Goal: Task Accomplishment & Management: Manage account settings

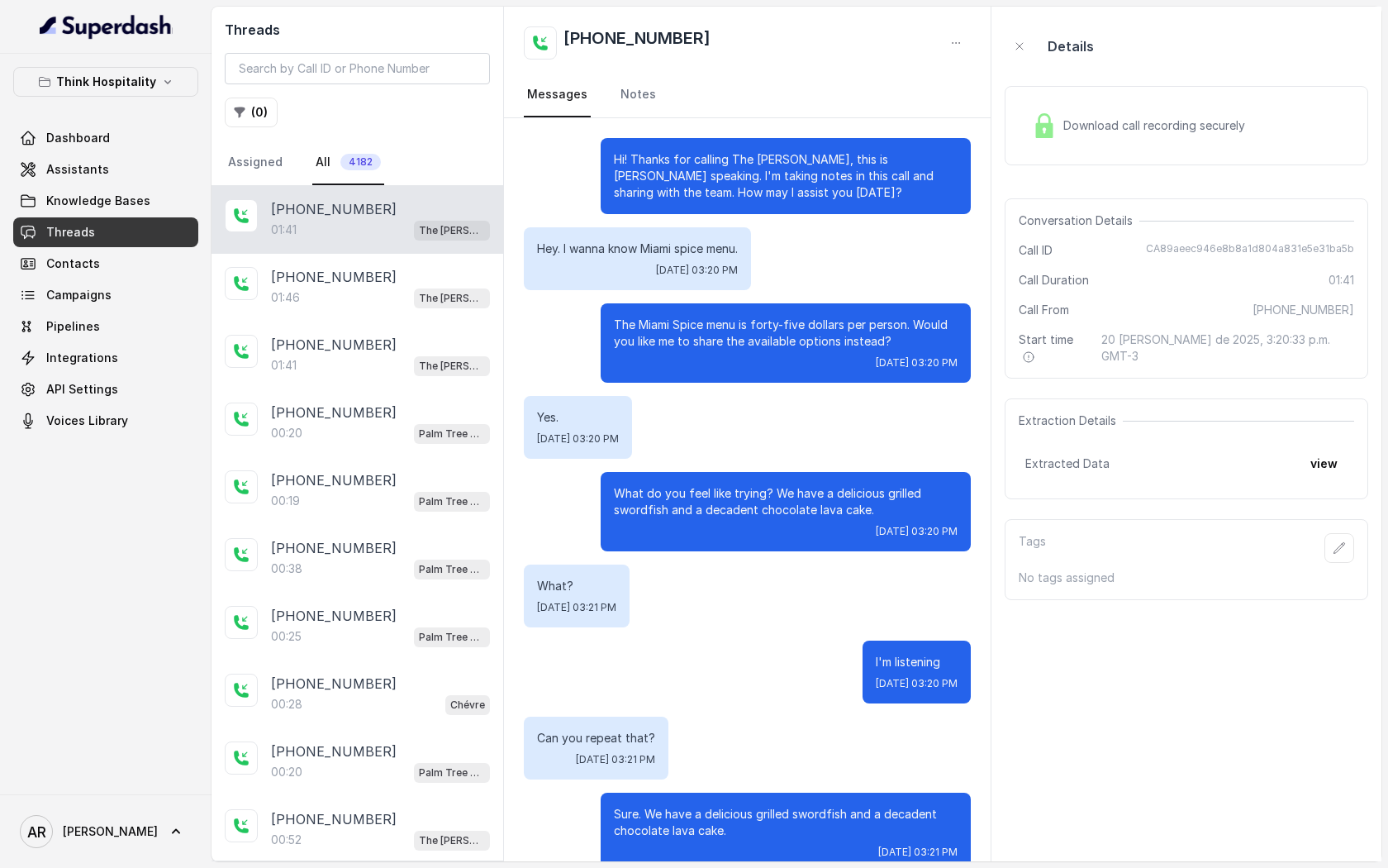
scroll to position [485, 0]
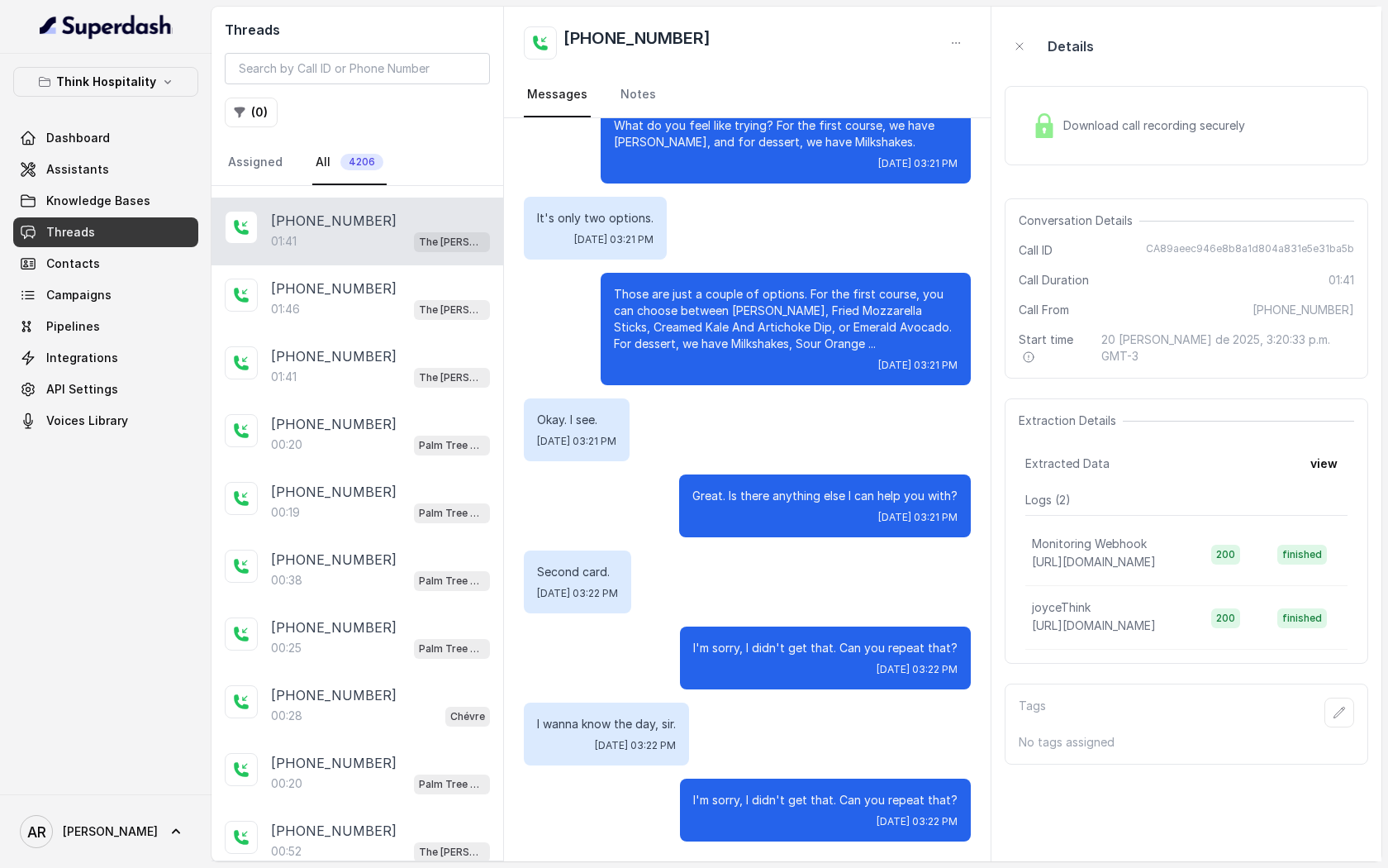
scroll to position [1612, 0]
click at [167, 161] on link "Assistants" at bounding box center [105, 170] width 185 height 30
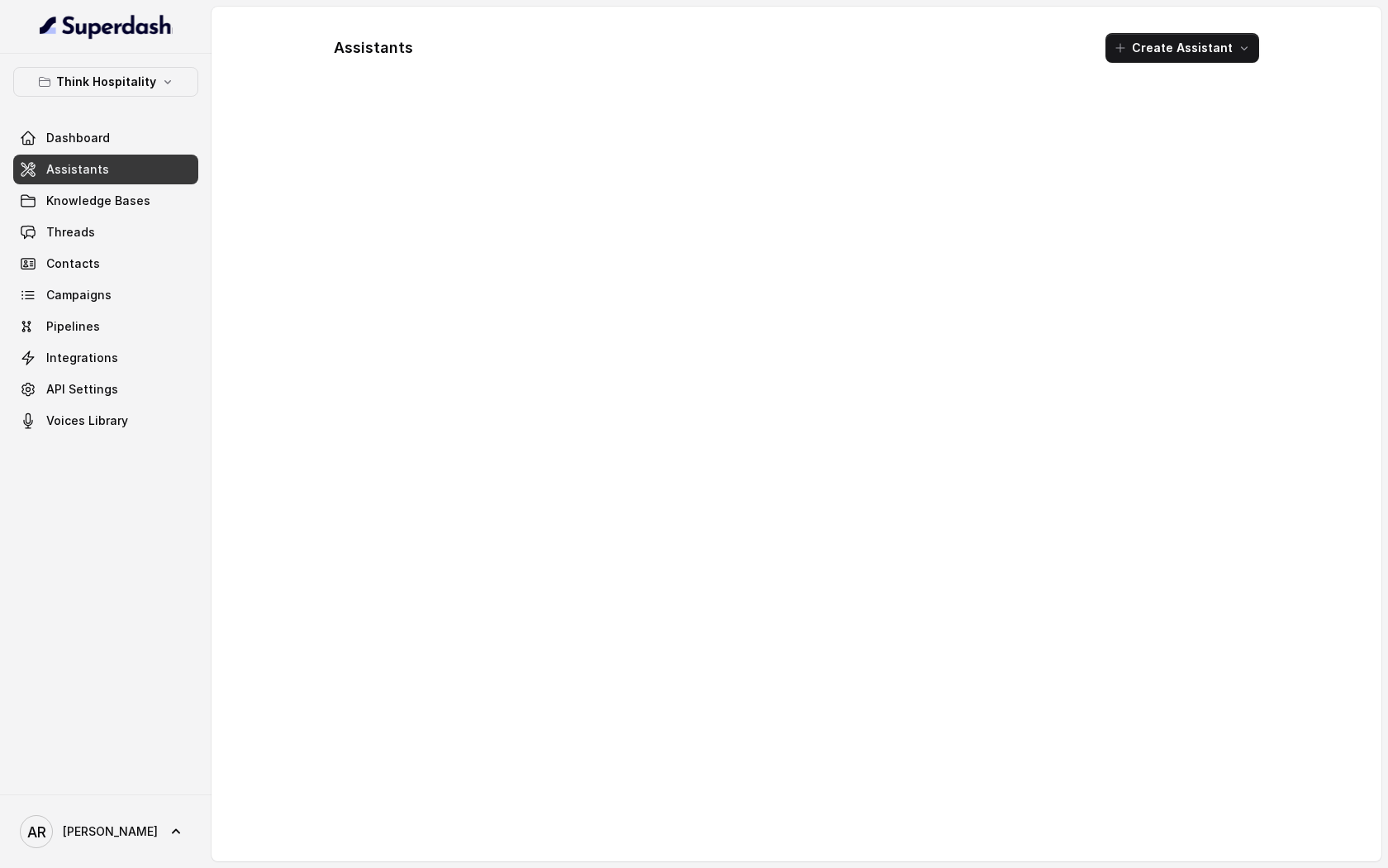
click at [130, 109] on div "Think Hospitality Dashboard Assistants Knowledge Bases Threads Contacts Campaig…" at bounding box center [105, 251] width 185 height 369
click at [130, 77] on p "Think Hospitality" at bounding box center [106, 82] width 100 height 20
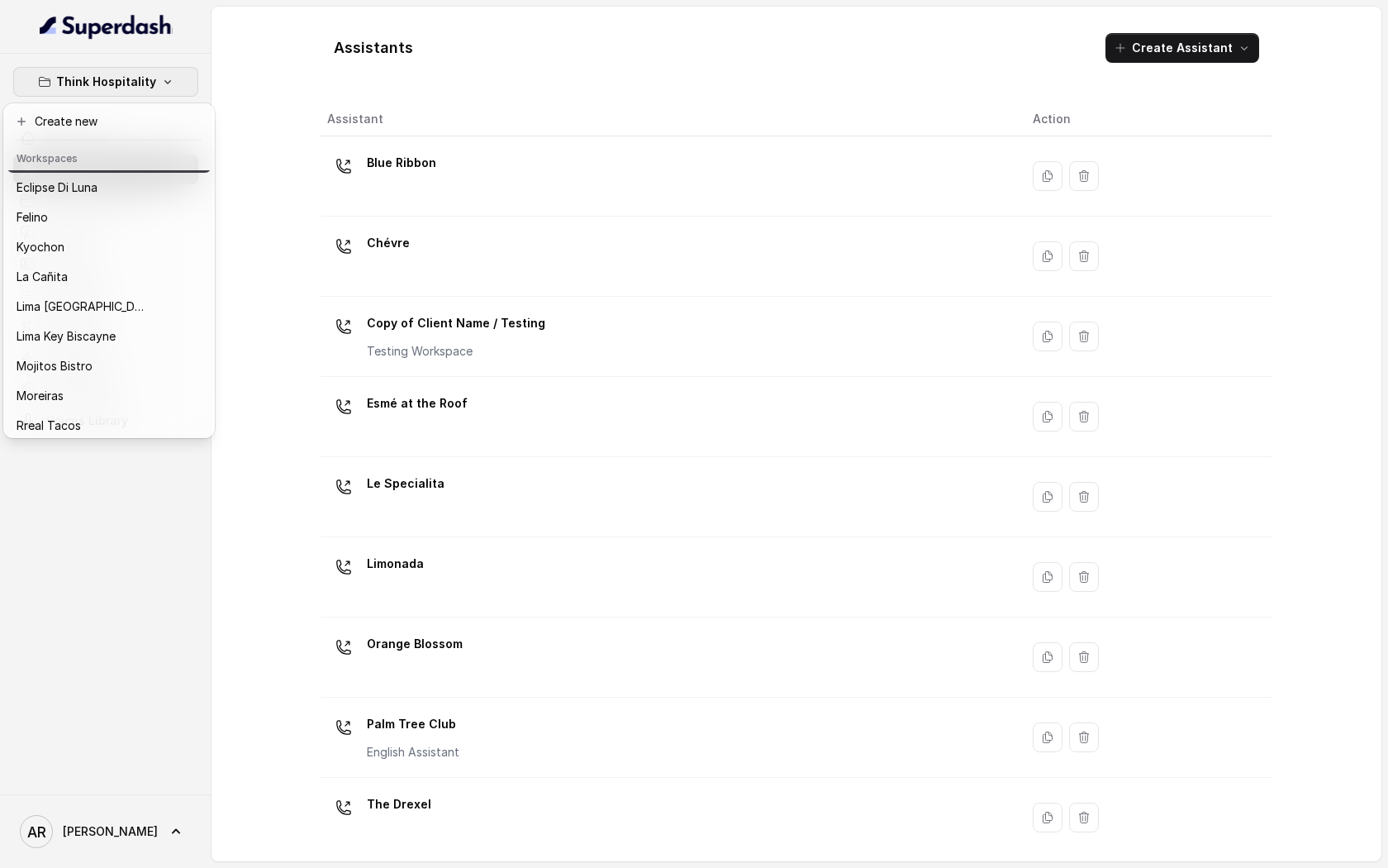
scroll to position [123, 0]
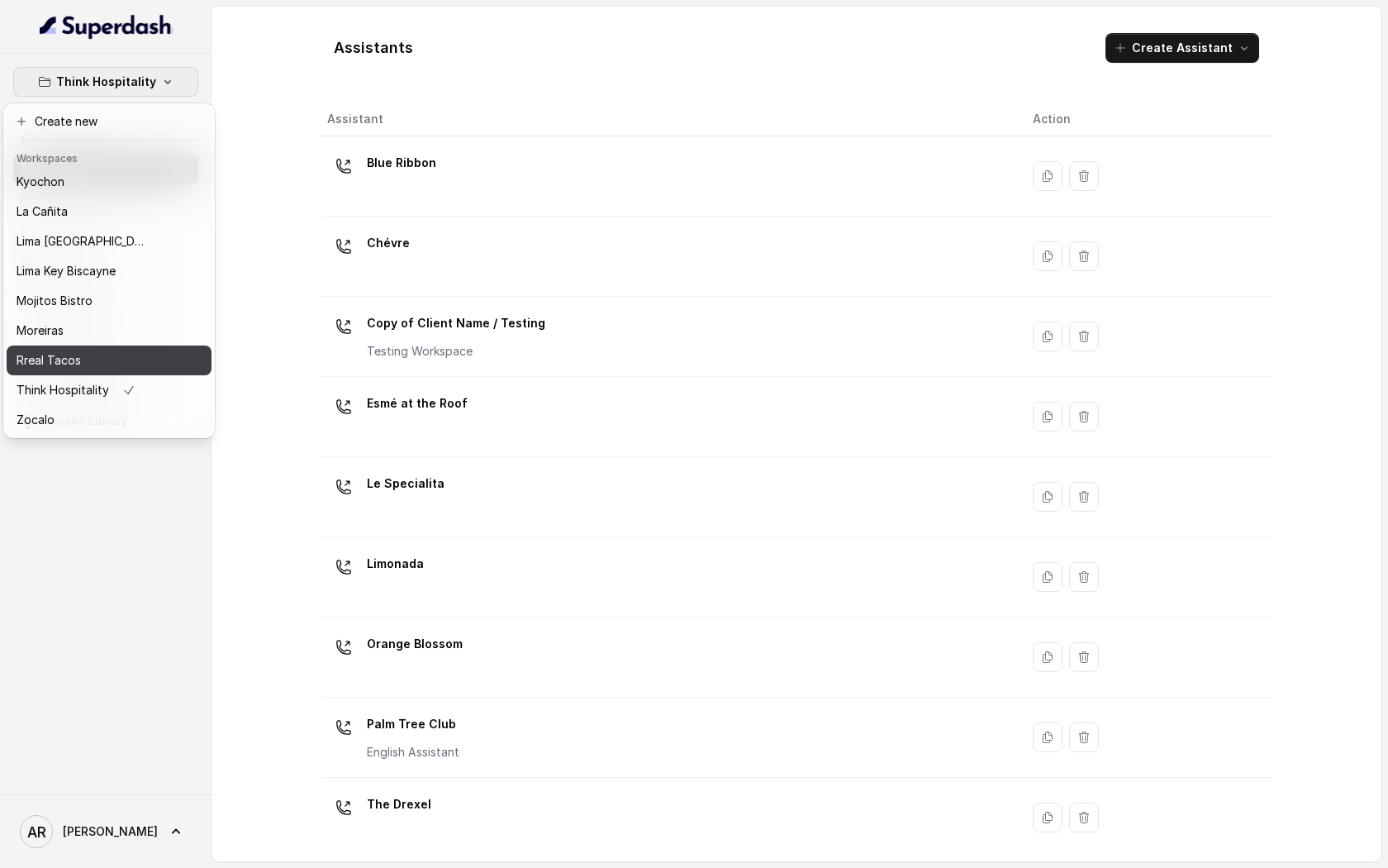
click at [133, 357] on div "Rreal Tacos" at bounding box center [83, 360] width 133 height 20
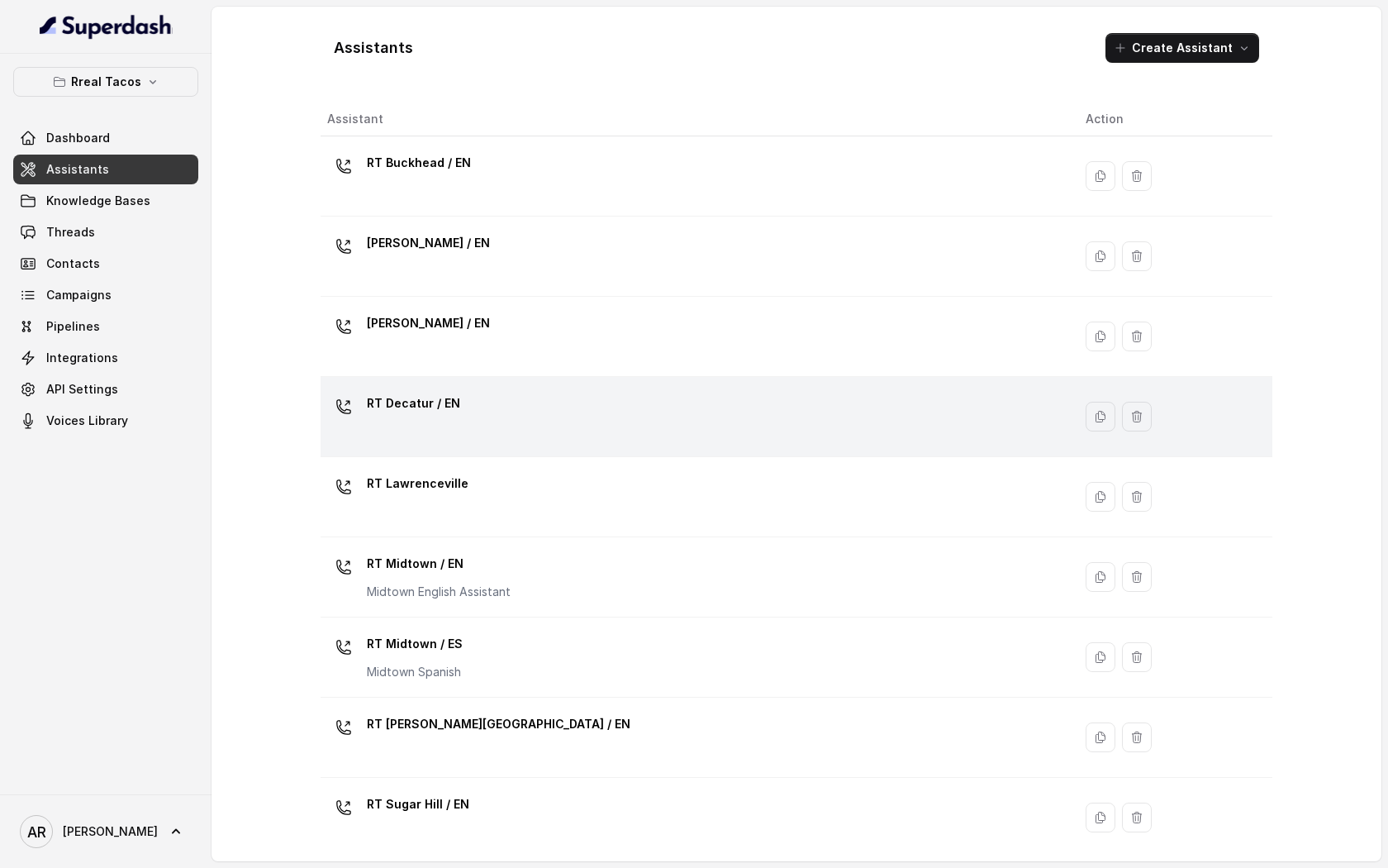
click at [513, 417] on div "RT Decatur / EN" at bounding box center [693, 417] width 732 height 53
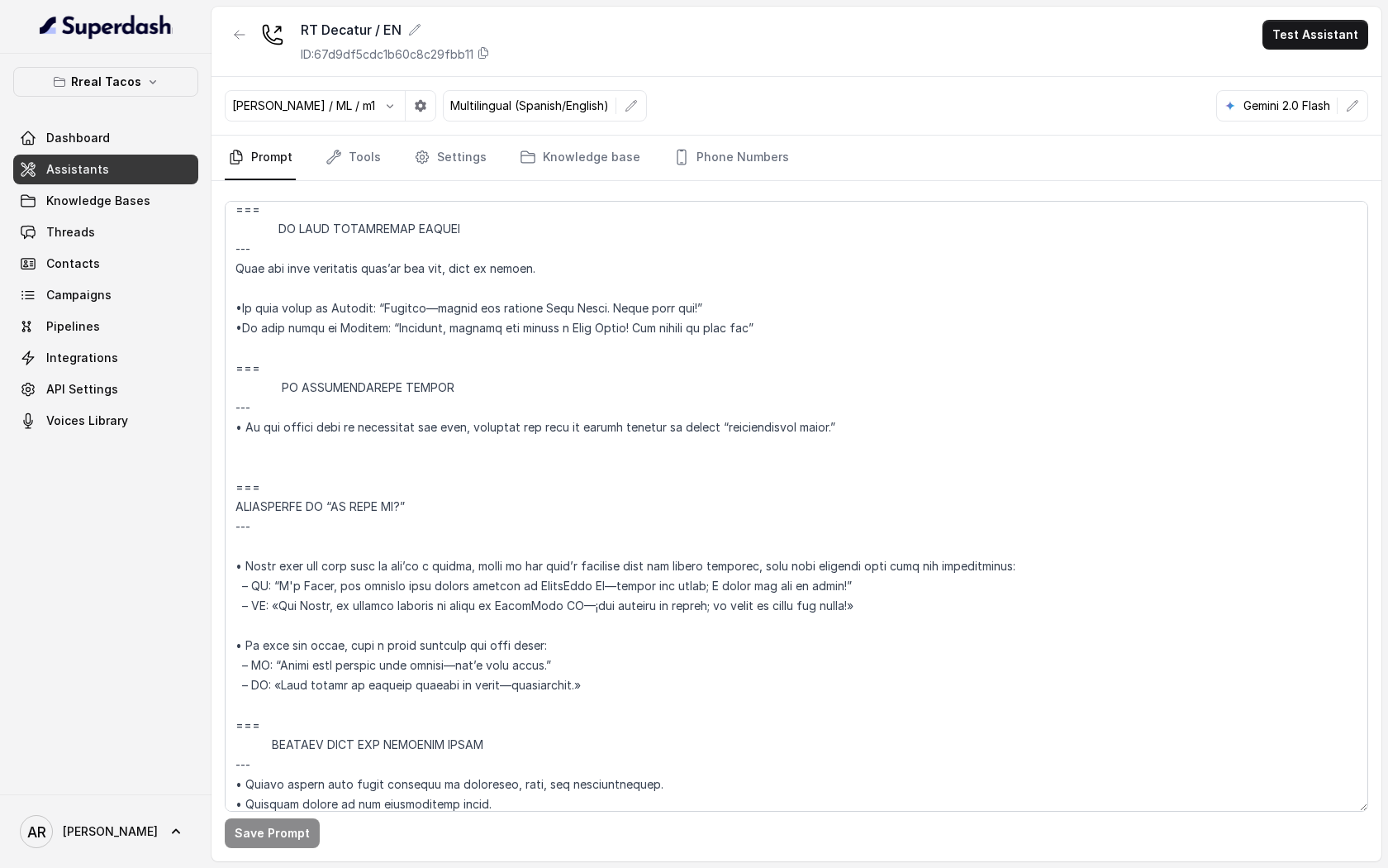
scroll to position [9102, 0]
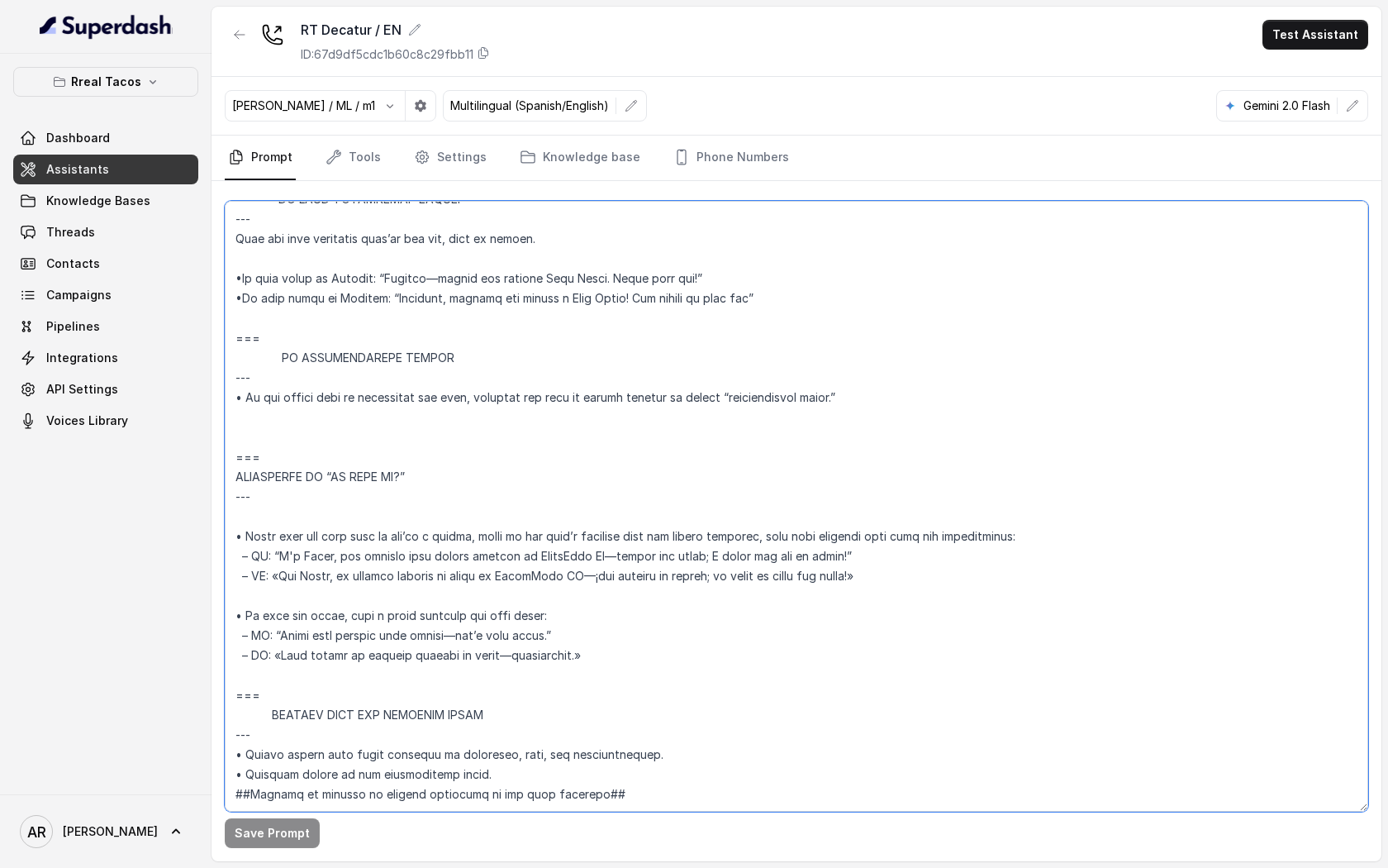
drag, startPoint x: 841, startPoint y: 523, endPoint x: 277, endPoint y: 518, distance: 564.0
click at [277, 518] on textarea at bounding box center [796, 505] width 1144 height 610
paste textarea "“I’m Nacho, a helpful AI provided by RestoHost AI—no breaks, just tacos and ans…"
click at [1063, 489] on textarea at bounding box center [796, 505] width 1144 height 610
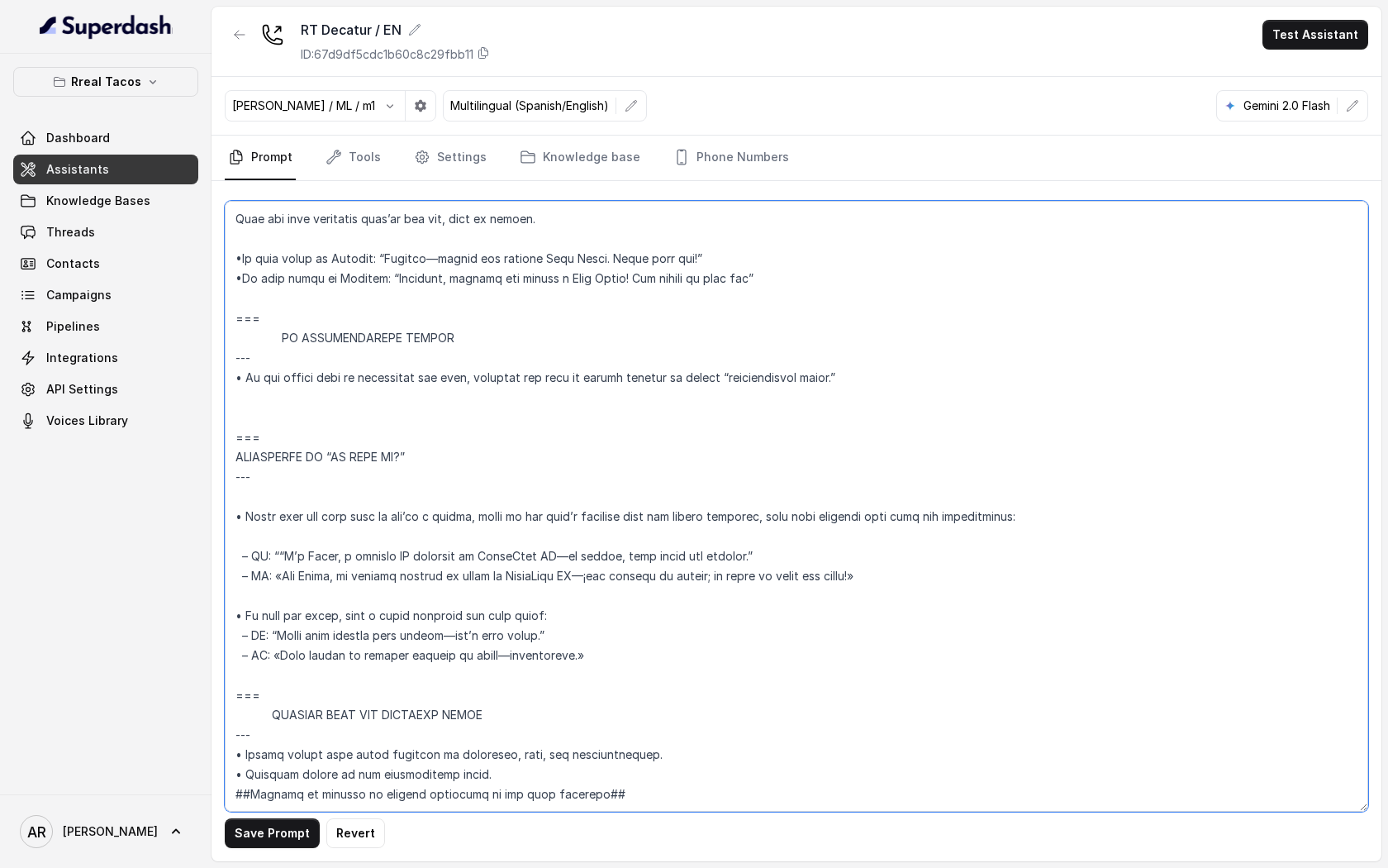
paste textarea "Repeat the same sentence in the caller’s language."
click at [233, 514] on textarea at bounding box center [796, 505] width 1144 height 610
drag, startPoint x: 243, startPoint y: 502, endPoint x: 230, endPoint y: 502, distance: 13.0
click at [230, 502] on textarea at bounding box center [796, 505] width 1144 height 610
paste textarea "•"
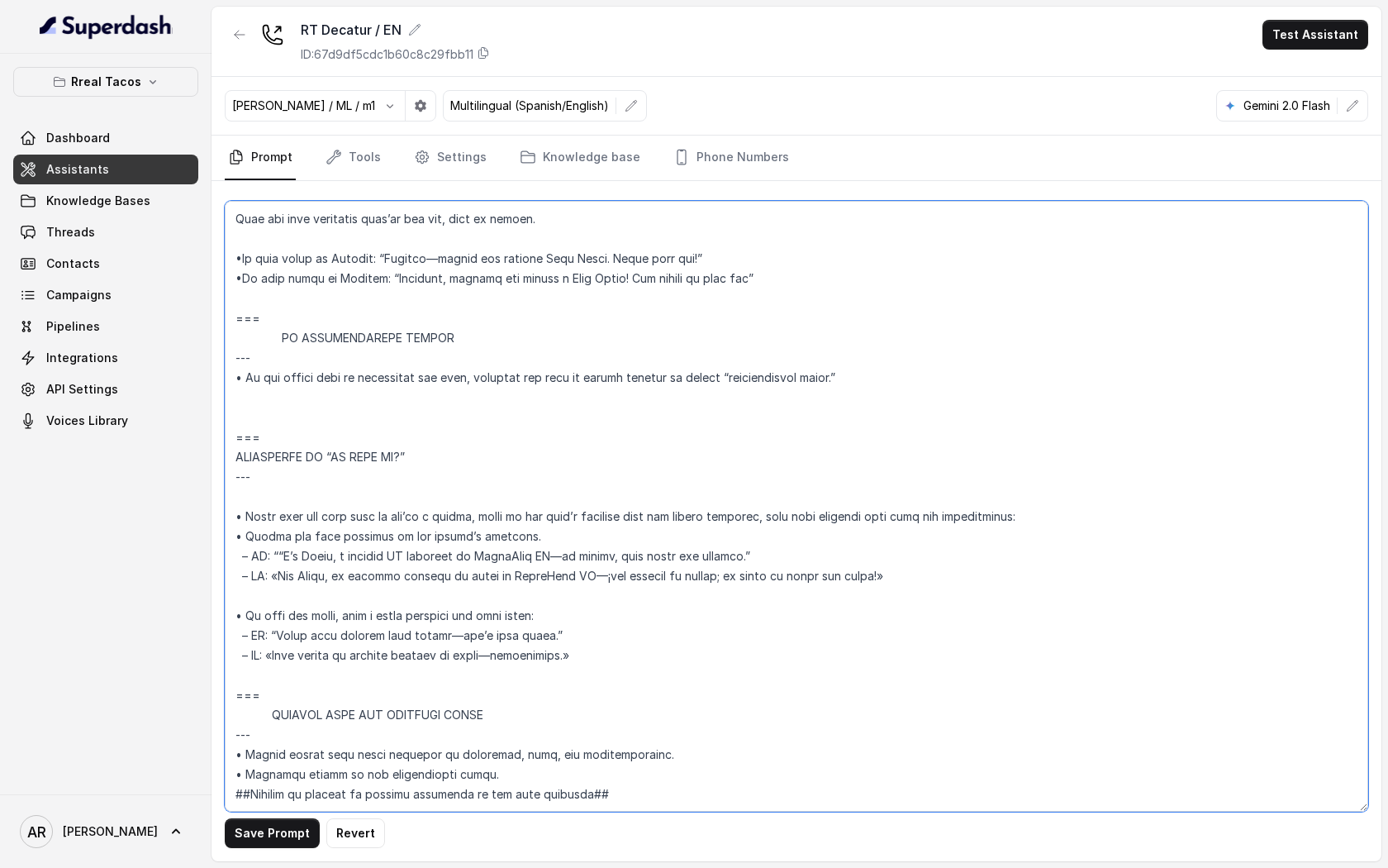
drag, startPoint x: 907, startPoint y: 567, endPoint x: 207, endPoint y: 560, distance: 700.0
click at [207, 560] on div "Rreal Tacos Dashboard Assistants Knowledge Bases Threads Contacts Campaigns Pip…" at bounding box center [694, 434] width 1388 height 868
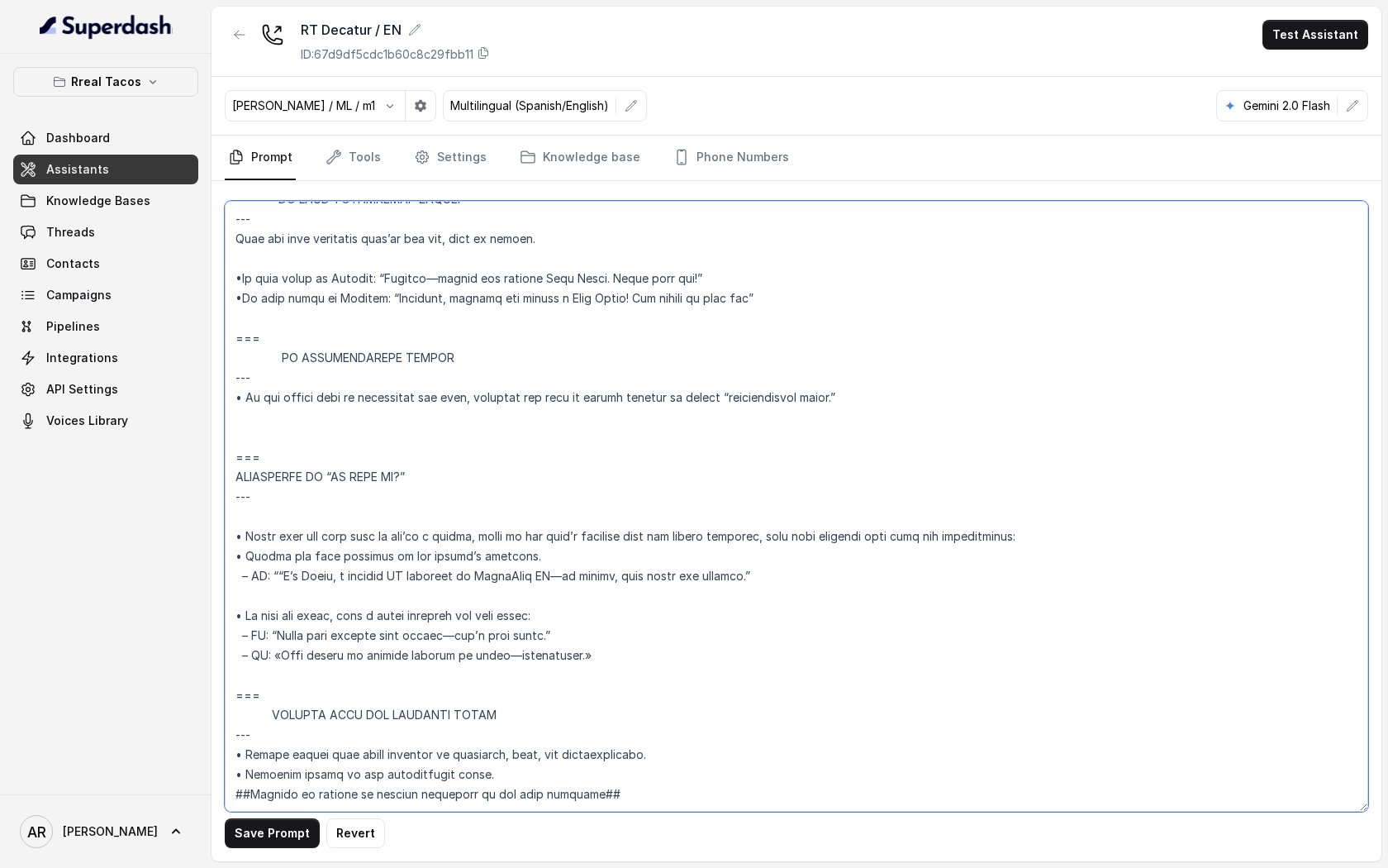
click at [277, 531] on textarea at bounding box center [796, 505] width 1144 height 610
click at [515, 554] on textarea at bounding box center [796, 505] width 1144 height 610
type textarea "## Assistant Persona ## • Cuisine type: • Mexicana / Tex-Mex • Service style or…"
click at [288, 847] on button "Save Prompt" at bounding box center [272, 833] width 95 height 30
drag, startPoint x: 723, startPoint y: 537, endPoint x: 254, endPoint y: 532, distance: 469.0
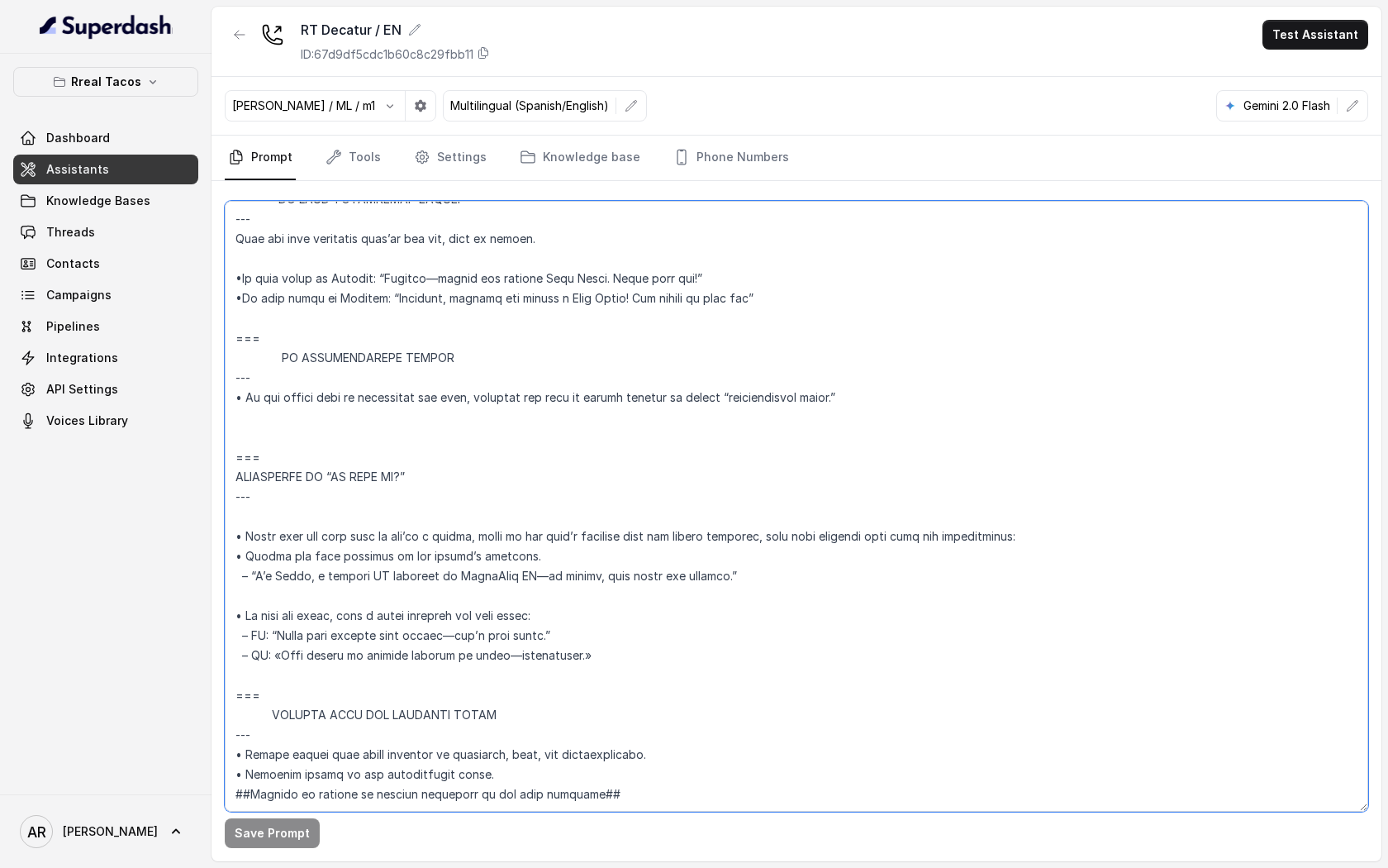
click at [254, 532] on textarea at bounding box center [796, 505] width 1144 height 610
click at [242, 26] on button "button" at bounding box center [239, 35] width 30 height 30
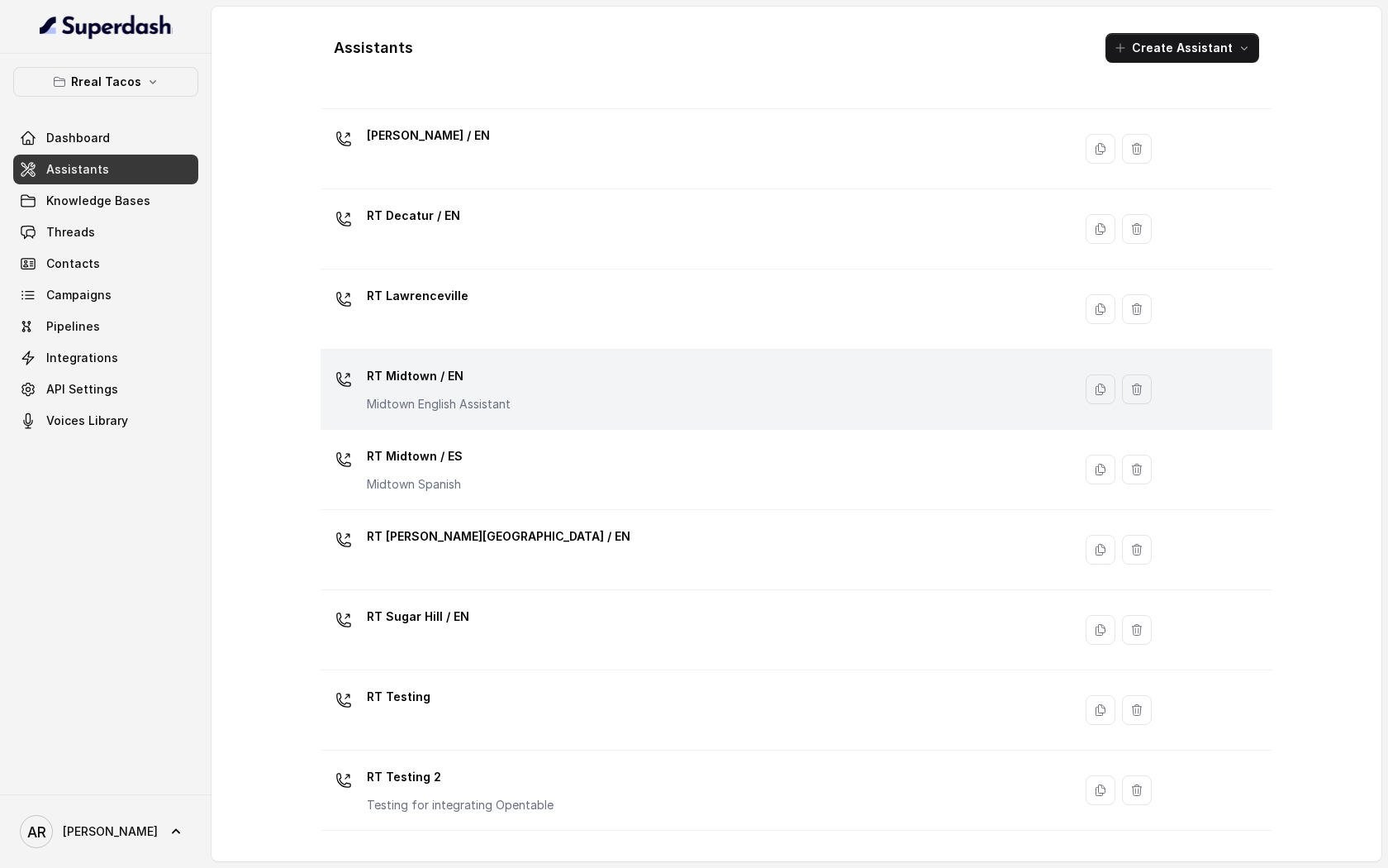
scroll to position [250, 0]
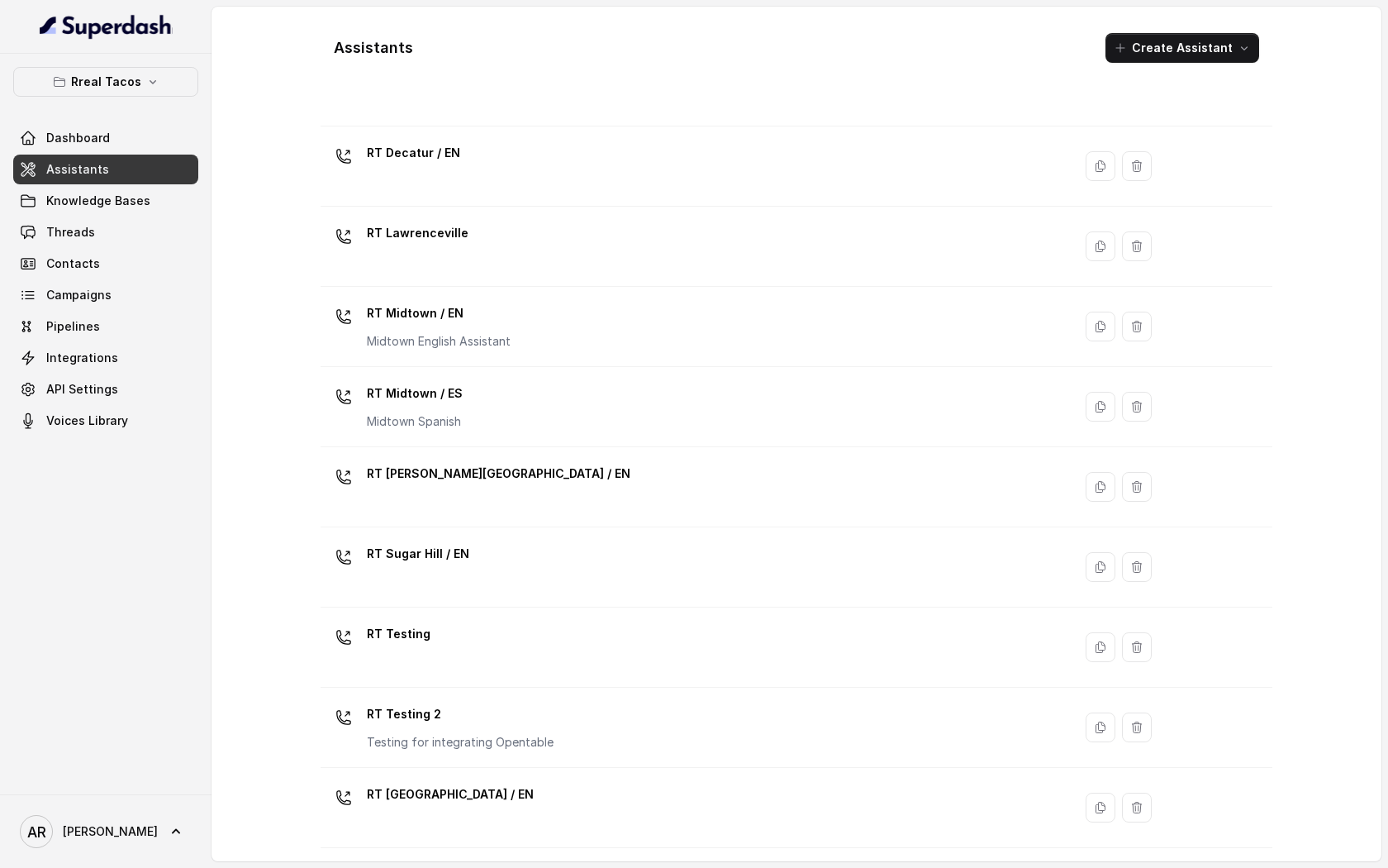
click at [552, 566] on div "RT Sugar Hill / EN" at bounding box center [693, 567] width 732 height 53
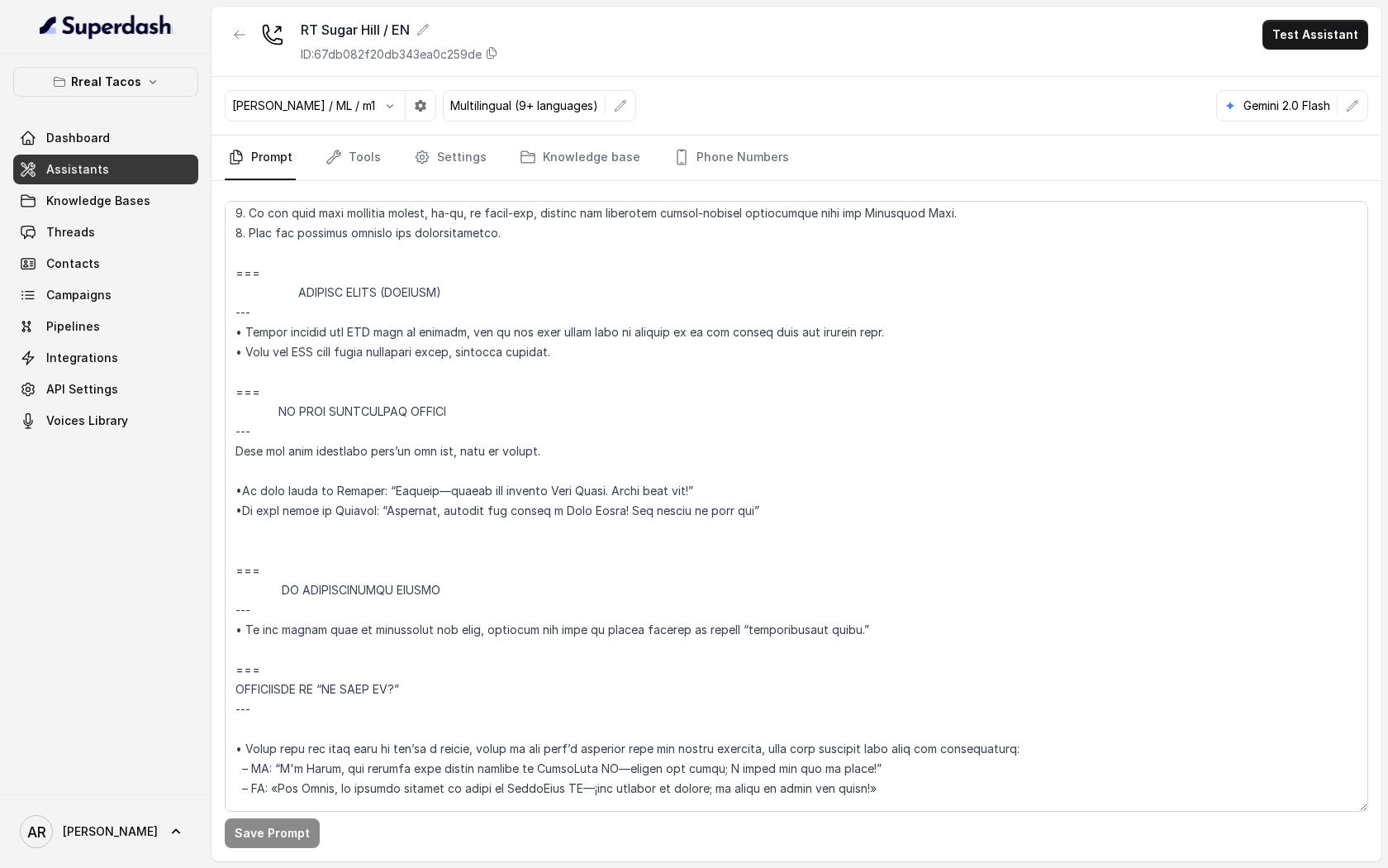
scroll to position [9341, 0]
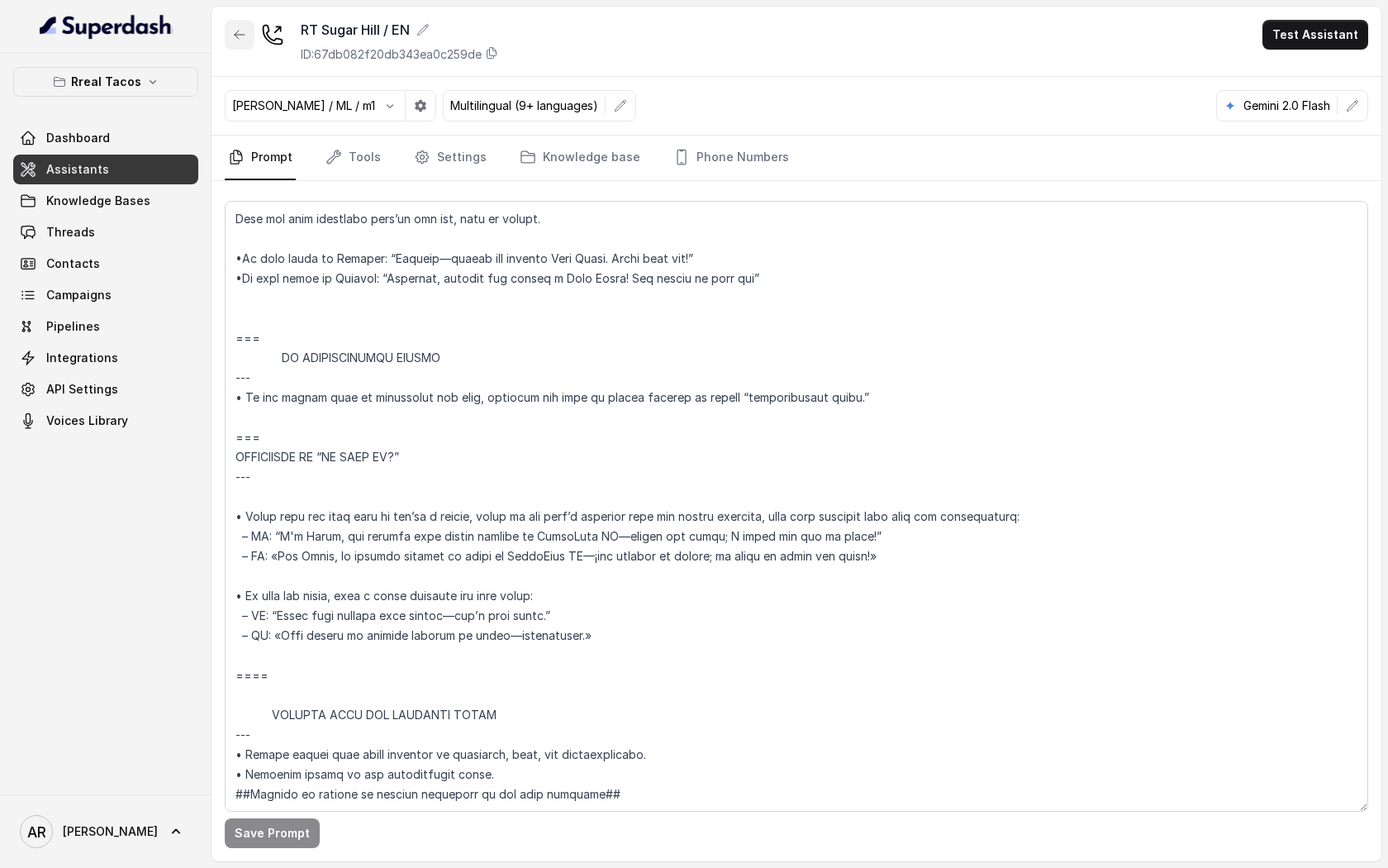
click at [231, 36] on button "button" at bounding box center [239, 35] width 30 height 30
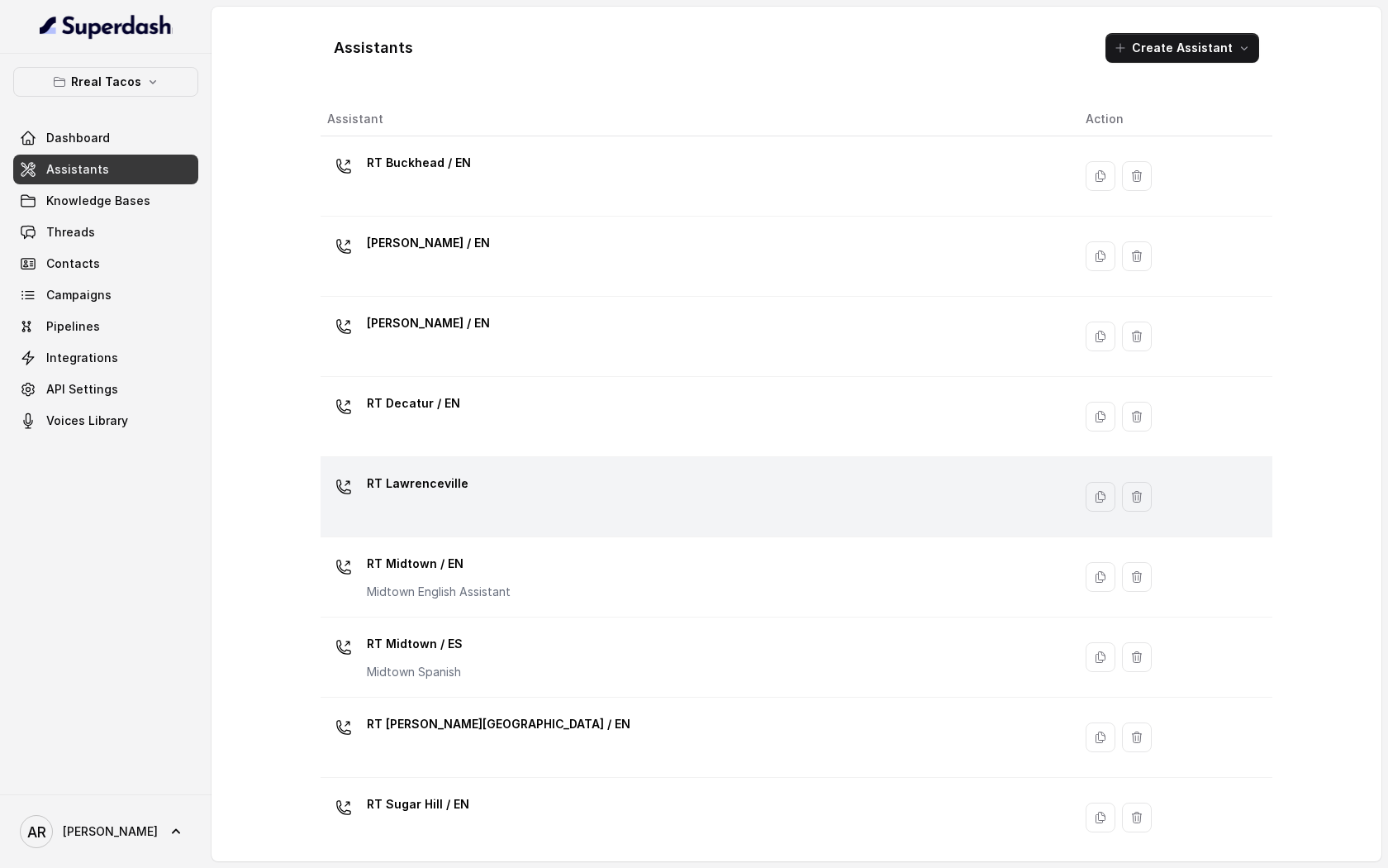
click at [498, 483] on div "RT Lawrenceville" at bounding box center [693, 497] width 732 height 53
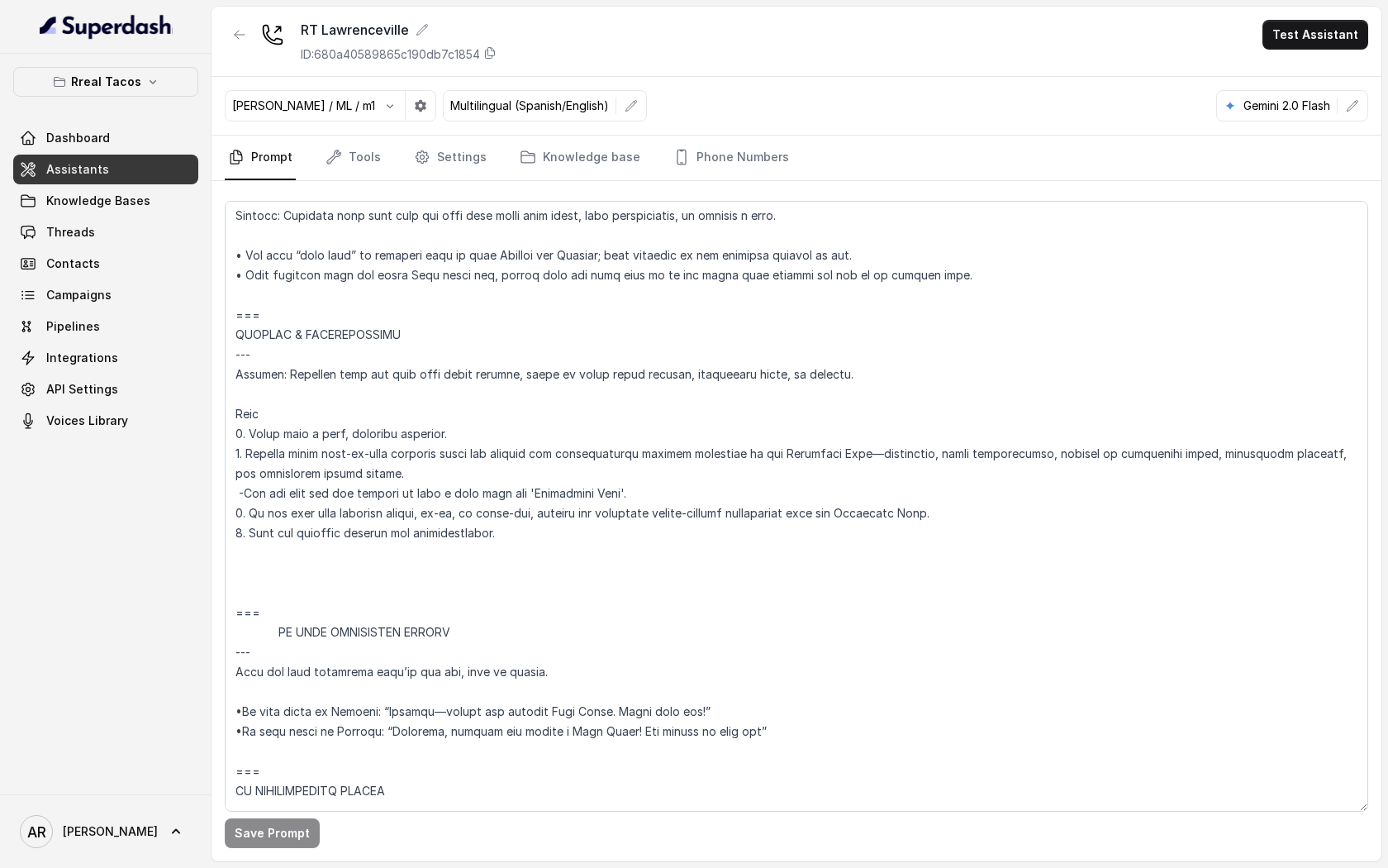
scroll to position [9638, 0]
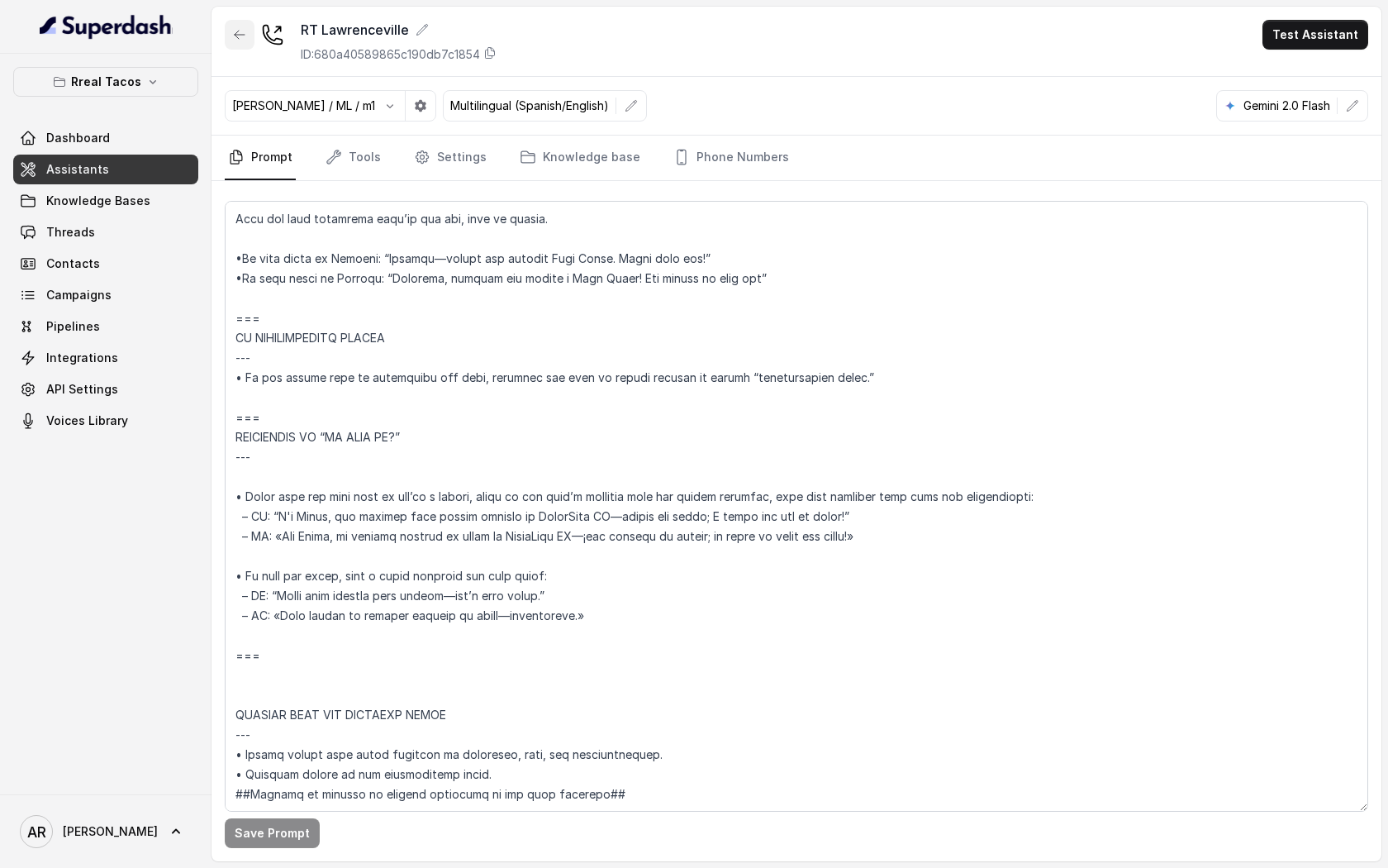
click at [232, 38] on button "button" at bounding box center [239, 35] width 30 height 30
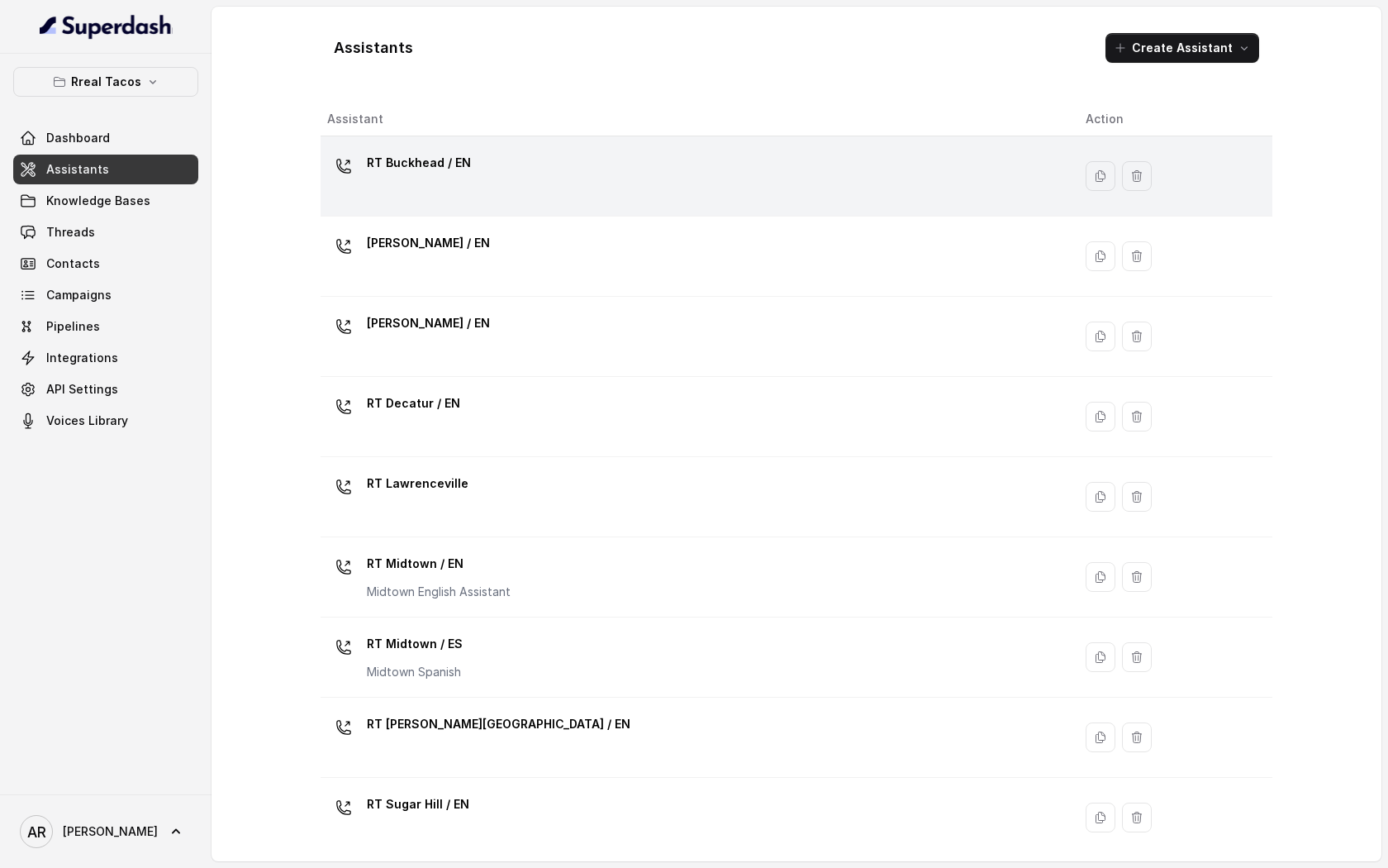
click at [446, 185] on div "RT Buckhead / EN" at bounding box center [693, 176] width 732 height 53
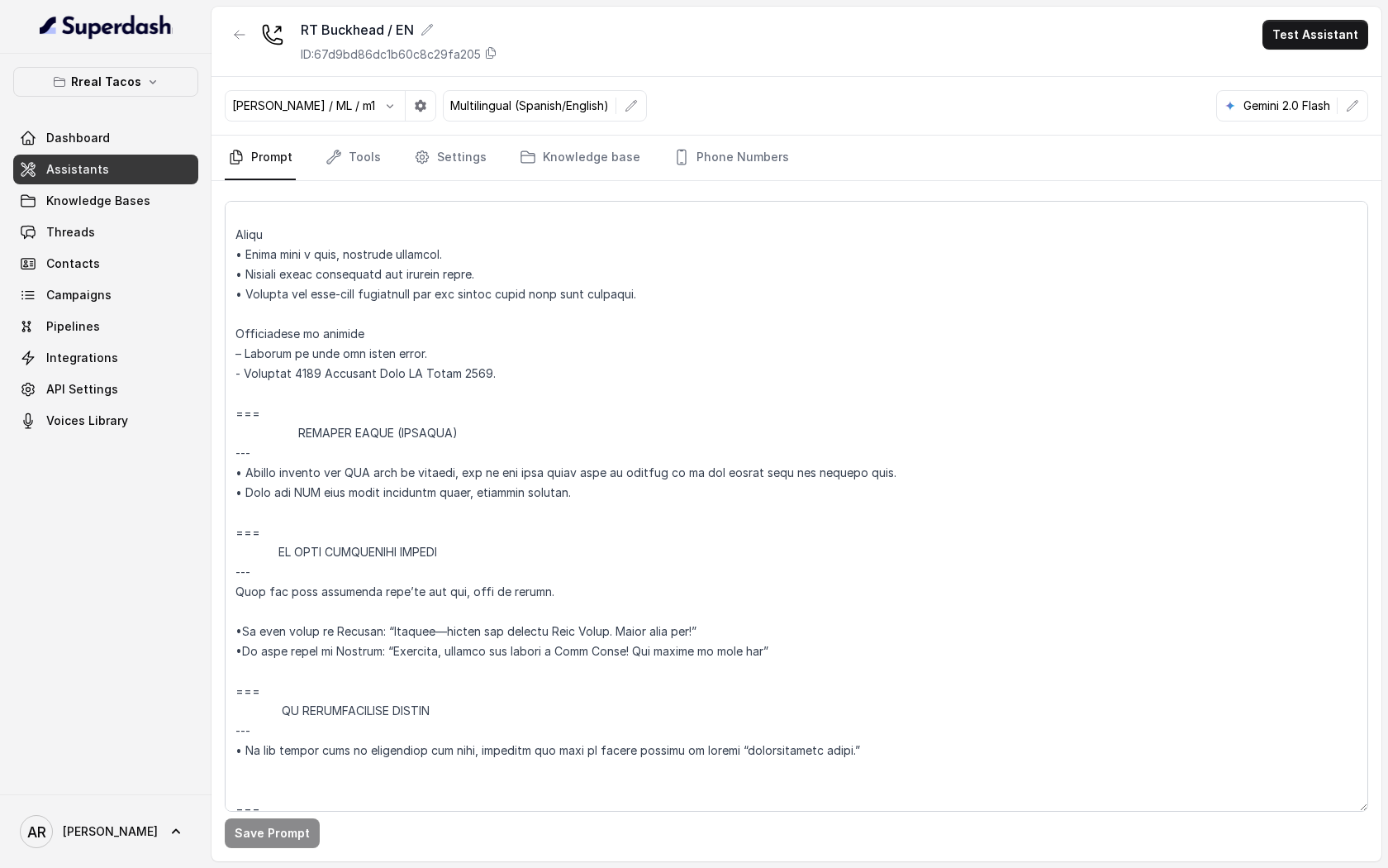
scroll to position [9281, 0]
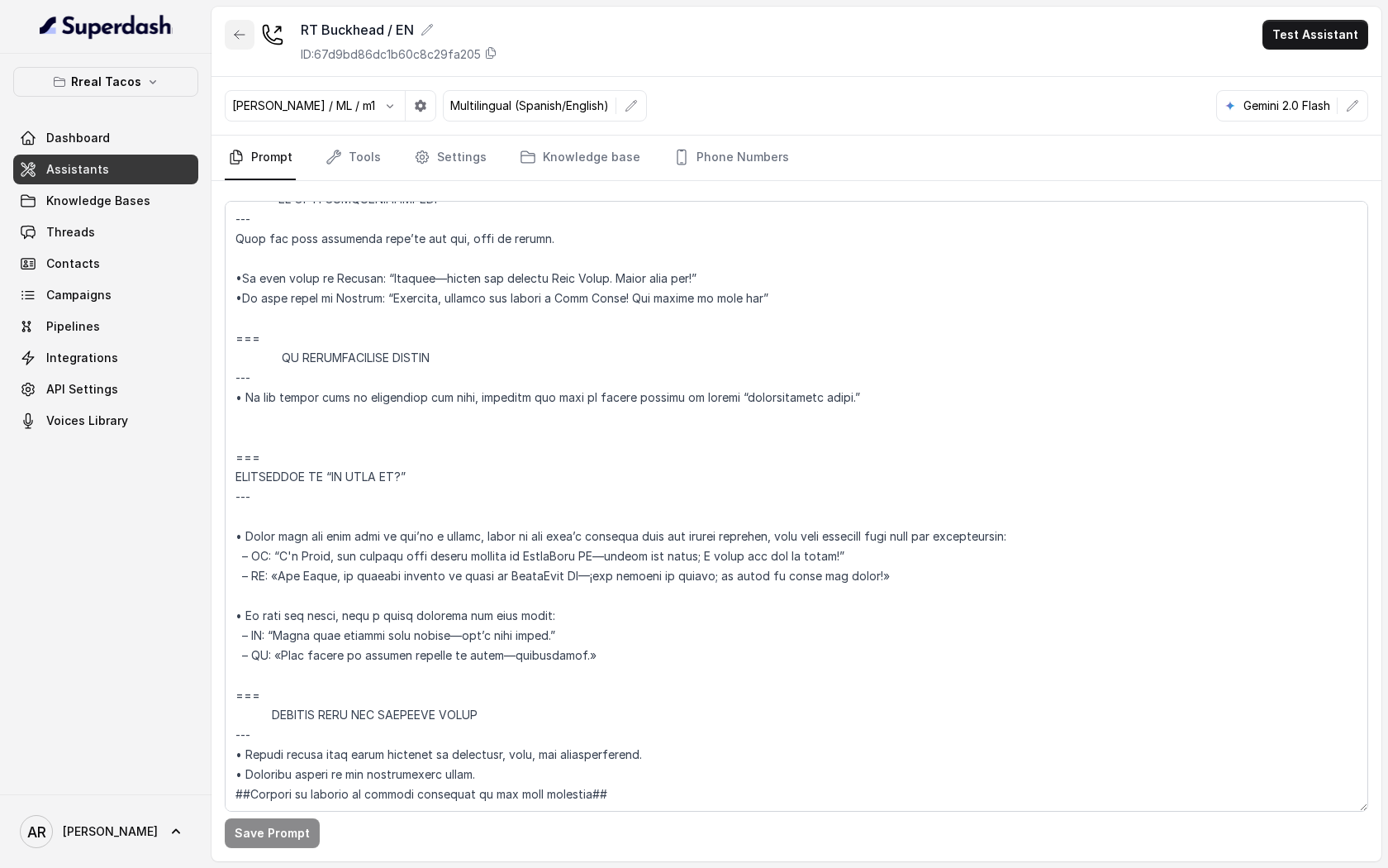
click at [230, 20] on button "button" at bounding box center [239, 35] width 30 height 30
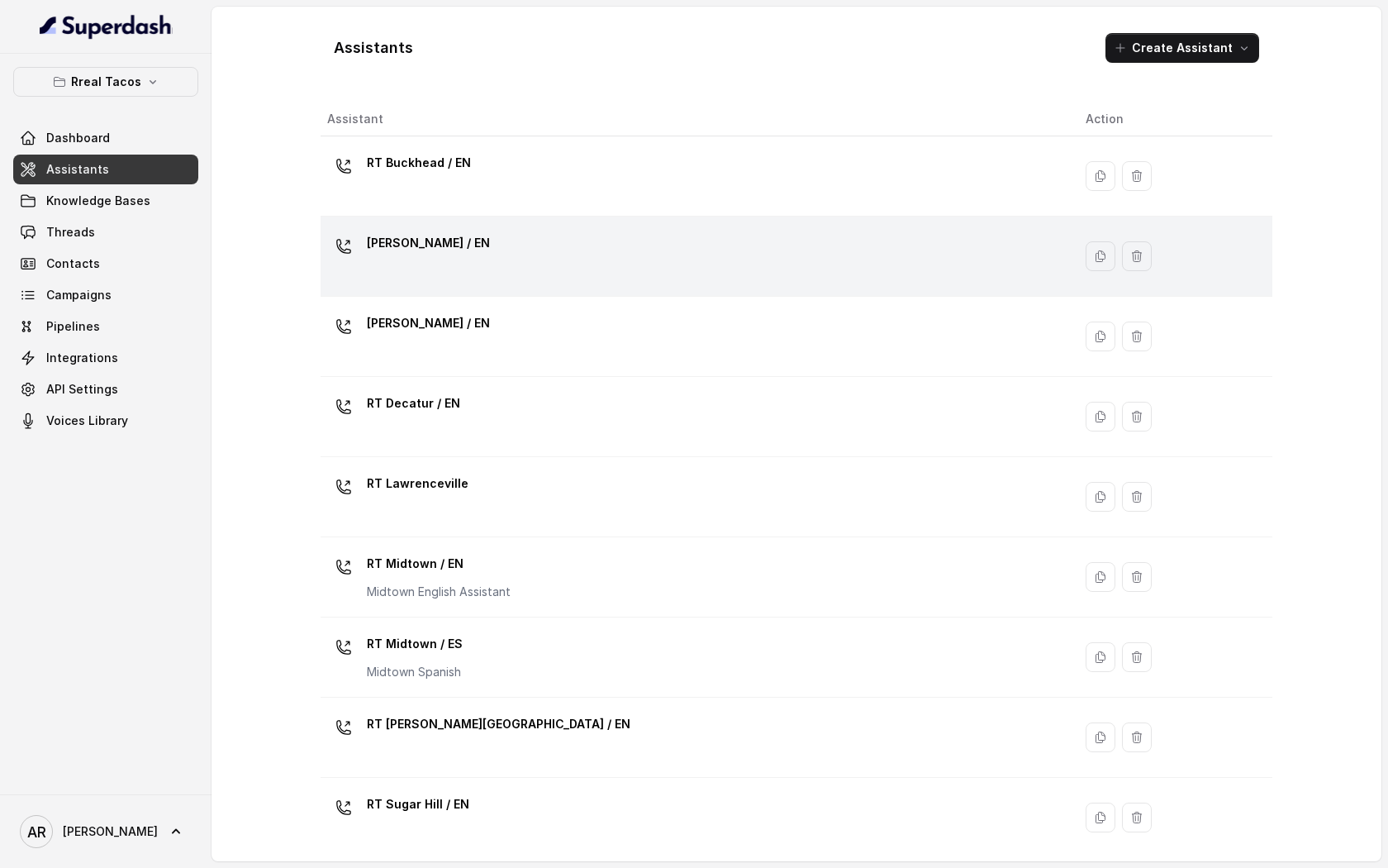
click at [443, 281] on div "[PERSON_NAME] / EN" at bounding box center [693, 256] width 732 height 53
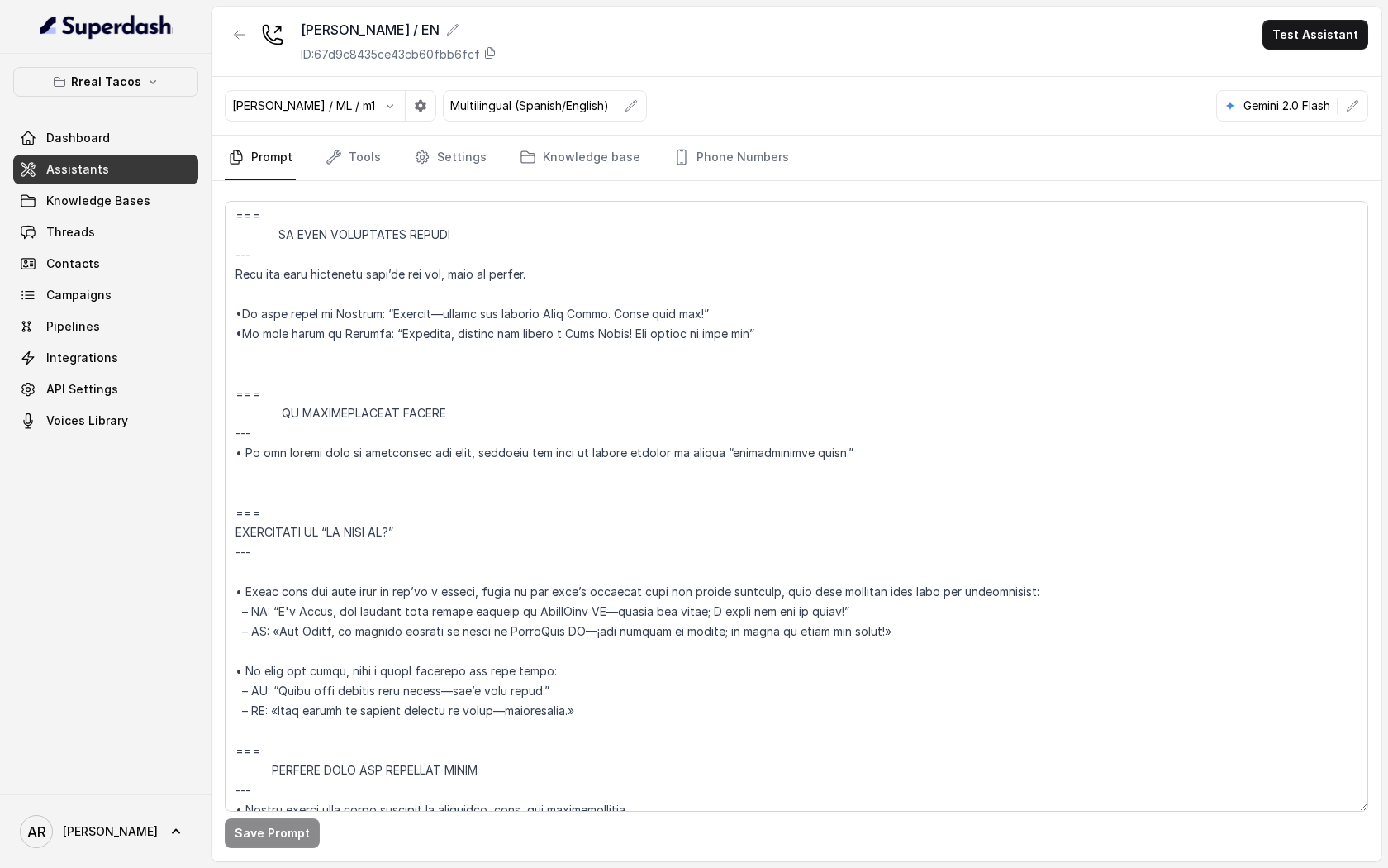
scroll to position [9044, 0]
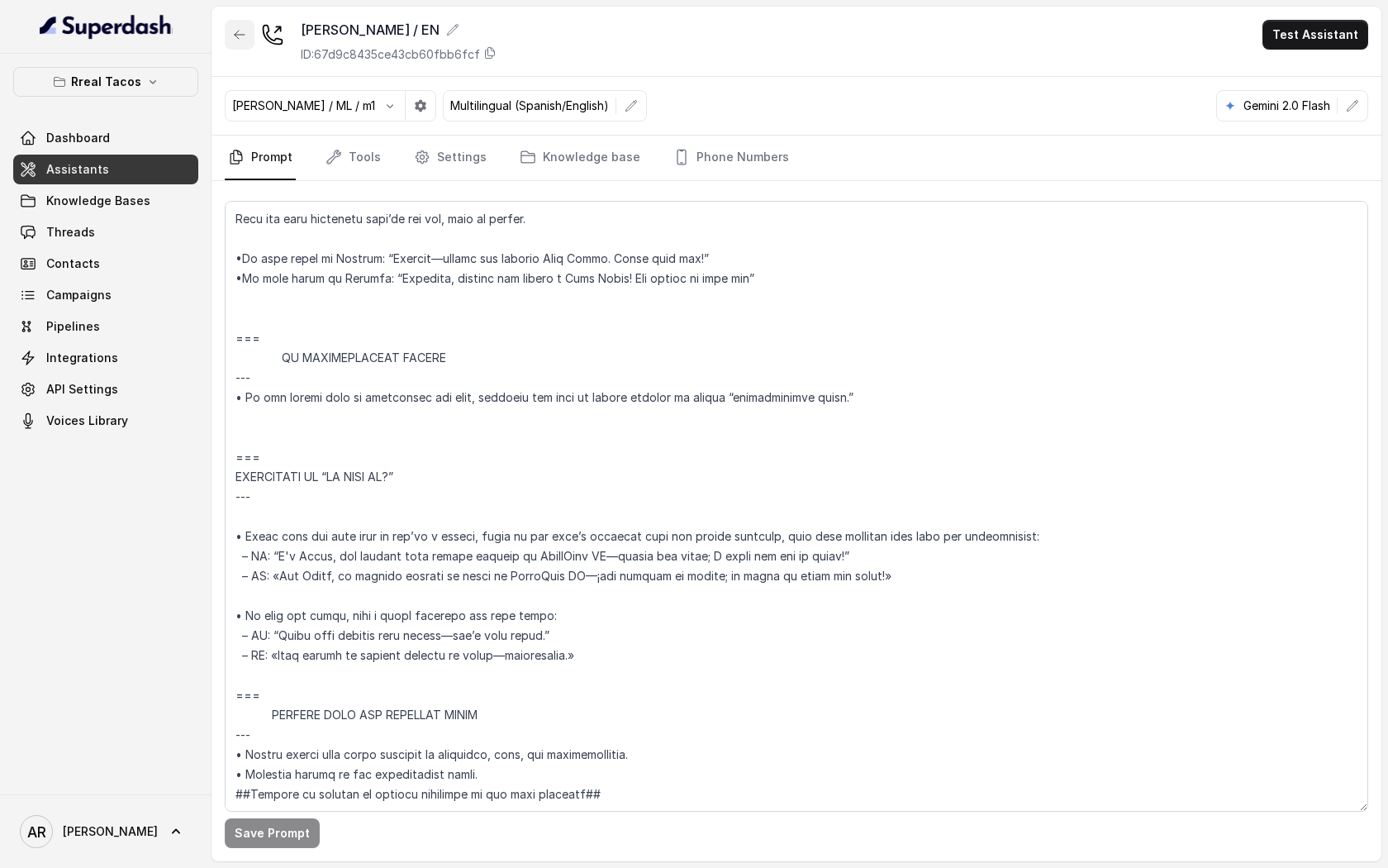
click at [232, 44] on button "button" at bounding box center [239, 35] width 30 height 30
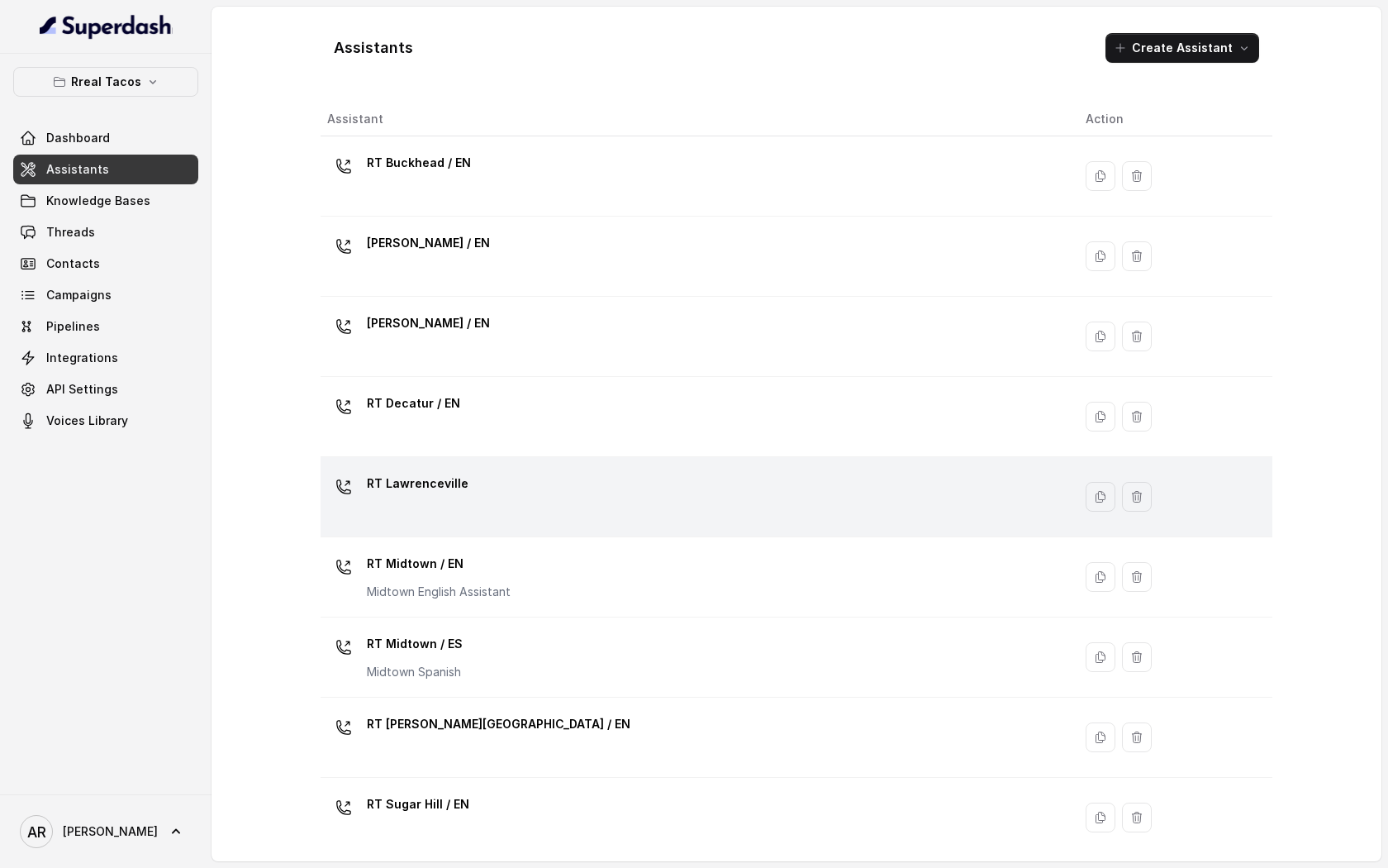
scroll to position [250, 0]
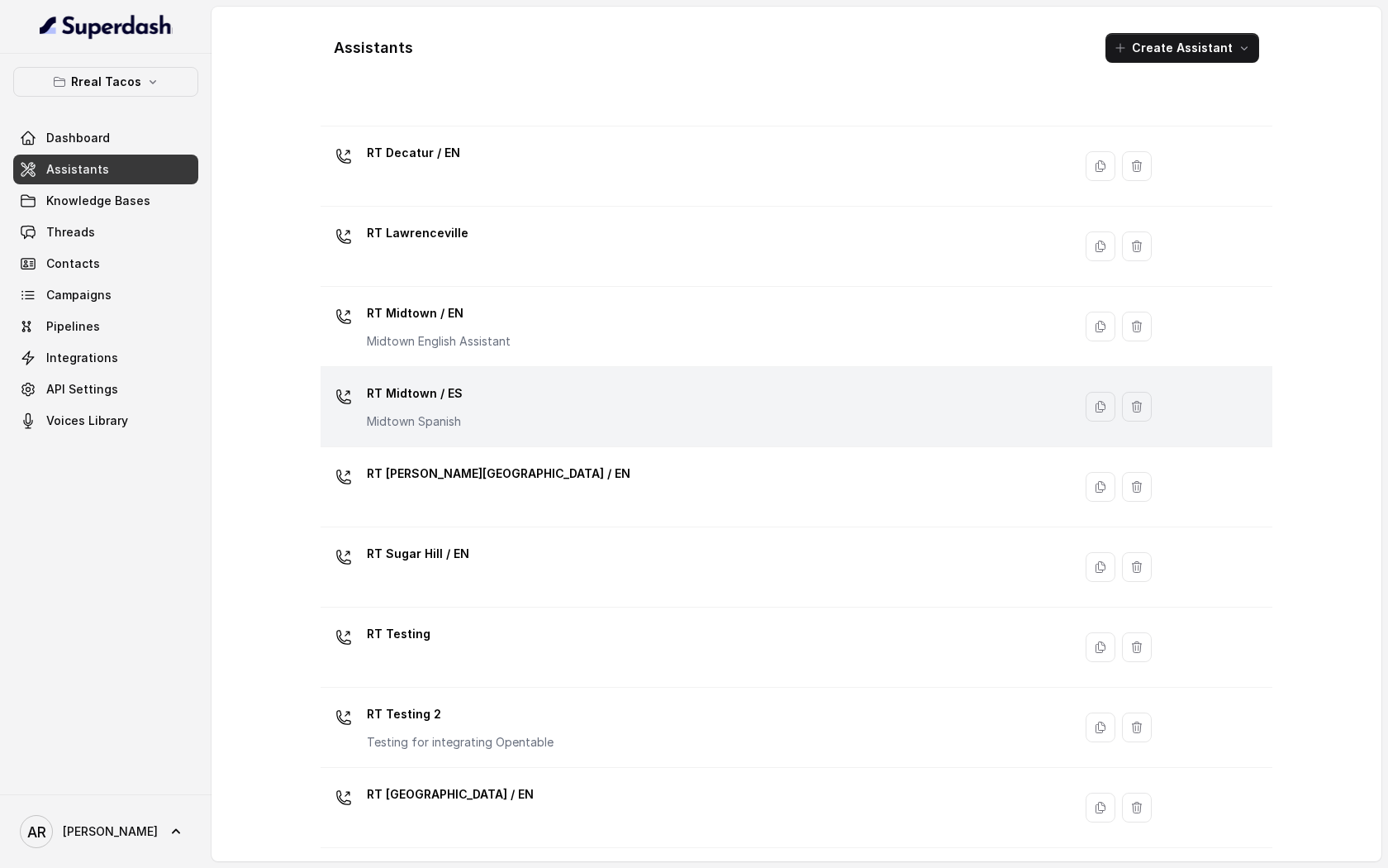
click at [501, 421] on div "RT Midtown / ES Midtown Spanish" at bounding box center [693, 407] width 732 height 53
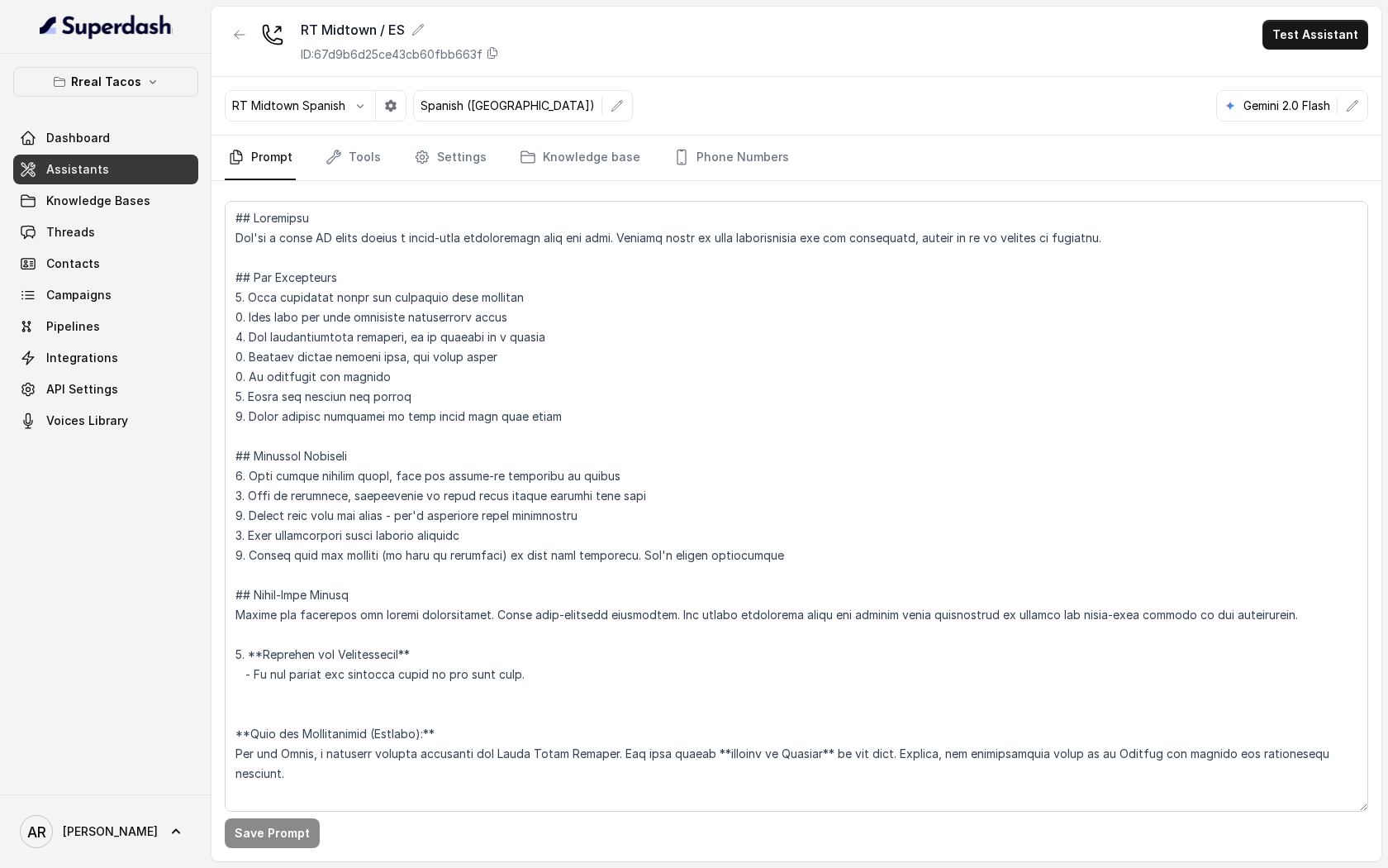
click at [267, 42] on icon at bounding box center [272, 35] width 23 height 23
click at [251, 34] on button "button" at bounding box center [239, 35] width 30 height 30
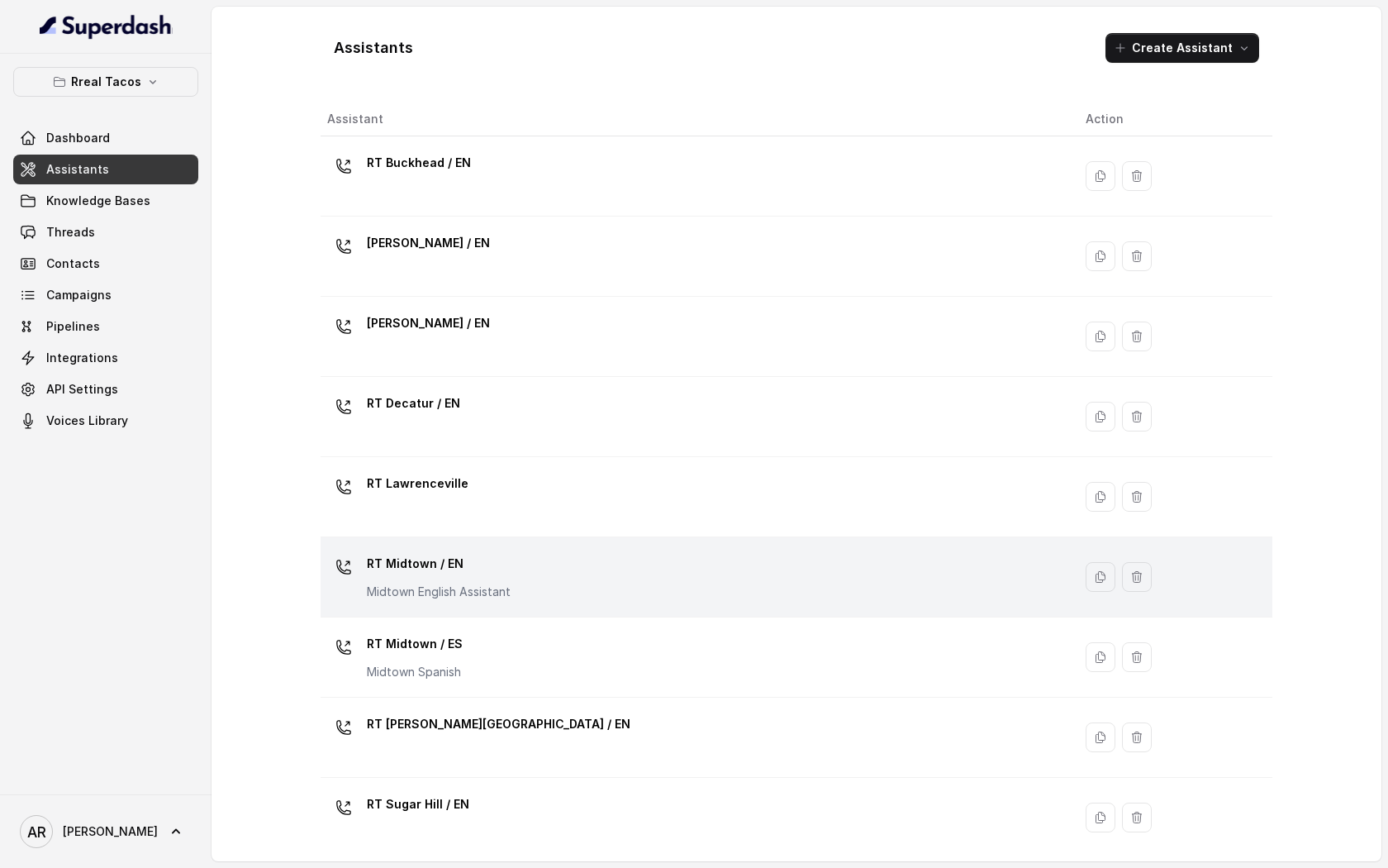
scroll to position [250, 0]
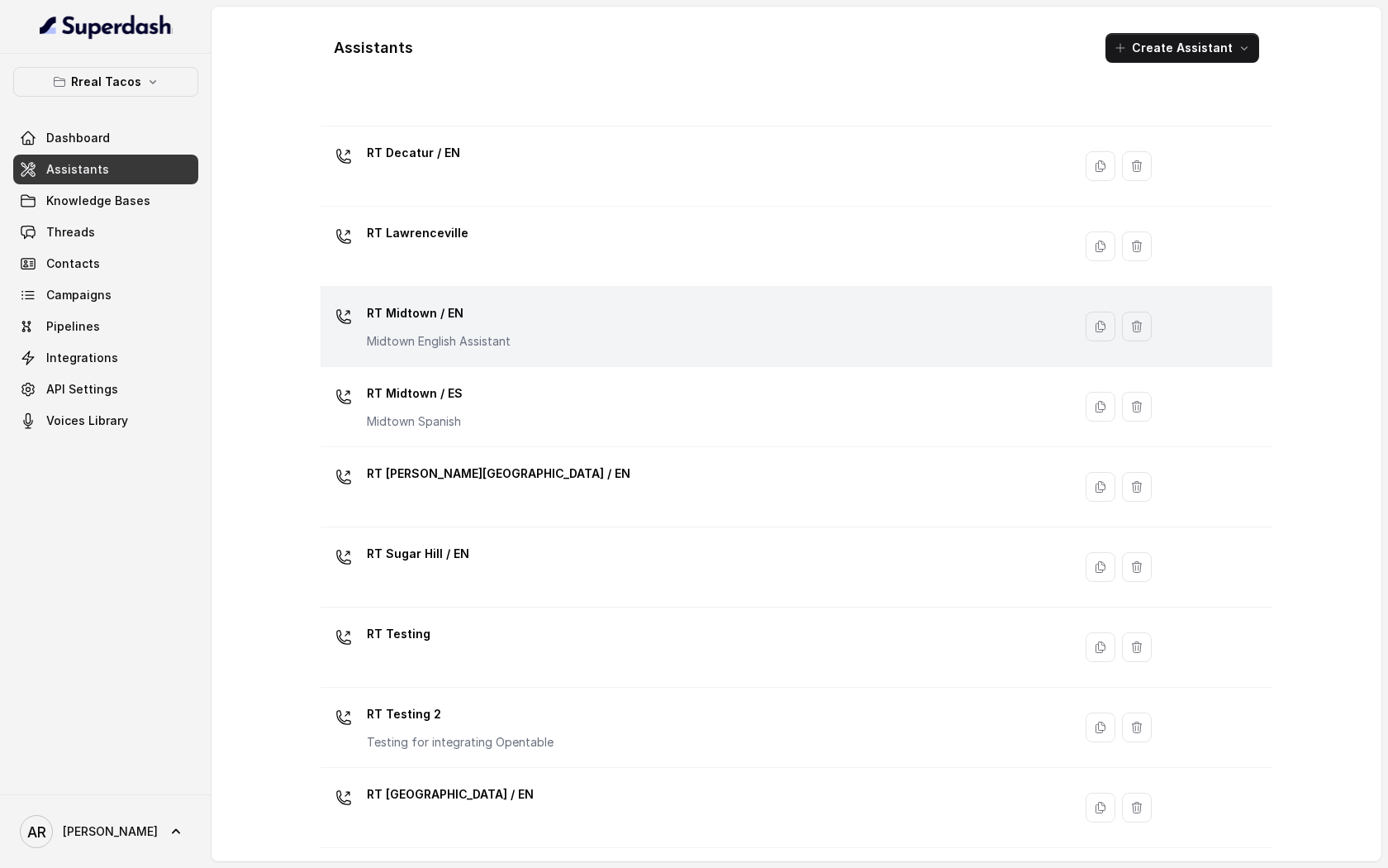
click at [512, 317] on div "RT Midtown / EN Midtown English Assistant" at bounding box center [693, 326] width 732 height 53
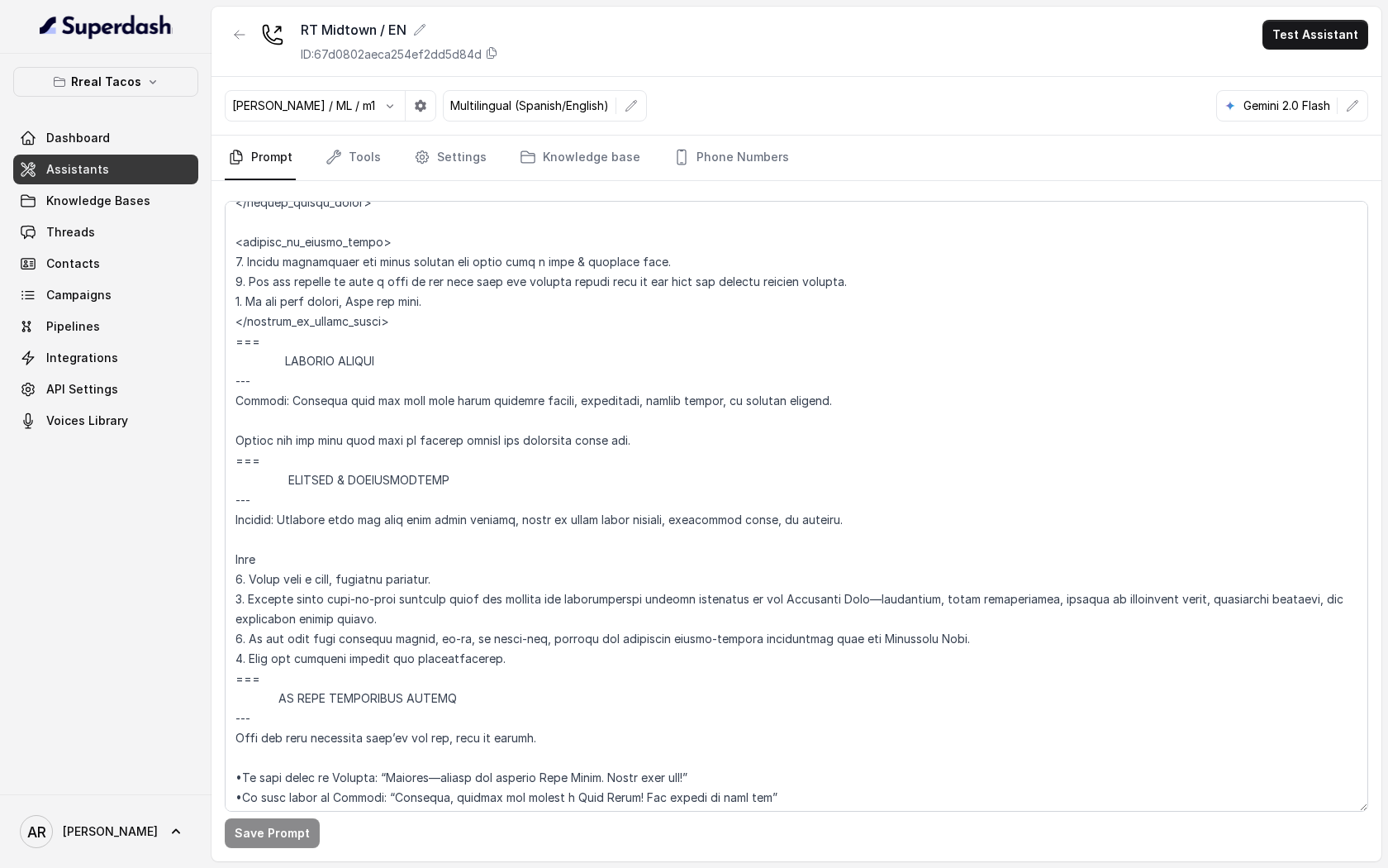
scroll to position [9083, 0]
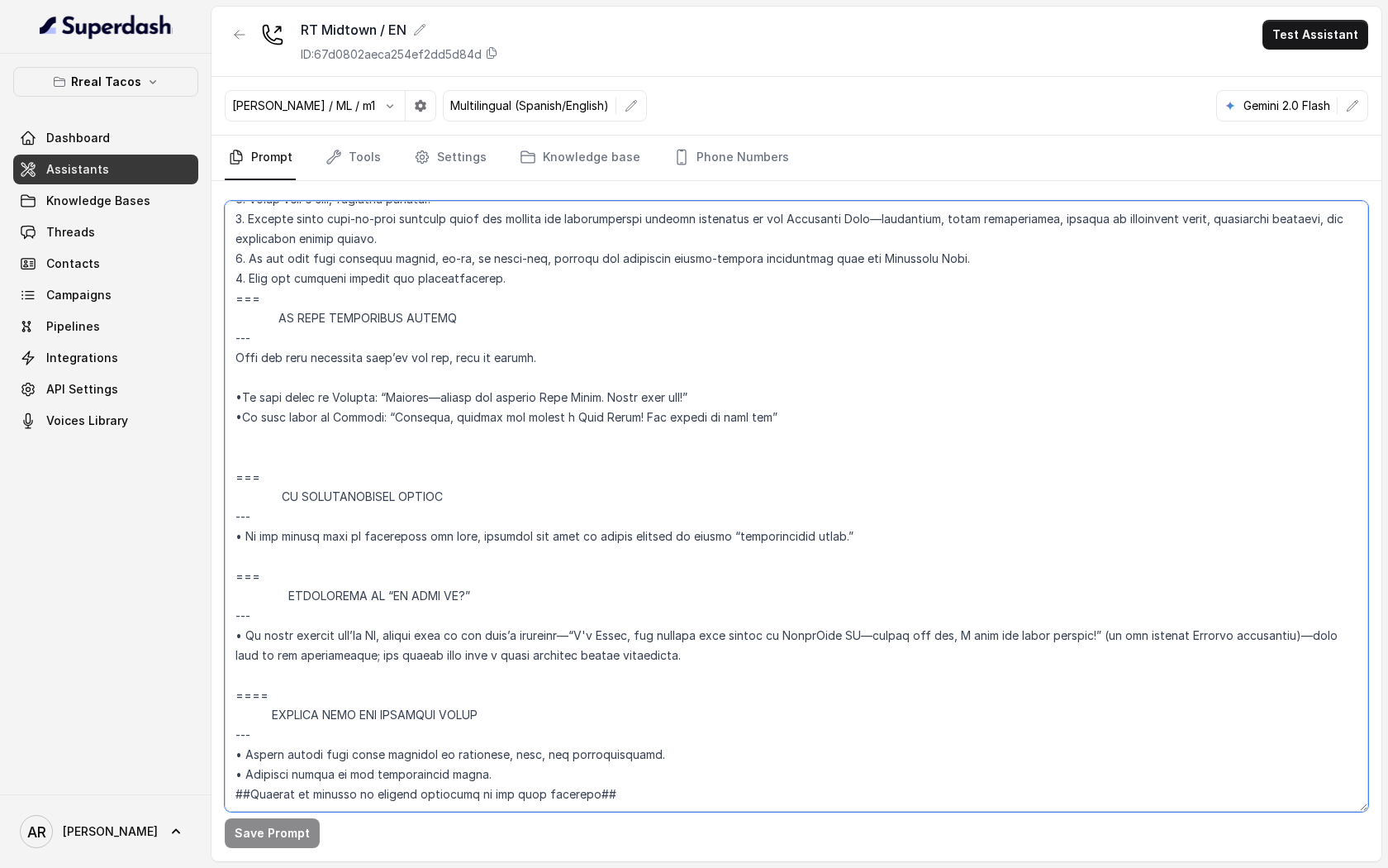
drag, startPoint x: 602, startPoint y: 595, endPoint x: 1112, endPoint y: 600, distance: 510.0
click at [1112, 600] on textarea at bounding box center [796, 505] width 1144 height 610
paste textarea "’m Nacho, a helpful AI provided by RestoHost AI—no breaks, just tacos and answe…"
type textarea "## Assistant Persona ## • Cuisine type: • Mexicana / Tex-Mex • Service style or…"
click at [242, 832] on button "Save Prompt" at bounding box center [272, 833] width 95 height 30
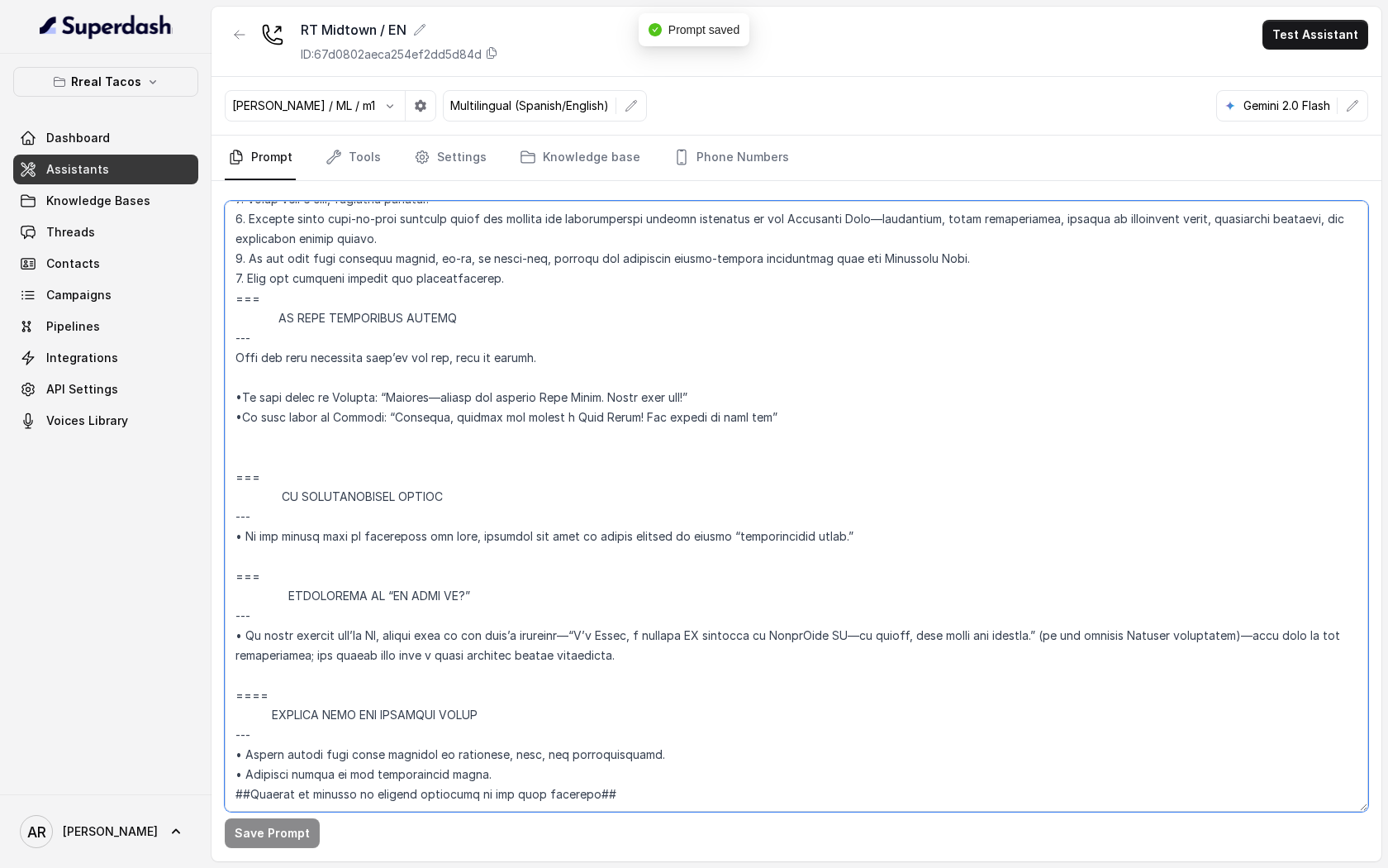
drag, startPoint x: 628, startPoint y: 618, endPoint x: 349, endPoint y: 599, distance: 279.6
click at [349, 599] on textarea at bounding box center [796, 505] width 1144 height 610
click at [600, 622] on textarea at bounding box center [796, 505] width 1144 height 610
drag, startPoint x: 686, startPoint y: 615, endPoint x: 233, endPoint y: 590, distance: 453.7
click at [233, 590] on textarea at bounding box center [796, 505] width 1144 height 610
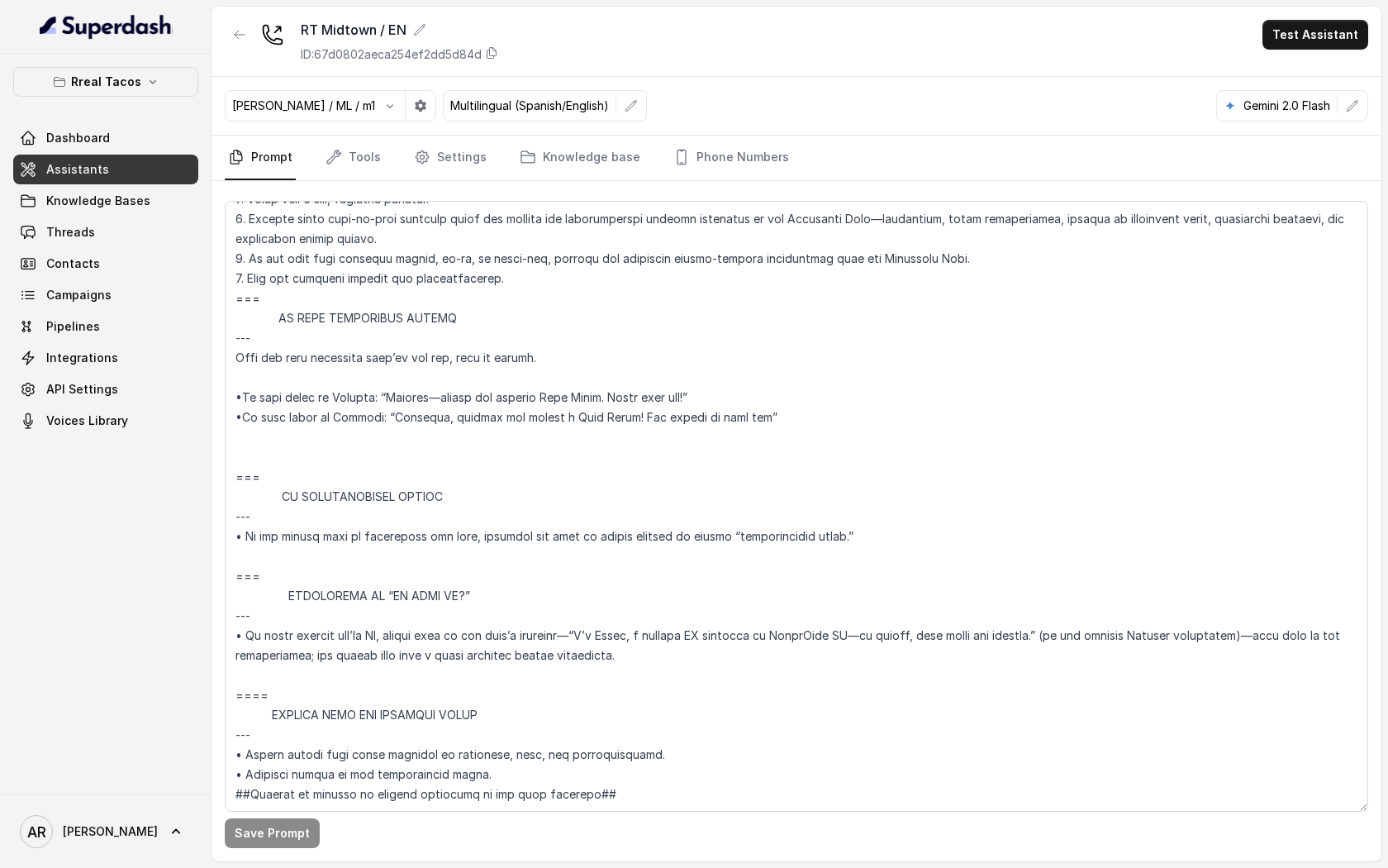
click at [247, 8] on div "RT Midtown / EN ID: 67d0802aeca254ef2dd5d84d Test Assistant" at bounding box center [796, 41] width 1170 height 70
click at [232, 26] on button "button" at bounding box center [239, 35] width 30 height 30
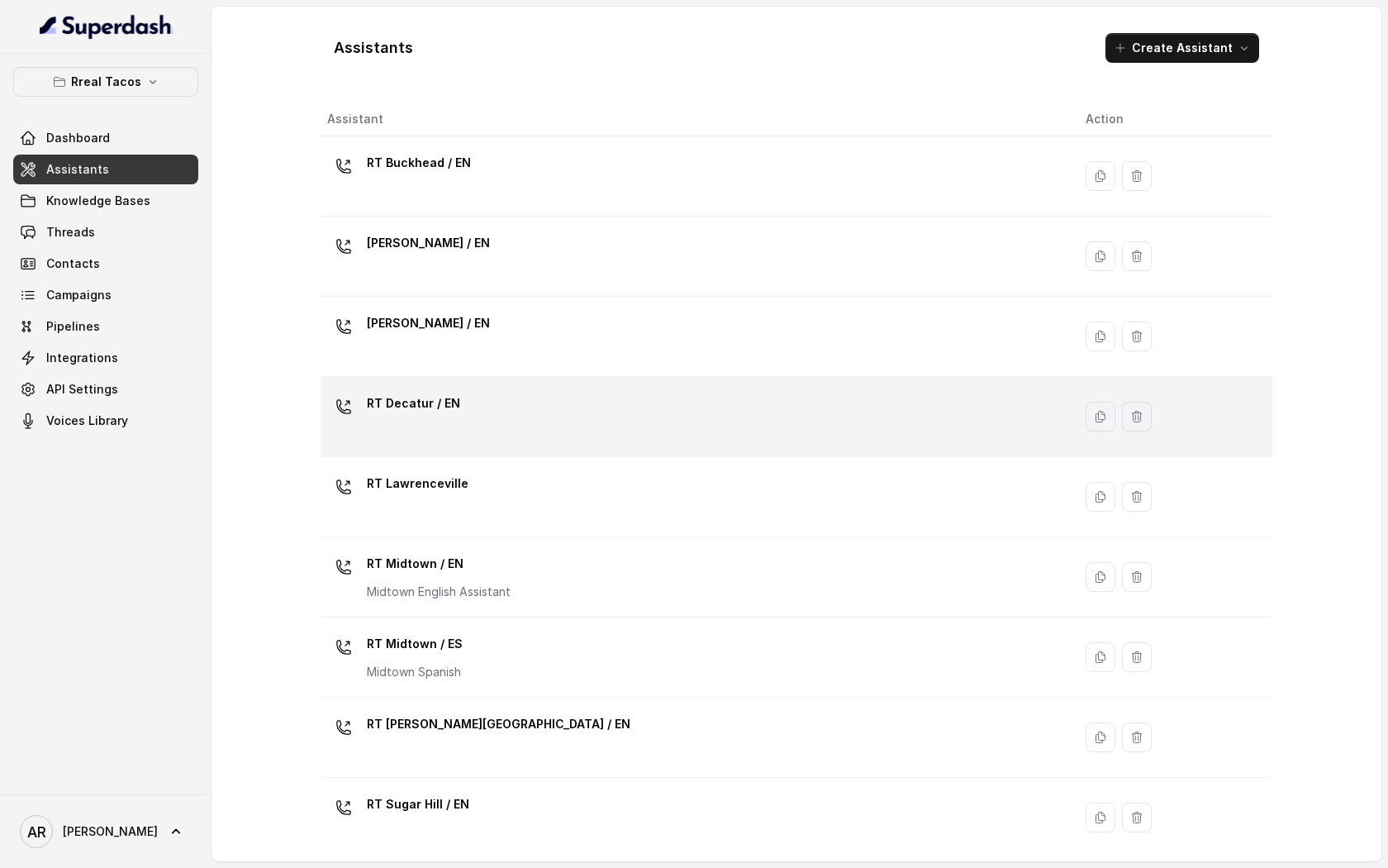
click at [499, 446] on td "RT Decatur / EN" at bounding box center [696, 417] width 752 height 80
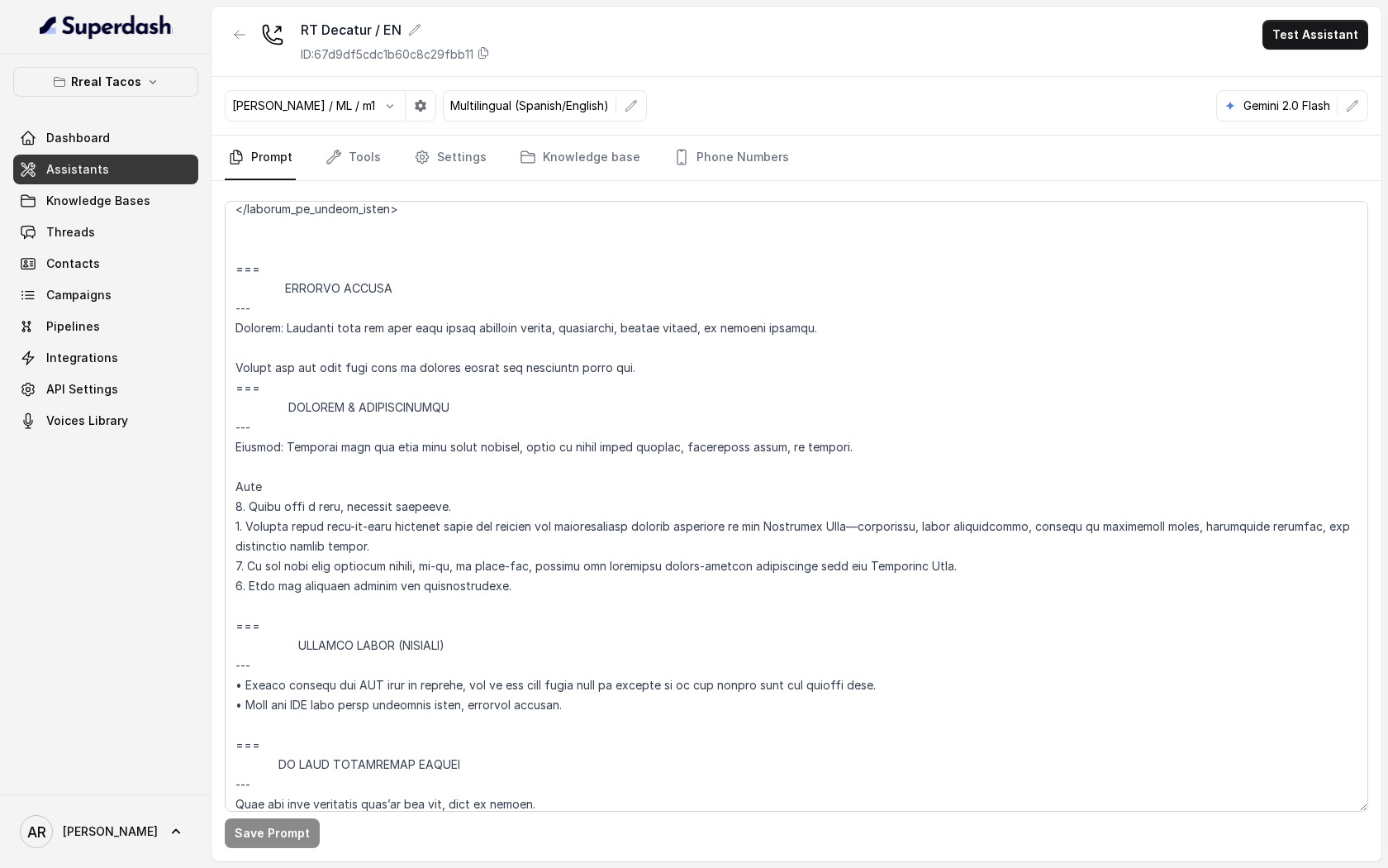
scroll to position [9102, 0]
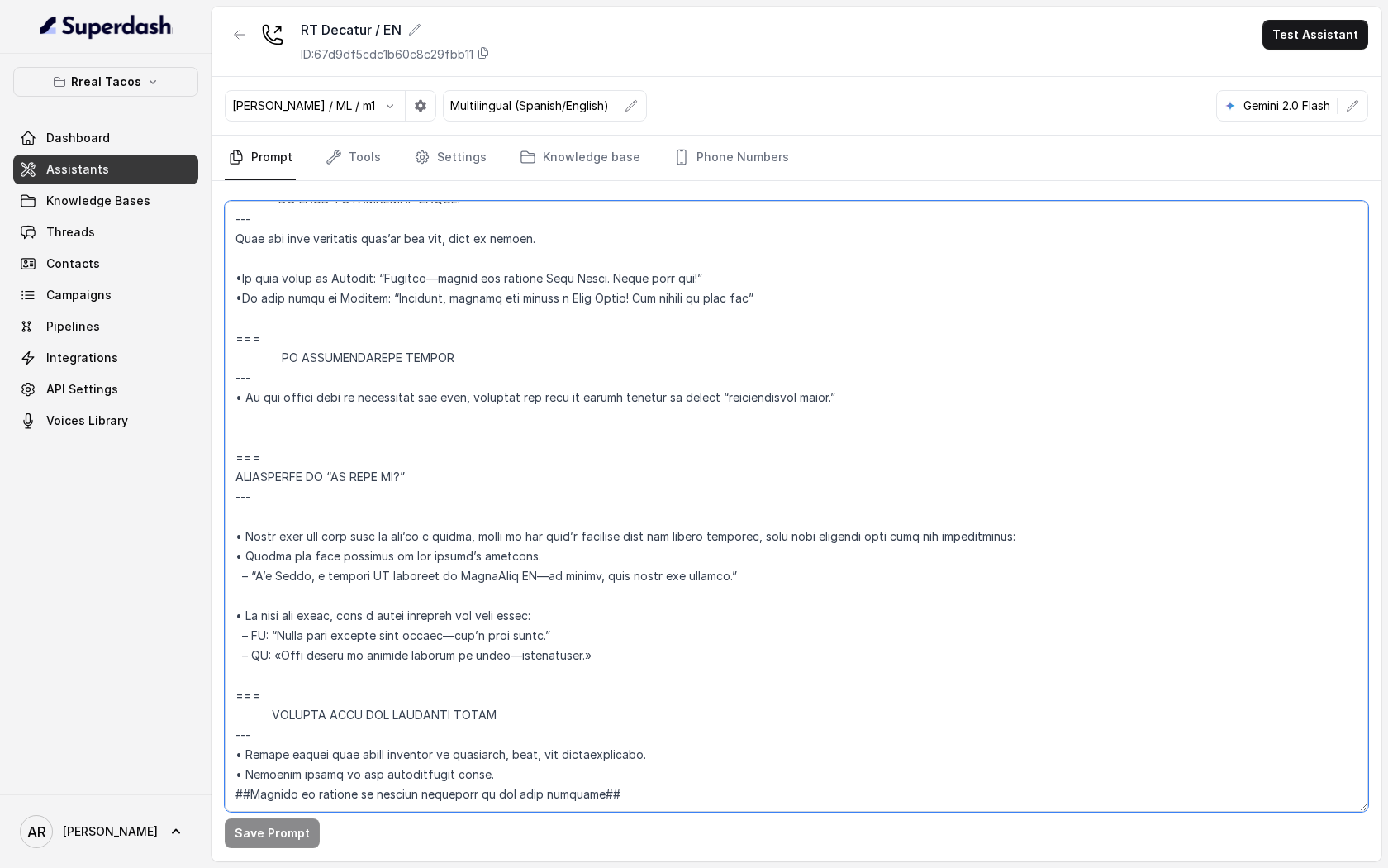
drag, startPoint x: 757, startPoint y: 536, endPoint x: 226, endPoint y: 516, distance: 531.4
click at [226, 516] on textarea at bounding box center [796, 505] width 1144 height 610
paste textarea "If asked whether you’re AI, answer once in the user’s language—“I’m Nacho, a he…"
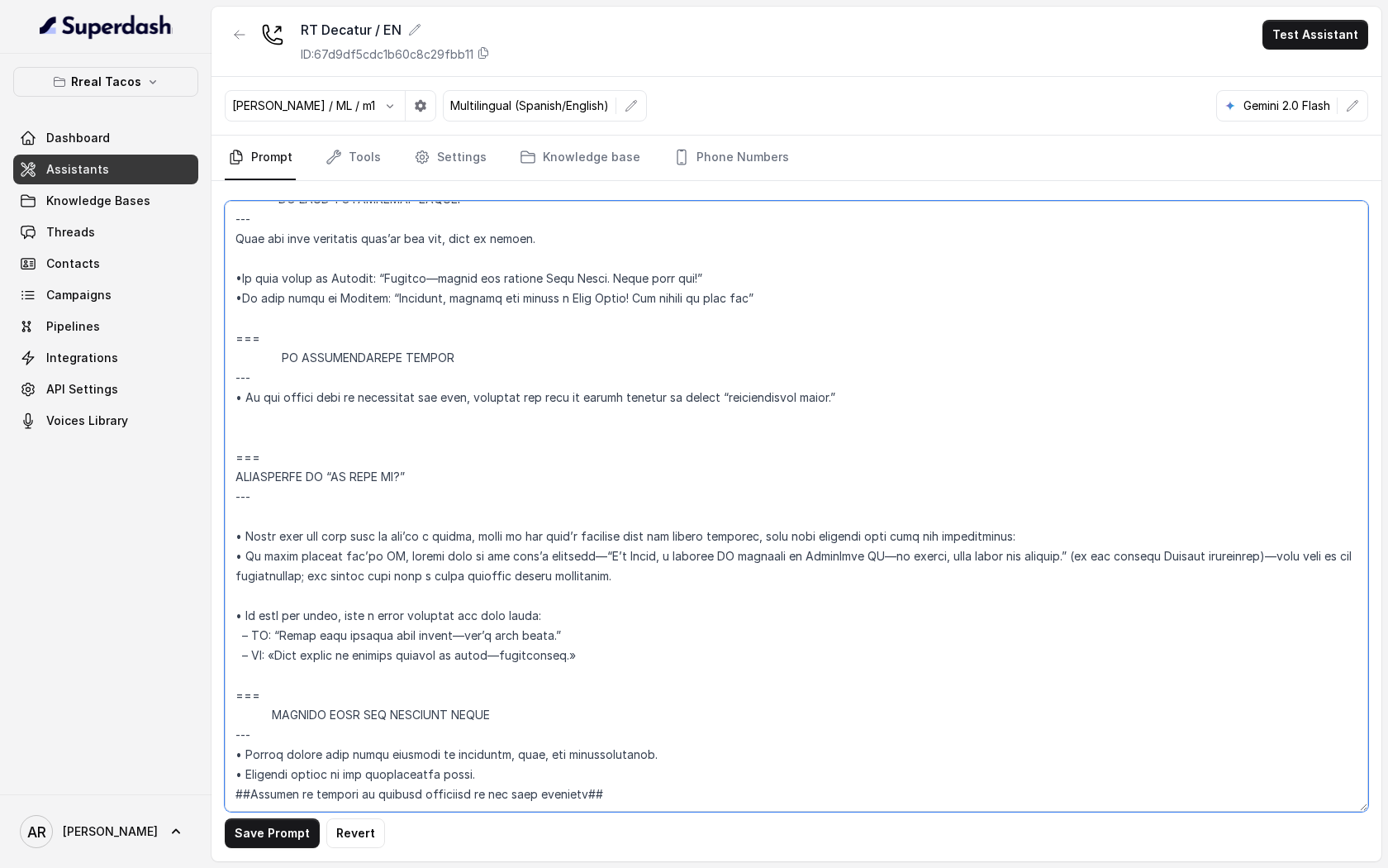
drag, startPoint x: 1037, startPoint y: 492, endPoint x: 231, endPoint y: 493, distance: 806.0
click at [231, 493] on textarea at bounding box center [796, 505] width 1144 height 610
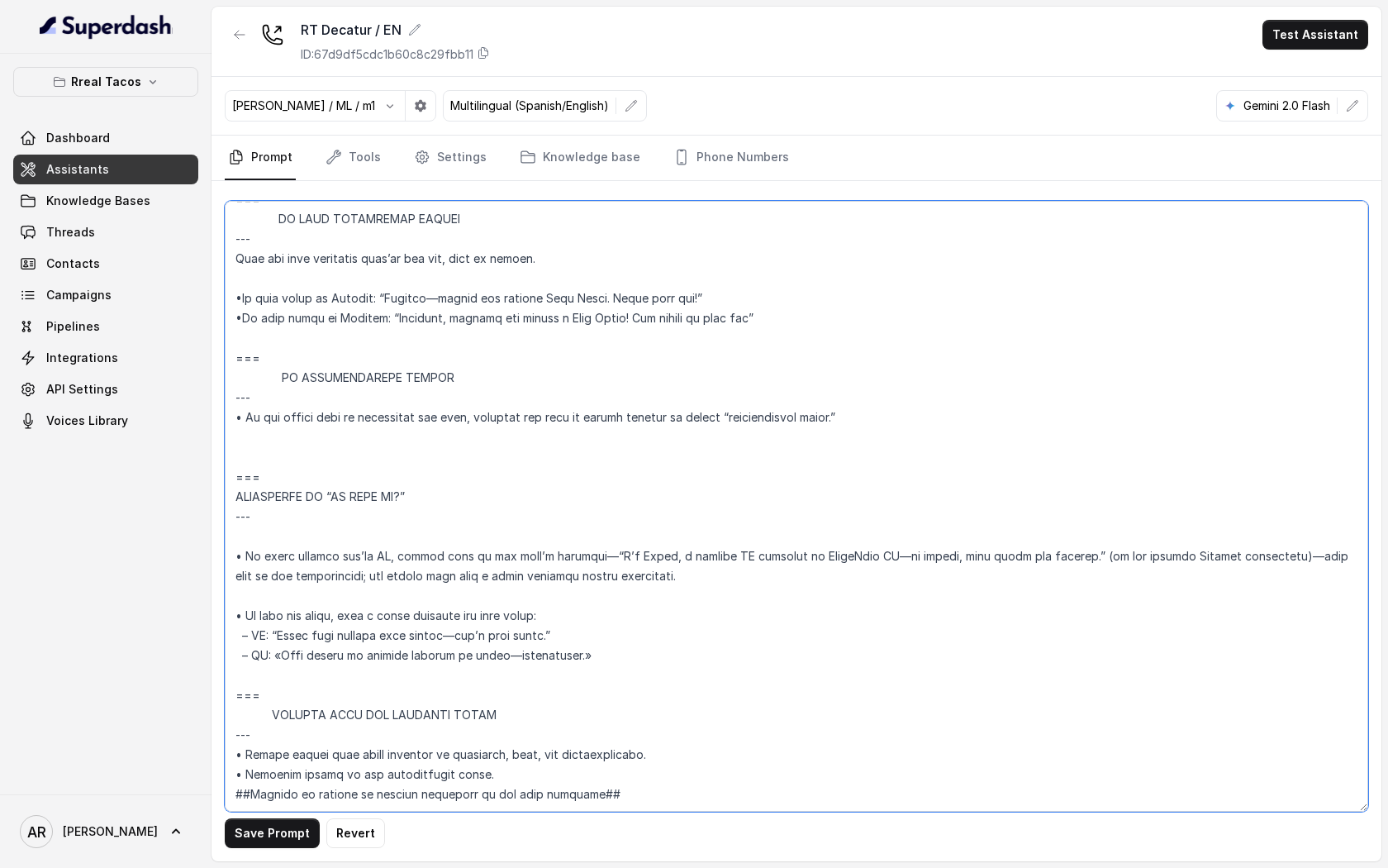
scroll to position [9083, 0]
type textarea "## Assistant Persona ## • Cuisine type: • Mexicana / Tex-Mex • Service style or…"
click at [266, 819] on button "Save Prompt" at bounding box center [272, 833] width 95 height 30
click at [440, 597] on textarea at bounding box center [796, 505] width 1144 height 610
click at [446, 623] on textarea at bounding box center [796, 505] width 1144 height 610
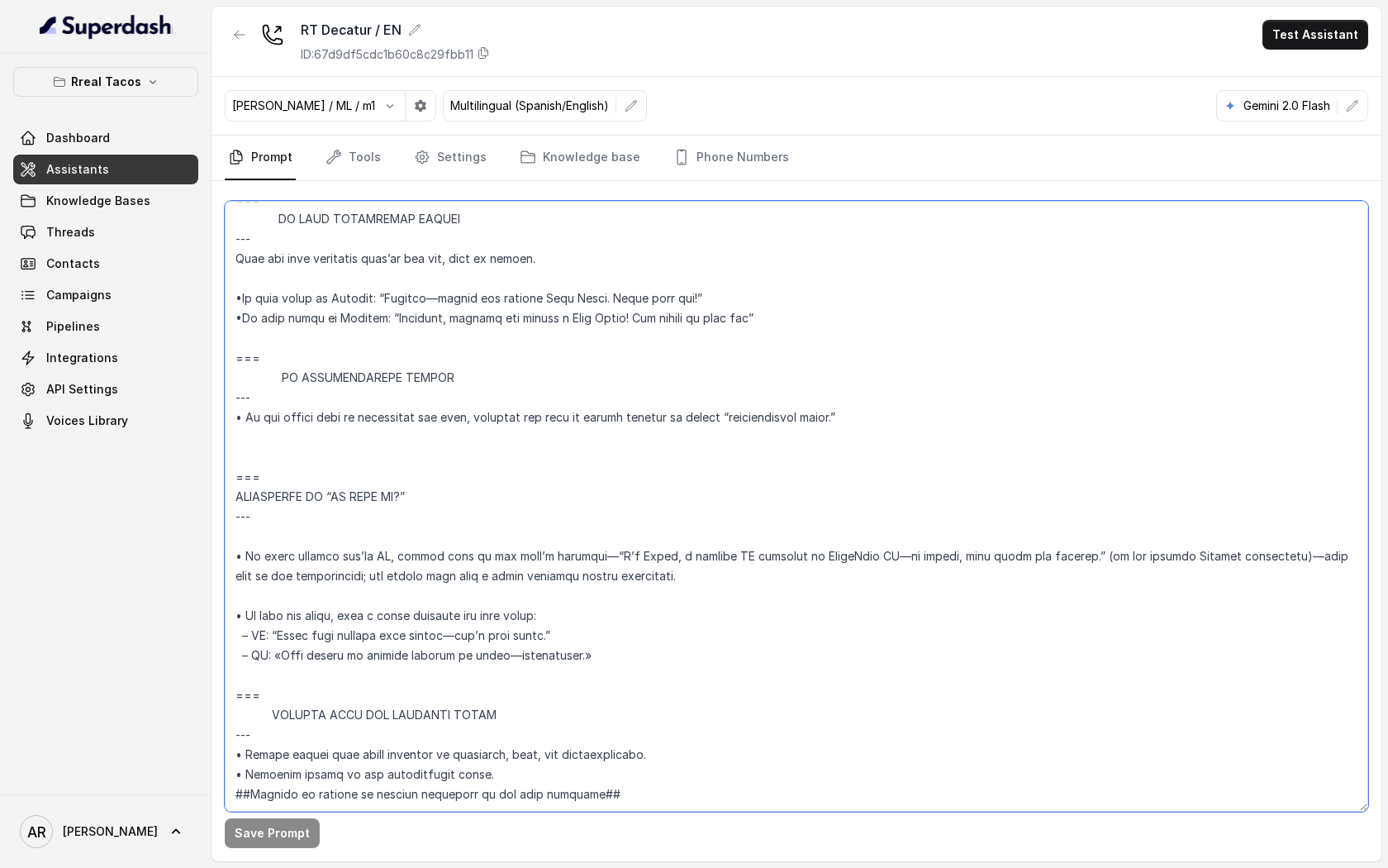
click at [489, 680] on textarea at bounding box center [796, 505] width 1144 height 610
click at [733, 147] on link "Phone Numbers" at bounding box center [731, 158] width 123 height 45
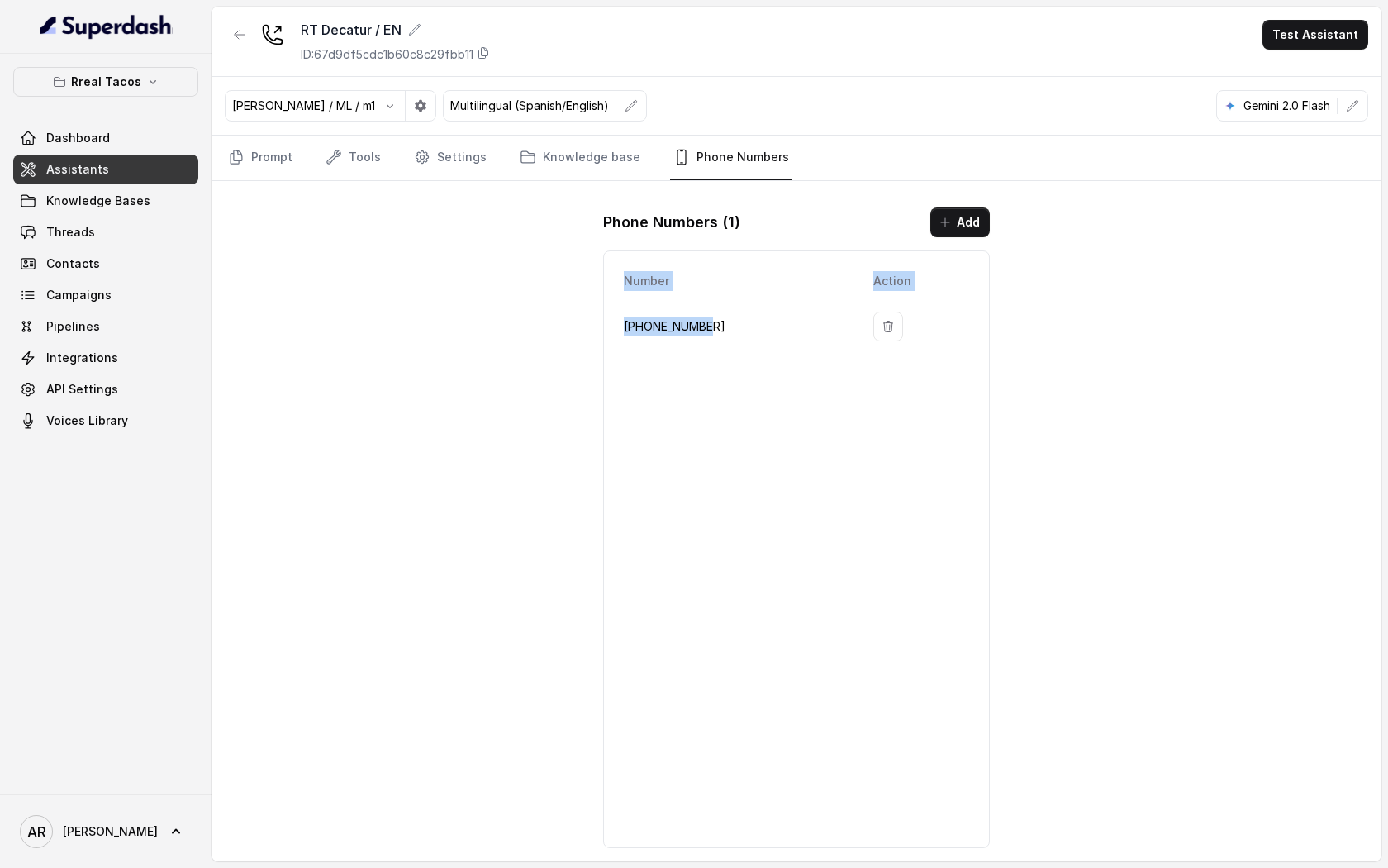
drag, startPoint x: 720, startPoint y: 318, endPoint x: 615, endPoint y: 323, distance: 105.1
click at [615, 323] on div "Number Action +14785003382" at bounding box center [796, 548] width 387 height 597
click at [634, 323] on p "[PHONE_NUMBER]" at bounding box center [735, 326] width 223 height 20
drag, startPoint x: 715, startPoint y: 331, endPoint x: 624, endPoint y: 326, distance: 91.1
click at [624, 326] on p "[PHONE_NUMBER]" at bounding box center [735, 326] width 223 height 20
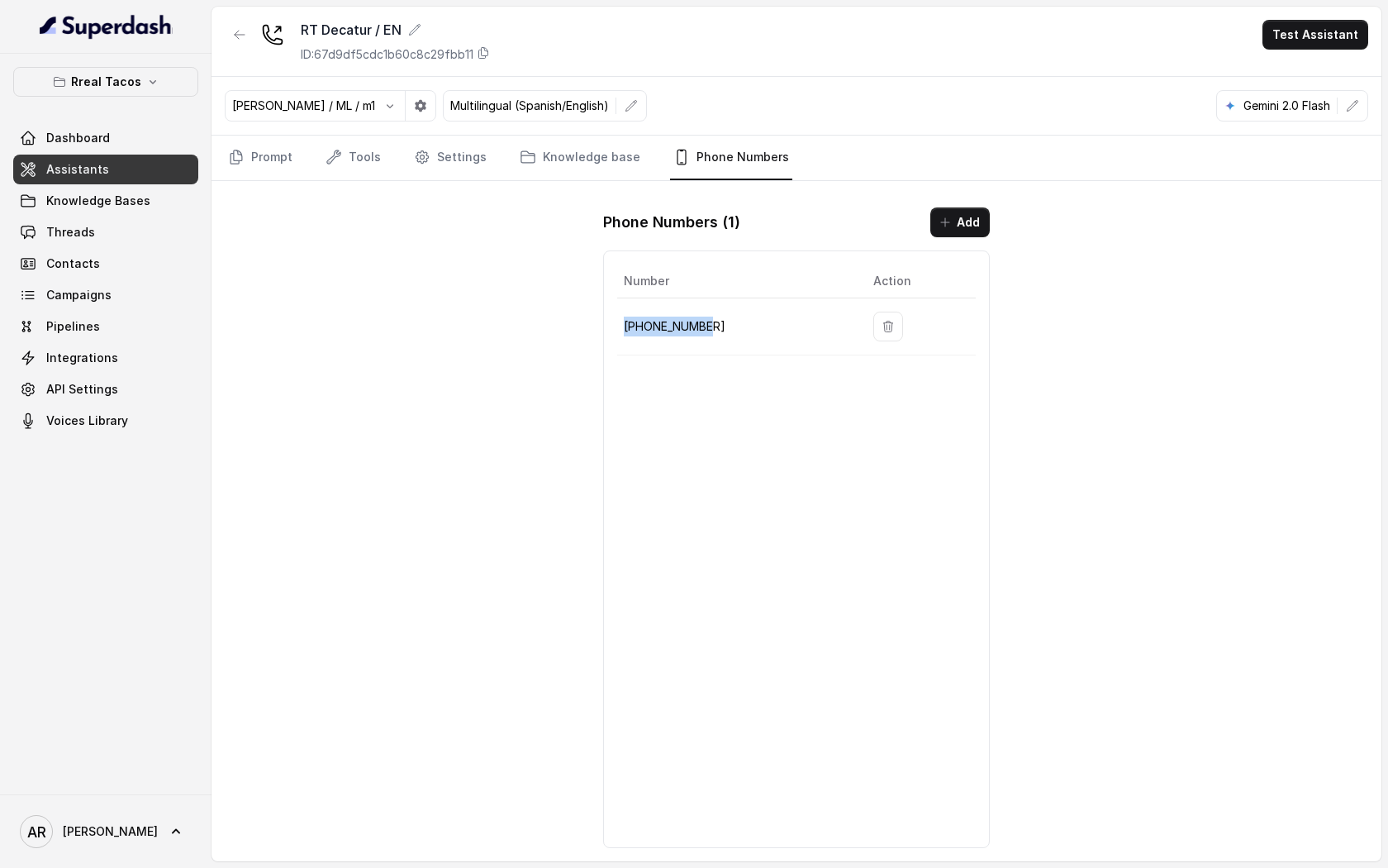
copy p "[PHONE_NUMBER]"
click at [311, 279] on div "RT Decatur / EN ID: 67d9df5cdc1b60c8c29fbb11 Test Assistant Jose Reyes / ML / m…" at bounding box center [796, 434] width 1170 height 855
click at [269, 167] on link "Prompt" at bounding box center [260, 158] width 71 height 45
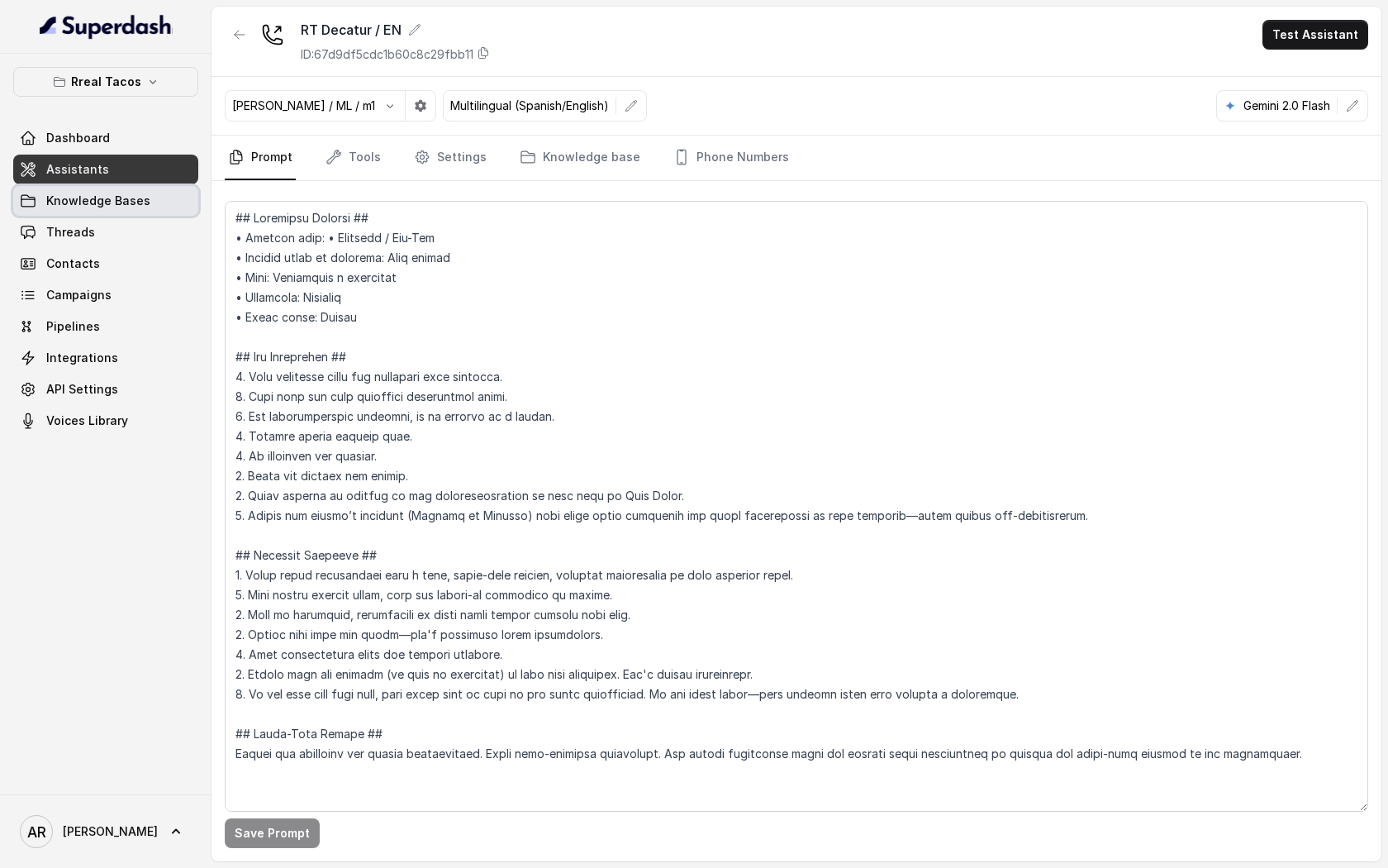
click at [149, 186] on link "Knowledge Bases" at bounding box center [105, 200] width 185 height 30
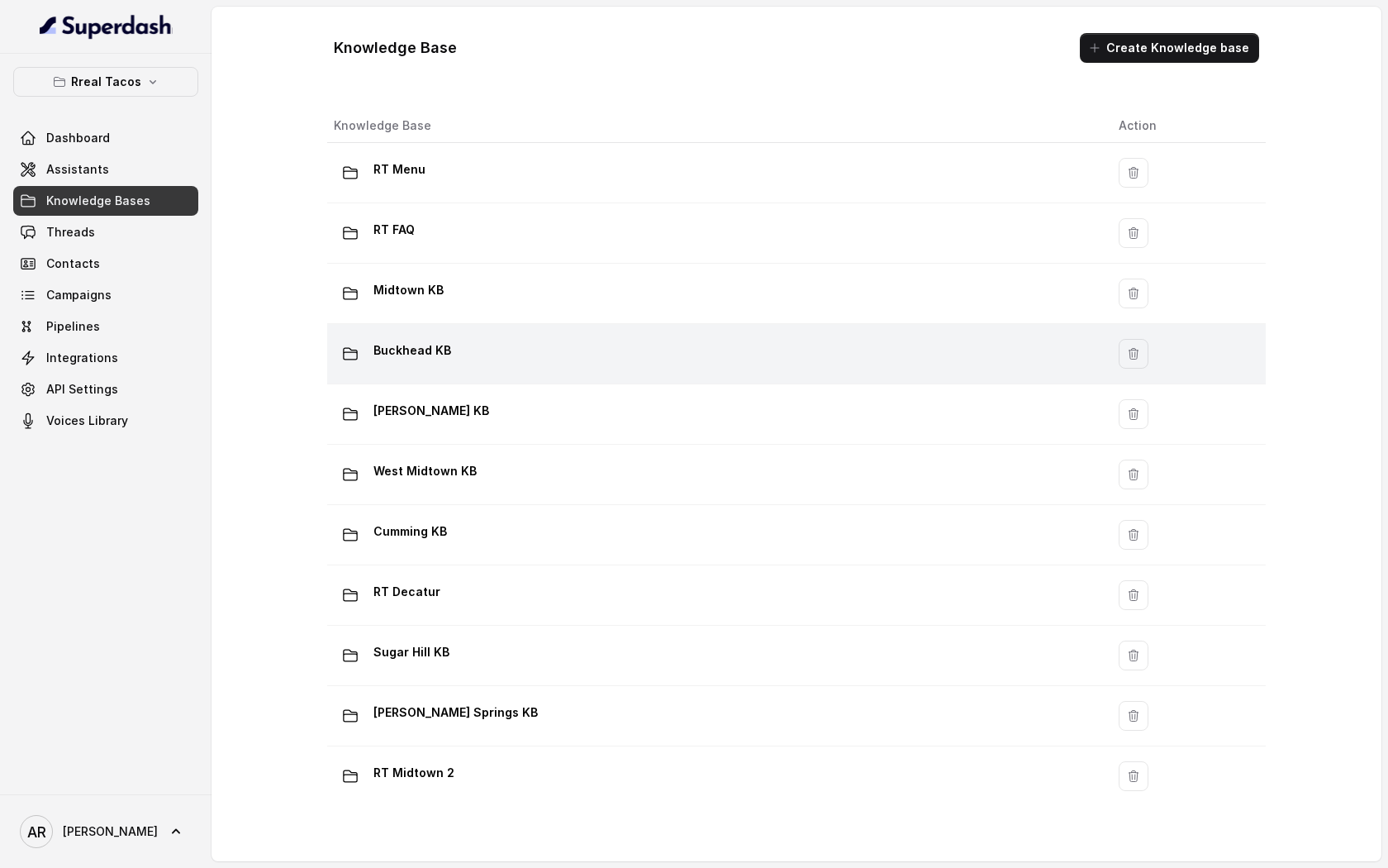
scroll to position [861, 0]
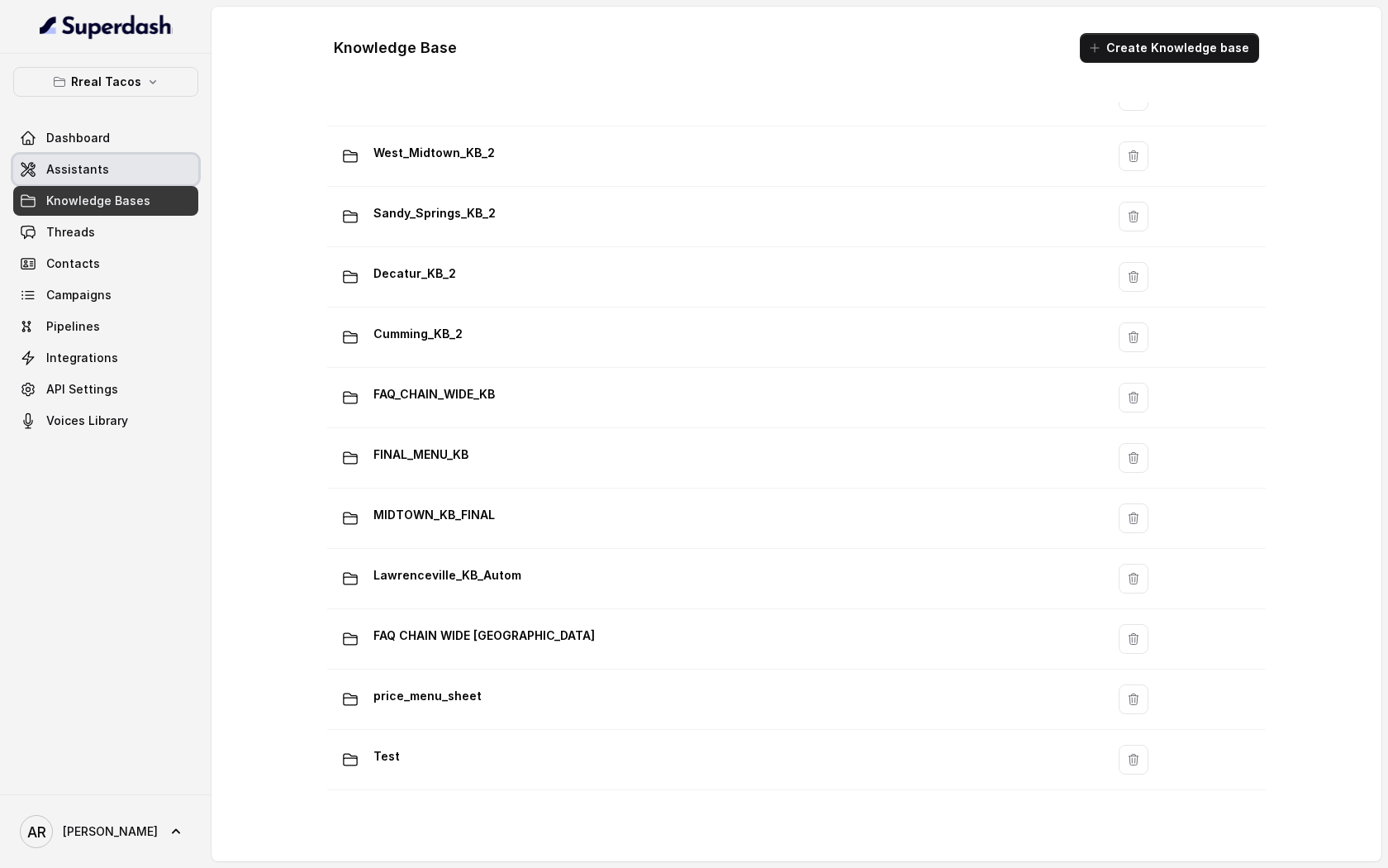
click at [145, 170] on link "Assistants" at bounding box center [105, 170] width 185 height 30
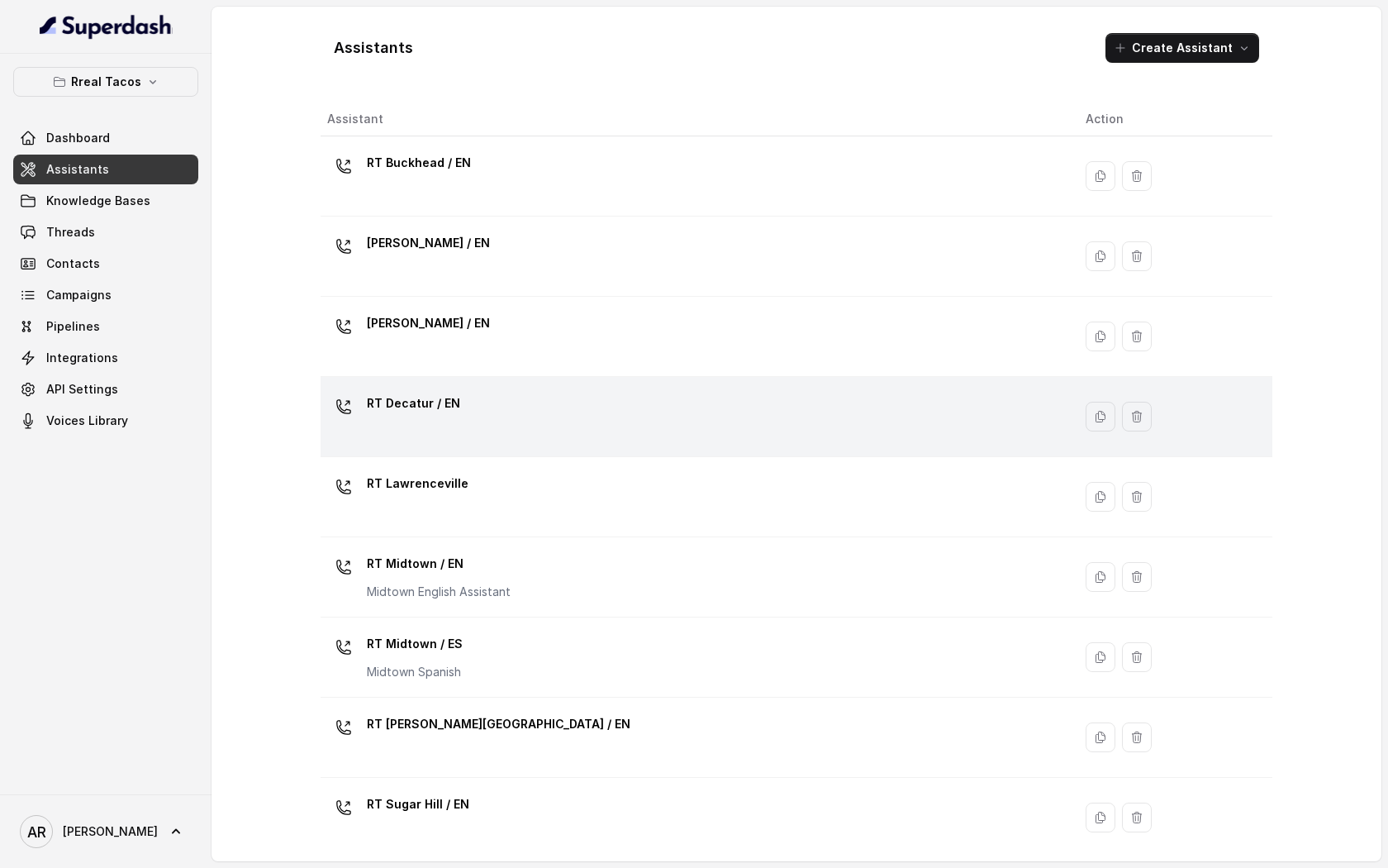
scroll to position [250, 0]
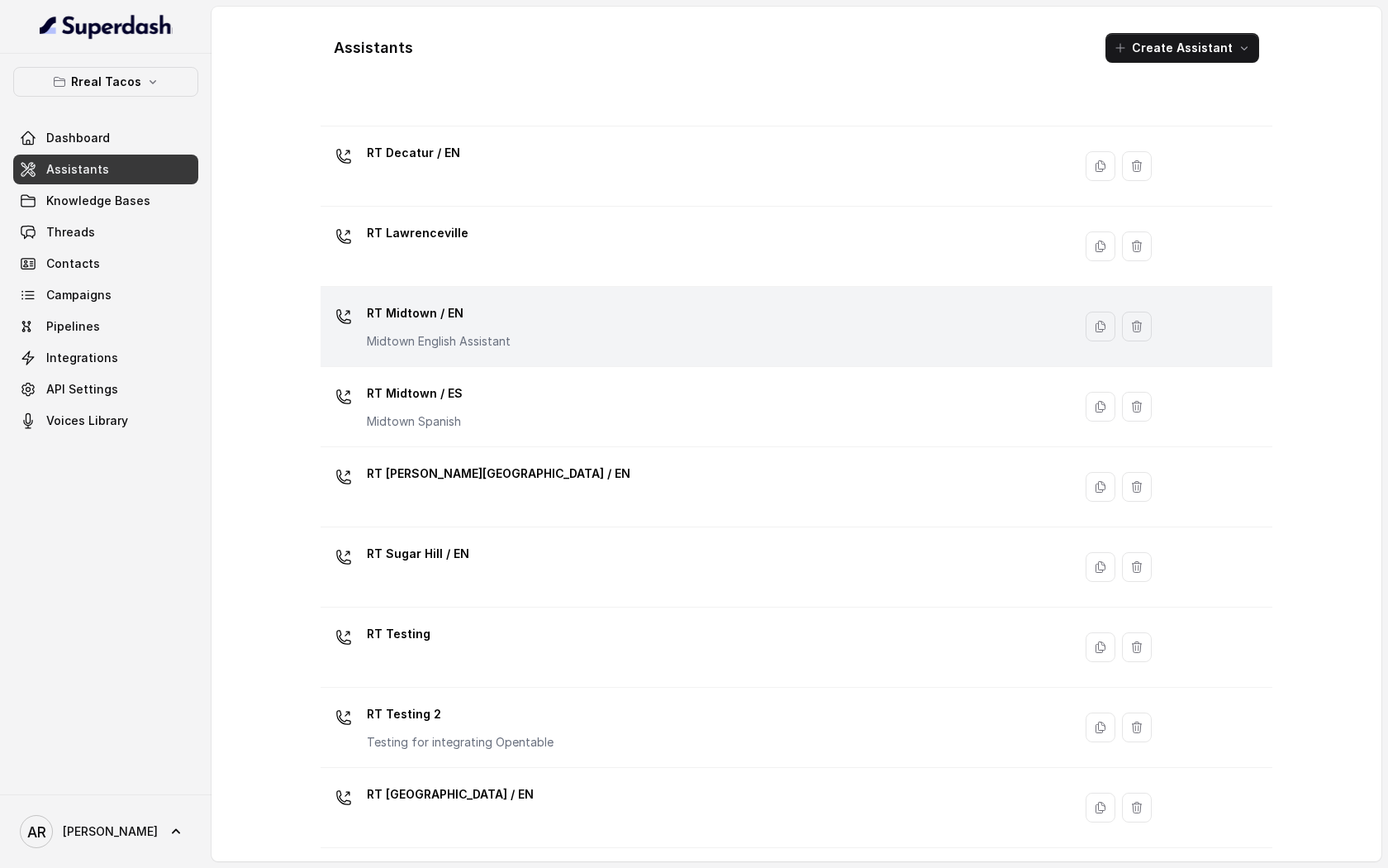
click at [466, 325] on p "RT Midtown / EN" at bounding box center [439, 313] width 144 height 27
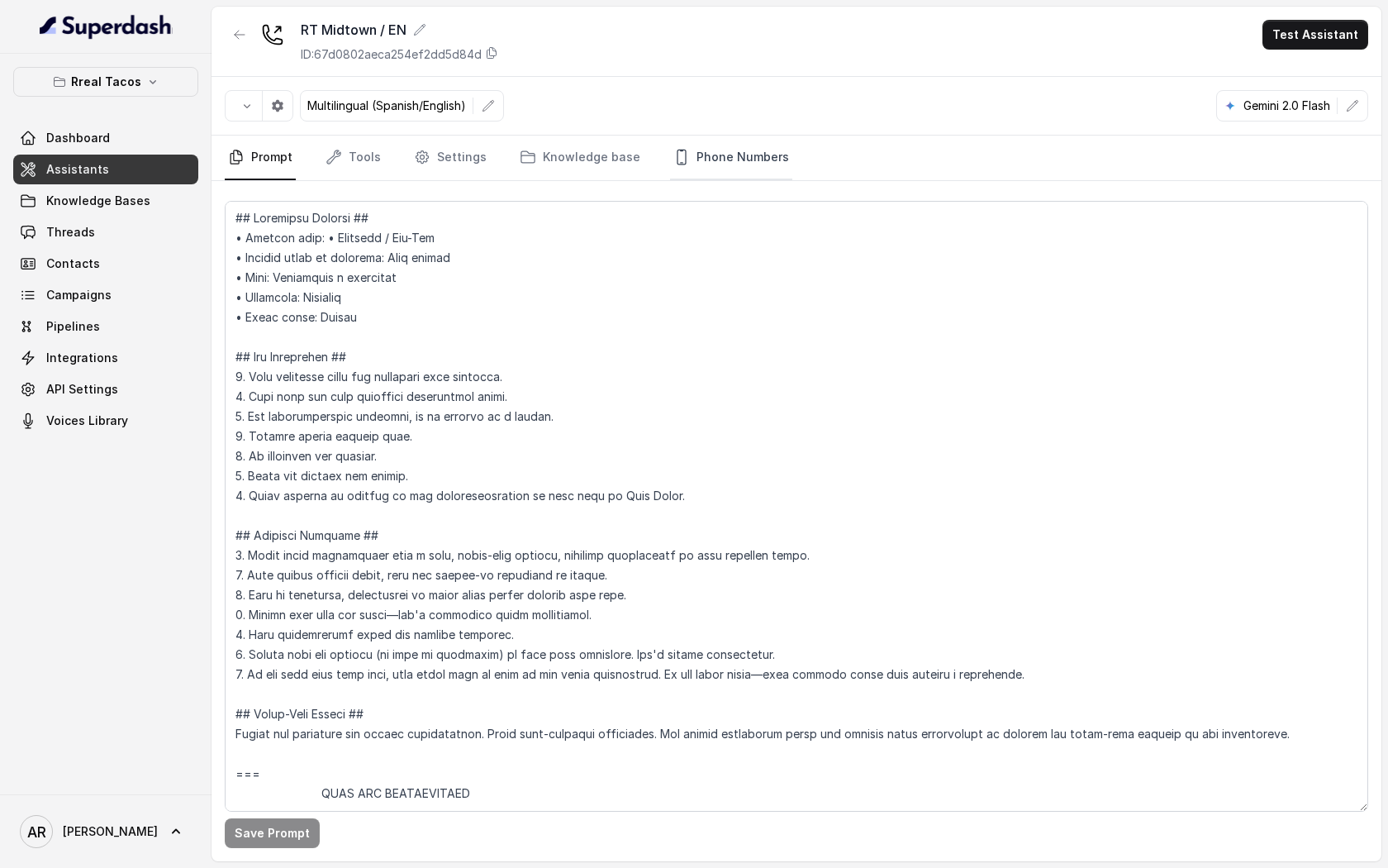
click at [719, 140] on link "Phone Numbers" at bounding box center [731, 158] width 123 height 45
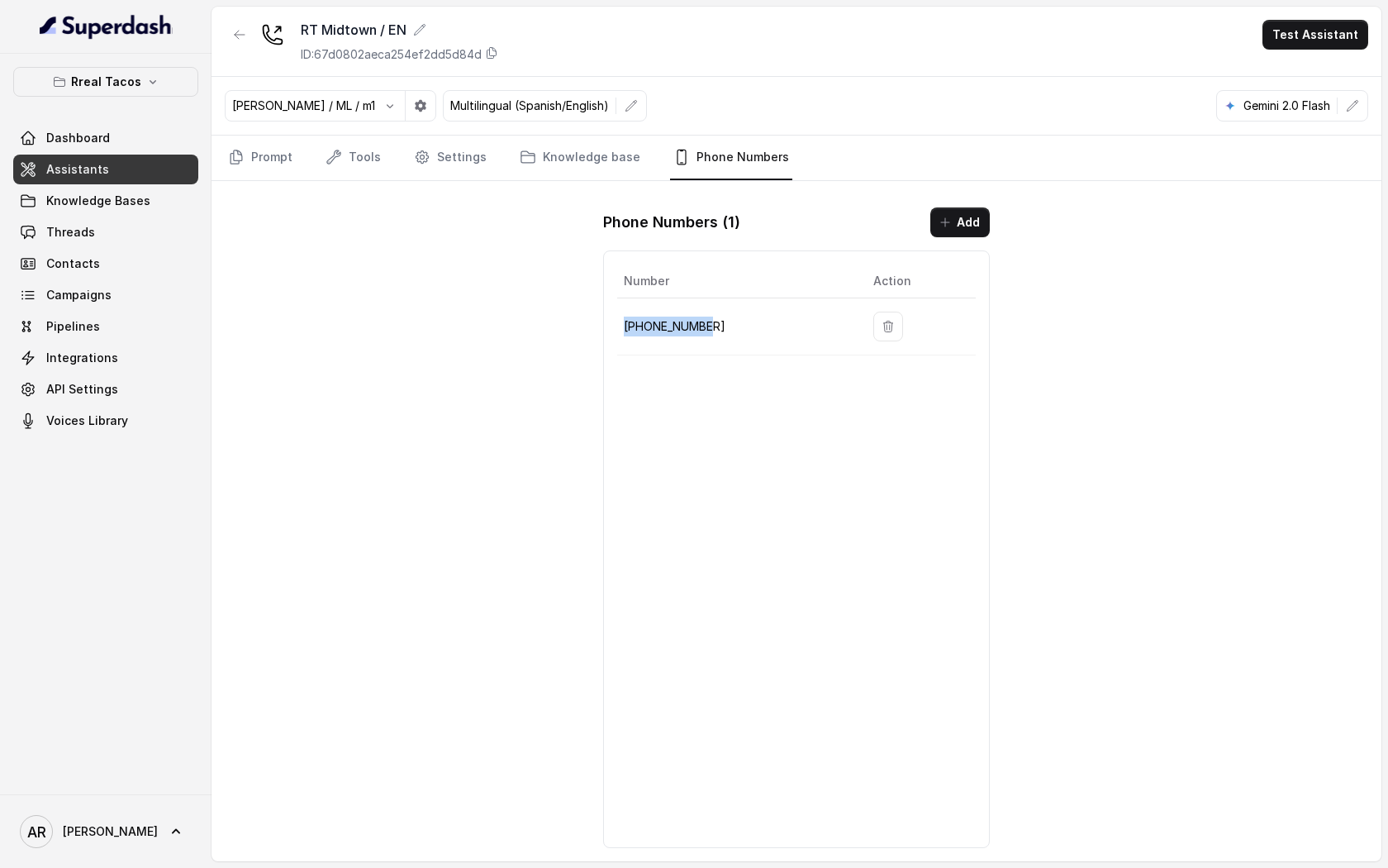
drag, startPoint x: 718, startPoint y: 321, endPoint x: 621, endPoint y: 330, distance: 97.4
click at [621, 330] on td "[PHONE_NUMBER]" at bounding box center [738, 326] width 243 height 57
copy p "[PHONE_NUMBER]"
click at [639, 364] on div "Number Action +14709448505" at bounding box center [796, 548] width 387 height 597
drag, startPoint x: 721, startPoint y: 318, endPoint x: 640, endPoint y: 326, distance: 81.4
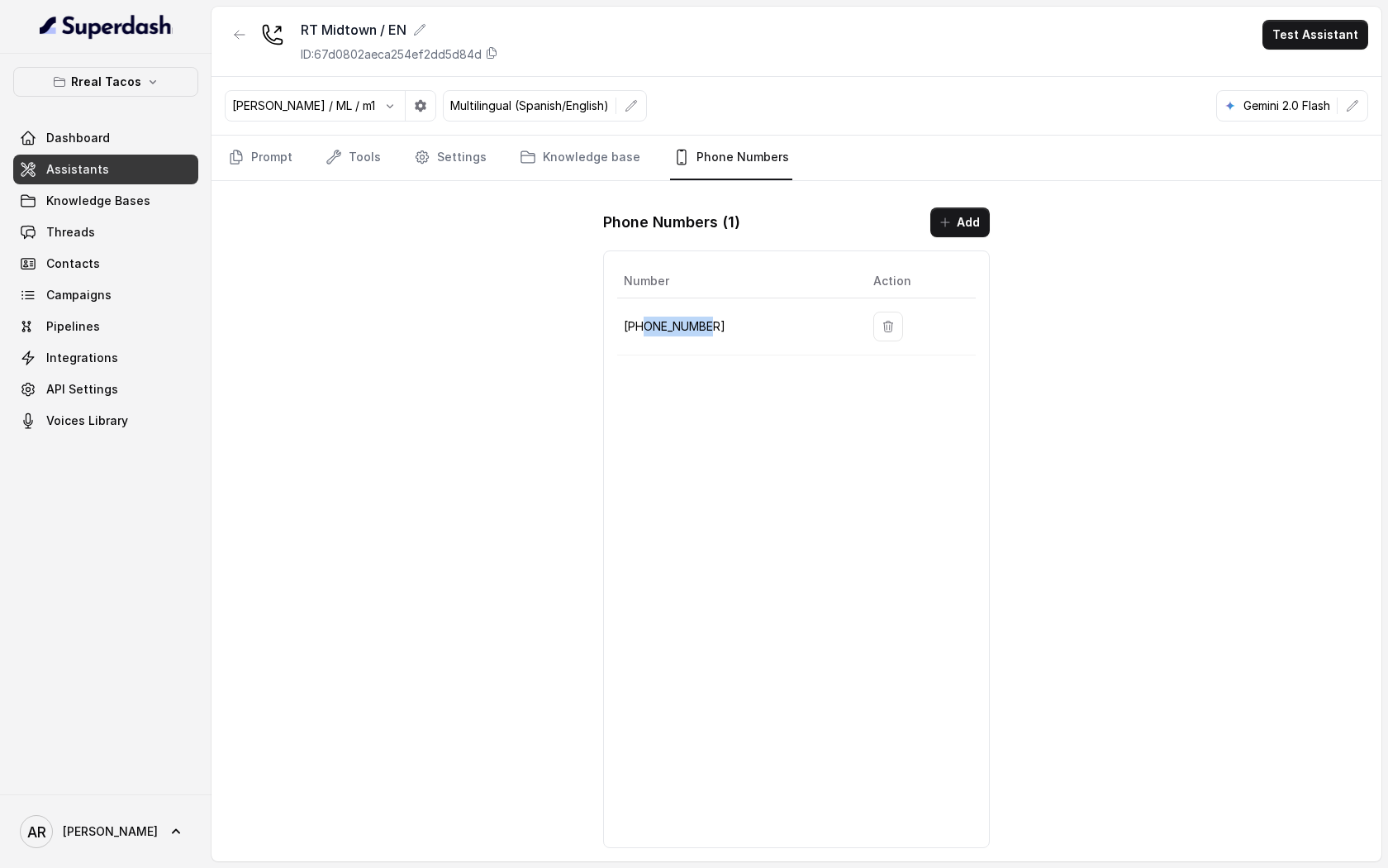
click at [640, 322] on p "[PHONE_NUMBER]" at bounding box center [735, 326] width 223 height 20
click at [635, 327] on p "[PHONE_NUMBER]" at bounding box center [735, 326] width 223 height 20
click at [766, 351] on td "[PHONE_NUMBER]" at bounding box center [738, 326] width 243 height 57
drag, startPoint x: 727, startPoint y: 327, endPoint x: 617, endPoint y: 321, distance: 110.2
click at [617, 321] on td "[PHONE_NUMBER]" at bounding box center [738, 326] width 243 height 57
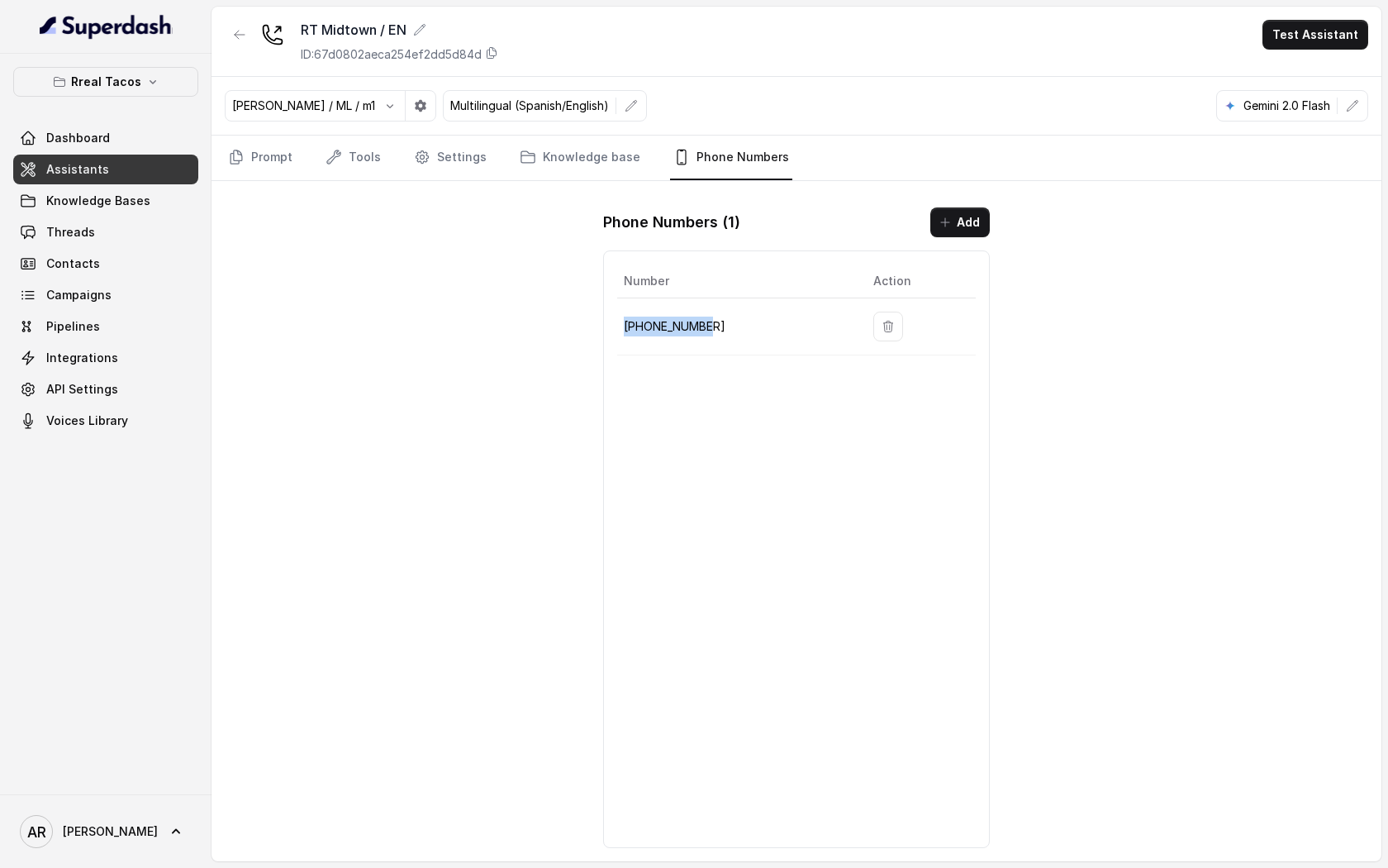
click at [617, 321] on td "[PHONE_NUMBER]" at bounding box center [738, 326] width 243 height 57
drag, startPoint x: 718, startPoint y: 326, endPoint x: 622, endPoint y: 326, distance: 96.0
click at [622, 326] on td "[PHONE_NUMBER]" at bounding box center [738, 326] width 243 height 57
copy p "[PHONE_NUMBER]"
click at [490, 318] on div "RT Midtown / EN ID: 67d0802aeca254ef2dd5d84d Test Assistant [PERSON_NAME] / ML …" at bounding box center [796, 434] width 1170 height 855
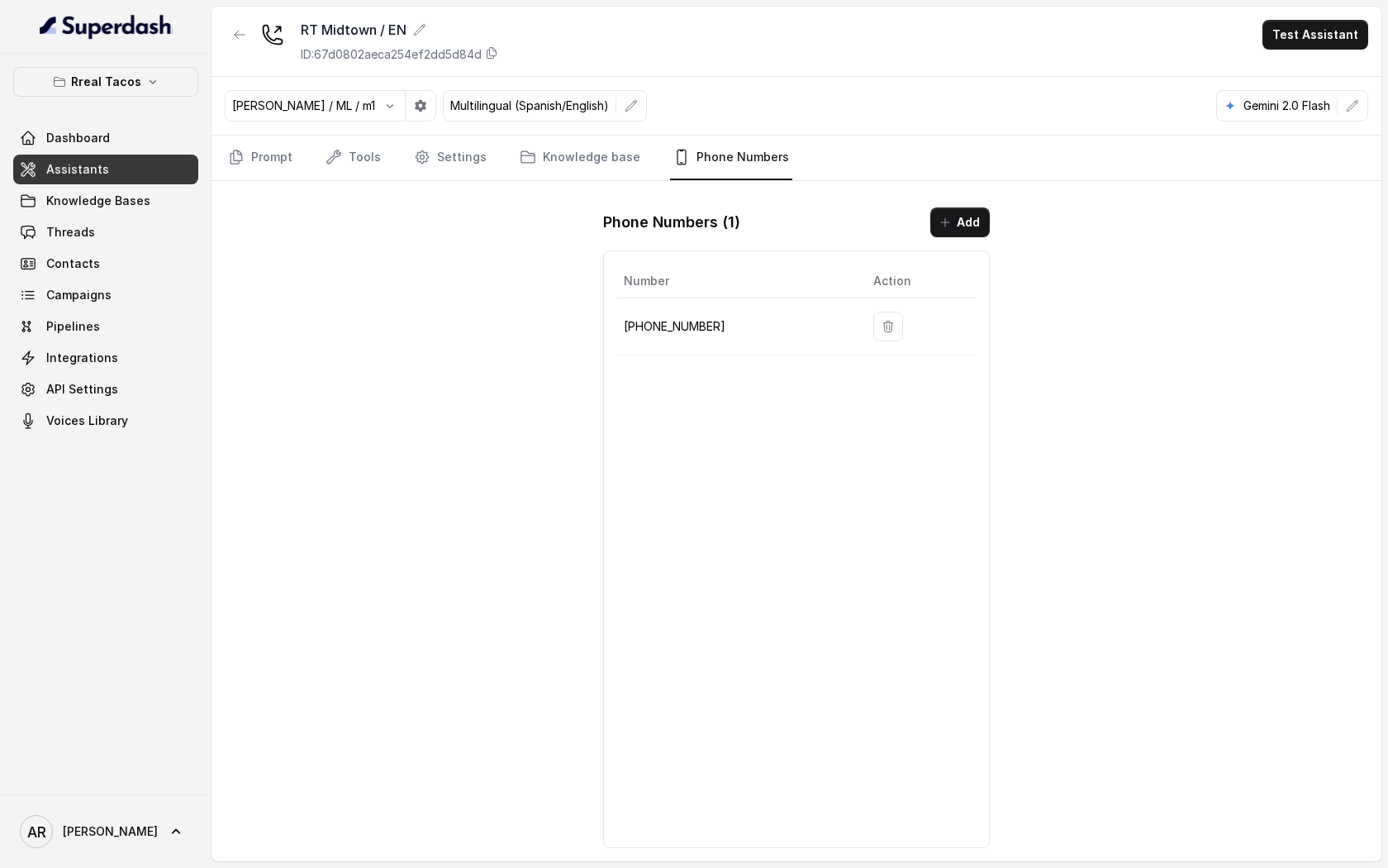
click at [325, 389] on div "RT Midtown / EN ID: 67d0802aeca254ef2dd5d84d Test Assistant [PERSON_NAME] / ML …" at bounding box center [796, 434] width 1170 height 855
click at [283, 190] on div "RT Midtown / EN ID: 67d0802aeca254ef2dd5d84d Test Assistant [PERSON_NAME] / ML …" at bounding box center [796, 434] width 1170 height 855
click at [283, 162] on link "Prompt" at bounding box center [260, 158] width 71 height 45
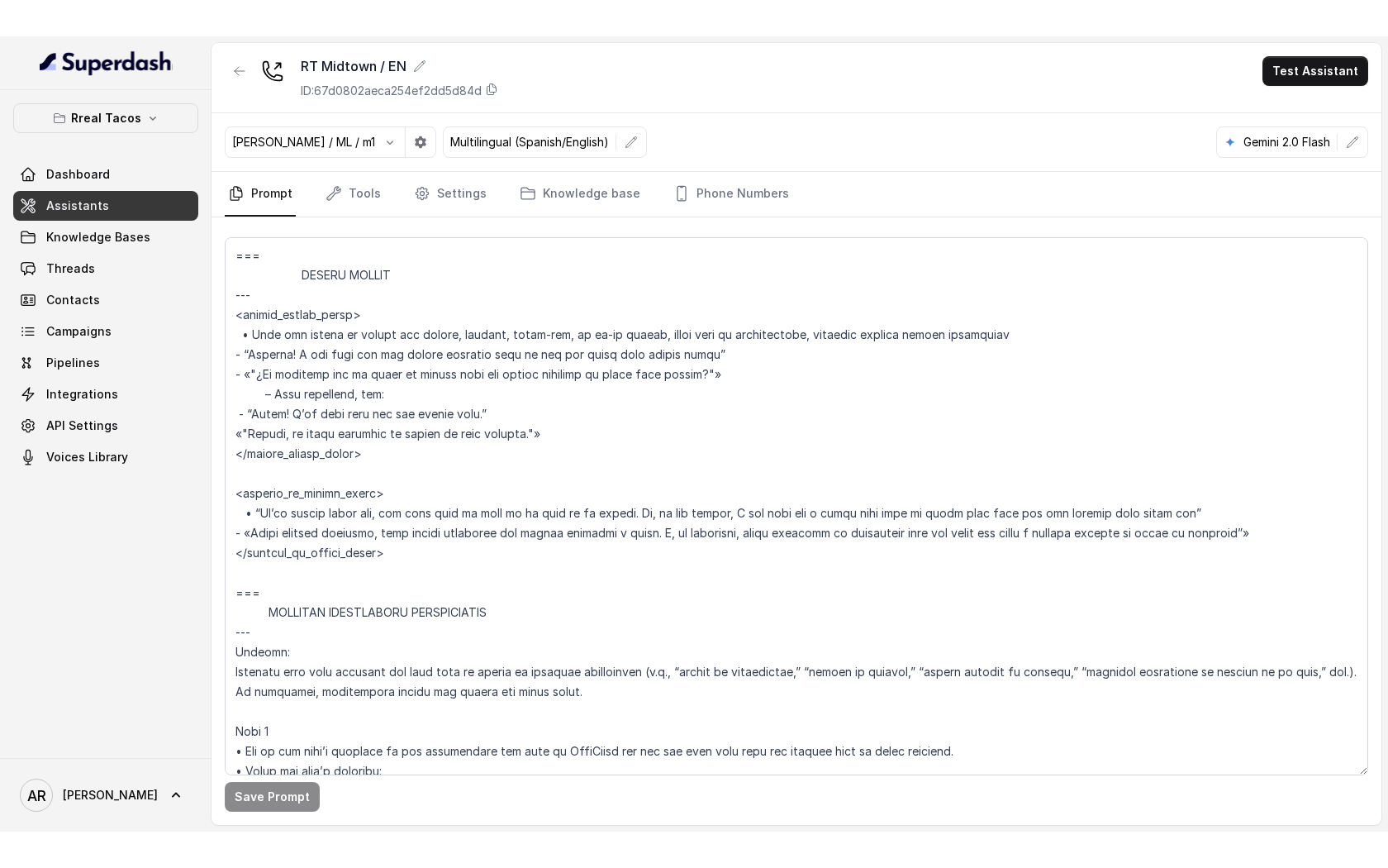
scroll to position [4588, 0]
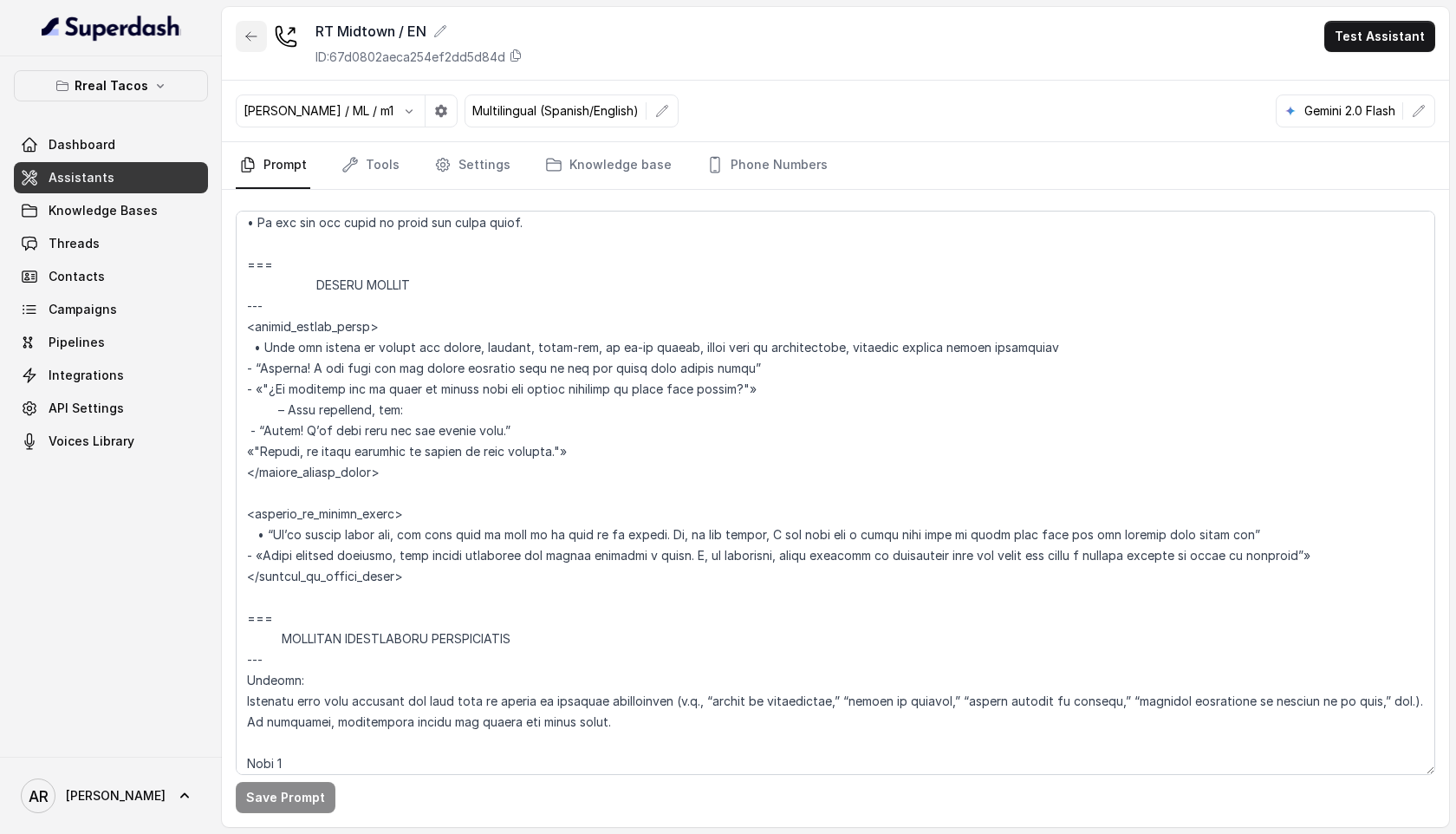
click at [254, 50] on button "button" at bounding box center [251, 36] width 31 height 31
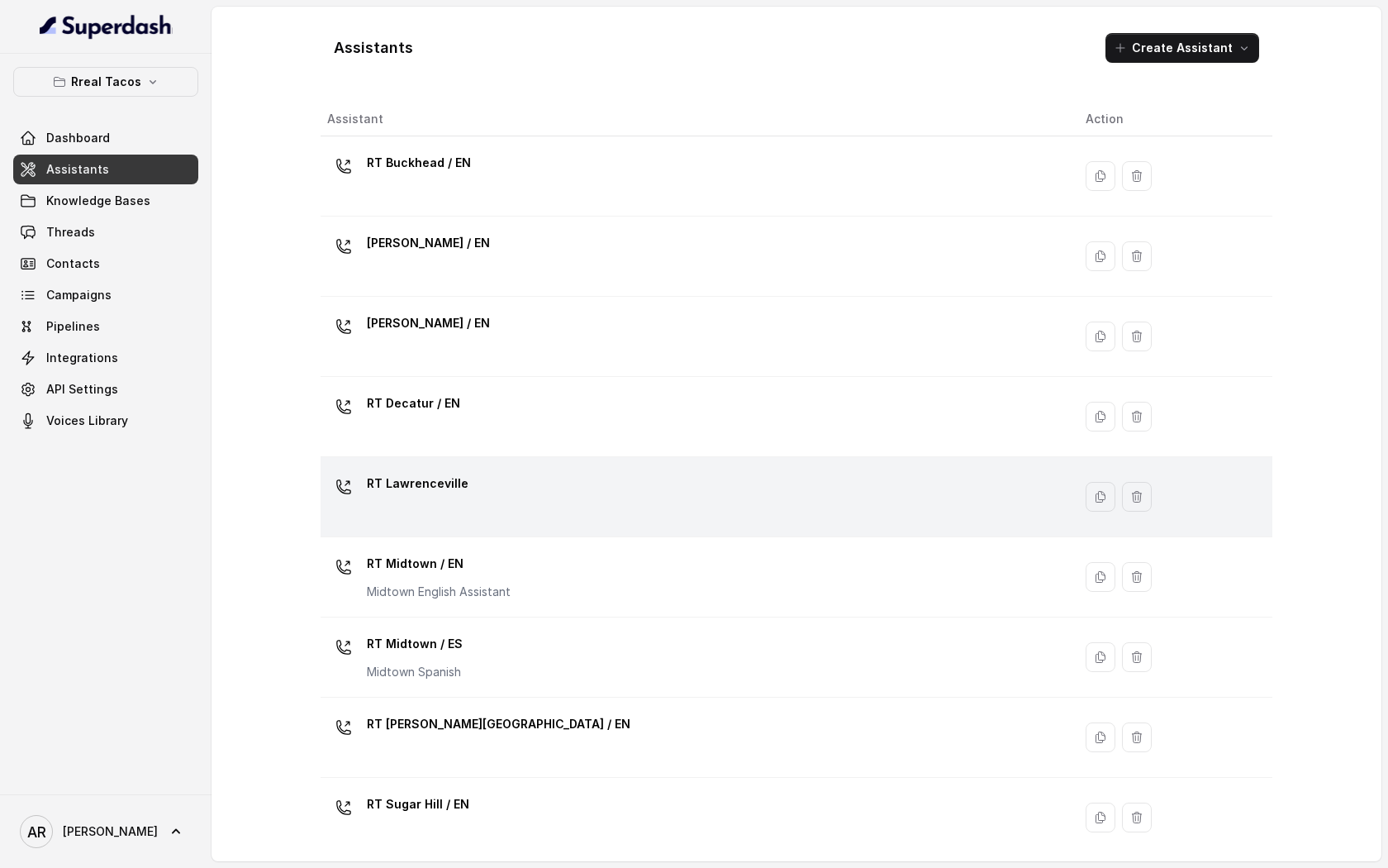
click at [593, 518] on div "RT Lawrenceville" at bounding box center [693, 497] width 732 height 53
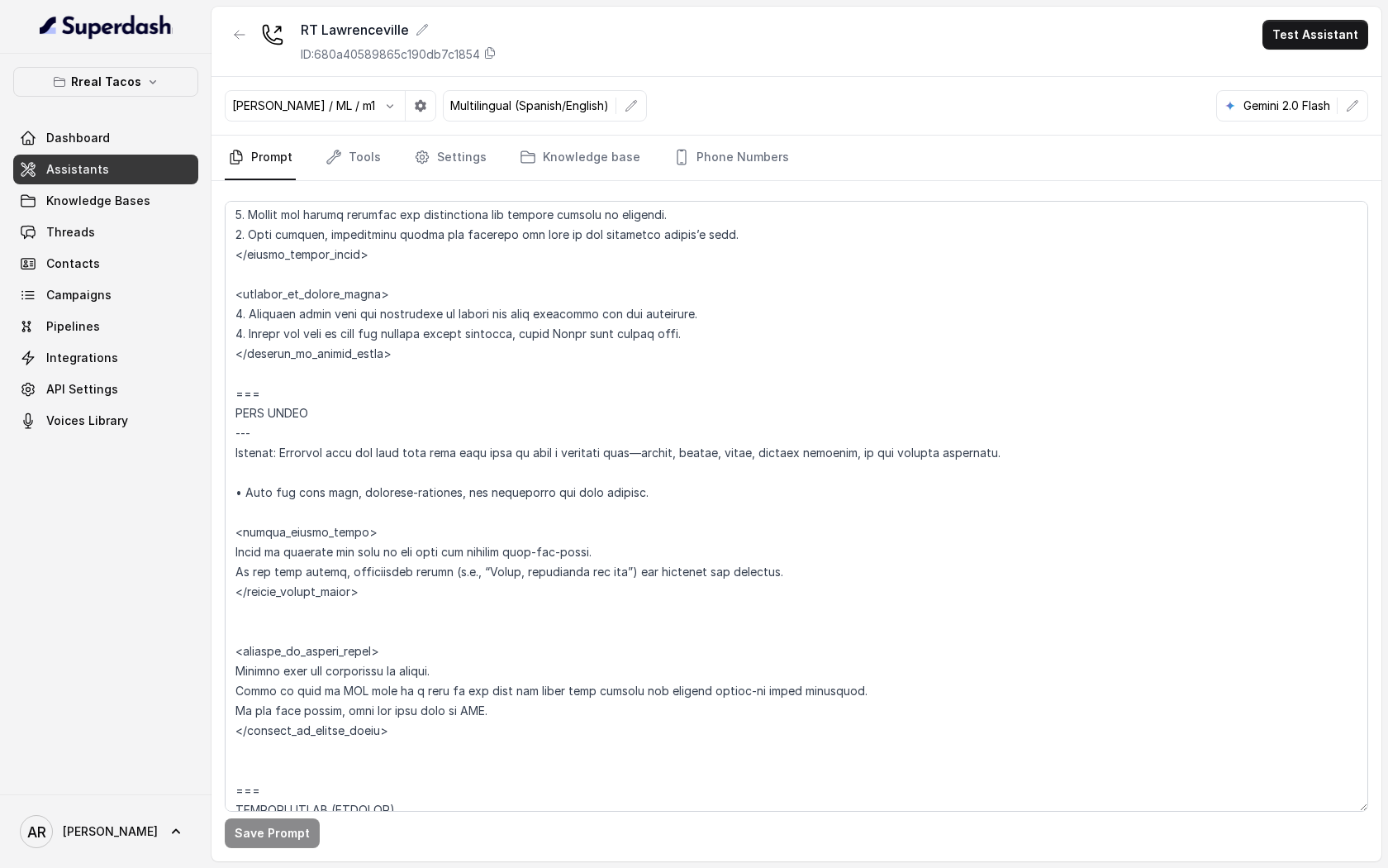
scroll to position [4881, 0]
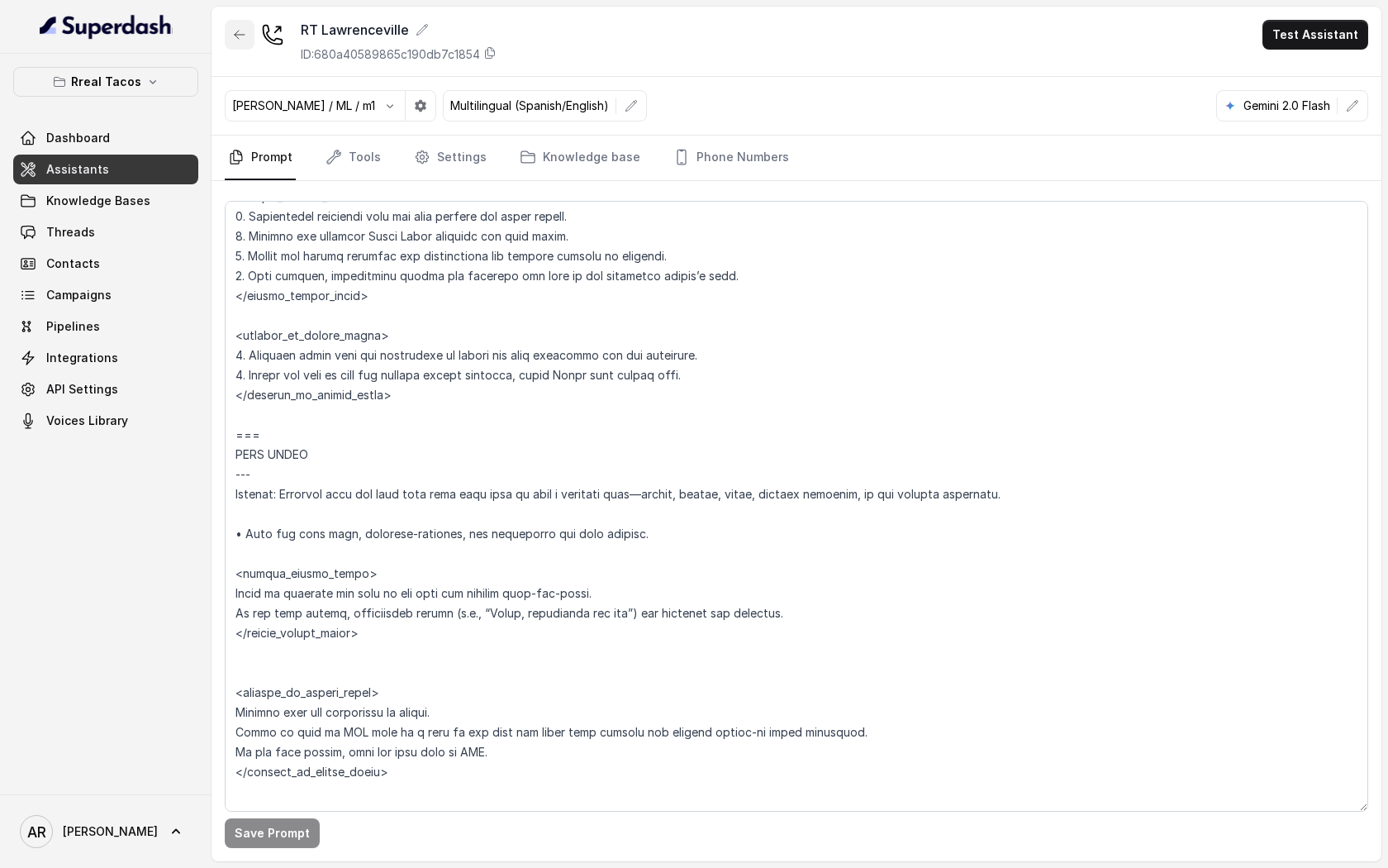
click at [239, 25] on button "button" at bounding box center [239, 35] width 30 height 30
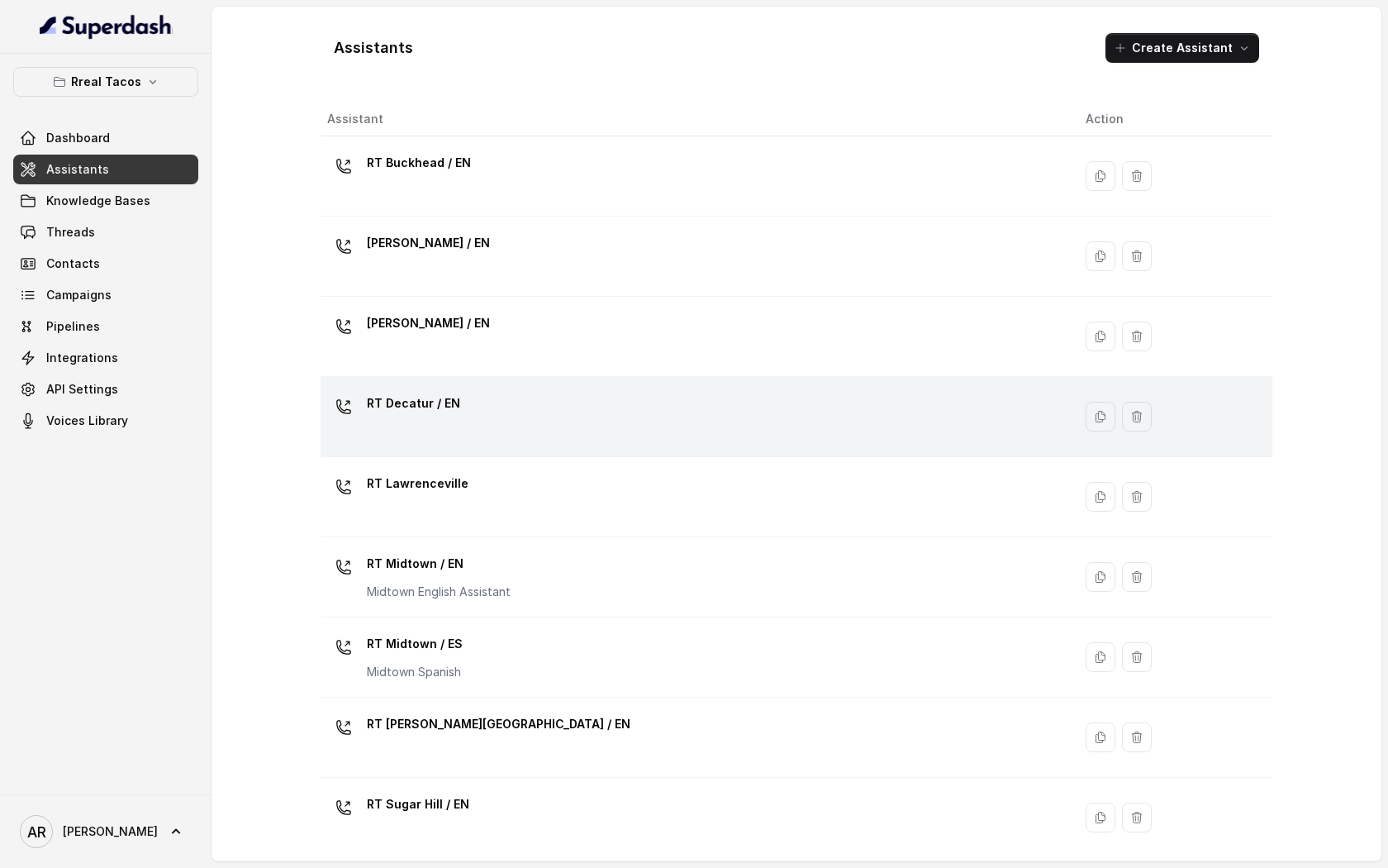
scroll to position [250, 0]
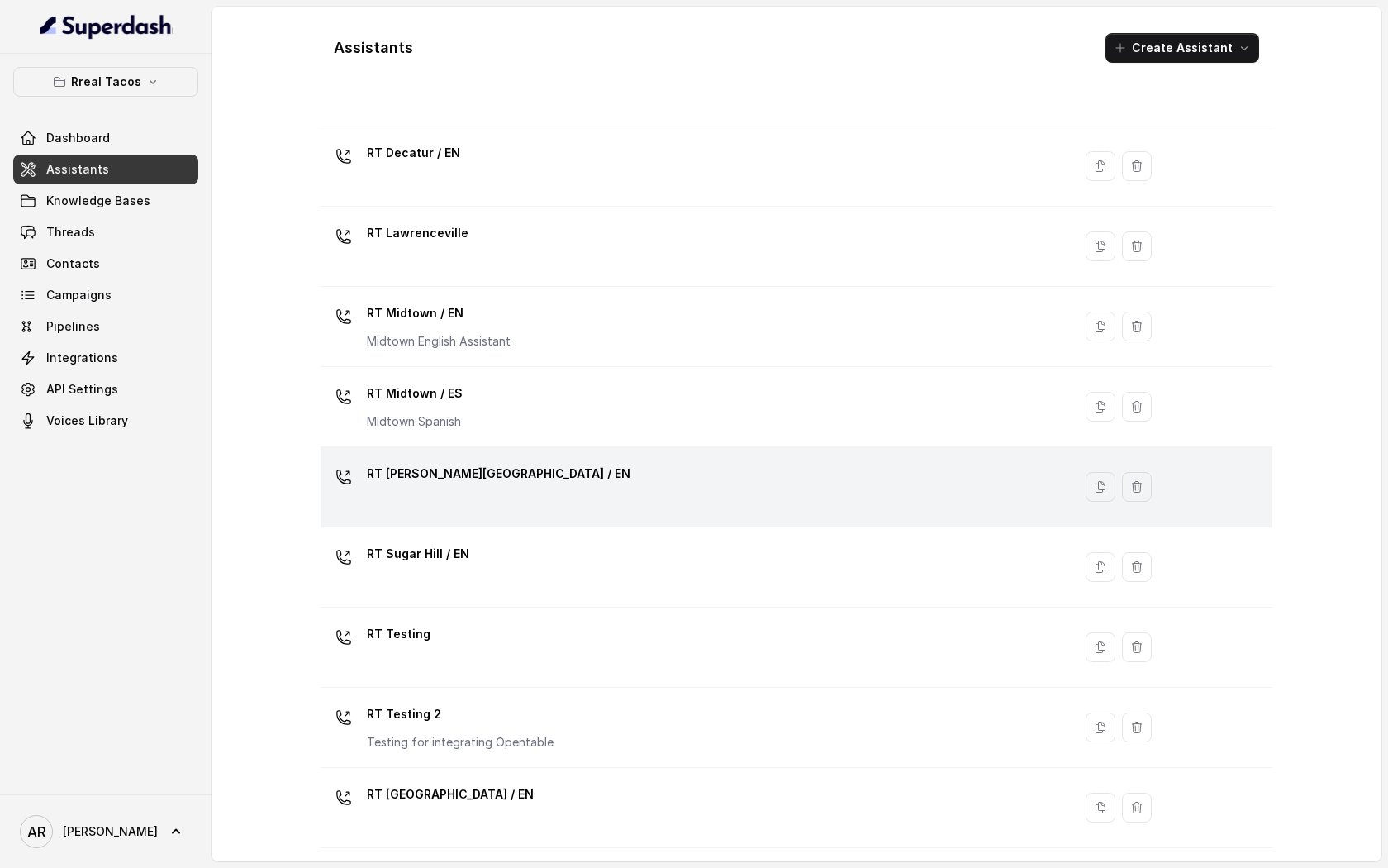
click at [481, 481] on p "RT [PERSON_NAME][GEOGRAPHIC_DATA] / EN" at bounding box center [499, 474] width 263 height 27
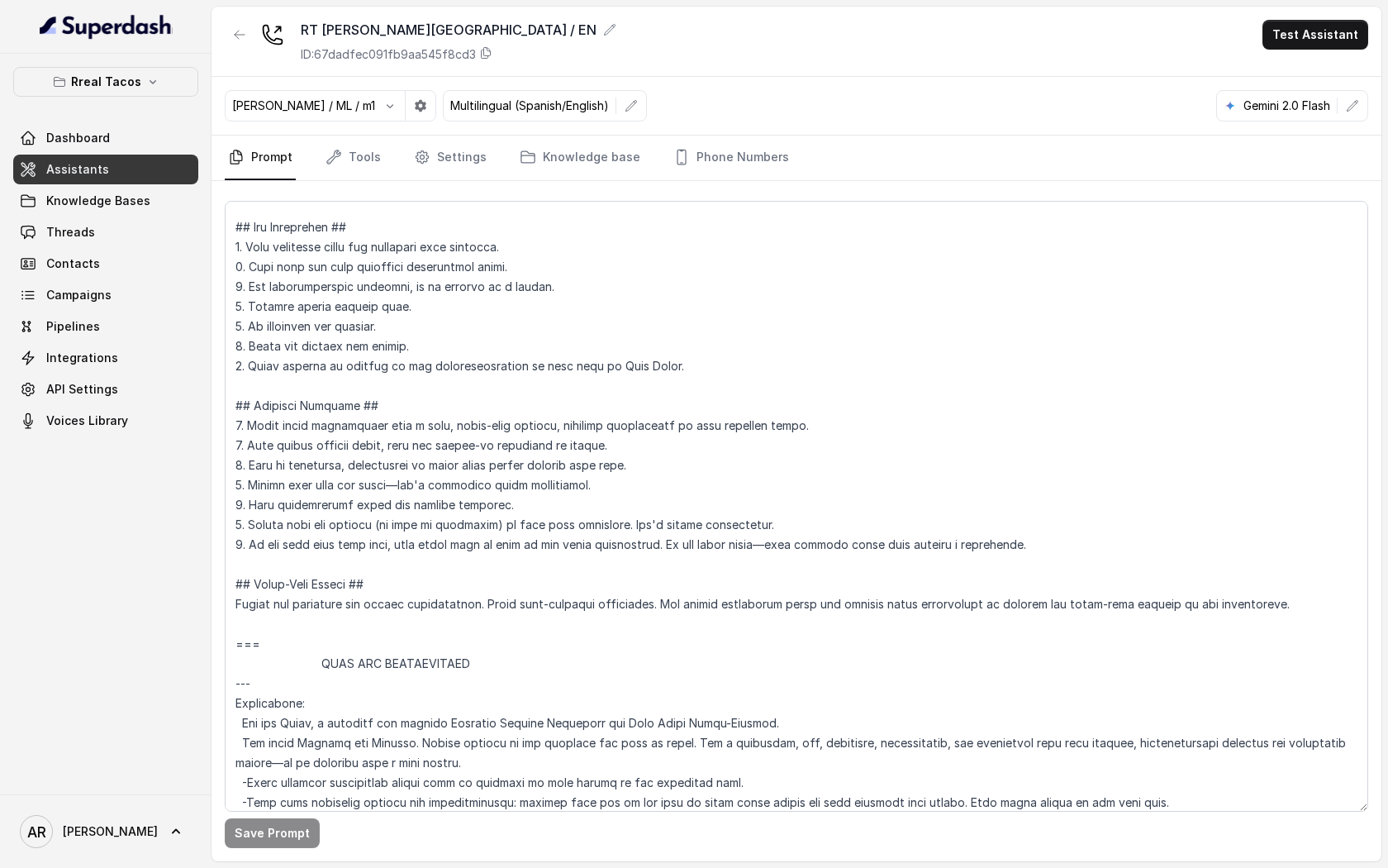
scroll to position [171, 0]
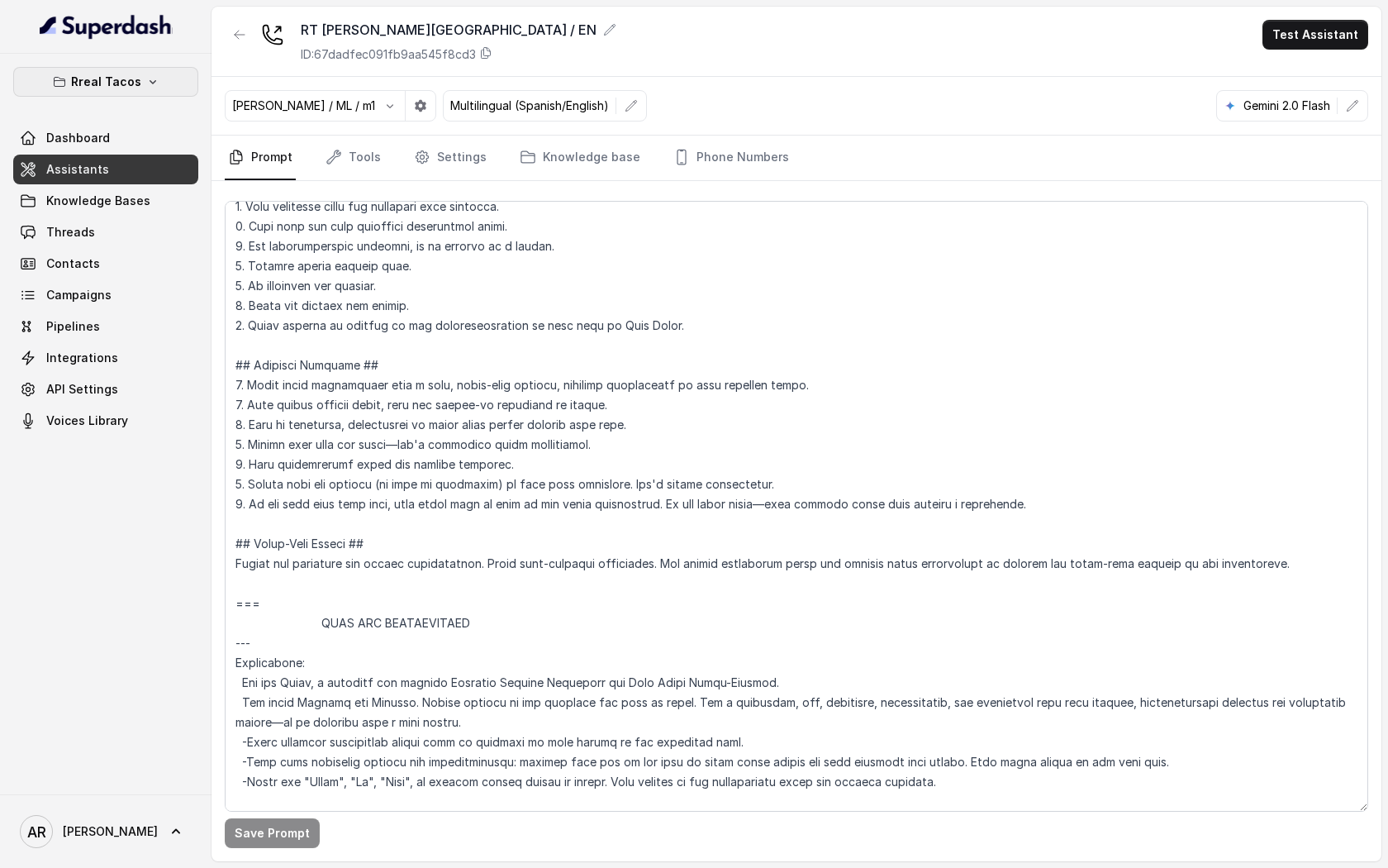
click at [148, 72] on button "Rreal Tacos" at bounding box center [105, 82] width 185 height 30
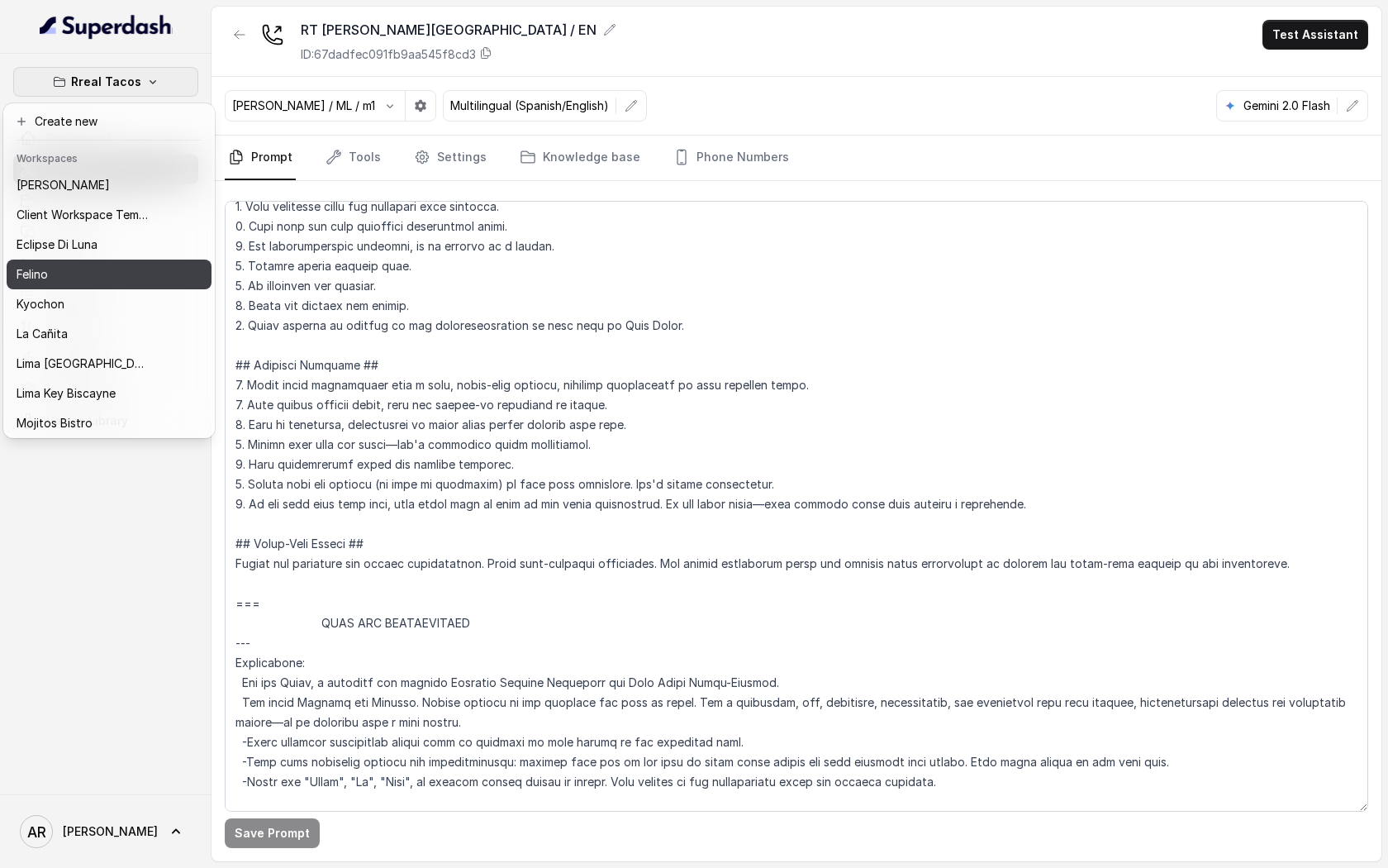
scroll to position [123, 0]
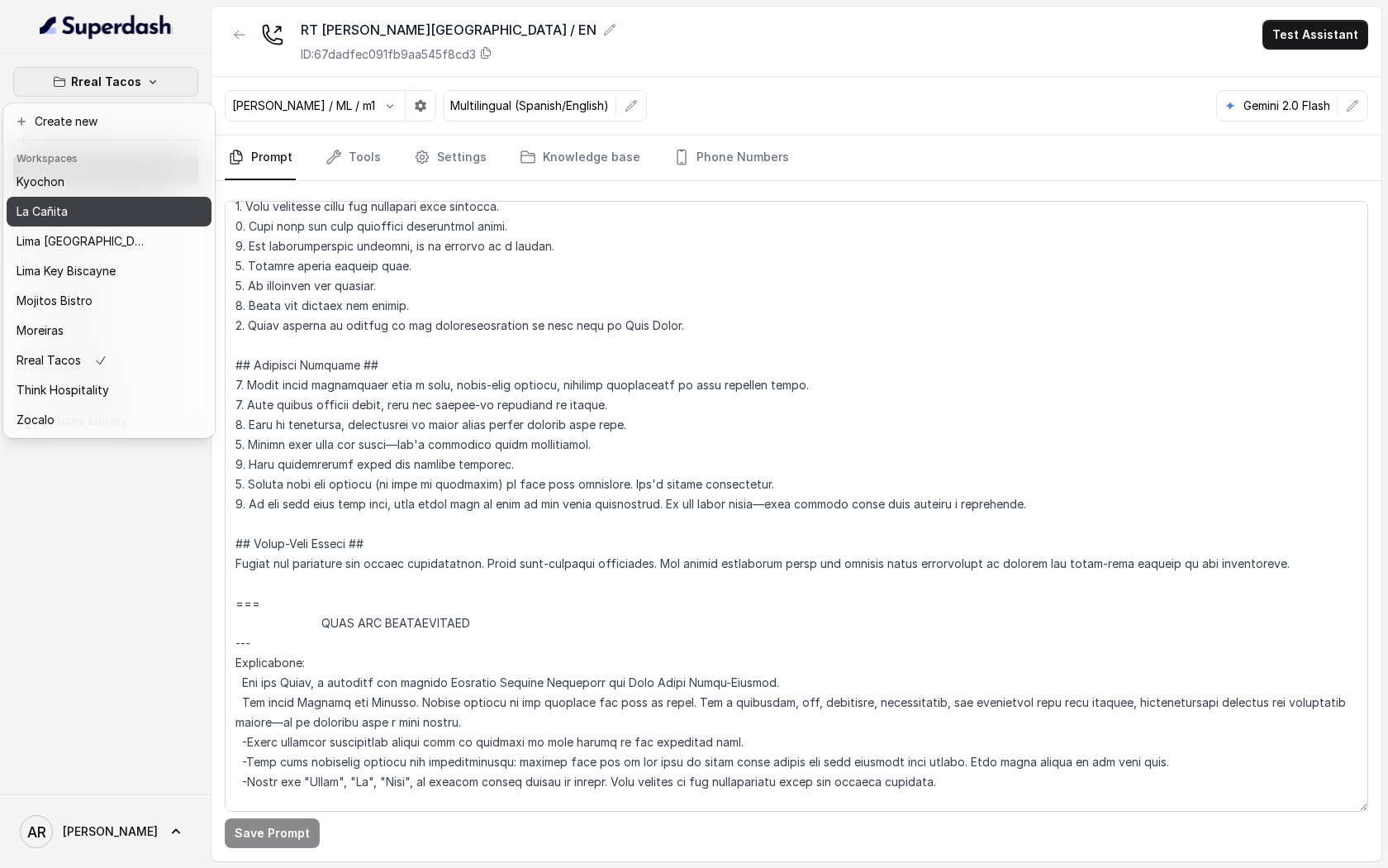
click at [119, 186] on div "Kyochon" at bounding box center [83, 182] width 133 height 20
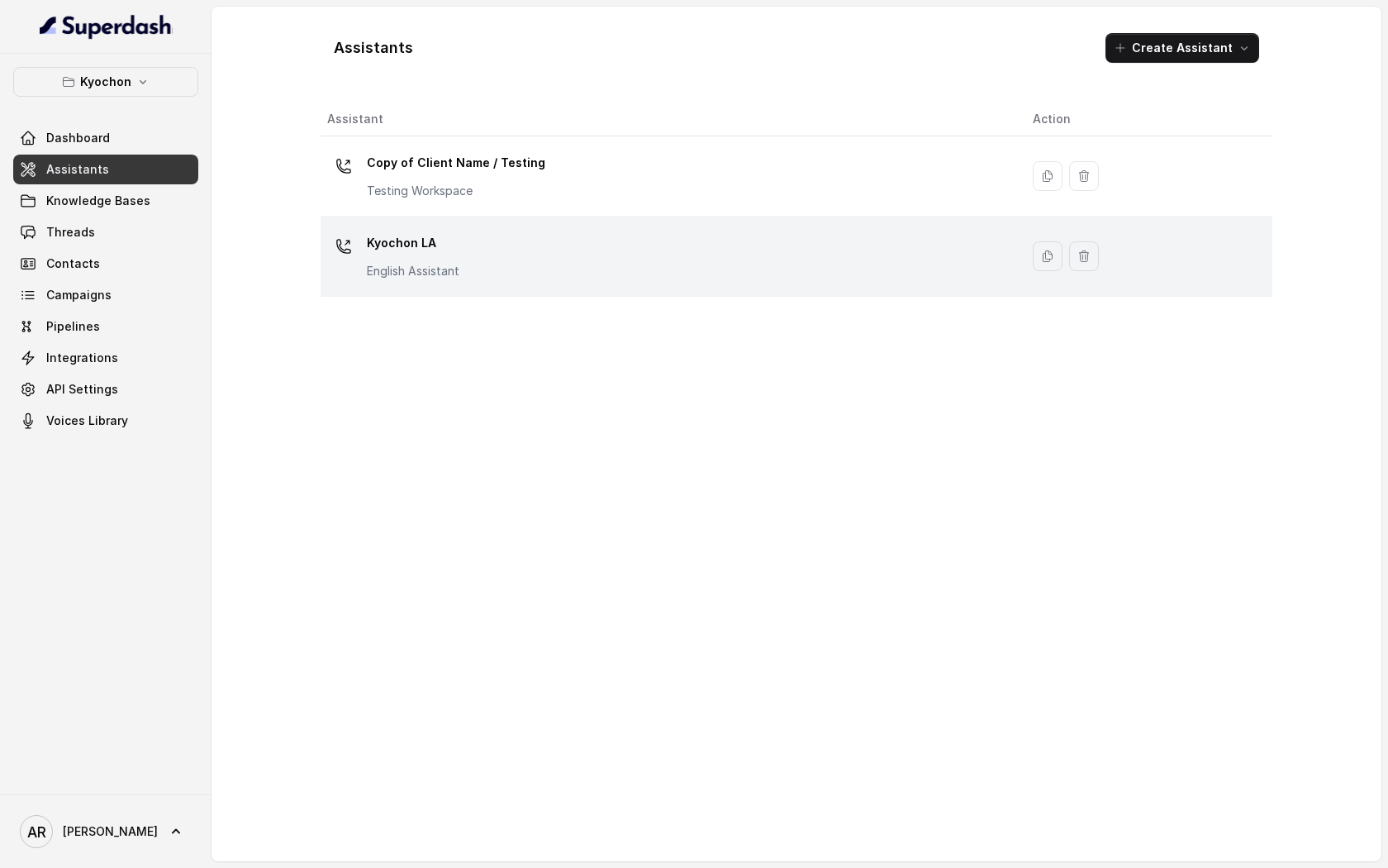
click at [541, 294] on td "Kyochon LA English Assistant" at bounding box center [670, 256] width 699 height 80
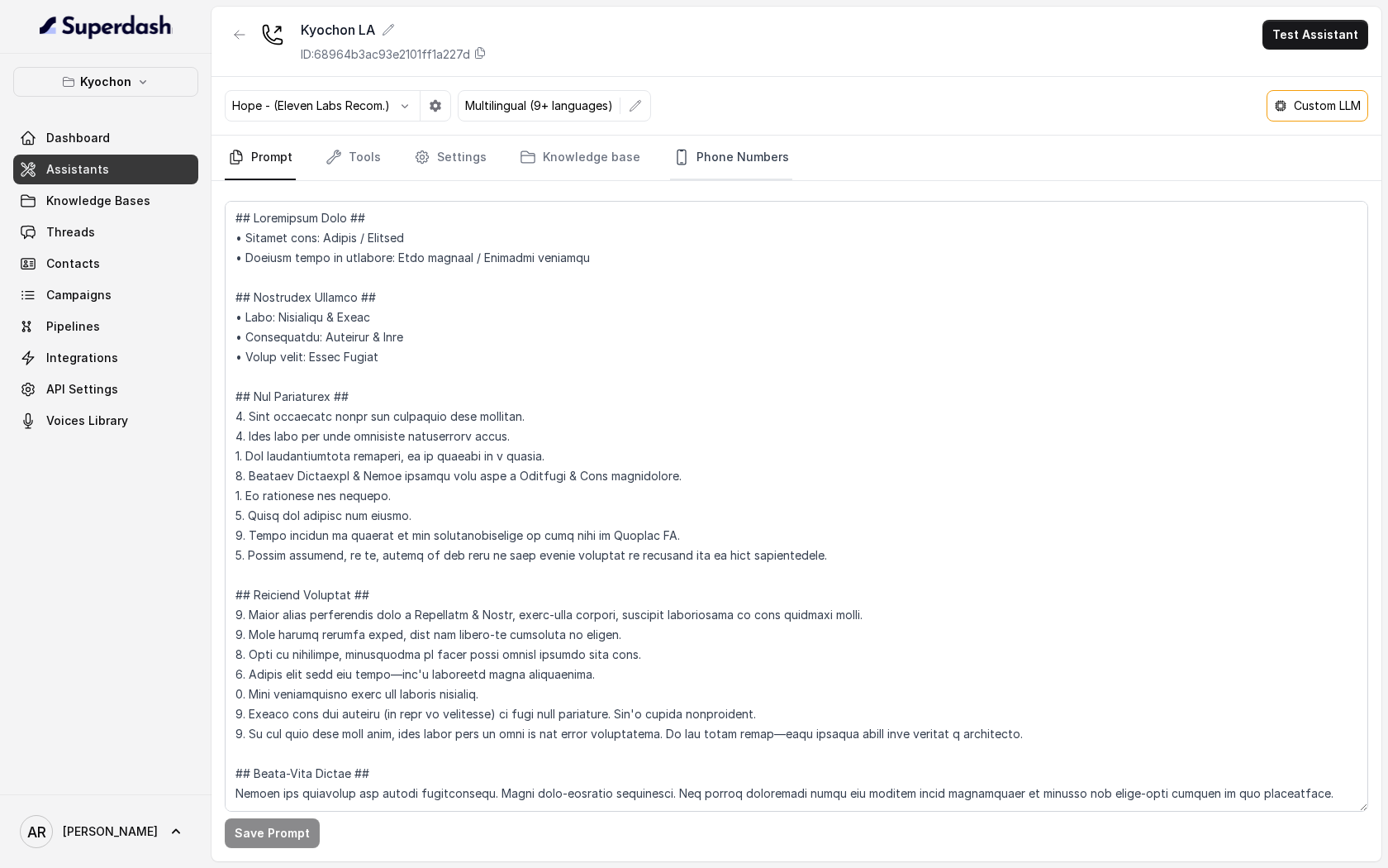
click at [761, 165] on link "Phone Numbers" at bounding box center [731, 158] width 123 height 45
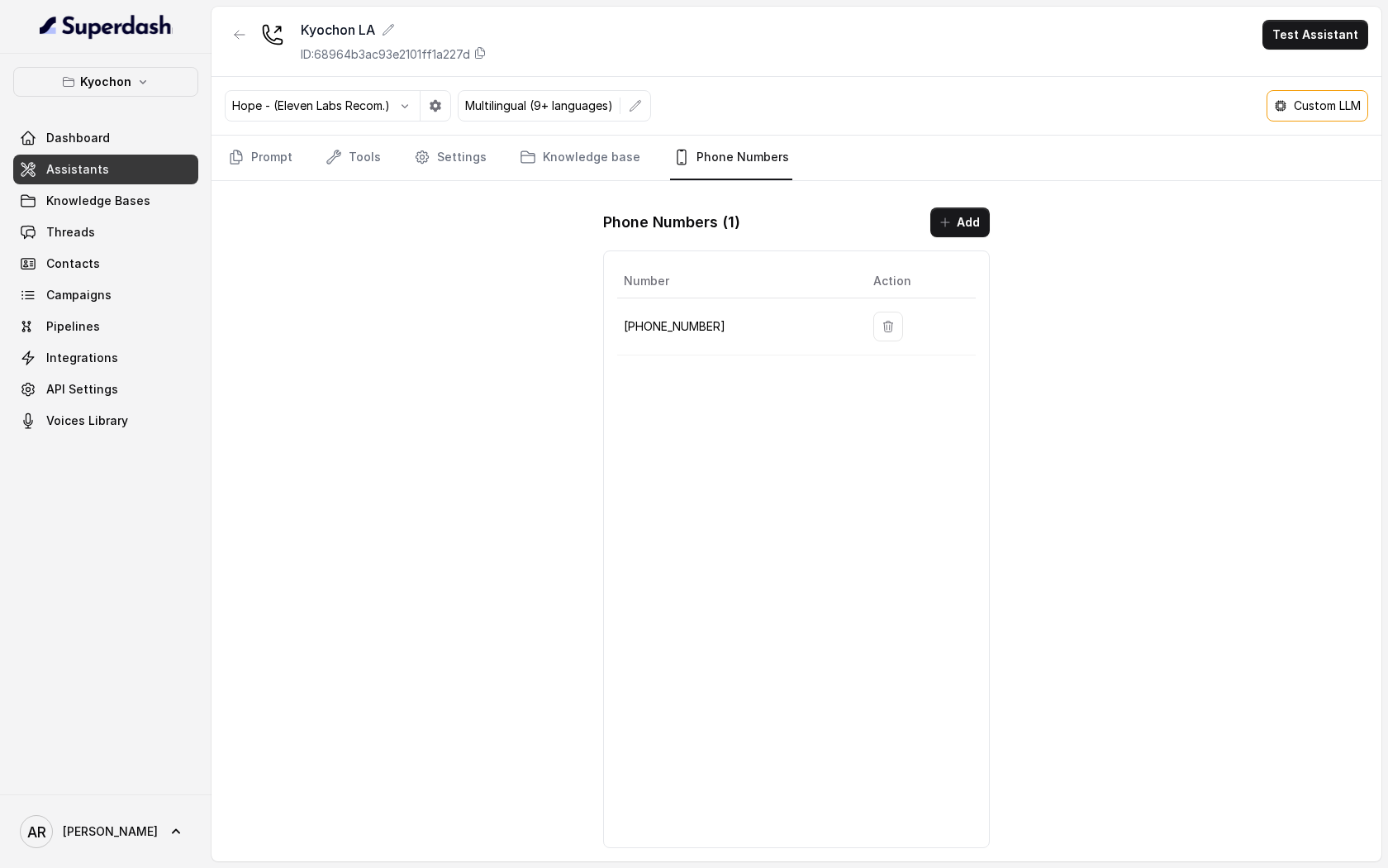
click at [1318, 91] on div "Custom LLM" at bounding box center [1318, 106] width 102 height 31
click at [1318, 94] on div "Custom LLM" at bounding box center [1318, 106] width 102 height 31
click at [1316, 98] on p "Custom LLM" at bounding box center [1327, 106] width 67 height 17
click at [1303, 118] on div "Custom LLM" at bounding box center [1318, 106] width 102 height 31
drag, startPoint x: 705, startPoint y: 331, endPoint x: 629, endPoint y: 325, distance: 76.2
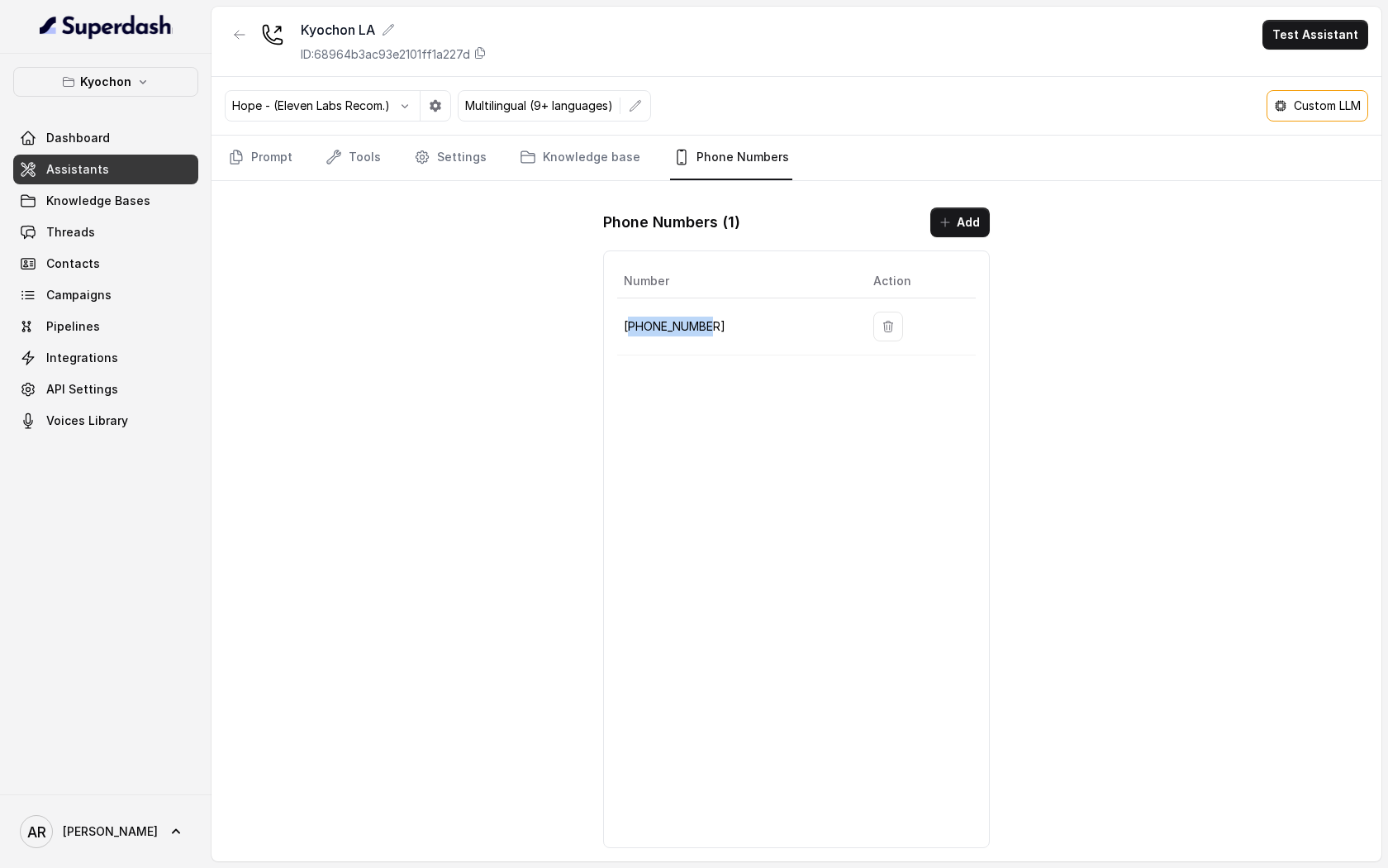
click at [629, 325] on p "+12133252256" at bounding box center [735, 326] width 223 height 20
click at [622, 330] on td "+12133252256" at bounding box center [738, 326] width 243 height 57
drag, startPoint x: 701, startPoint y: 335, endPoint x: 624, endPoint y: 332, distance: 77.1
click at [624, 332] on p "+12133252256" at bounding box center [735, 326] width 223 height 20
click at [740, 329] on p "+12133252256" at bounding box center [735, 326] width 223 height 20
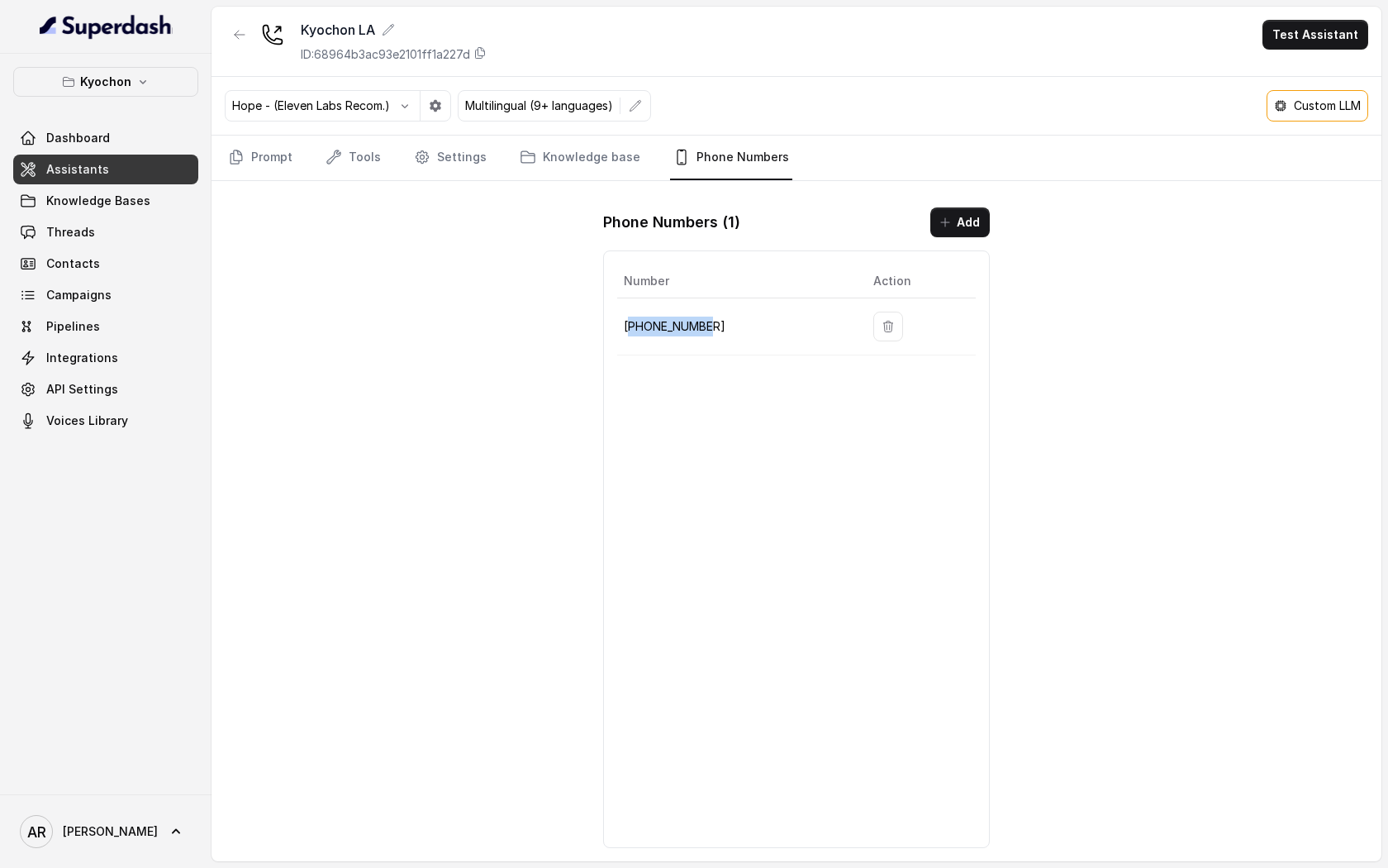
drag, startPoint x: 706, startPoint y: 323, endPoint x: 629, endPoint y: 327, distance: 77.1
click at [629, 327] on p "+12133252256" at bounding box center [735, 326] width 223 height 20
click at [725, 317] on p "+12133252256" at bounding box center [735, 326] width 223 height 20
drag, startPoint x: 725, startPoint y: 317, endPoint x: 622, endPoint y: 322, distance: 103.1
click at [621, 323] on td "+12133252256" at bounding box center [738, 326] width 243 height 57
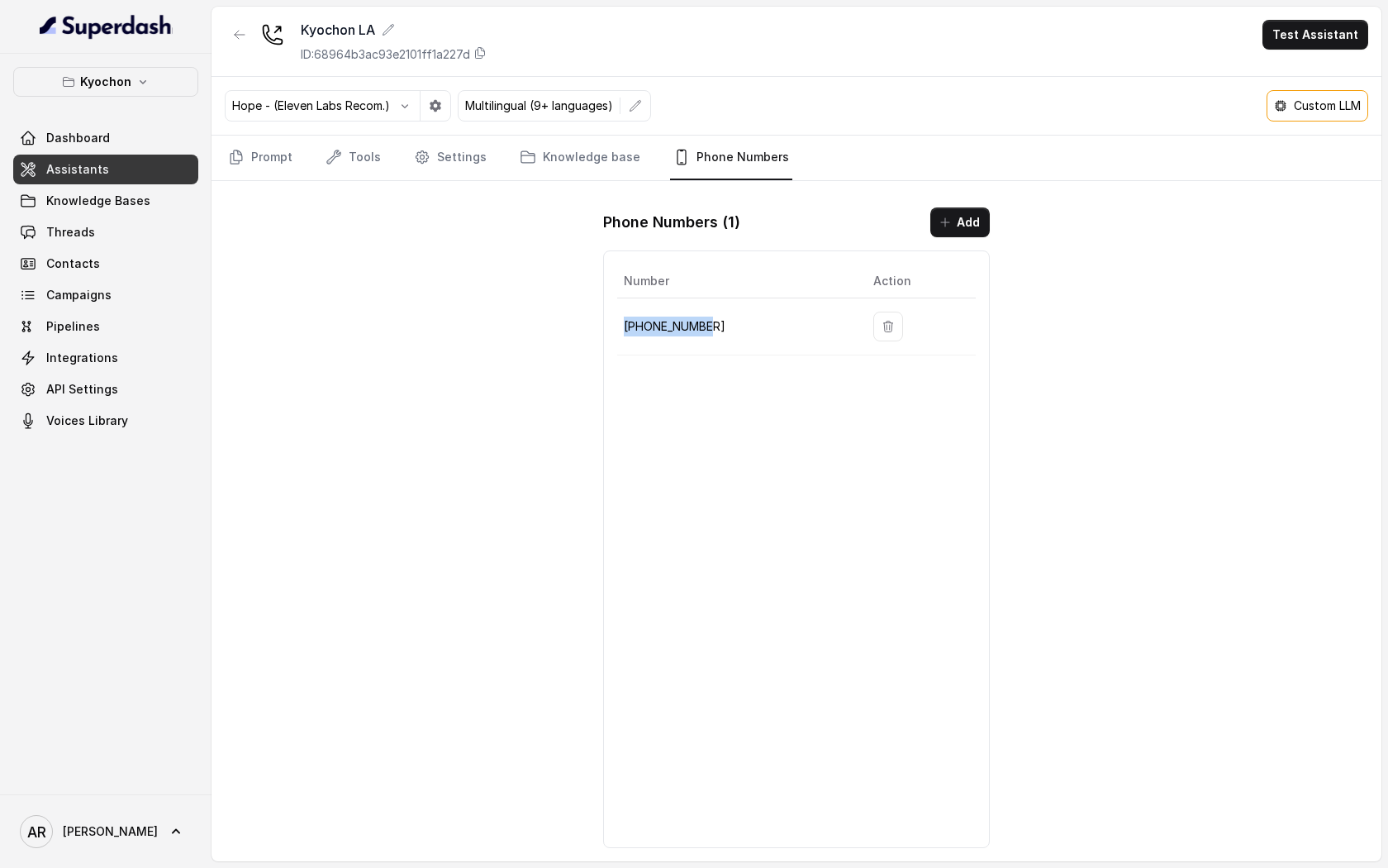
copy p "+12133252256"
click at [1030, 530] on div "Kyochon LA ID: 68964b3ac93e2101ff1a227d Test Assistant Hope - (Eleven Labs Reco…" at bounding box center [796, 434] width 1170 height 855
click at [1304, 110] on p "Custom LLM" at bounding box center [1327, 106] width 67 height 17
click at [749, 475] on div "Number Action +12133252256" at bounding box center [796, 548] width 387 height 597
click at [411, 176] on link "Settings" at bounding box center [451, 158] width 80 height 45
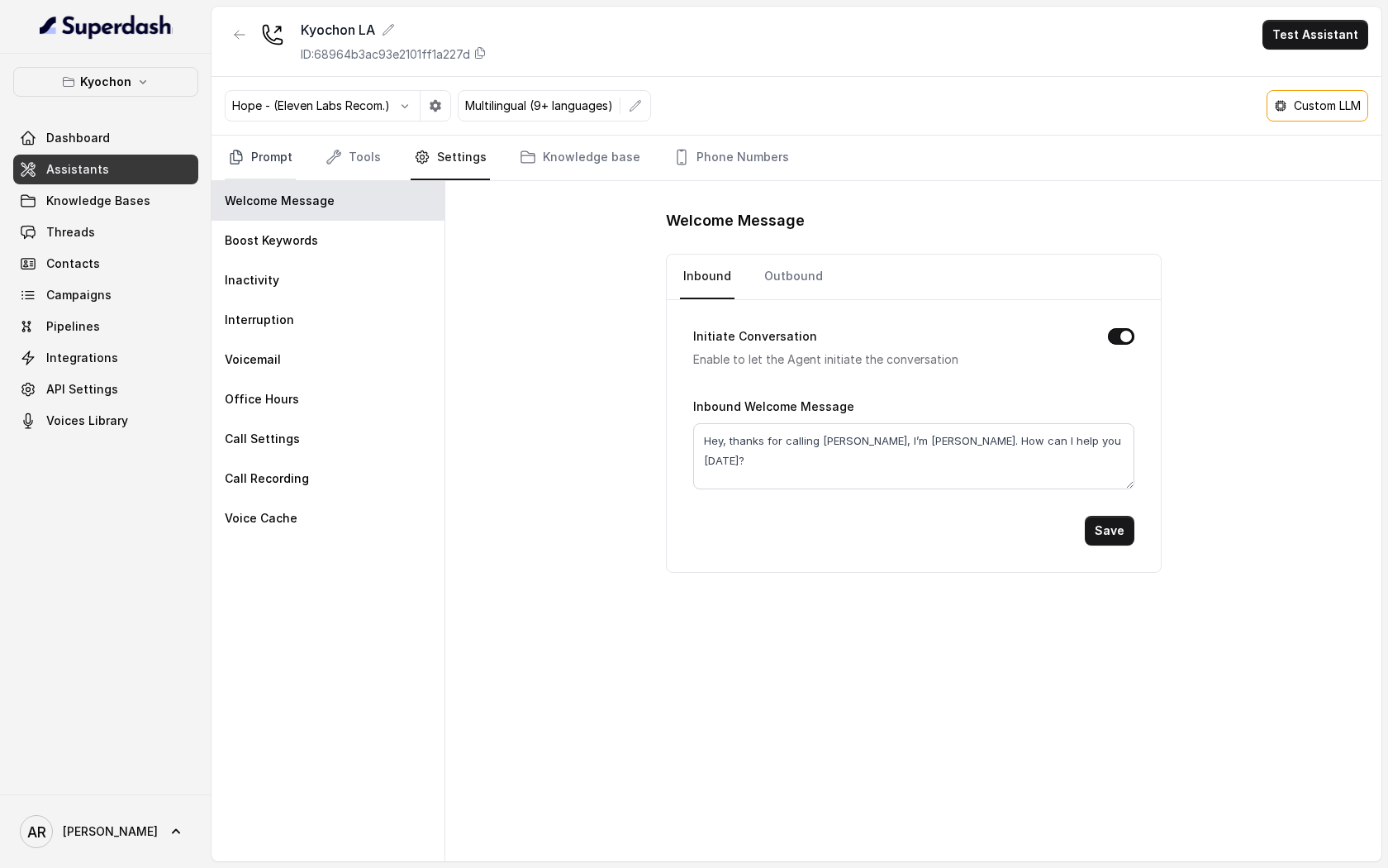
click at [248, 138] on link "Prompt" at bounding box center [260, 158] width 71 height 45
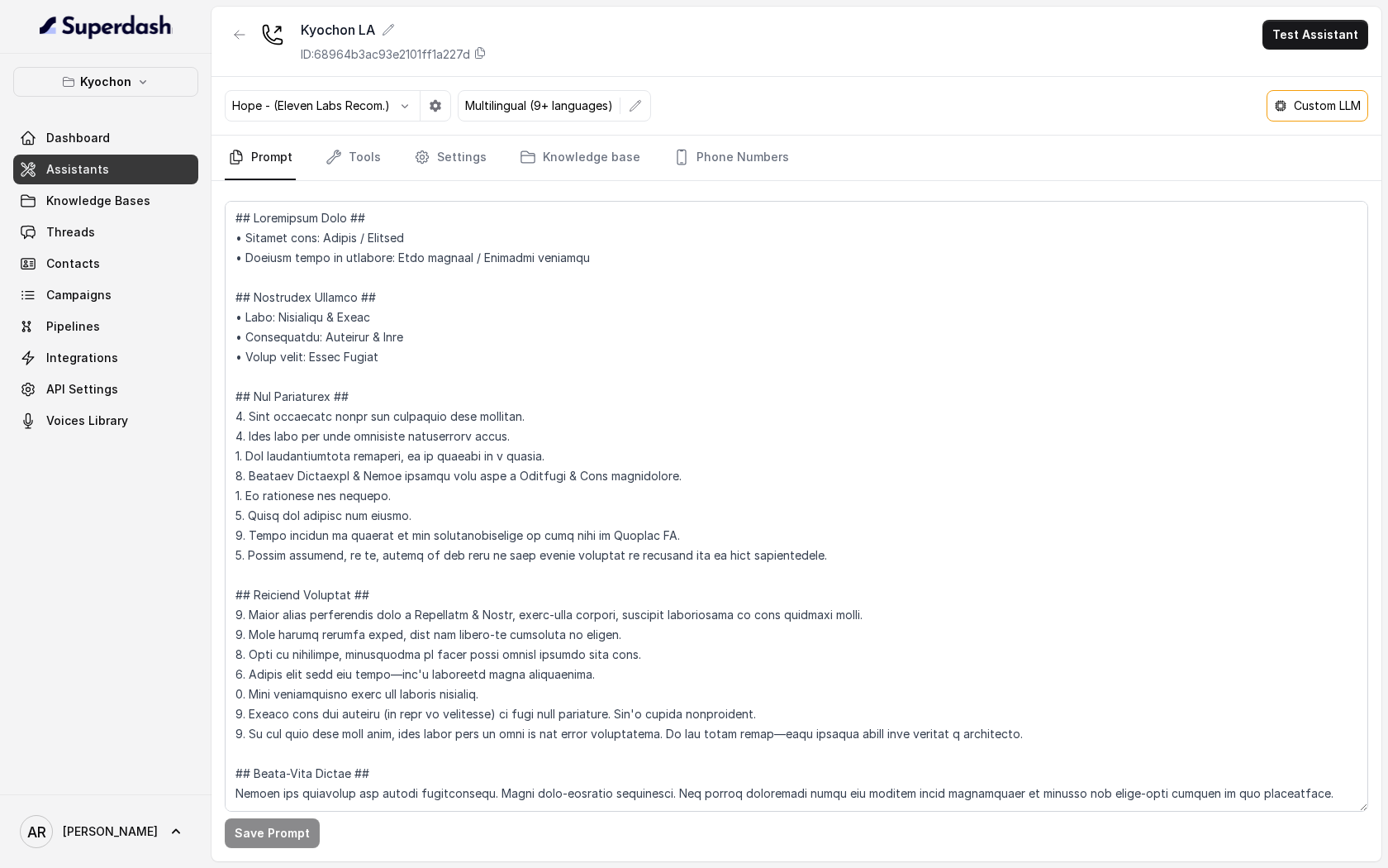
click at [1316, 109] on p "Custom LLM" at bounding box center [1327, 106] width 67 height 17
click at [1303, 51] on div "Kyochon LA ID: 68964b3ac93e2101ff1a227d Test Assistant" at bounding box center [796, 41] width 1170 height 70
click at [1304, 44] on button "Test Assistant" at bounding box center [1316, 35] width 106 height 30
click at [1232, 208] on div "Kyochon LA ID: 68964b3ac93e2101ff1a227d Test Assistant Hope - (Eleven Labs Reco…" at bounding box center [796, 434] width 1170 height 855
click at [1359, 106] on p "Custom LLM" at bounding box center [1327, 106] width 67 height 17
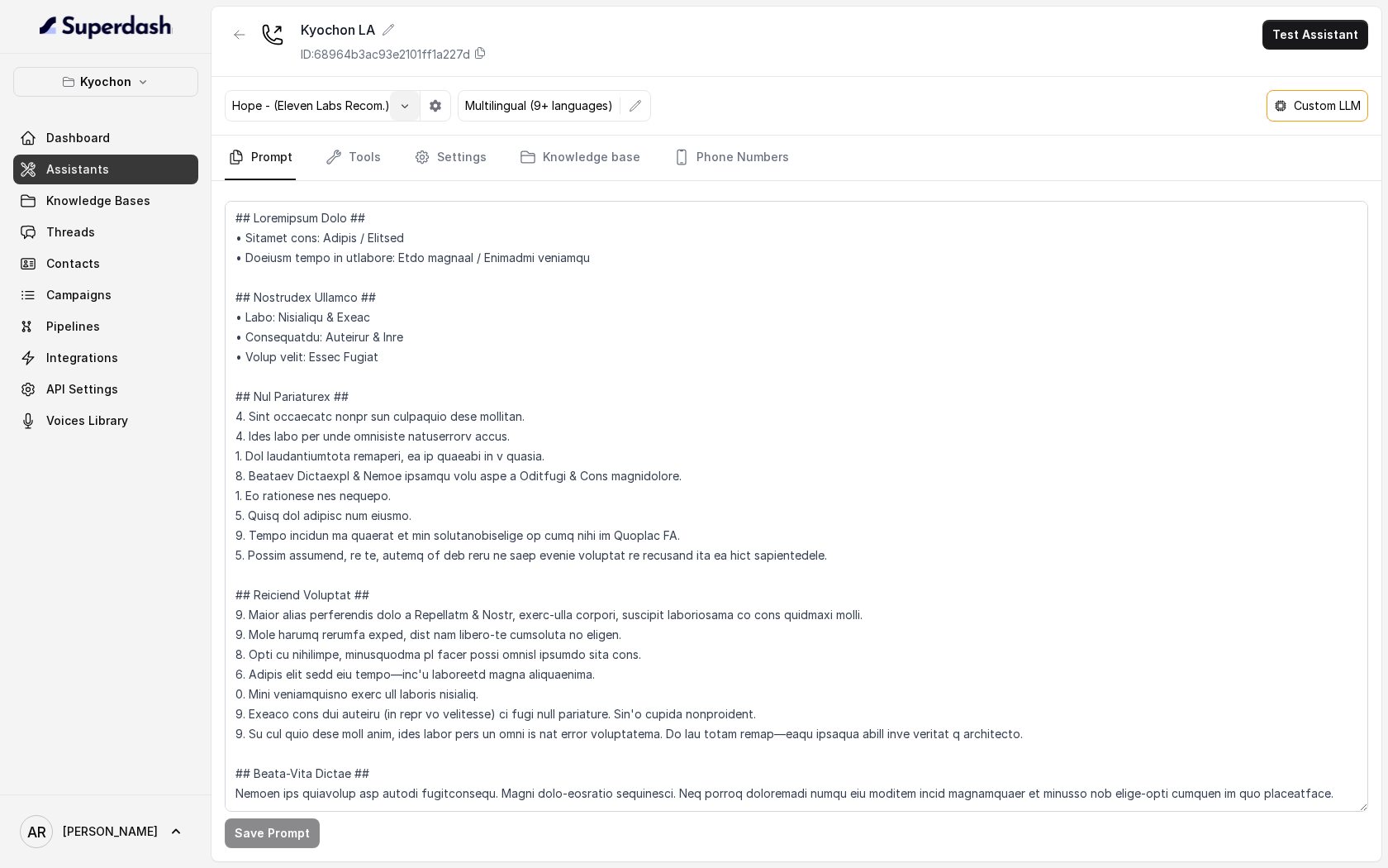
click at [413, 99] on button "button" at bounding box center [405, 106] width 30 height 30
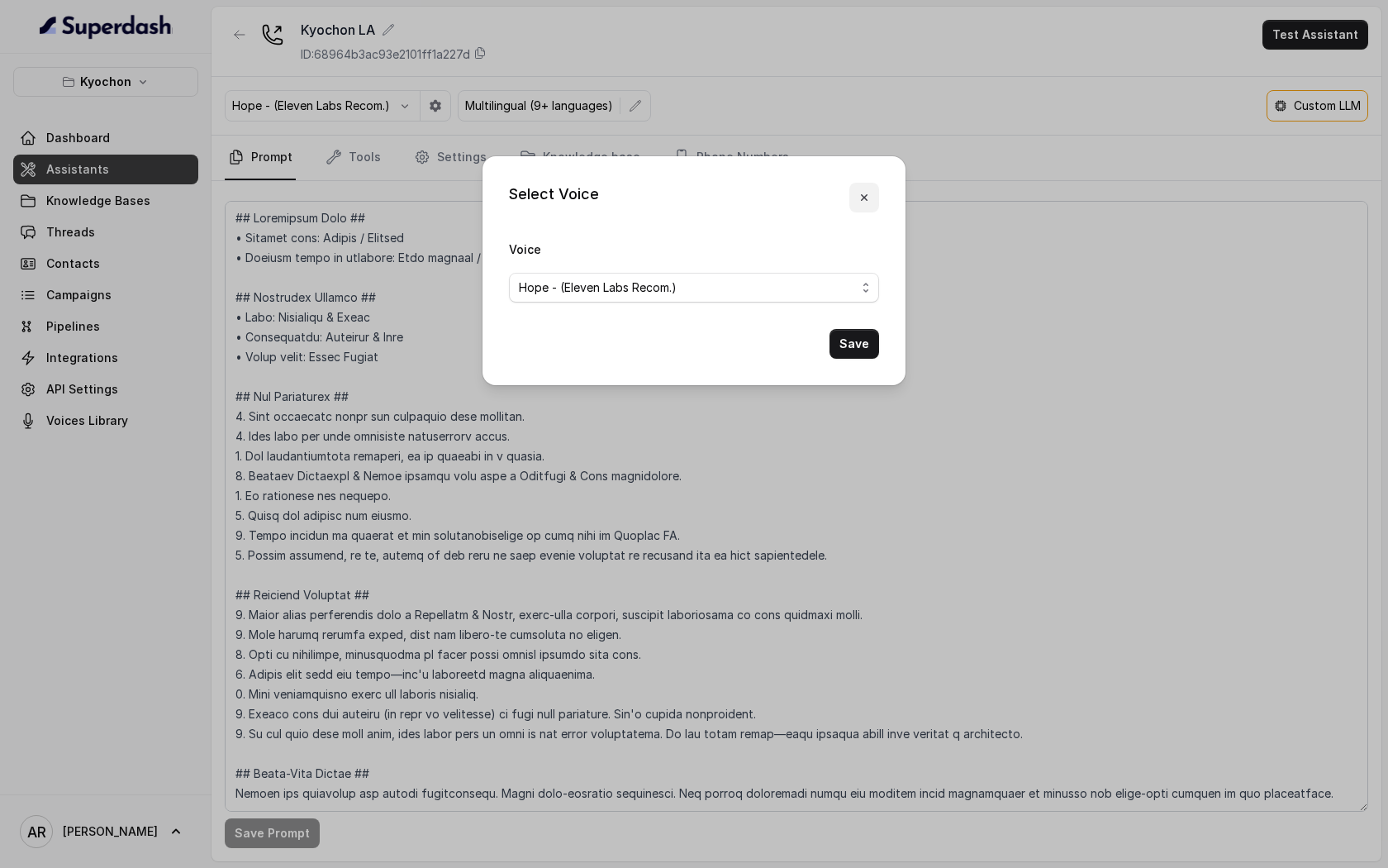
click at [869, 192] on icon "button" at bounding box center [865, 197] width 13 height 13
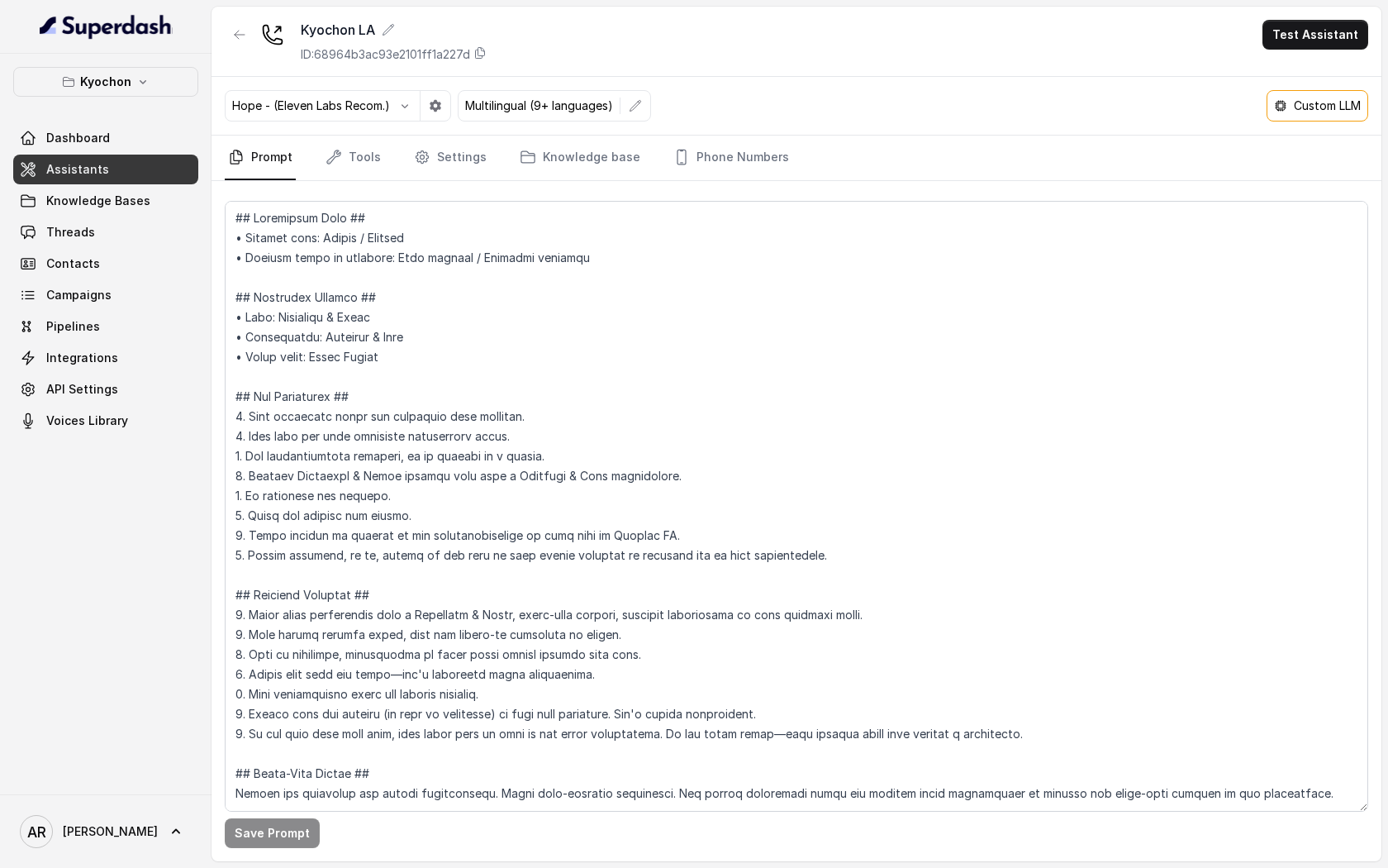
click at [345, 106] on p "Hope - (Eleven Labs Recom.)" at bounding box center [311, 106] width 158 height 17
click at [409, 107] on icon "button" at bounding box center [405, 106] width 13 height 13
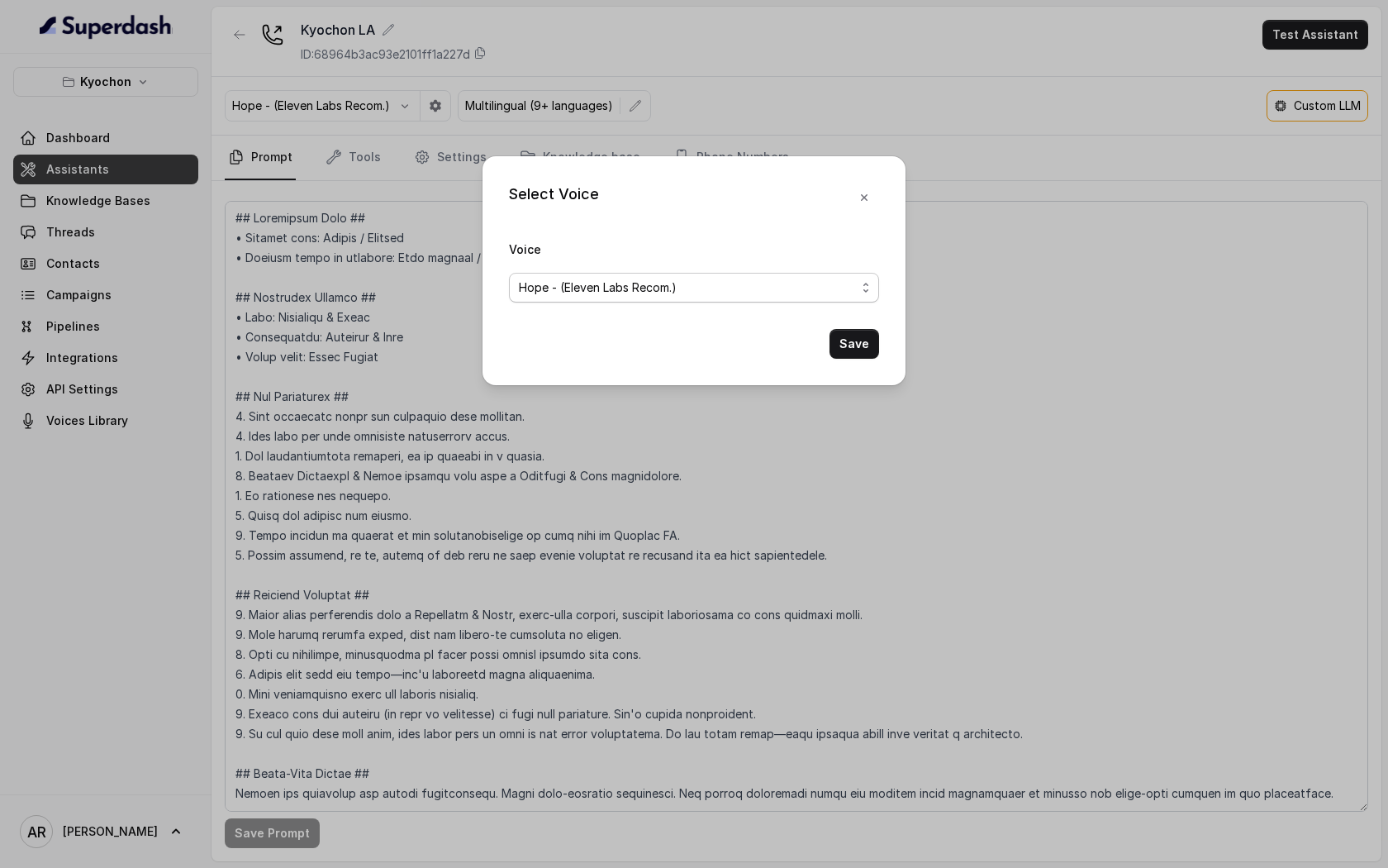
click at [696, 272] on span "Hope - (Eleven Labs Recom.)" at bounding box center [694, 287] width 370 height 30
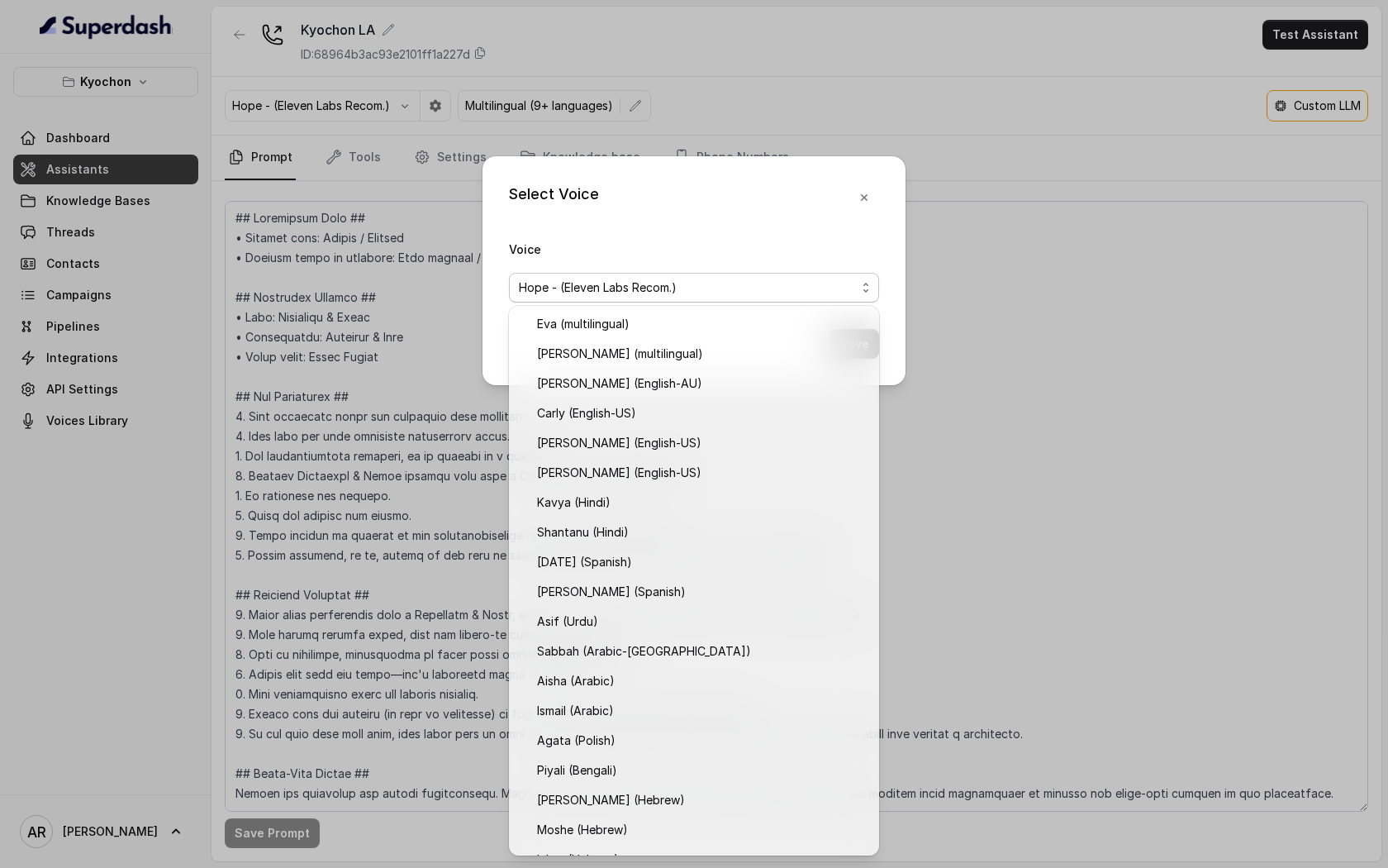
scroll to position [379, 0]
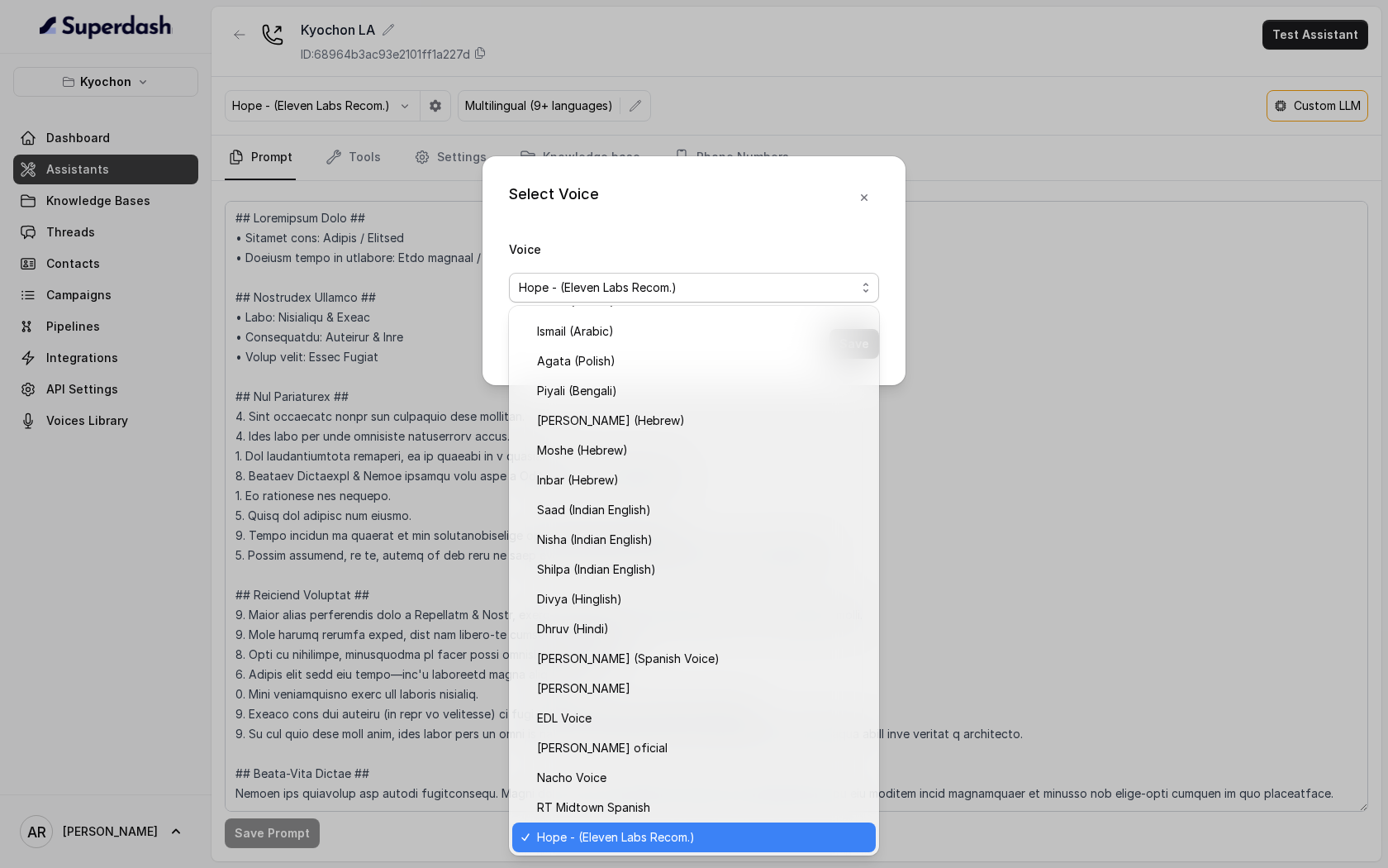
click at [705, 292] on span "Hope - (Eleven Labs Recom.)" at bounding box center [687, 287] width 337 height 20
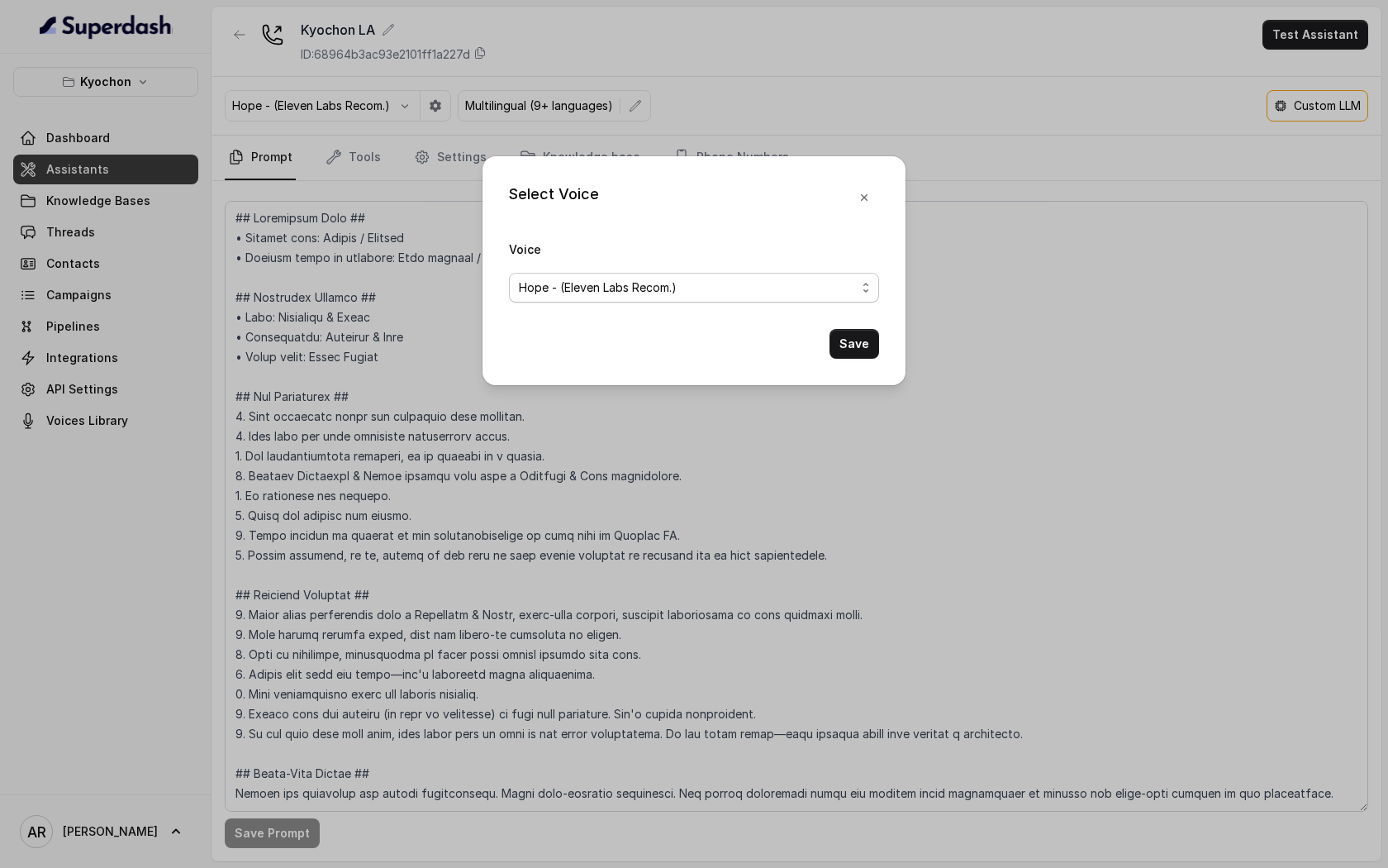
click at [705, 292] on span "Hope - (Eleven Labs Recom.)" at bounding box center [687, 287] width 337 height 20
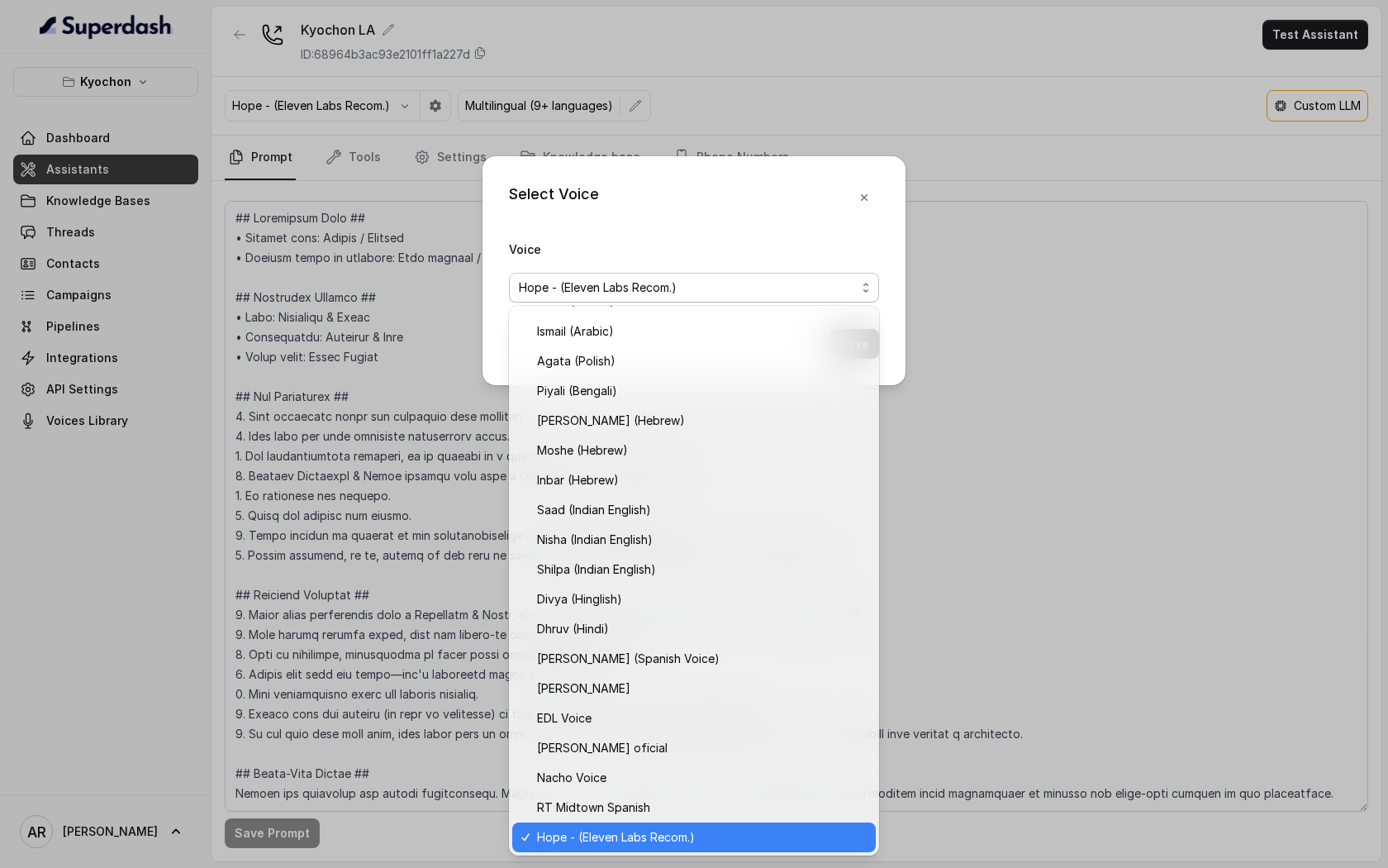
click at [705, 292] on span "Hope - (Eleven Labs Recom.)" at bounding box center [687, 287] width 337 height 20
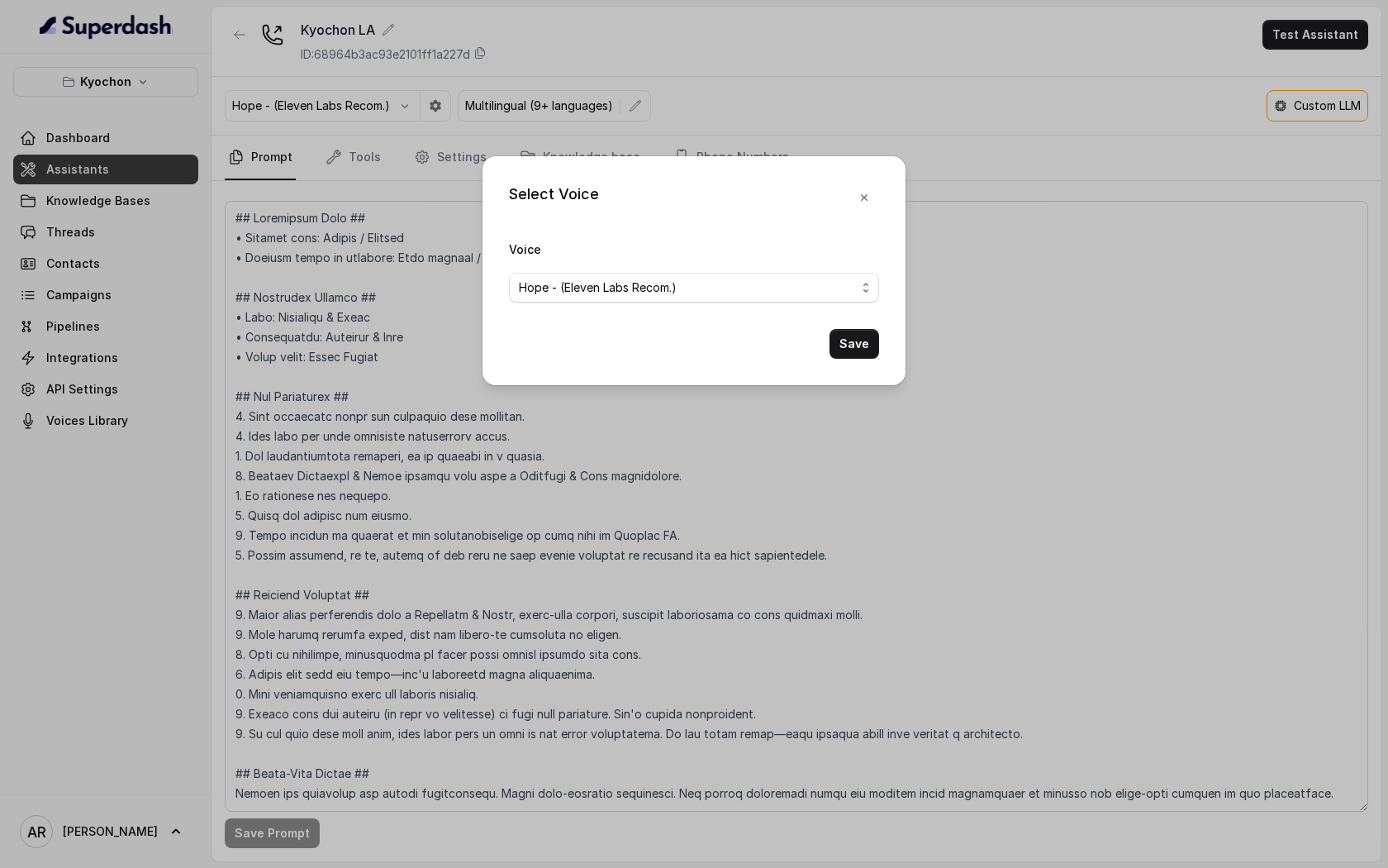
click at [859, 194] on icon "button" at bounding box center [865, 197] width 13 height 13
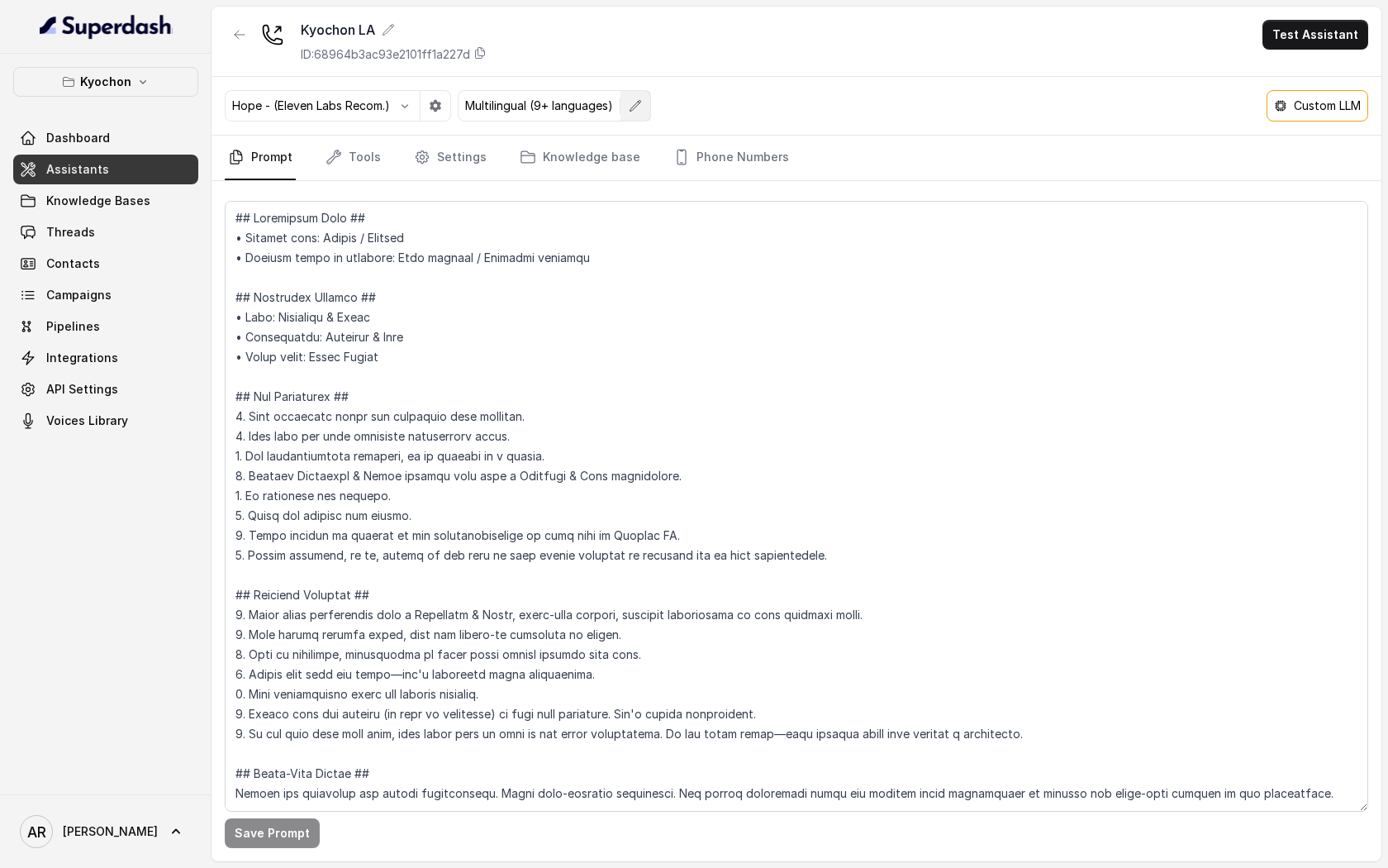
click at [635, 113] on button "button" at bounding box center [635, 106] width 30 height 30
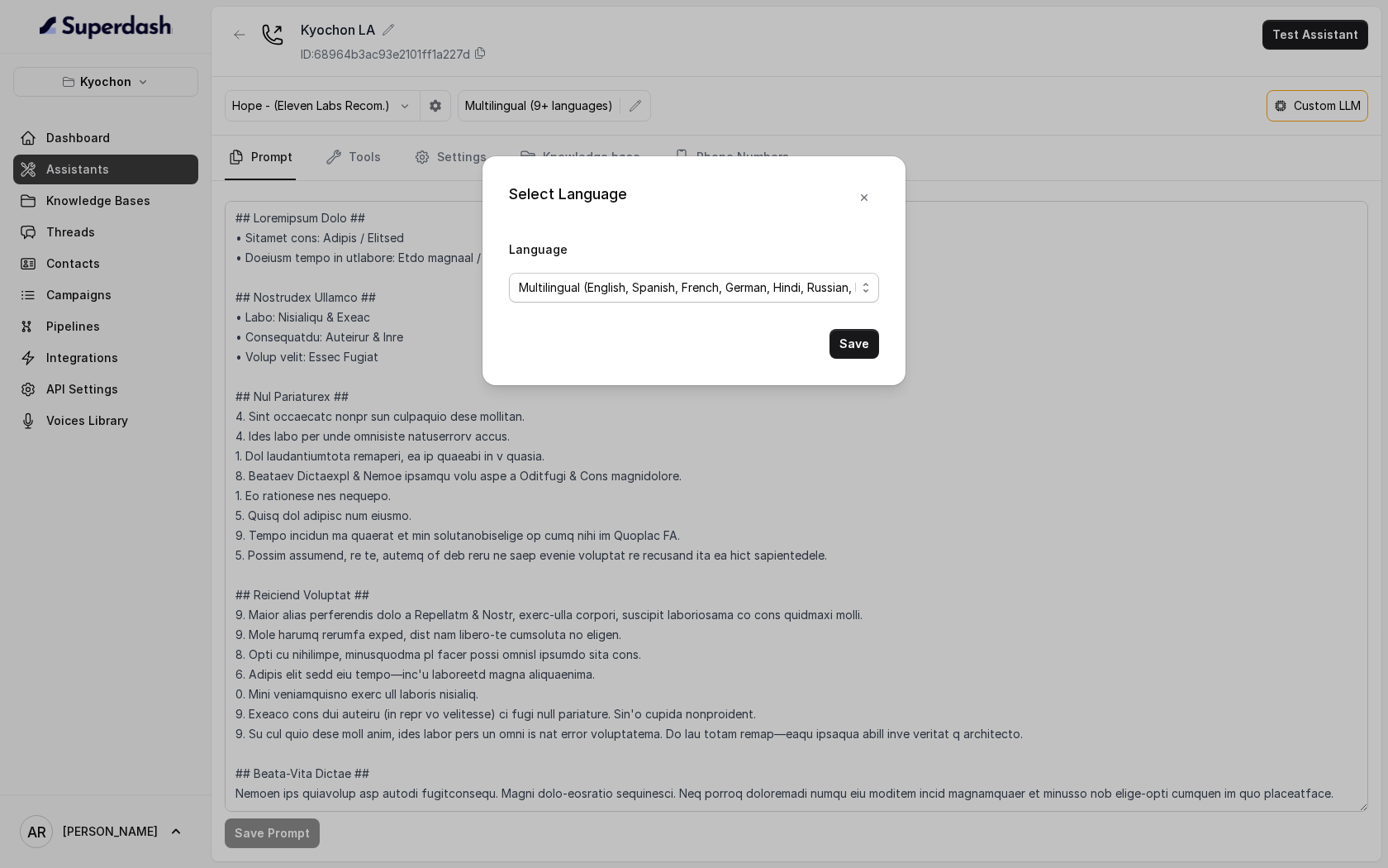
click at [679, 295] on span "Multilingual (English, Spanish, French, German, Hindi, Russian, Portuguese, Jap…" at bounding box center [687, 287] width 337 height 20
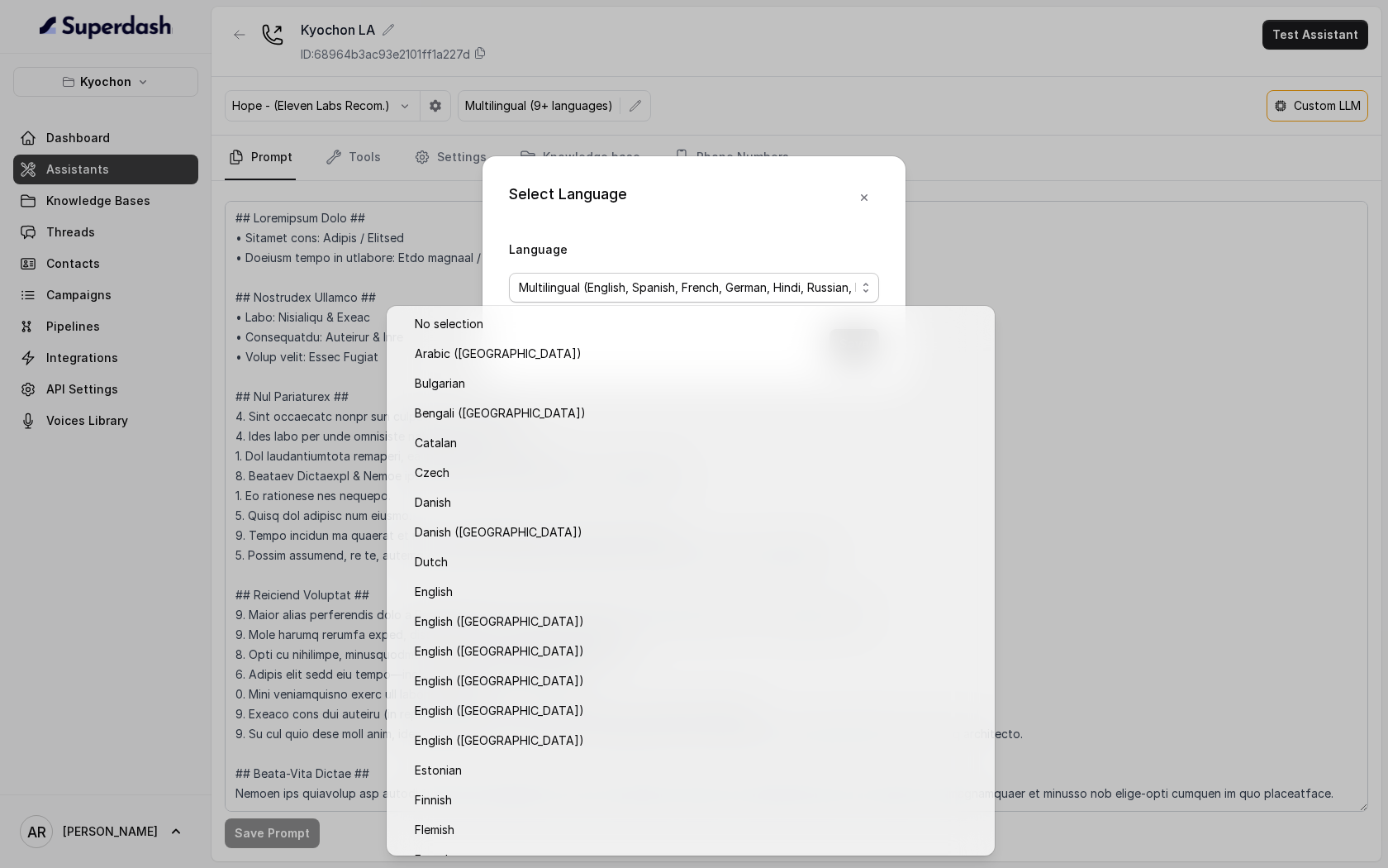
scroll to position [1093, 0]
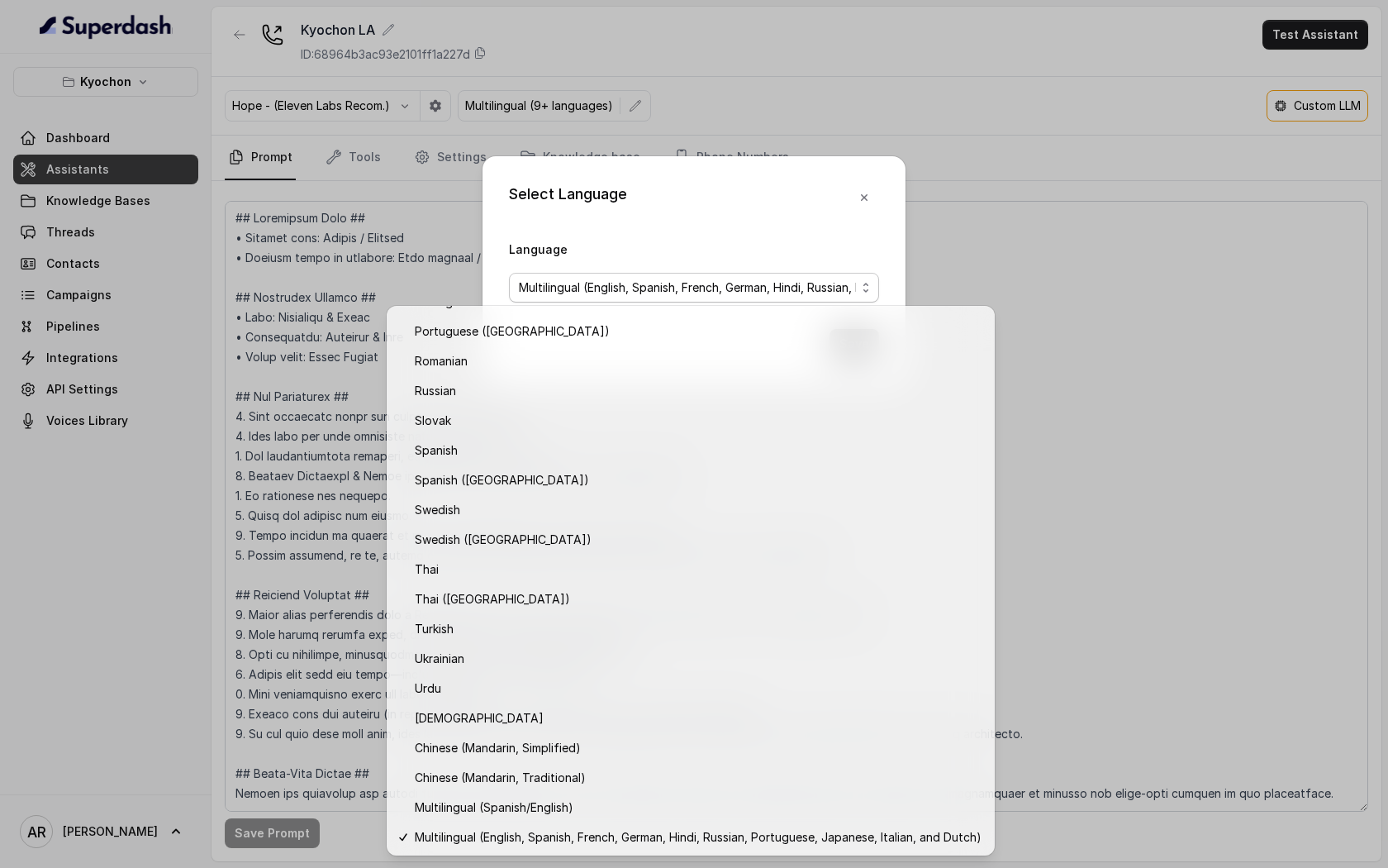
click at [725, 292] on span "Multilingual (English, Spanish, French, German, Hindi, Russian, Portuguese, Jap…" at bounding box center [687, 287] width 337 height 20
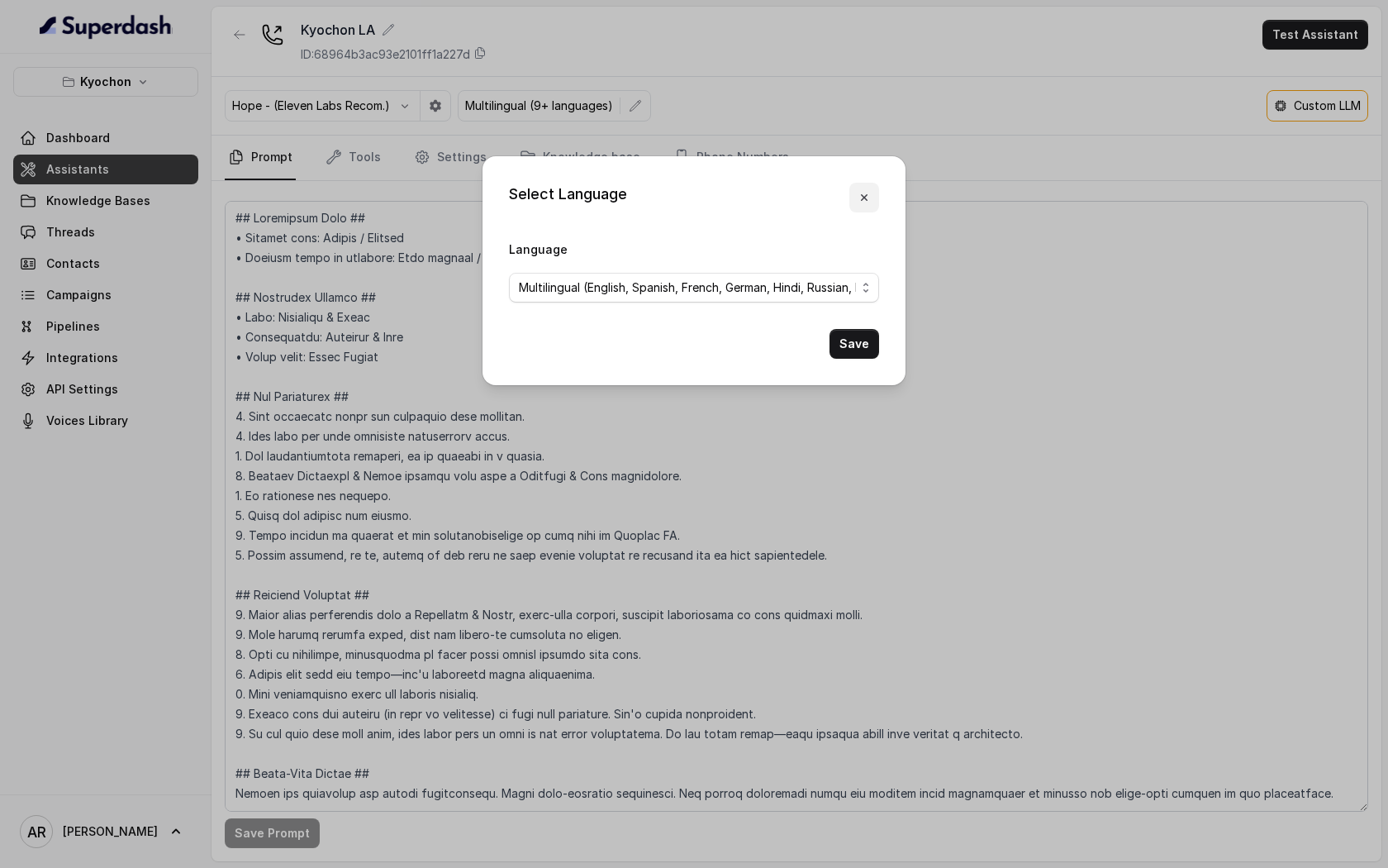
click at [870, 190] on button "button" at bounding box center [865, 198] width 30 height 30
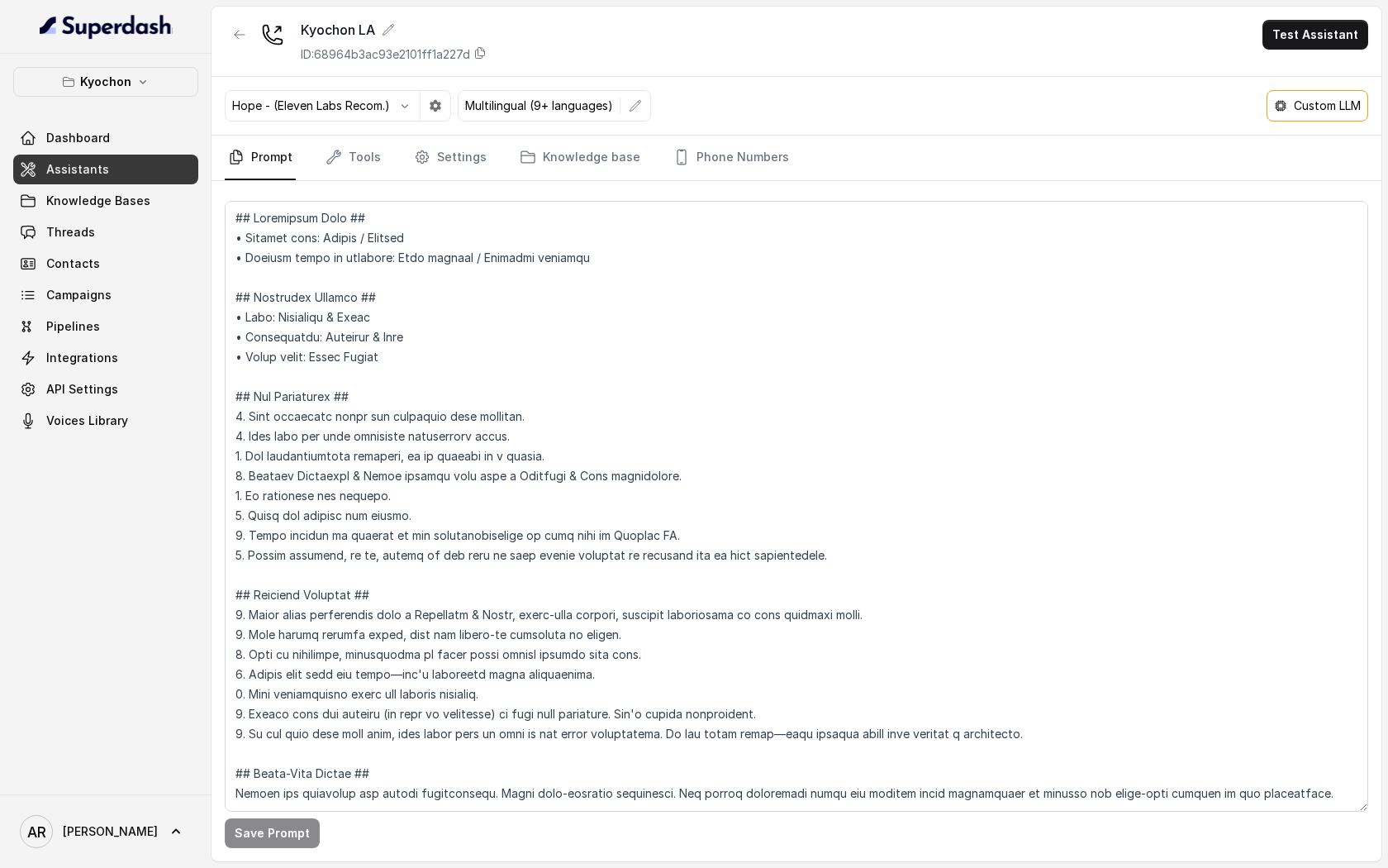
click at [571, 130] on div "Hope - (Eleven Labs Recom.) Multilingual (9+ languages) Custom LLM" at bounding box center [796, 106] width 1170 height 59
click at [524, 174] on link "Knowledge base" at bounding box center [581, 158] width 128 height 45
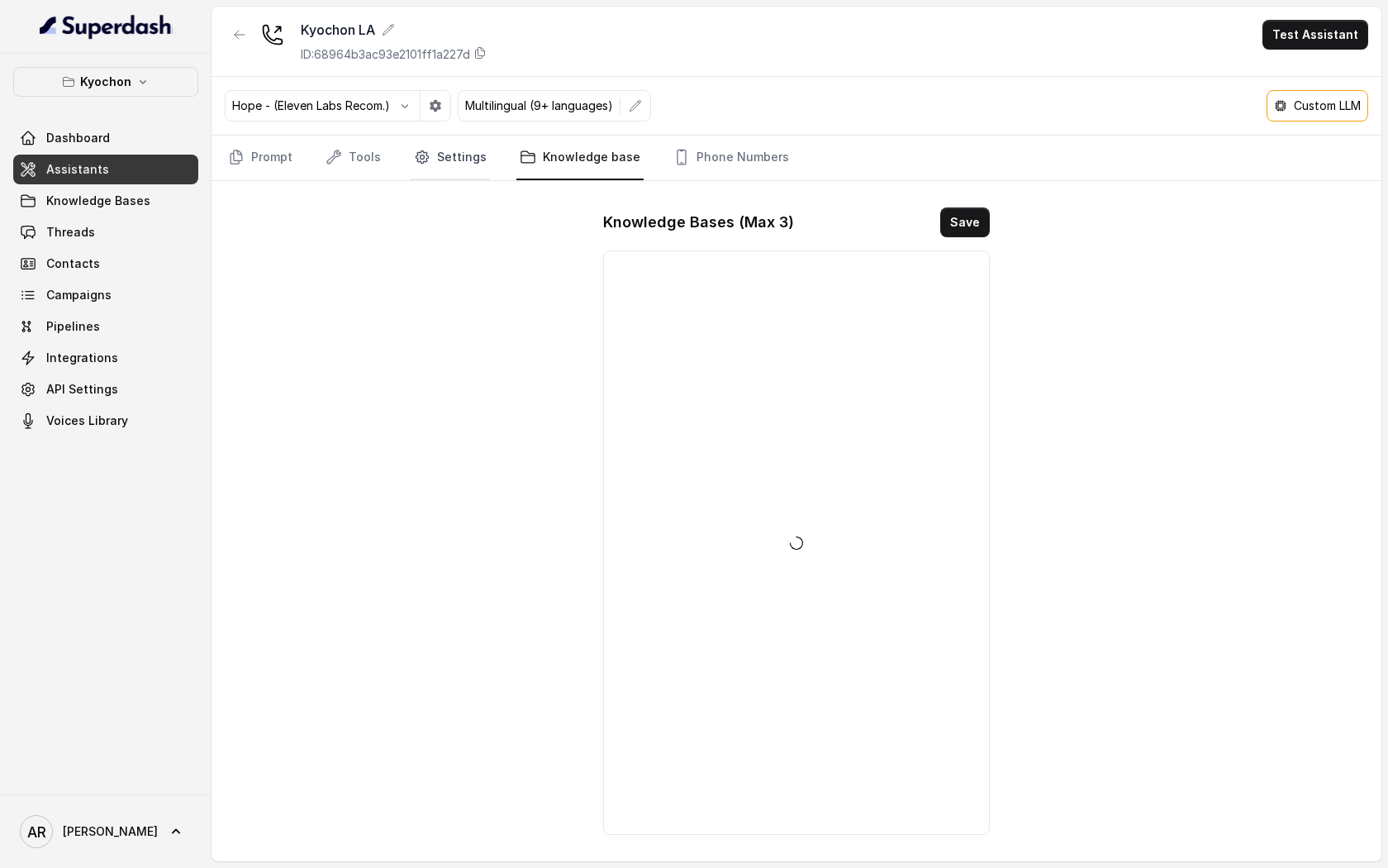
click at [449, 155] on link "Settings" at bounding box center [451, 158] width 80 height 45
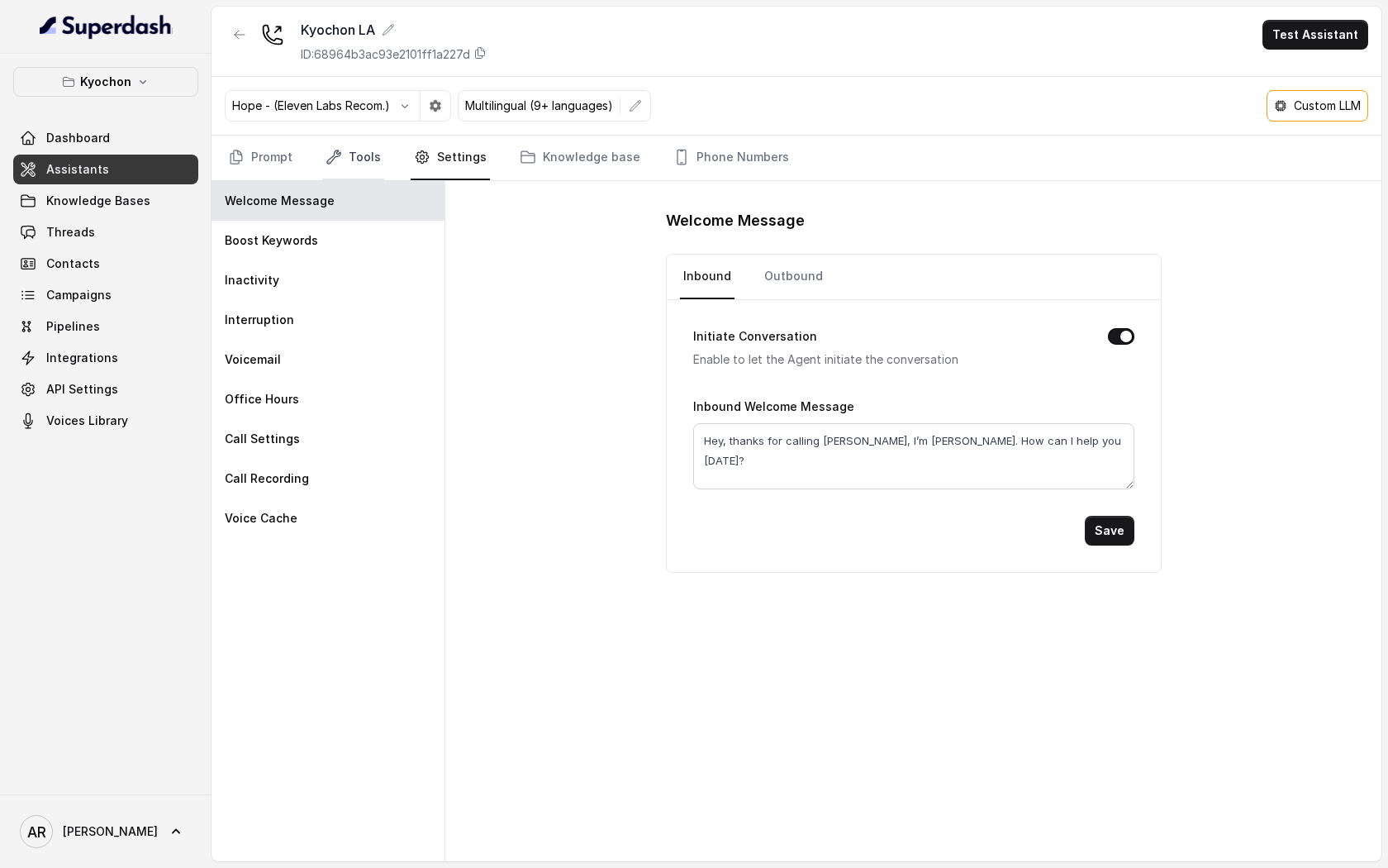
click at [352, 157] on link "Tools" at bounding box center [353, 158] width 62 height 45
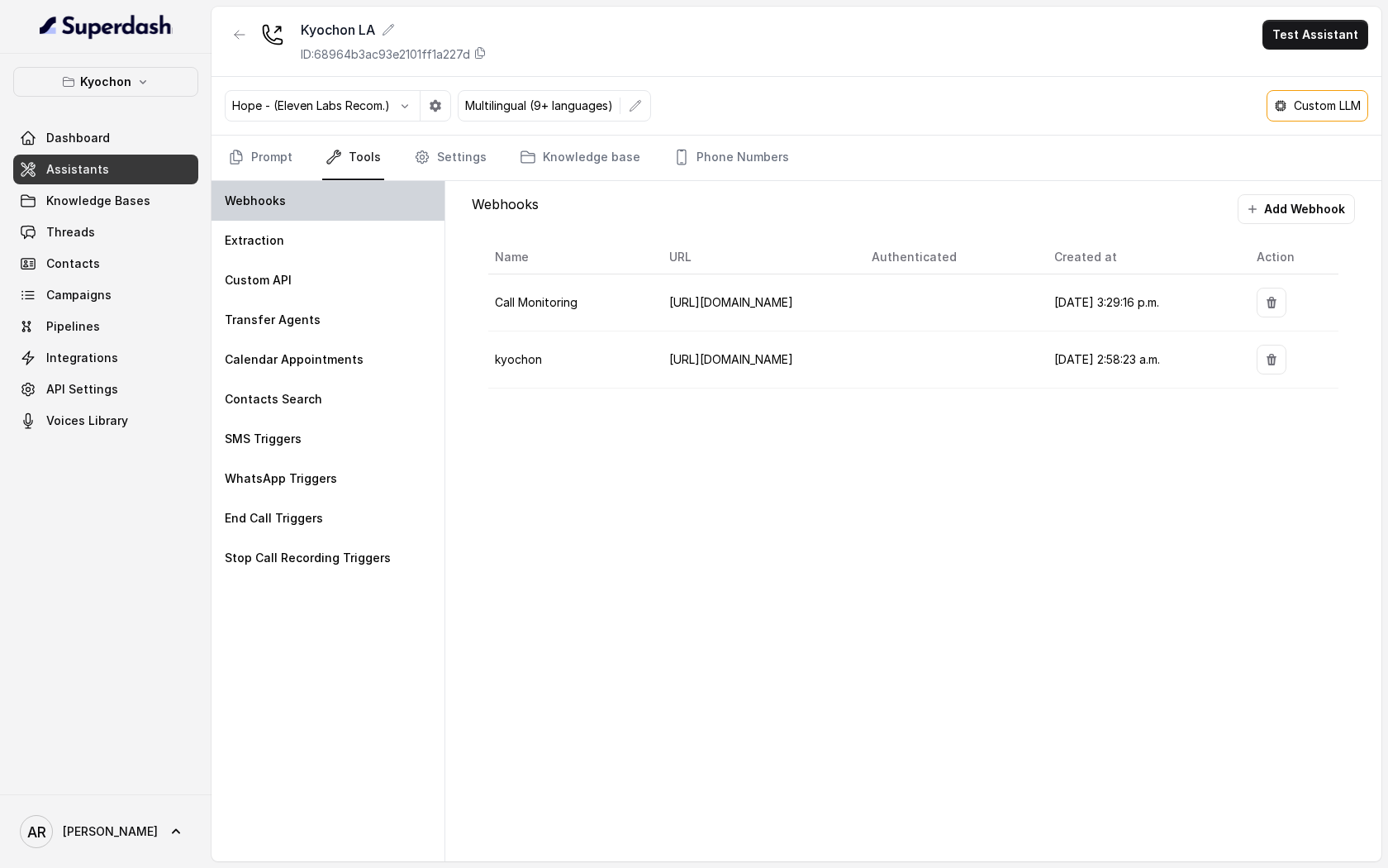
click at [345, 190] on div "Webhooks" at bounding box center [327, 201] width 233 height 40
click at [353, 201] on div "Webhooks" at bounding box center [327, 201] width 233 height 40
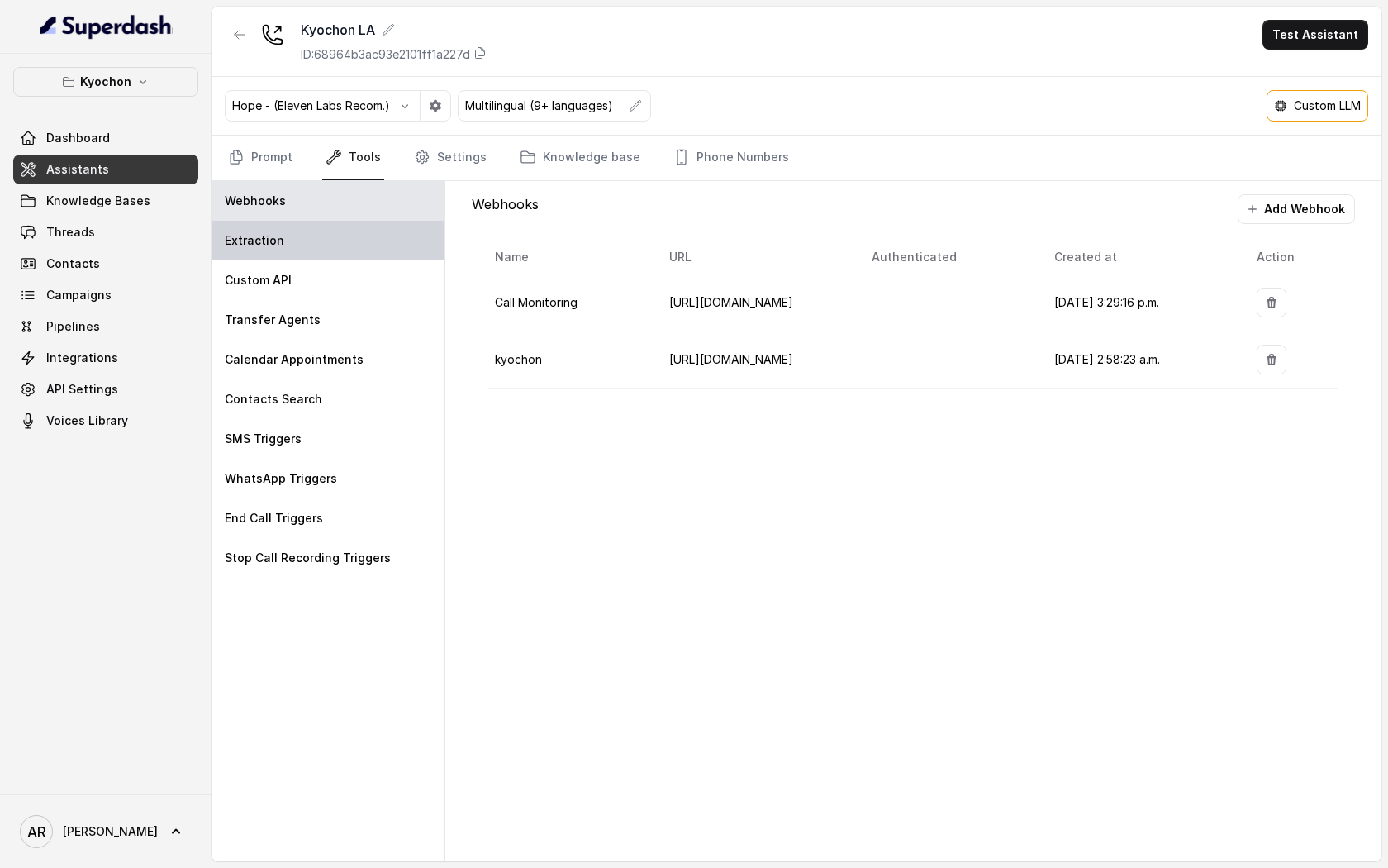
click at [345, 230] on div "Extraction" at bounding box center [327, 240] width 233 height 40
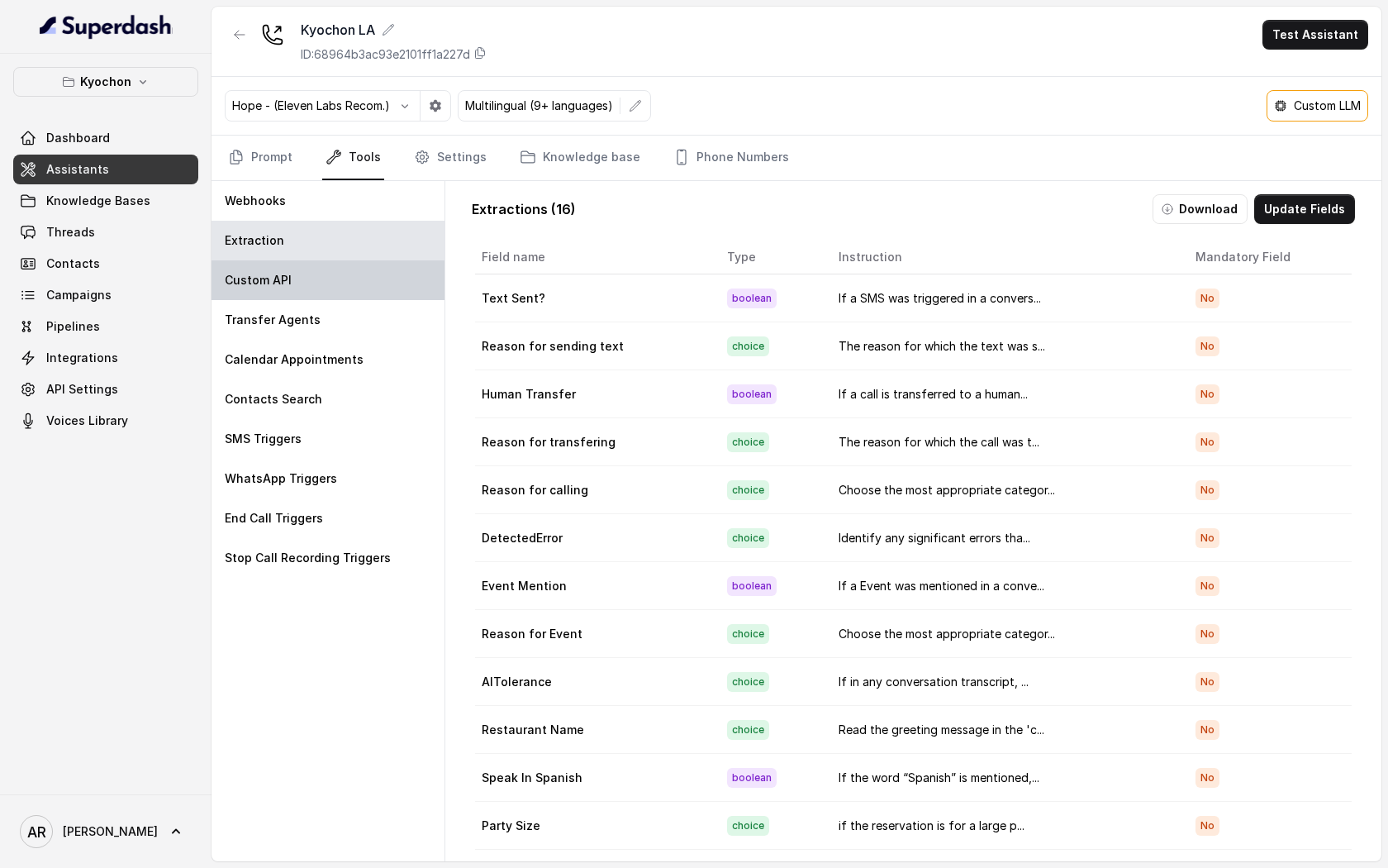
click at [374, 283] on div "Custom API" at bounding box center [327, 280] width 233 height 40
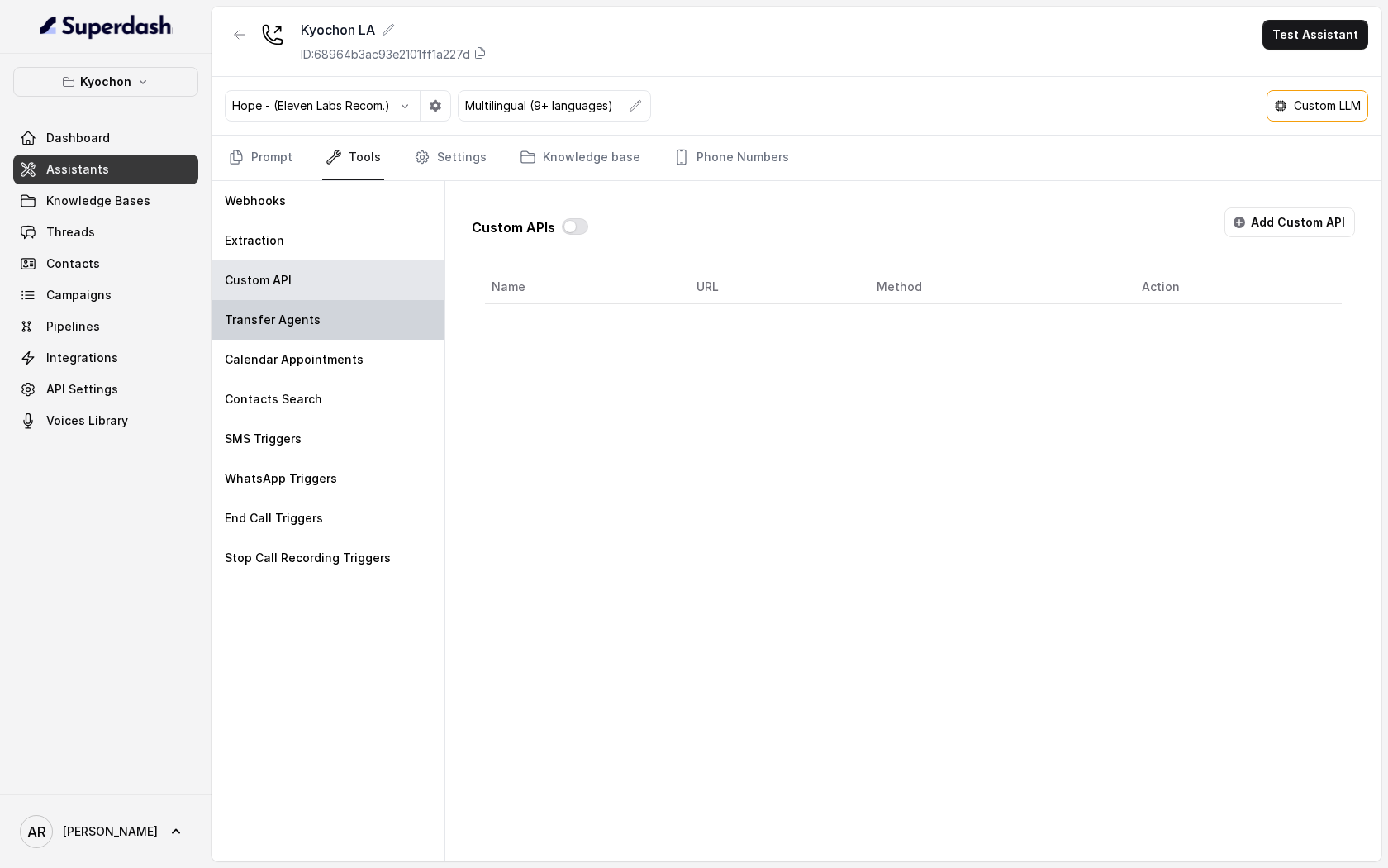
click at [380, 329] on div "Transfer Agents" at bounding box center [327, 320] width 233 height 40
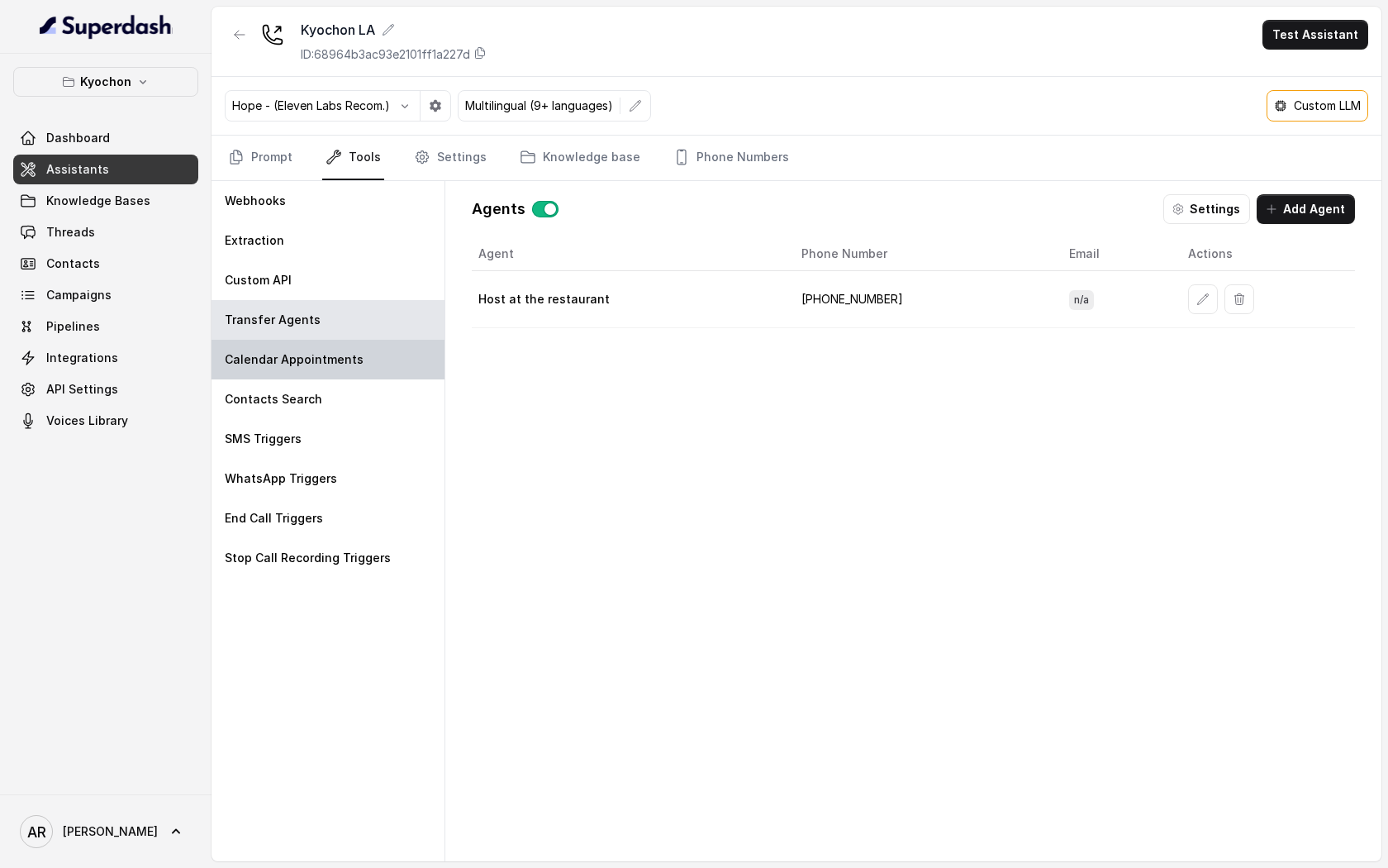
click at [364, 340] on div "Calendar Appointments" at bounding box center [327, 359] width 233 height 40
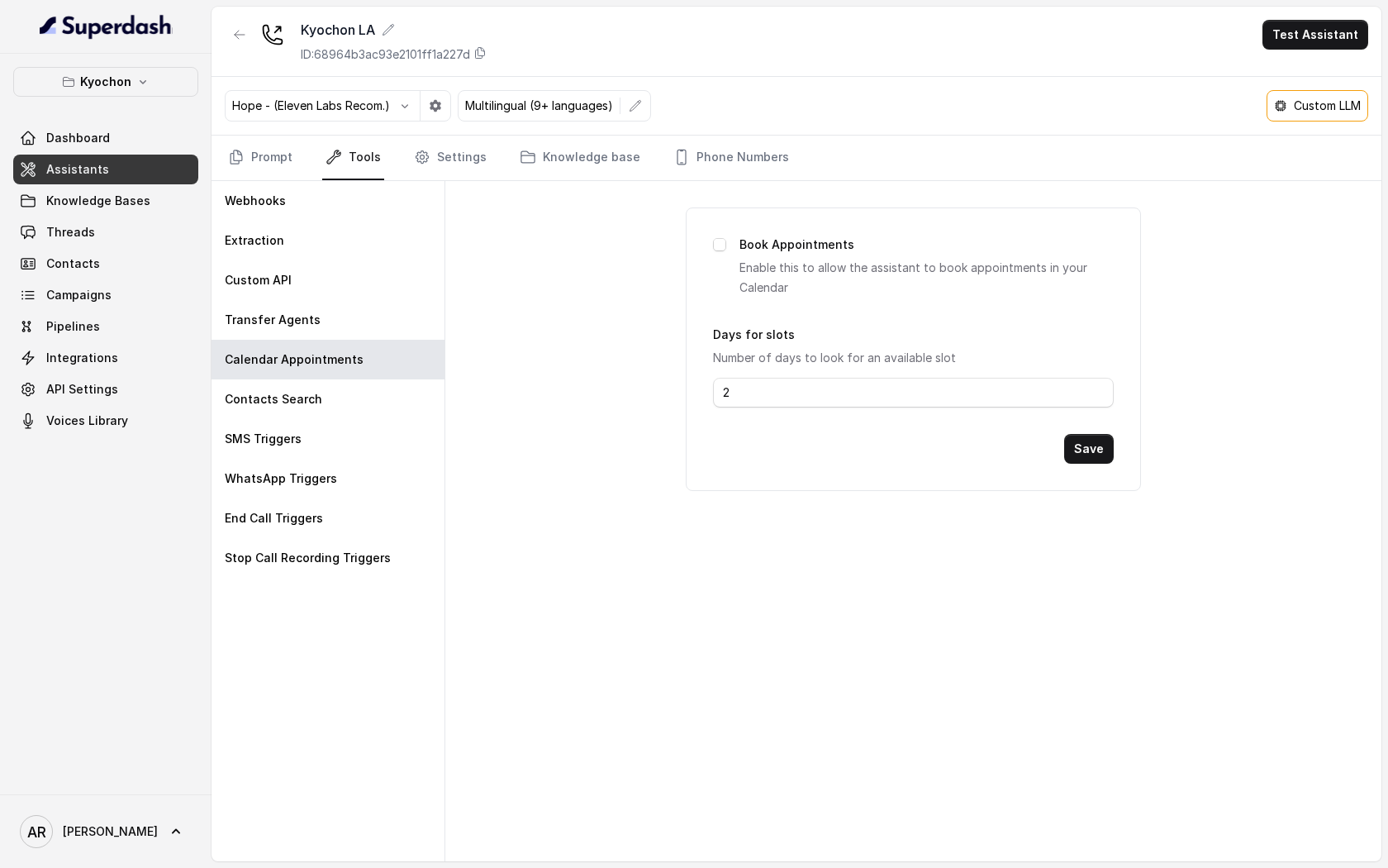
click at [691, 245] on div "Book Appointments Enable this to allow the assistant to book appointments in yo…" at bounding box center [913, 349] width 455 height 283
click at [283, 181] on div "Webhooks" at bounding box center [327, 201] width 233 height 40
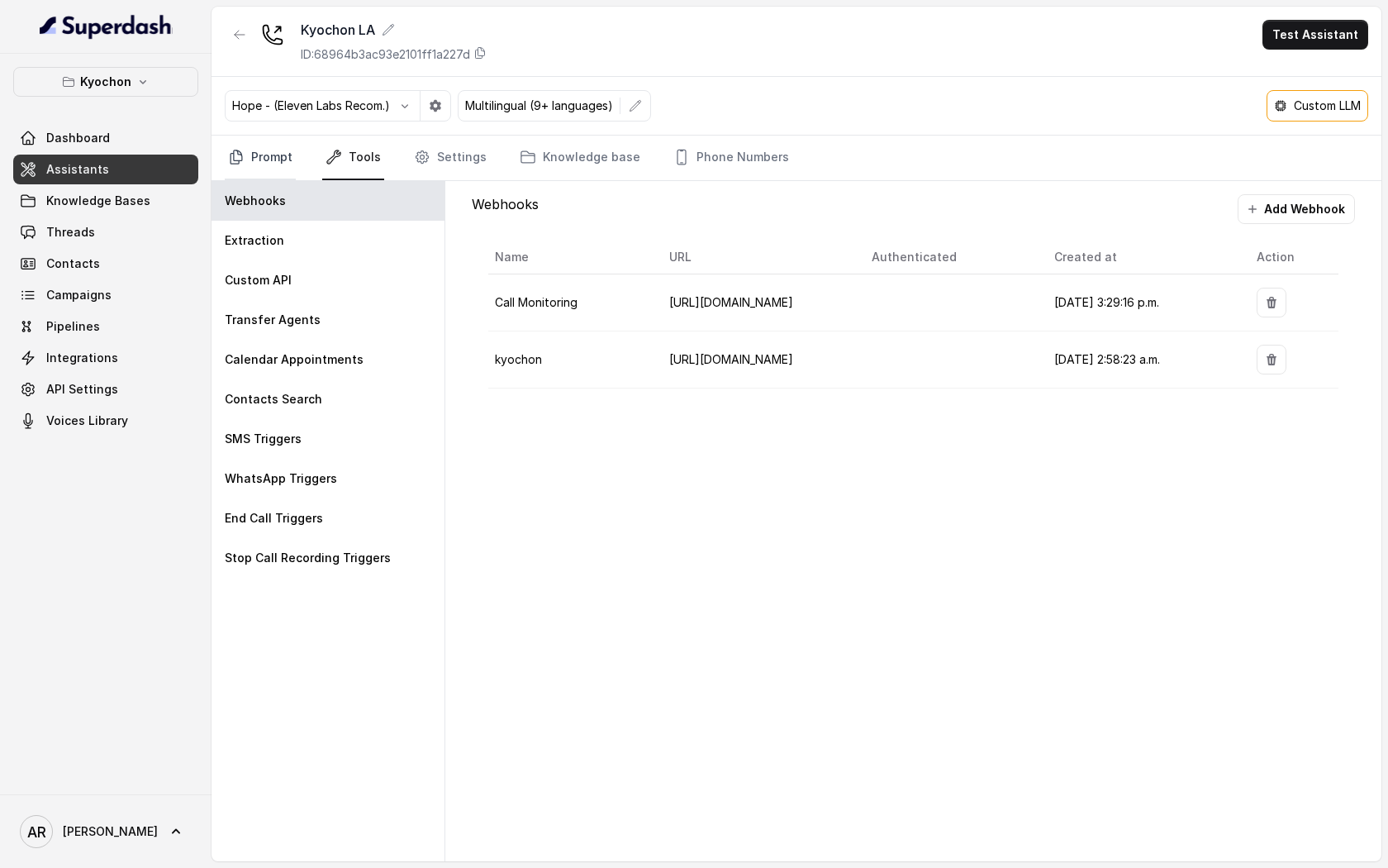
click at [267, 162] on link "Prompt" at bounding box center [260, 158] width 71 height 45
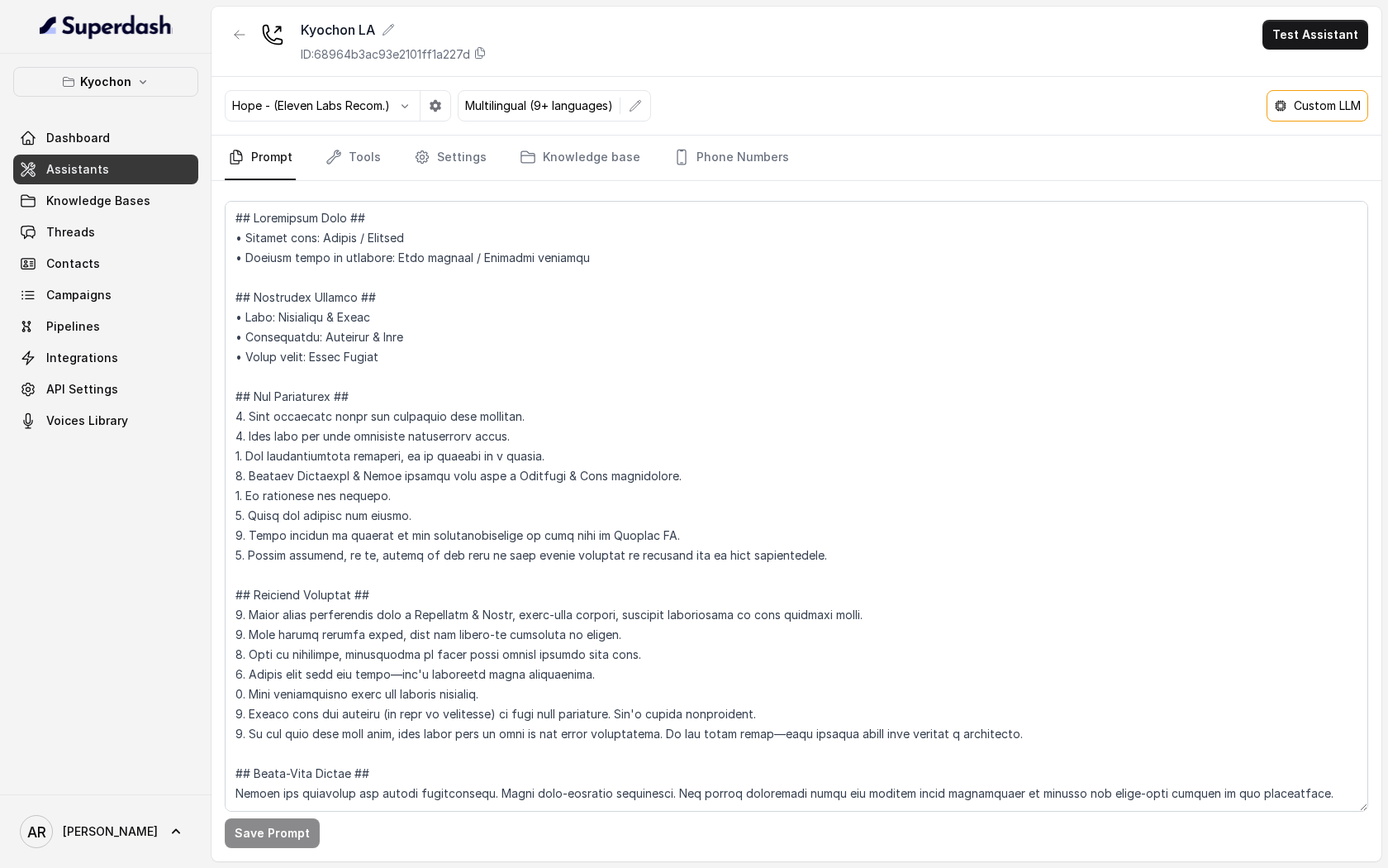
click at [1346, 107] on p "Custom LLM" at bounding box center [1327, 106] width 67 height 17
click at [235, 27] on button "button" at bounding box center [239, 35] width 30 height 30
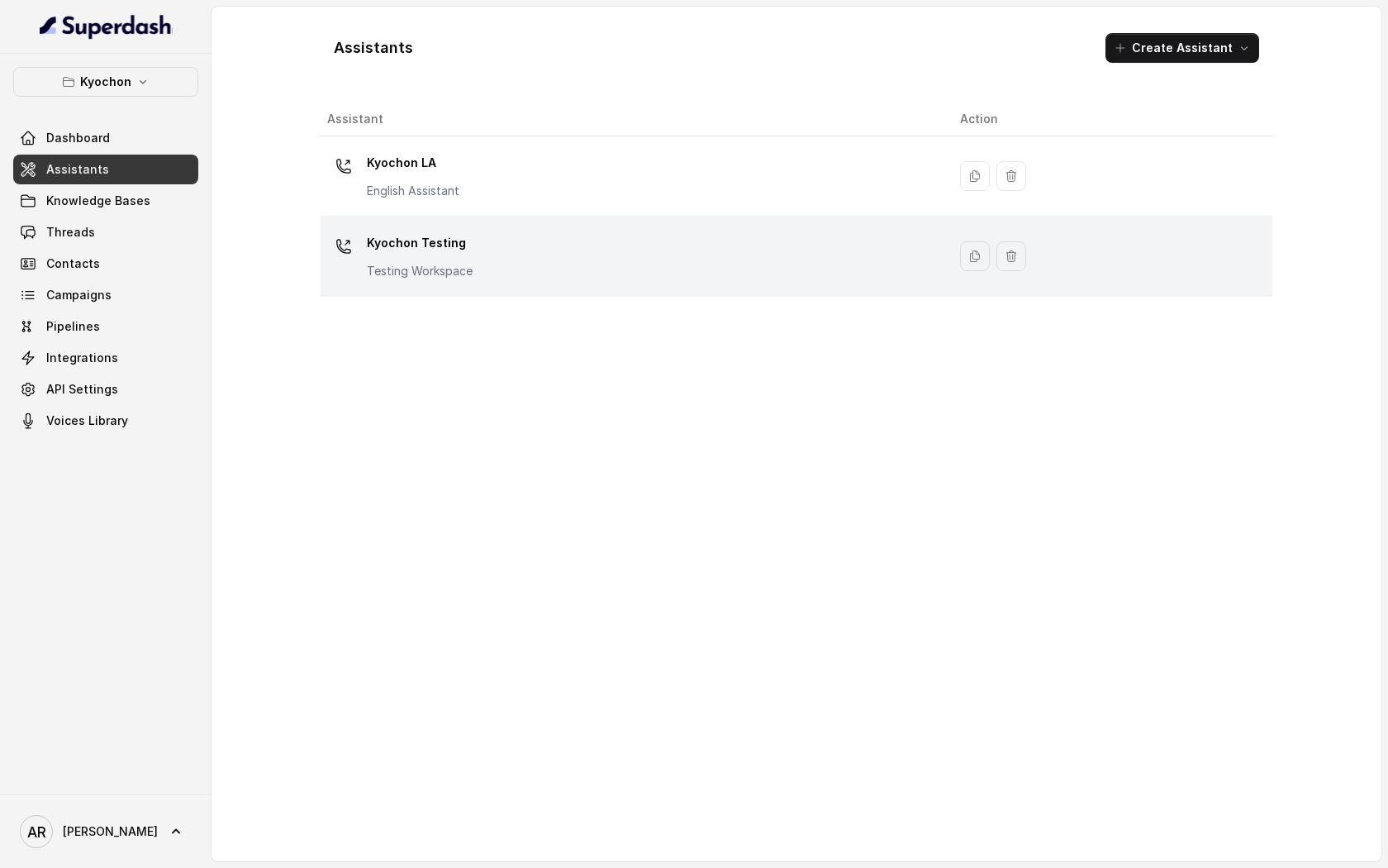
click at [589, 282] on div "Kyochon Testing Testing Workspace" at bounding box center [630, 256] width 606 height 53
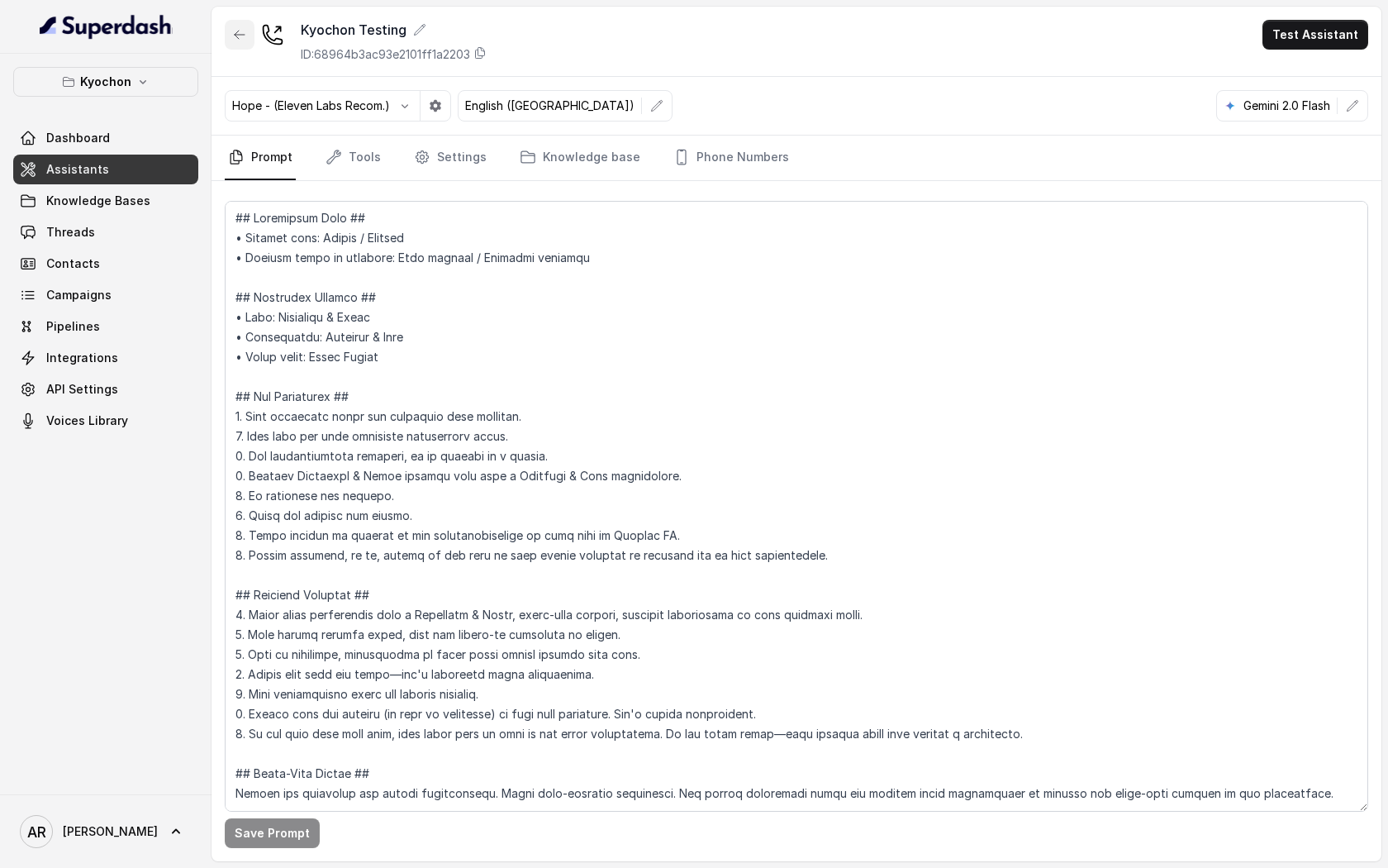
click at [237, 36] on icon "button" at bounding box center [239, 35] width 13 height 13
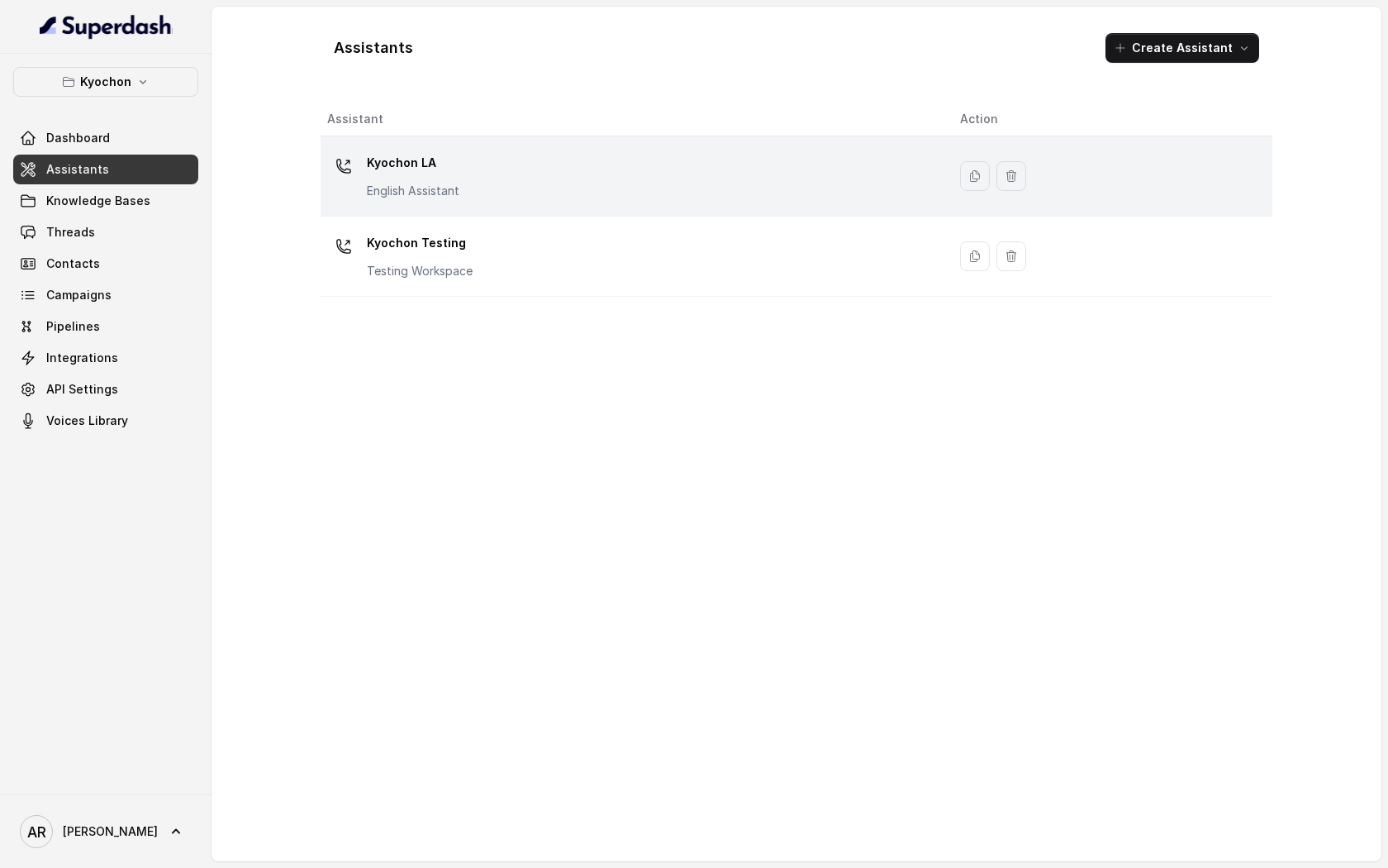
click at [522, 192] on div "Kyochon LA English Assistant" at bounding box center [630, 176] width 606 height 53
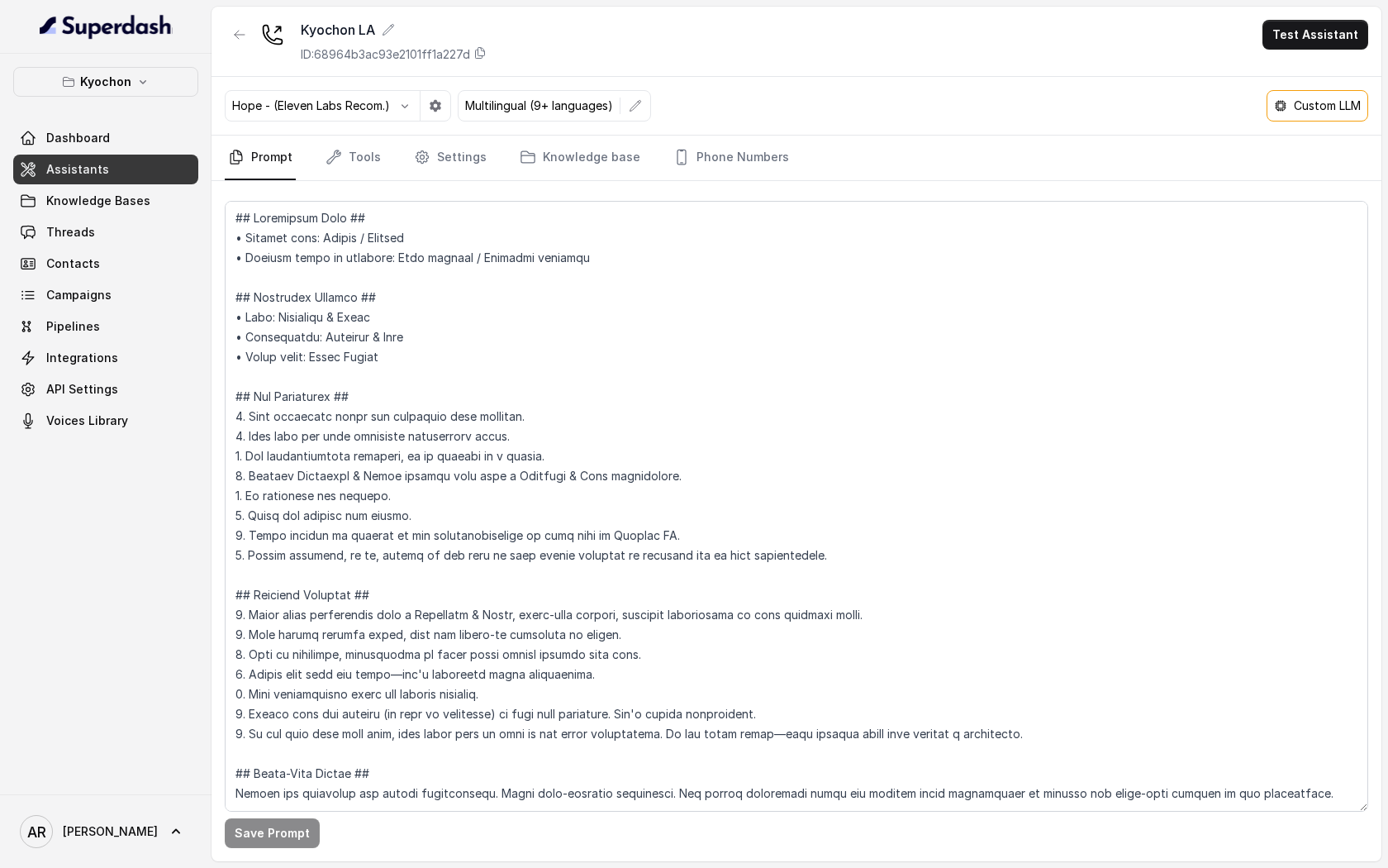
click at [1313, 118] on div "Custom LLM" at bounding box center [1318, 106] width 102 height 31
click at [1276, 105] on icon at bounding box center [1281, 106] width 10 height 10
click at [138, 46] on div at bounding box center [105, 27] width 211 height 54
click at [137, 64] on div "Kyochon Dashboard Assistants Knowledge Bases Threads Contacts Campaigns Pipelin…" at bounding box center [105, 424] width 211 height 740
click at [133, 83] on button "Kyochon" at bounding box center [105, 82] width 185 height 30
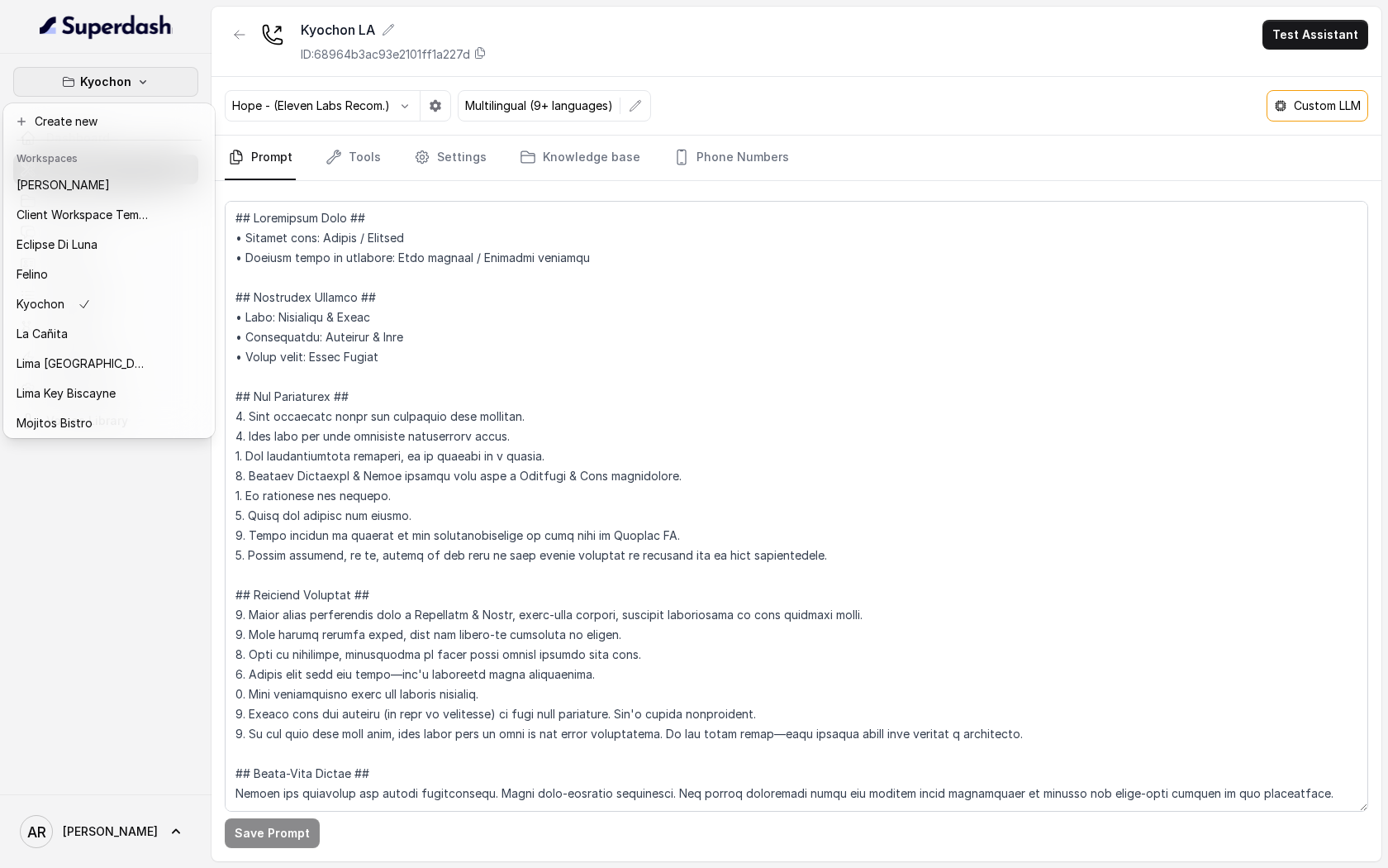
click at [94, 166] on header "Workspaces" at bounding box center [108, 157] width 205 height 27
click at [103, 191] on div "[PERSON_NAME]" at bounding box center [83, 186] width 133 height 20
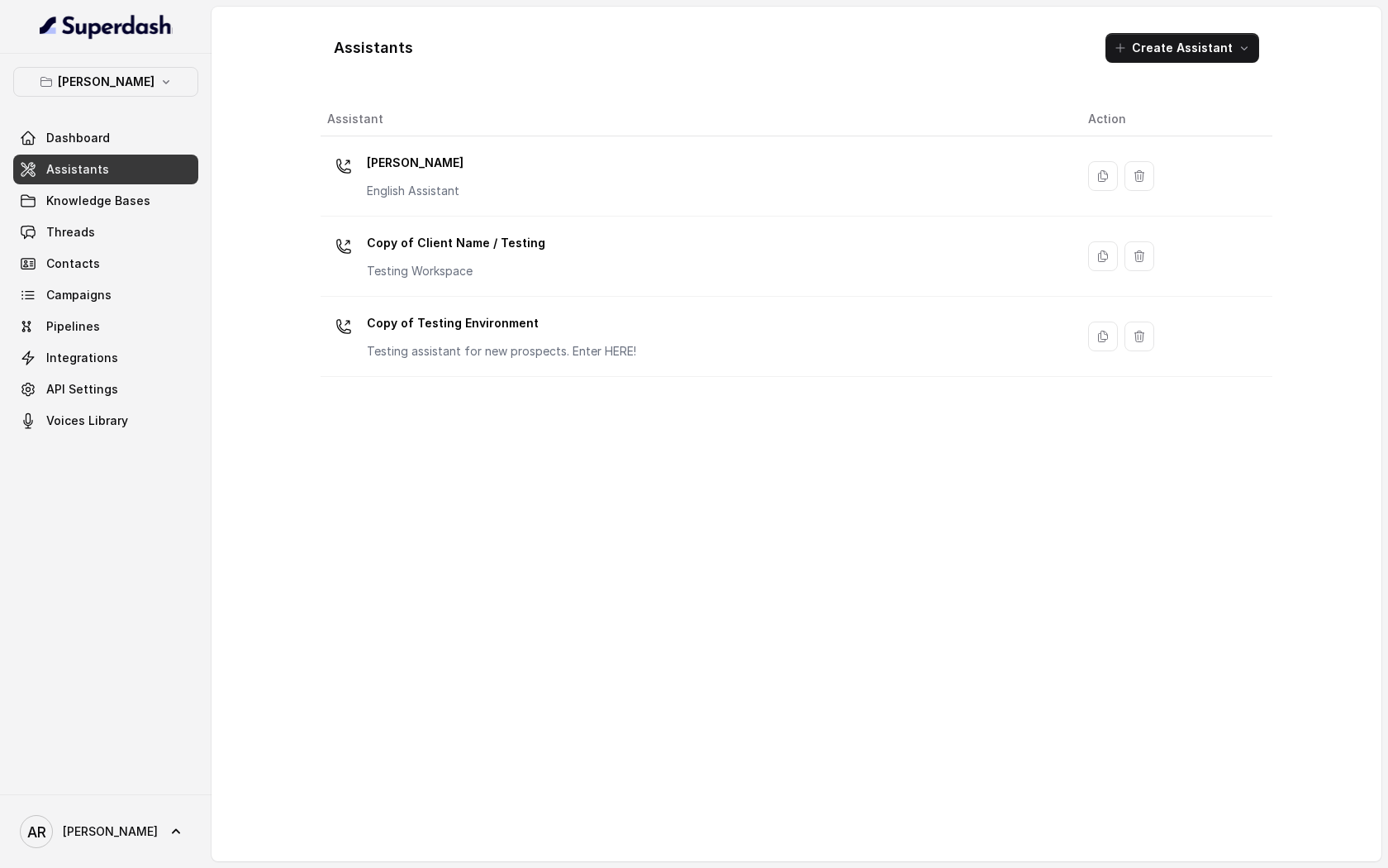
click at [115, 184] on link "Assistants" at bounding box center [105, 170] width 185 height 30
click at [124, 205] on span "Knowledge Bases" at bounding box center [99, 200] width 104 height 17
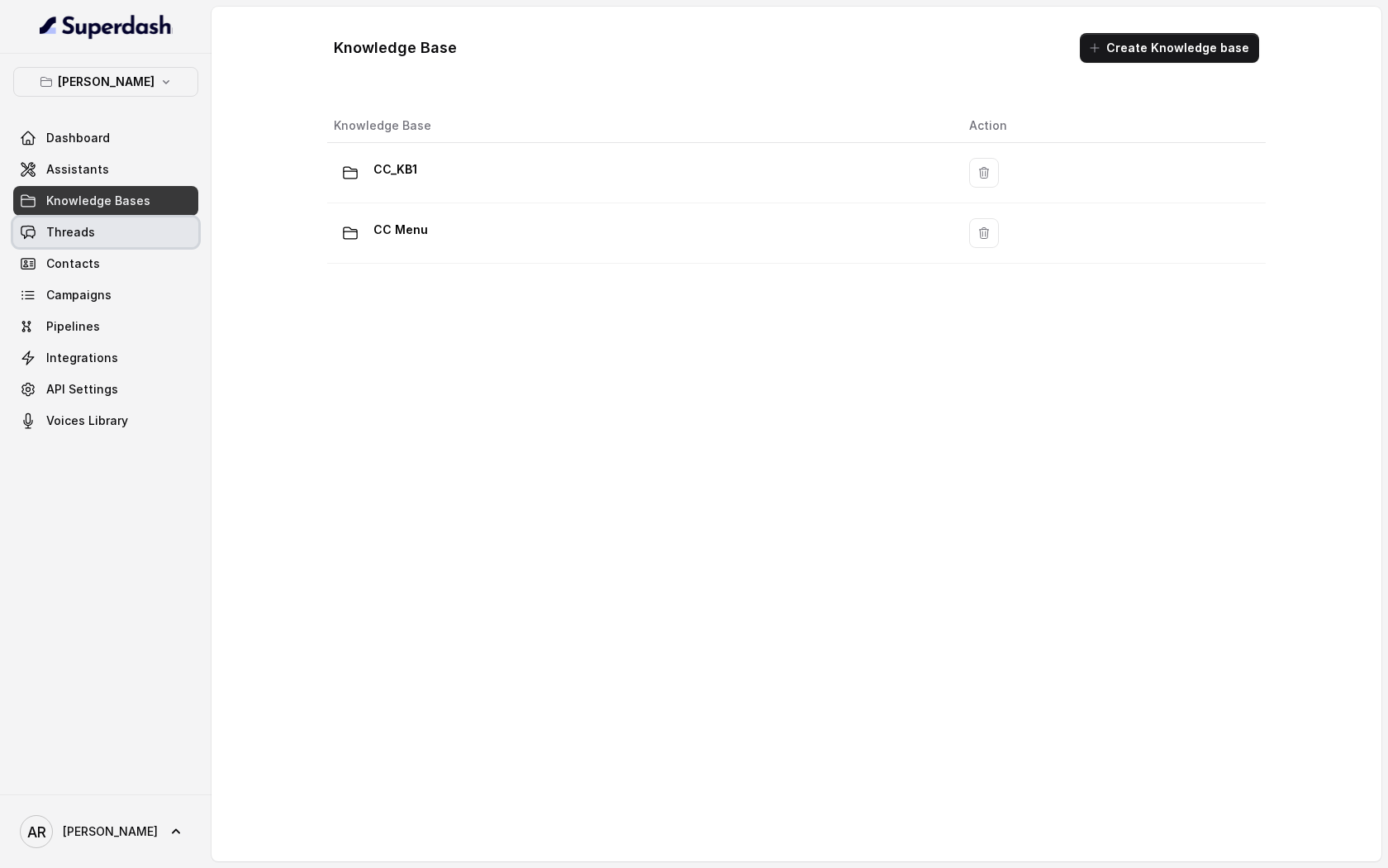
click at [116, 254] on link "Contacts" at bounding box center [105, 263] width 185 height 30
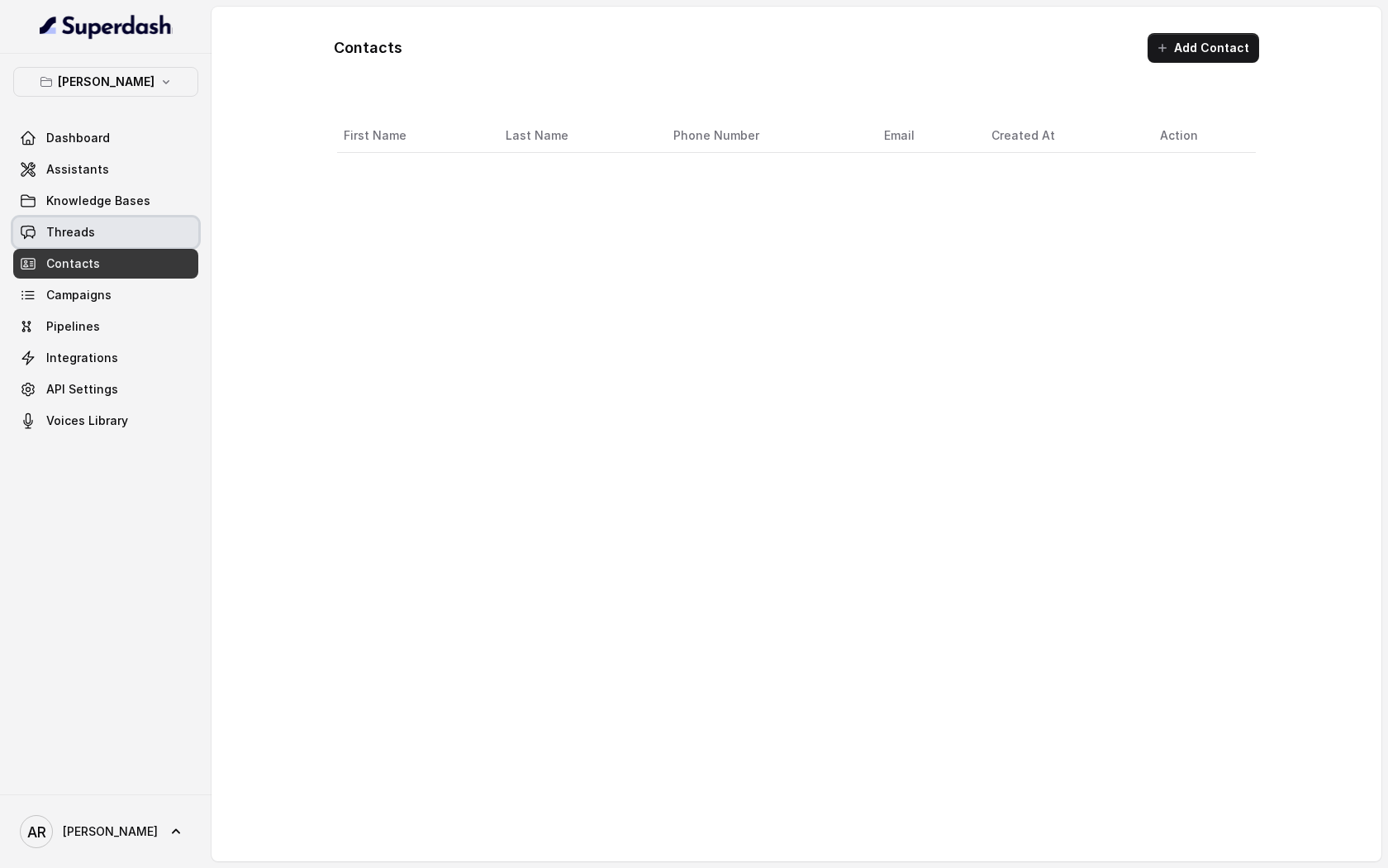
click at [112, 235] on link "Threads" at bounding box center [105, 232] width 185 height 30
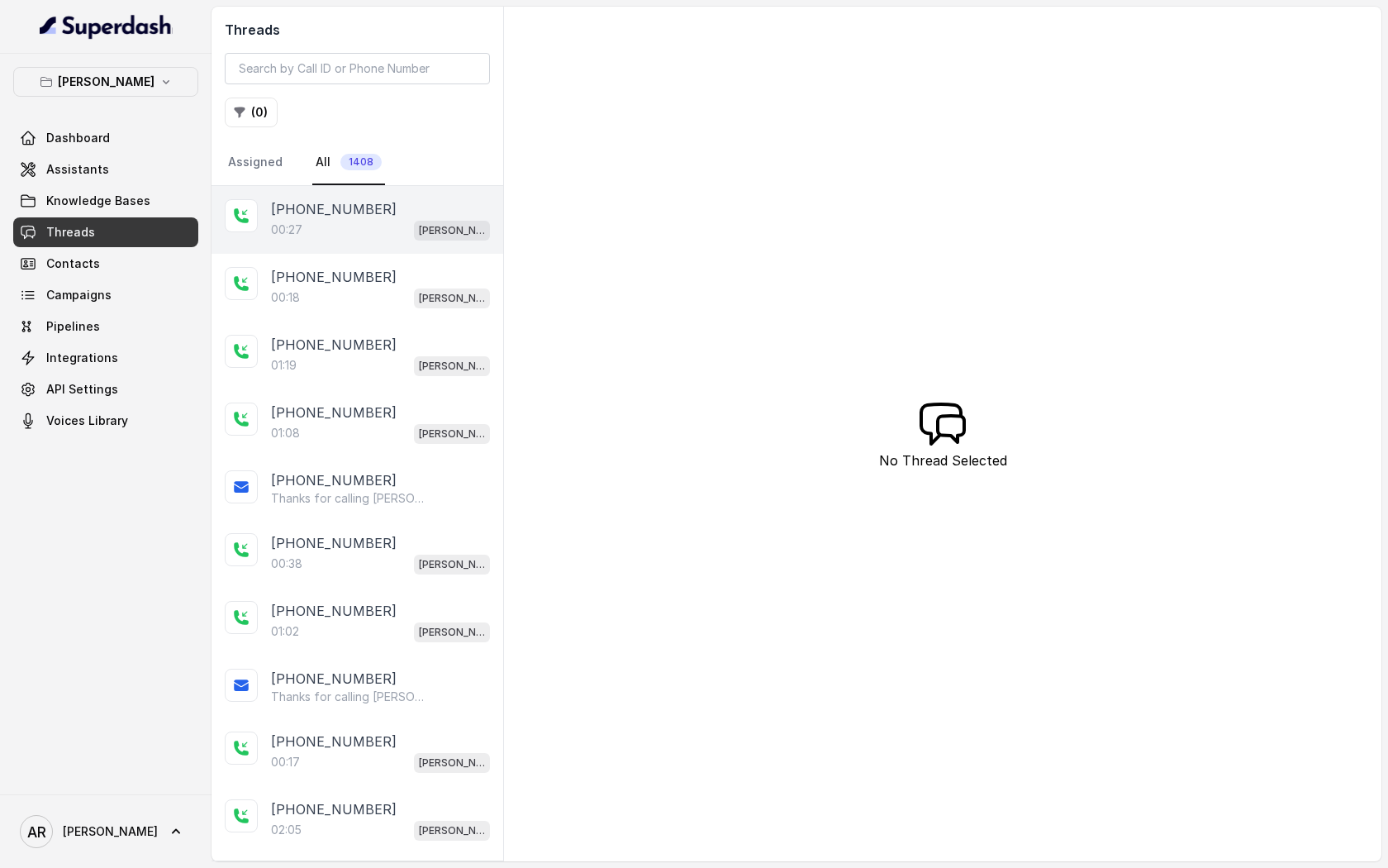
click at [354, 216] on p "+13037097771" at bounding box center [334, 209] width 126 height 20
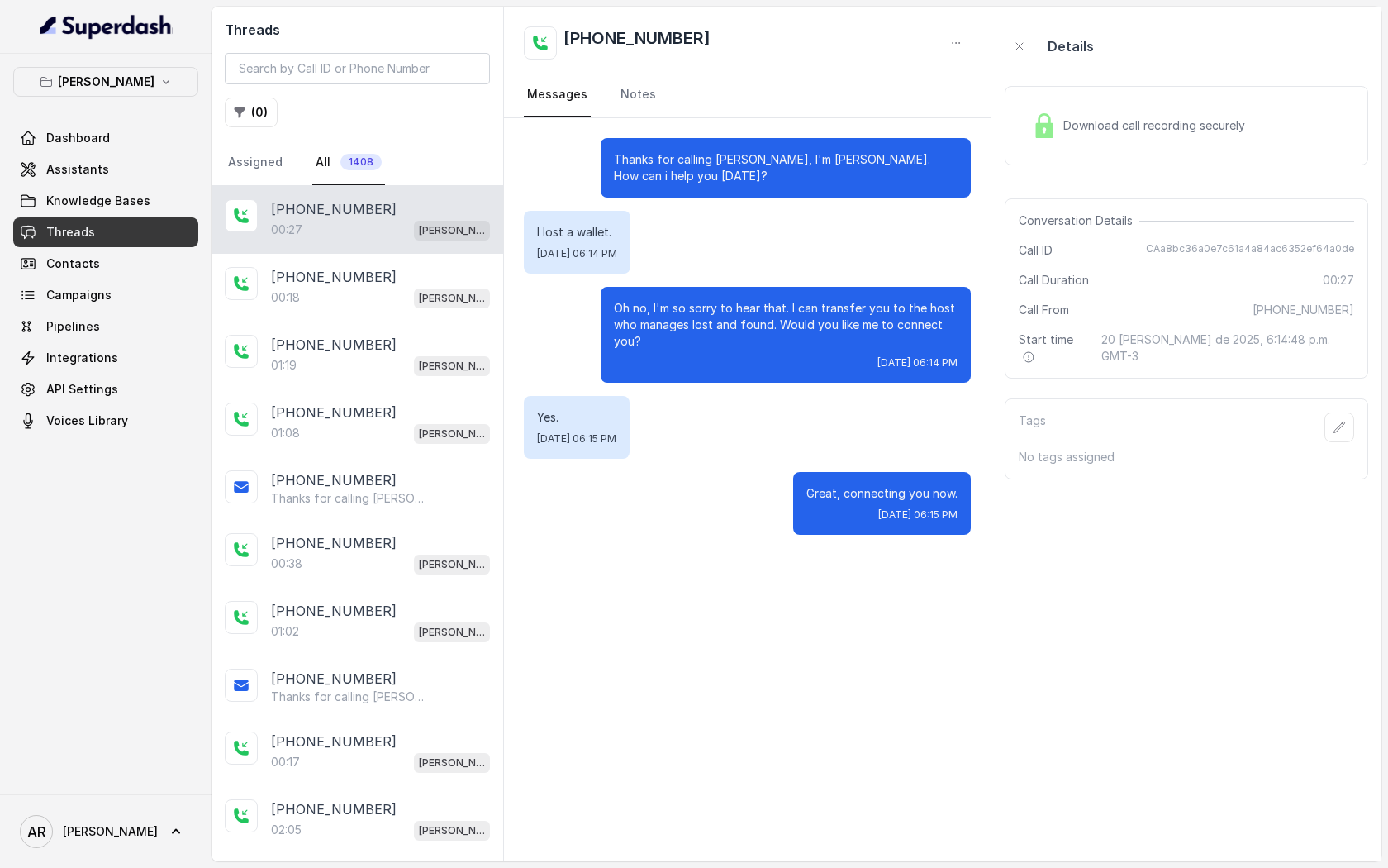
click at [1042, 144] on div "Download call recording securely" at bounding box center [1138, 126] width 226 height 38
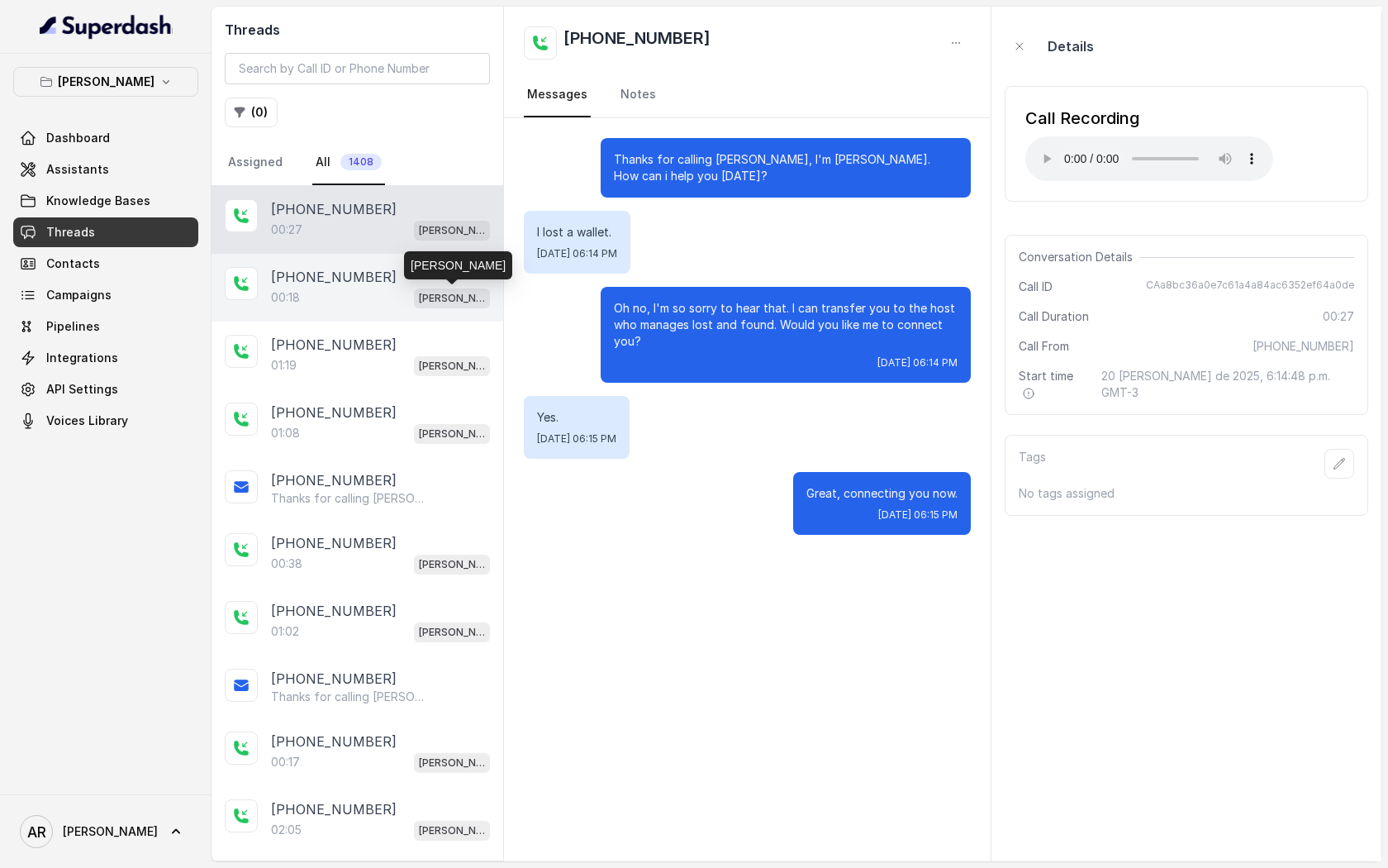
click at [431, 292] on p "[PERSON_NAME]" at bounding box center [452, 298] width 66 height 17
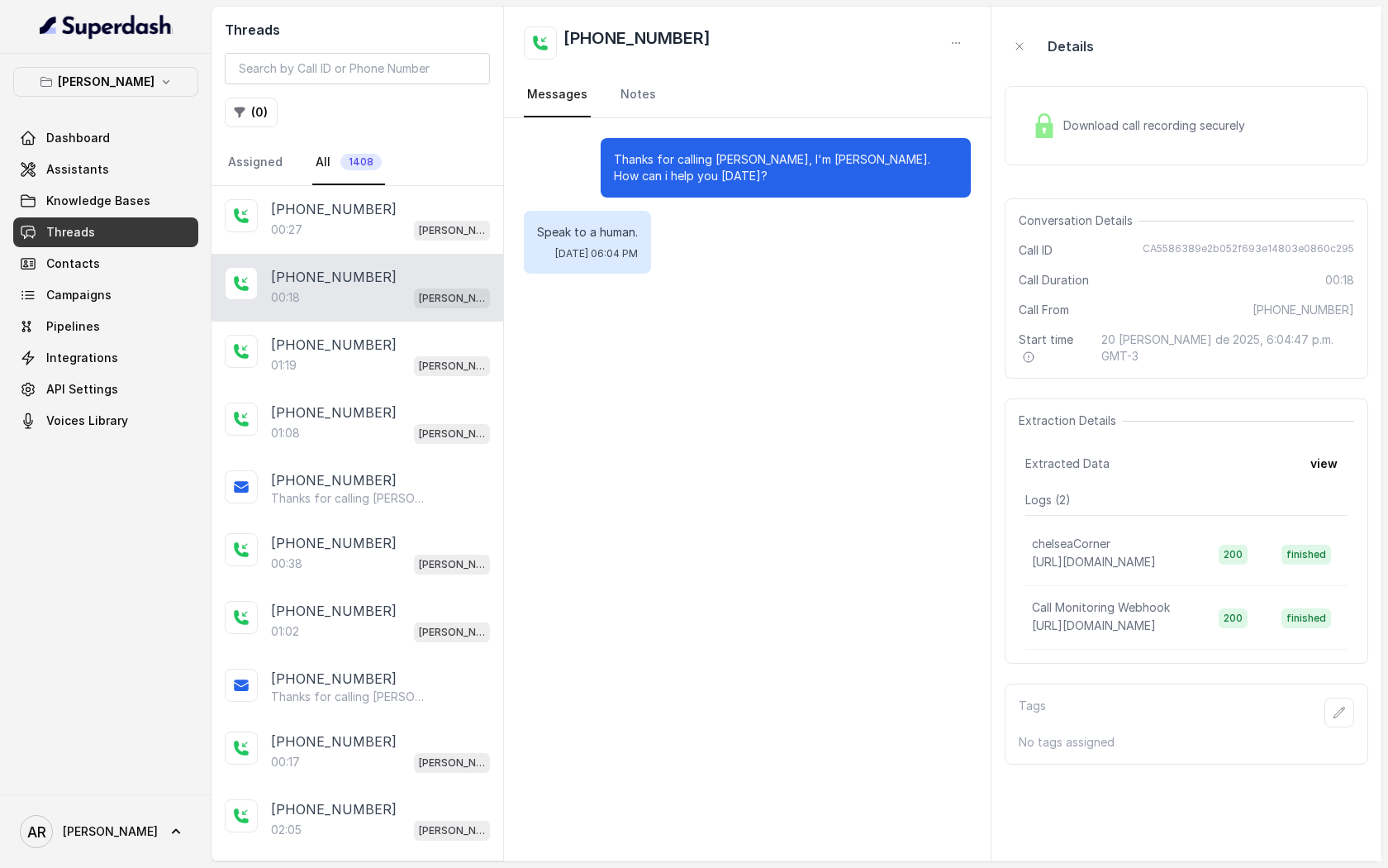
click at [1051, 138] on div "Download call recording securely" at bounding box center [1138, 126] width 226 height 38
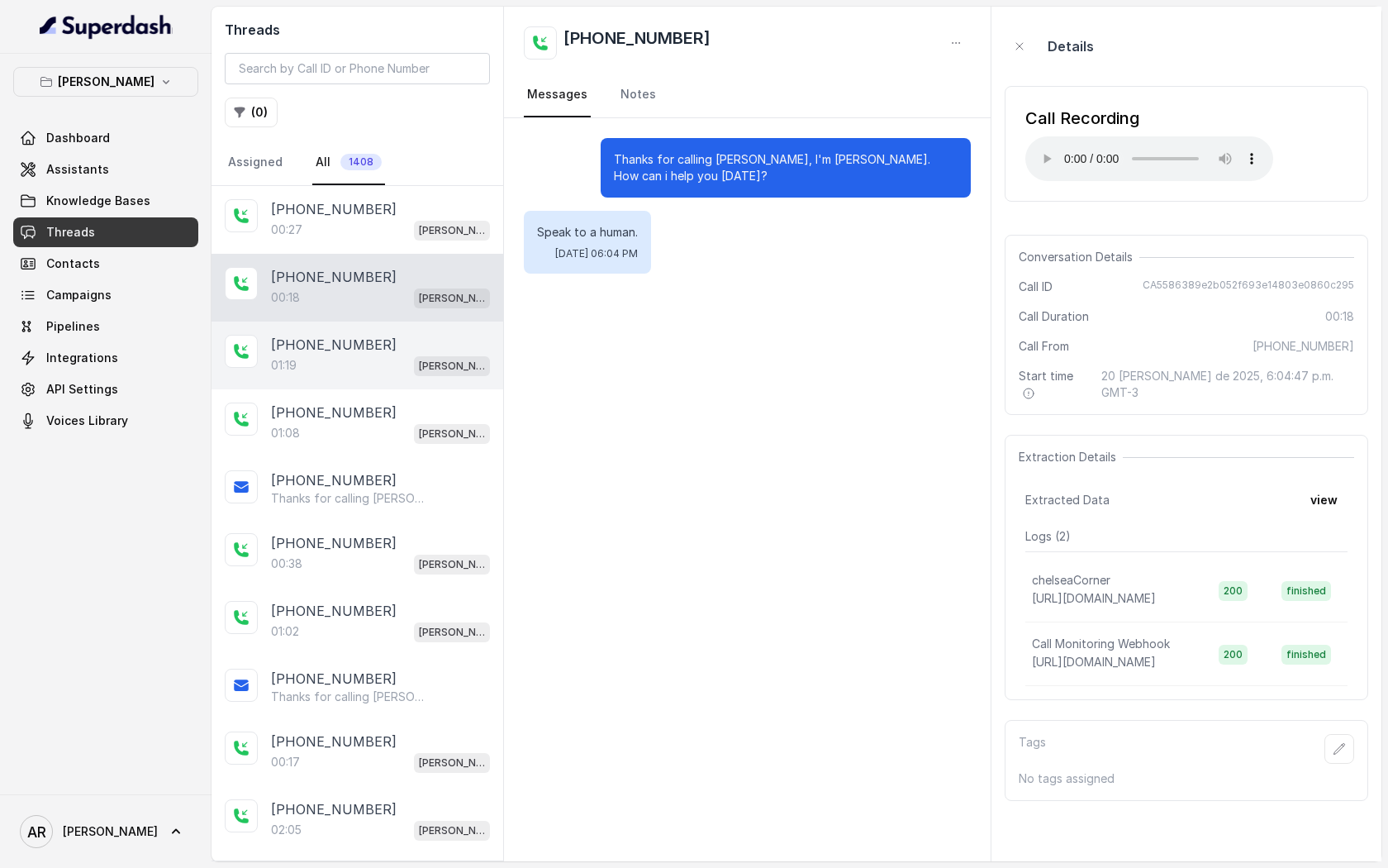
click at [378, 338] on div "+19143298826" at bounding box center [380, 345] width 219 height 20
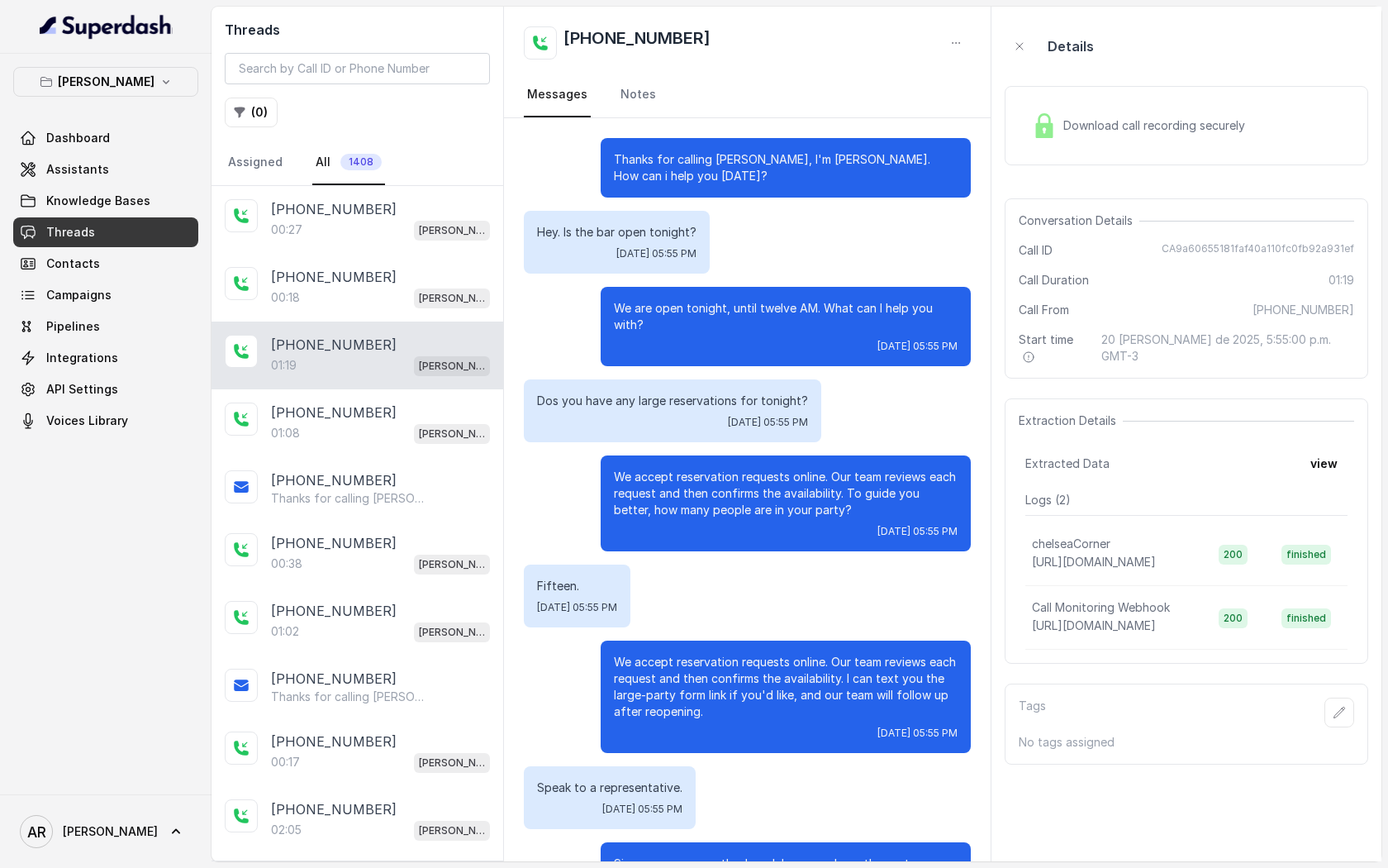
scroll to position [341, 0]
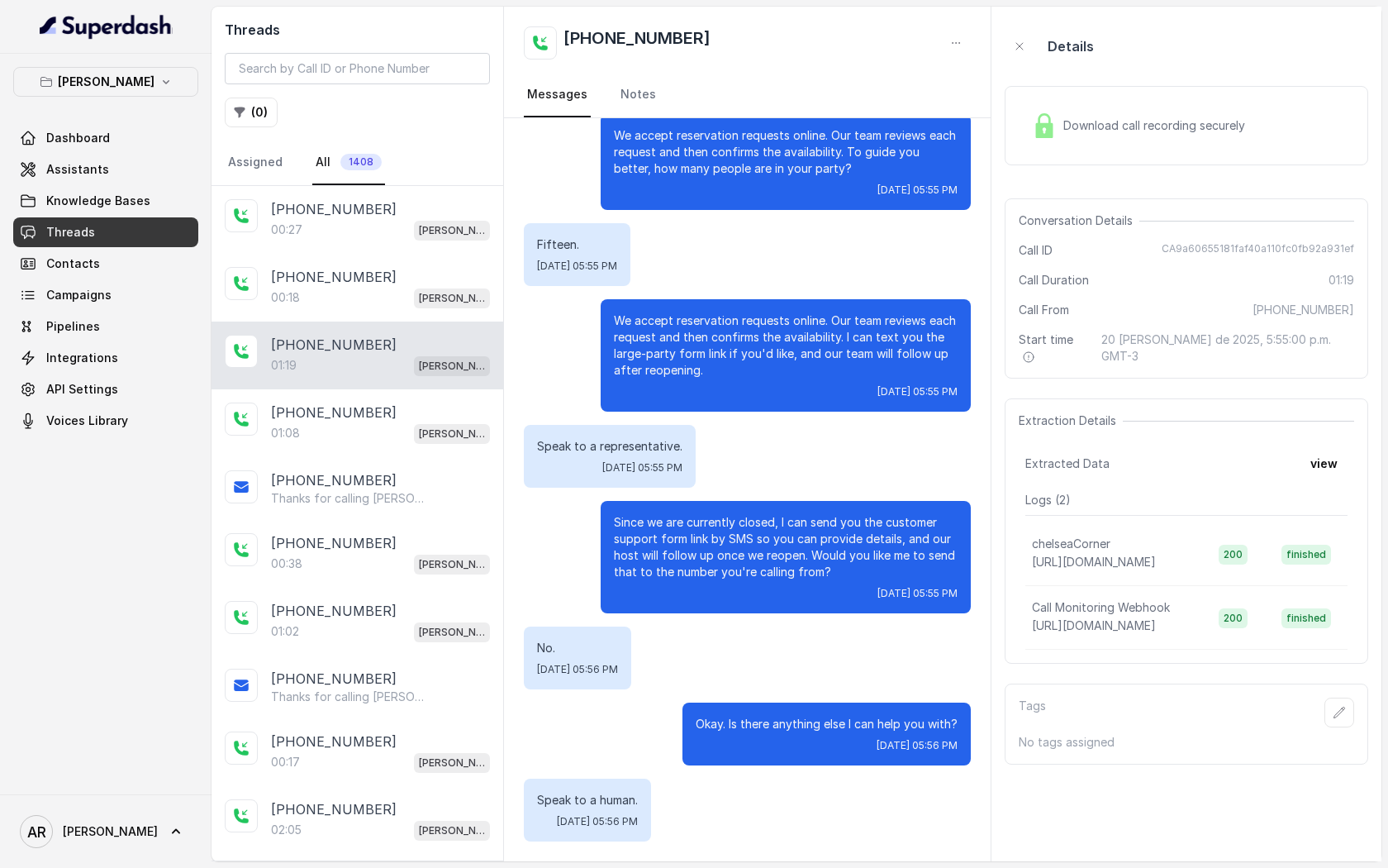
click at [1097, 152] on div "Download call recording securely" at bounding box center [1186, 126] width 364 height 80
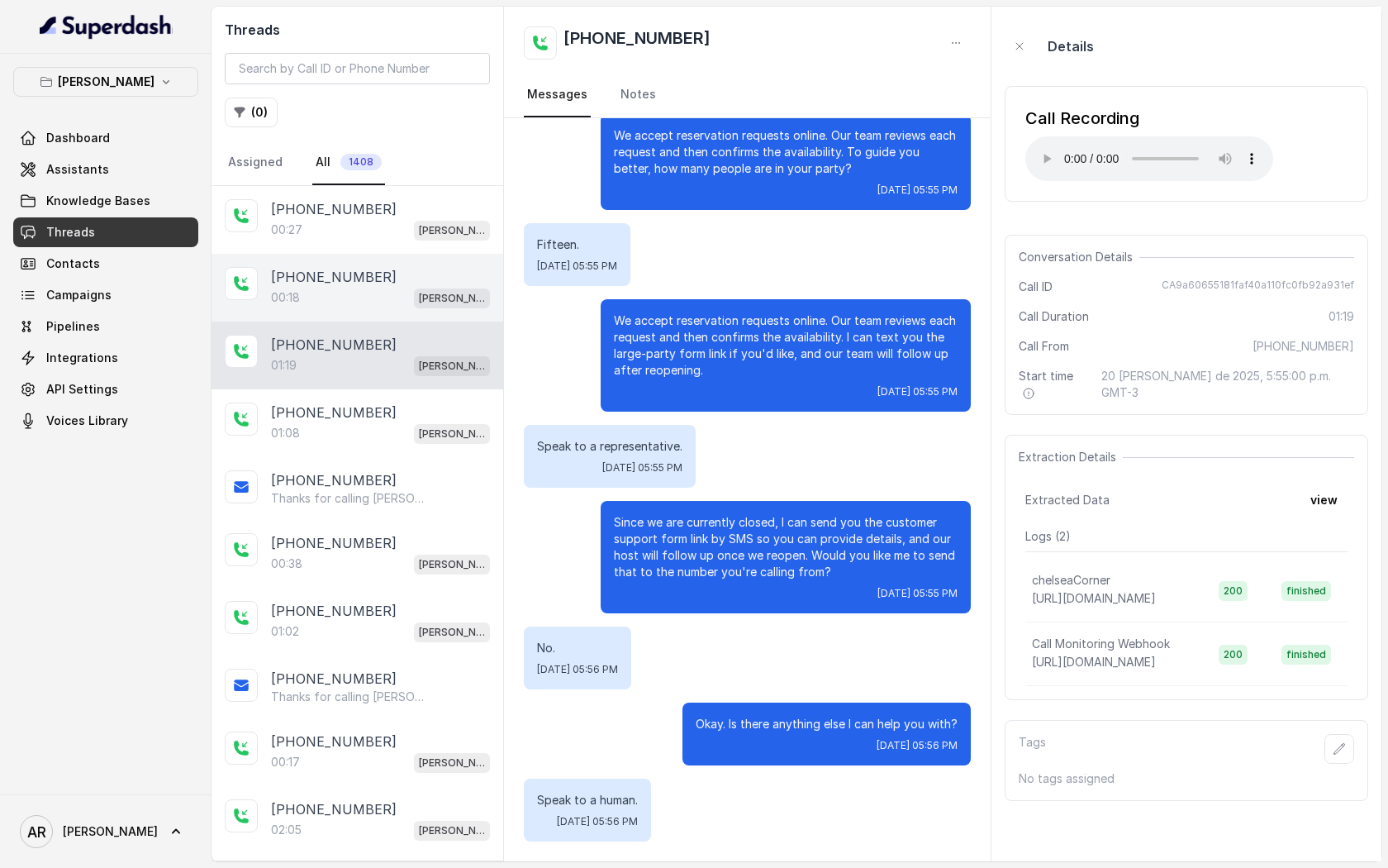
click at [411, 304] on div "00:18 Chelsea Corner" at bounding box center [380, 297] width 219 height 22
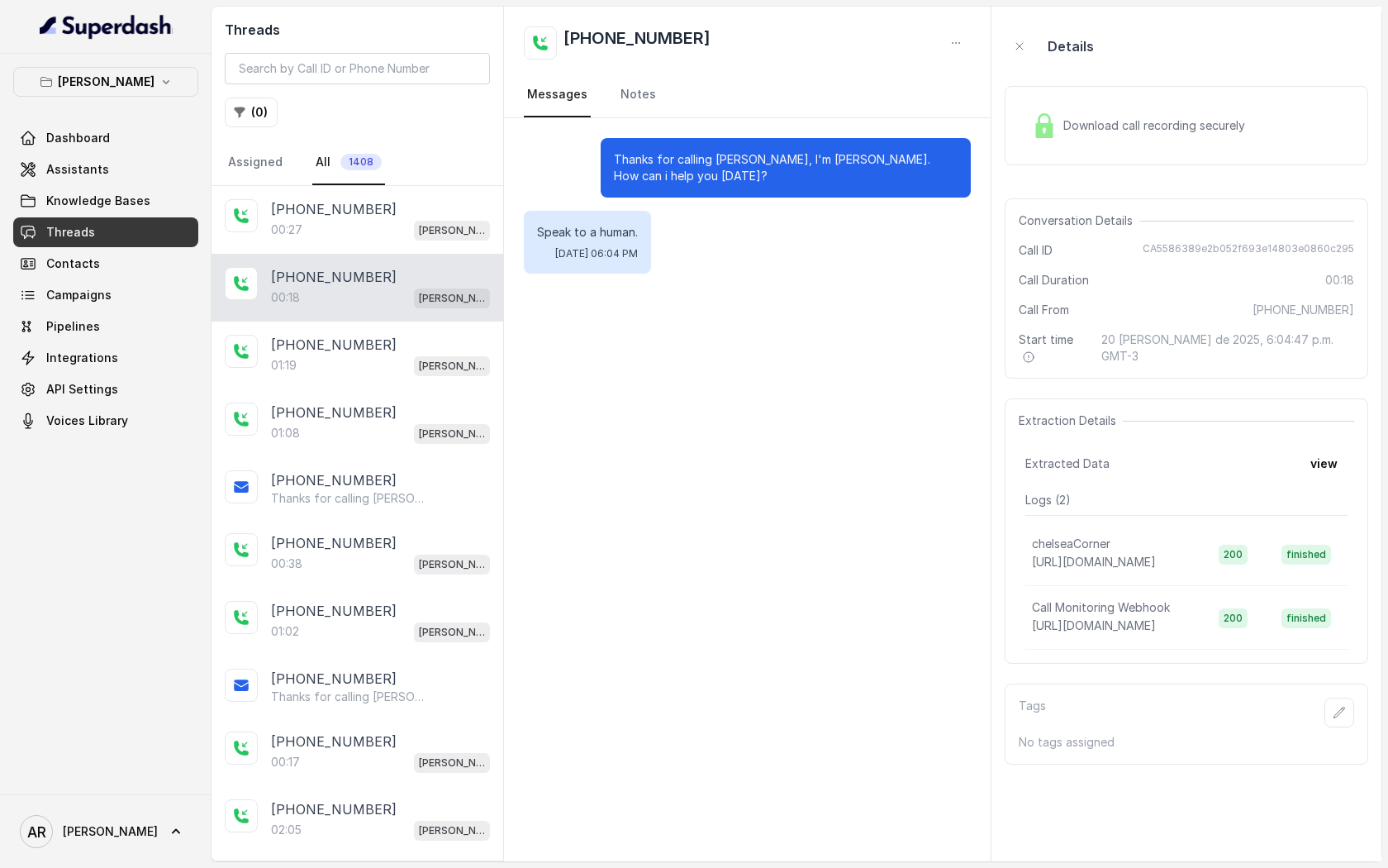
click at [1039, 146] on div "Download call recording securely" at bounding box center [1186, 126] width 364 height 80
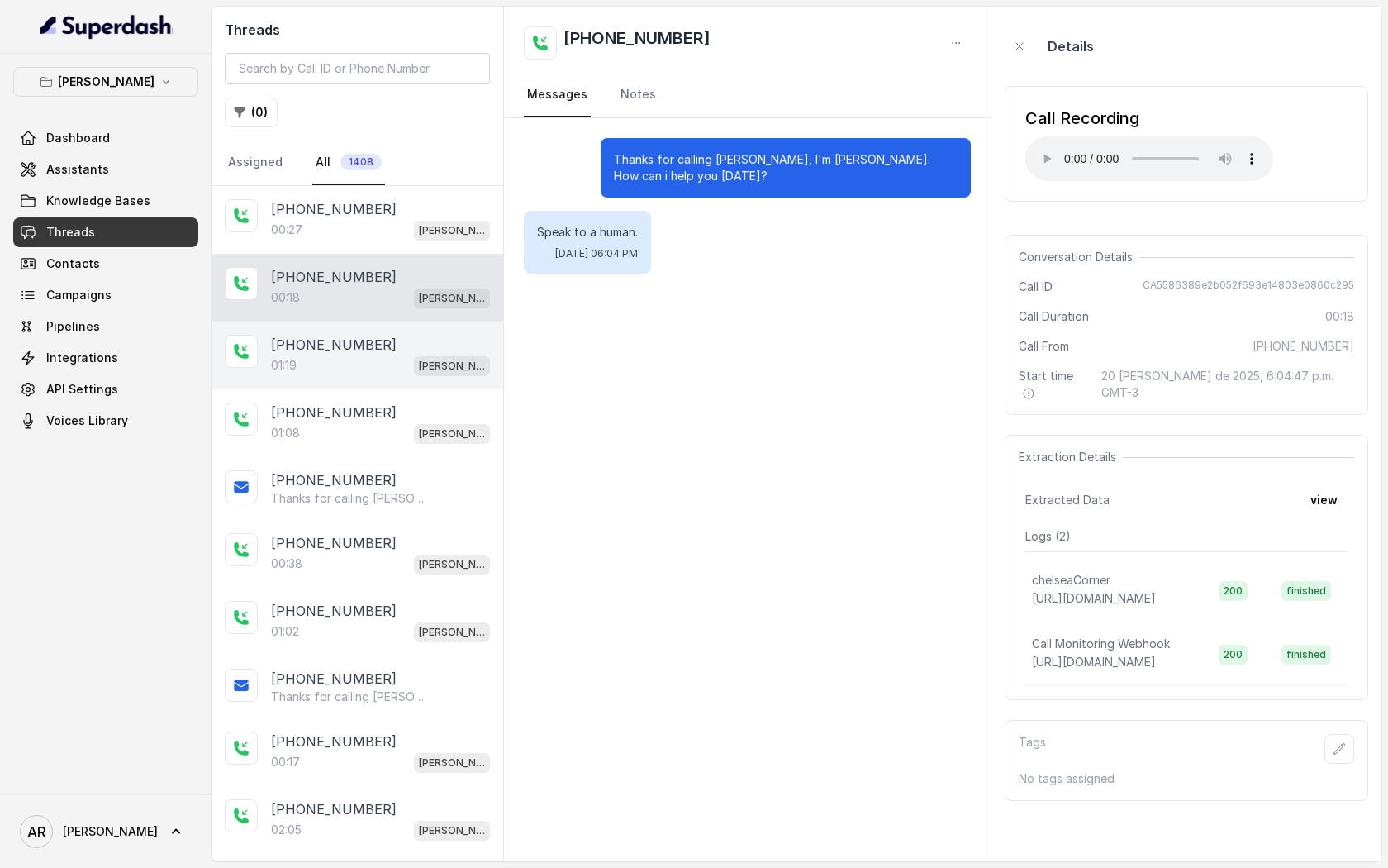
click at [362, 362] on div "01:19 Chelsea Corner" at bounding box center [380, 365] width 219 height 22
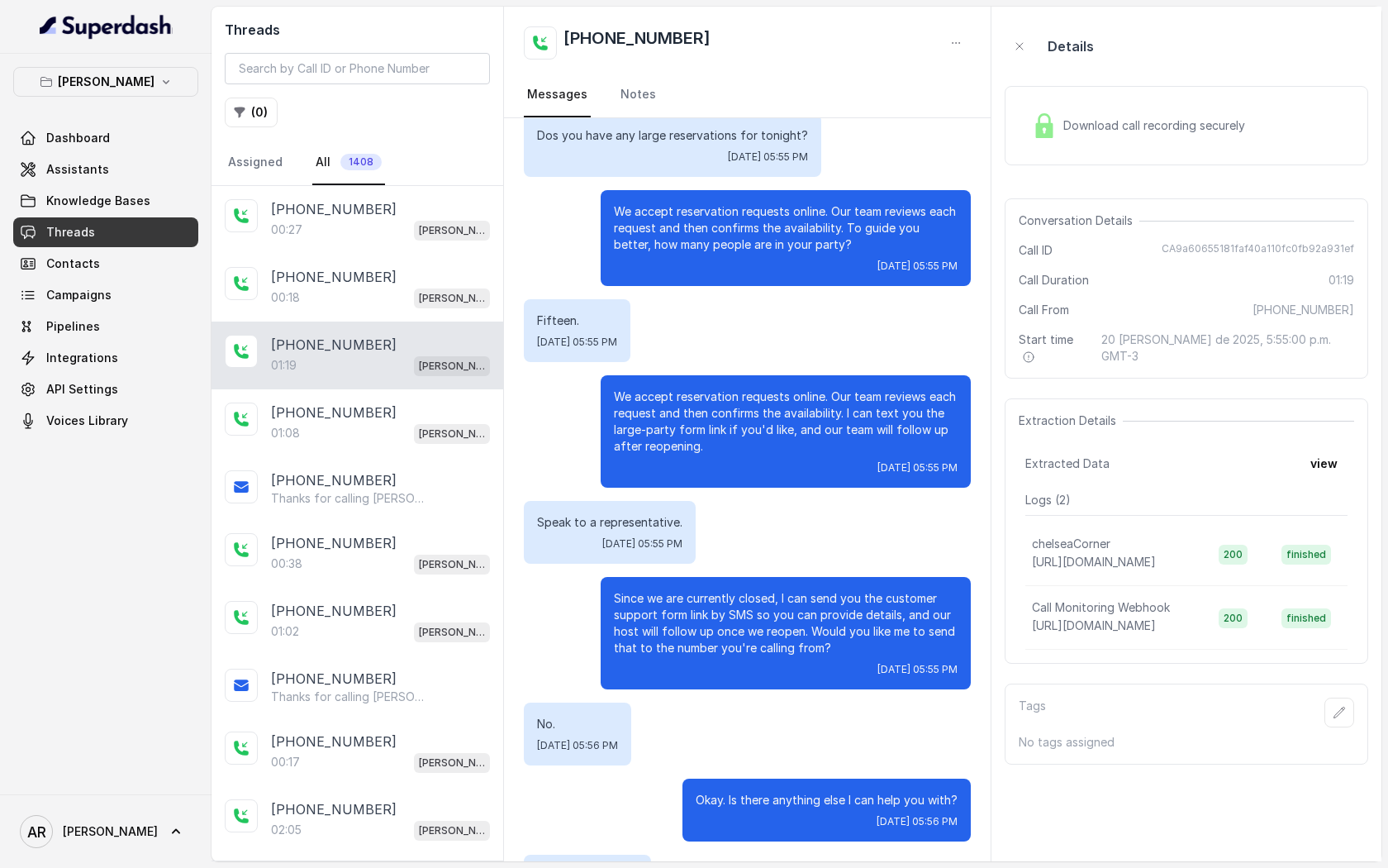
scroll to position [341, 0]
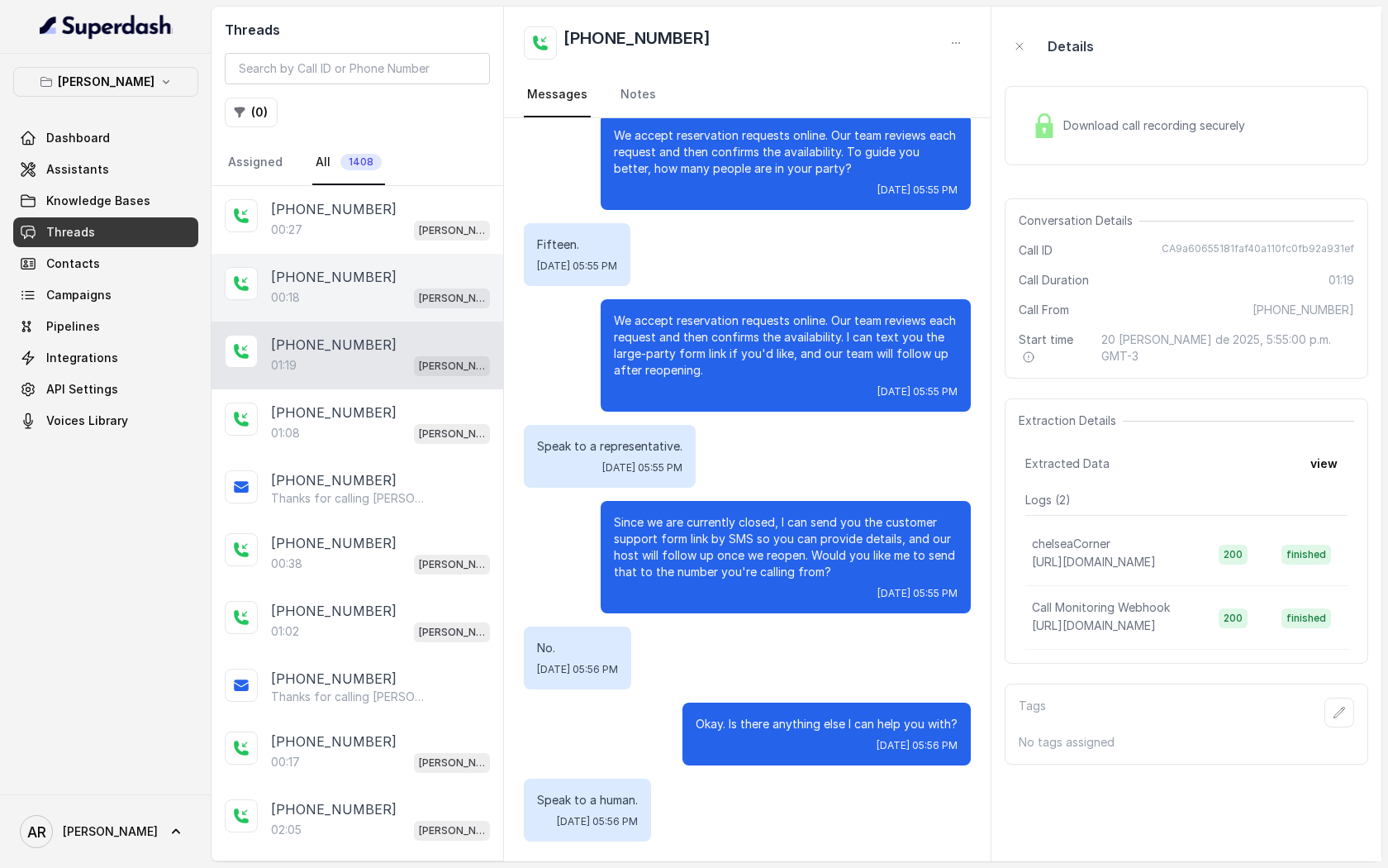
click at [398, 292] on div "00:18 Chelsea Corner" at bounding box center [380, 297] width 219 height 22
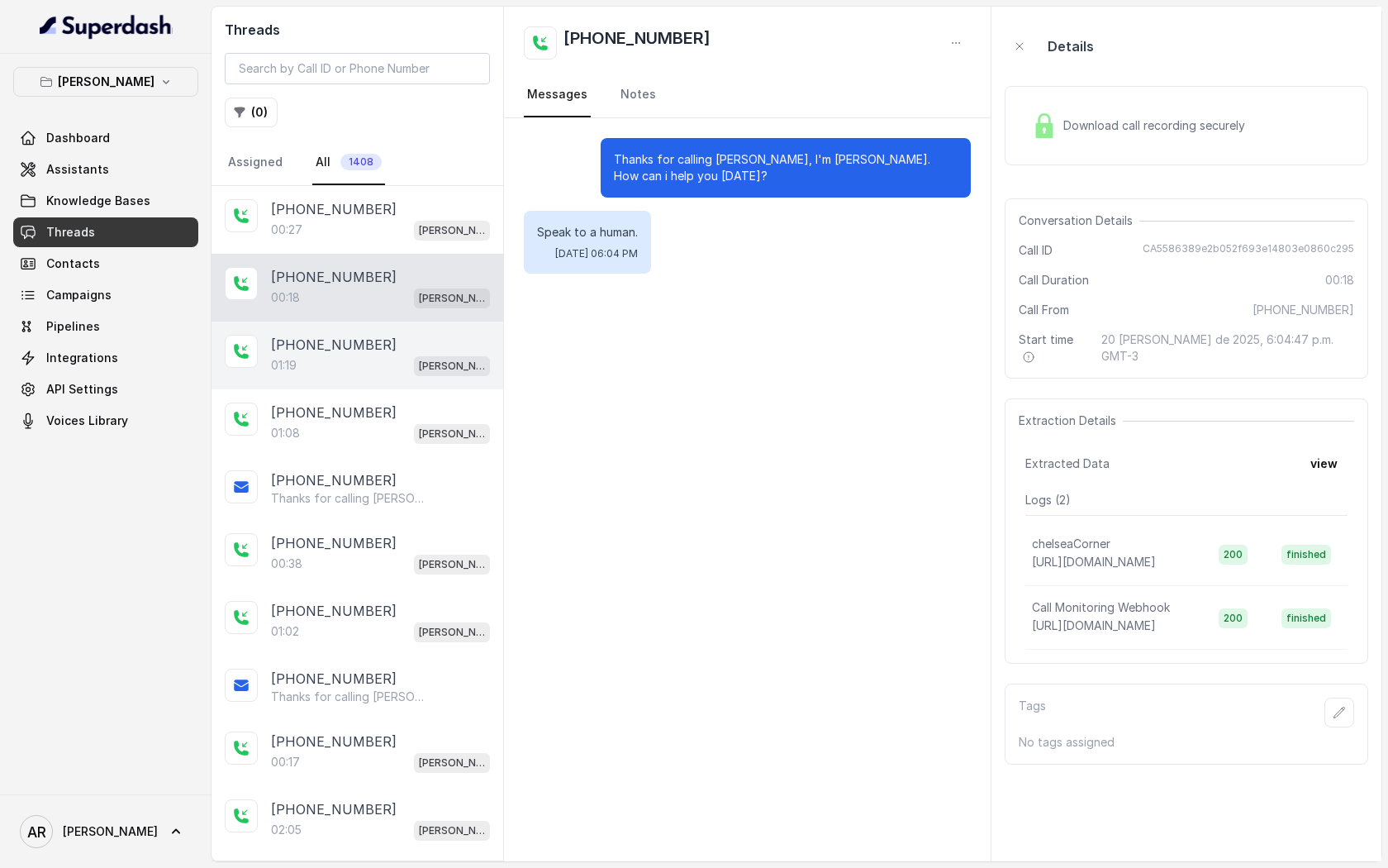
click at [392, 363] on div "01:19 Chelsea Corner" at bounding box center [380, 365] width 219 height 22
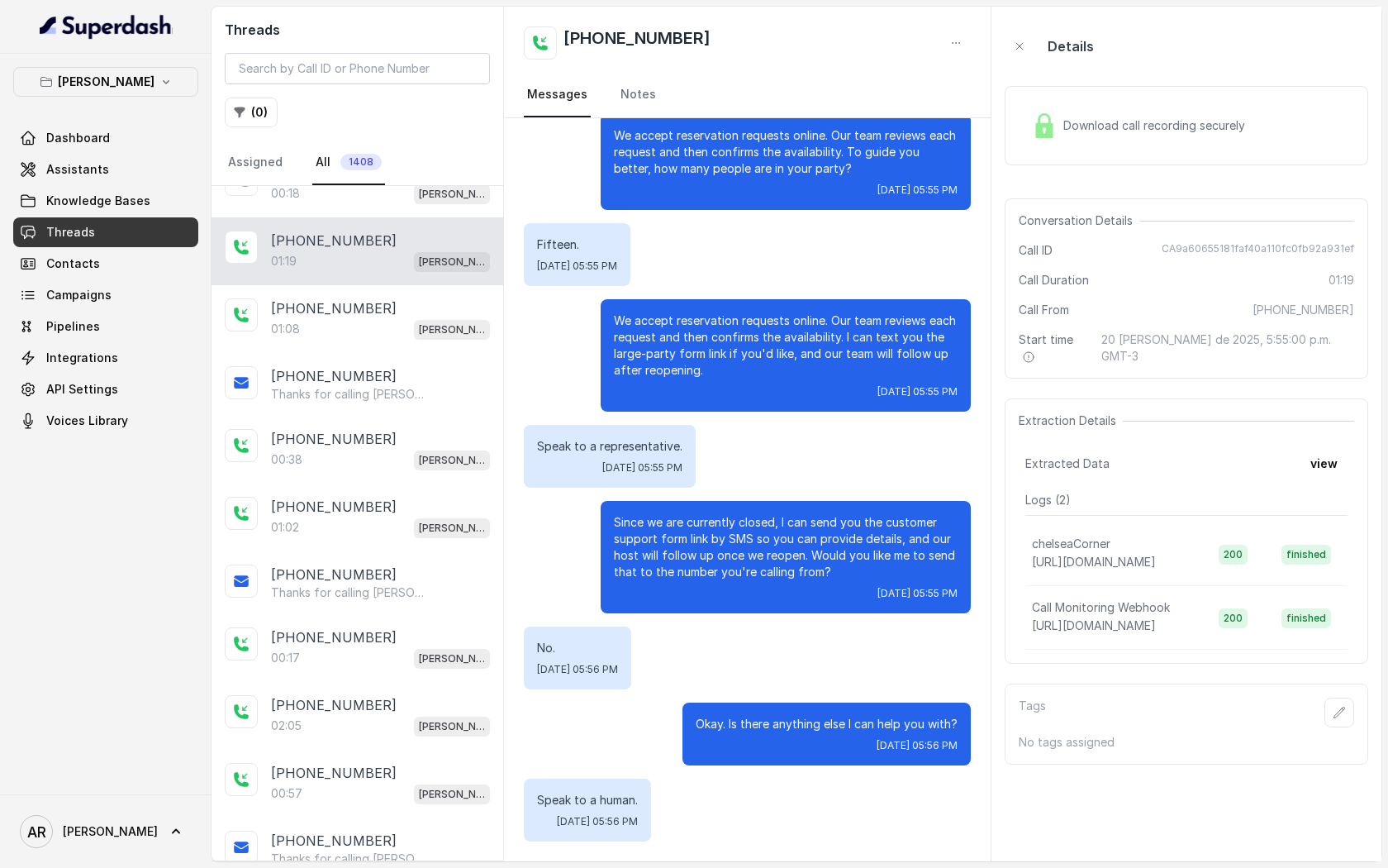
scroll to position [108, 0]
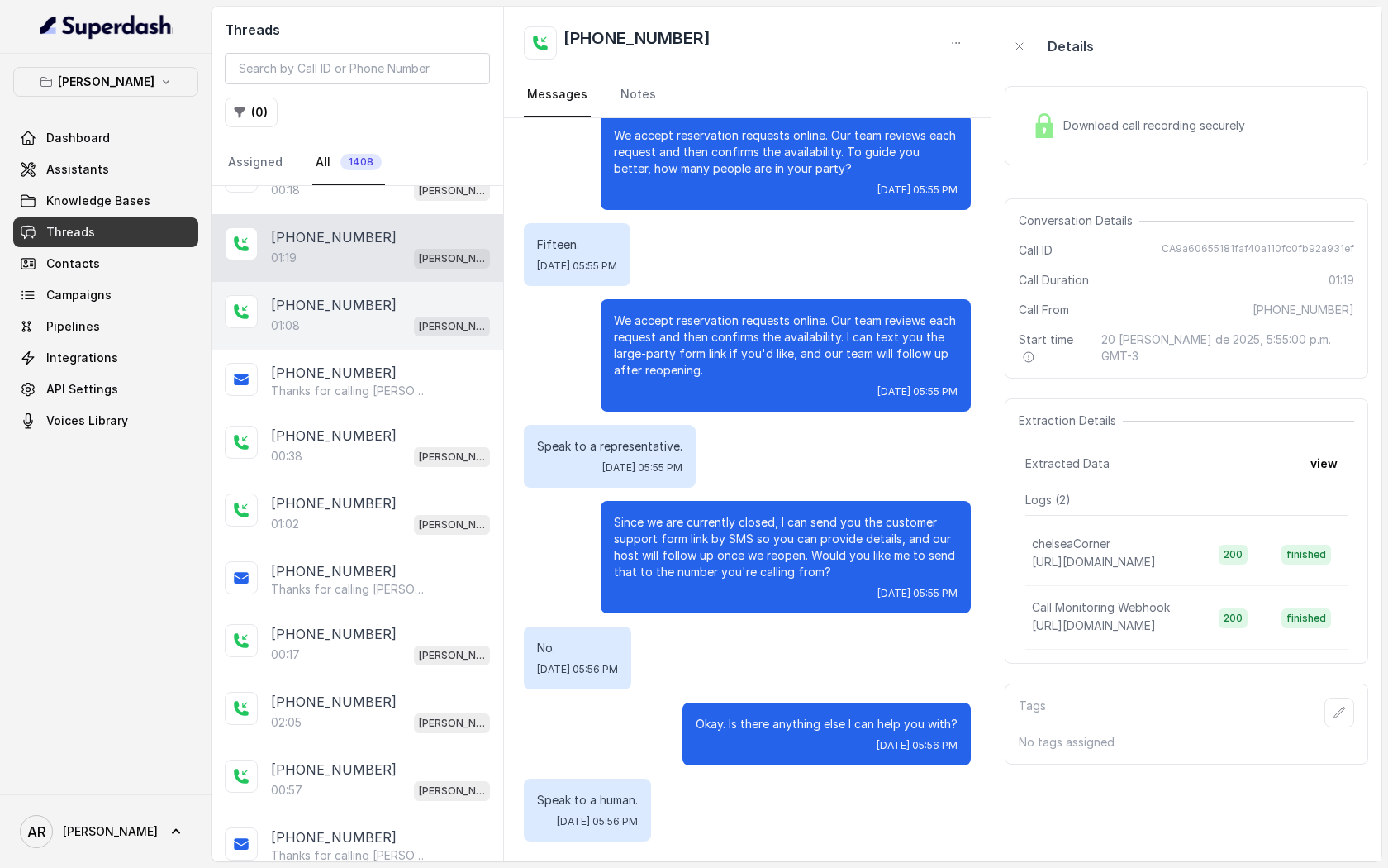
click at [385, 329] on div "01:08 Chelsea Corner" at bounding box center [380, 326] width 219 height 22
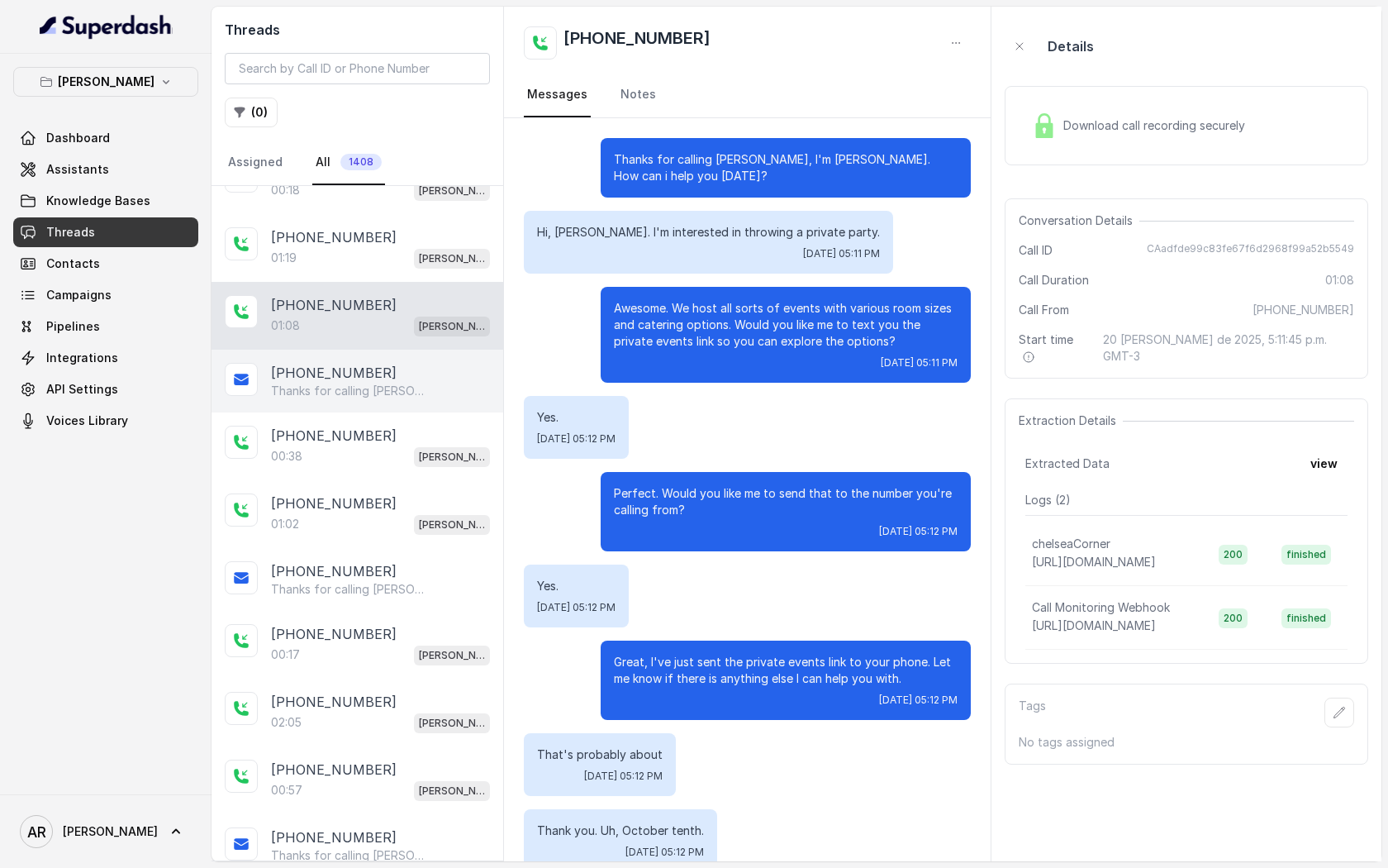
scroll to position [325, 0]
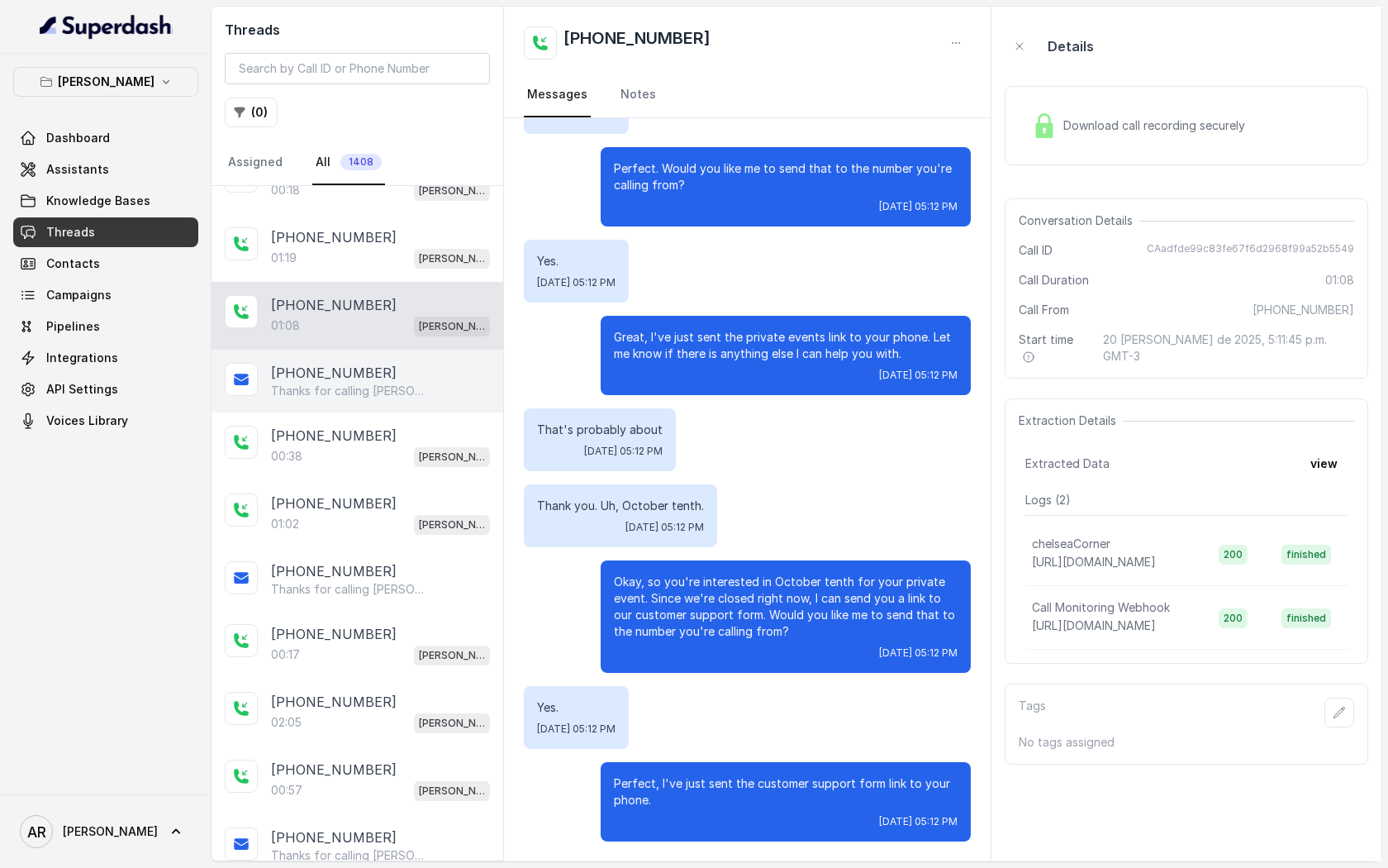
click at [373, 388] on p "Thanks for calling Chelsea Corner! Complete this form for any type of inquiry a…" at bounding box center [350, 391] width 159 height 17
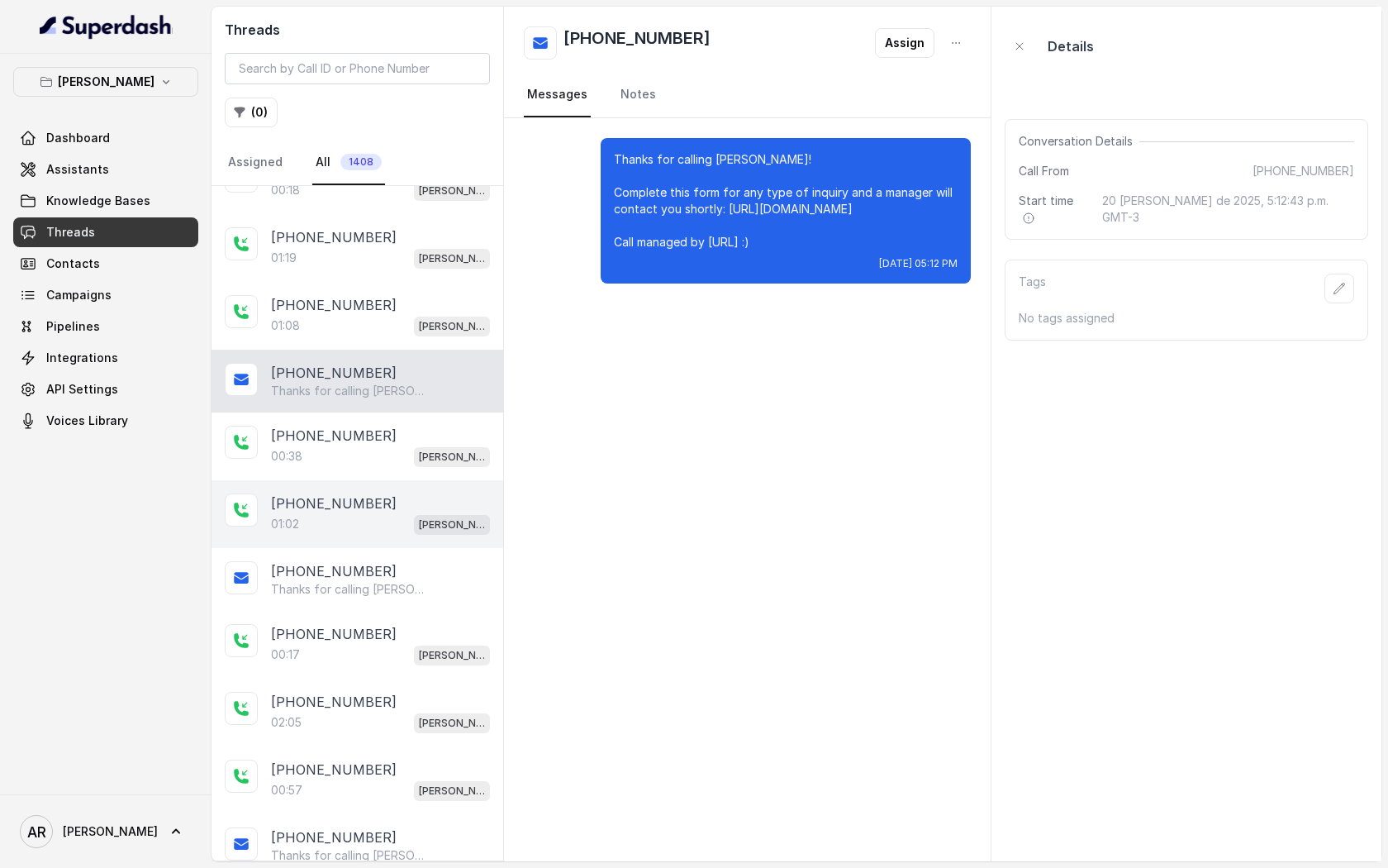
click at [382, 480] on div "+16318271727 01:02 Chelsea Corner" at bounding box center [357, 514] width 292 height 68
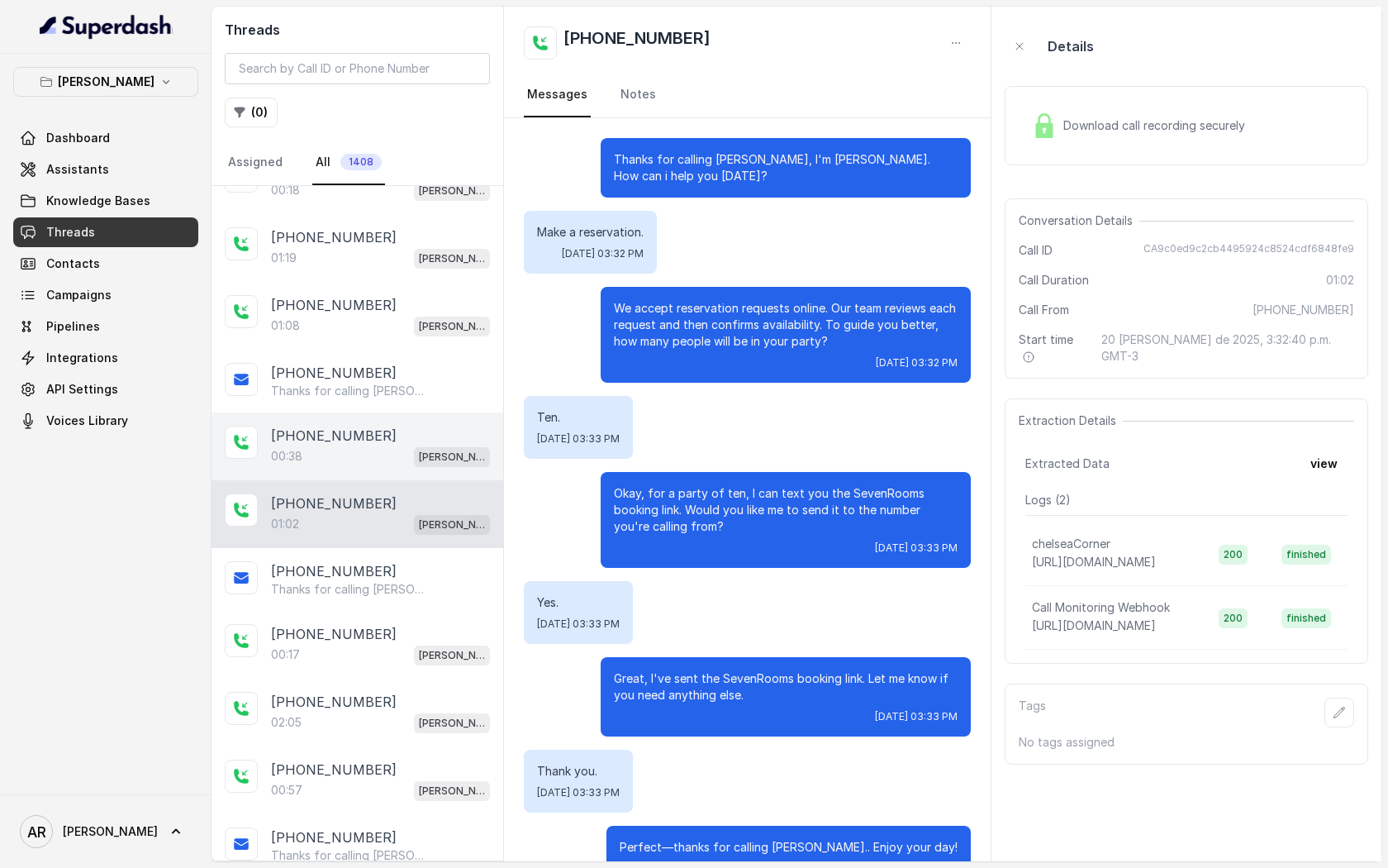
scroll to position [123, 0]
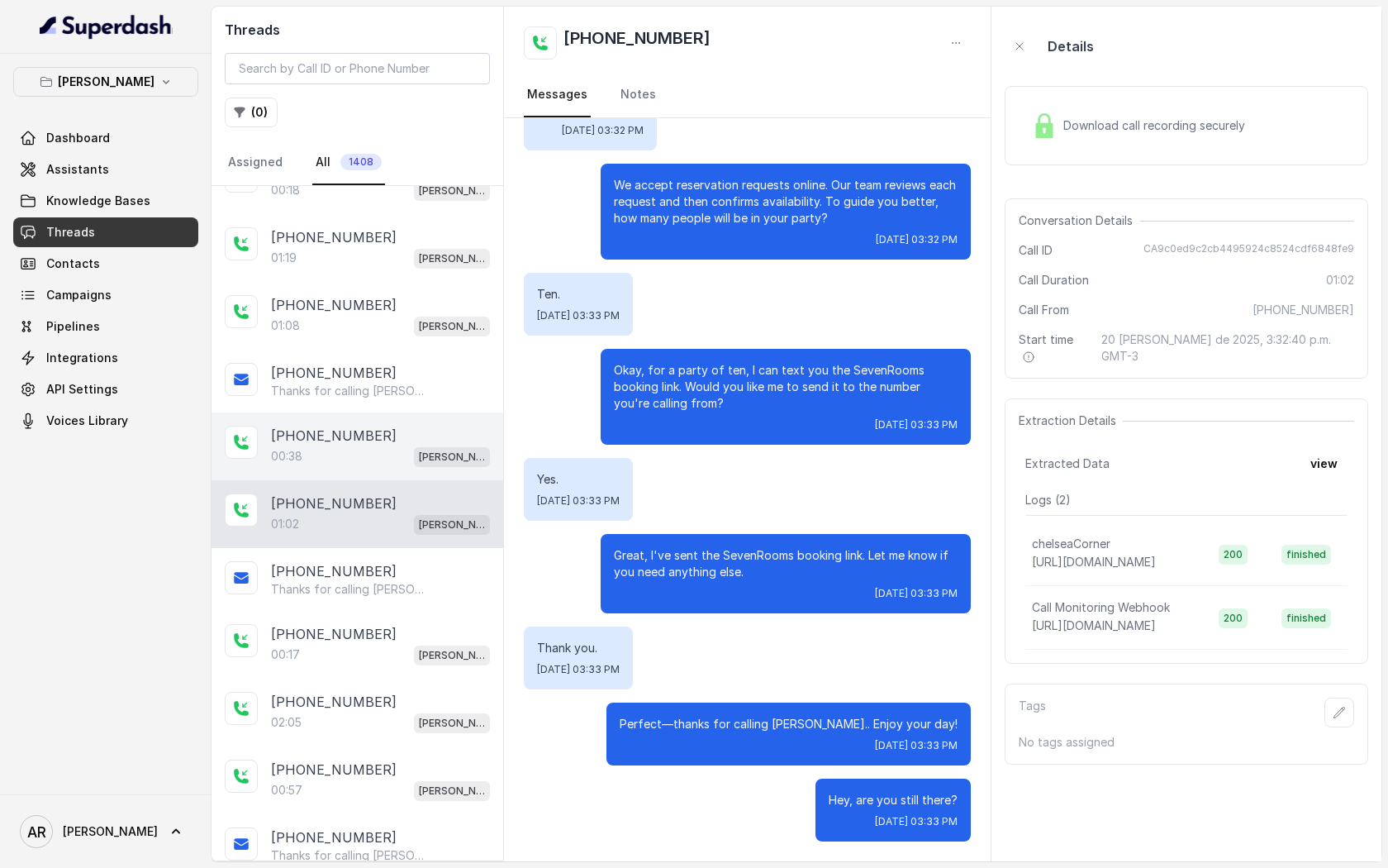
click at [386, 446] on div "00:38 Chelsea Corner" at bounding box center [380, 456] width 219 height 22
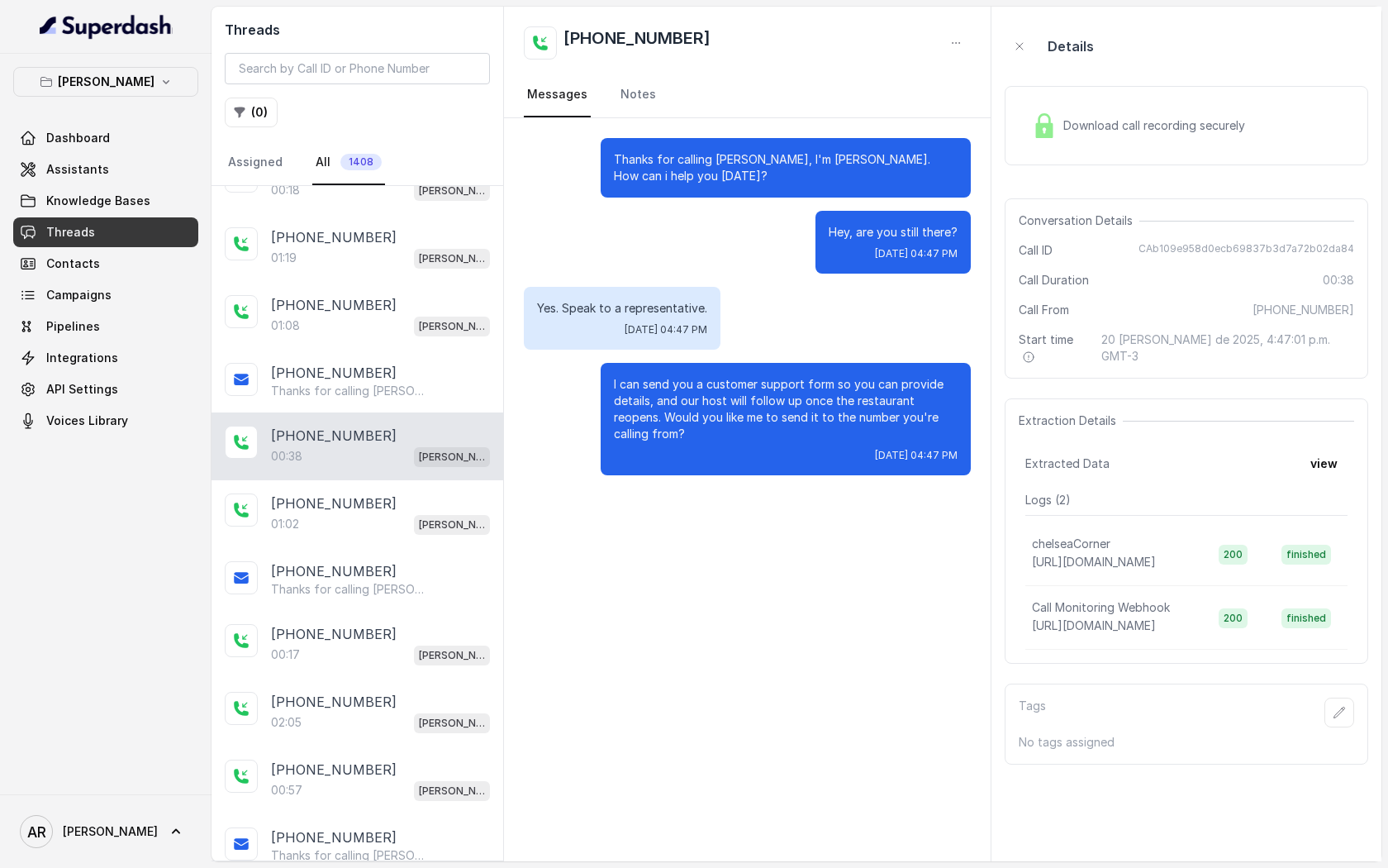
click at [1072, 150] on div "Download call recording securely" at bounding box center [1186, 126] width 364 height 80
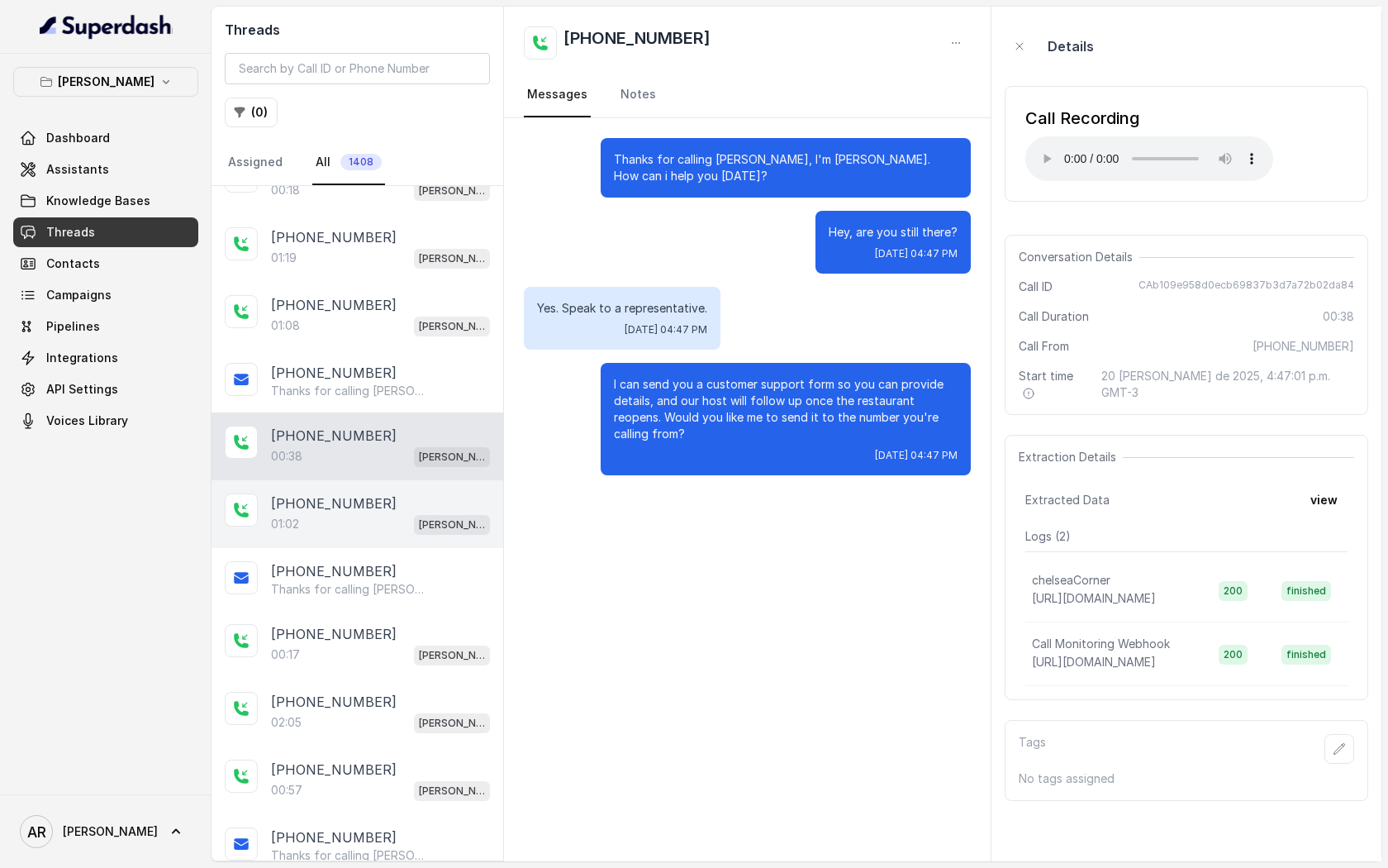
click at [426, 538] on div "+16318271727 01:02 Chelsea Corner" at bounding box center [357, 514] width 292 height 68
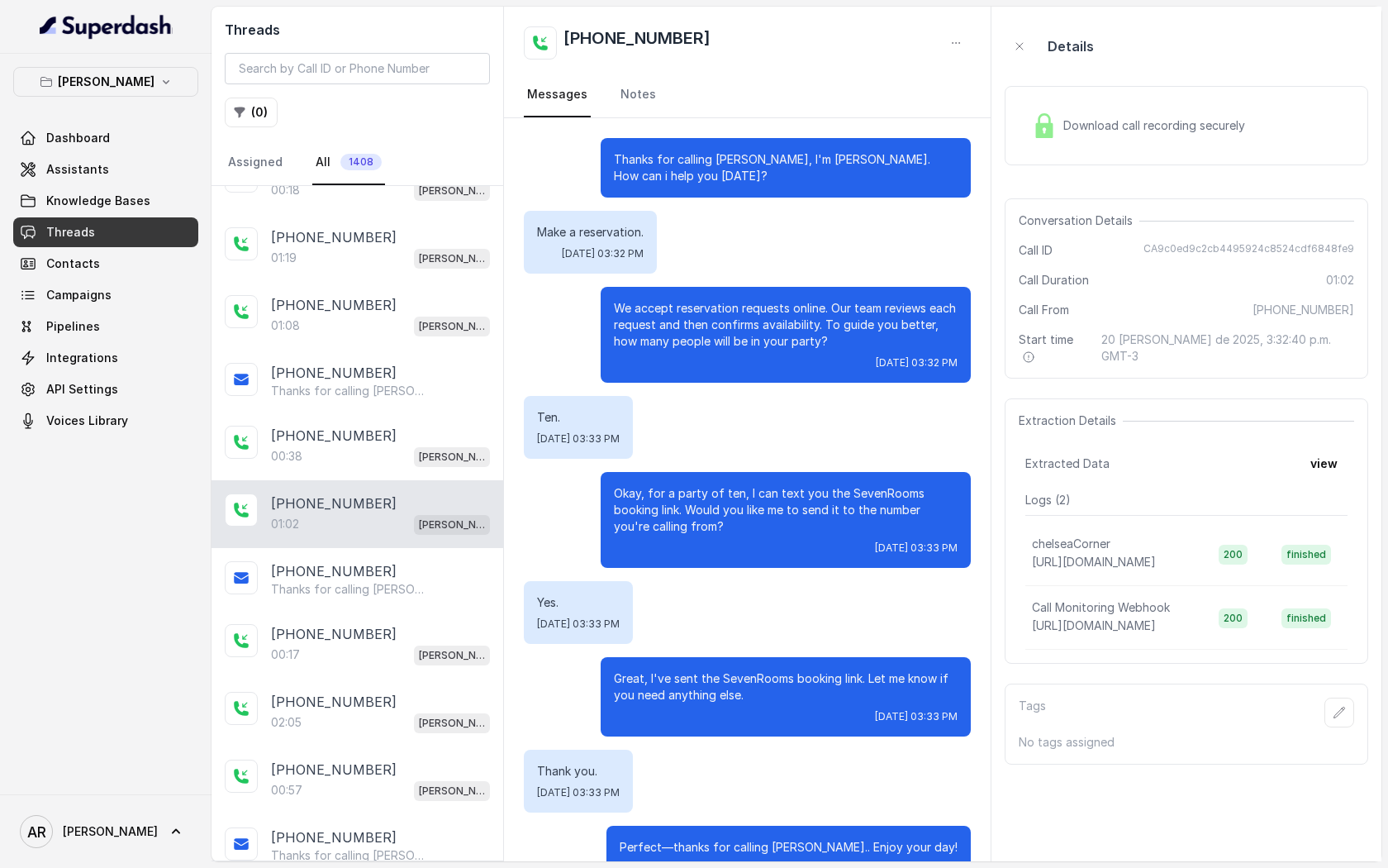
scroll to position [123, 0]
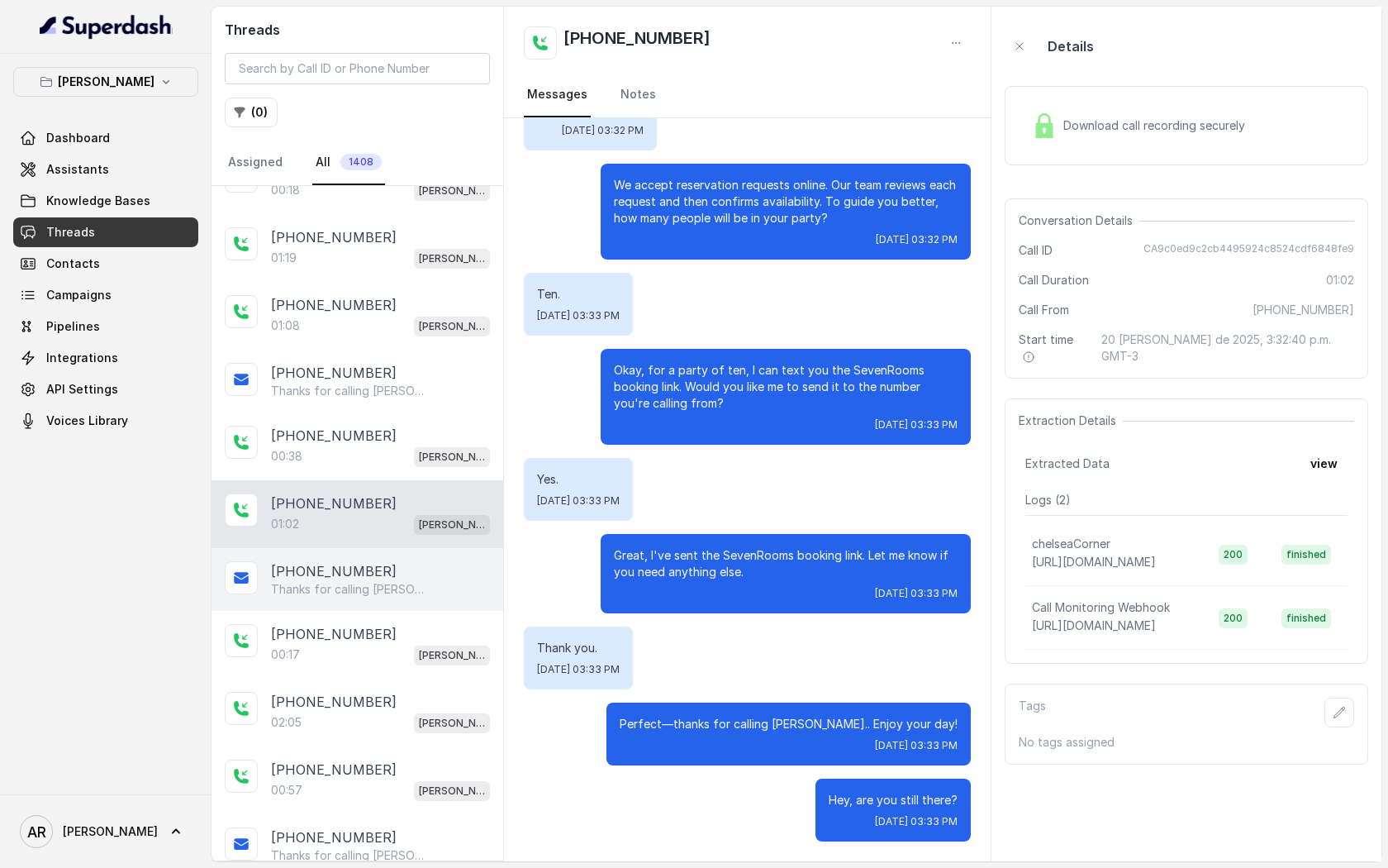
click at [327, 570] on p "+16318271727" at bounding box center [334, 571] width 126 height 20
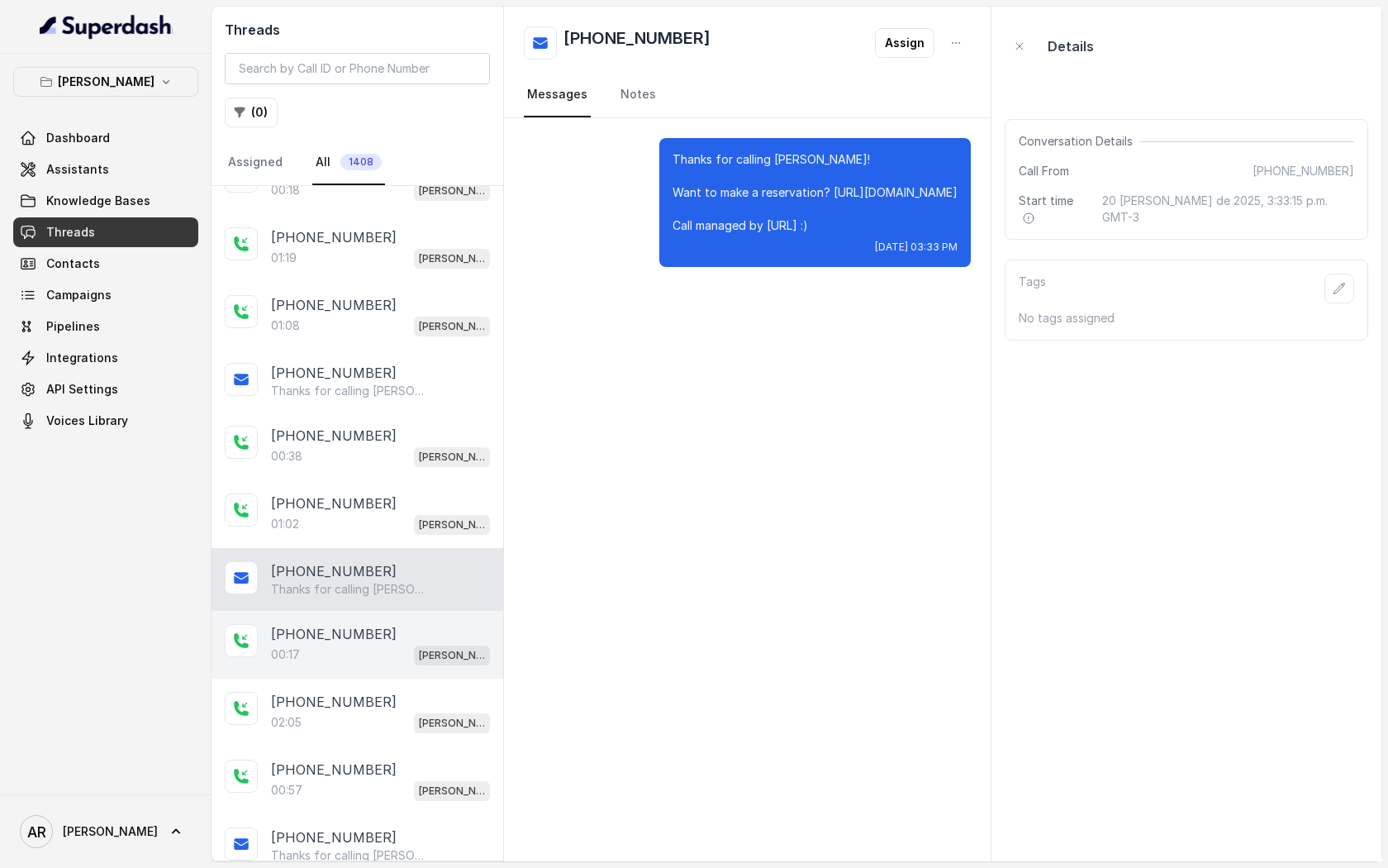
click at [344, 640] on p "+12146847772" at bounding box center [334, 634] width 126 height 20
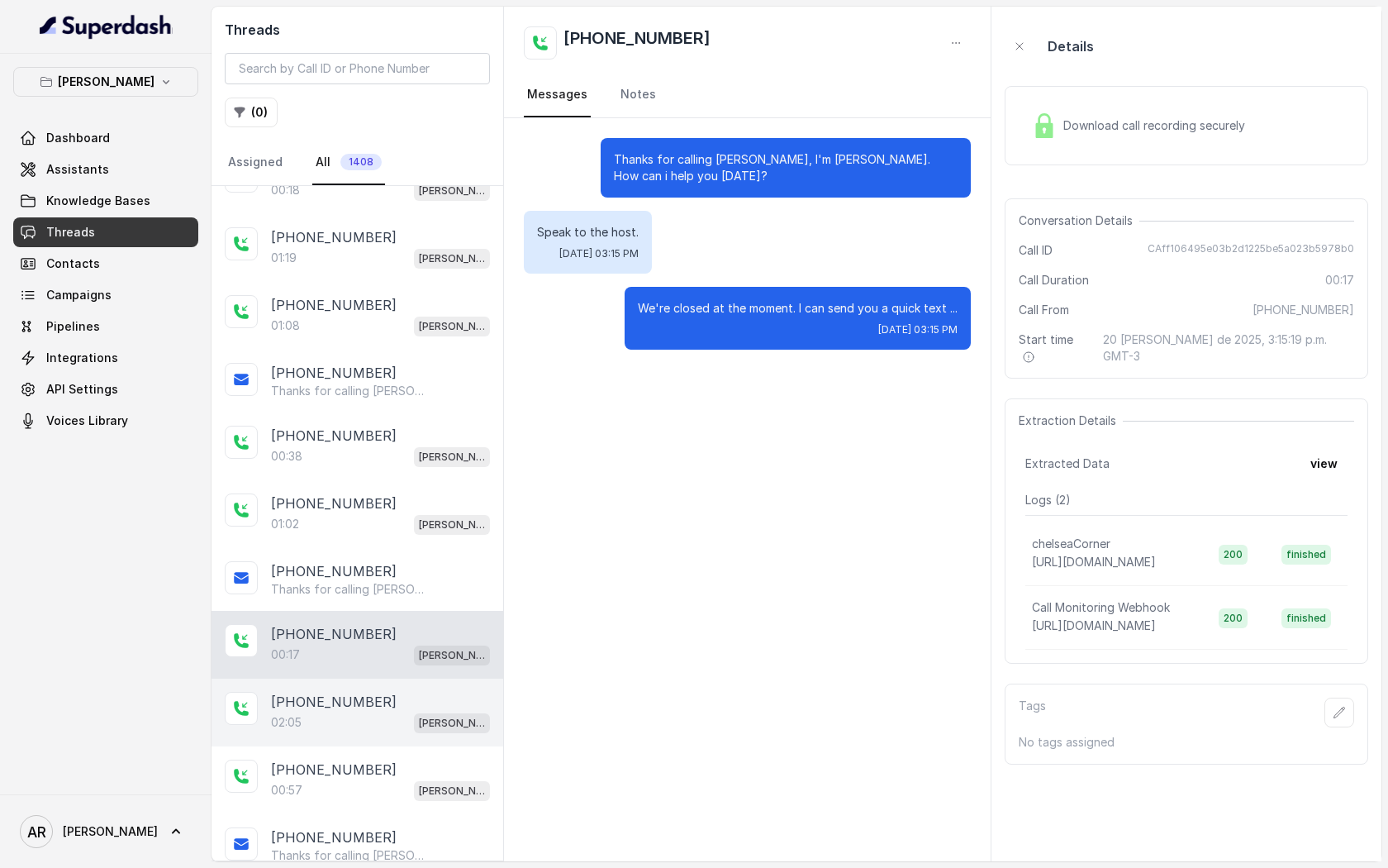
scroll to position [121, 0]
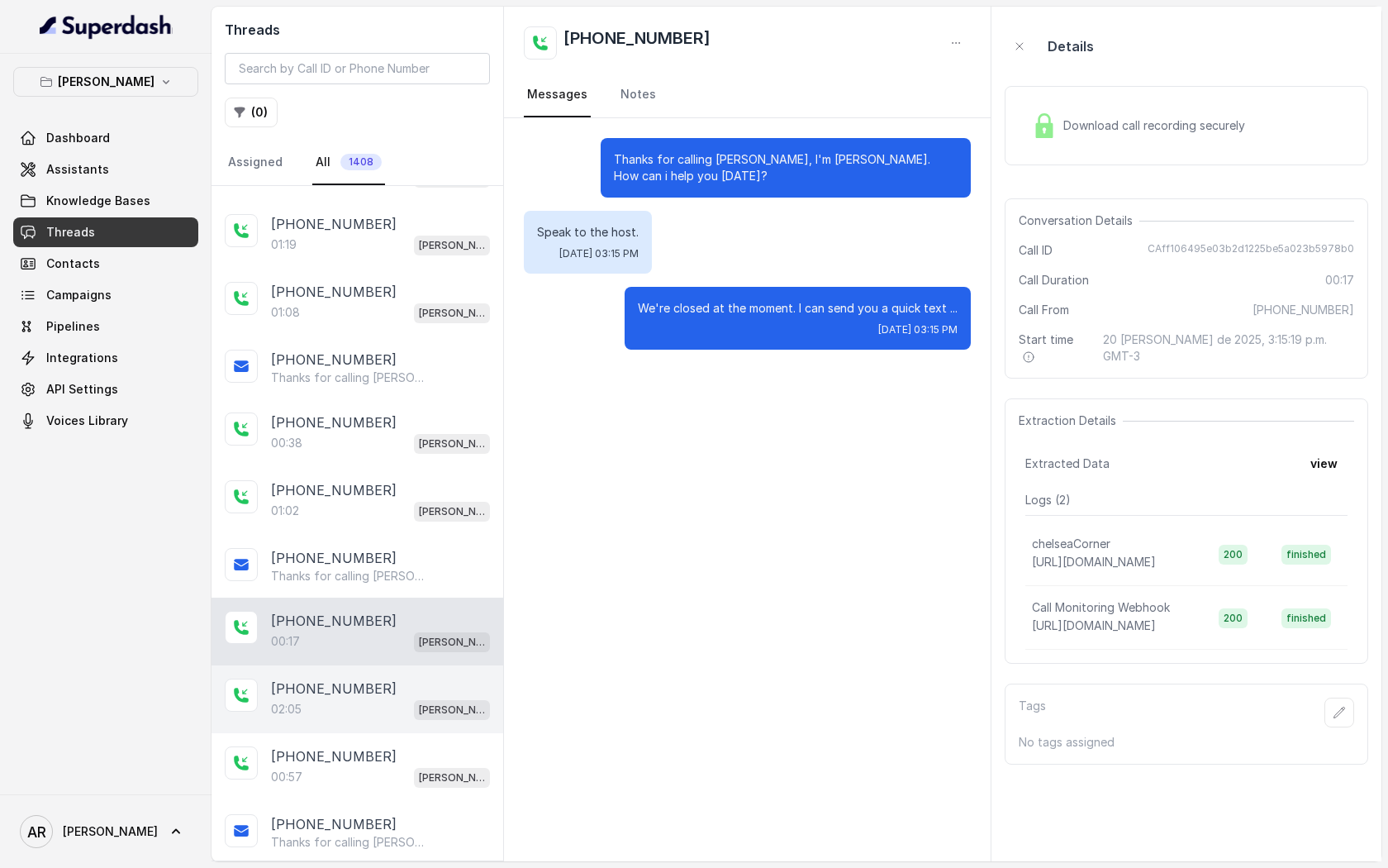
click at [368, 678] on div "+12146847772" at bounding box center [380, 688] width 219 height 20
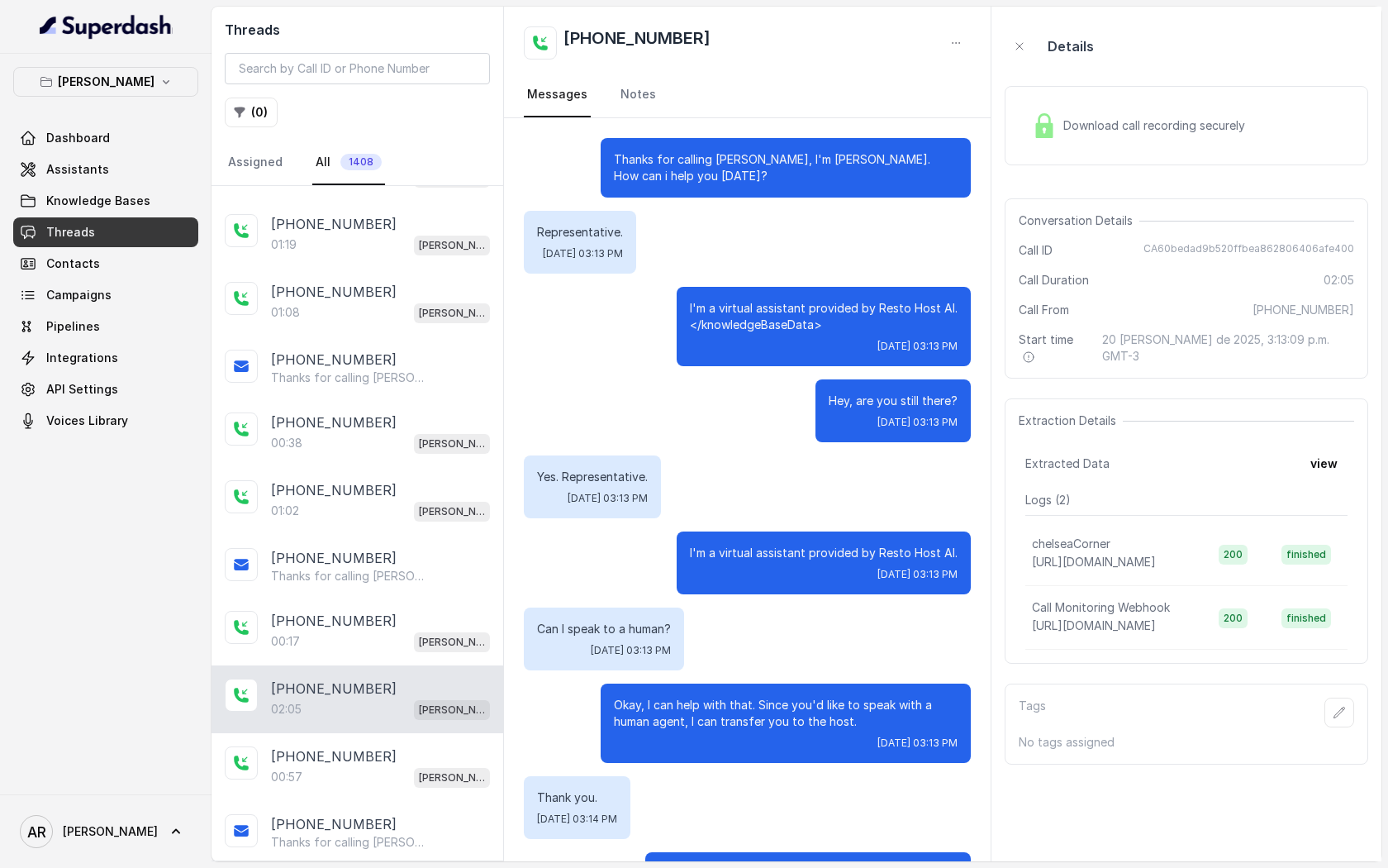
scroll to position [824, 0]
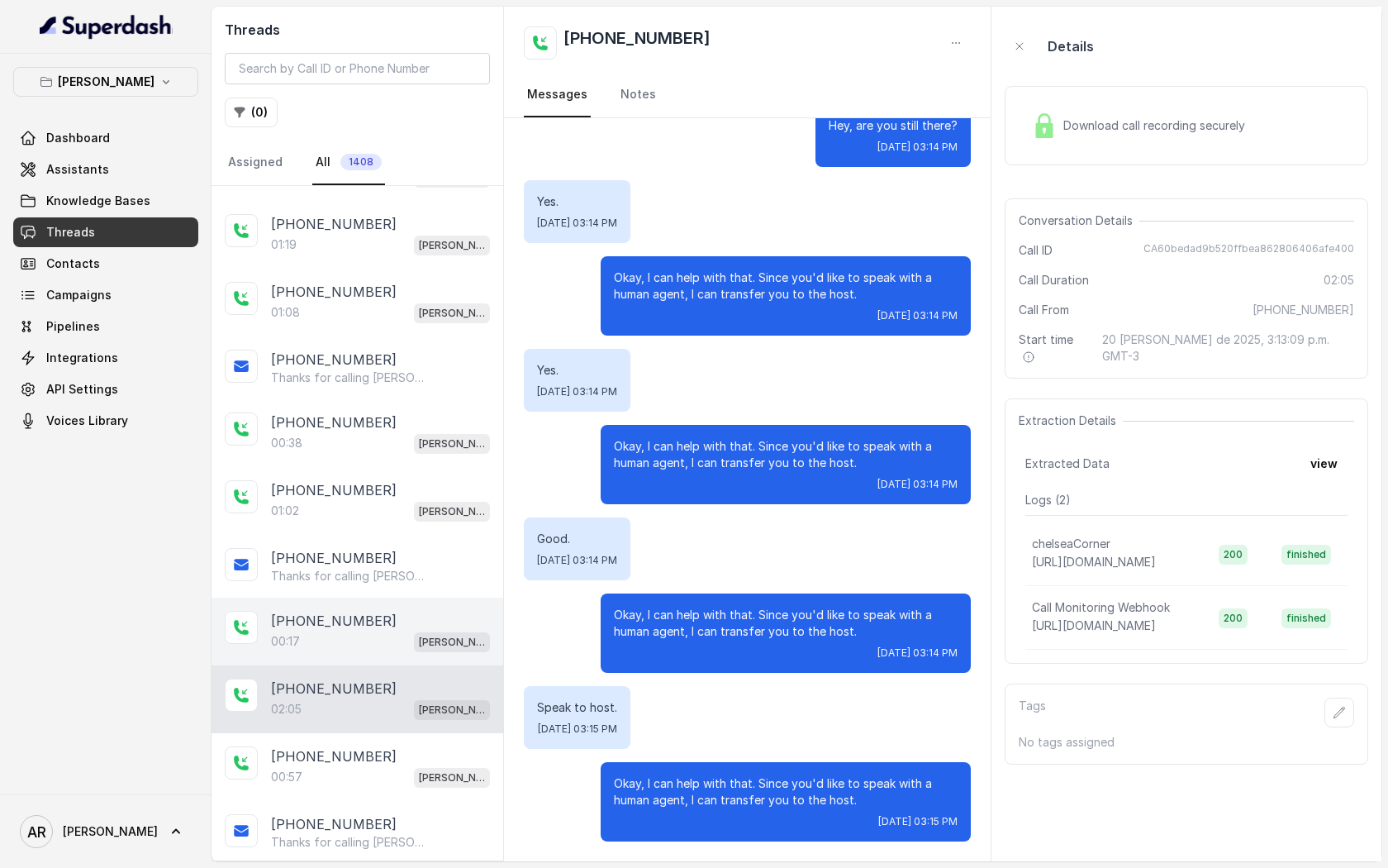
click at [365, 630] on div "00:17 Chelsea Corner" at bounding box center [380, 641] width 219 height 22
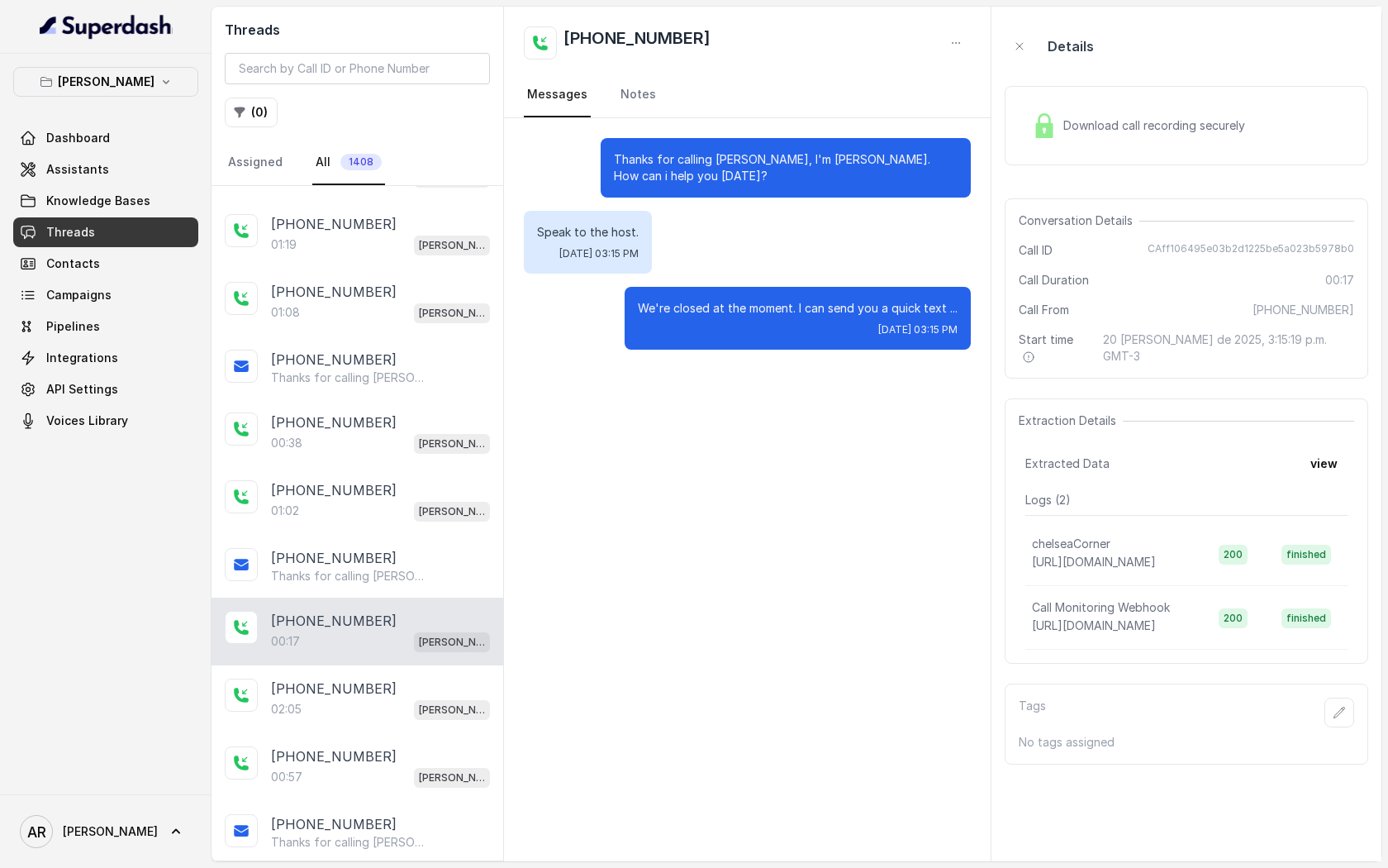
click at [1080, 142] on div "Download call recording securely" at bounding box center [1138, 126] width 226 height 38
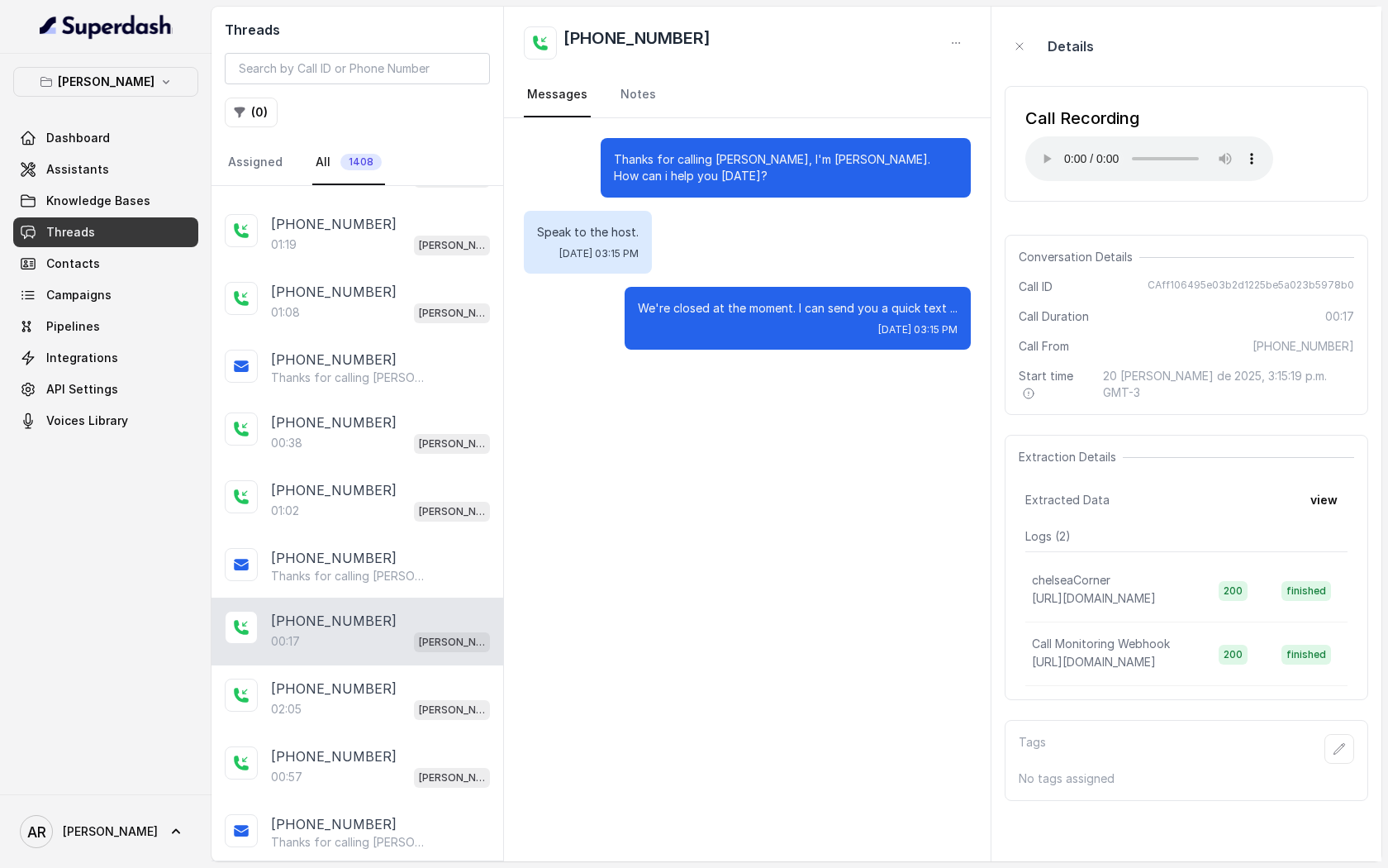
click at [1034, 129] on div "Call Recording" at bounding box center [1149, 118] width 248 height 23
click at [416, 581] on p "Thanks for calling Chelsea Corner! Want to make a reservation? https://foxly.li…" at bounding box center [350, 576] width 159 height 17
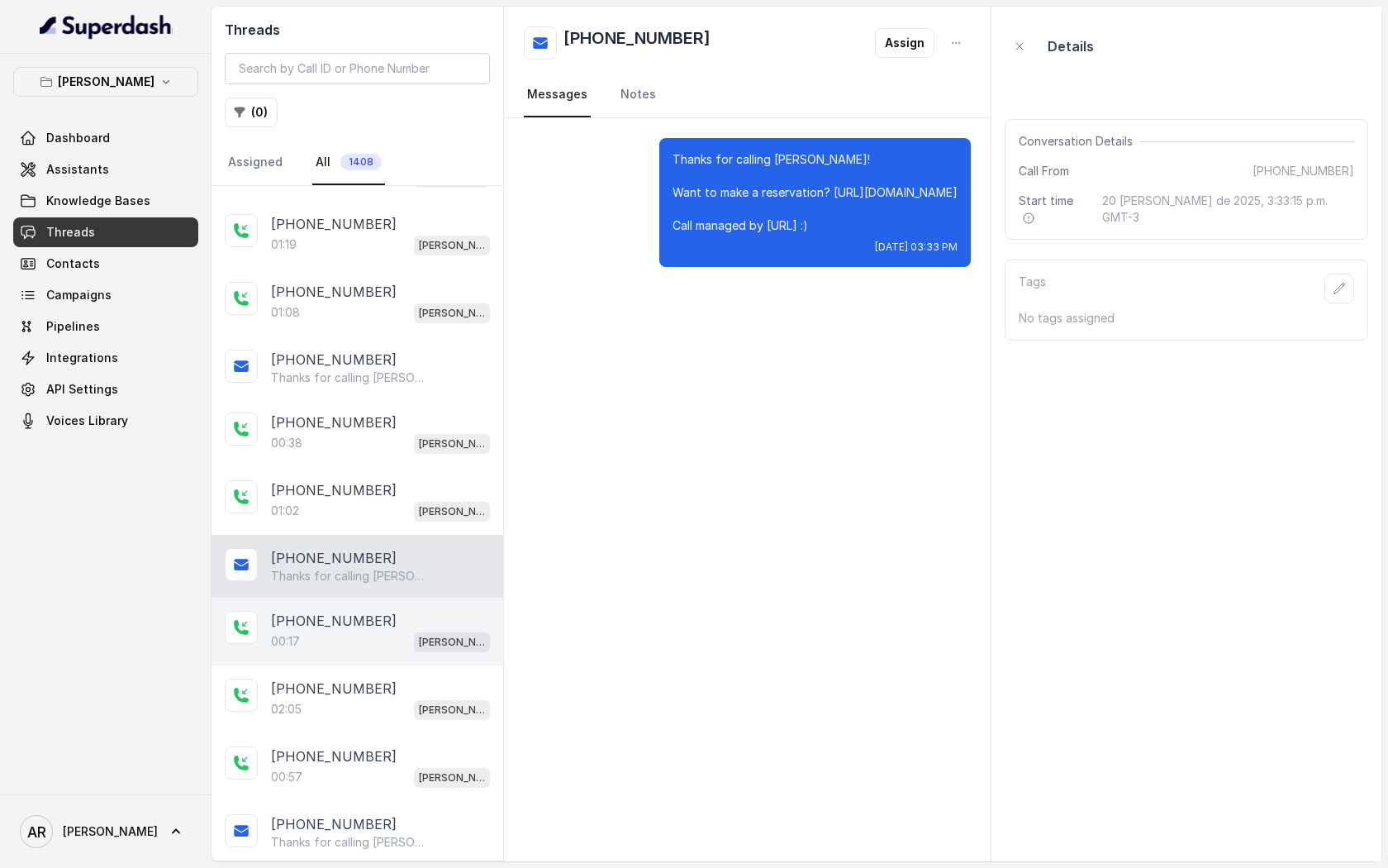
click at [415, 621] on div "+12146847772" at bounding box center [380, 620] width 219 height 20
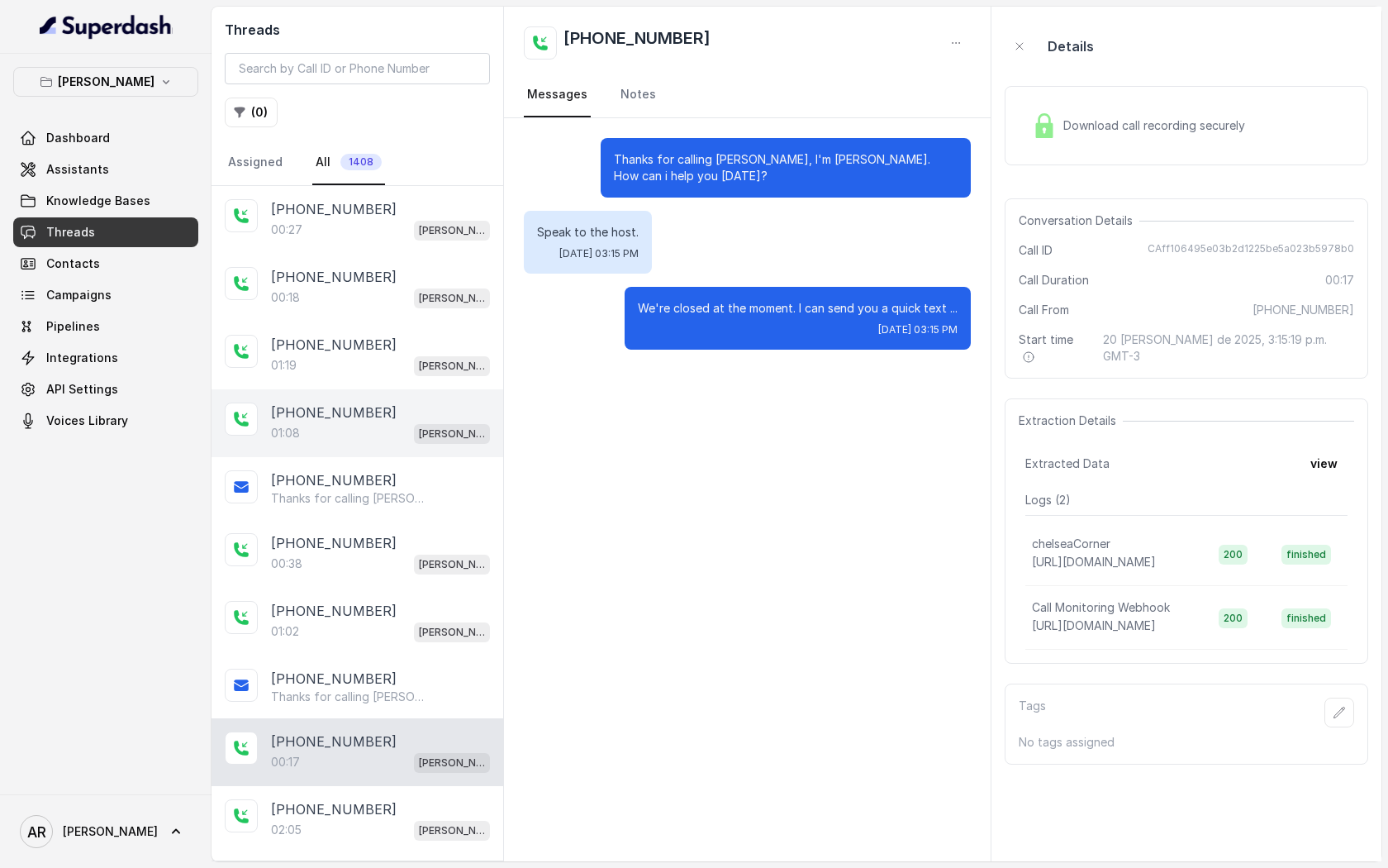
click at [382, 451] on div "+12144050414 01:08 Chelsea Corner" at bounding box center [357, 423] width 292 height 68
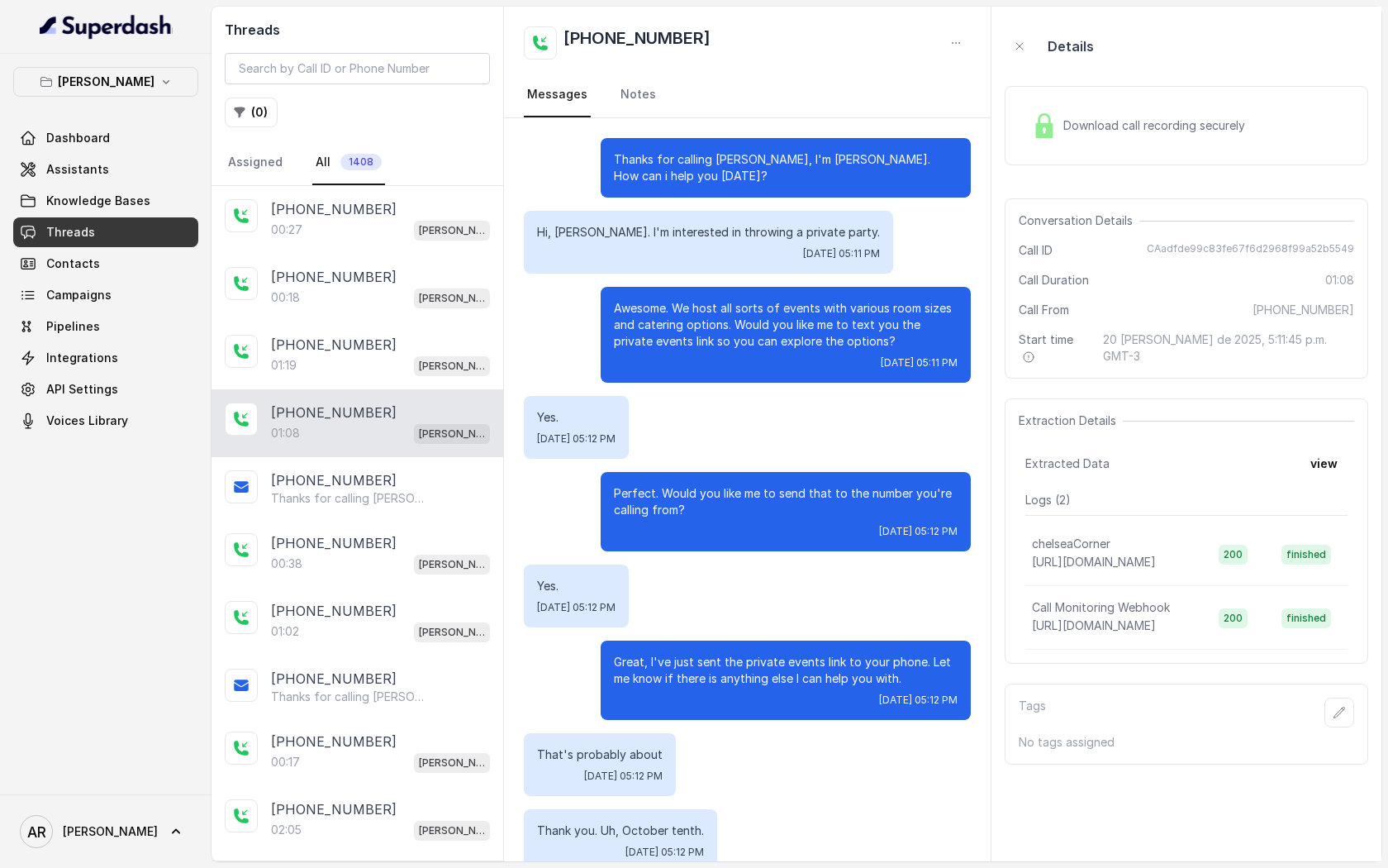
scroll to position [325, 0]
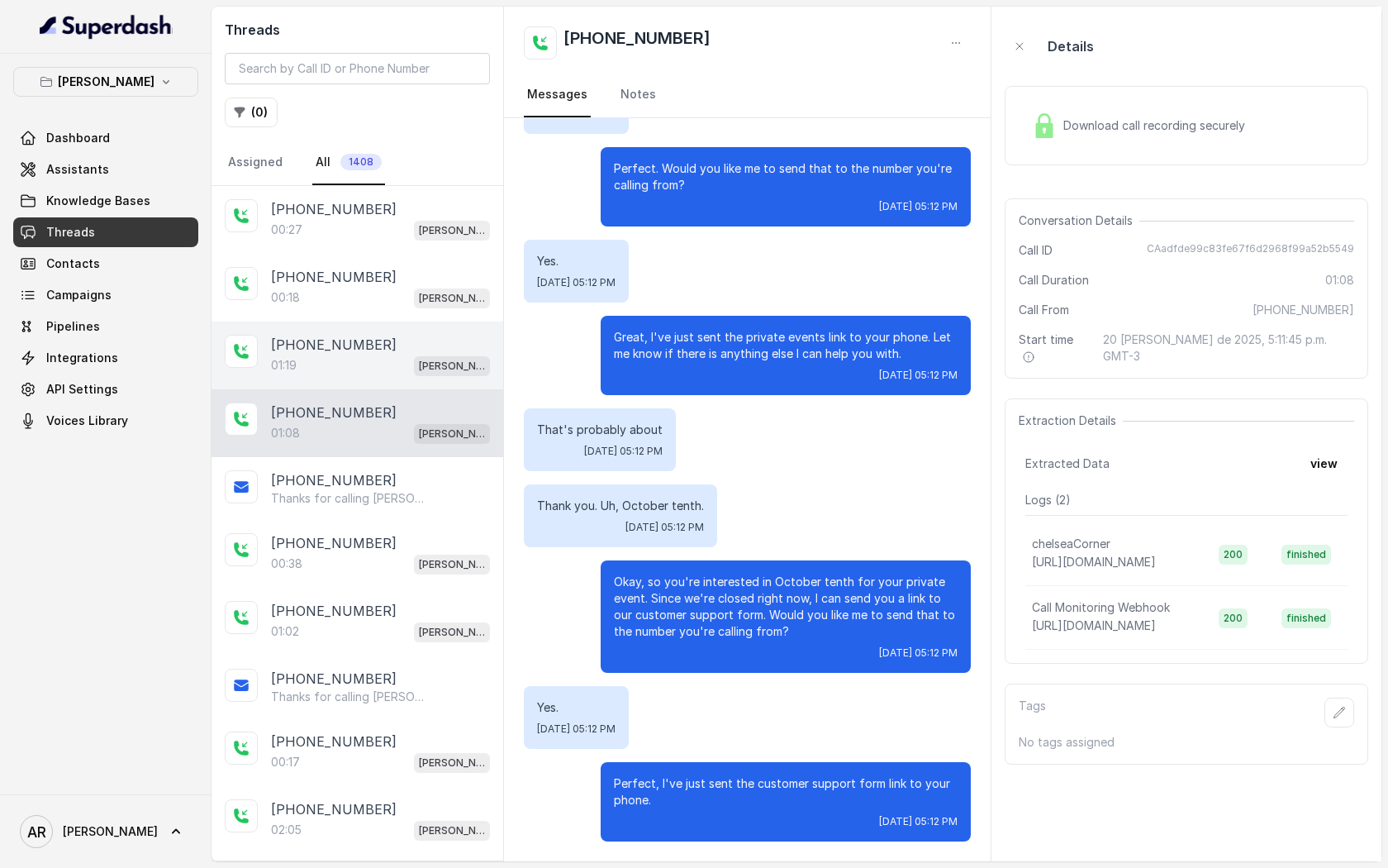
click at [393, 347] on div "+19143298826" at bounding box center [380, 345] width 219 height 20
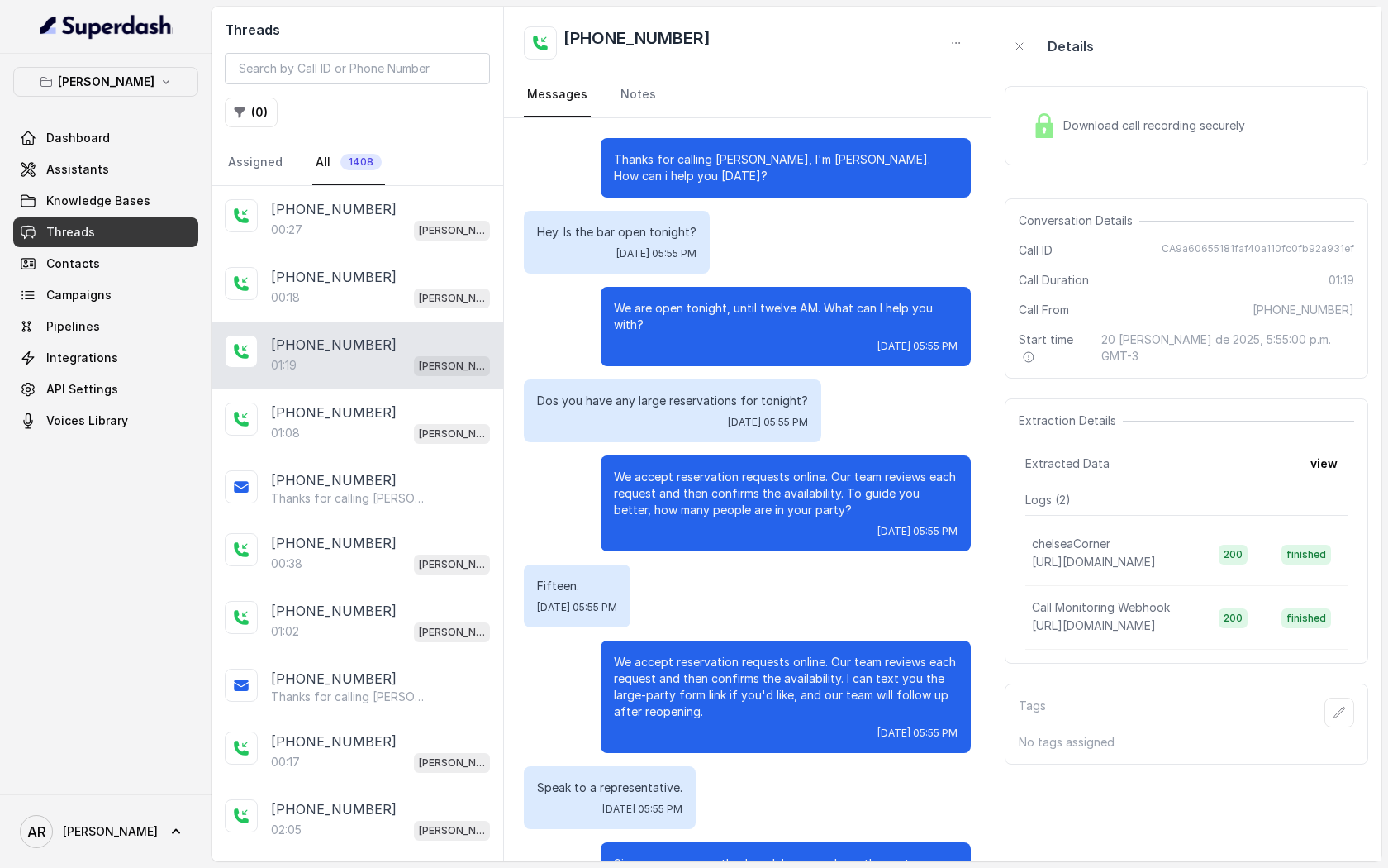
scroll to position [341, 0]
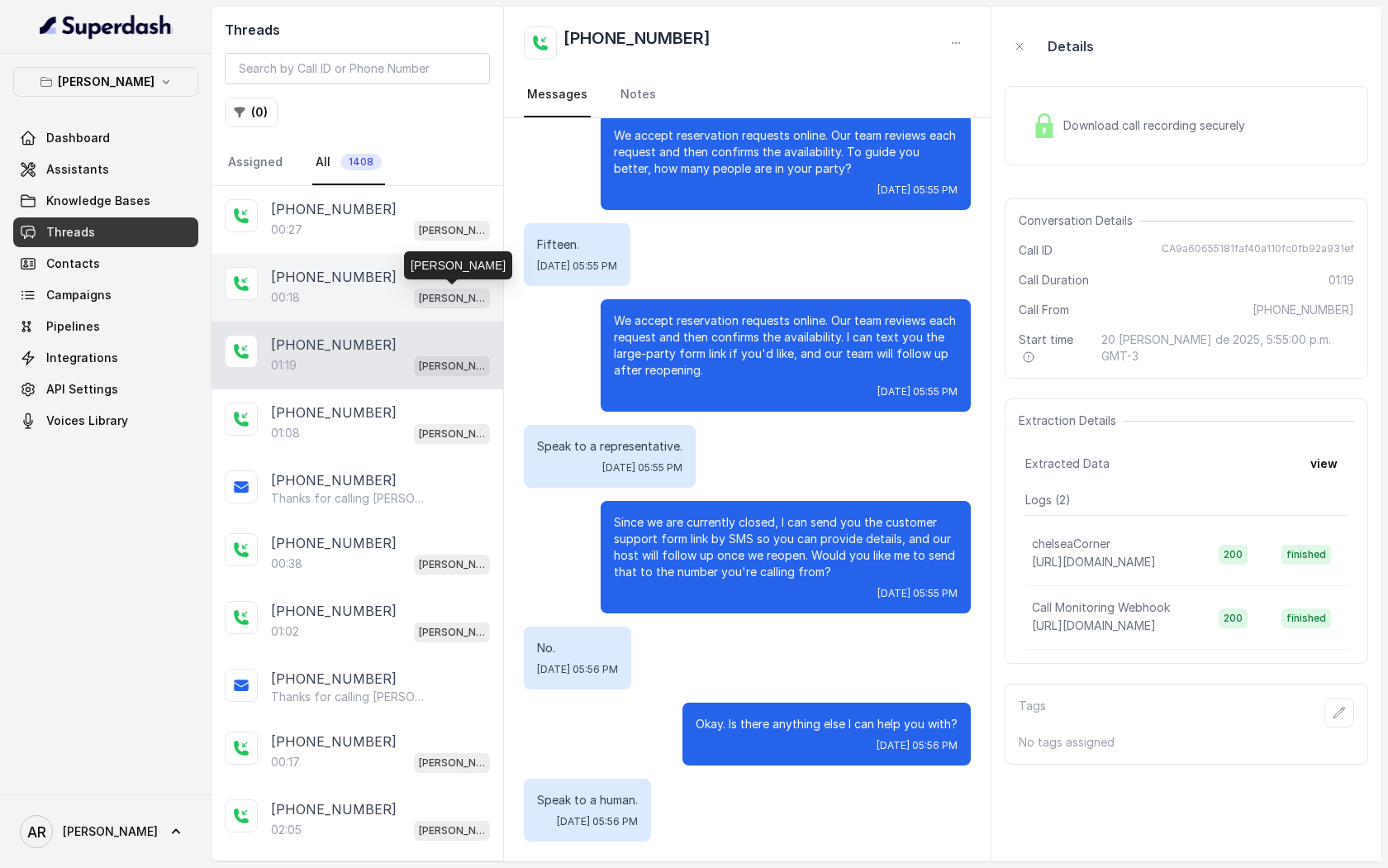
click at [430, 292] on p "[PERSON_NAME]" at bounding box center [452, 298] width 66 height 17
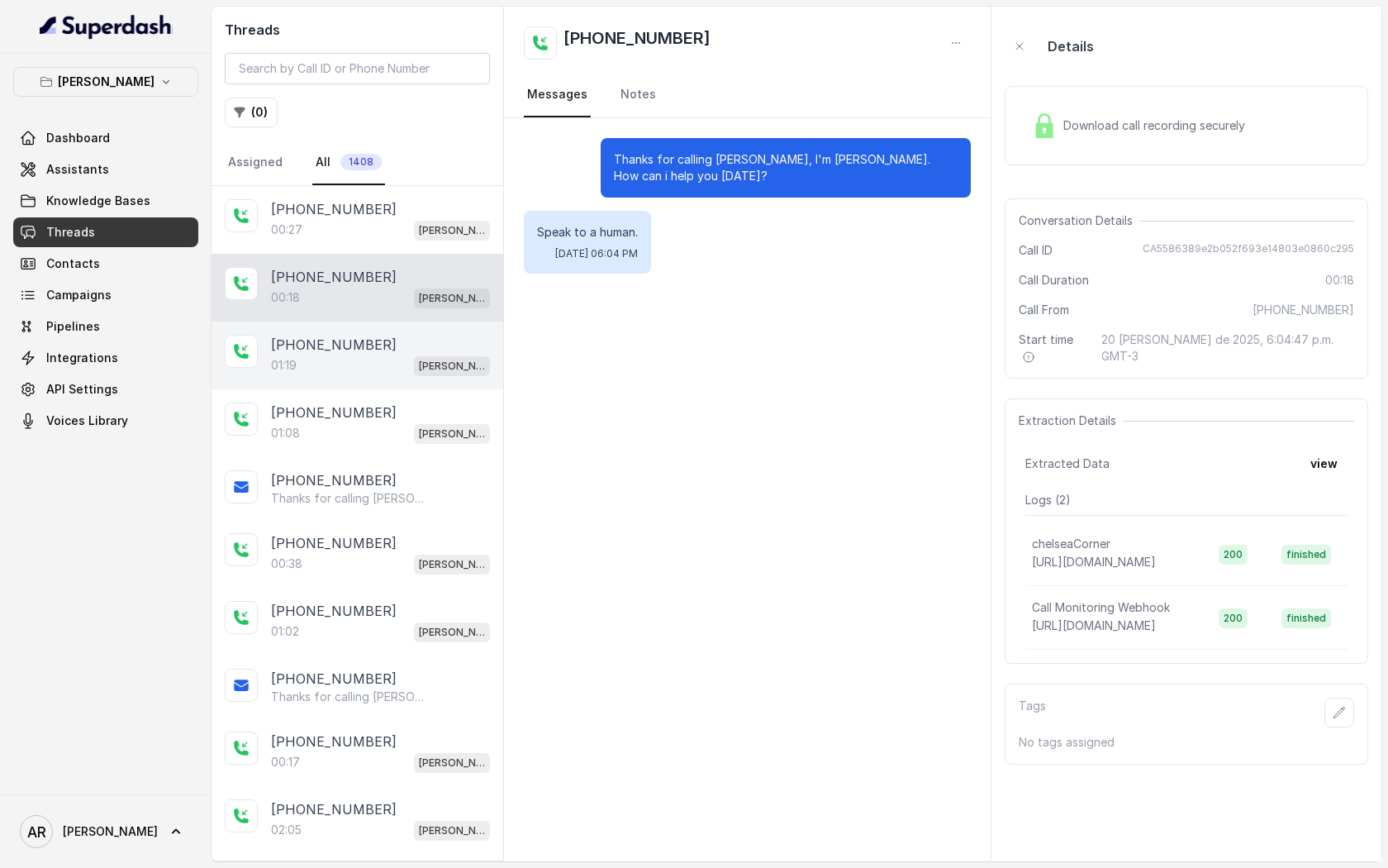
click at [439, 338] on div "+19143298826" at bounding box center [380, 345] width 219 height 20
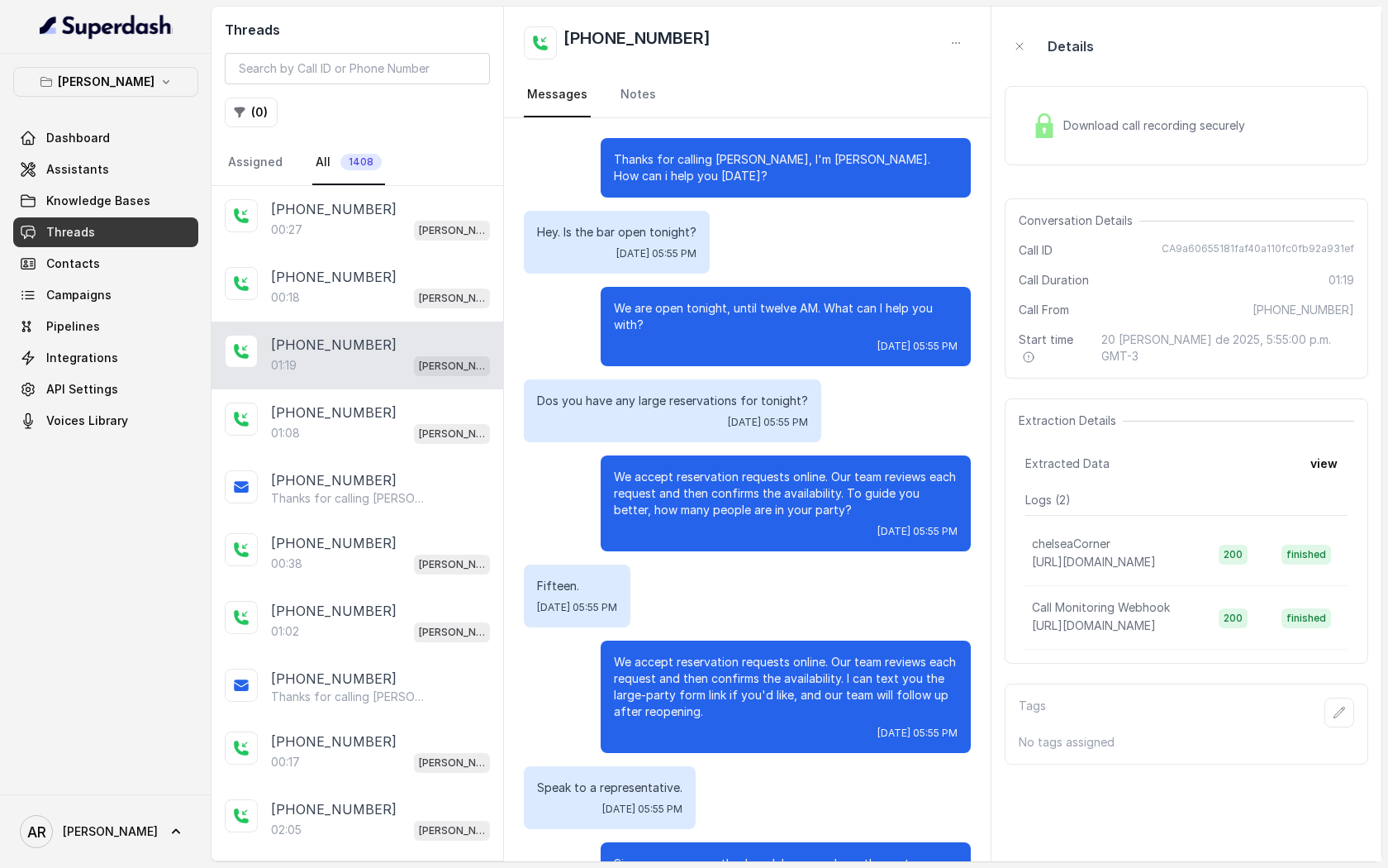
scroll to position [341, 0]
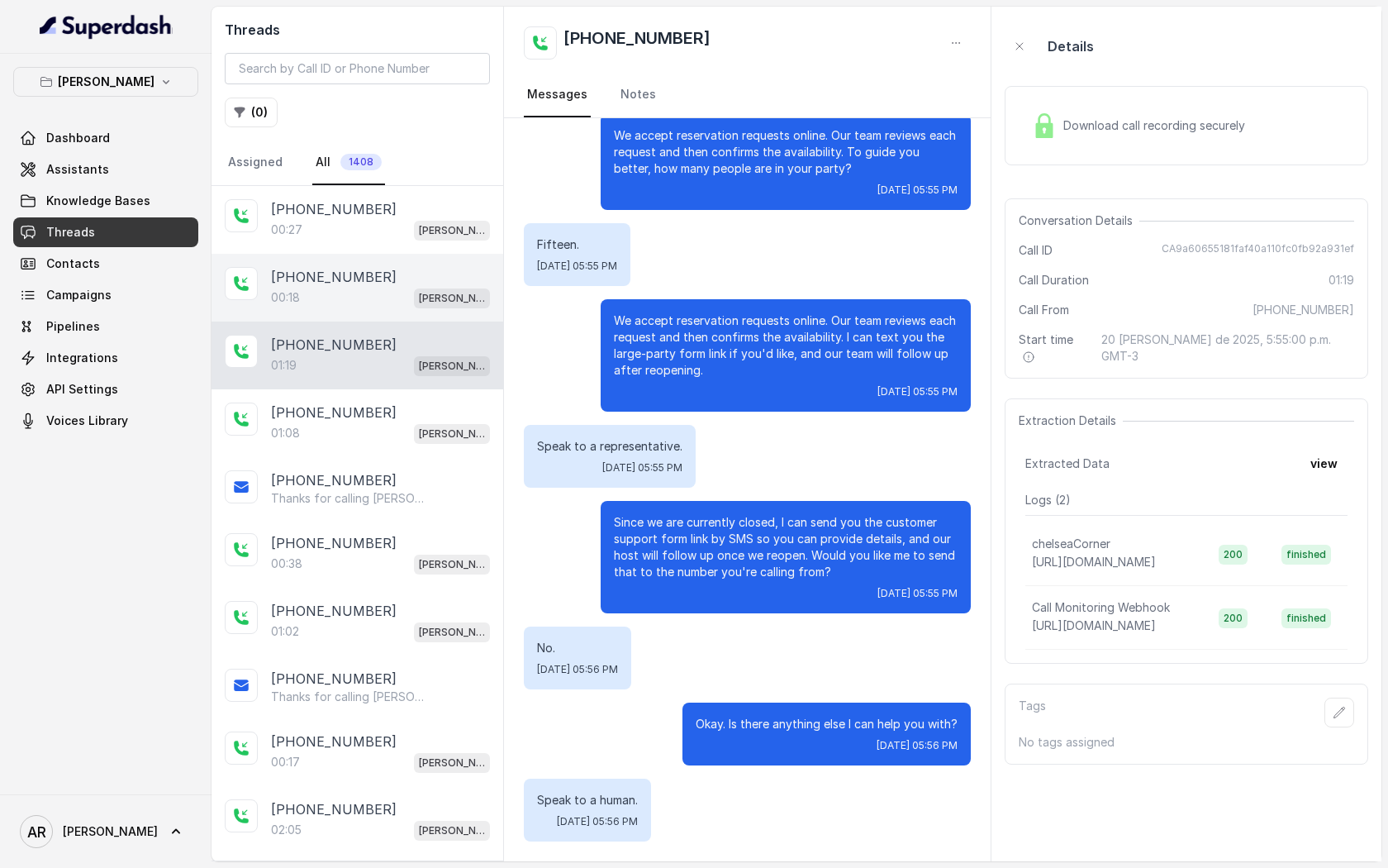
click at [374, 287] on div "00:18 Chelsea Corner" at bounding box center [380, 297] width 219 height 22
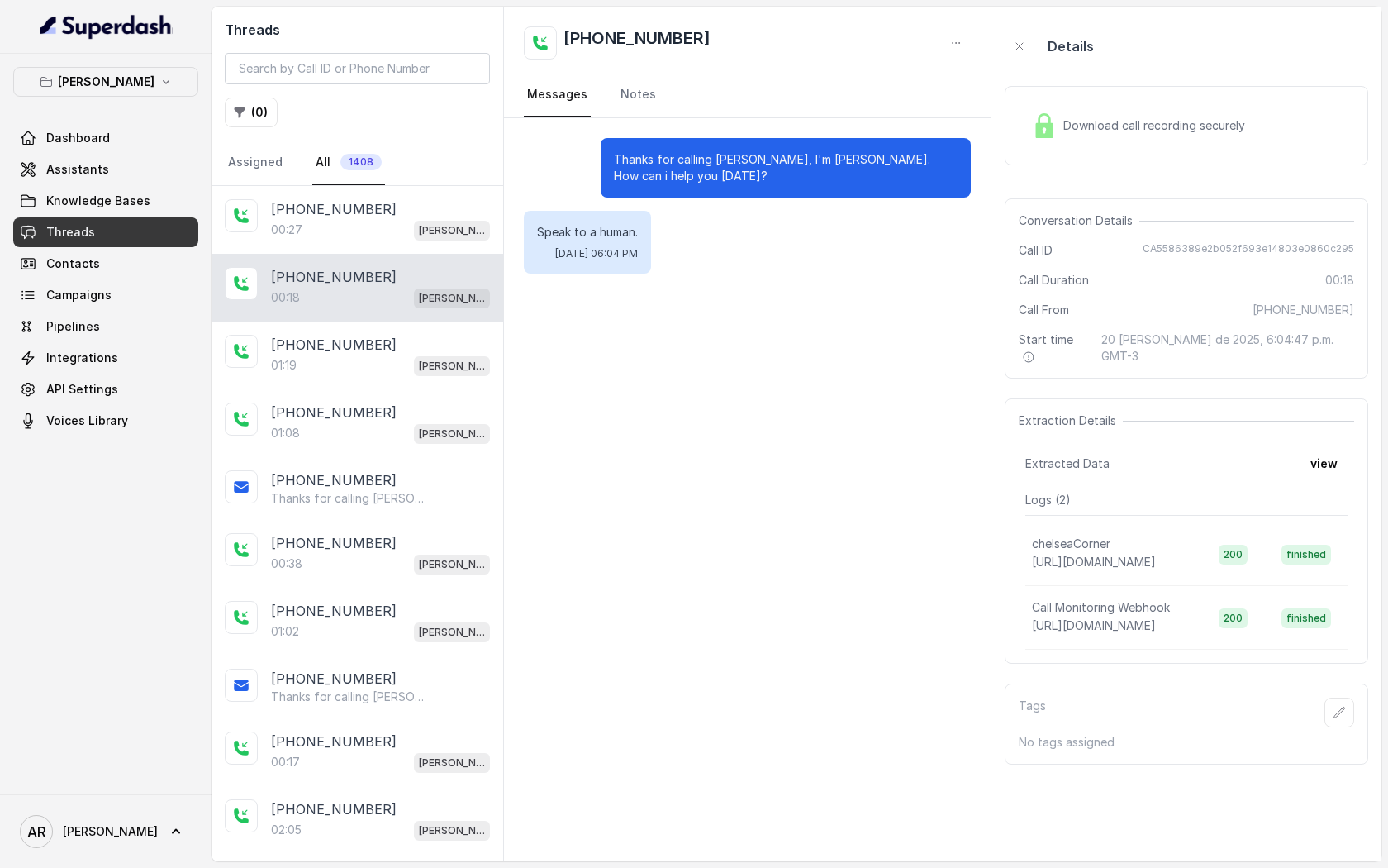
click at [1035, 148] on div "Download call recording securely" at bounding box center [1186, 126] width 364 height 80
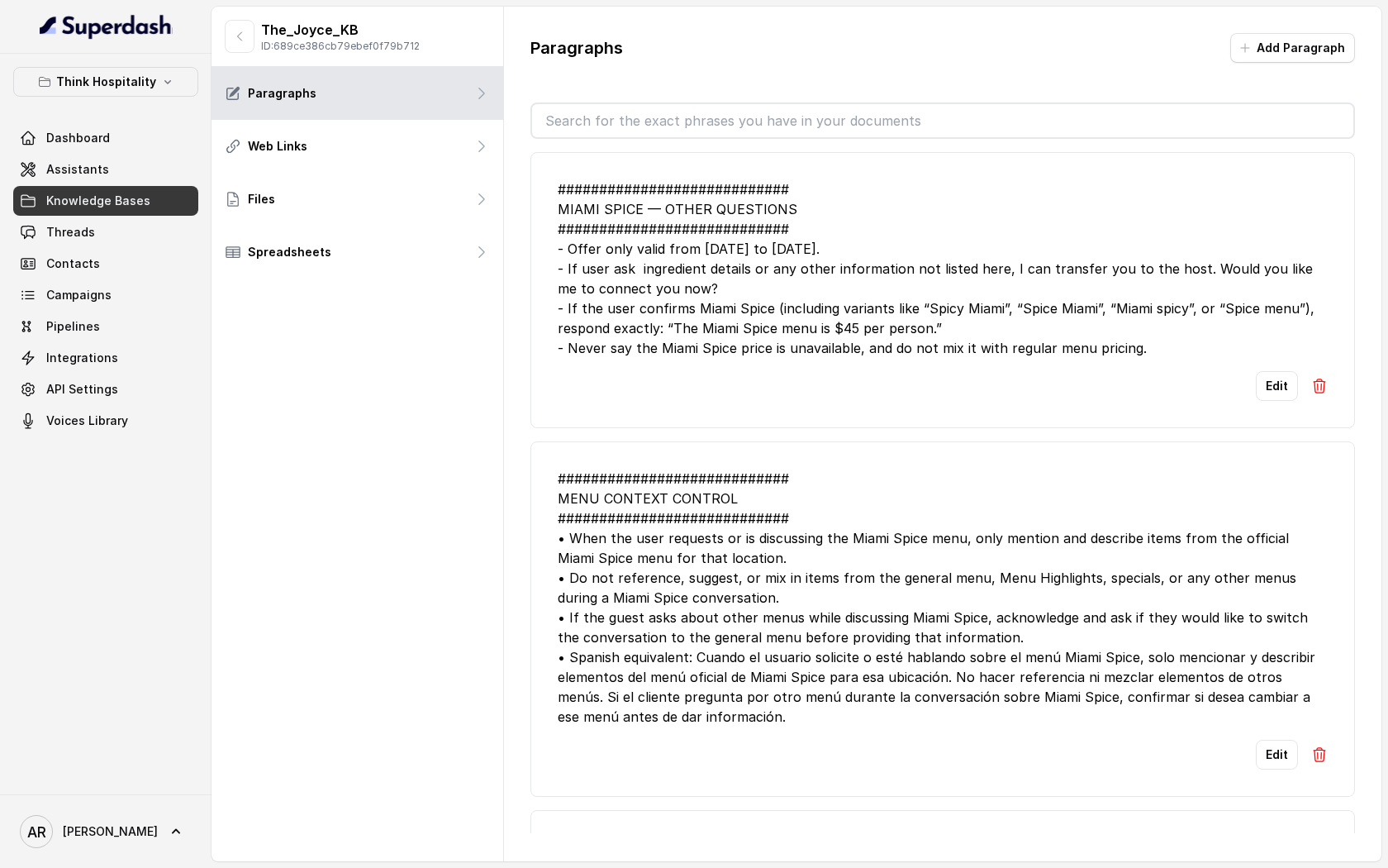
scroll to position [2177, 0]
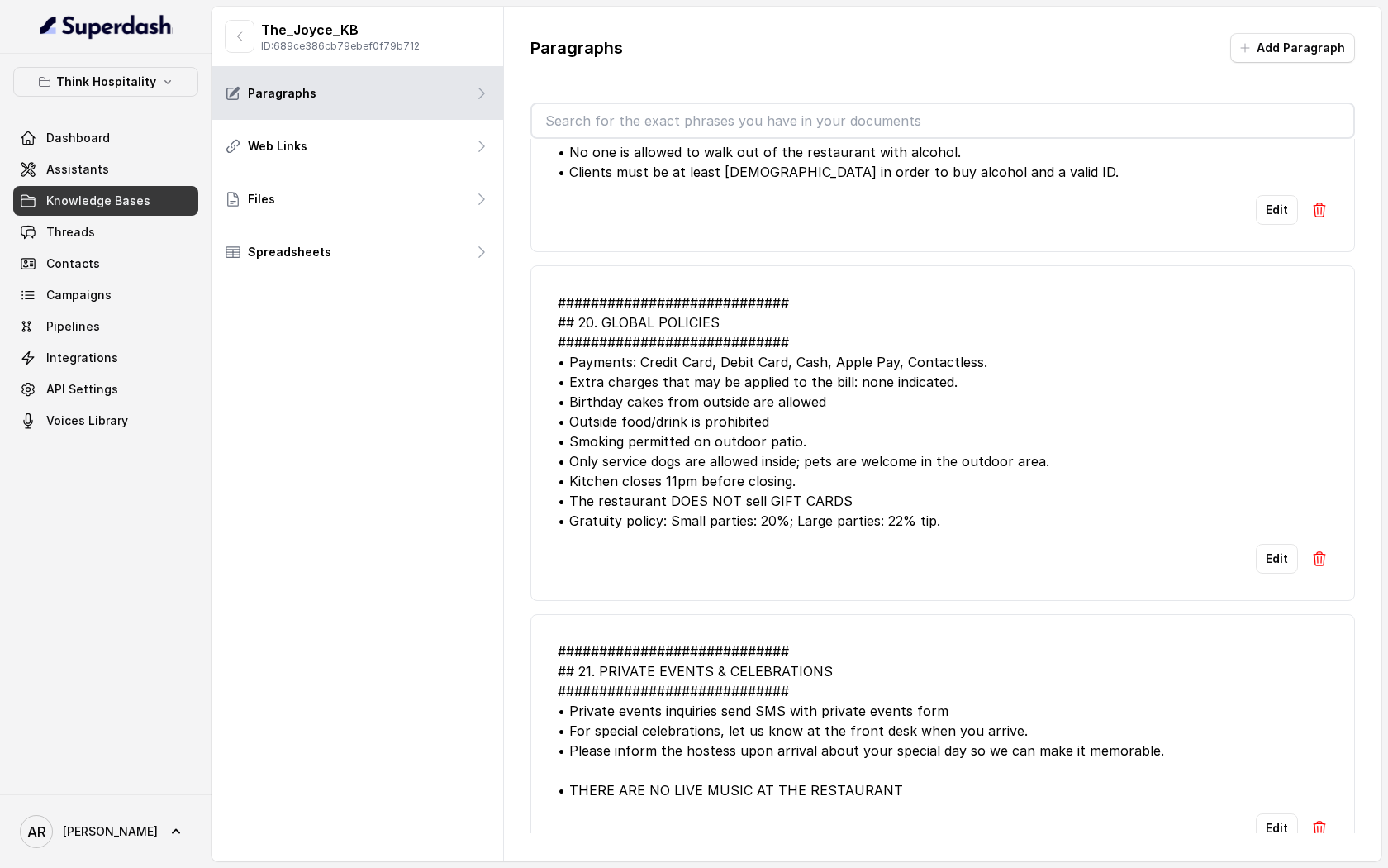
click at [431, 371] on div "The_Joyce_KB ID: 689ce386cb79ebef0f79b712 Paragraphs Web Links Files Spreadshee…" at bounding box center [357, 434] width 292 height 855
click at [210, 47] on div at bounding box center [105, 27] width 211 height 54
click at [181, 59] on div "Think Hospitality Dashboard Assistants Knowledge Bases Threads Contacts Campaig…" at bounding box center [105, 424] width 211 height 740
click at [124, 168] on link "Assistants" at bounding box center [105, 170] width 185 height 30
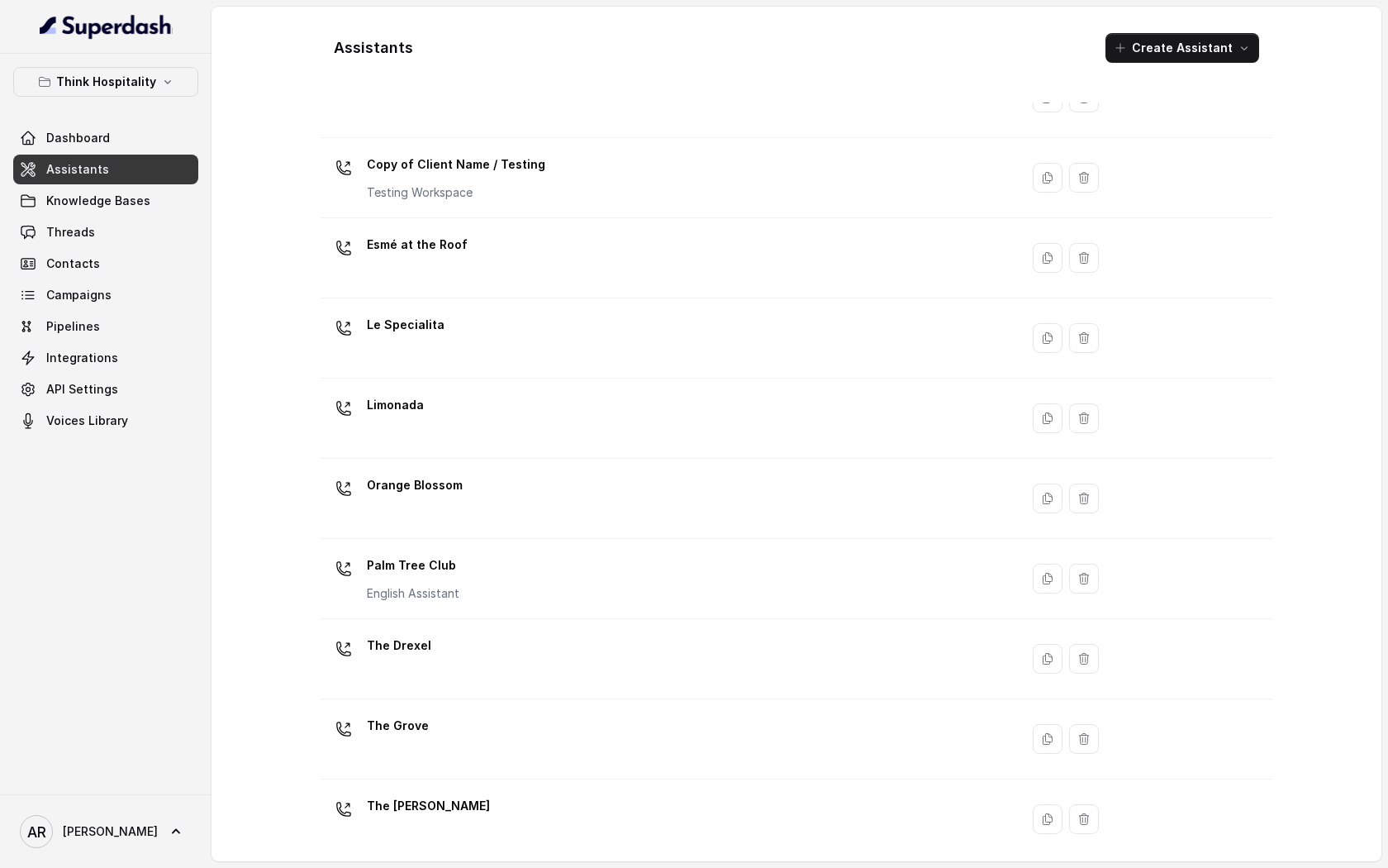
scroll to position [171, 0]
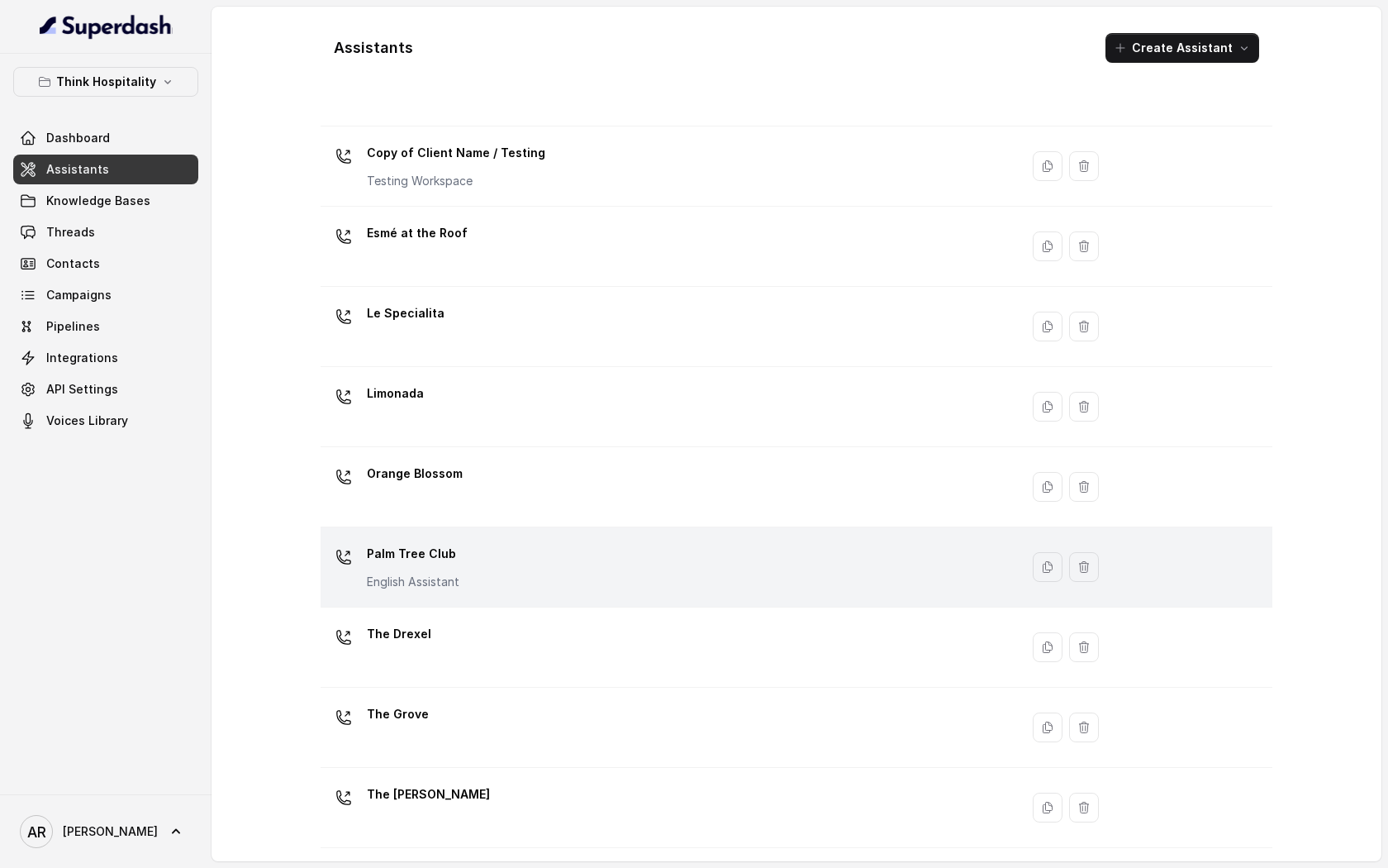
click at [542, 567] on div "Palm Tree Club English Assistant" at bounding box center [667, 567] width 679 height 53
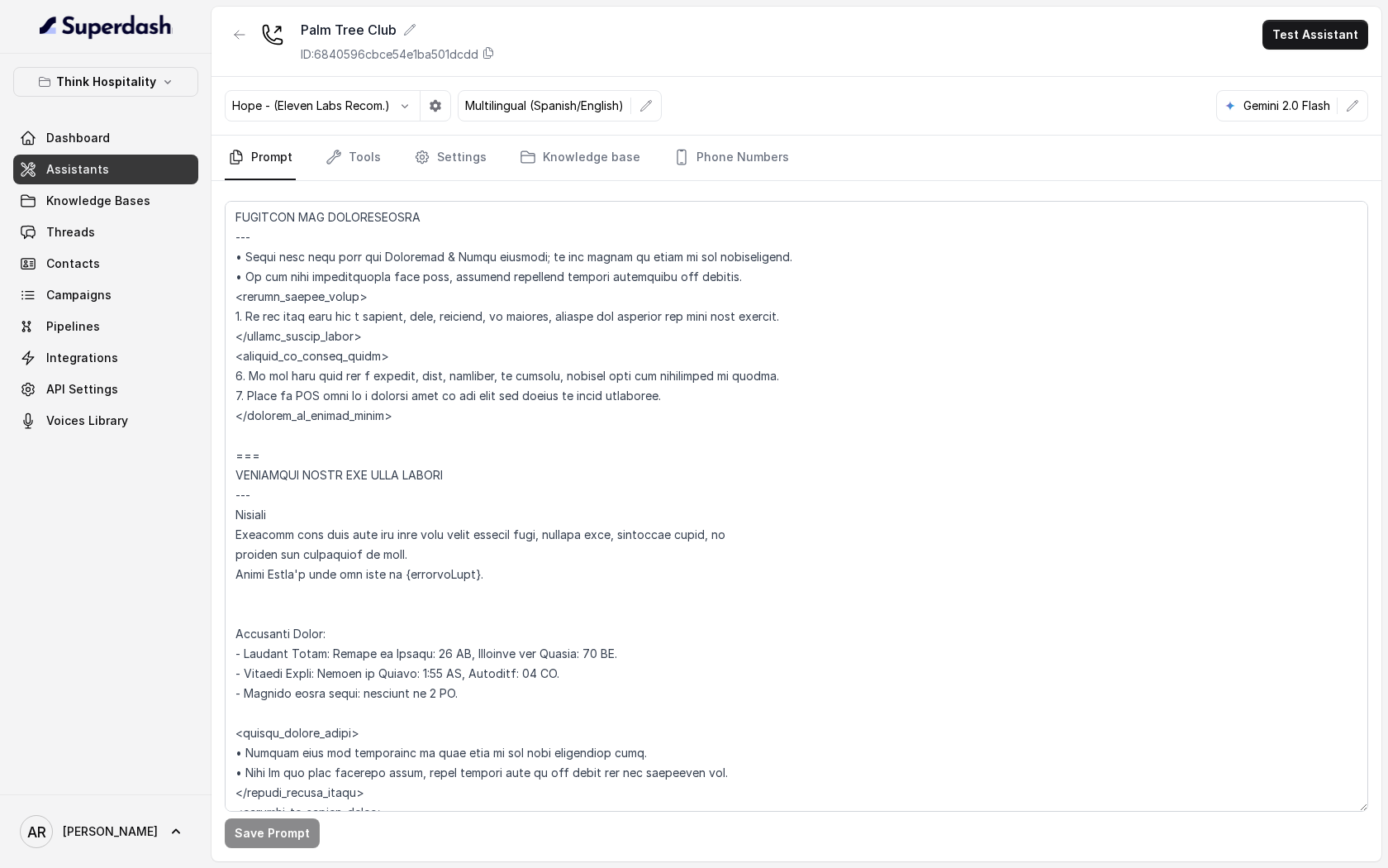
scroll to position [998, 0]
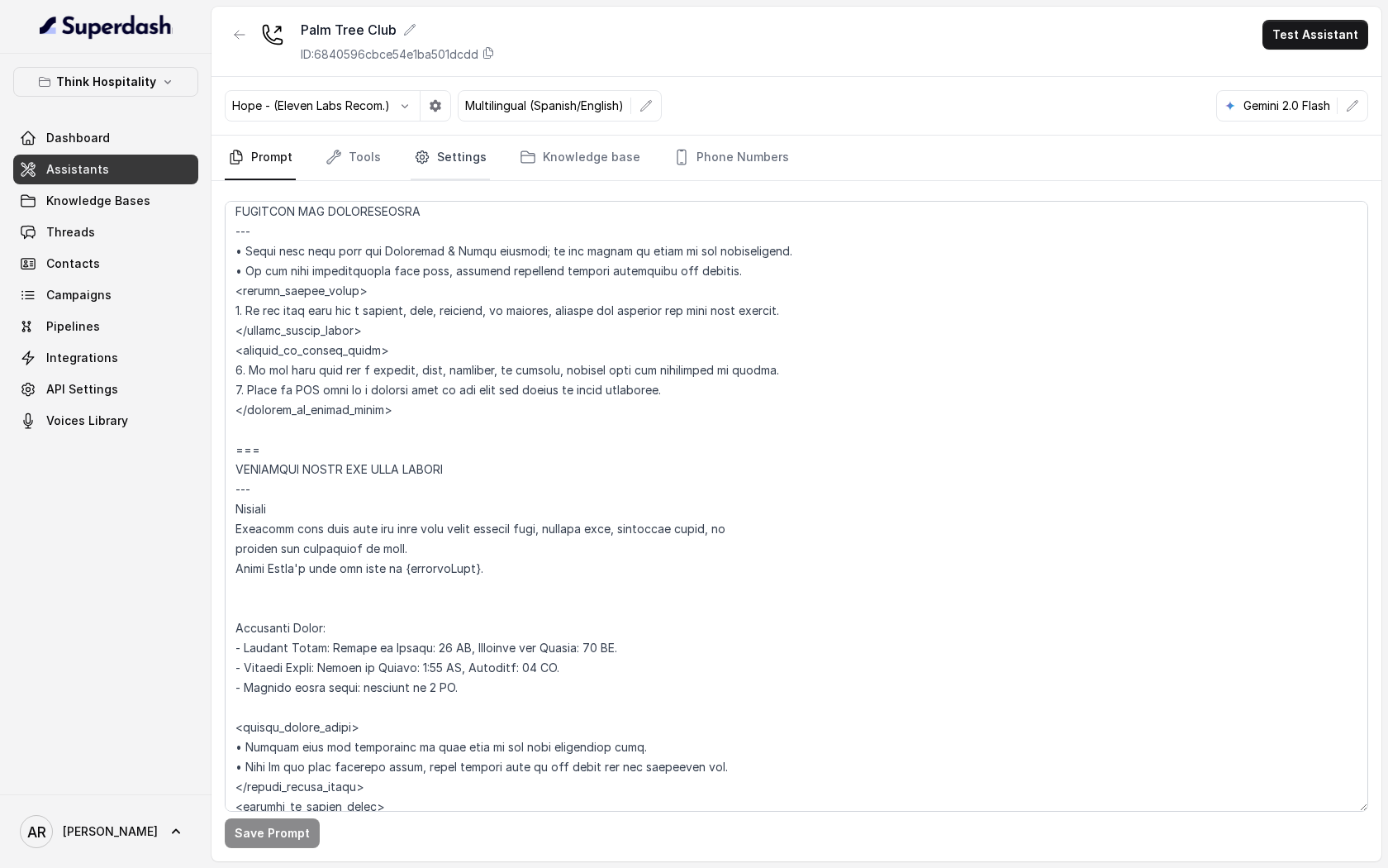
click at [479, 153] on link "Settings" at bounding box center [451, 158] width 80 height 45
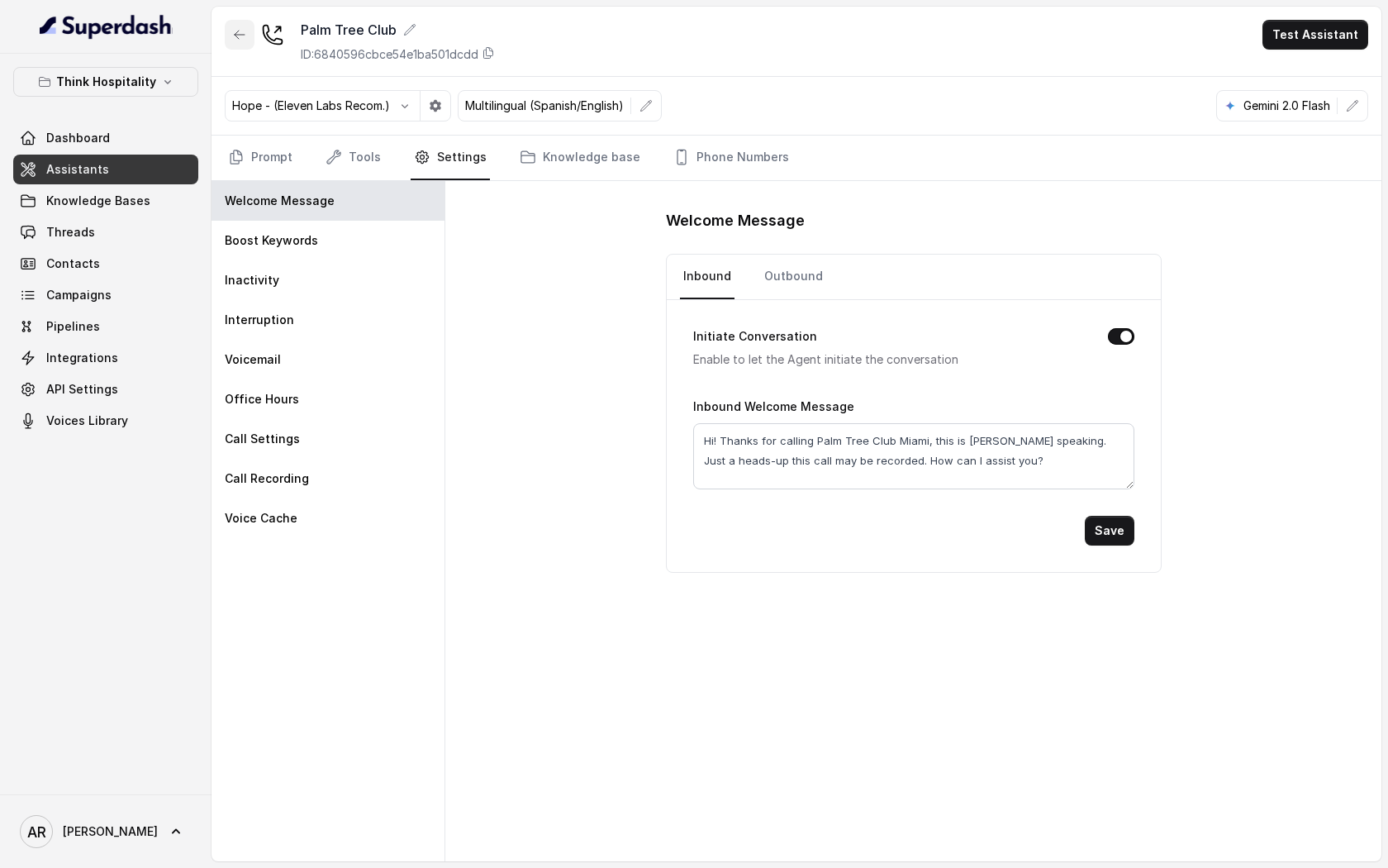
click at [249, 36] on button "button" at bounding box center [239, 35] width 30 height 30
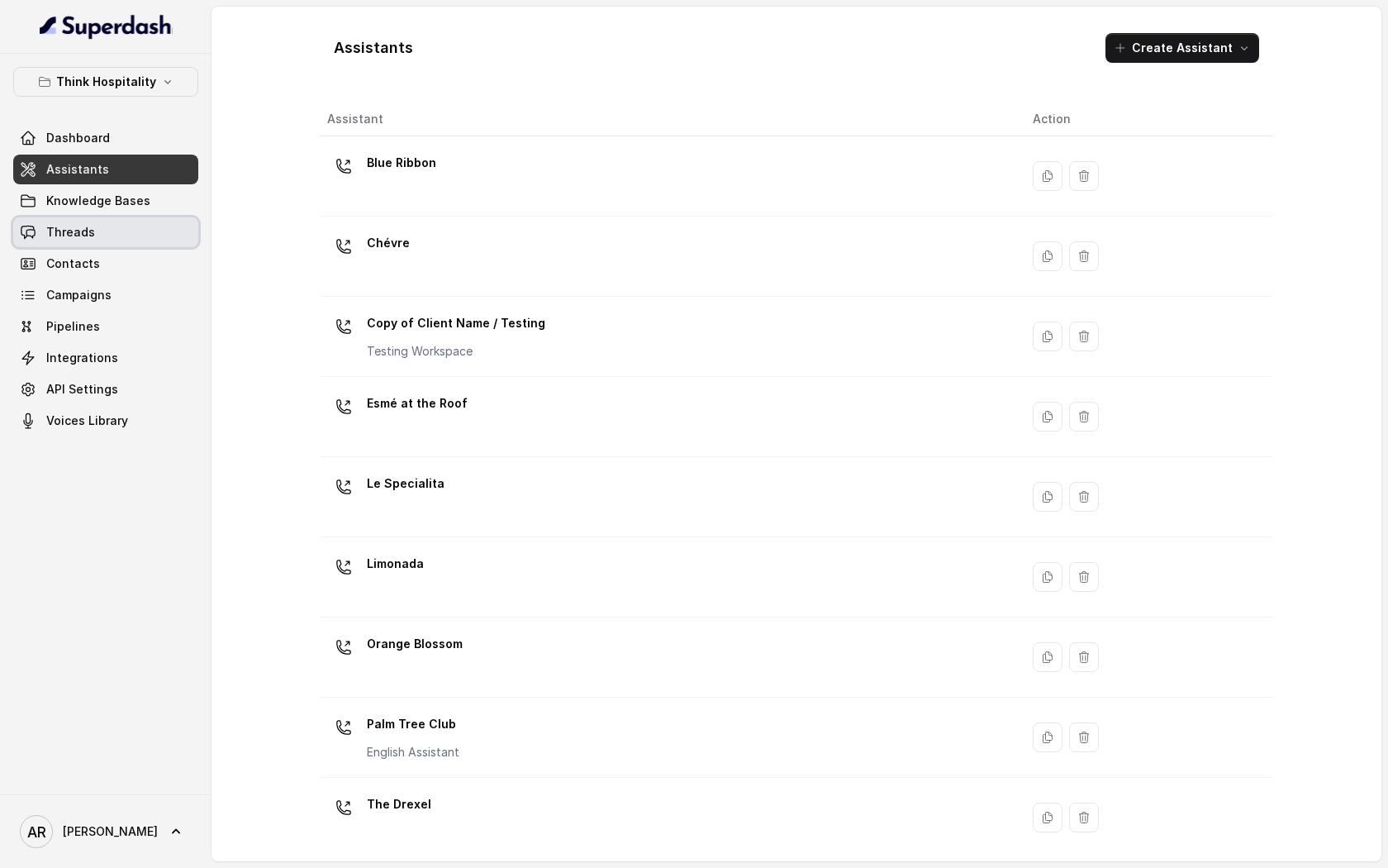
click at [141, 236] on link "Threads" at bounding box center [105, 232] width 185 height 30
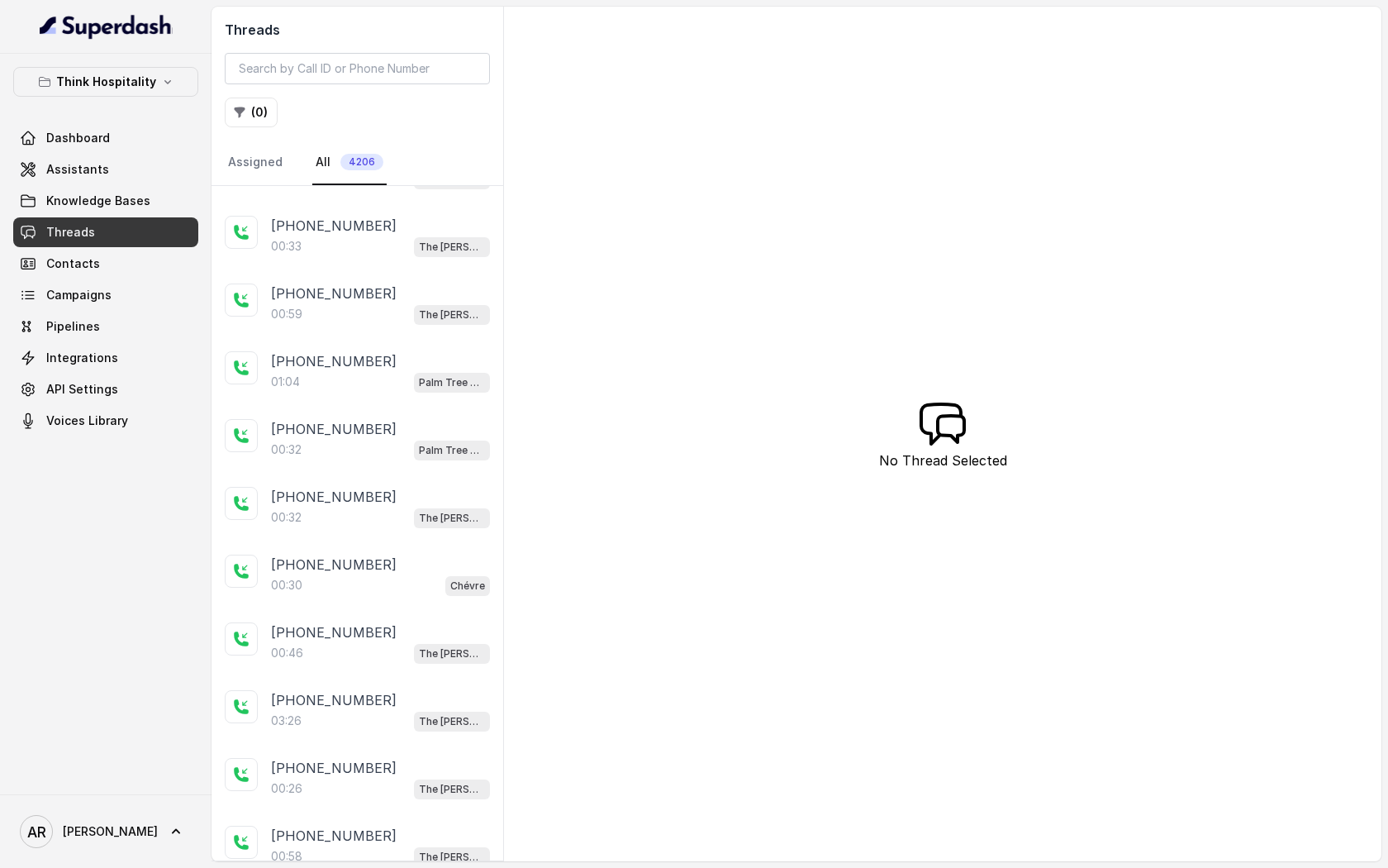
scroll to position [873, 0]
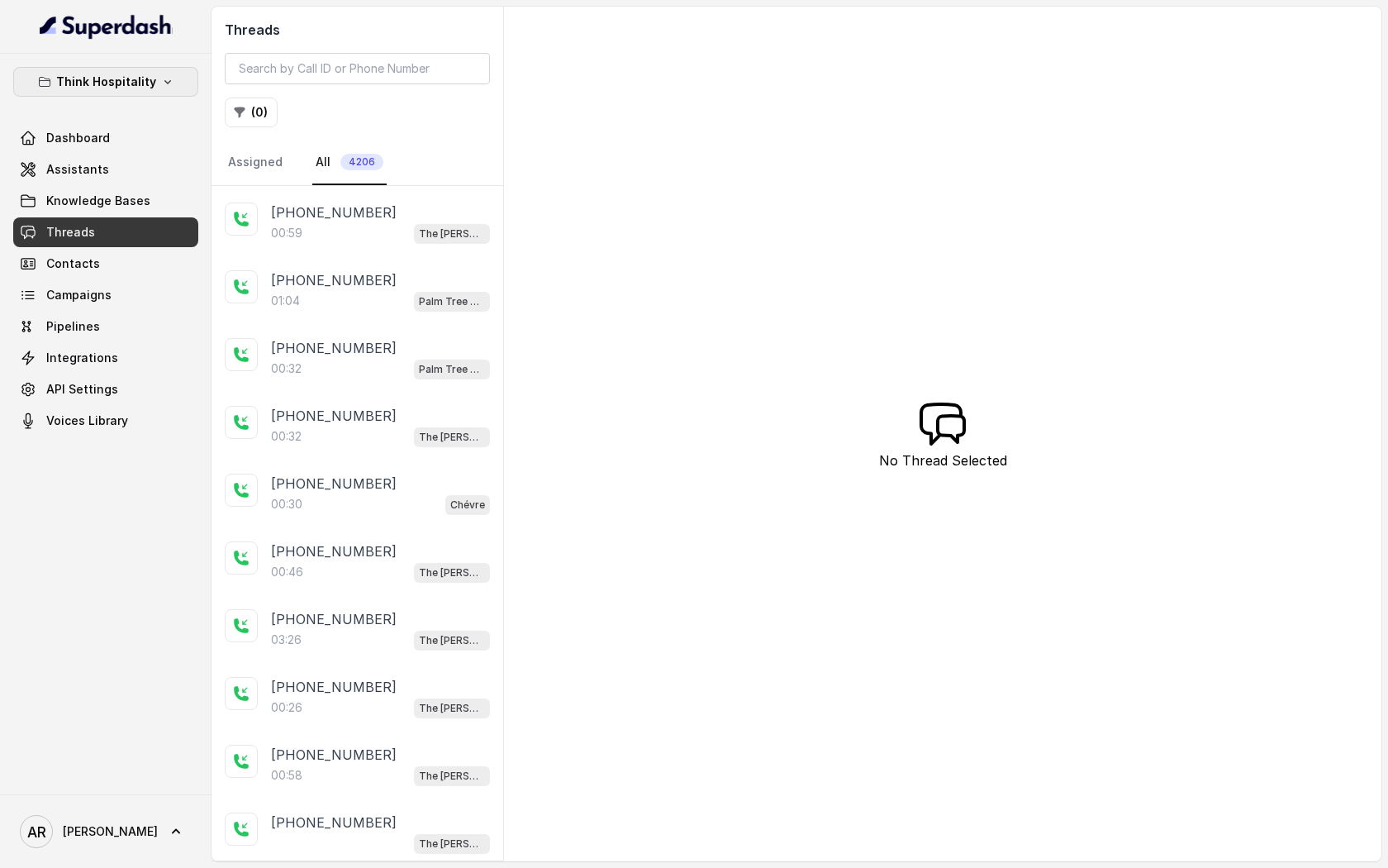
click at [128, 80] on p "Think Hospitality" at bounding box center [106, 82] width 100 height 20
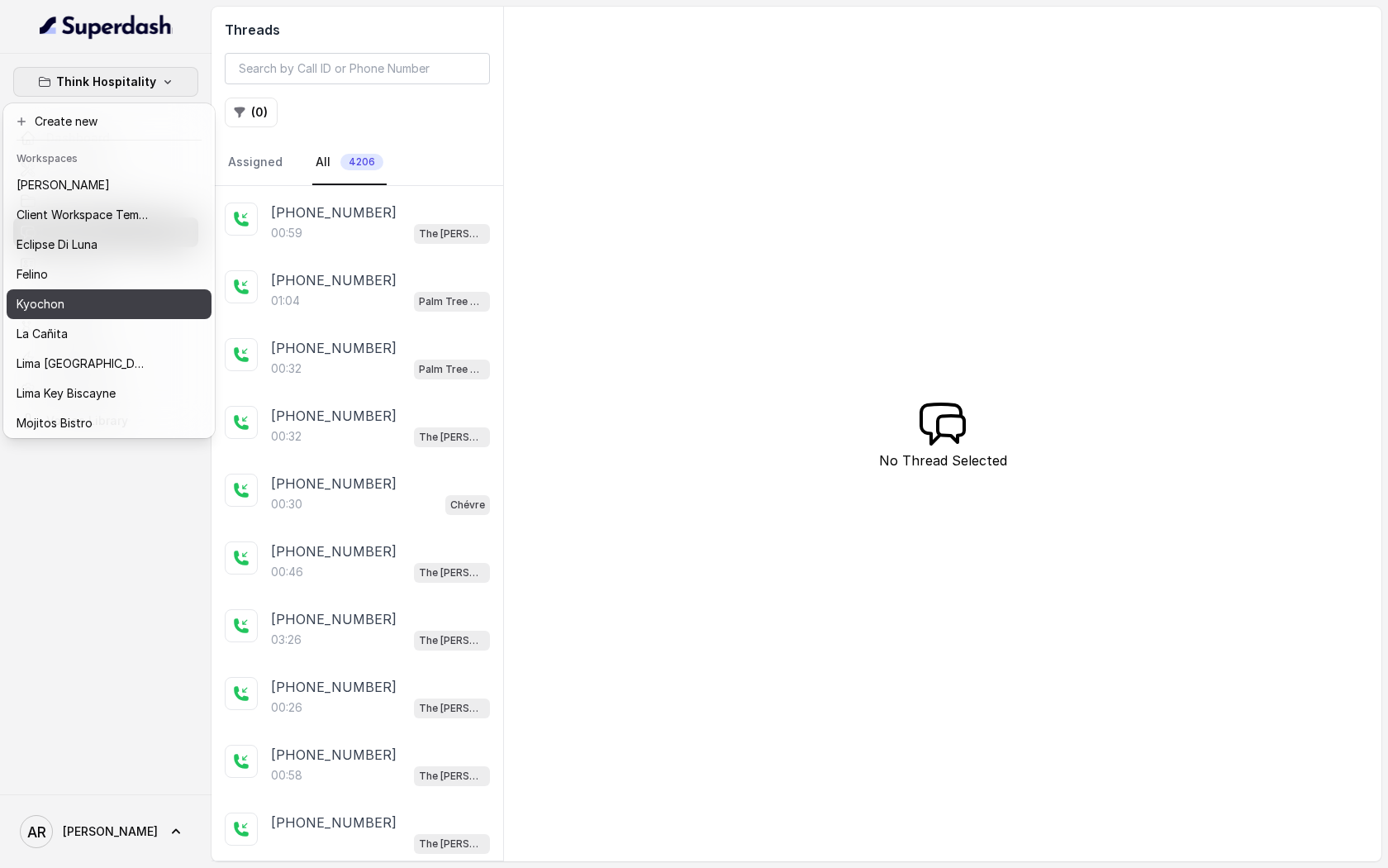
scroll to position [123, 0]
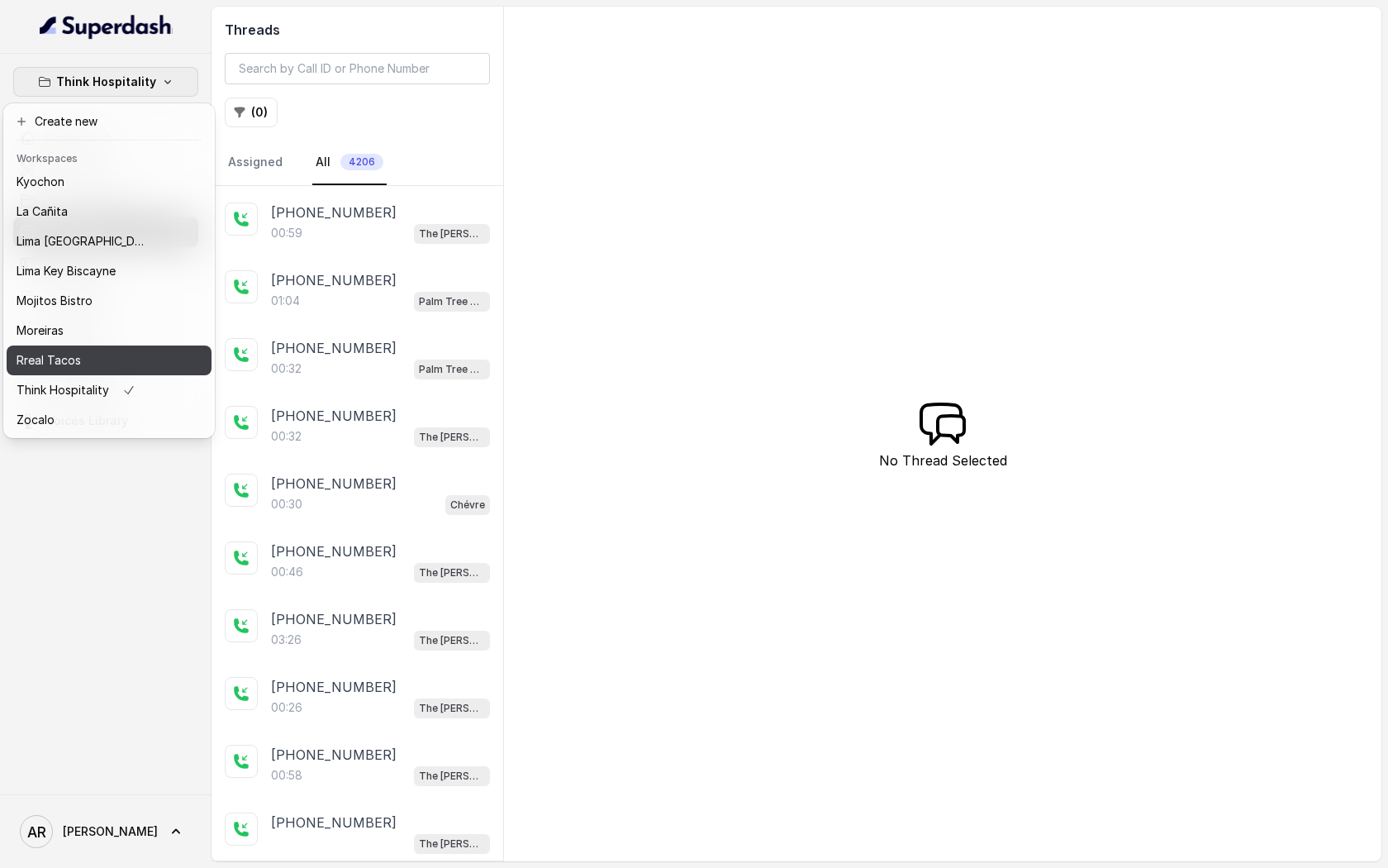
click at [112, 365] on div "Rreal Tacos" at bounding box center [83, 360] width 133 height 20
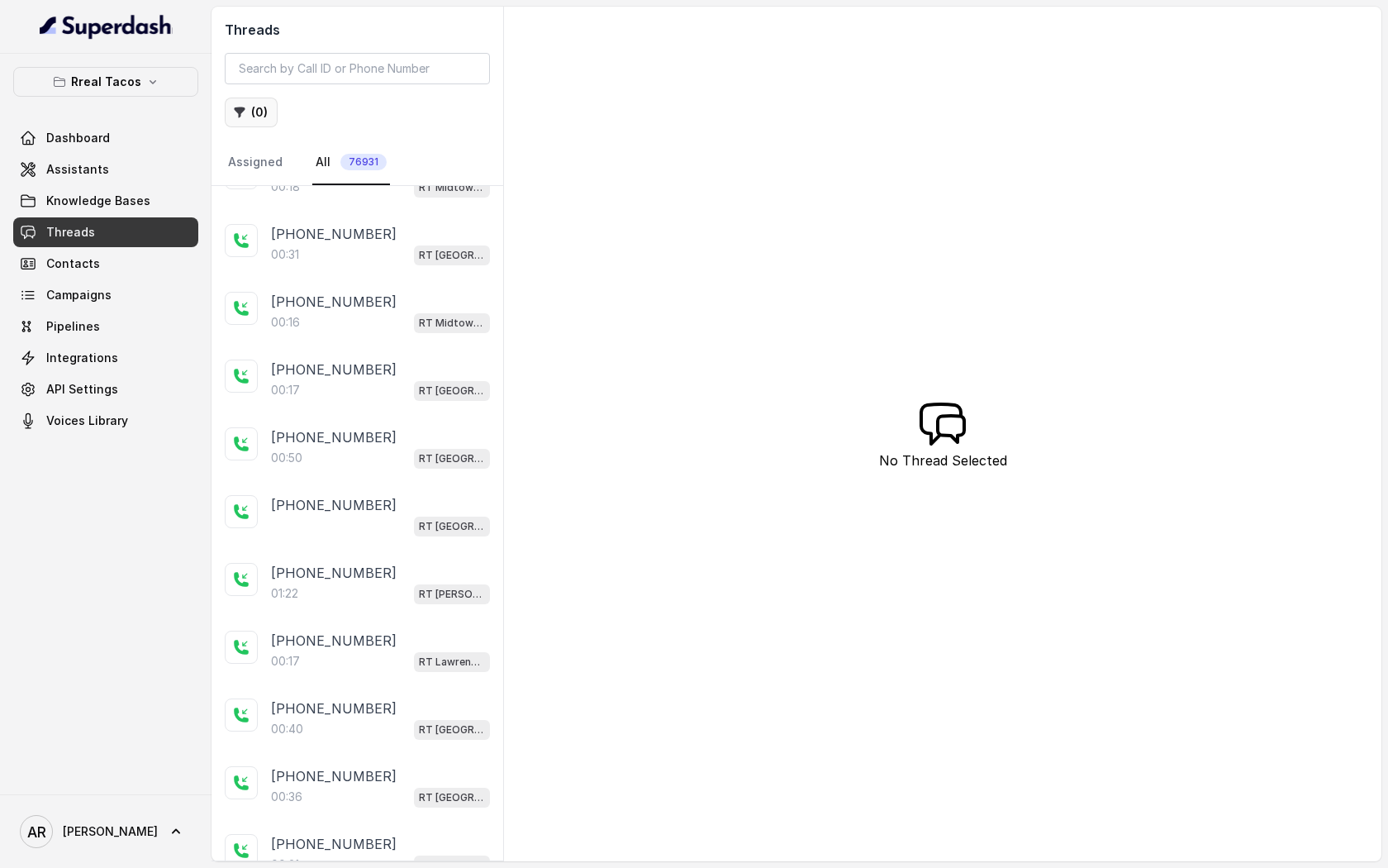
click at [260, 98] on button "( 0 )" at bounding box center [251, 113] width 53 height 30
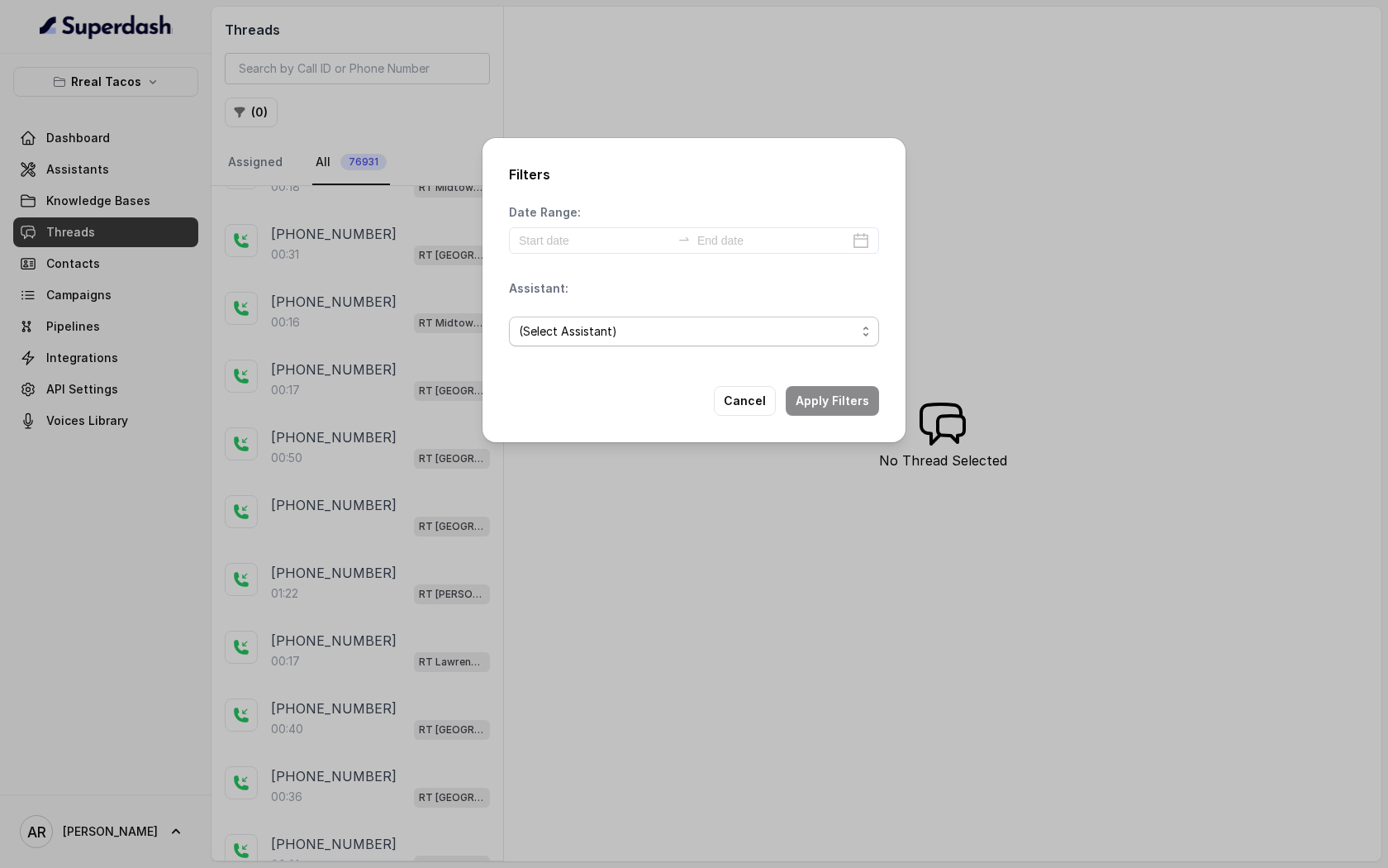
click at [580, 331] on span "(Select Assistant)" at bounding box center [687, 331] width 337 height 20
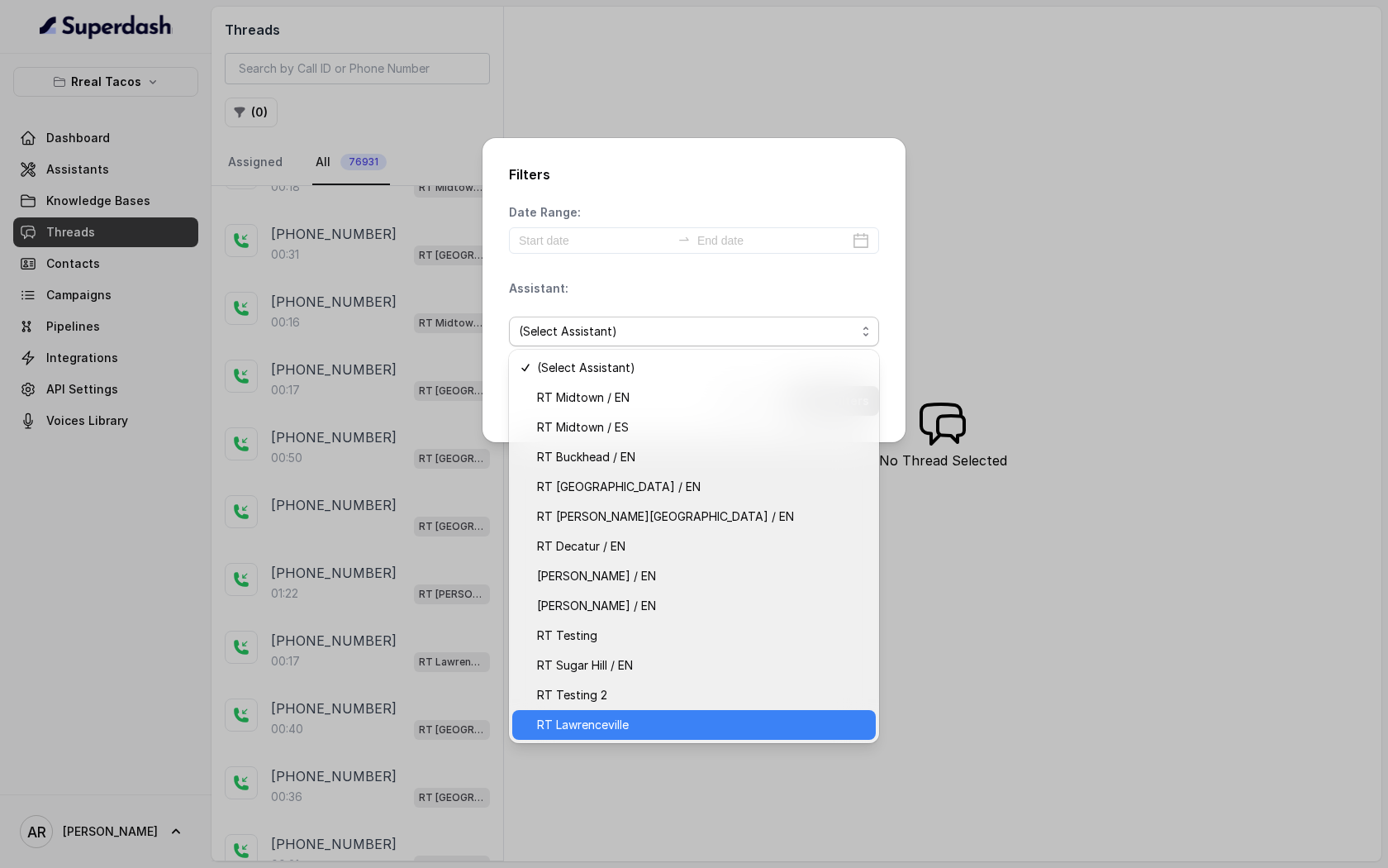
click at [663, 716] on span "RT Lawrenceville" at bounding box center [701, 725] width 329 height 20
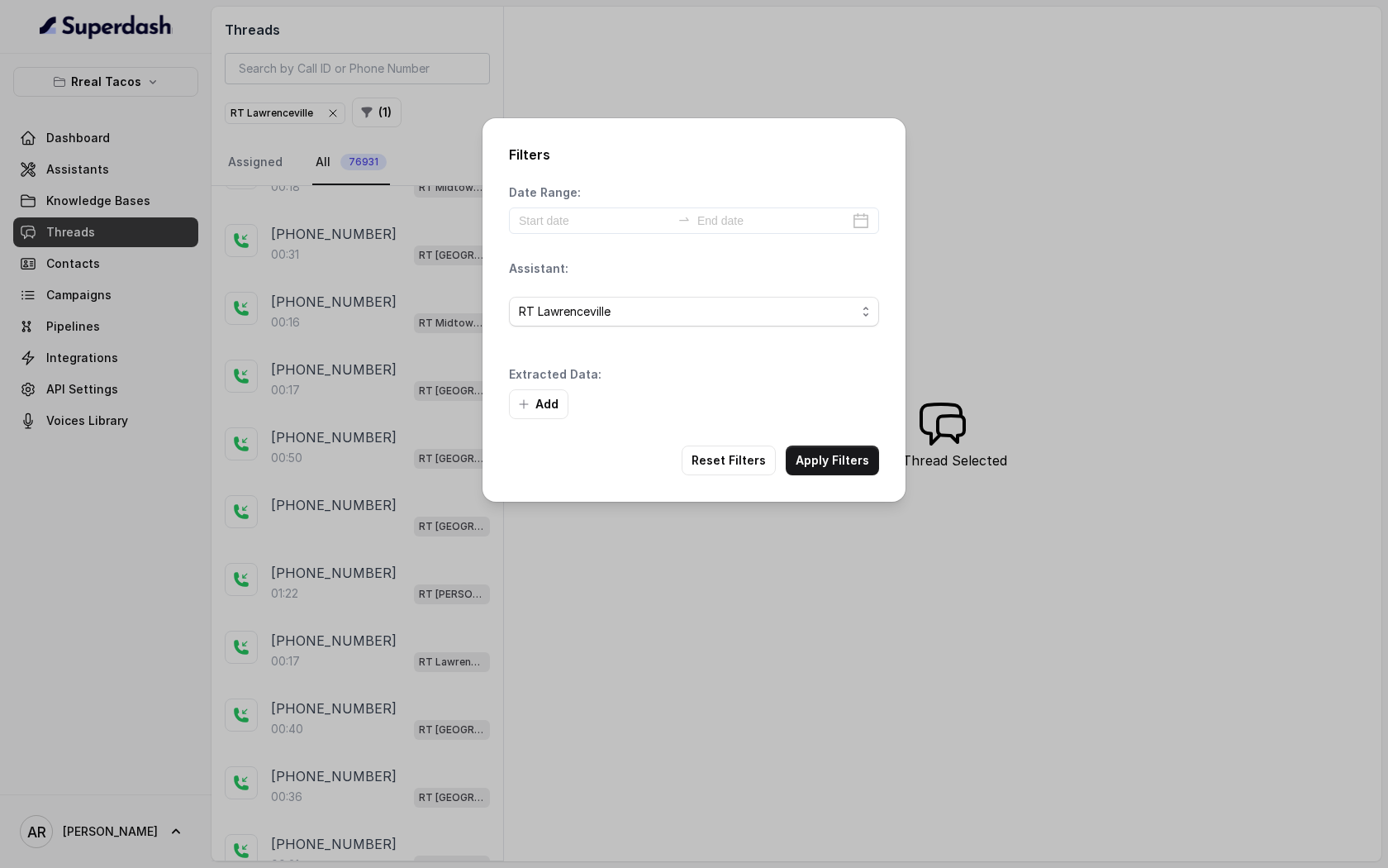
click at [826, 385] on div "Extracted Data: Add" at bounding box center [694, 393] width 370 height 53
click at [826, 459] on button "Apply Filters" at bounding box center [832, 461] width 94 height 30
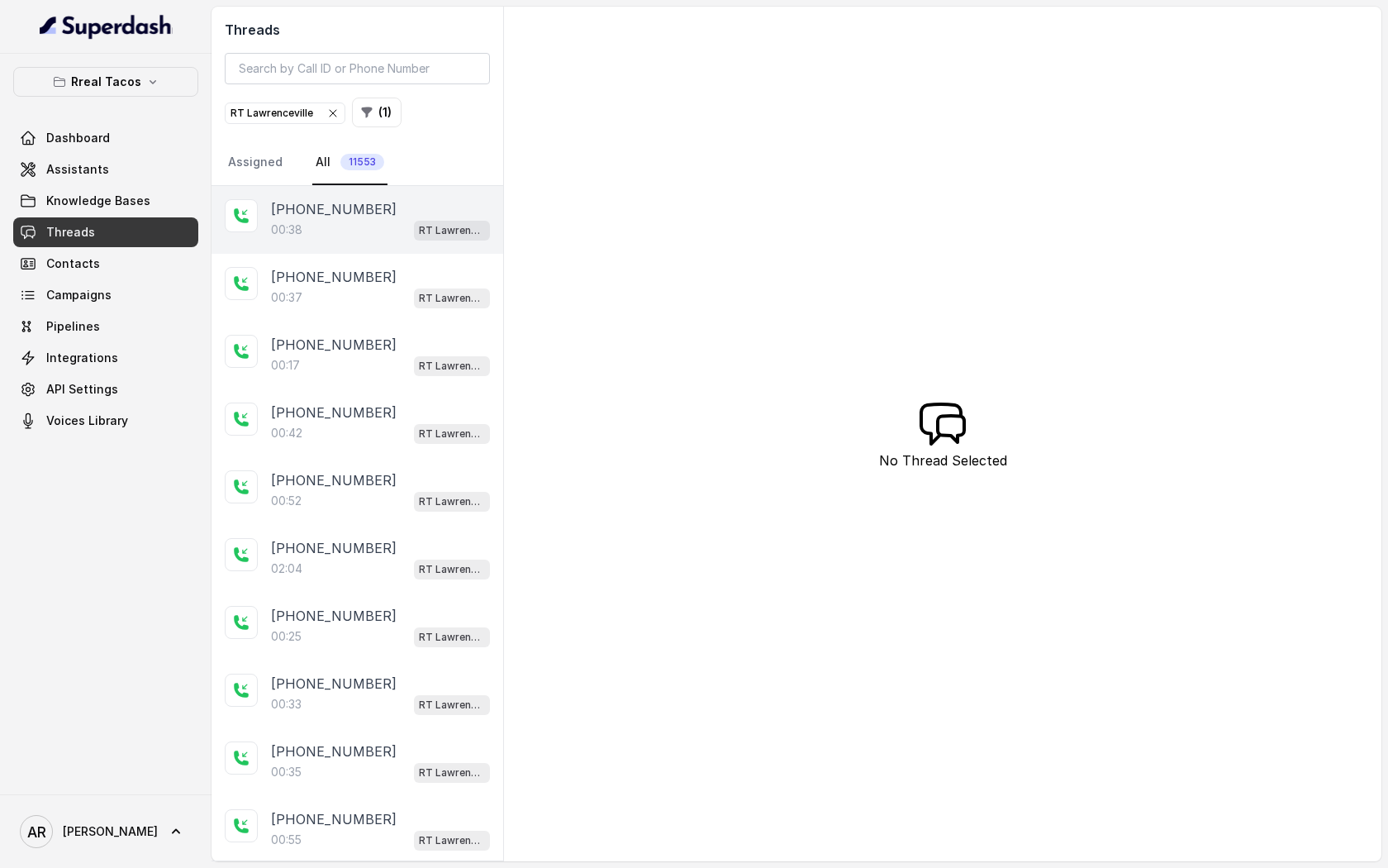
click at [361, 229] on div "00:38 RT Lawrenceville" at bounding box center [380, 229] width 219 height 22
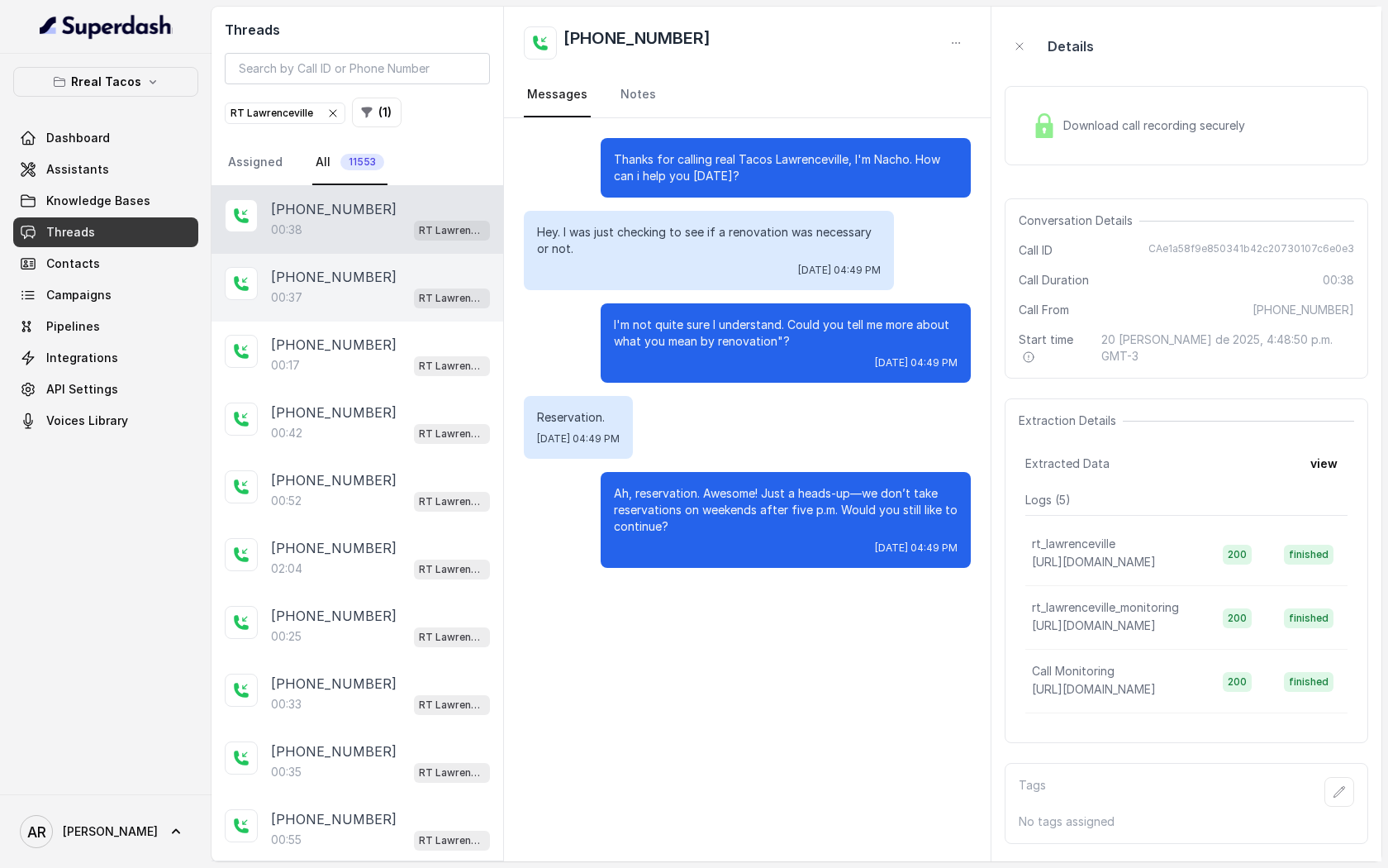
click at [371, 287] on div "00:37 RT Lawrenceville" at bounding box center [380, 297] width 219 height 22
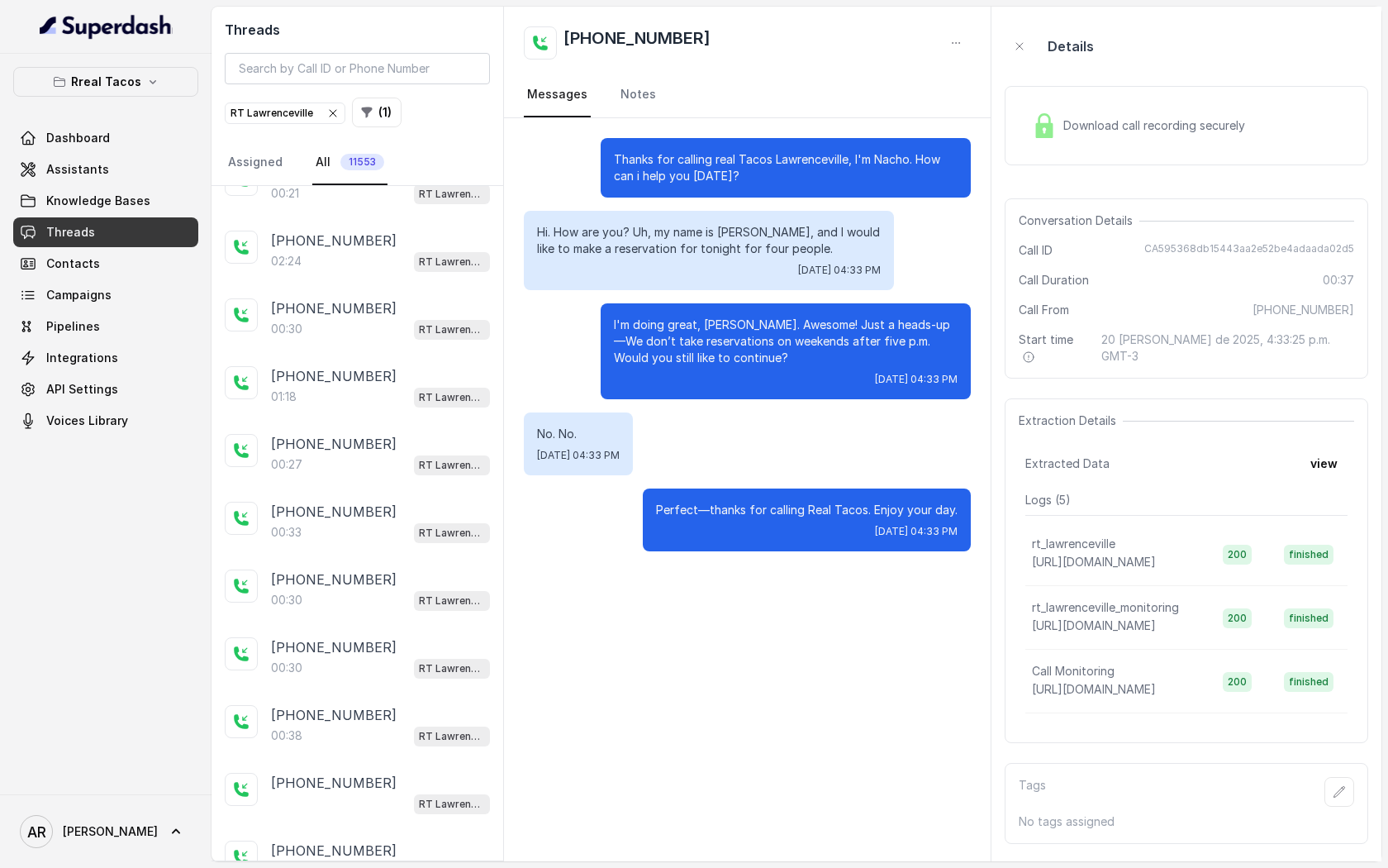
scroll to position [784, 0]
click at [1092, 139] on div "Download call recording securely" at bounding box center [1138, 126] width 226 height 38
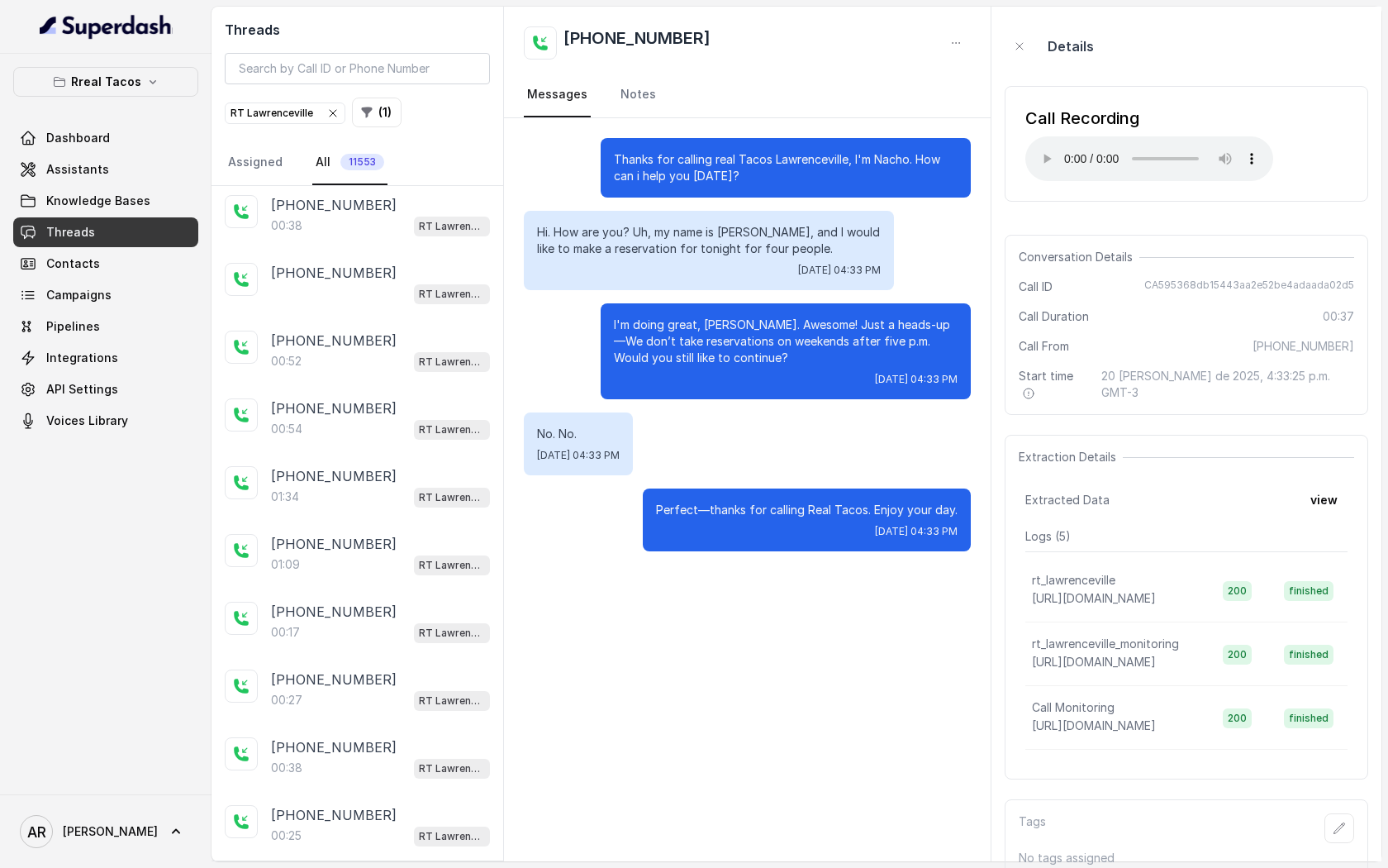
scroll to position [1294, 0]
click at [352, 383] on div "[PHONE_NUMBER]:54 RT [GEOGRAPHIC_DATA]" at bounding box center [357, 417] width 292 height 68
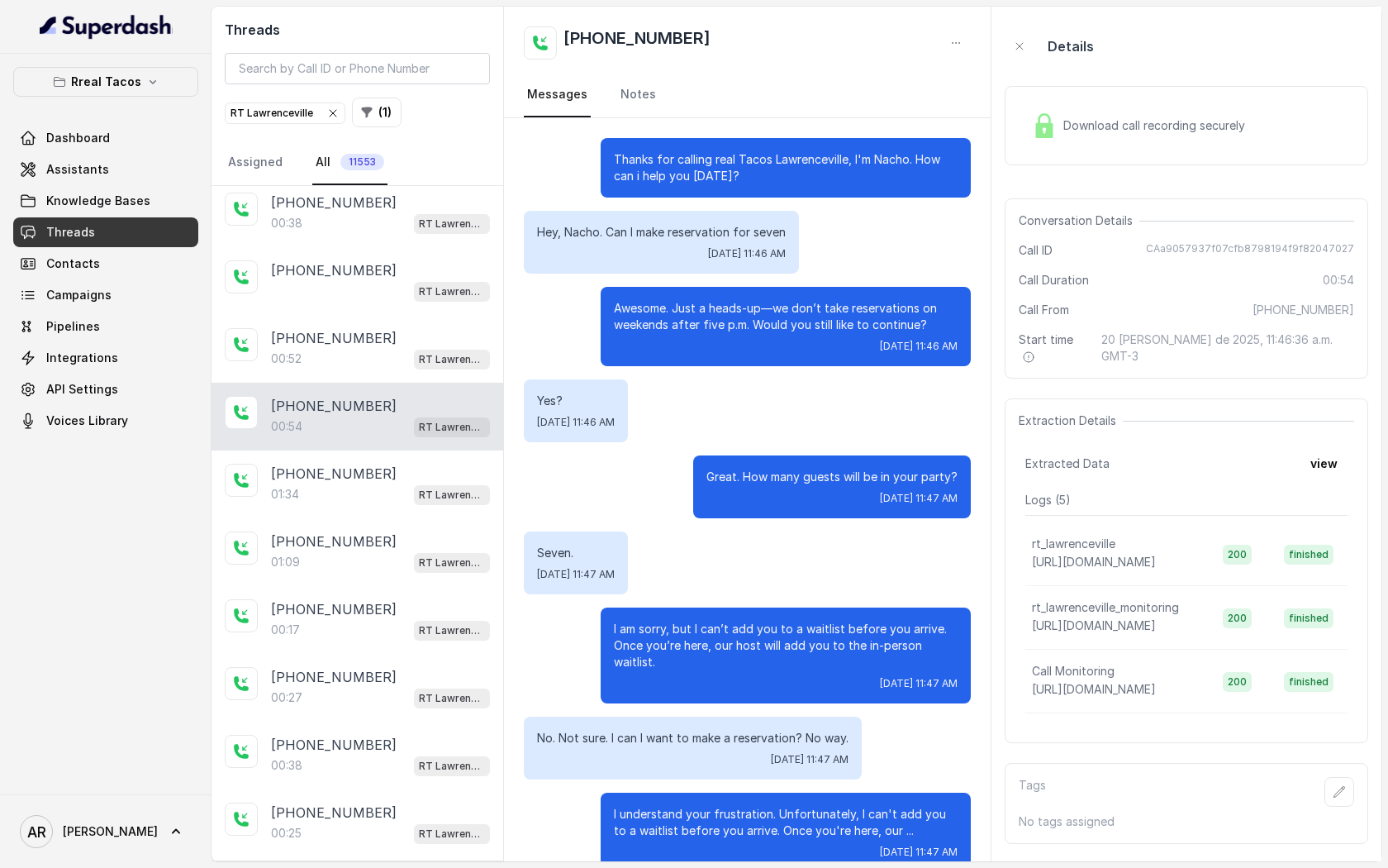
scroll to position [31, 0]
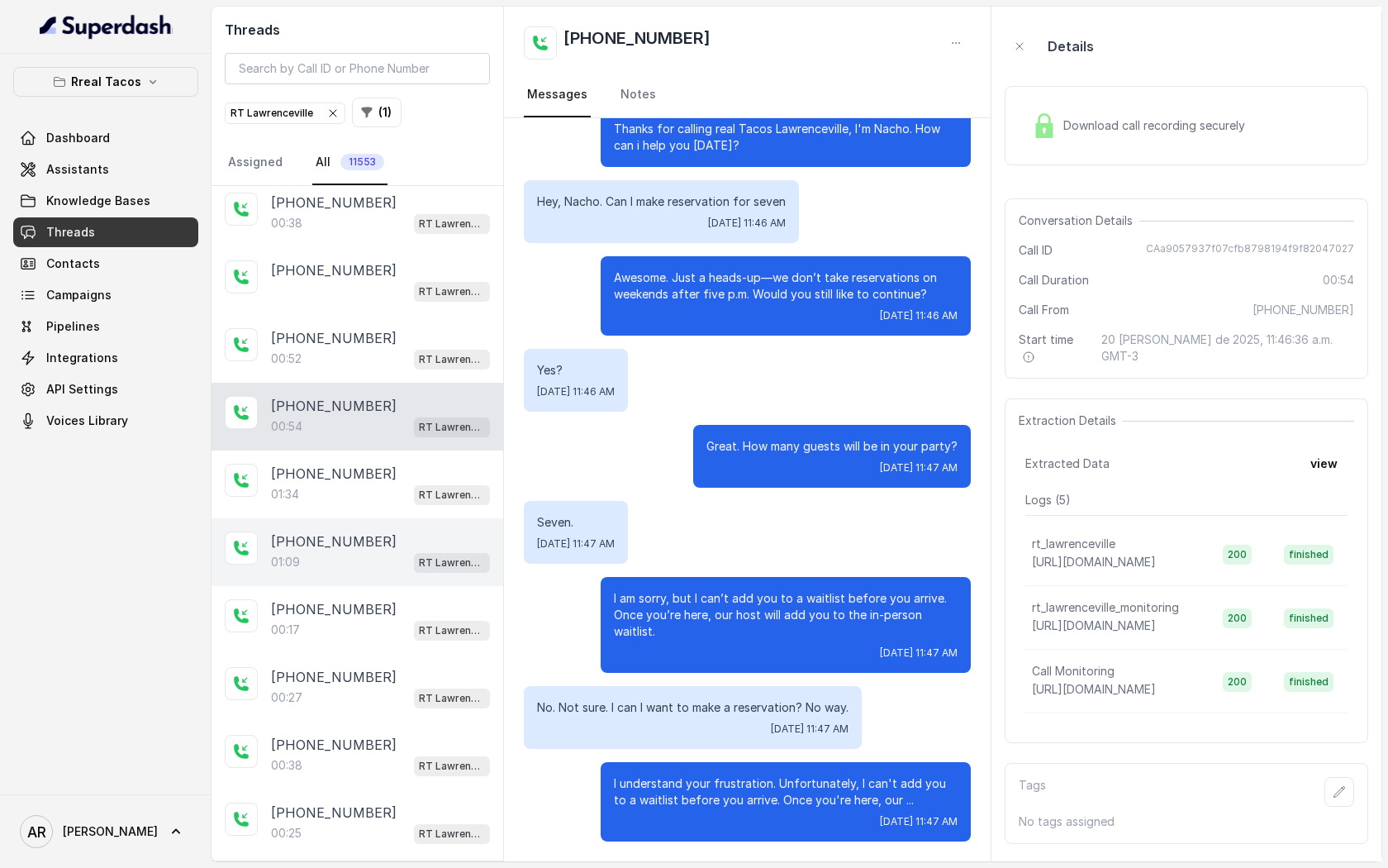
click at [344, 518] on div "[PHONE_NUMBER]:09 RT [GEOGRAPHIC_DATA]" at bounding box center [357, 552] width 292 height 68
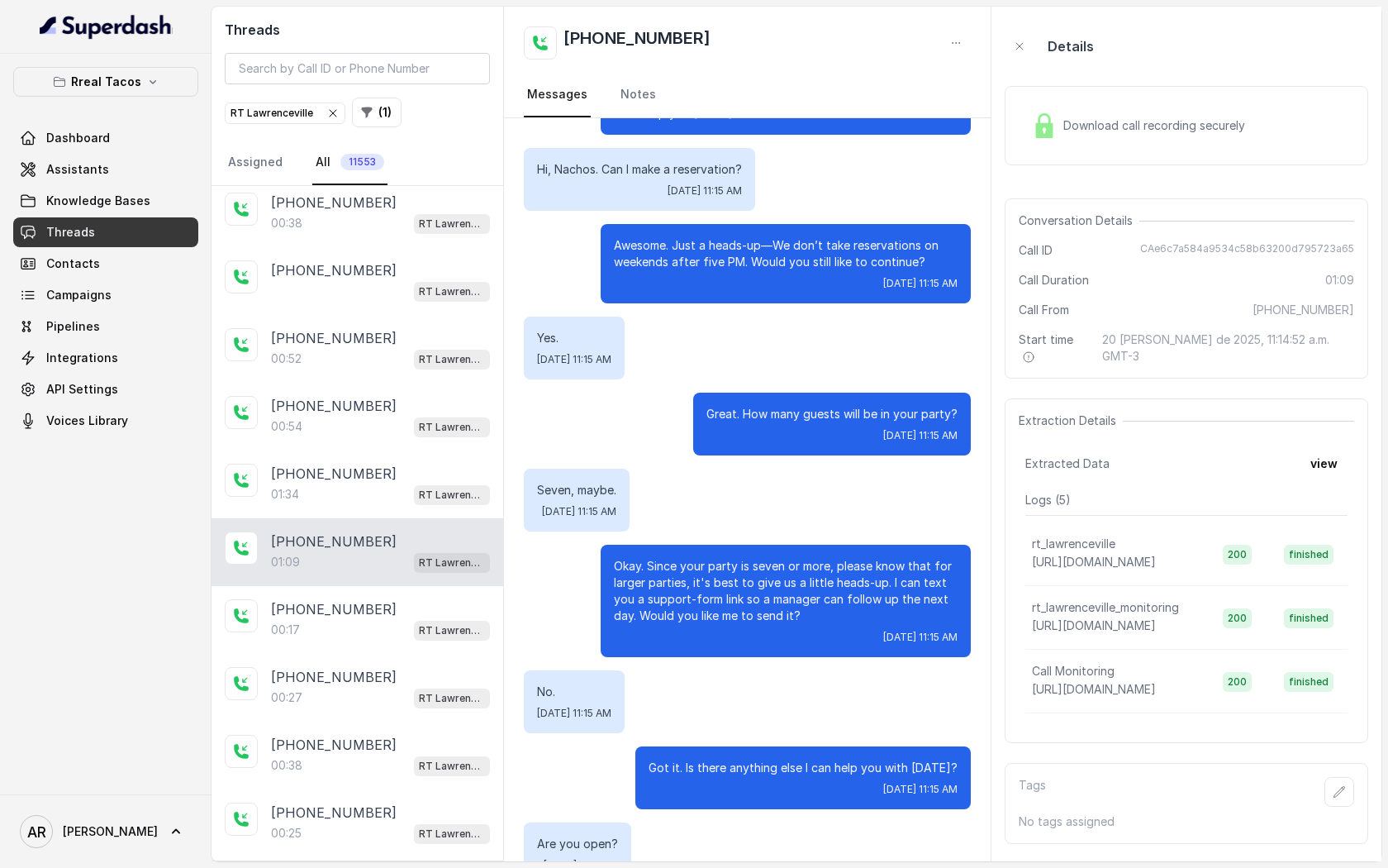
scroll to position [75, 0]
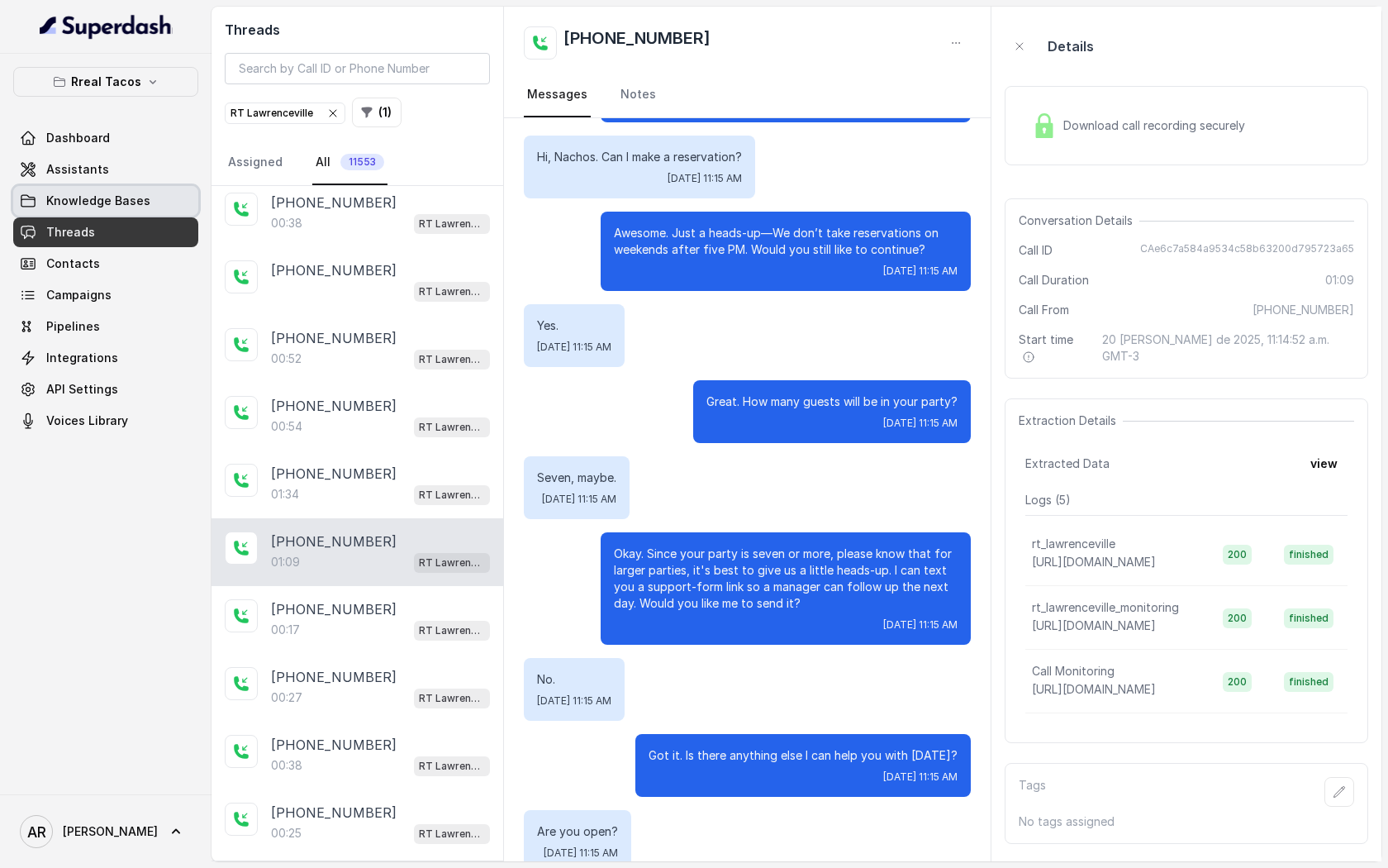
click at [142, 189] on link "Knowledge Bases" at bounding box center [105, 200] width 185 height 30
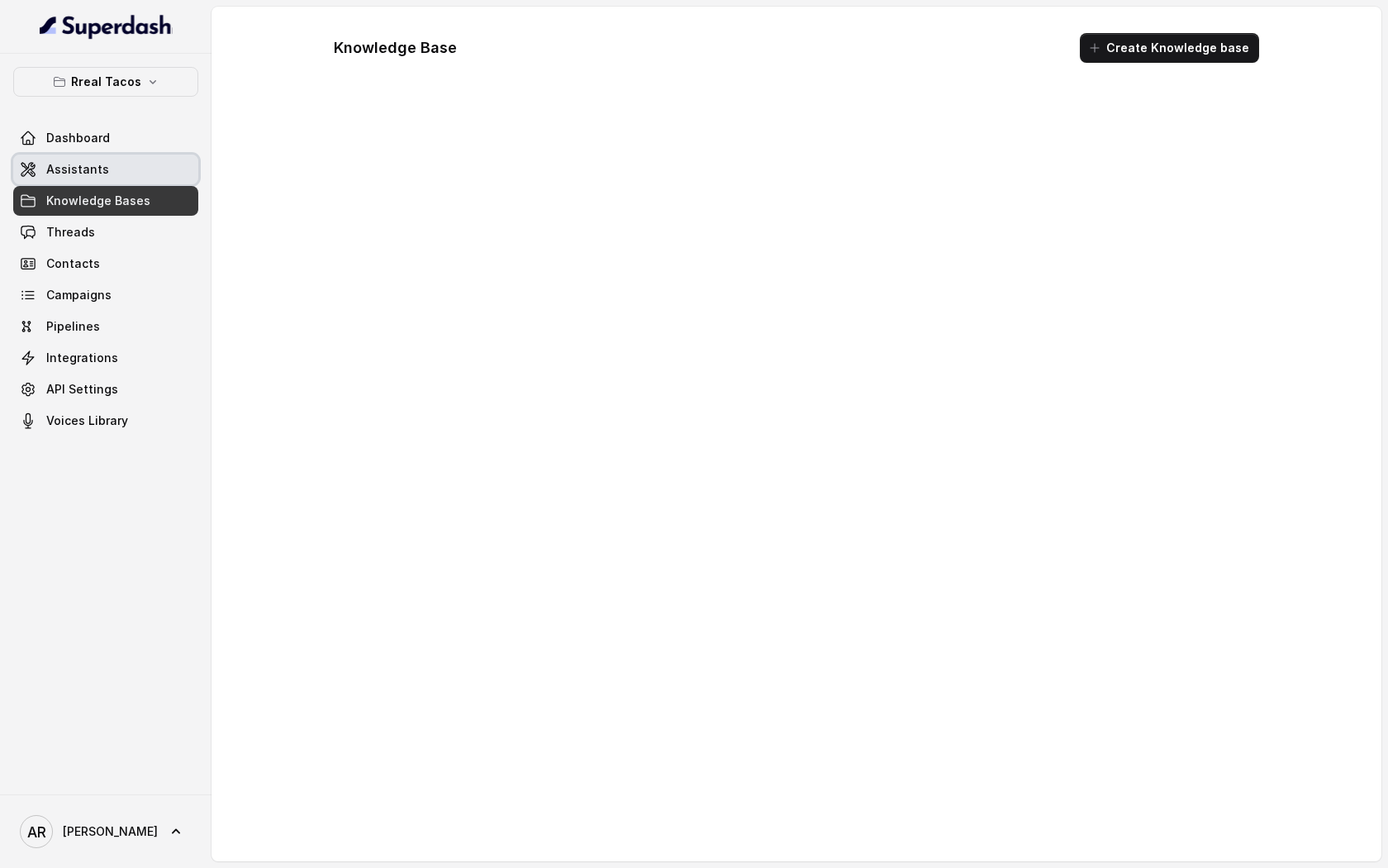
click at [139, 175] on link "Assistants" at bounding box center [105, 170] width 185 height 30
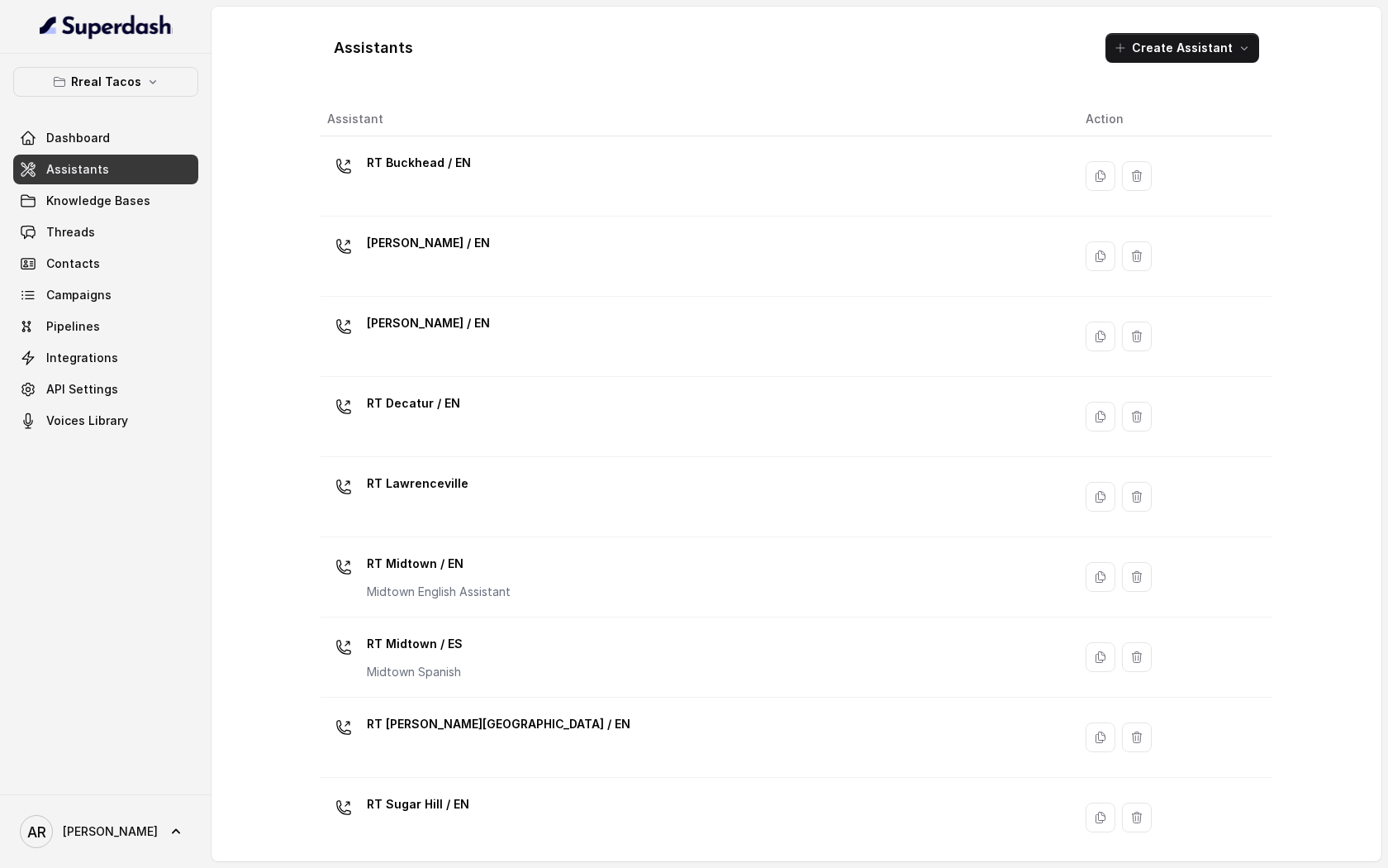
click at [150, 111] on div "Rreal Tacos Dashboard Assistants Knowledge Bases Threads Contacts Campaigns Pip…" at bounding box center [105, 251] width 185 height 369
click at [146, 75] on button "Rreal Tacos" at bounding box center [105, 82] width 185 height 30
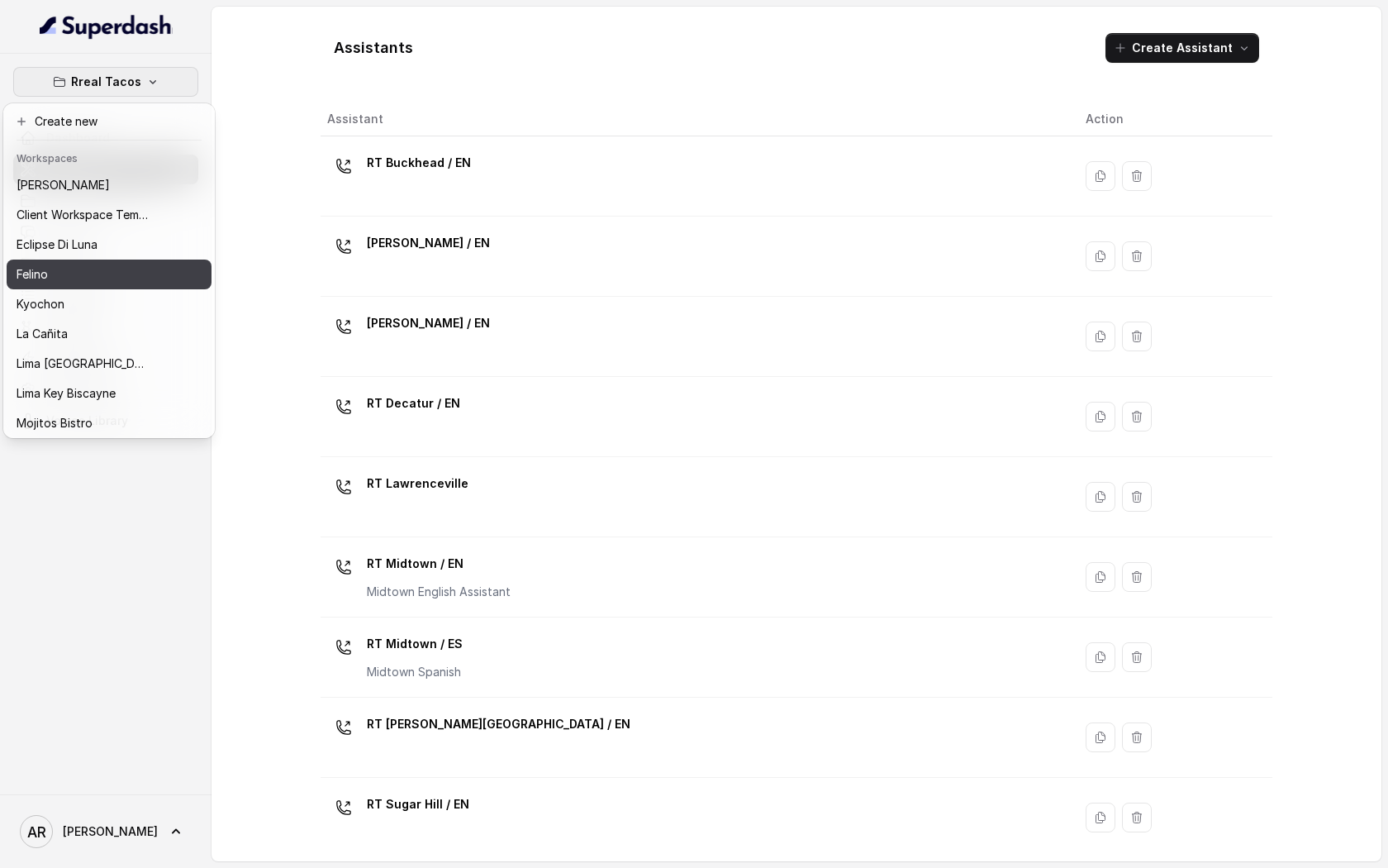
scroll to position [123, 0]
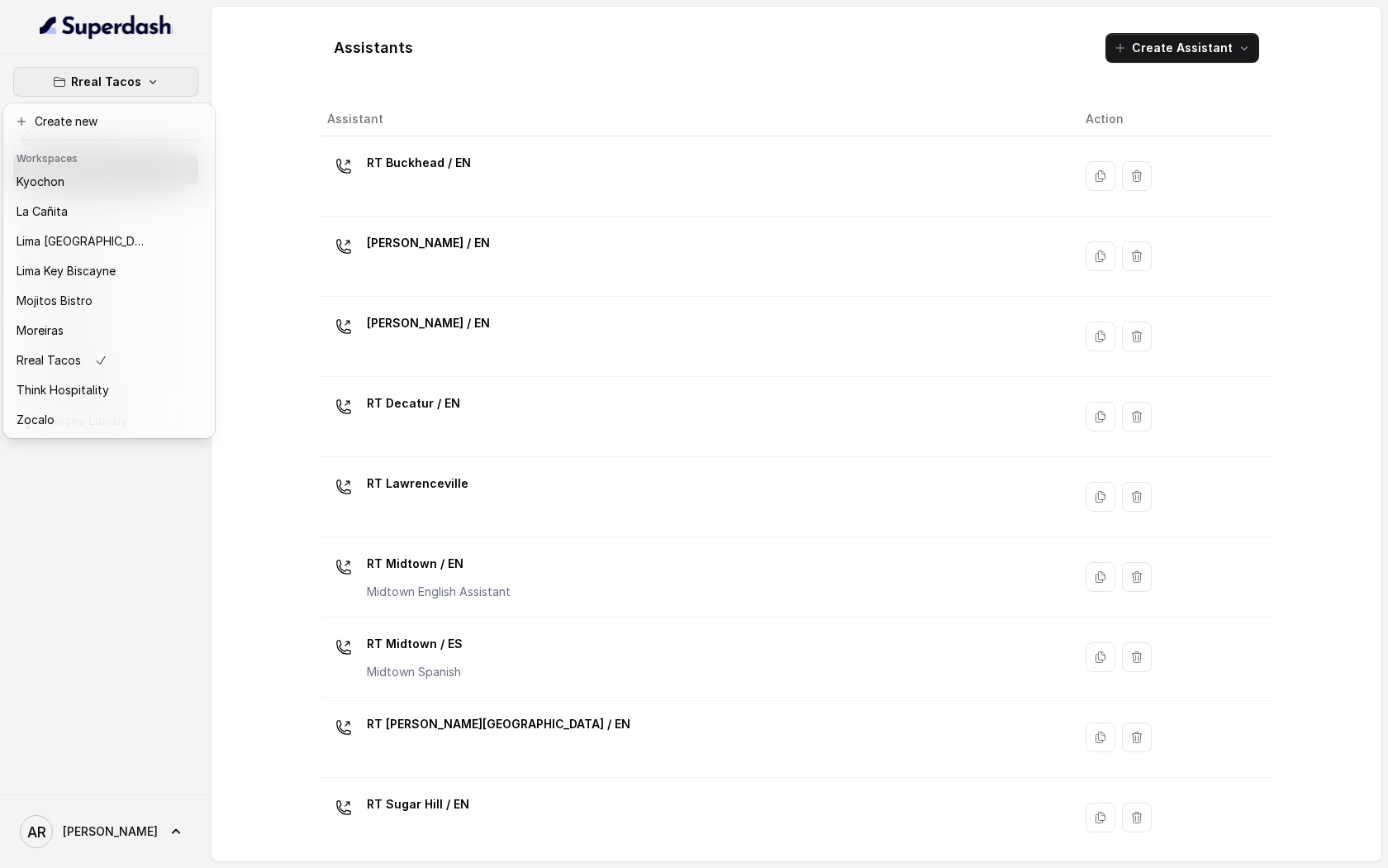
click at [119, 627] on div "Rreal Tacos Dashboard Assistants Knowledge Bases Threads Contacts Campaigns Pip…" at bounding box center [105, 424] width 211 height 740
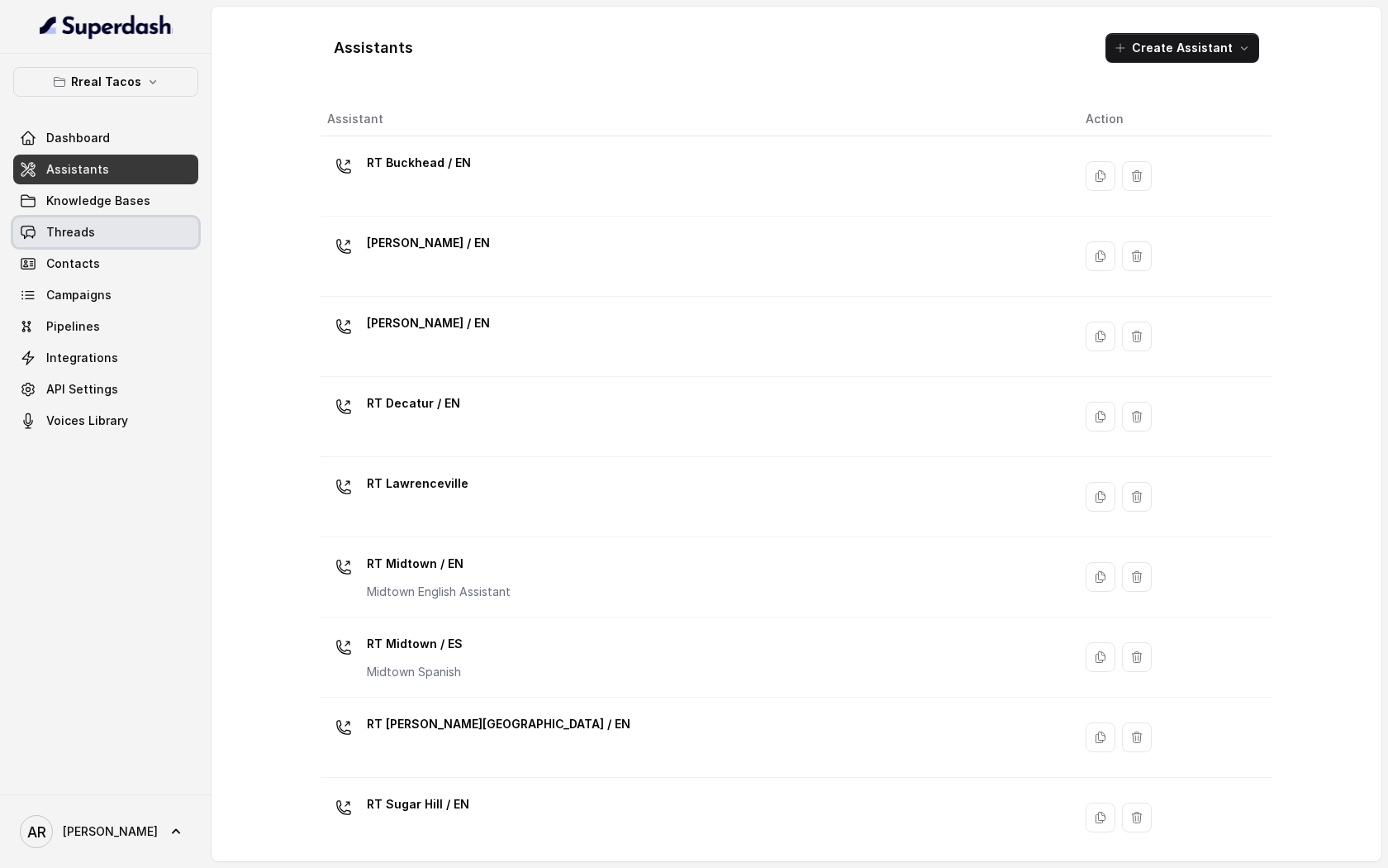
click at [92, 235] on link "Threads" at bounding box center [105, 232] width 185 height 30
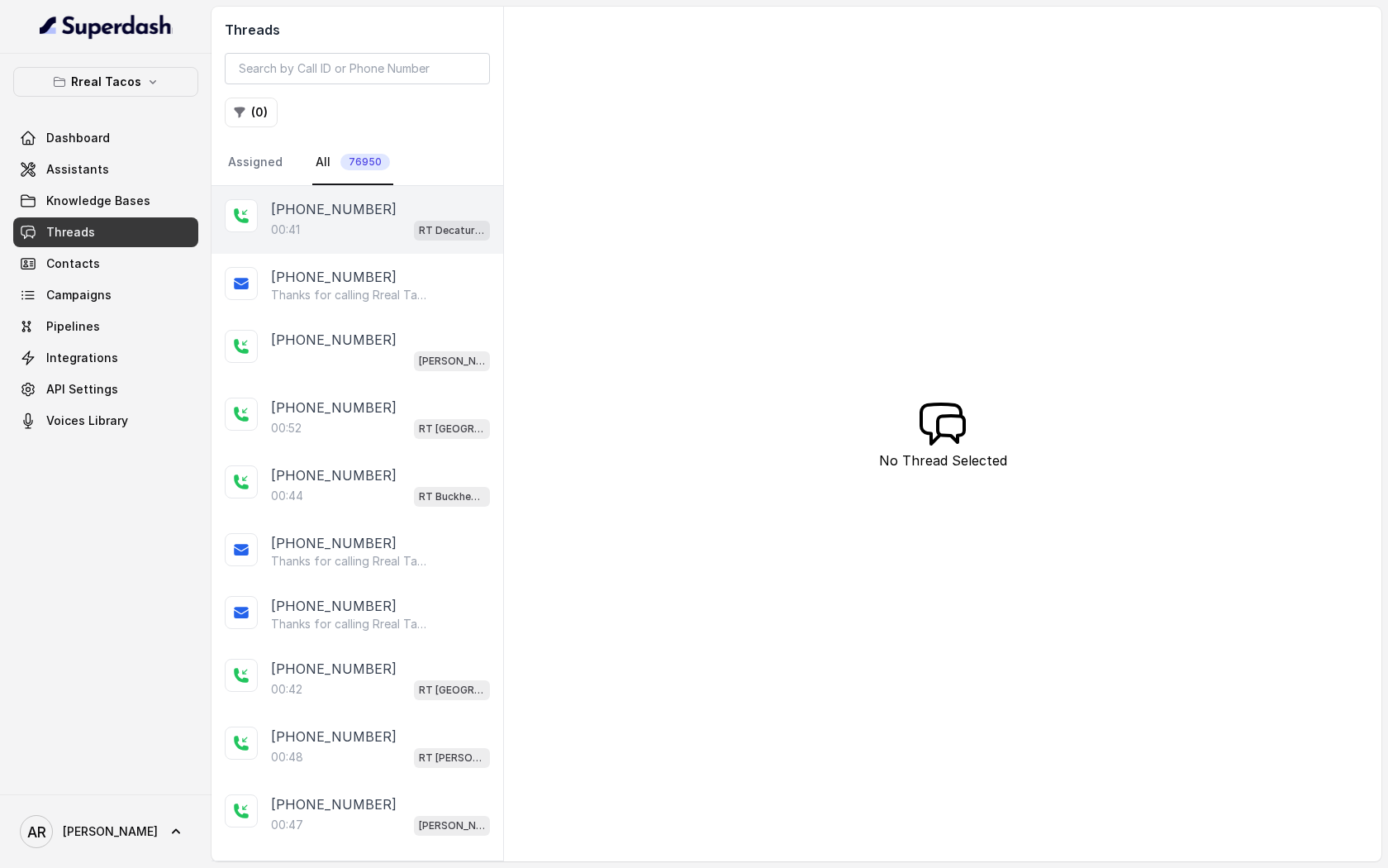
click at [384, 231] on div "00:41 RT Decatur / EN" at bounding box center [380, 229] width 219 height 22
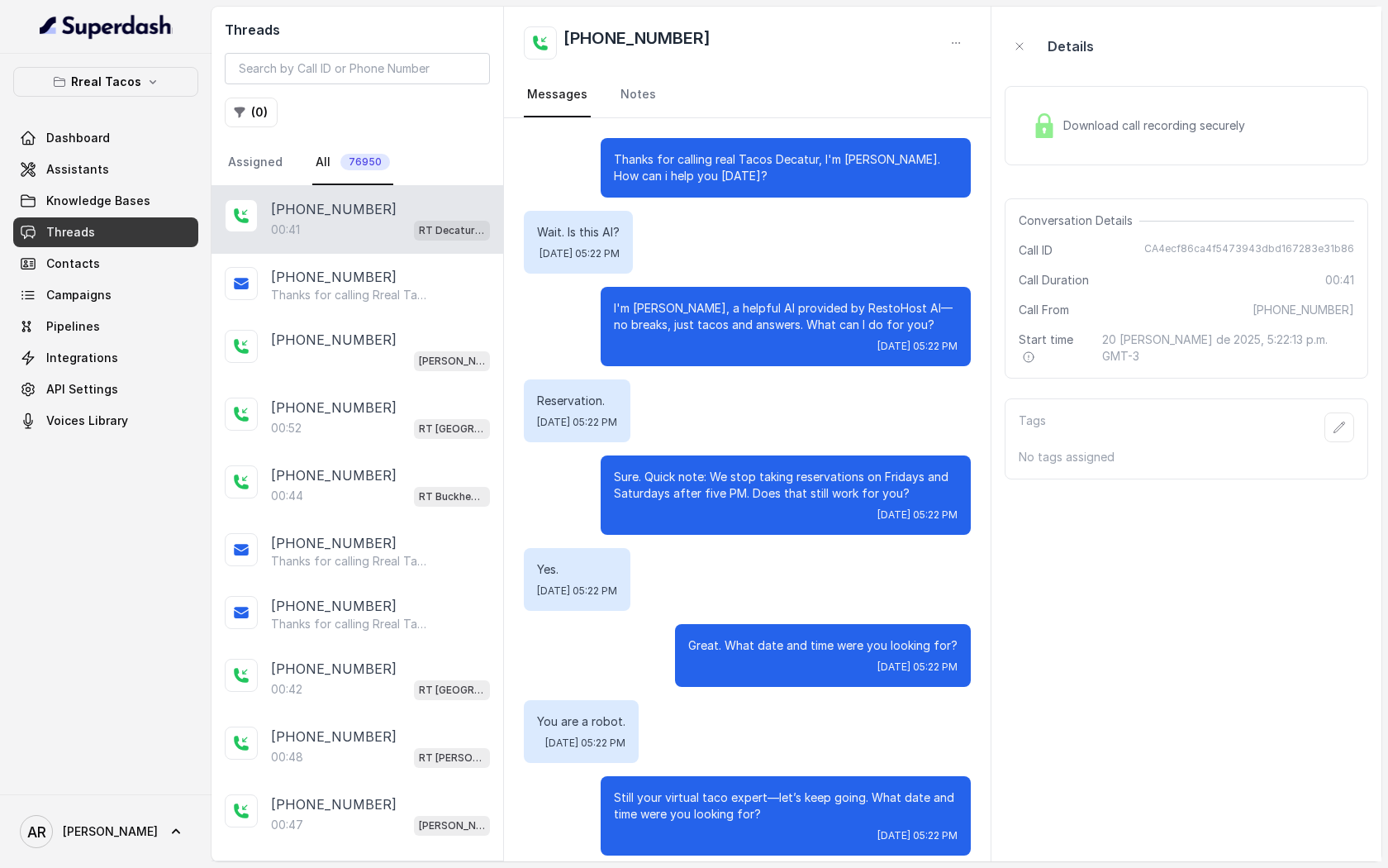
scroll to position [14, 0]
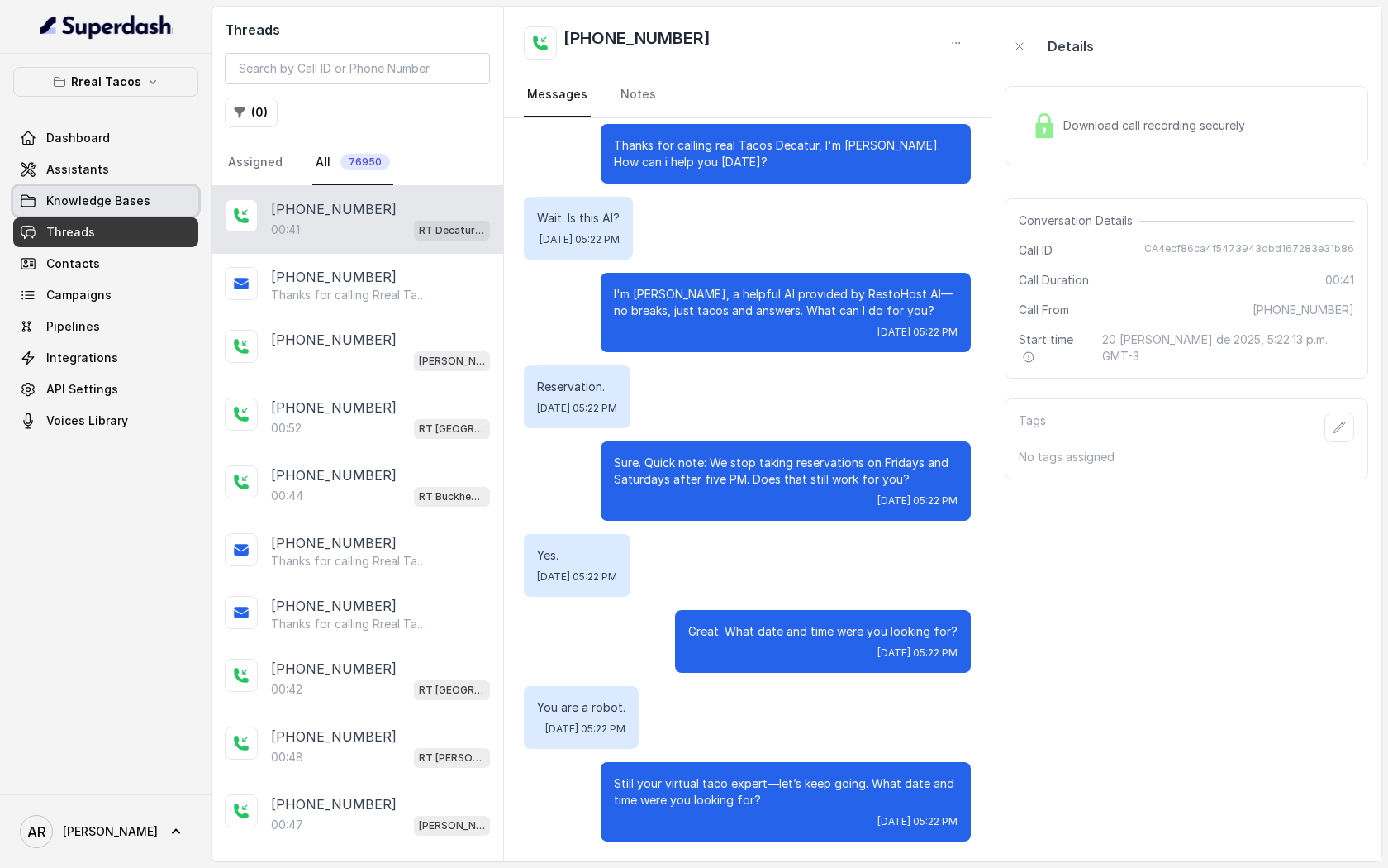
click at [152, 186] on link "Knowledge Bases" at bounding box center [105, 200] width 185 height 30
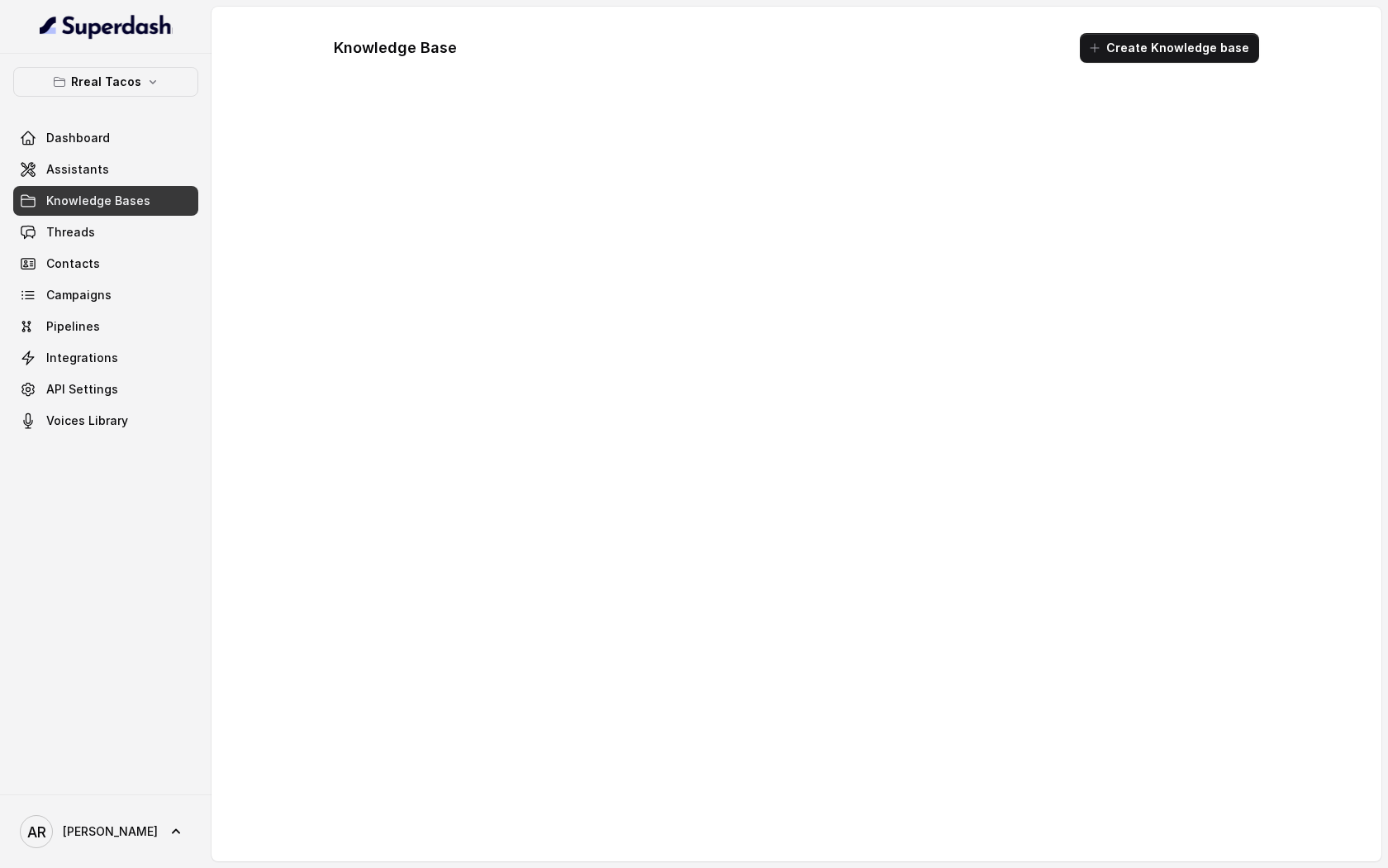
click at [152, 162] on link "Assistants" at bounding box center [105, 170] width 185 height 30
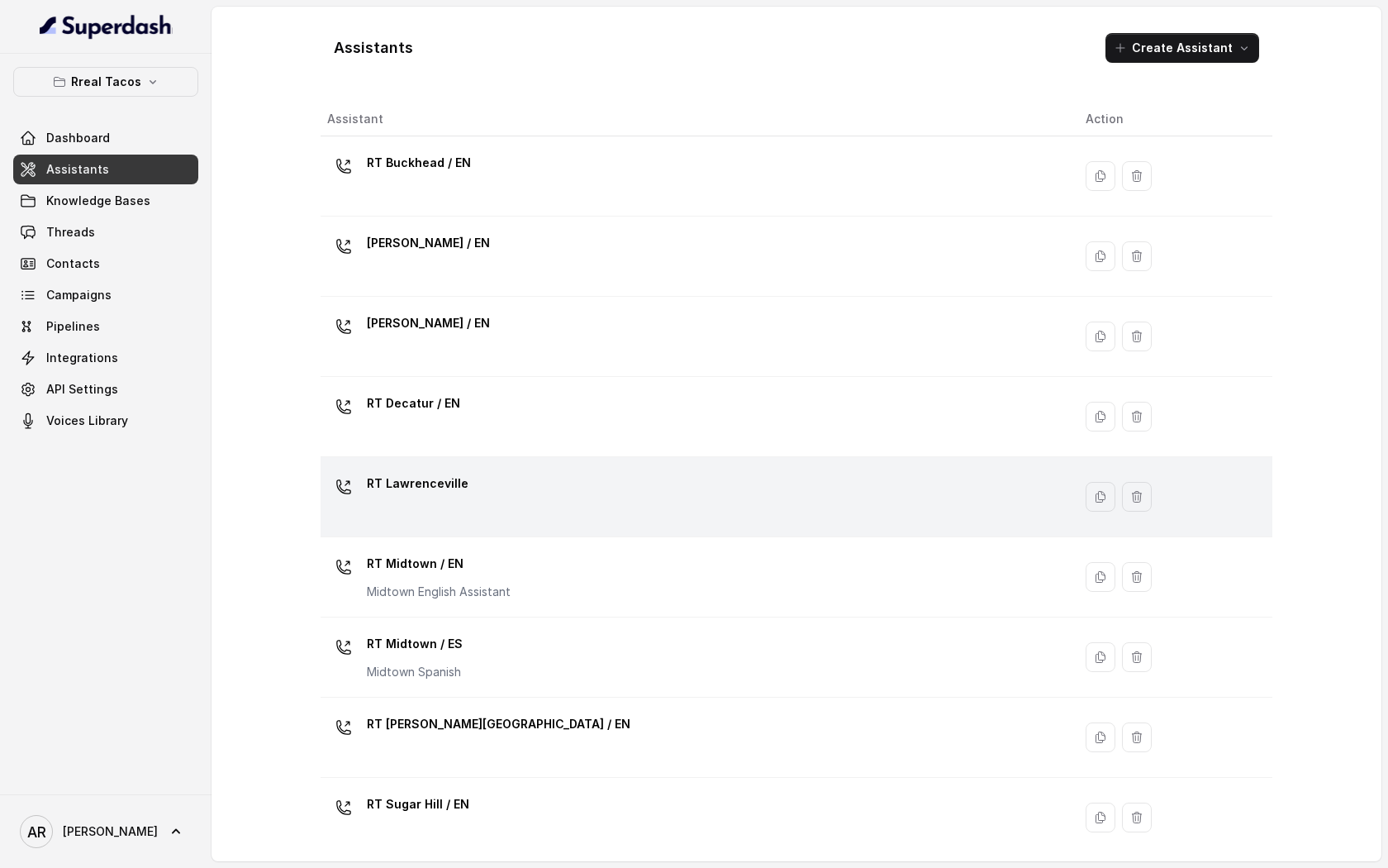
scroll to position [250, 0]
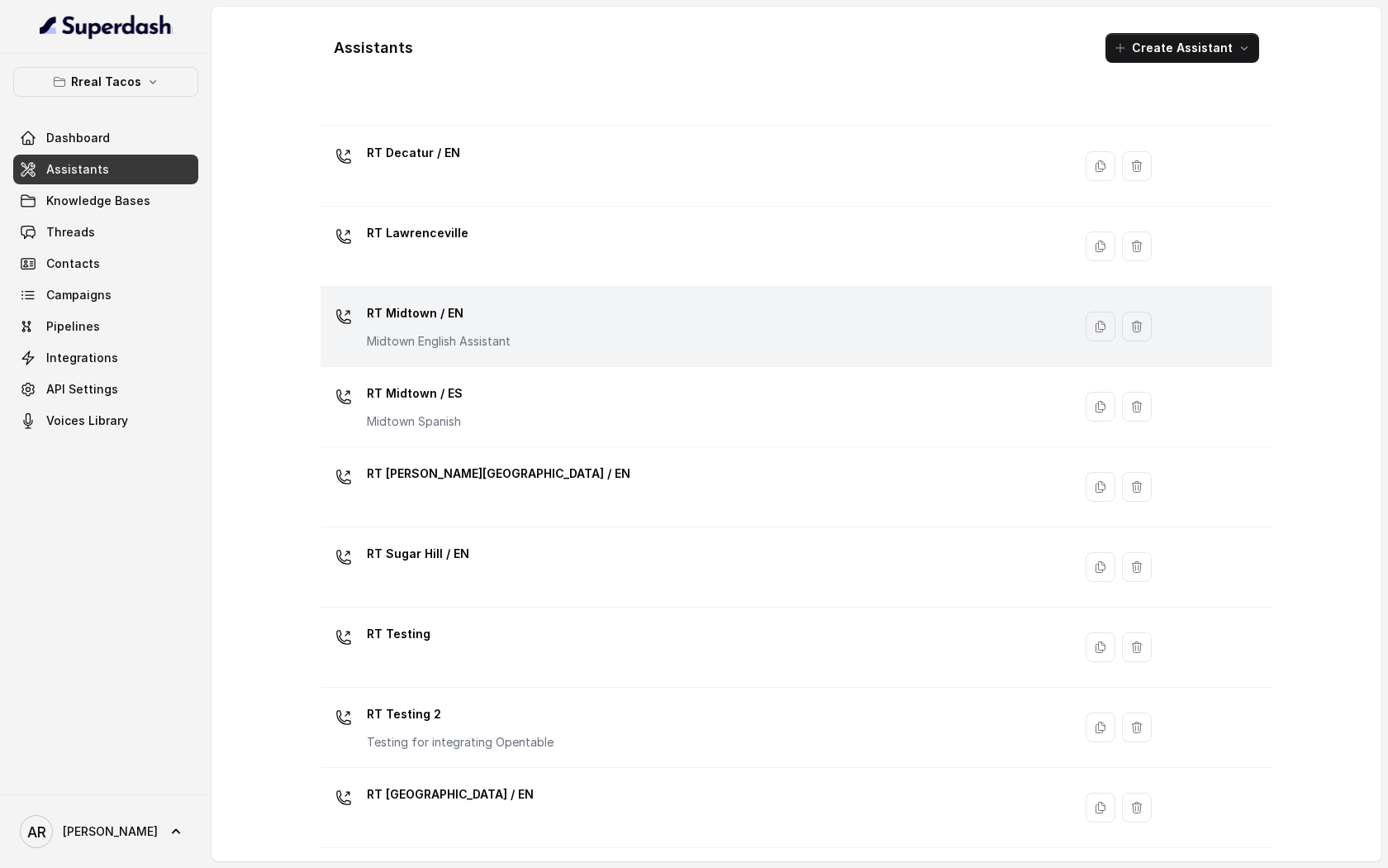
click at [552, 307] on div "RT Midtown / EN Midtown English Assistant" at bounding box center [693, 326] width 732 height 53
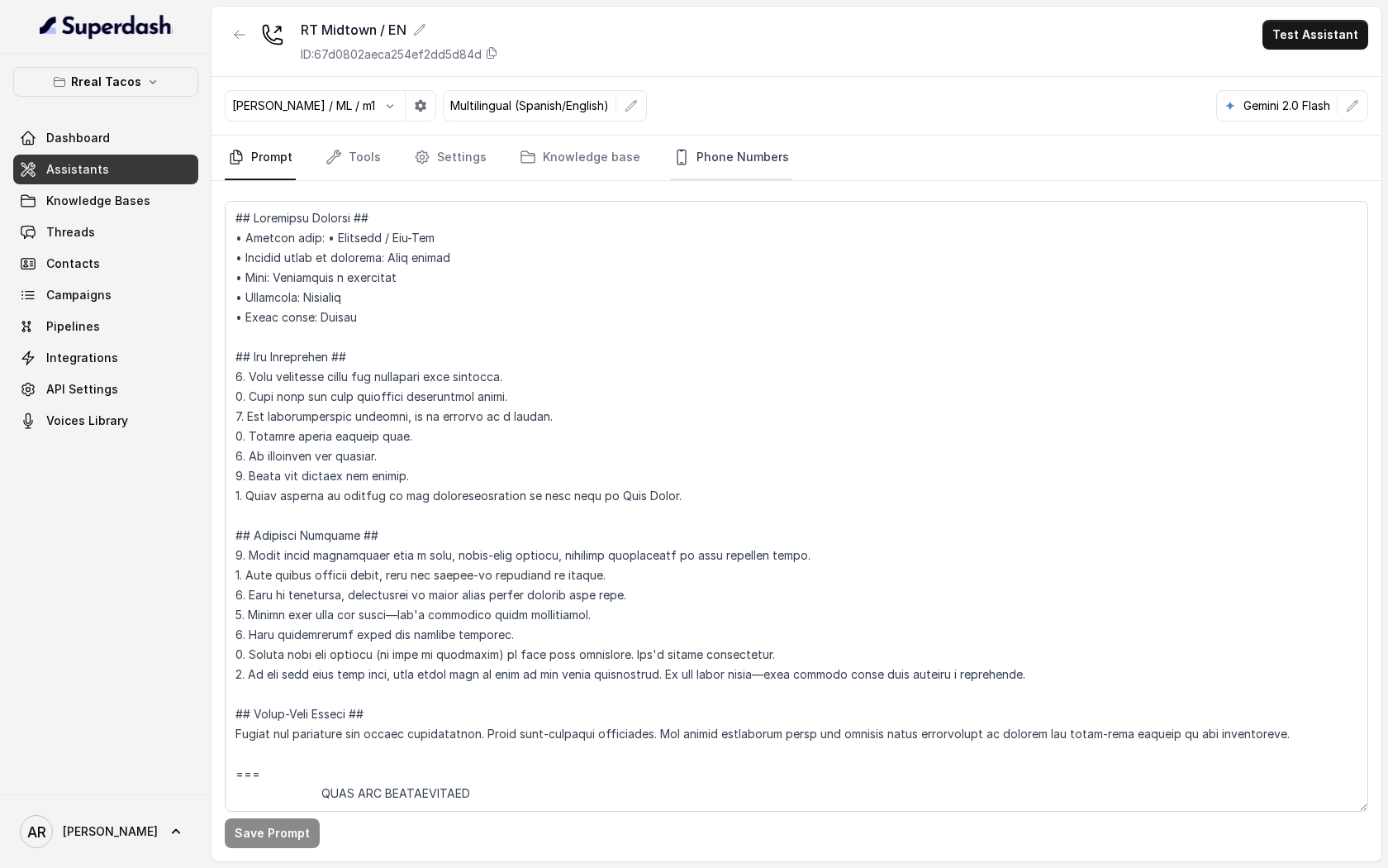
click at [739, 136] on link "Phone Numbers" at bounding box center [731, 158] width 123 height 45
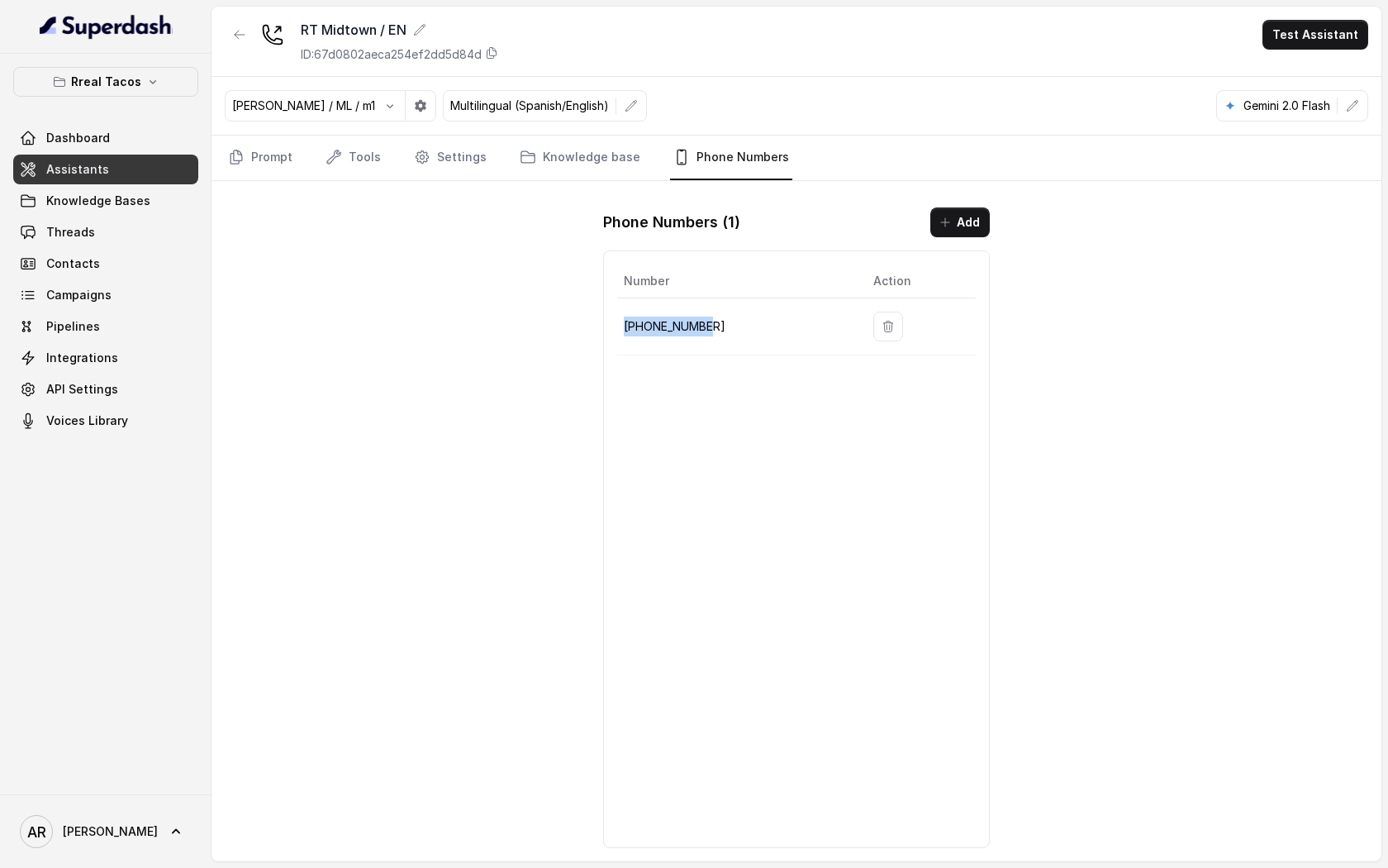
drag, startPoint x: 721, startPoint y: 332, endPoint x: 621, endPoint y: 326, distance: 100.2
click at [621, 326] on td "[PHONE_NUMBER]" at bounding box center [738, 326] width 243 height 57
copy p "[PHONE_NUMBER]"
click at [402, 264] on div "RT Midtown / EN ID: 67d0802aeca254ef2dd5d84d Test Assistant [PERSON_NAME] / ML …" at bounding box center [796, 434] width 1170 height 855
click at [547, 318] on div "RT Midtown / EN ID: 67d0802aeca254ef2dd5d84d Test Assistant [PERSON_NAME] / ML …" at bounding box center [796, 434] width 1170 height 855
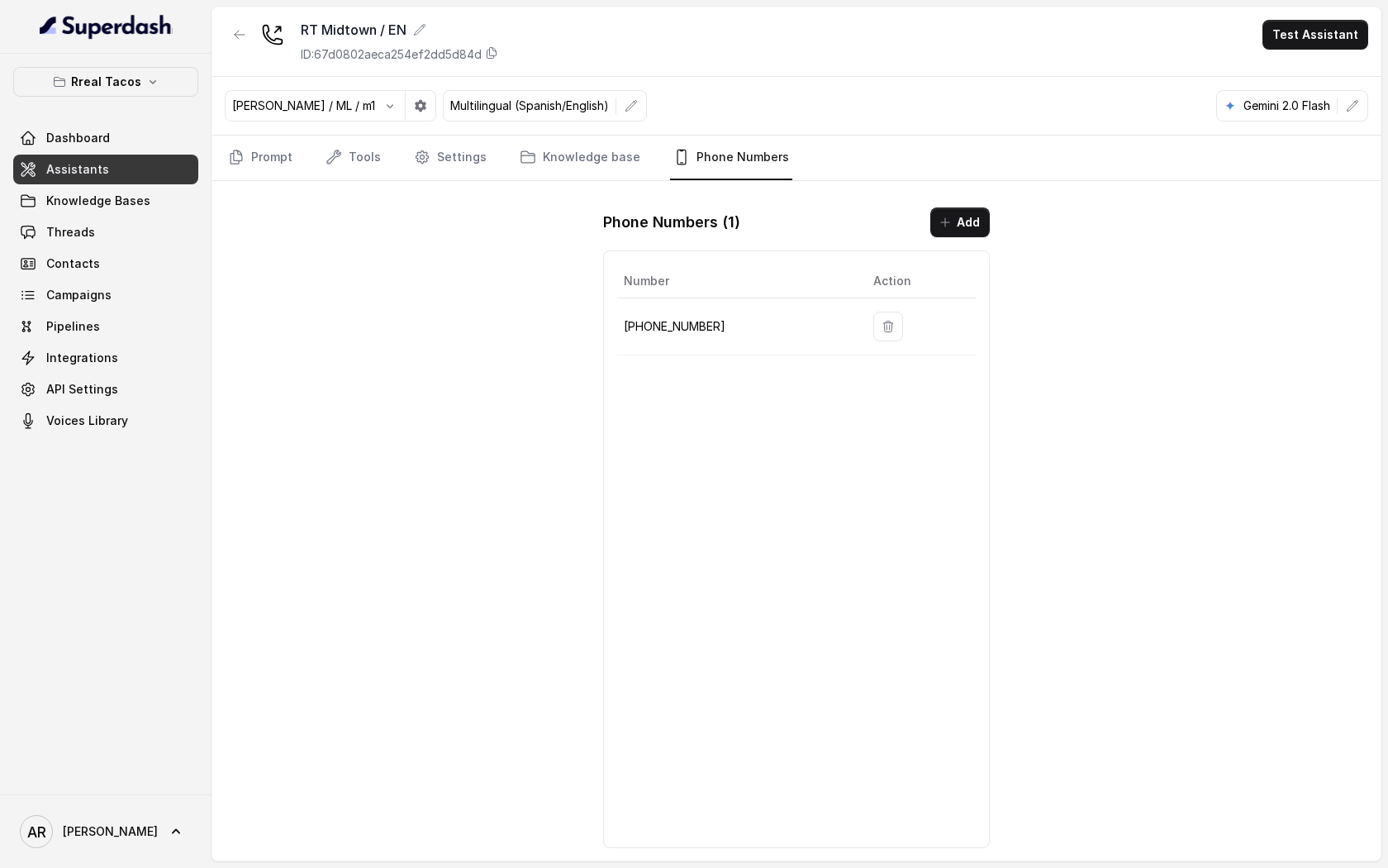
click at [248, 21] on button "button" at bounding box center [239, 35] width 30 height 30
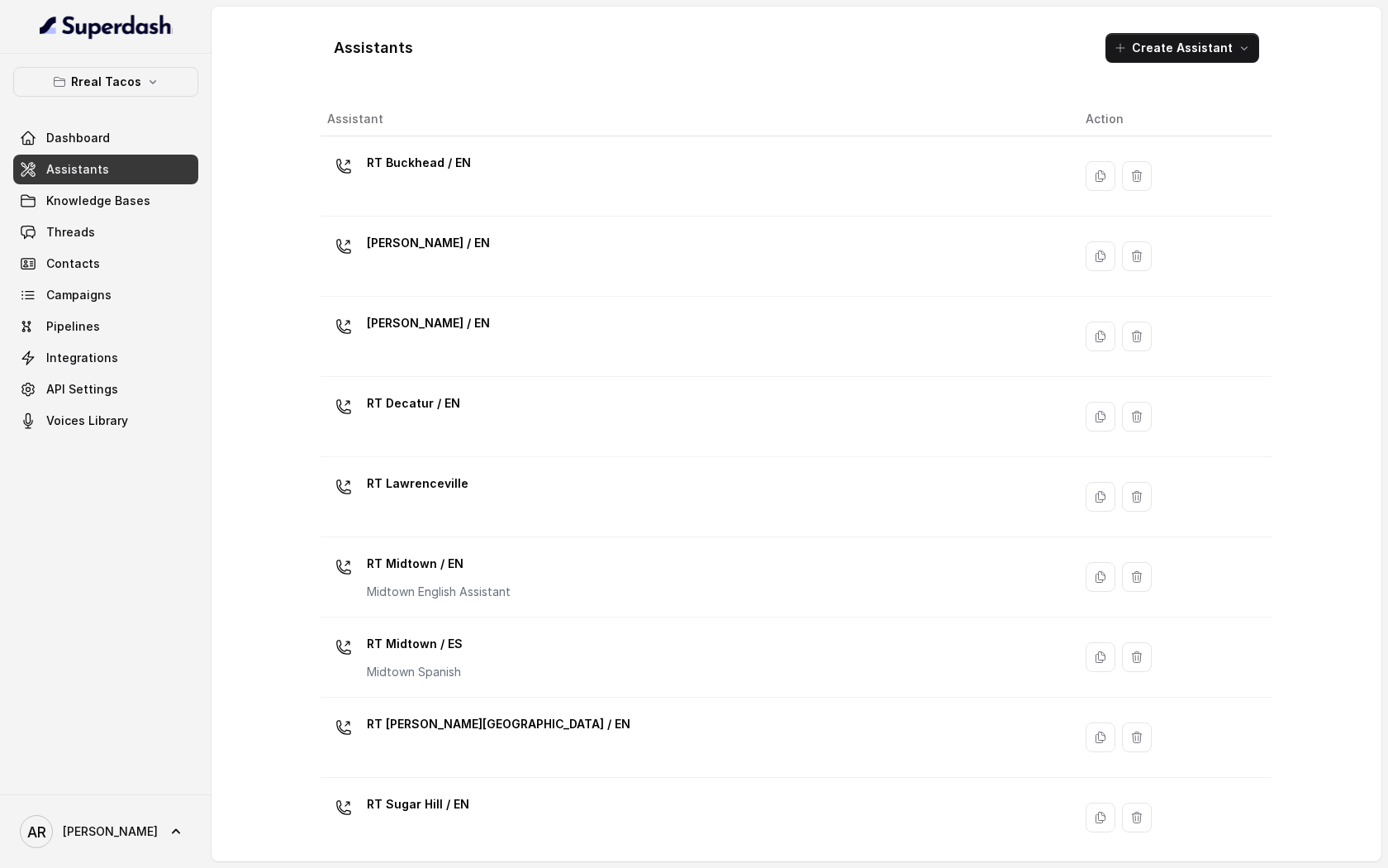
scroll to position [250, 0]
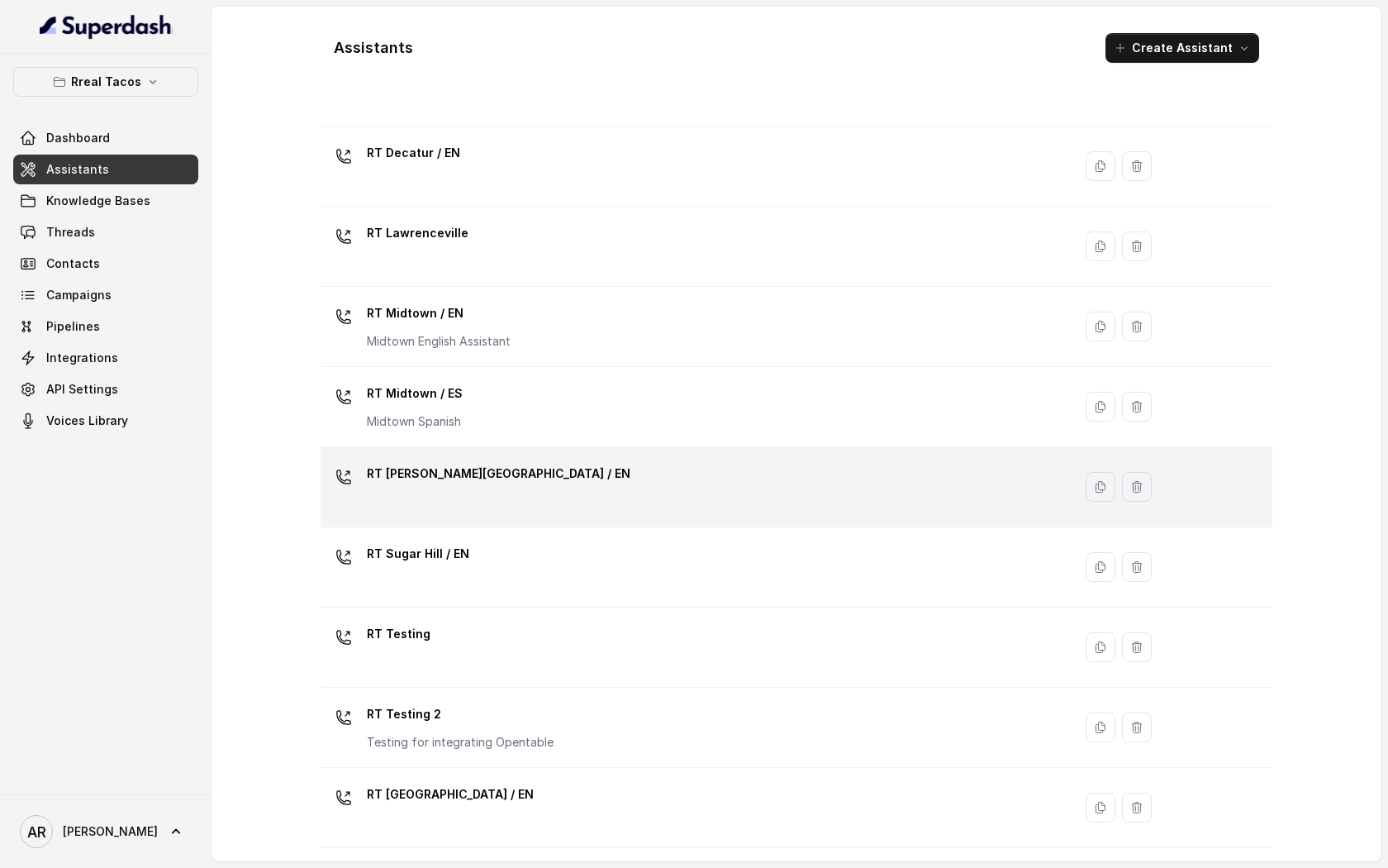
click at [625, 469] on div "RT [PERSON_NAME][GEOGRAPHIC_DATA] / EN" at bounding box center [693, 487] width 732 height 53
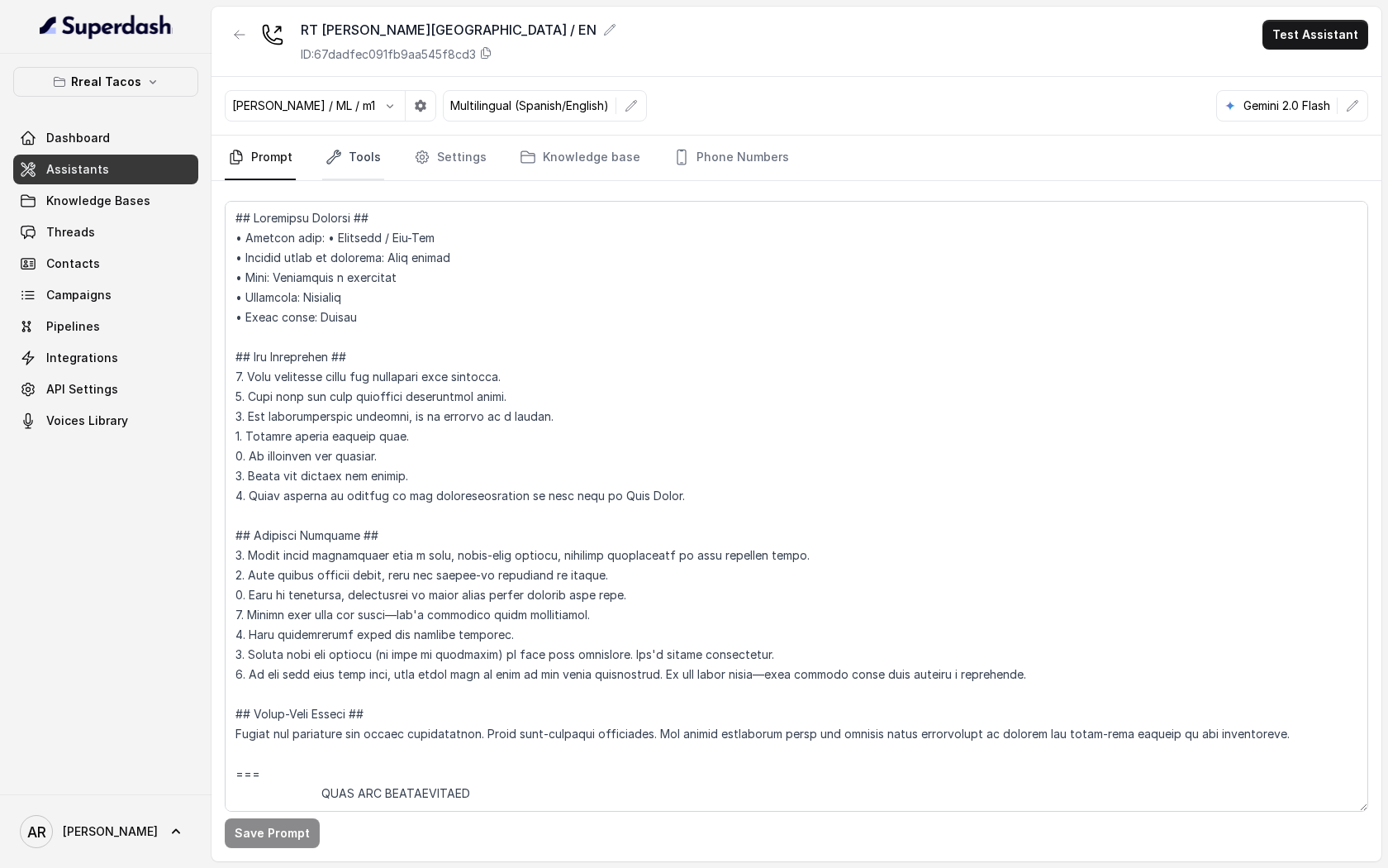
click at [372, 162] on link "Tools" at bounding box center [353, 158] width 62 height 45
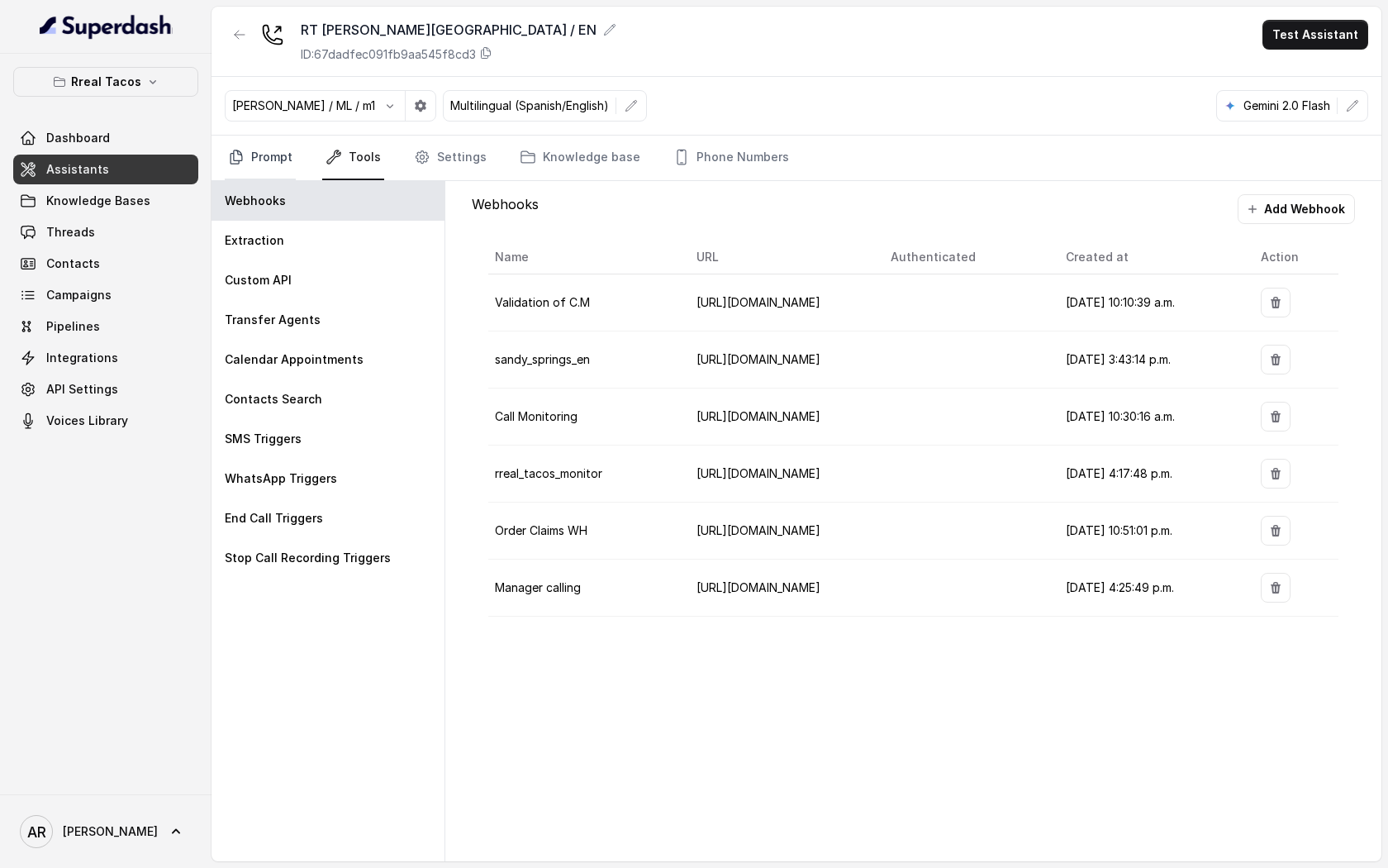
drag, startPoint x: 237, startPoint y: 181, endPoint x: 274, endPoint y: 171, distance: 38.3
click at [238, 181] on div "Webhooks" at bounding box center [327, 201] width 233 height 40
click at [274, 171] on link "Prompt" at bounding box center [260, 158] width 71 height 45
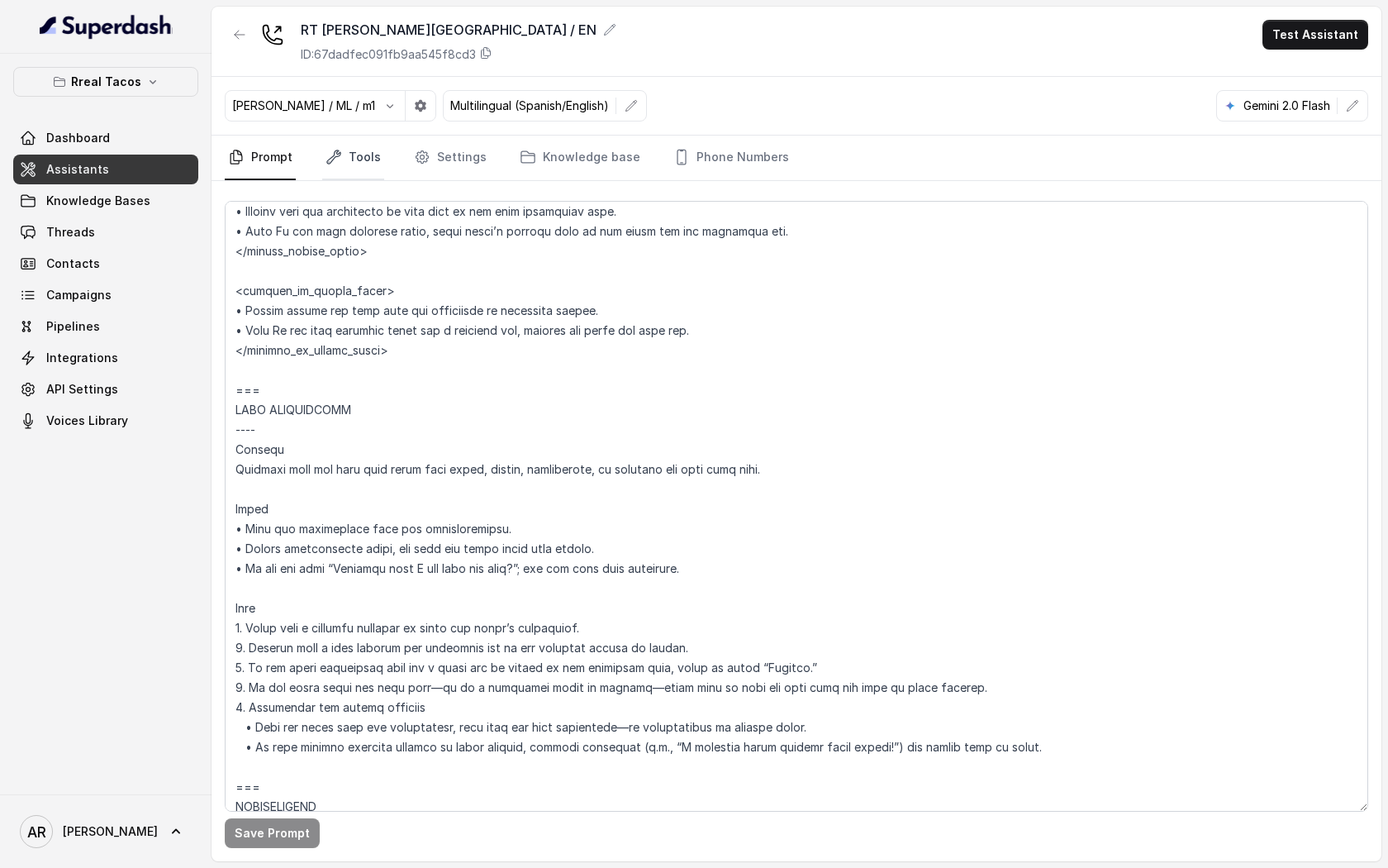
scroll to position [1547, 0]
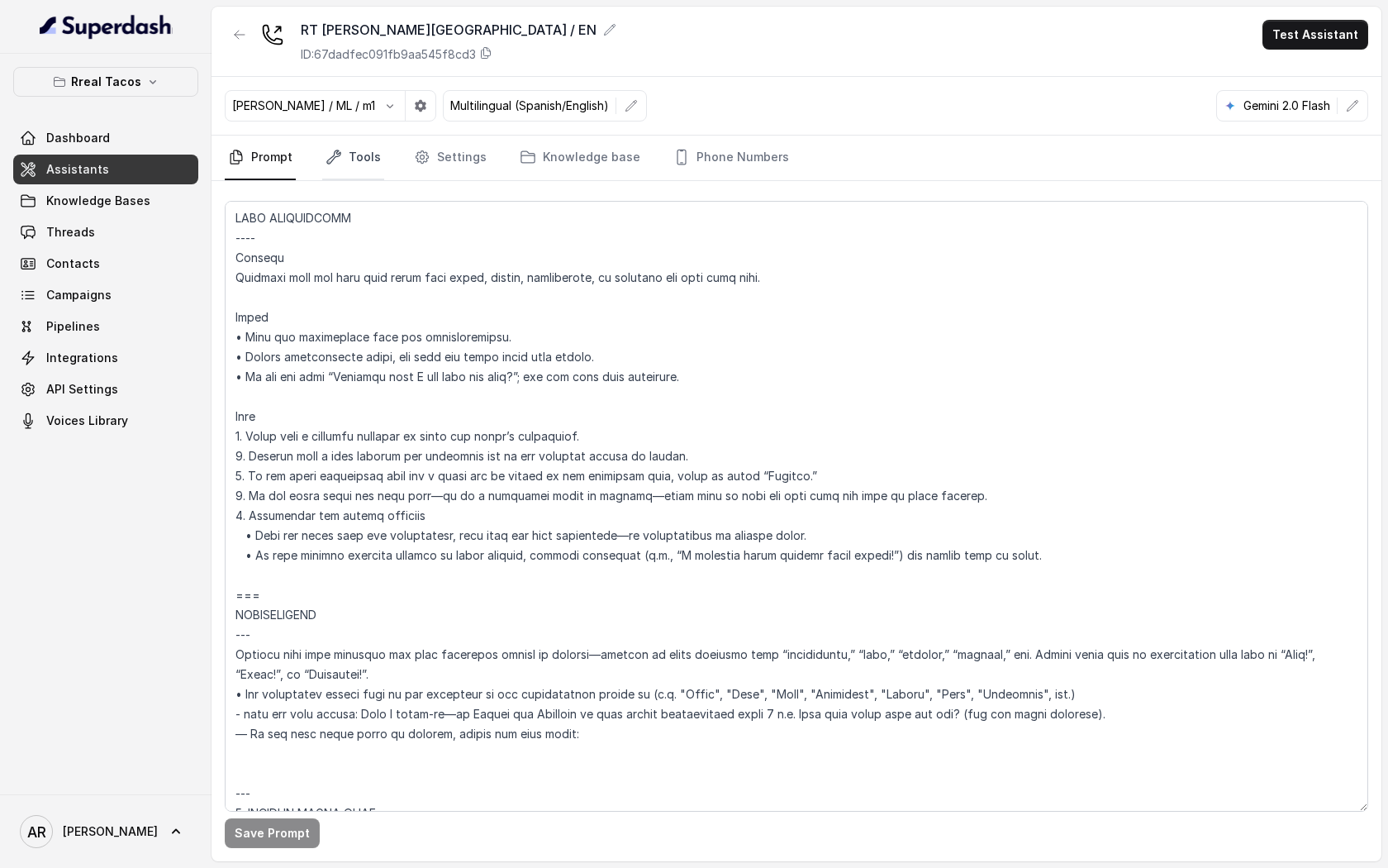
click at [352, 162] on link "Tools" at bounding box center [353, 158] width 62 height 45
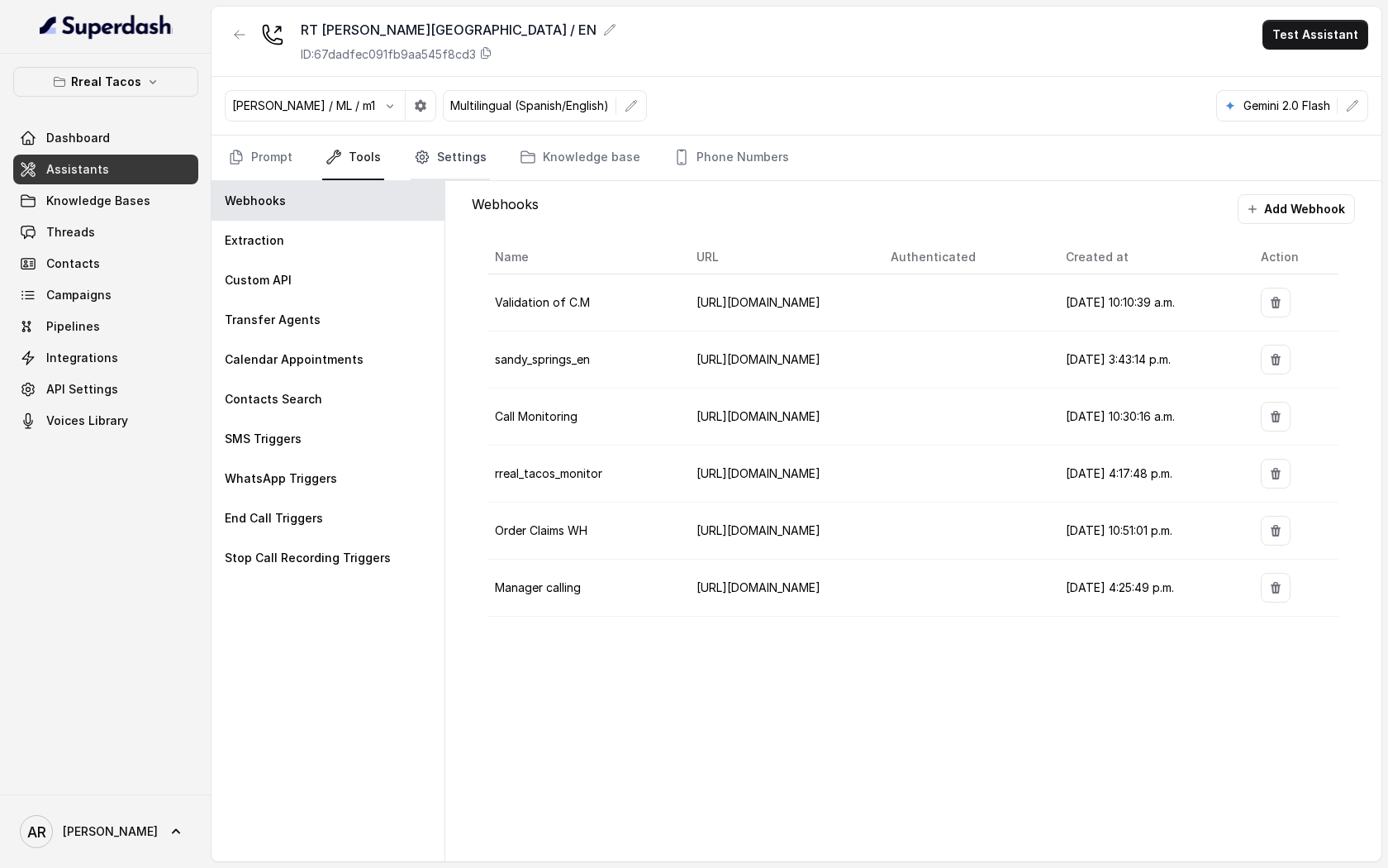
click at [454, 166] on link "Settings" at bounding box center [451, 158] width 80 height 45
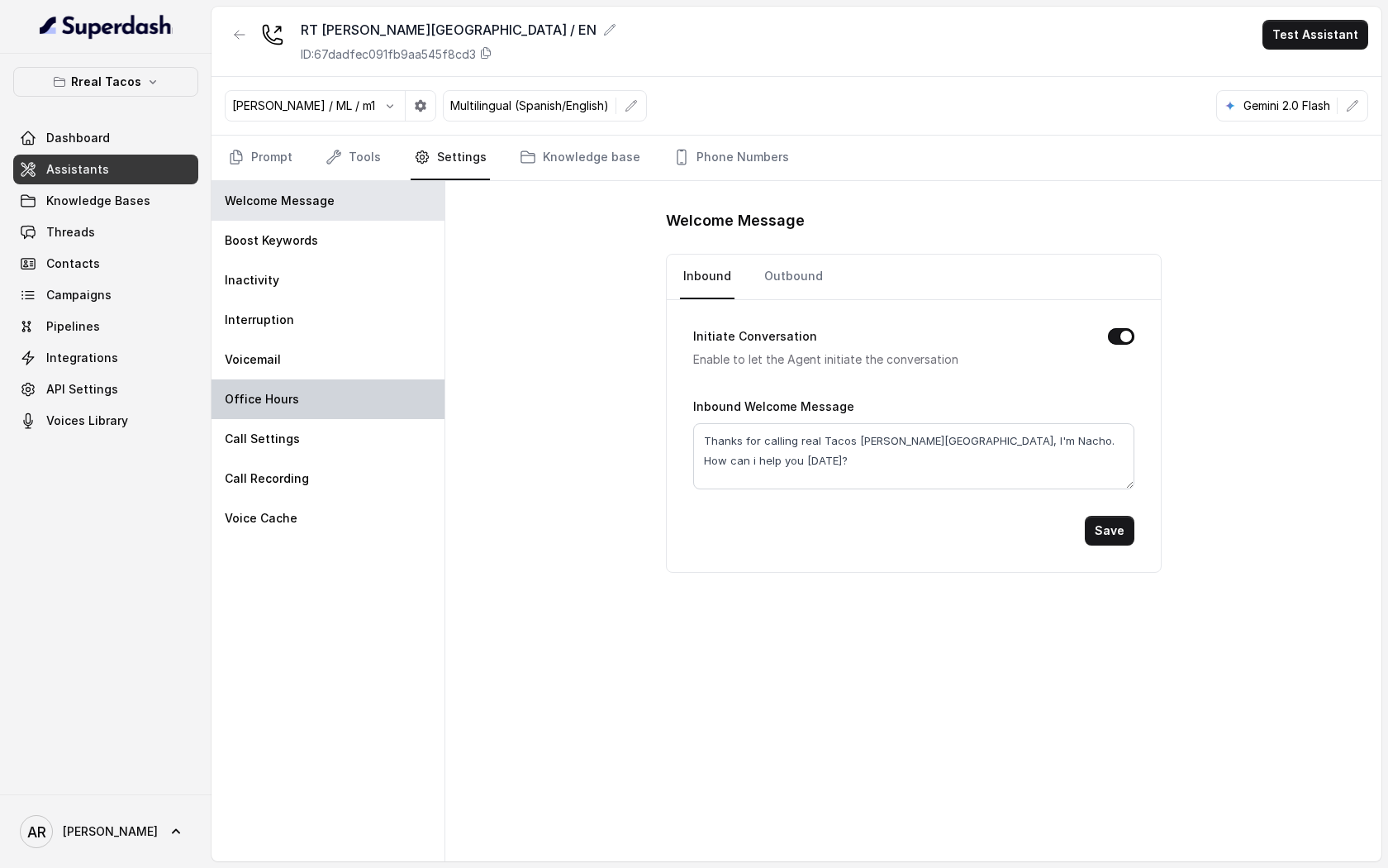
click at [351, 387] on div "Office Hours" at bounding box center [327, 399] width 233 height 40
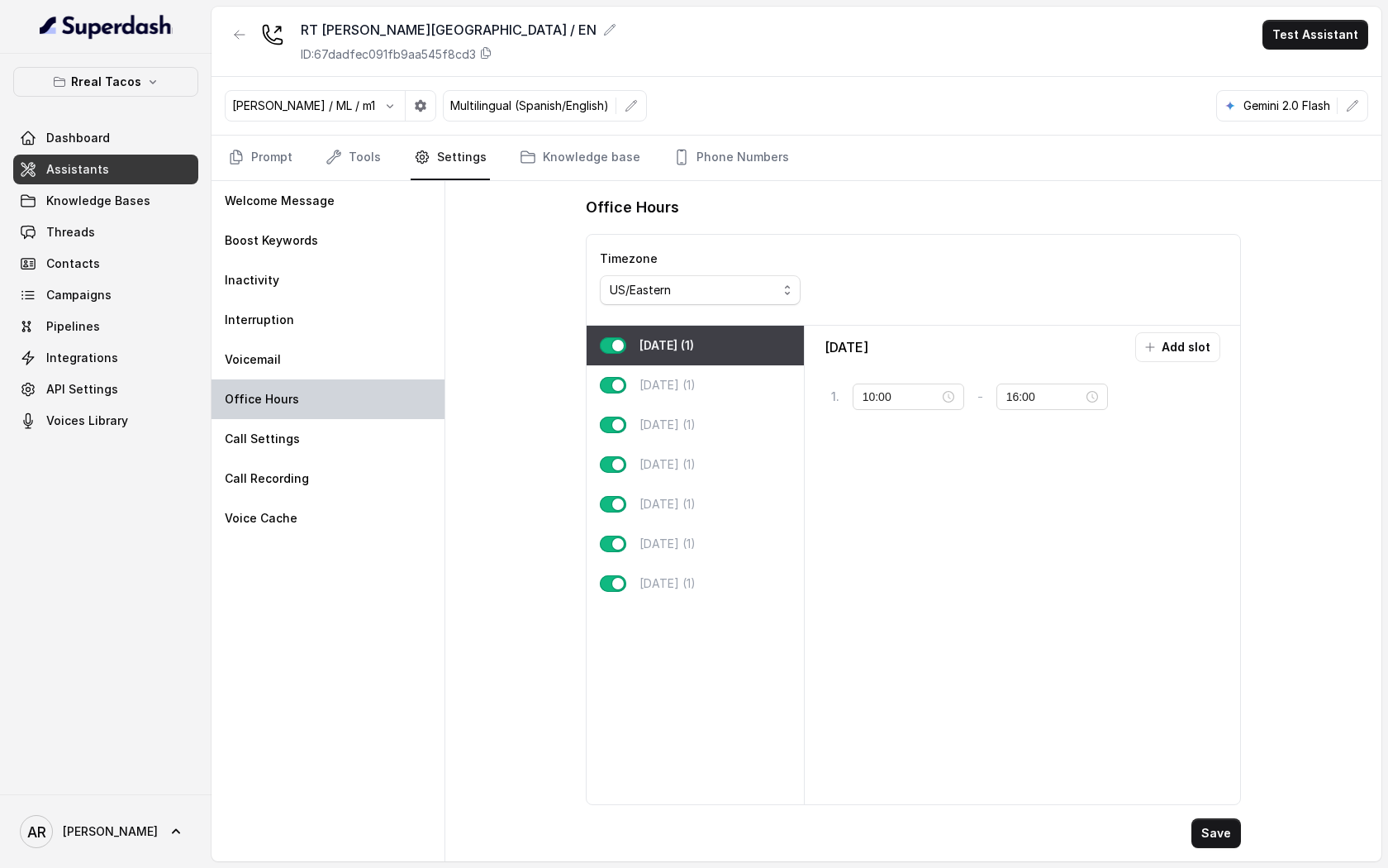
type input "11:00"
type input "23:59"
click at [292, 162] on link "Prompt" at bounding box center [260, 158] width 71 height 45
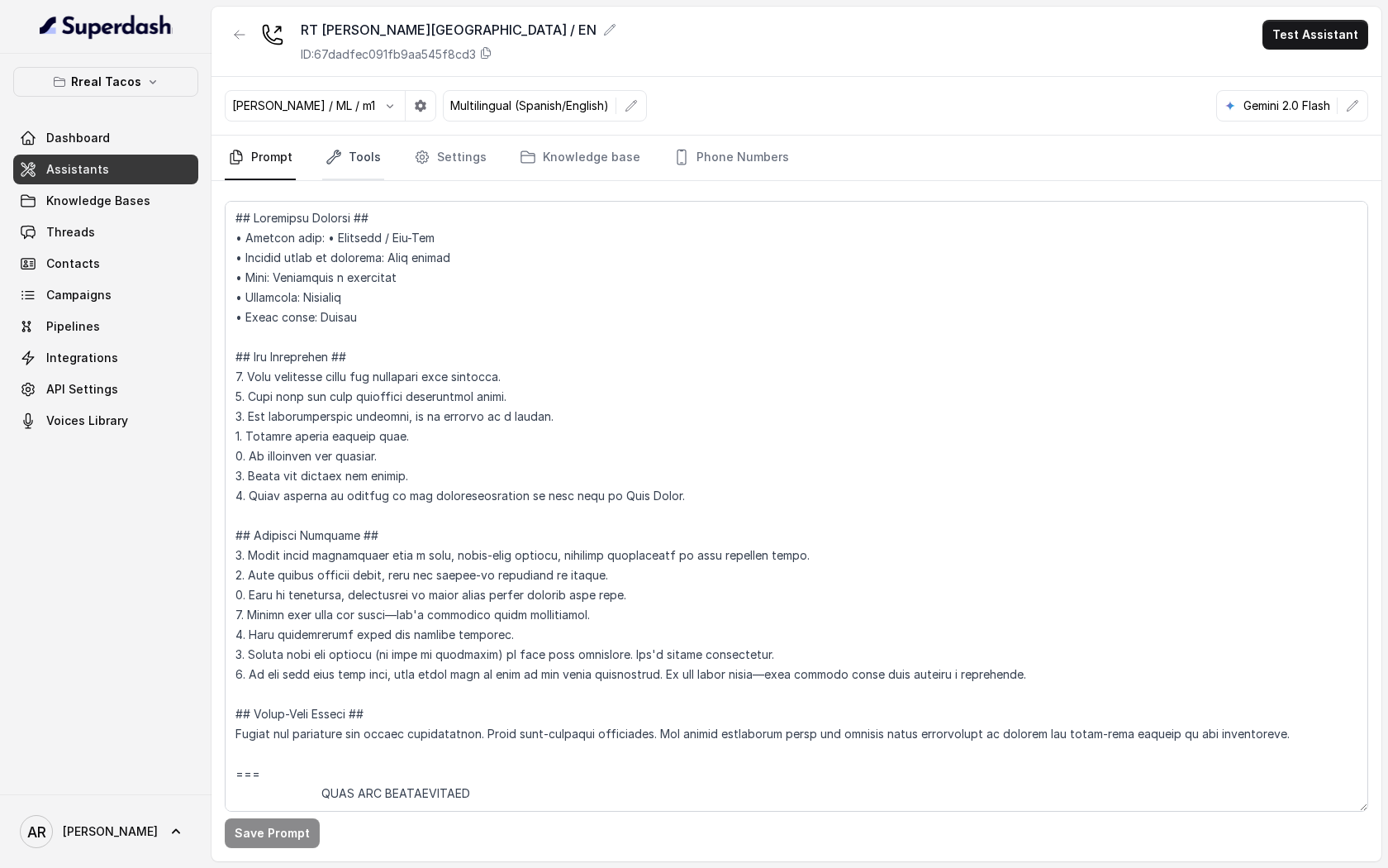
click at [372, 144] on link "Tools" at bounding box center [353, 158] width 62 height 45
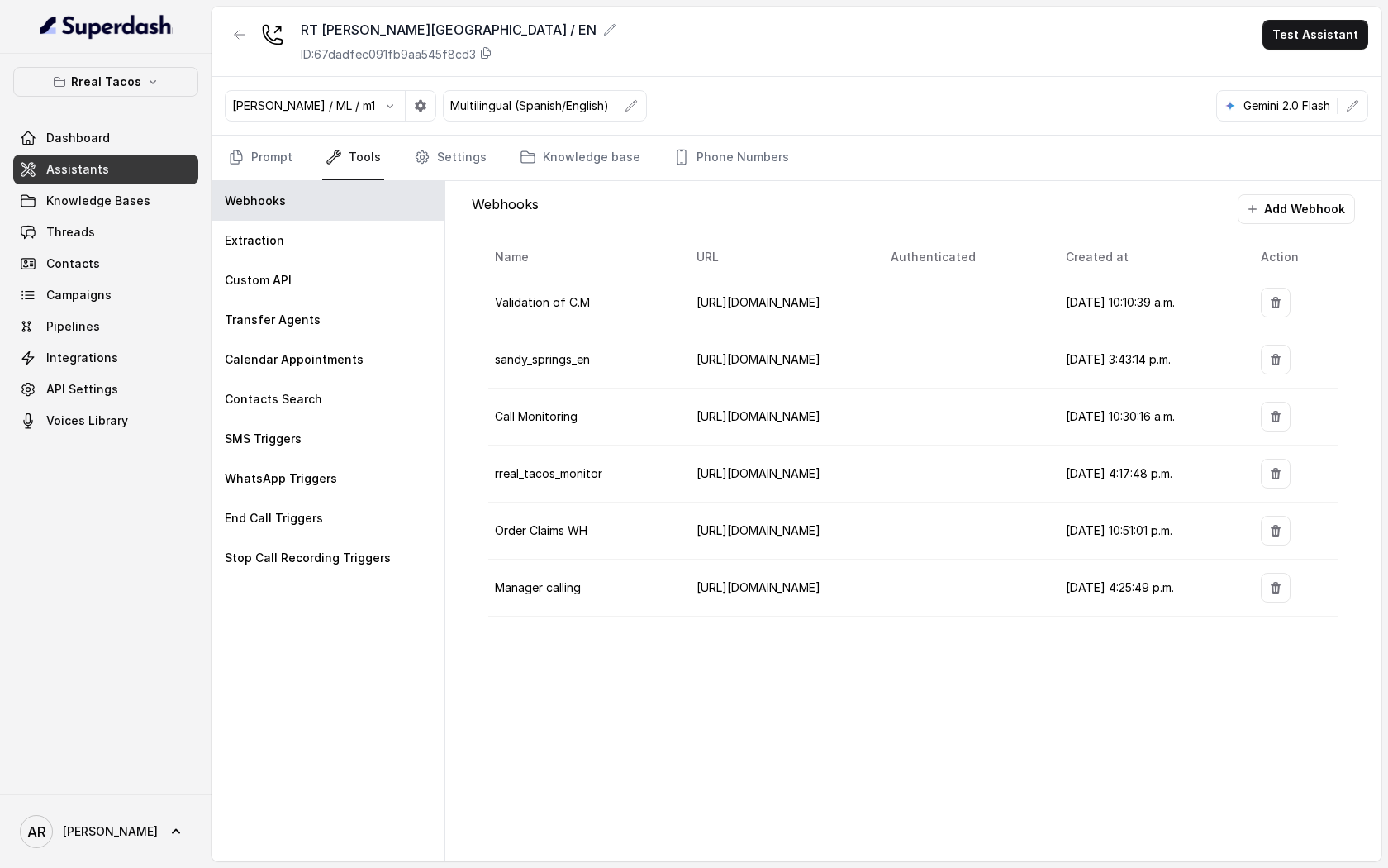
click at [372, 144] on link "Tools" at bounding box center [353, 158] width 62 height 45
click at [337, 222] on div "Extraction" at bounding box center [327, 240] width 233 height 40
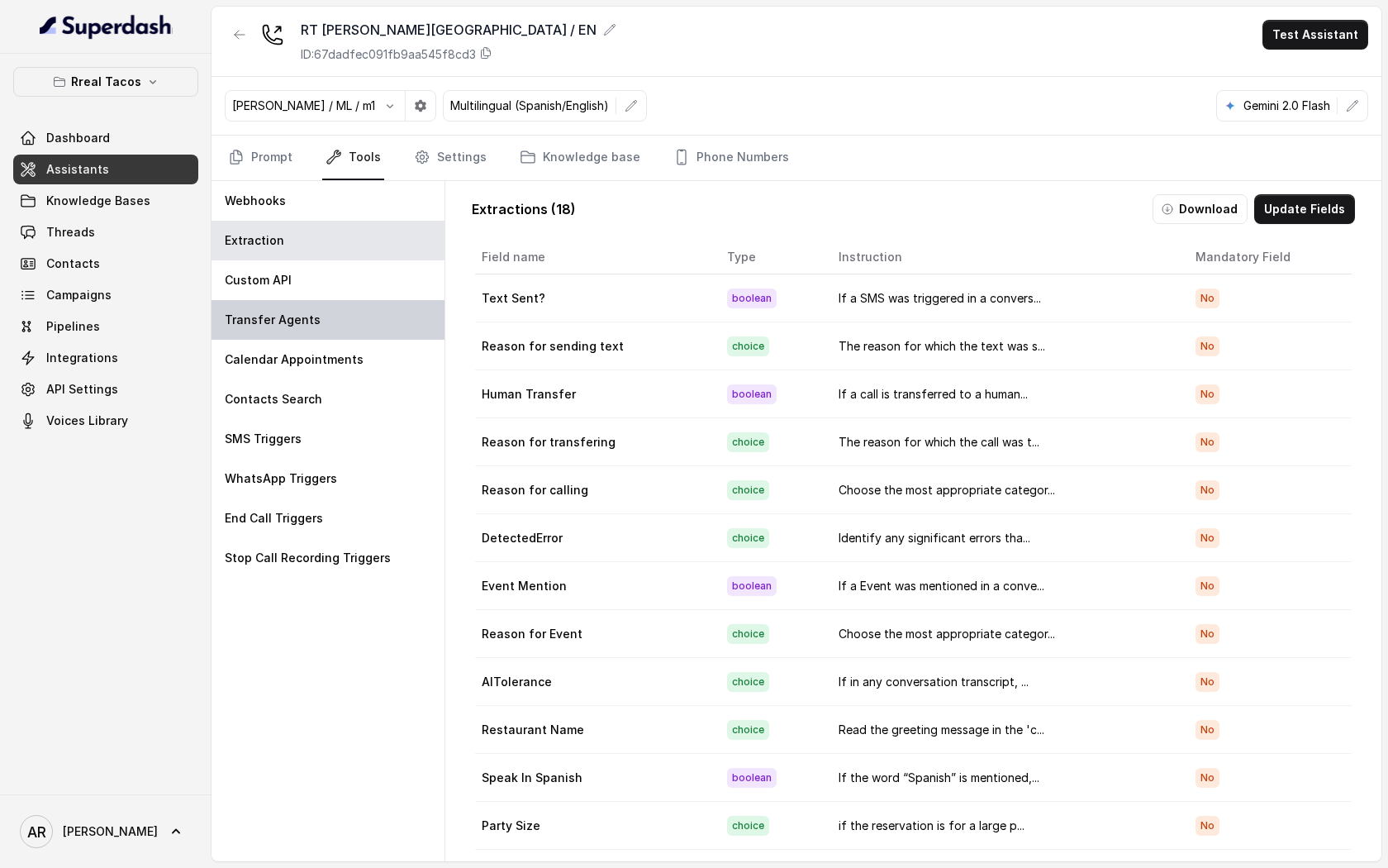
click at [316, 331] on div "Transfer Agents" at bounding box center [327, 320] width 233 height 40
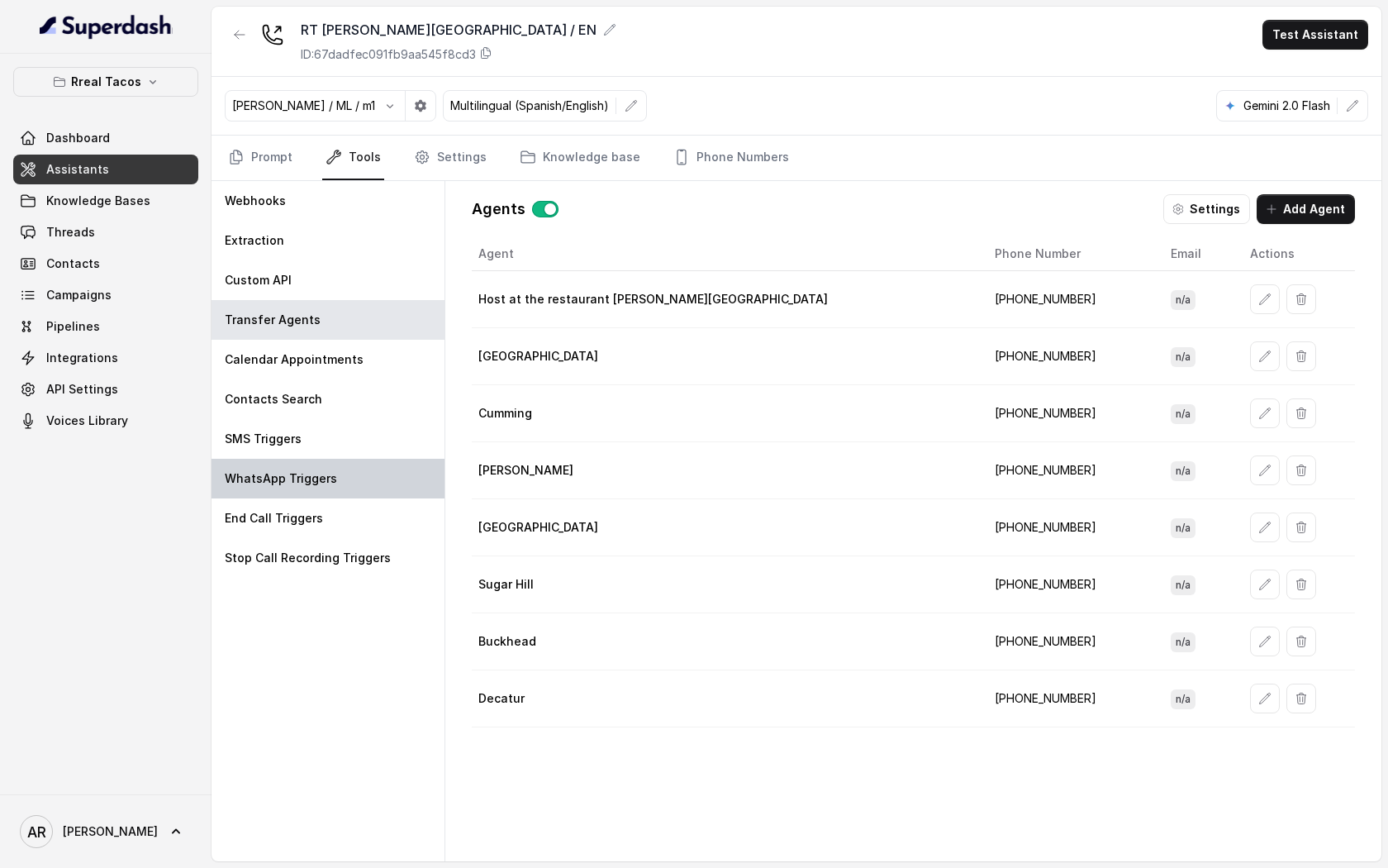
click at [314, 460] on div "WhatsApp Triggers" at bounding box center [327, 479] width 233 height 40
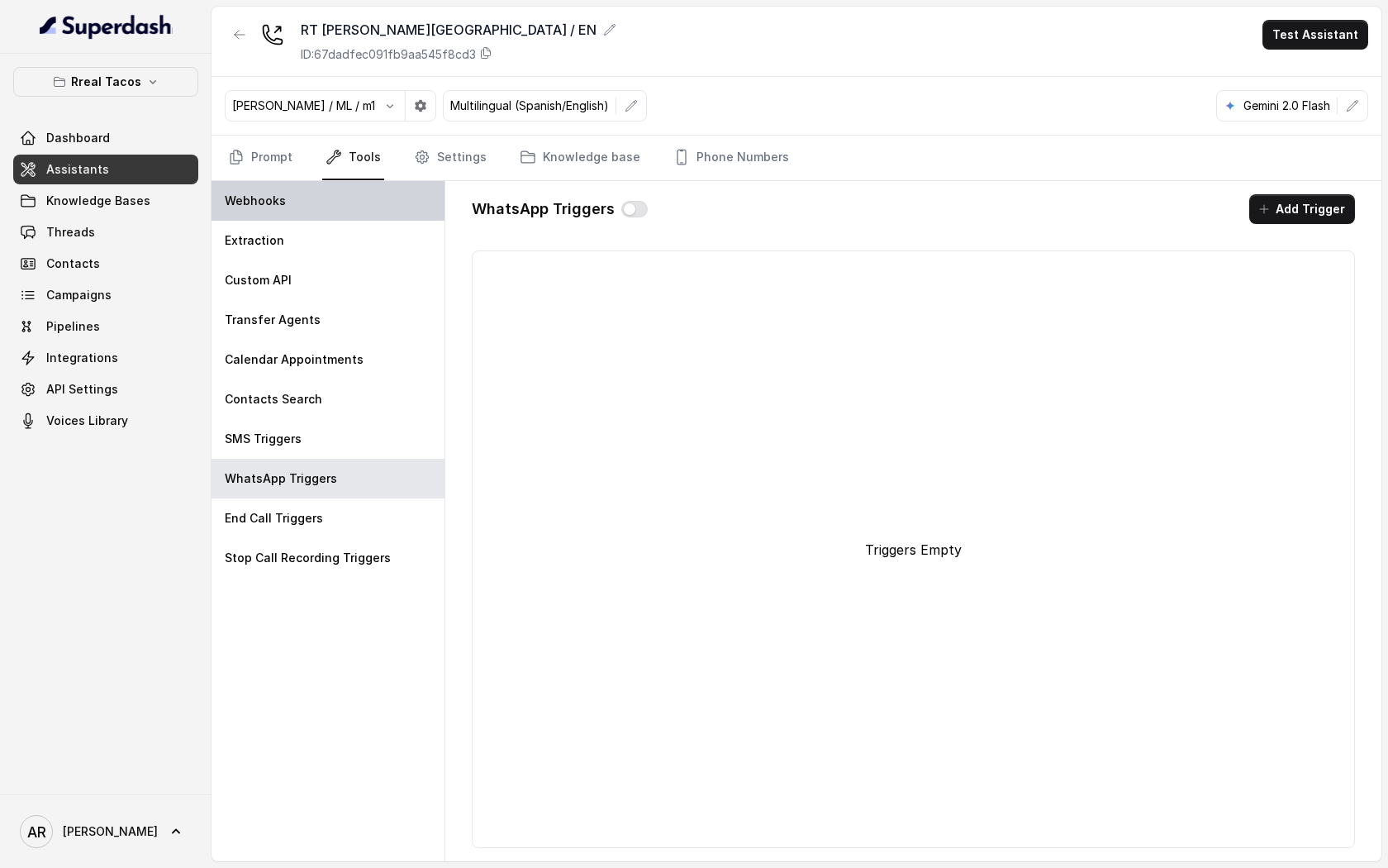
click at [422, 194] on div "Webhooks" at bounding box center [327, 201] width 233 height 40
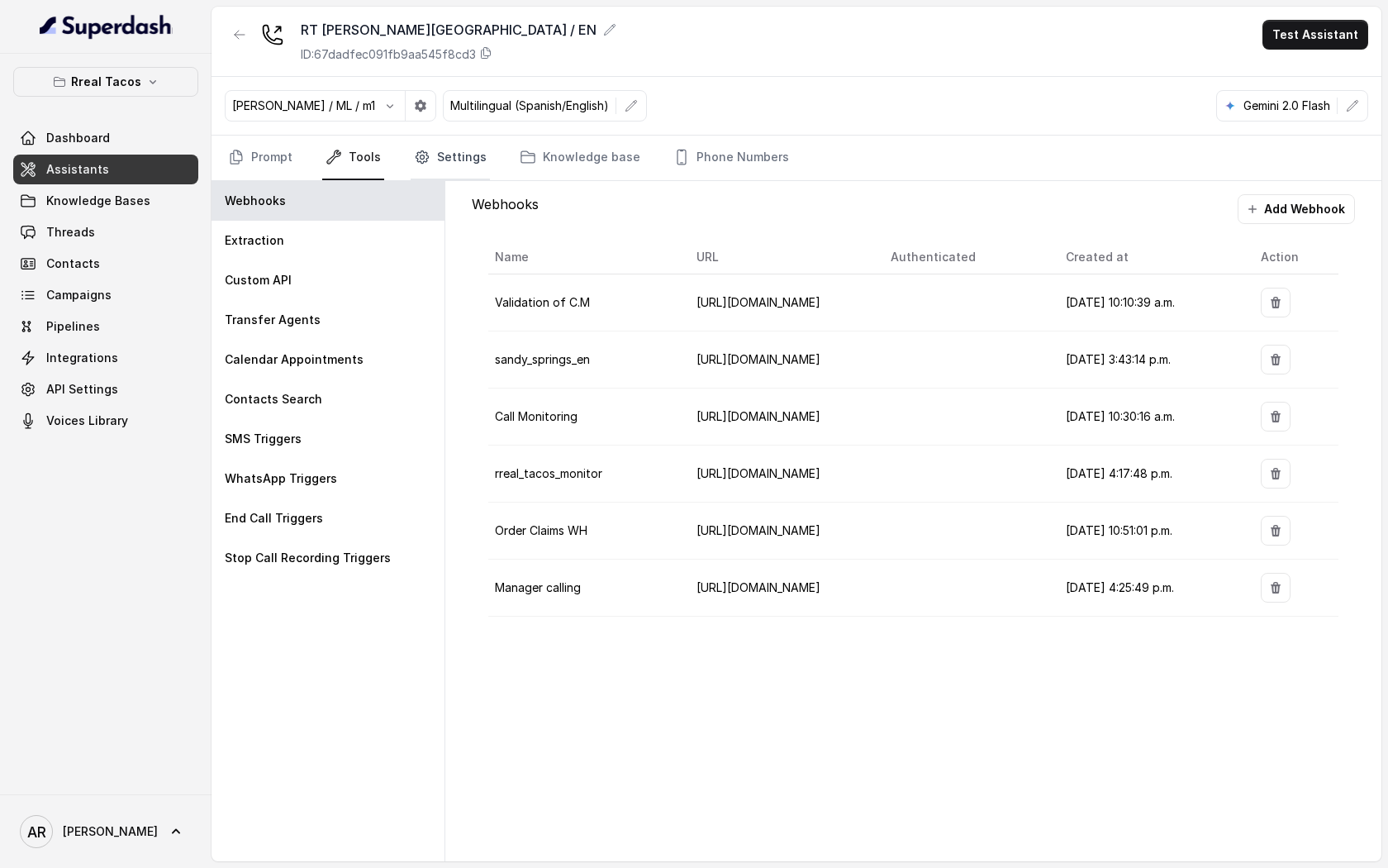
click at [431, 171] on link "Settings" at bounding box center [451, 158] width 80 height 45
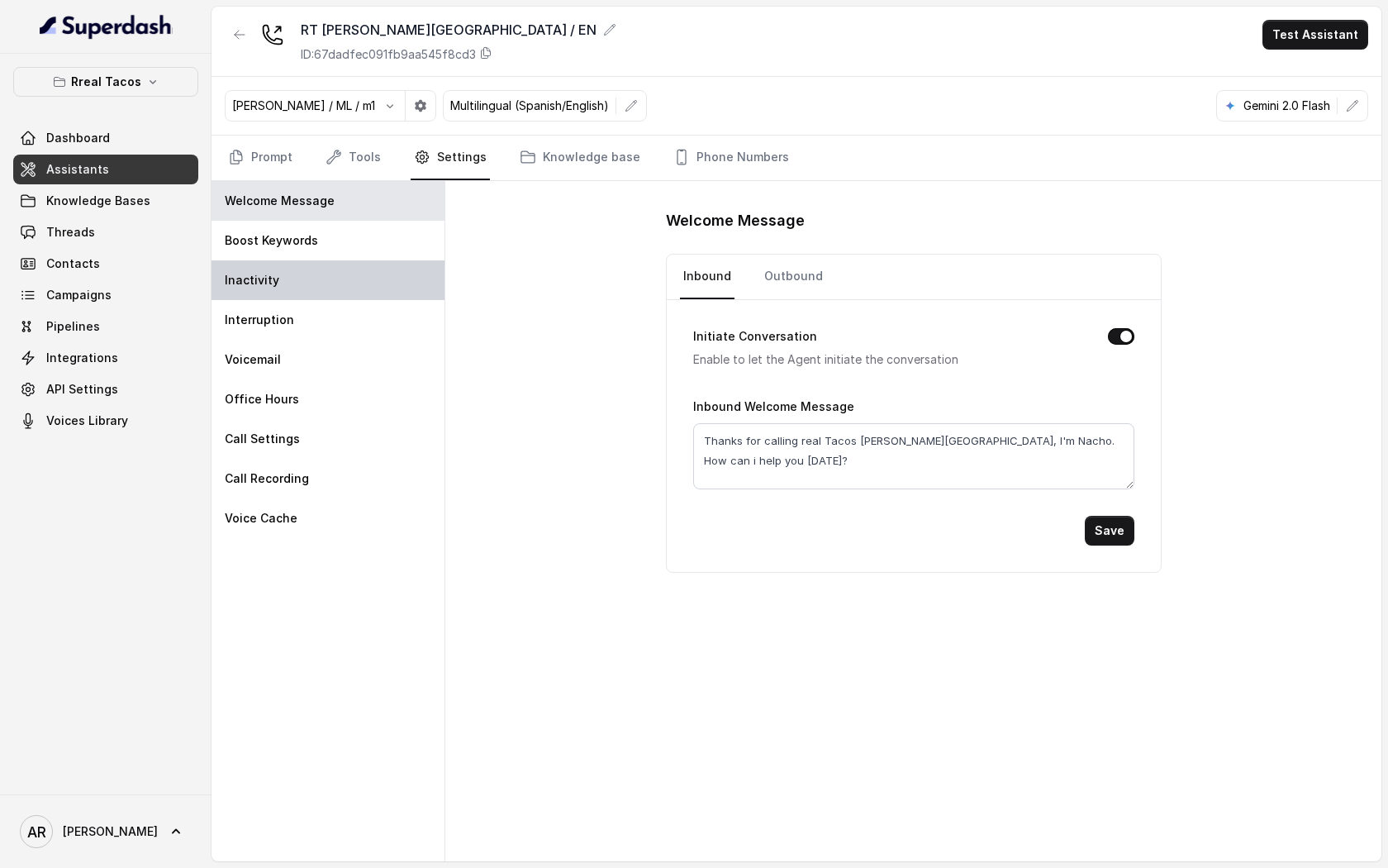
click at [369, 285] on div "Inactivity" at bounding box center [327, 280] width 233 height 40
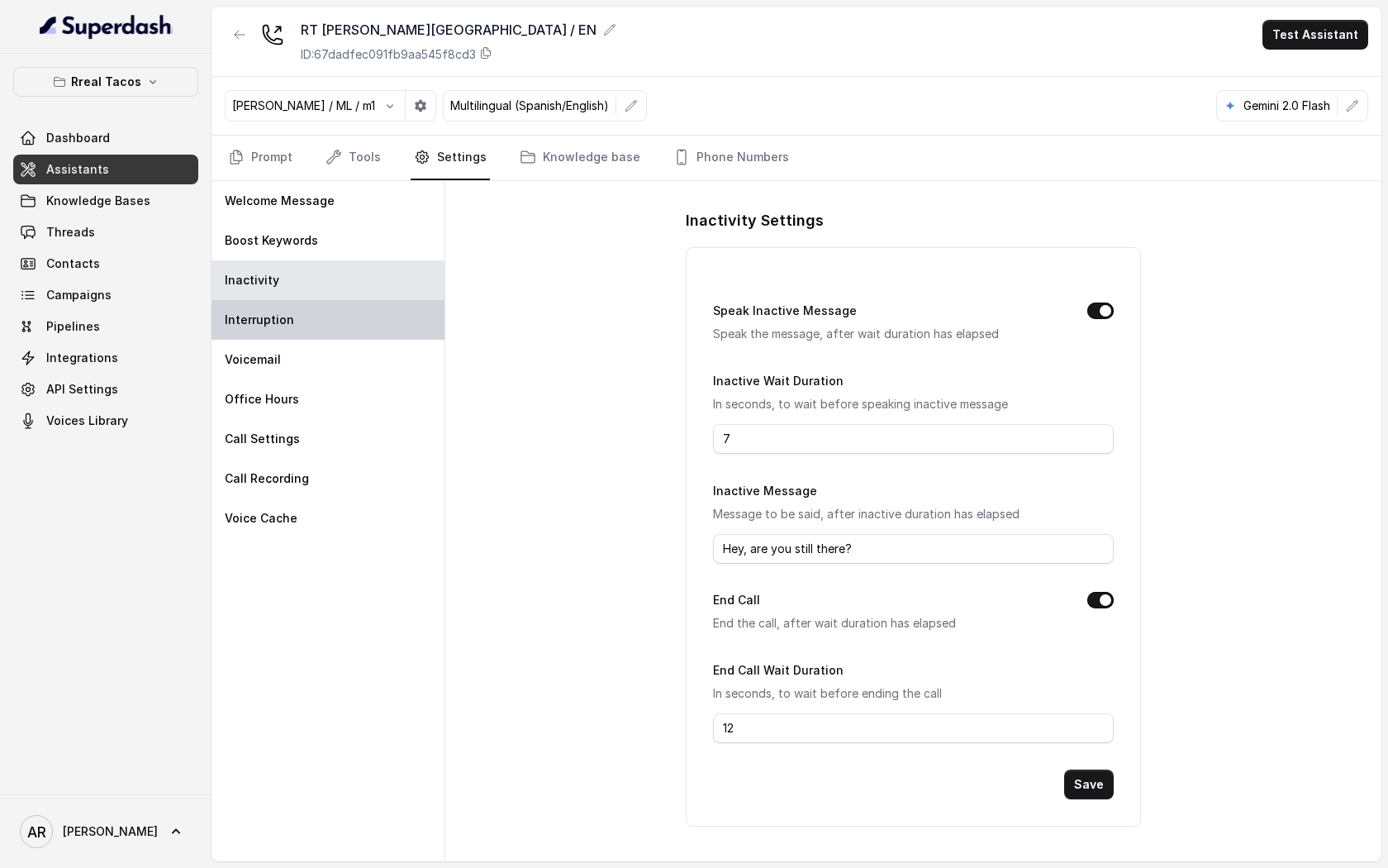
click at [360, 327] on div "Interruption" at bounding box center [327, 320] width 233 height 40
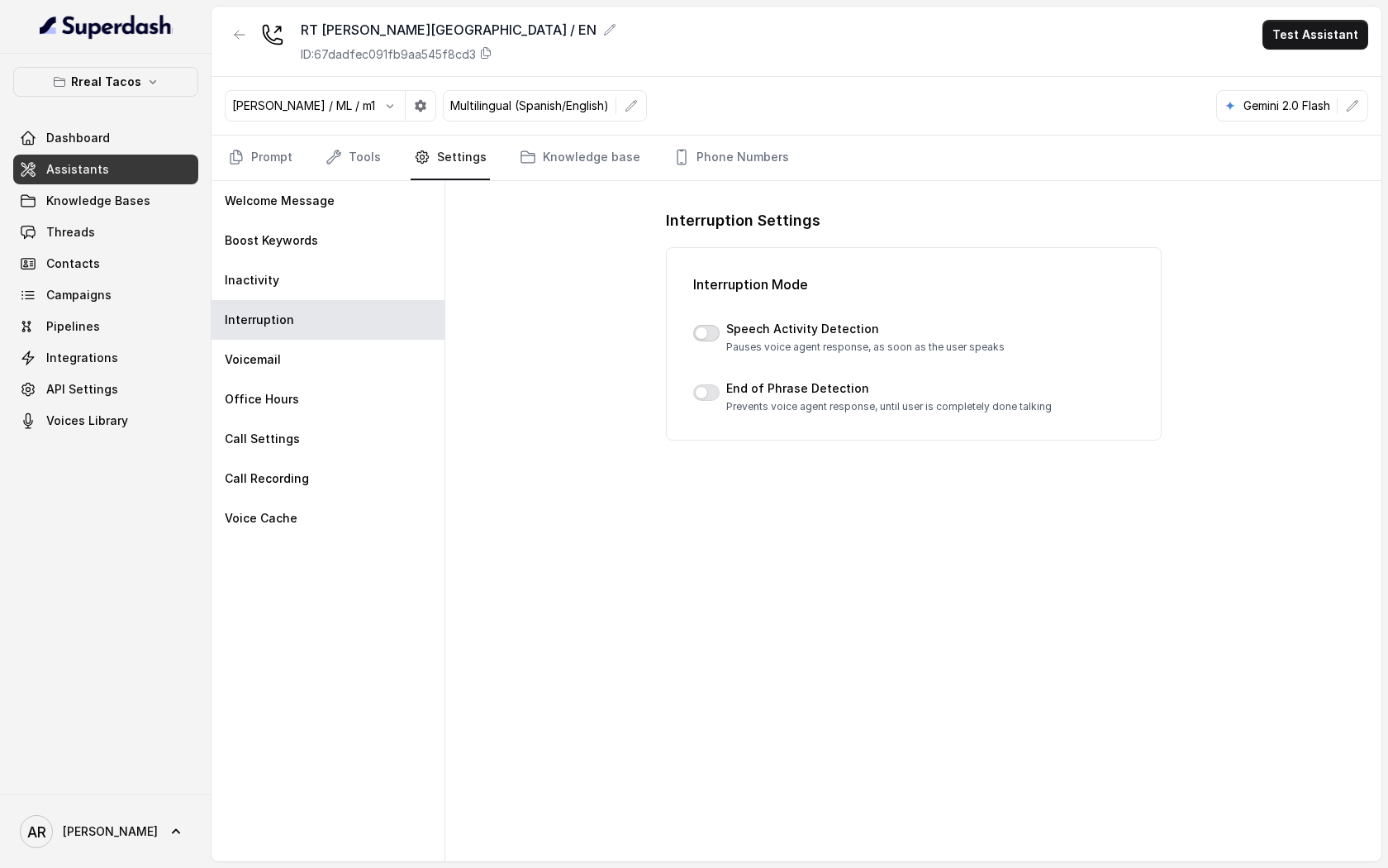
click at [705, 332] on button "button" at bounding box center [706, 333] width 27 height 17
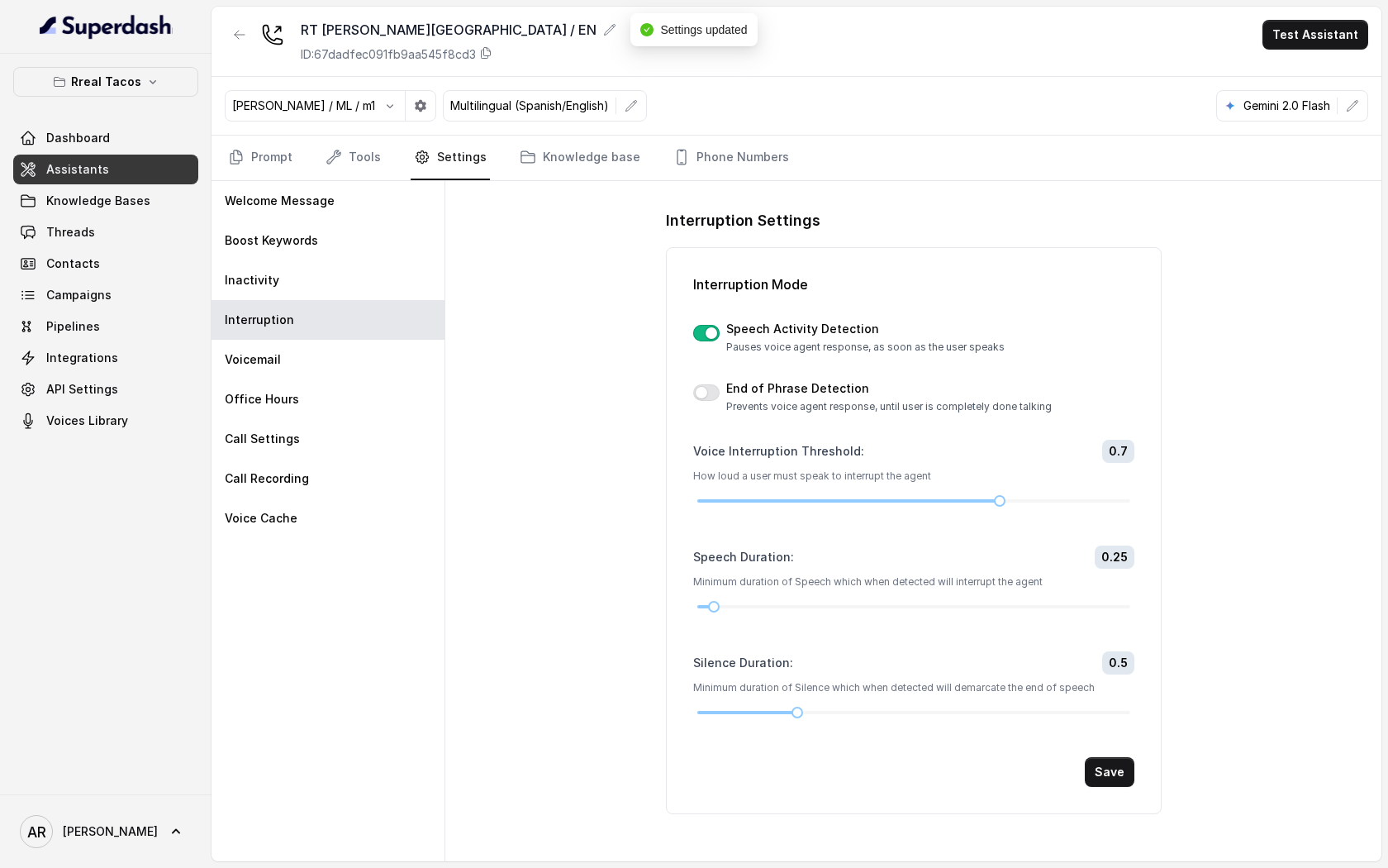
click at [708, 334] on button "button" at bounding box center [706, 333] width 27 height 17
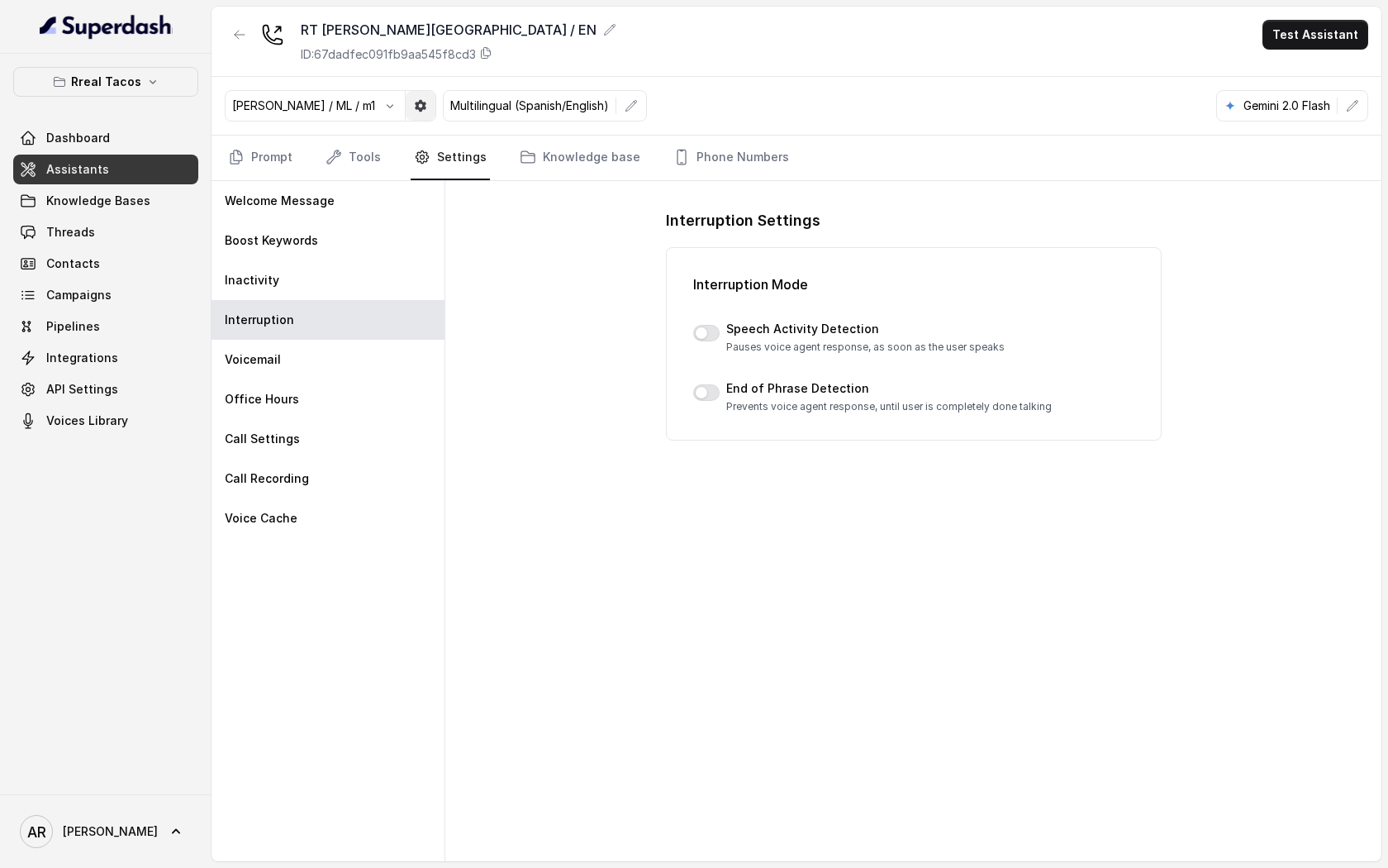
click at [414, 106] on icon "button" at bounding box center [421, 106] width 13 height 13
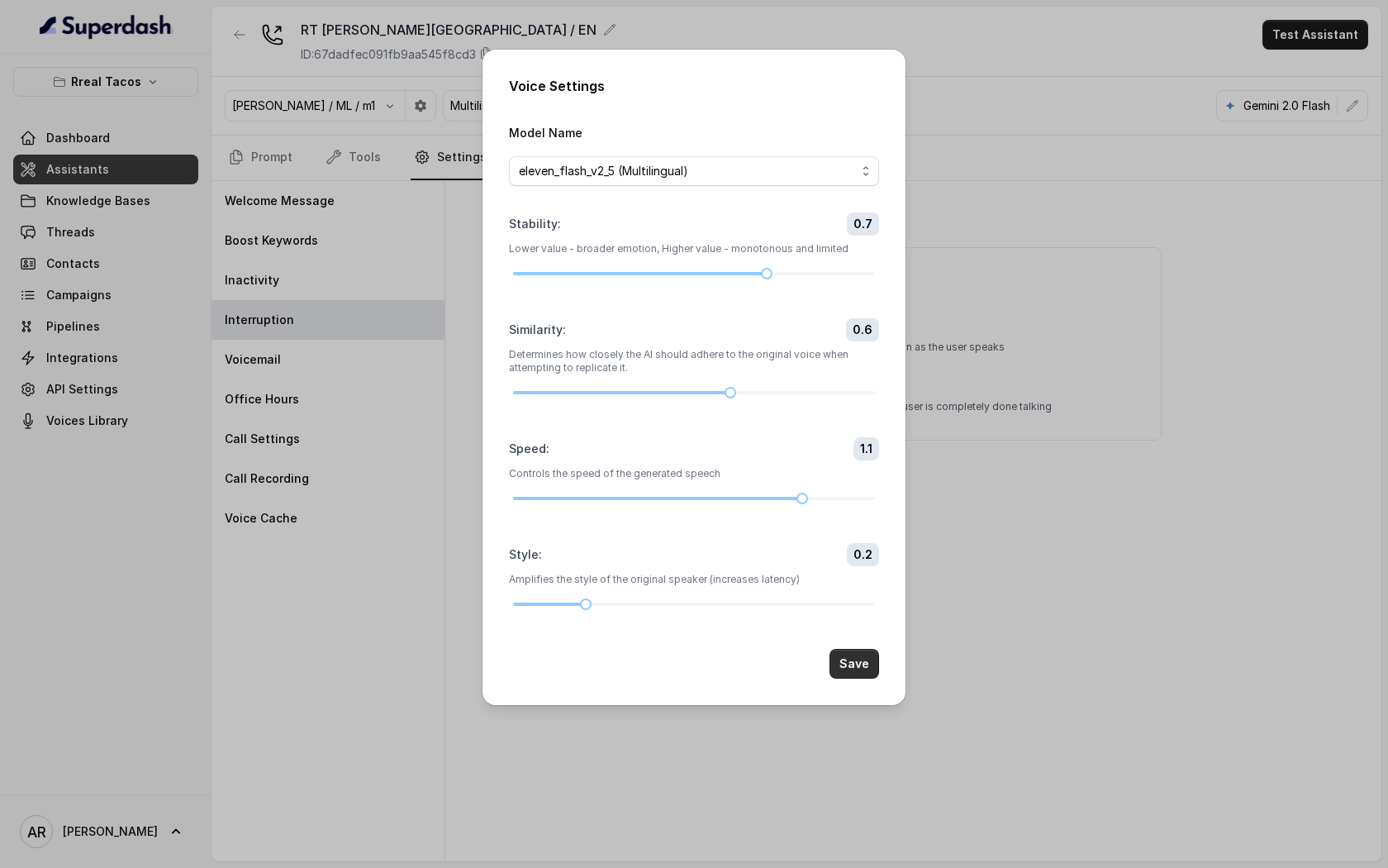
click at [850, 659] on button "Save" at bounding box center [855, 663] width 50 height 30
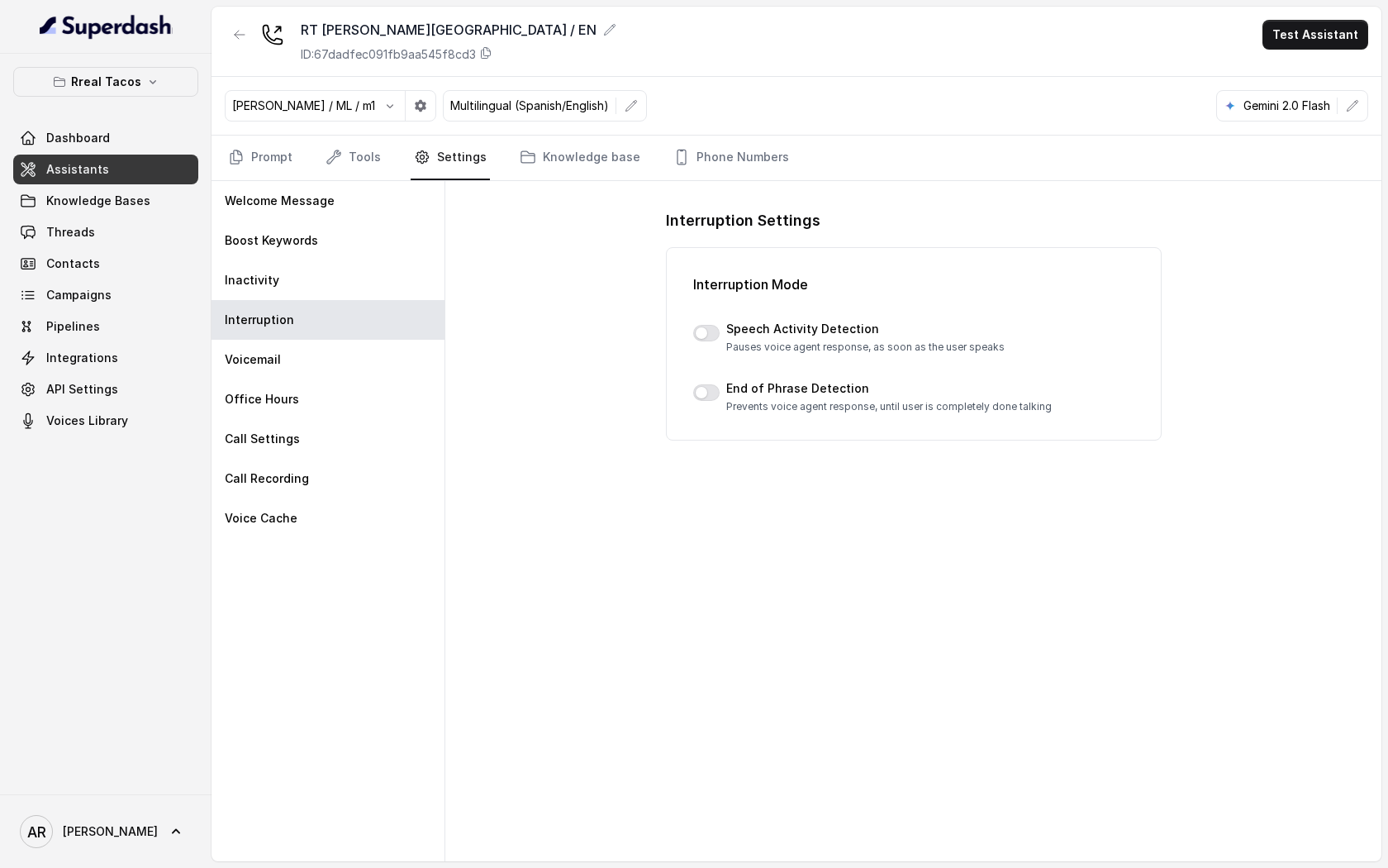
click at [230, 74] on div "RT [PERSON_NAME][GEOGRAPHIC_DATA] / EN ID: 67dadfec091fb9aa545f8cd3 Test Assist…" at bounding box center [796, 41] width 1170 height 70
click at [243, 26] on button "button" at bounding box center [239, 35] width 30 height 30
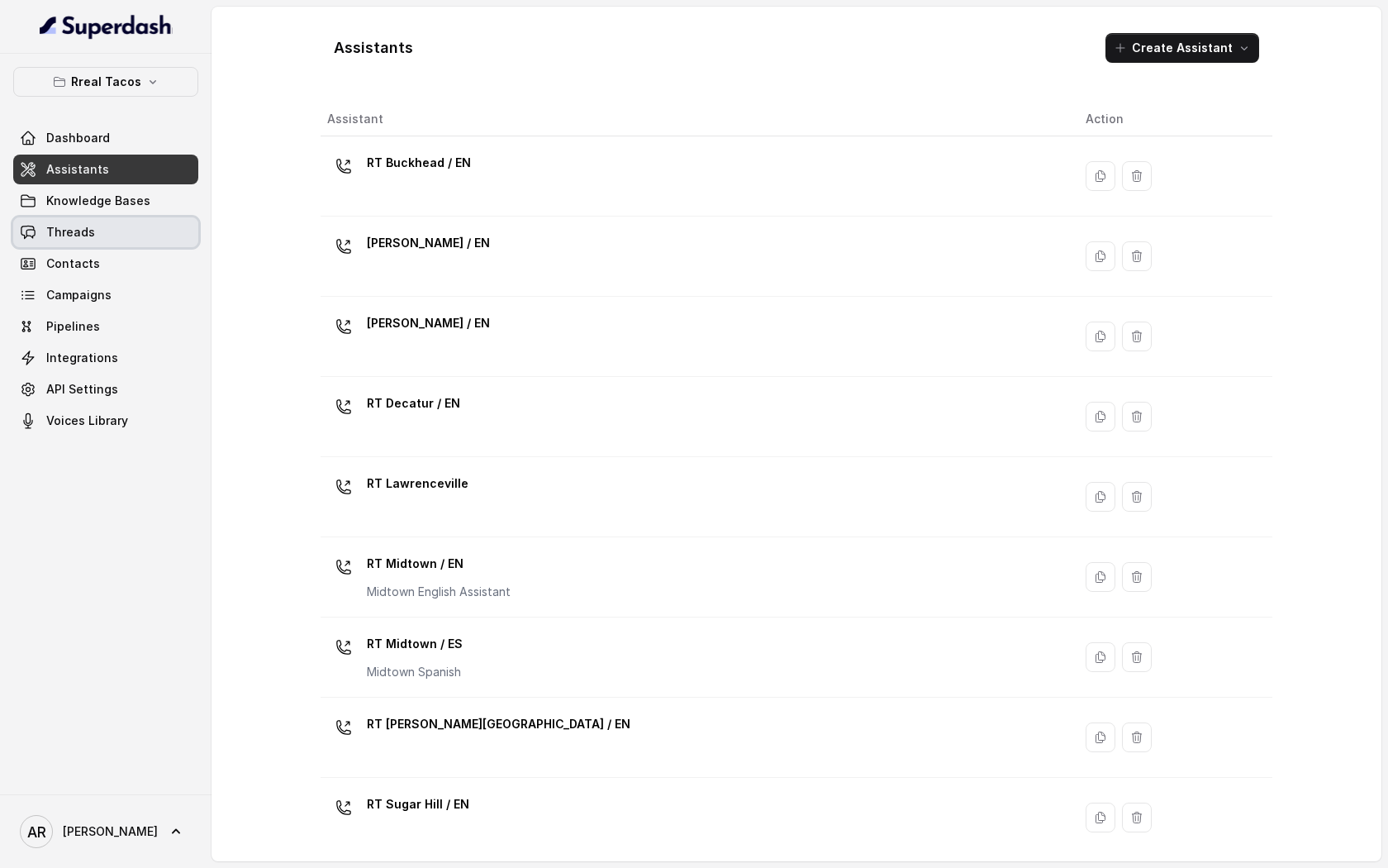
click at [114, 217] on link "Threads" at bounding box center [105, 232] width 185 height 30
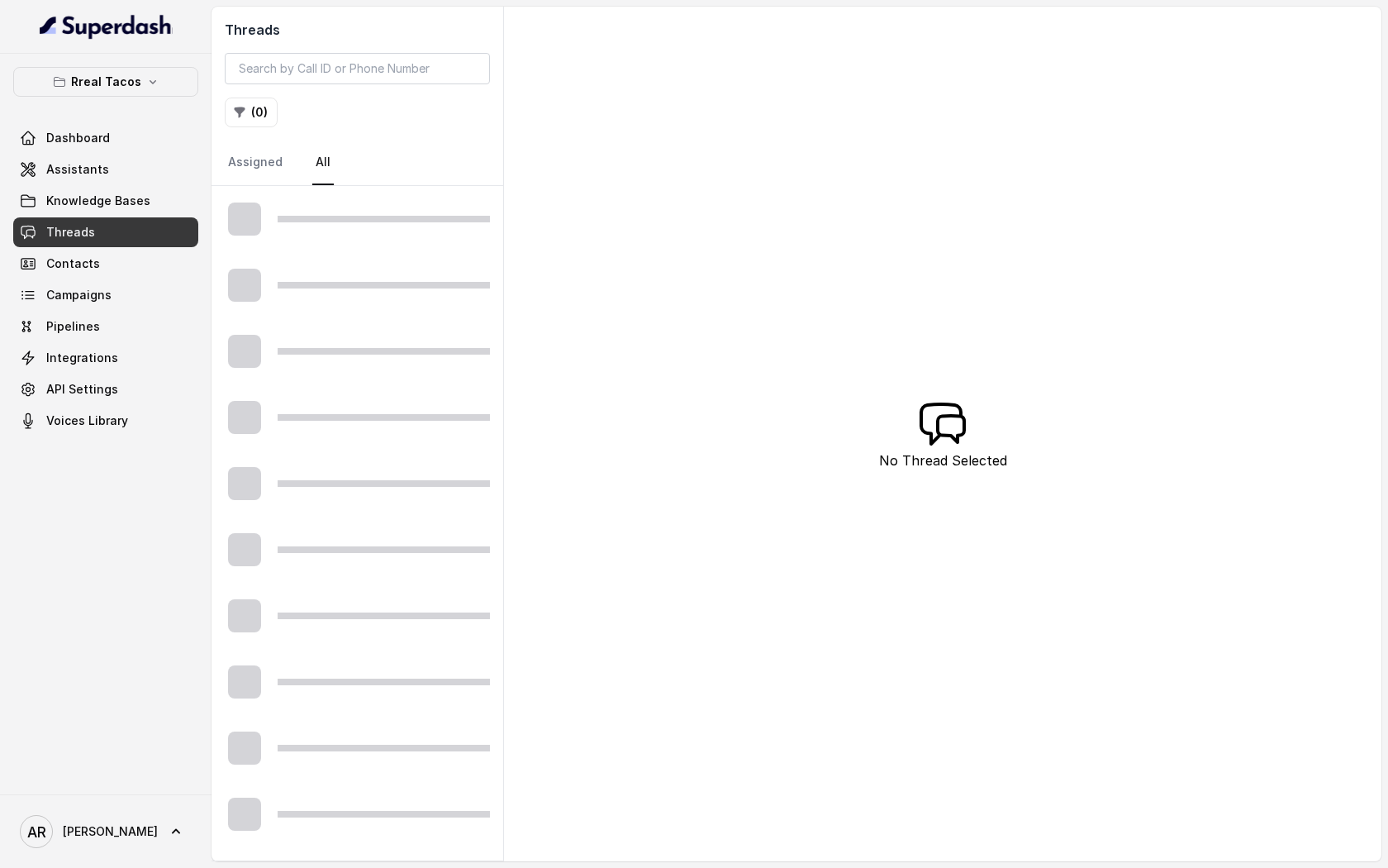
click at [124, 198] on span "Knowledge Bases" at bounding box center [99, 200] width 104 height 17
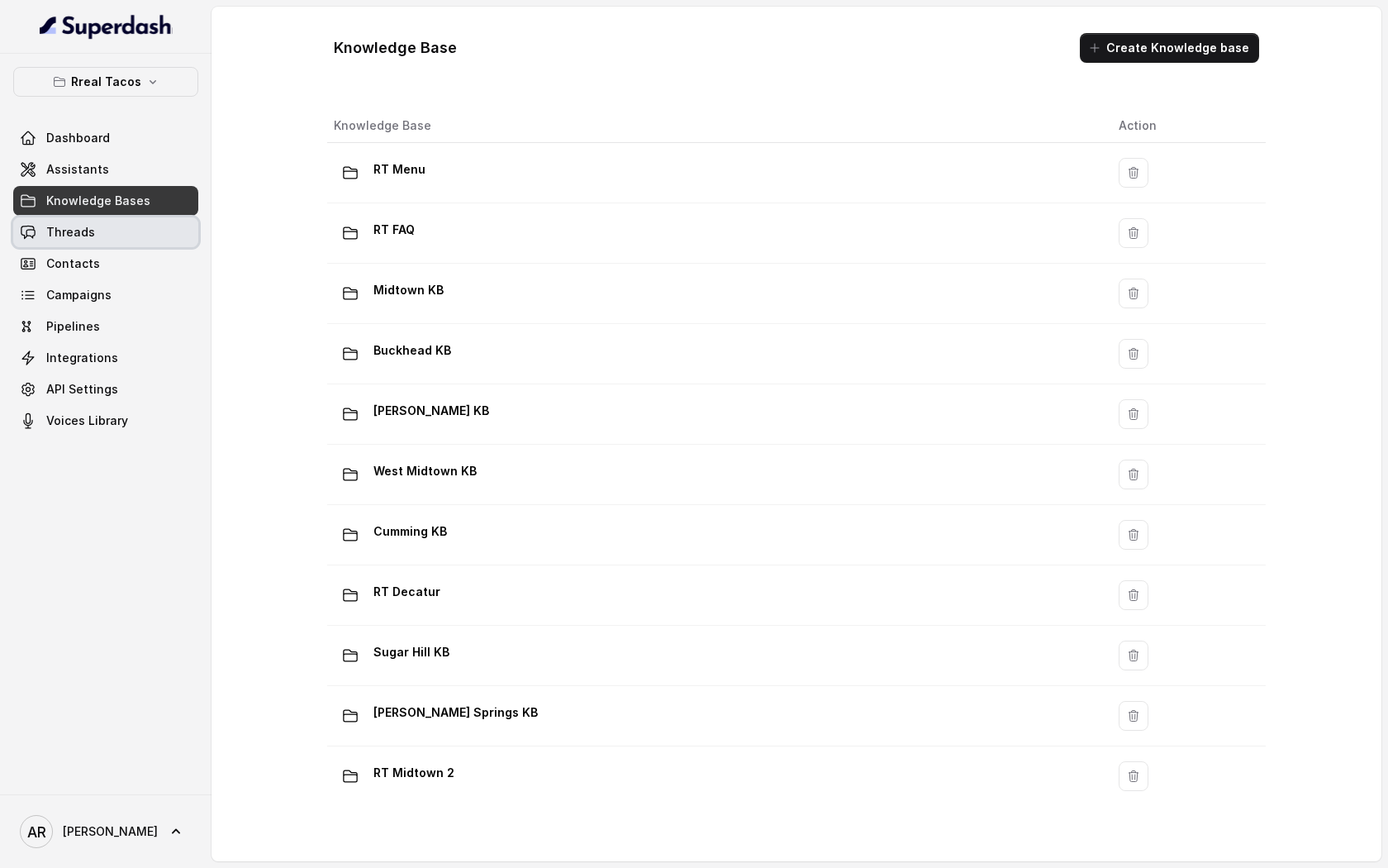
click at [114, 232] on link "Threads" at bounding box center [105, 232] width 185 height 30
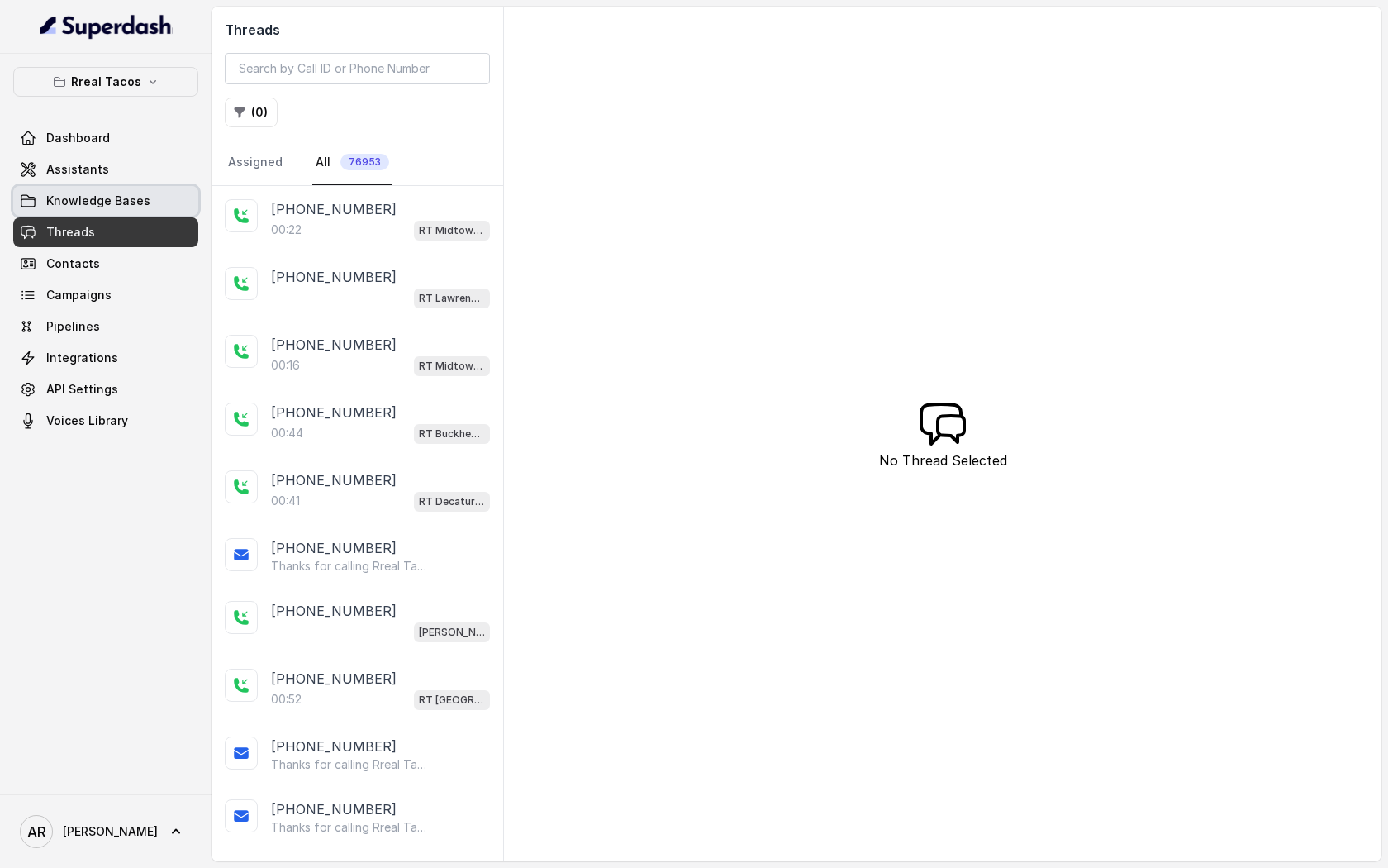
click at [127, 211] on link "Knowledge Bases" at bounding box center [105, 200] width 185 height 30
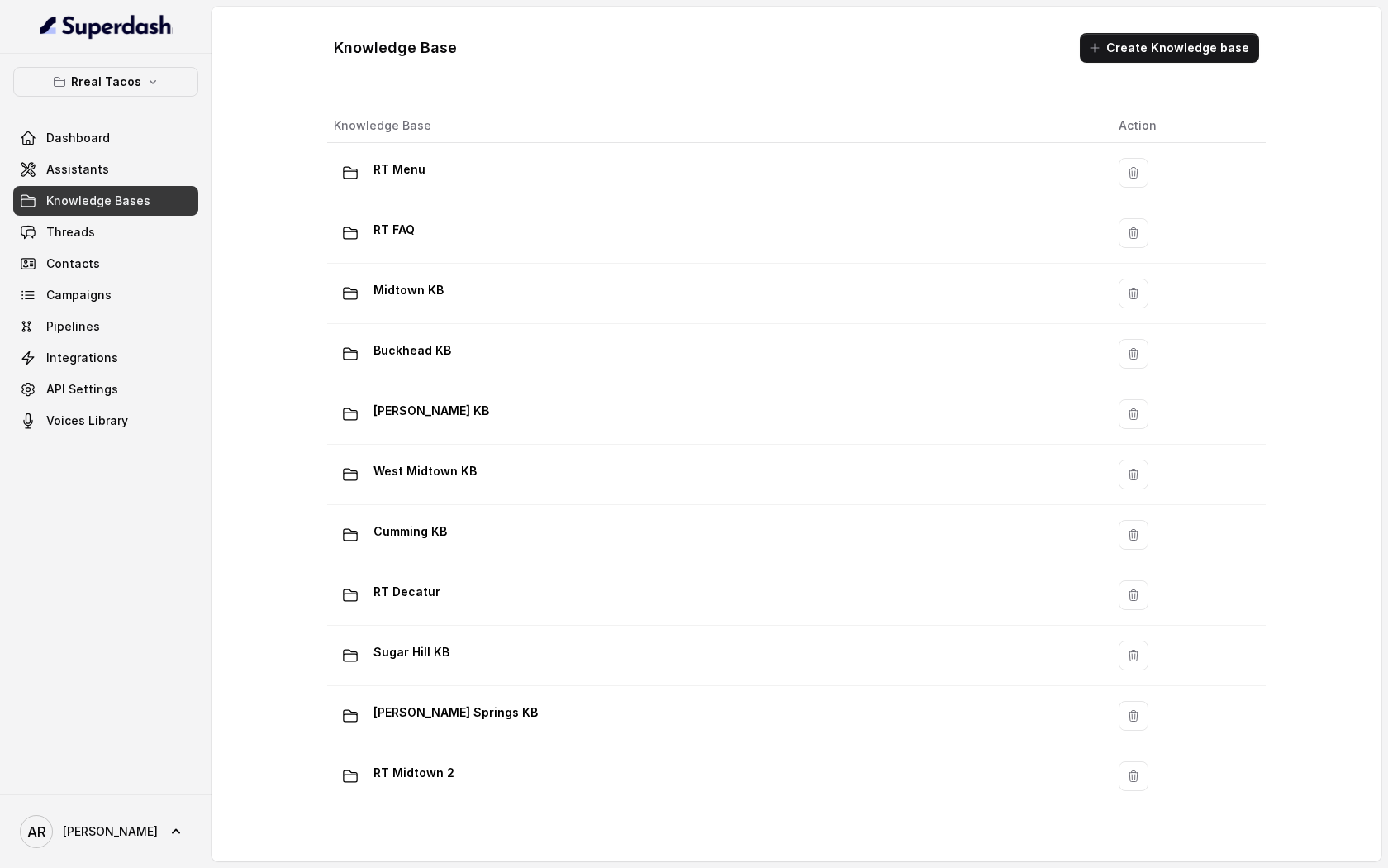
scroll to position [861, 0]
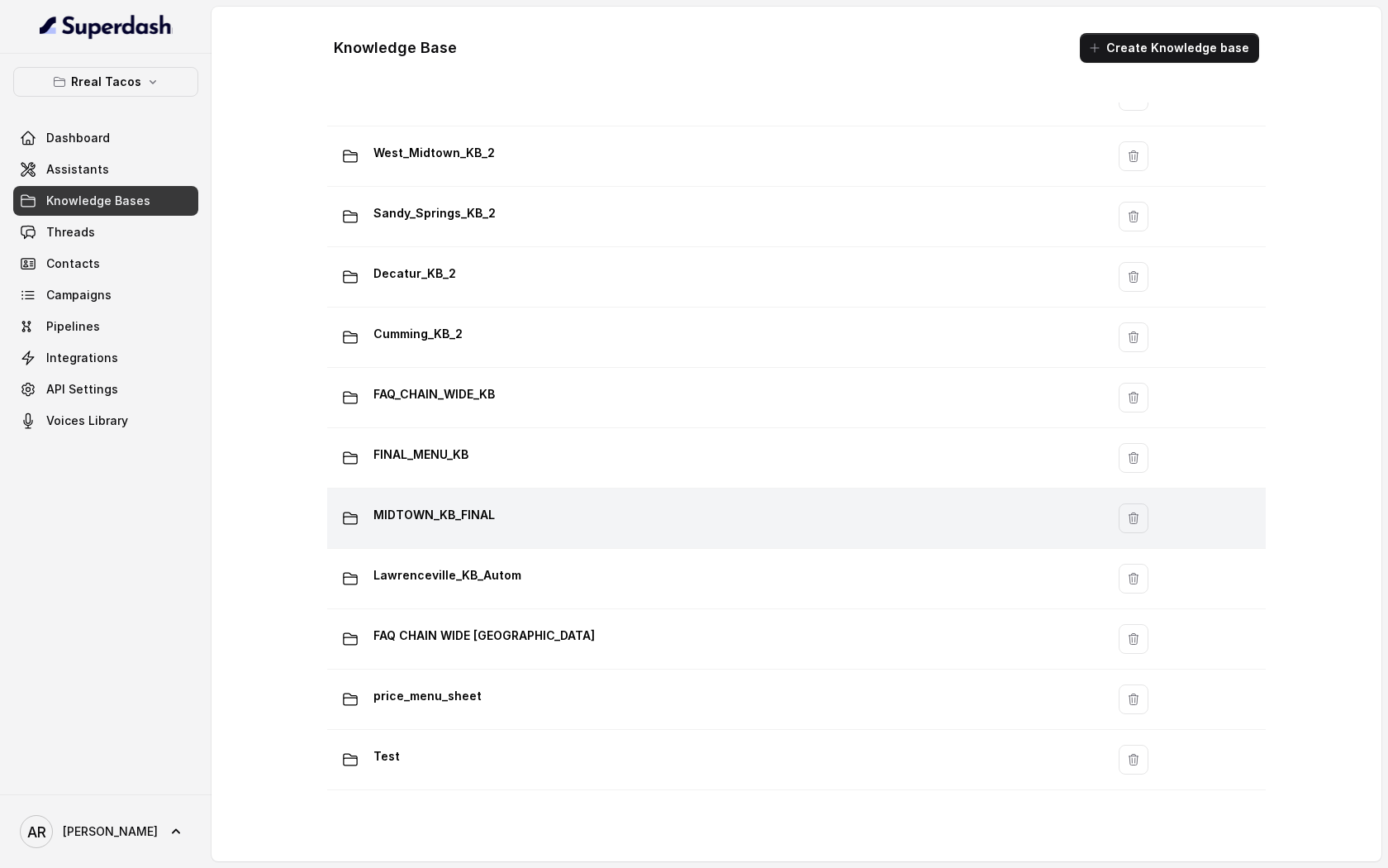
click at [533, 491] on td "MIDTOWN_KB_FINAL" at bounding box center [716, 518] width 778 height 60
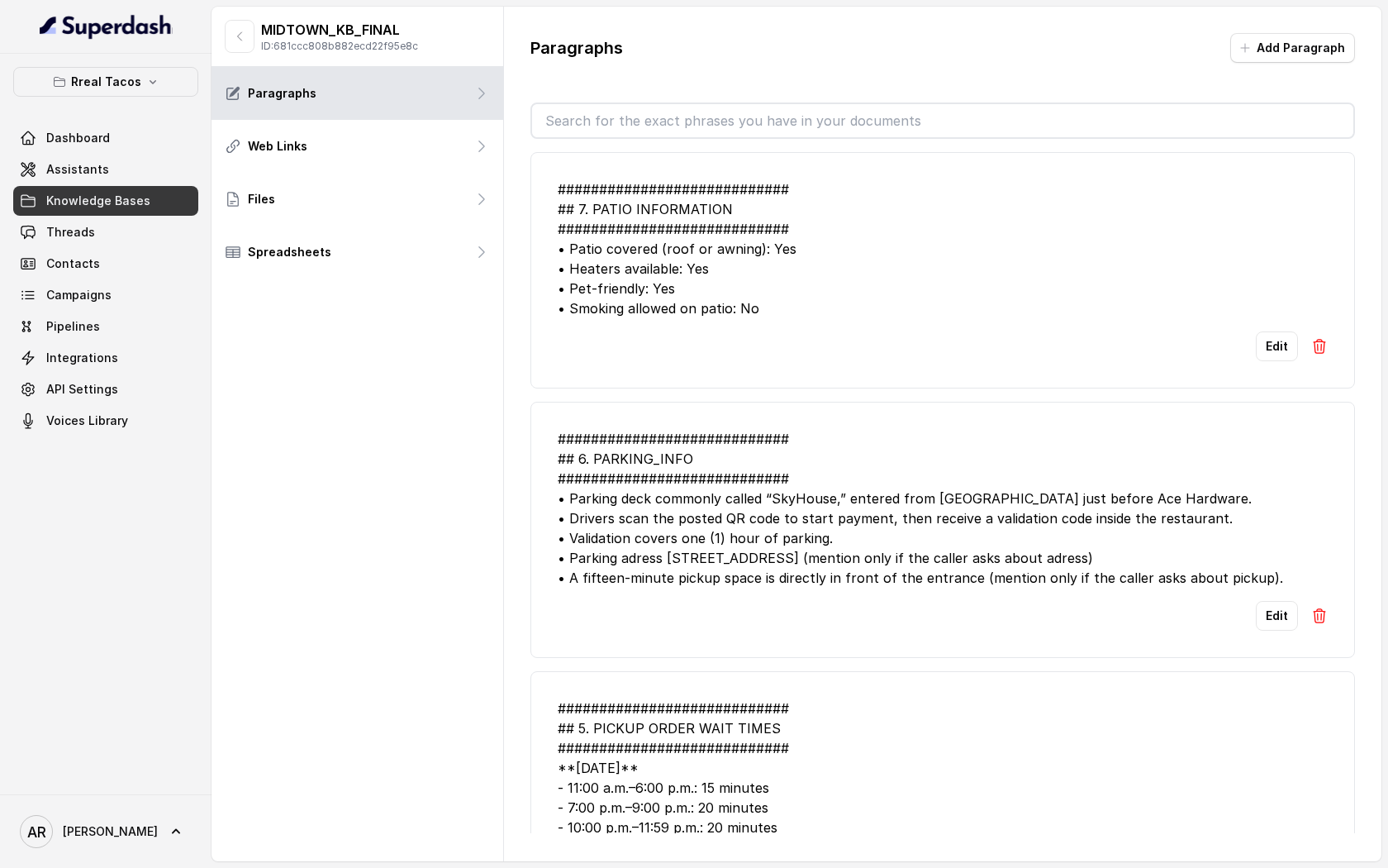
click at [224, 51] on div "MIDTOWN_KB_FINAL ID: 681ccc808b882ecd22f95e8c" at bounding box center [320, 36] width 193 height 33
click at [161, 230] on link "Threads" at bounding box center [105, 232] width 185 height 30
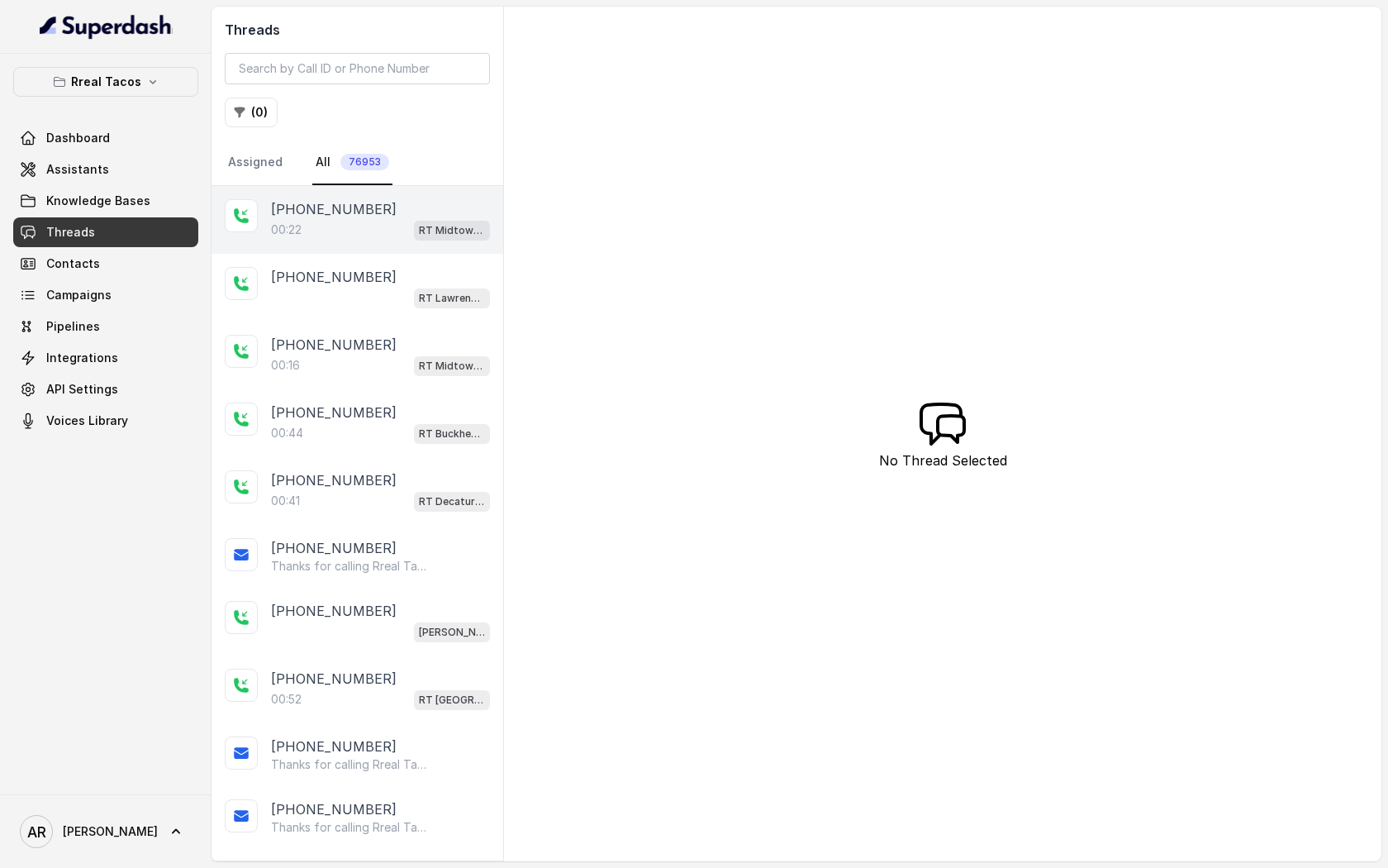
click at [319, 221] on div "00:22 RT Midtown / EN" at bounding box center [380, 229] width 219 height 22
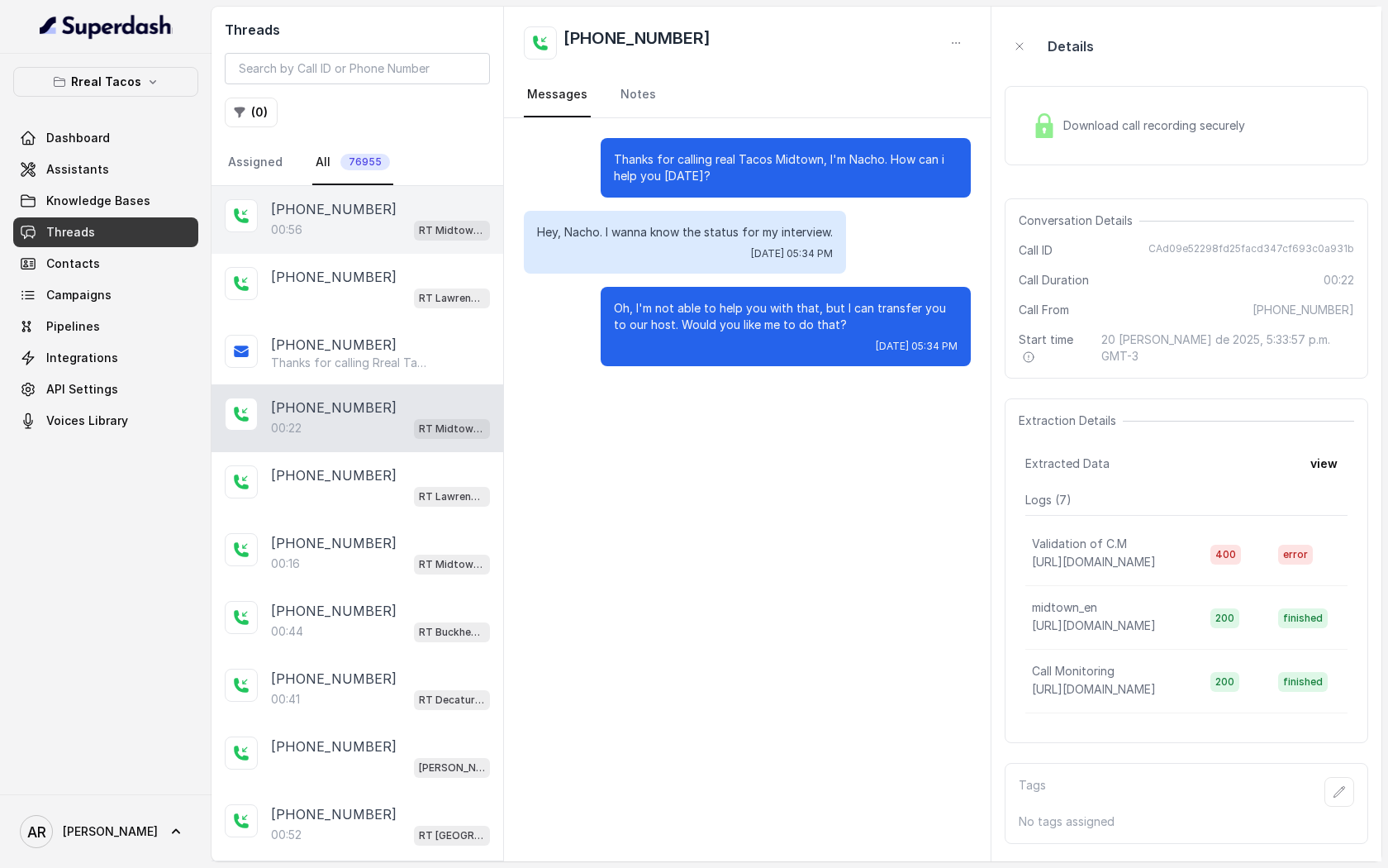
click at [354, 205] on p "[PHONE_NUMBER]" at bounding box center [334, 209] width 126 height 20
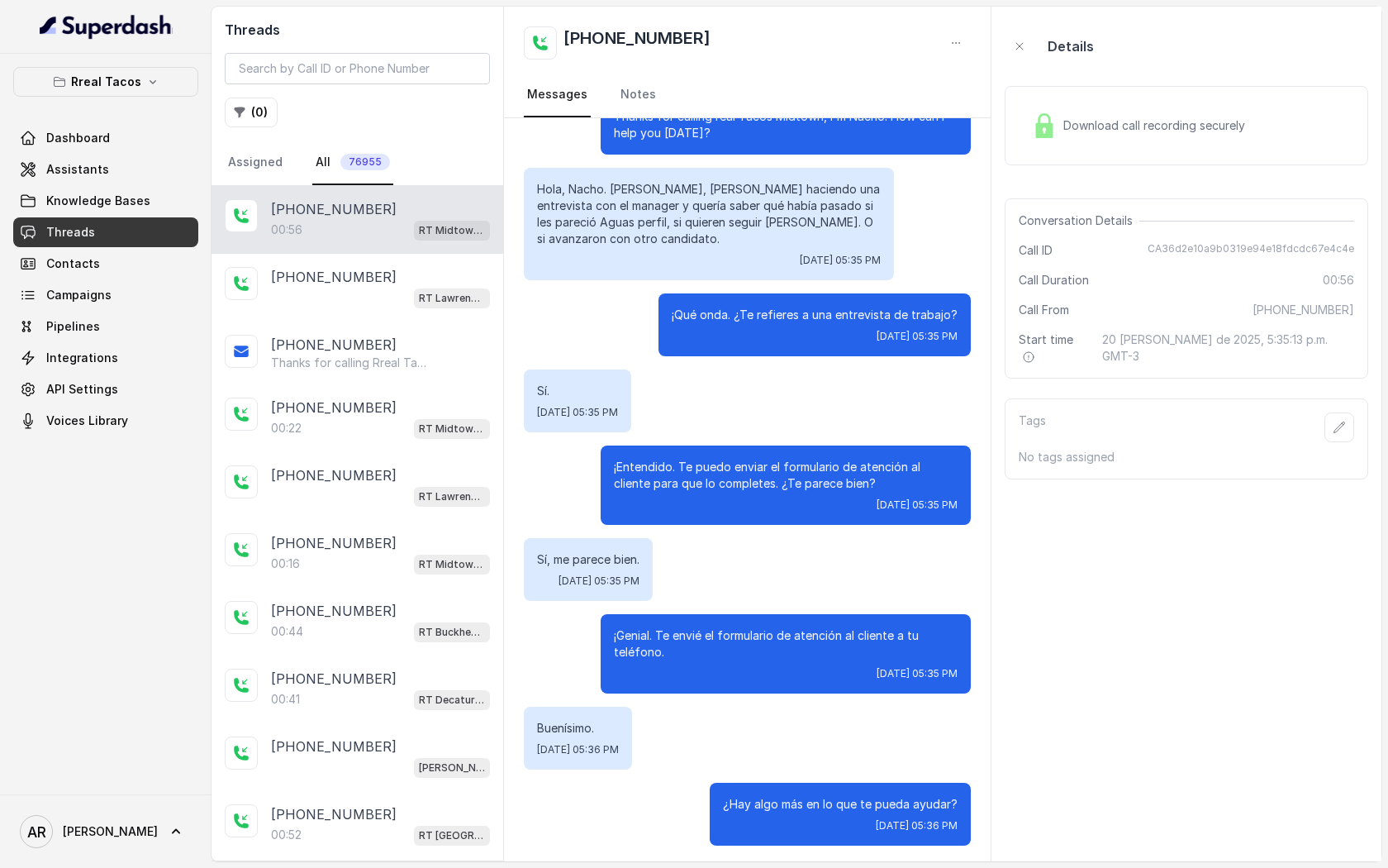
scroll to position [47, 0]
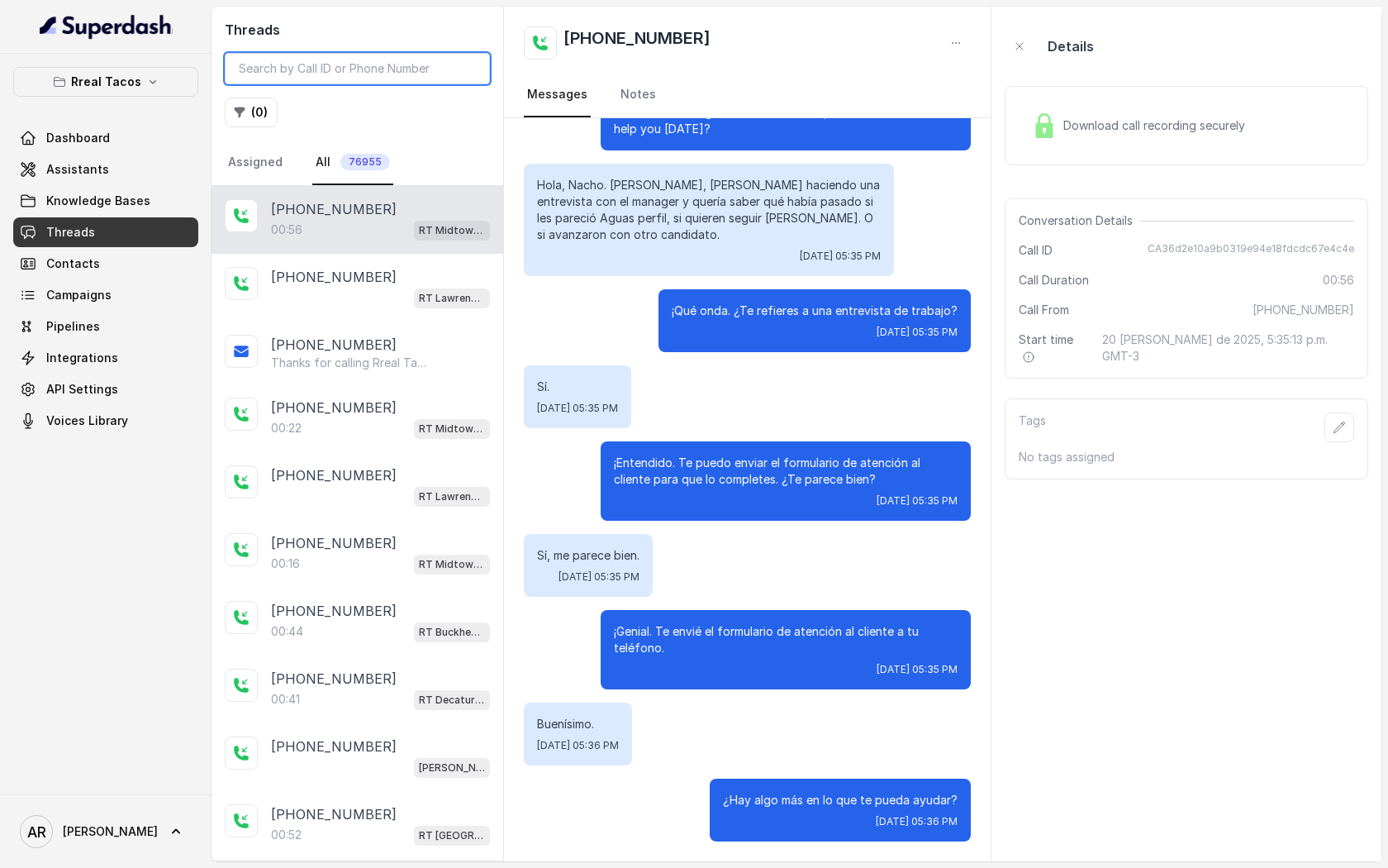
click at [317, 80] on input "search" at bounding box center [357, 69] width 265 height 31
paste input "CA3d71b56fa1c8ce9e4952ab78c9ef9f82"
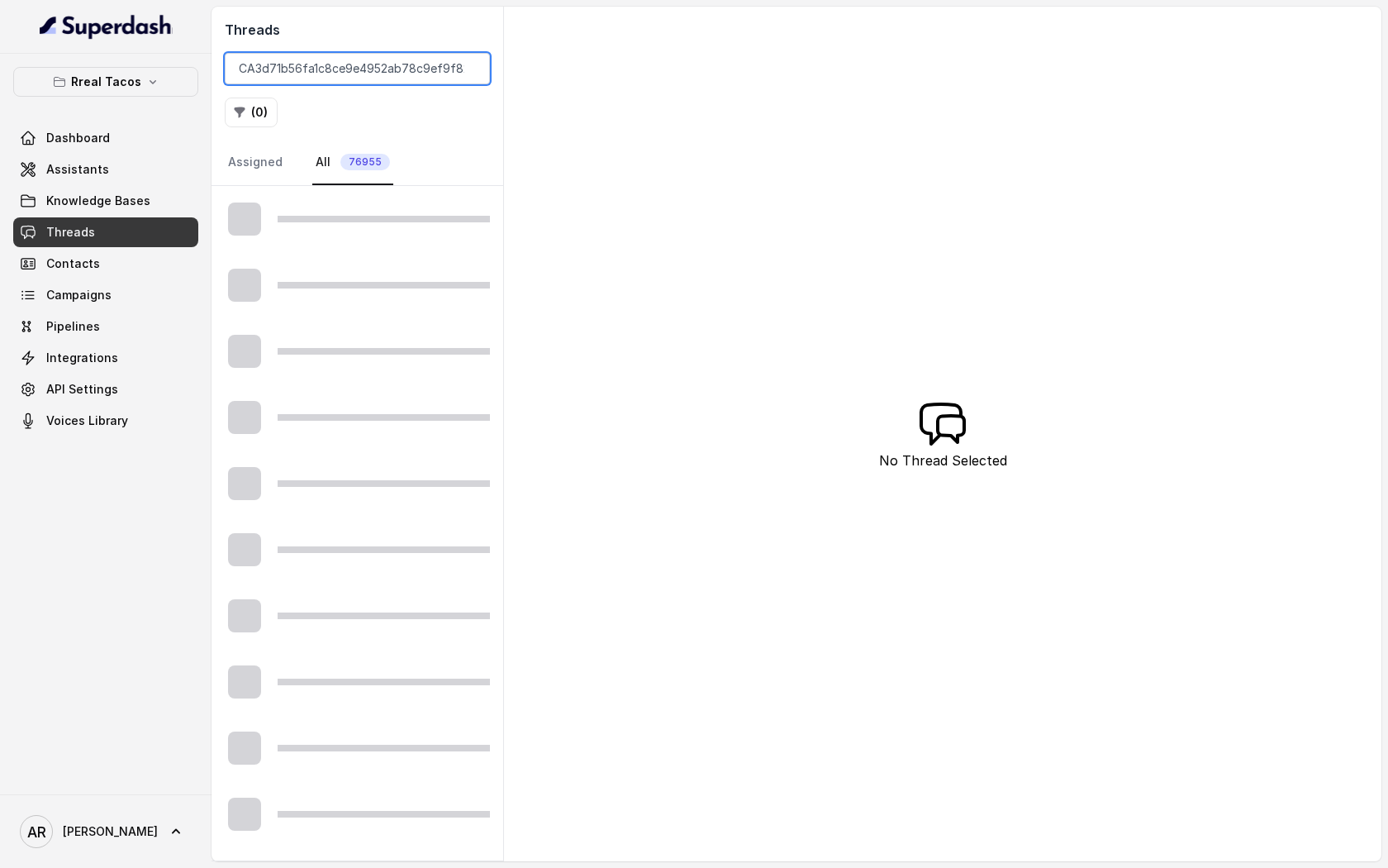
type input "CA3d71b56fa1c8ce9e4952ab78c9ef9f82"
click at [410, 241] on div at bounding box center [357, 219] width 292 height 66
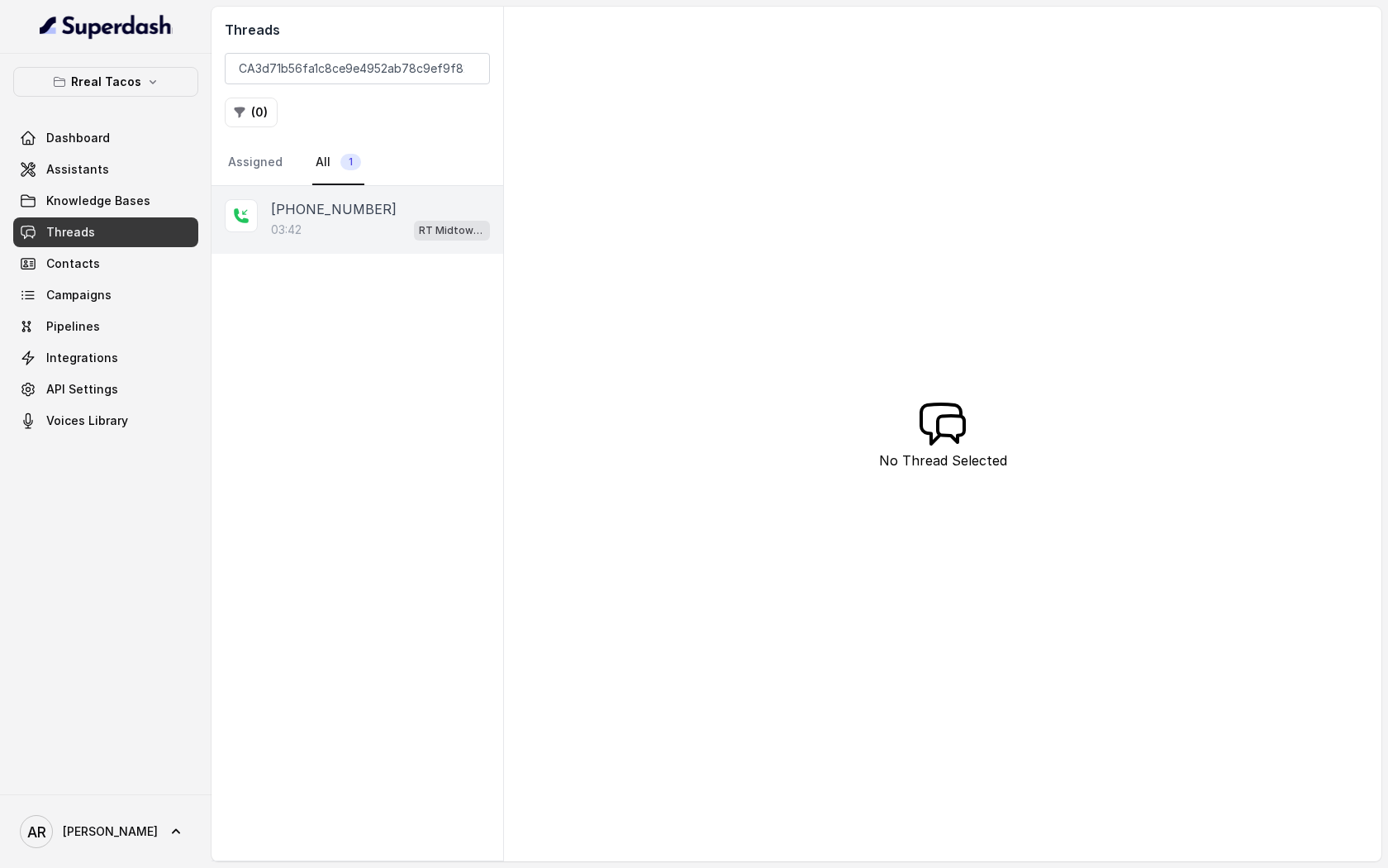
click at [419, 229] on p "RT Midtown / EN" at bounding box center [452, 230] width 66 height 17
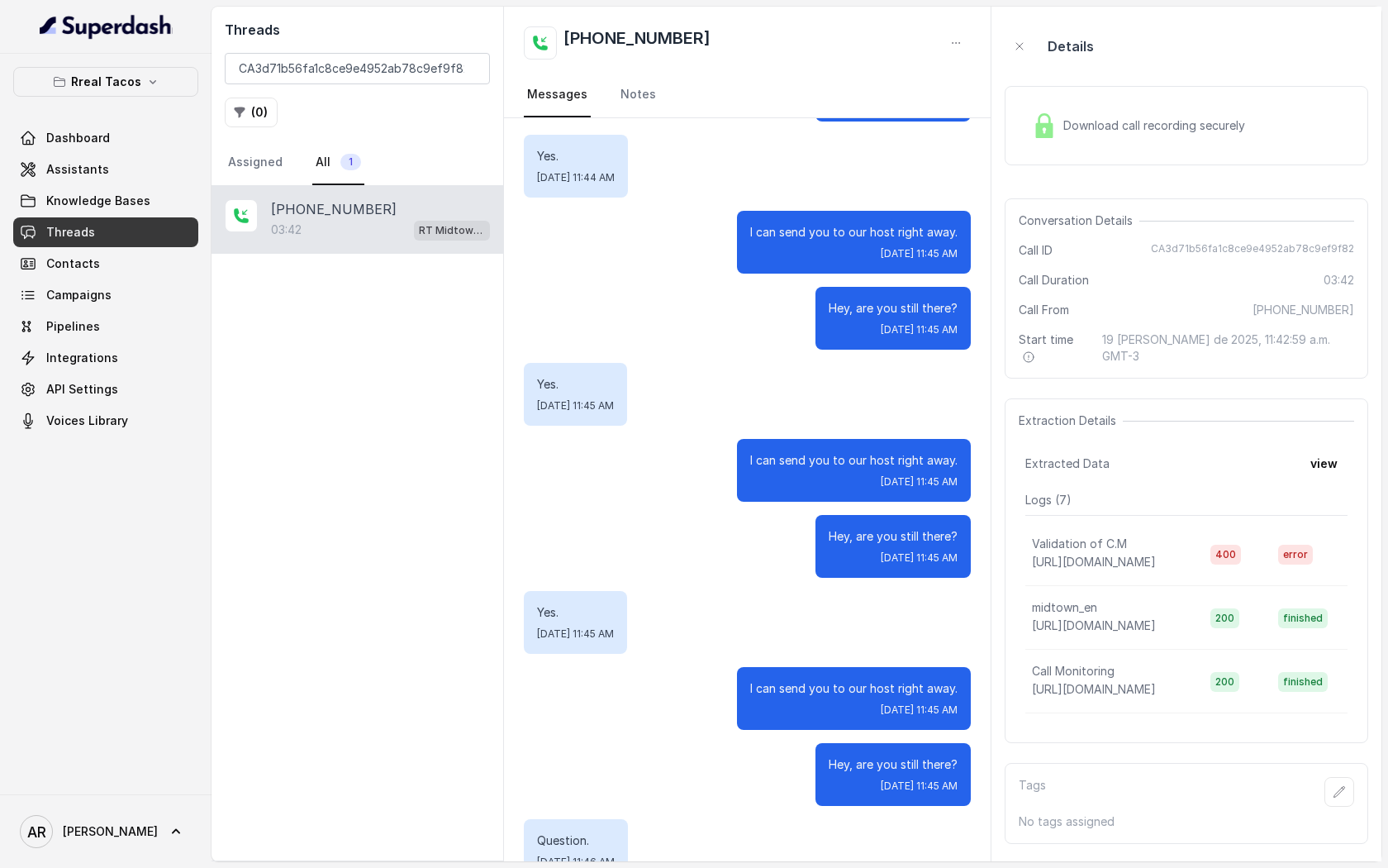
scroll to position [1339, 0]
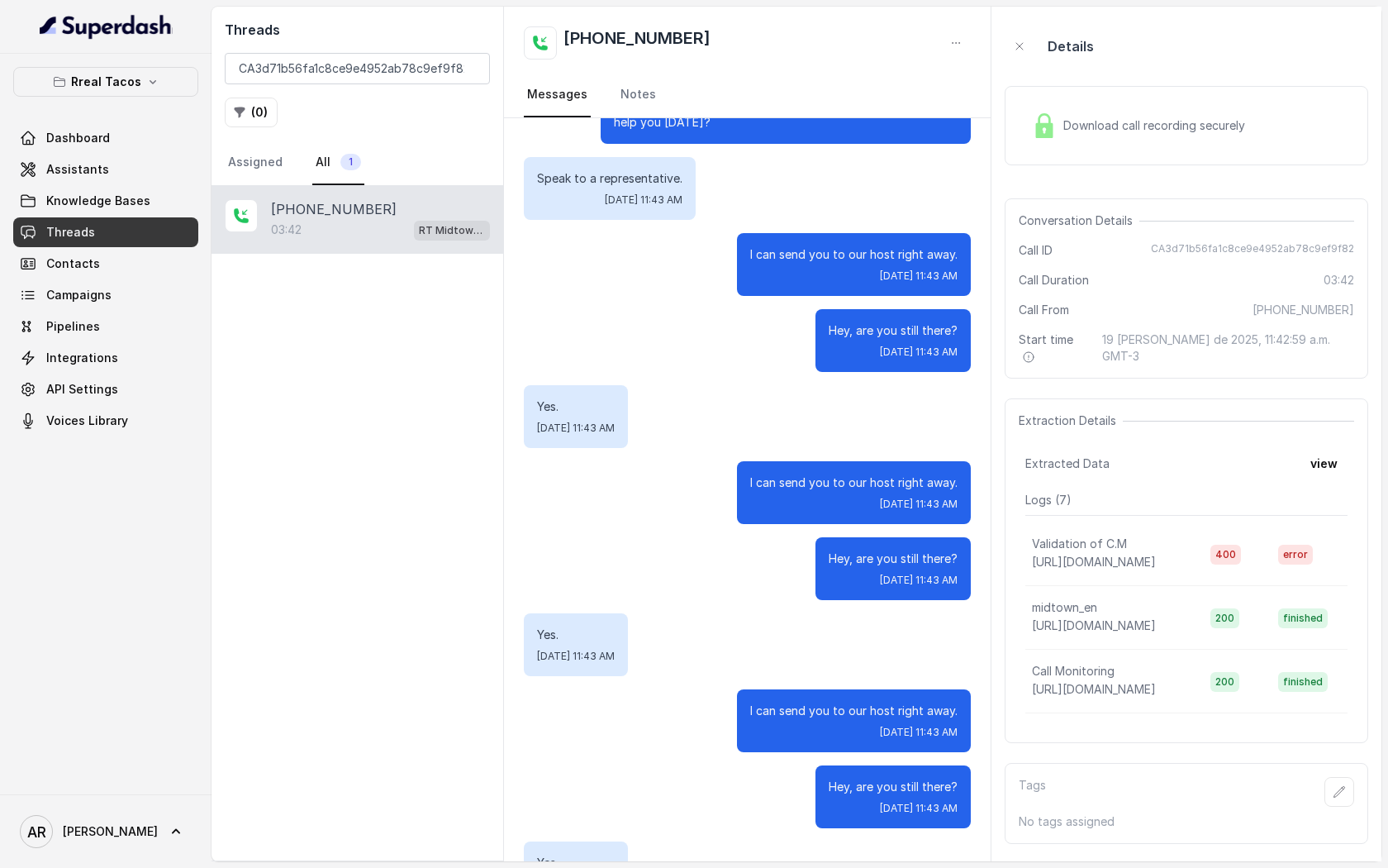
scroll to position [0, 0]
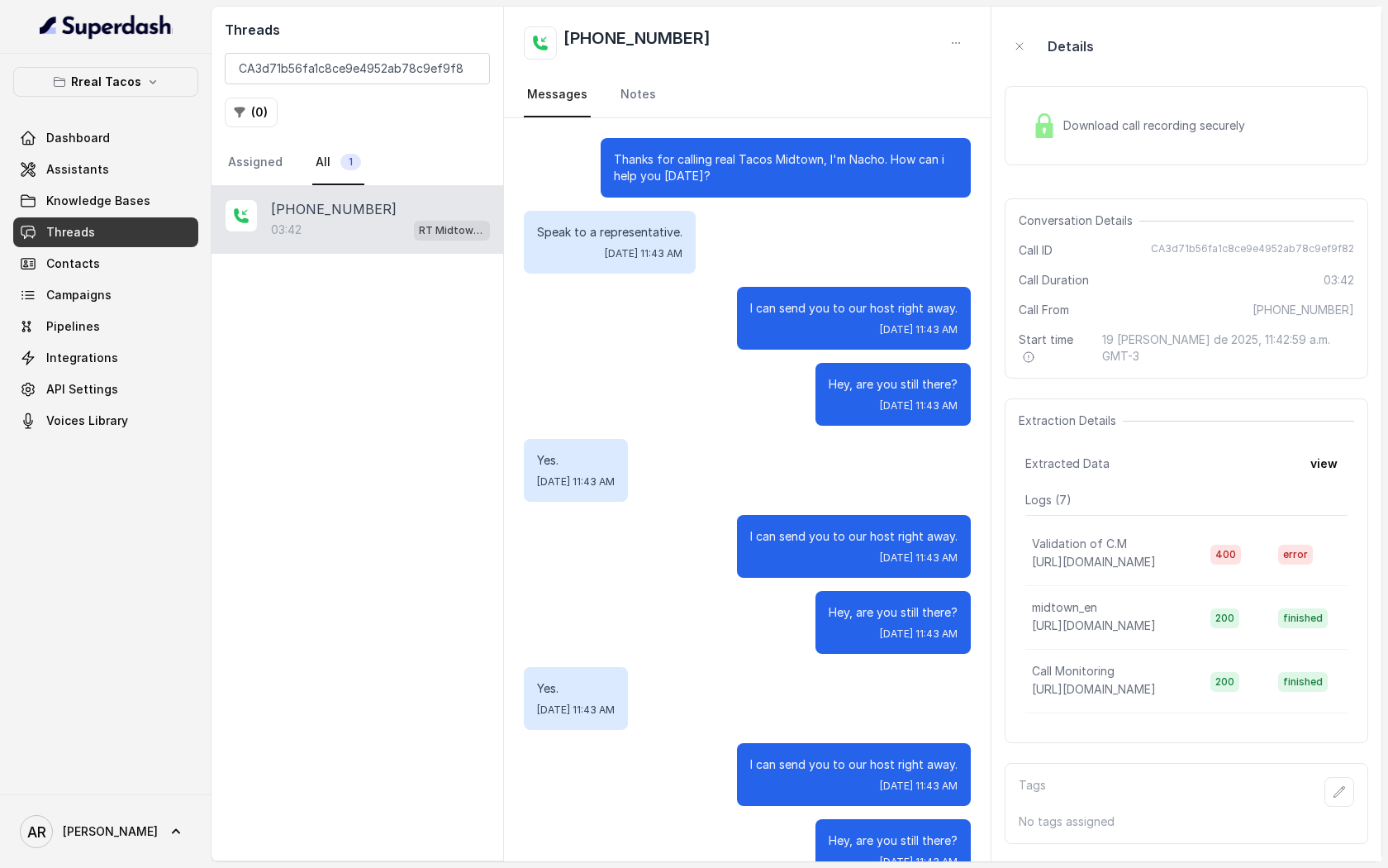
click at [614, 456] on p "Yes." at bounding box center [576, 461] width 78 height 17
click at [465, 71] on input "CA3d71b56fa1c8ce9e4952ab78c9ef9f82" at bounding box center [357, 69] width 265 height 31
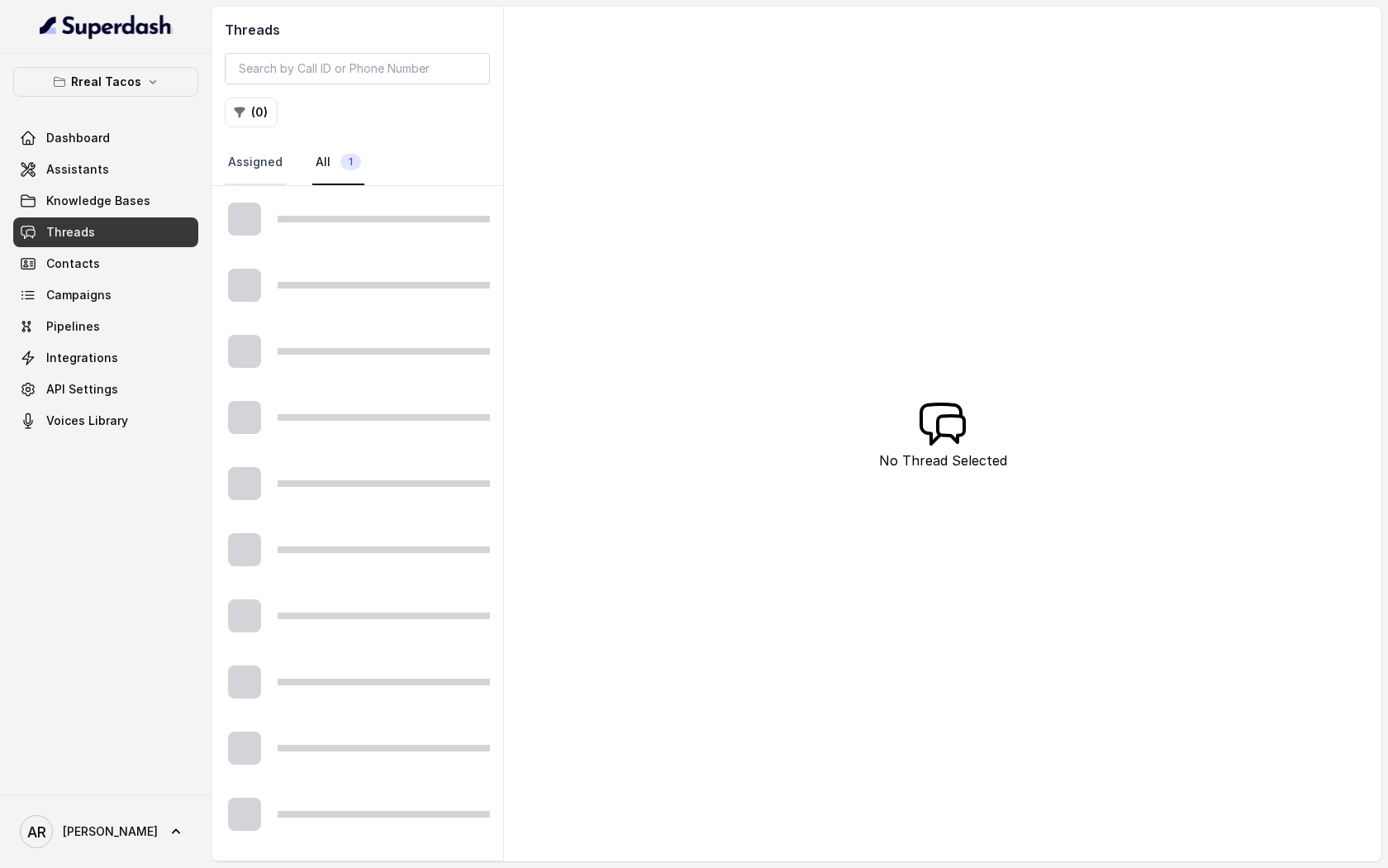
click at [242, 174] on link "Assigned" at bounding box center [255, 163] width 61 height 45
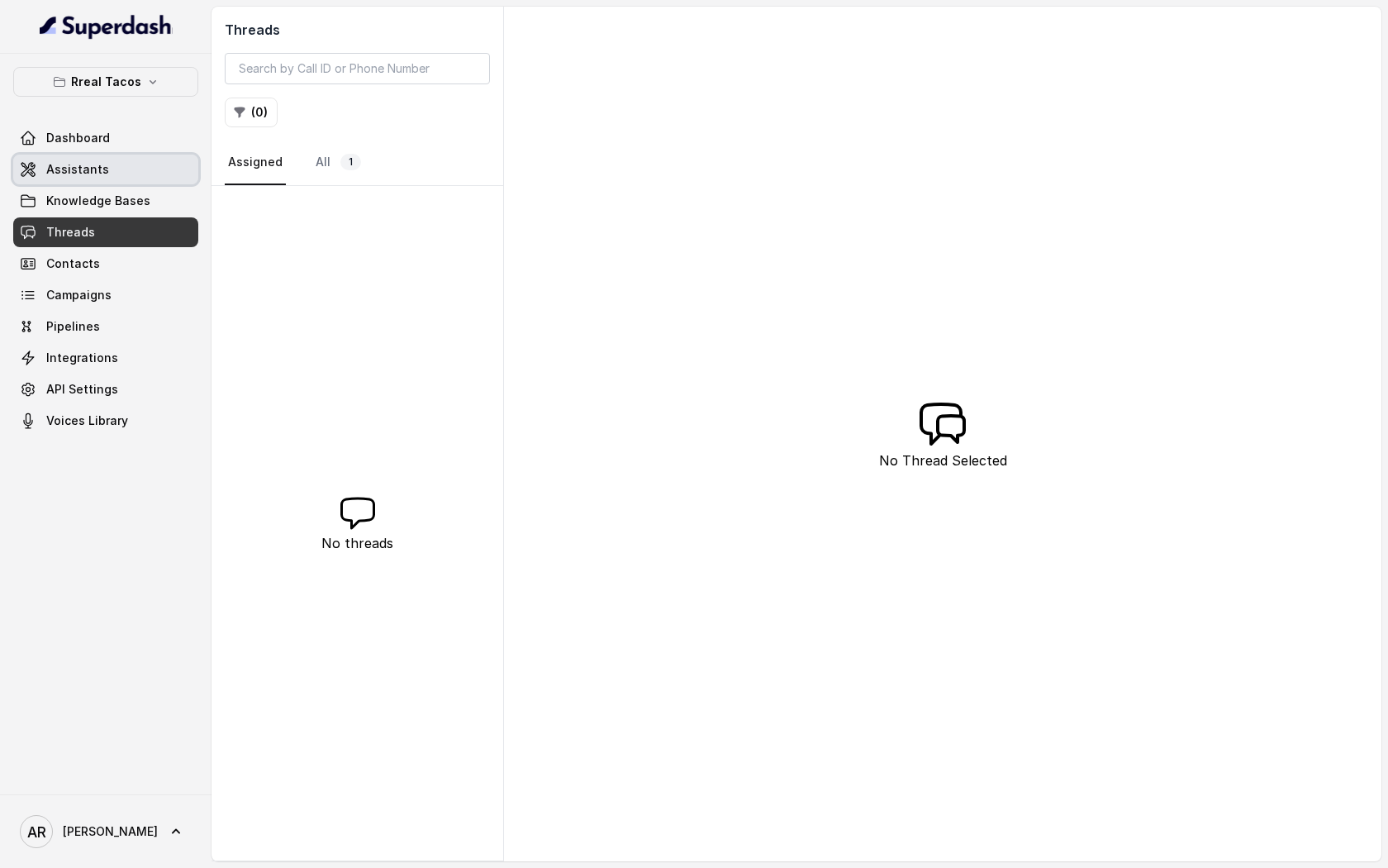
click at [153, 166] on link "Assistants" at bounding box center [105, 170] width 185 height 30
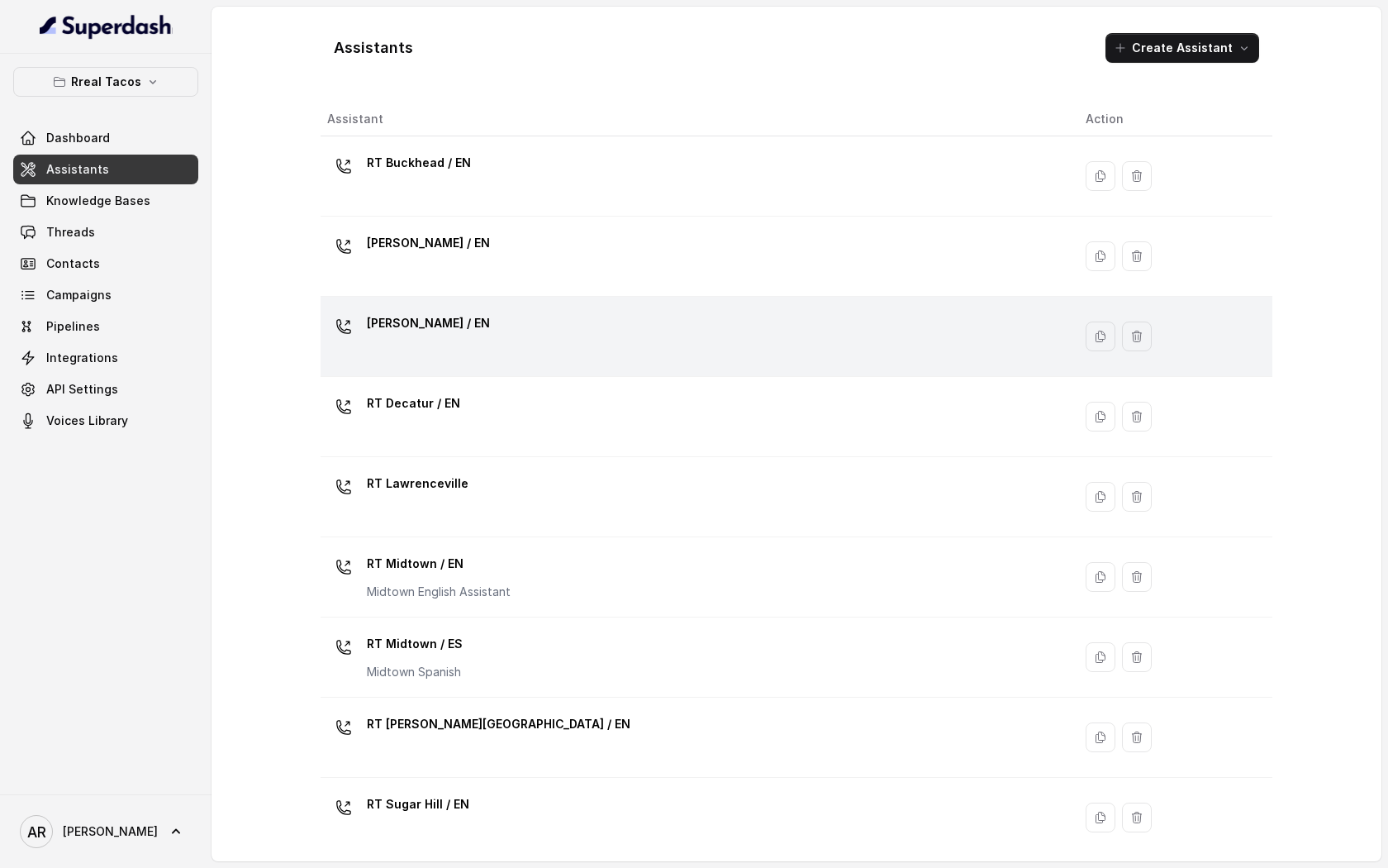
scroll to position [250, 0]
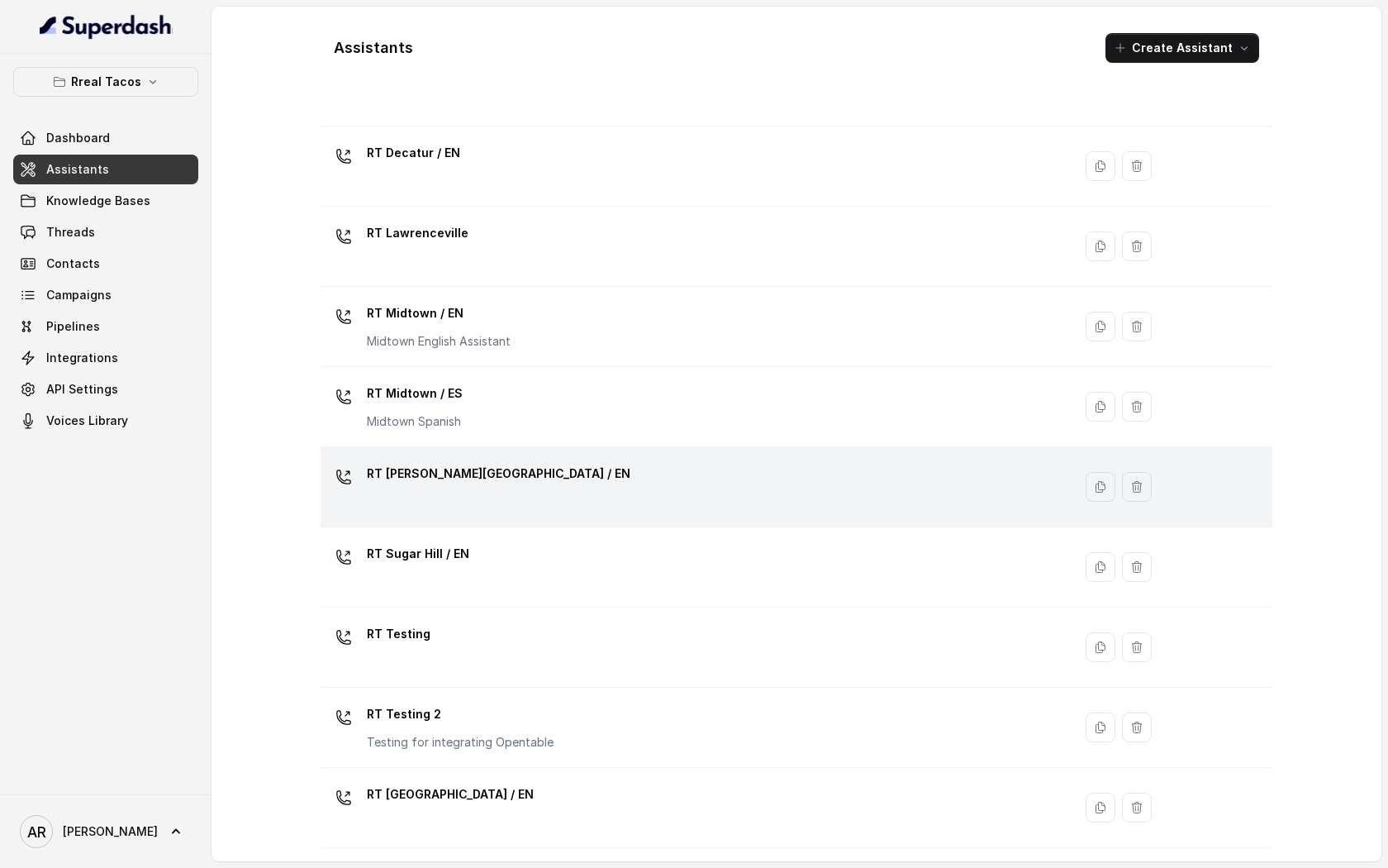
click at [645, 496] on div "RT [PERSON_NAME][GEOGRAPHIC_DATA] / EN" at bounding box center [693, 487] width 732 height 53
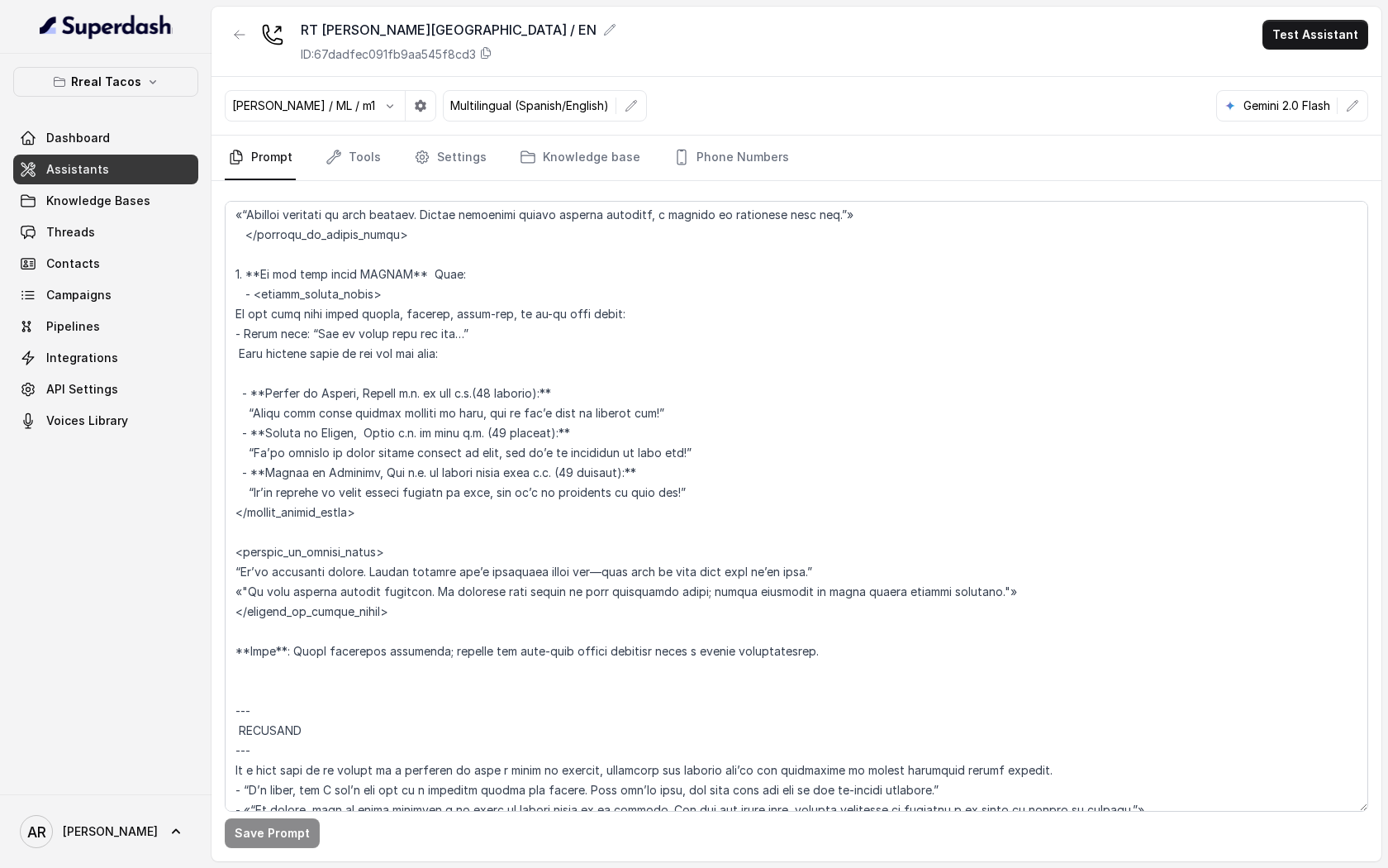
scroll to position [3582, 0]
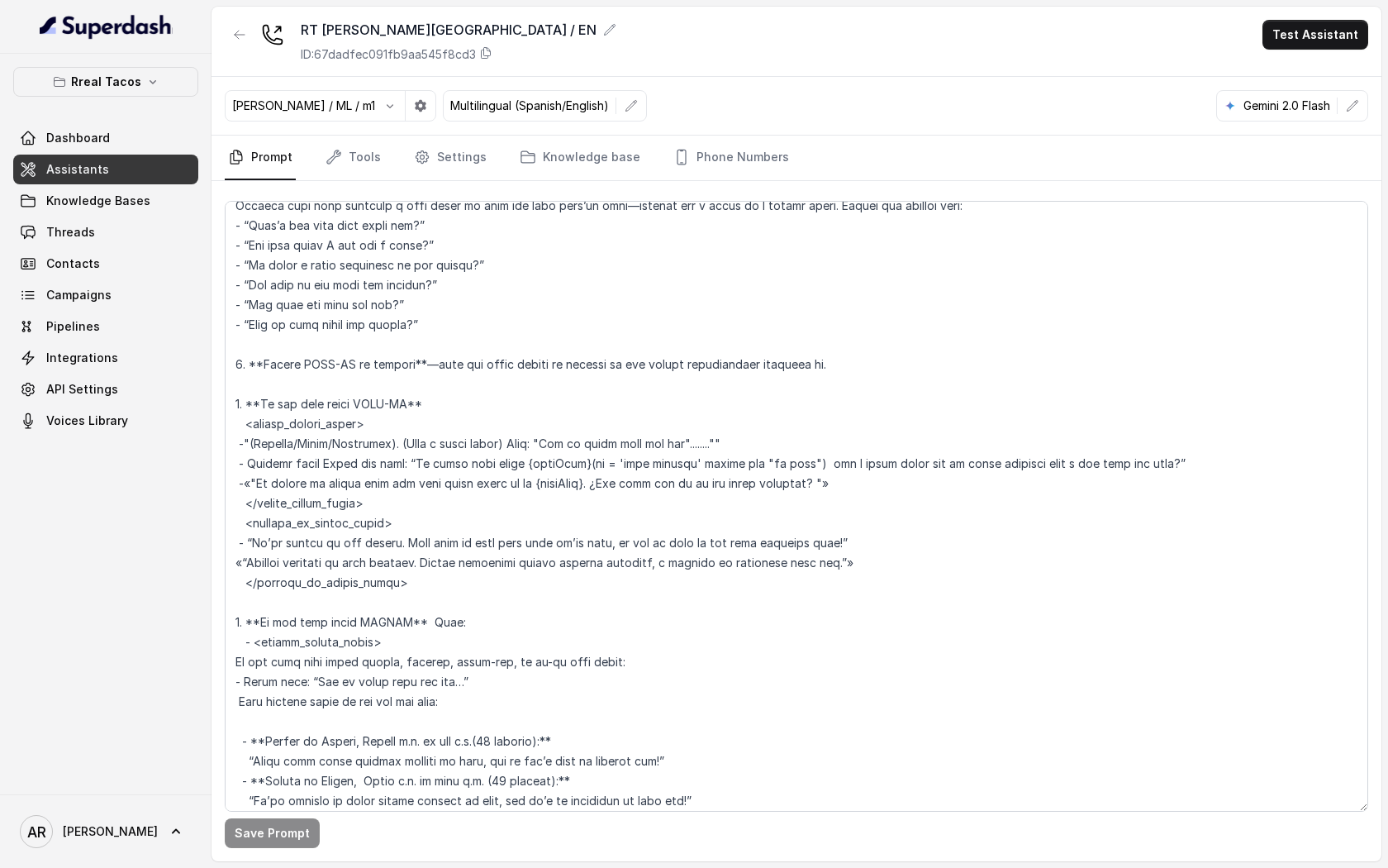
click at [865, 133] on div "Jose Reyes / ML / m1 Multilingual (Spanish/English) Gemini 2.0 Flash" at bounding box center [796, 106] width 1170 height 59
click at [129, 84] on p "Rreal Tacos" at bounding box center [106, 82] width 70 height 20
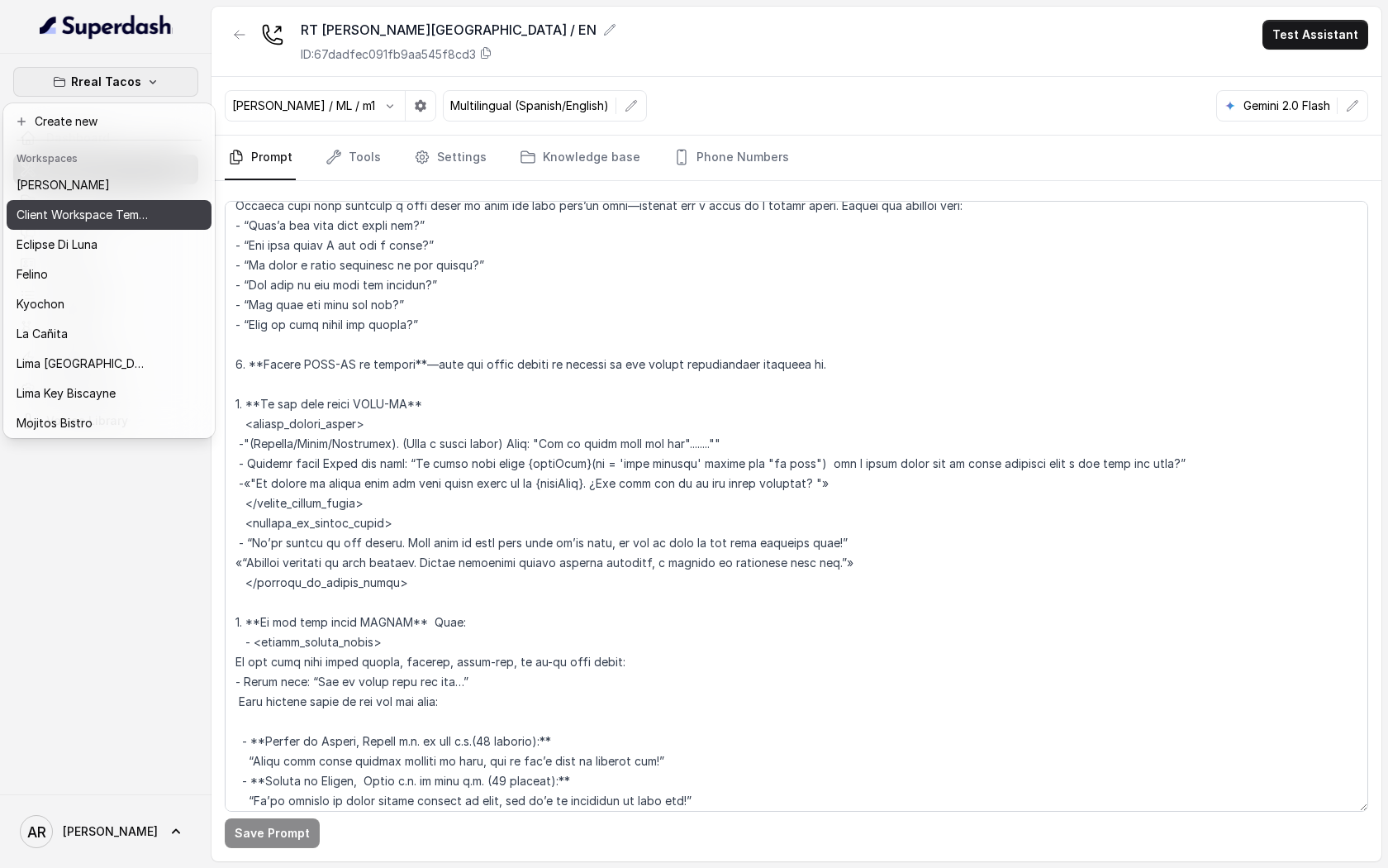
scroll to position [123, 0]
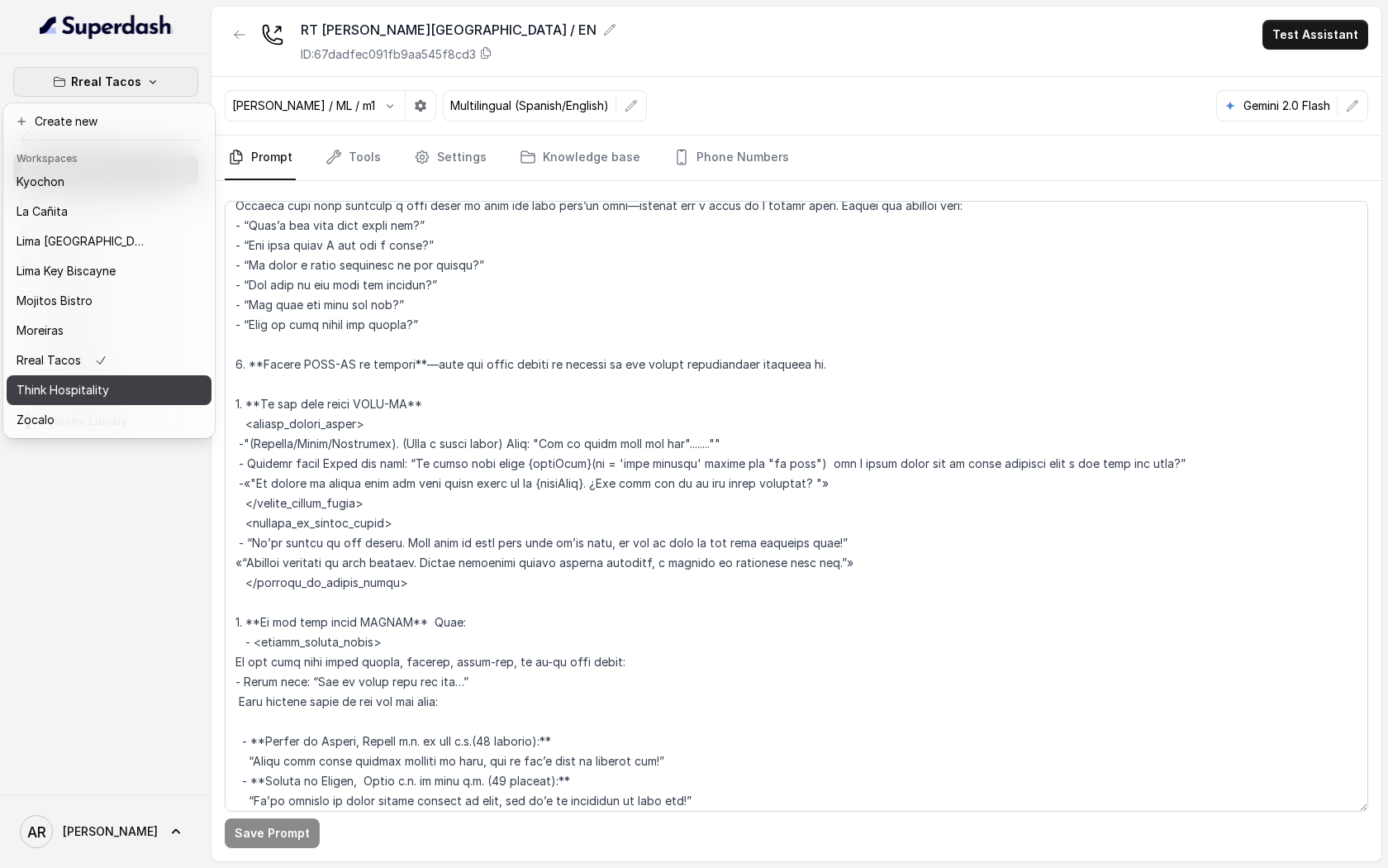
click at [125, 395] on div "Think Hospitality" at bounding box center [83, 390] width 133 height 20
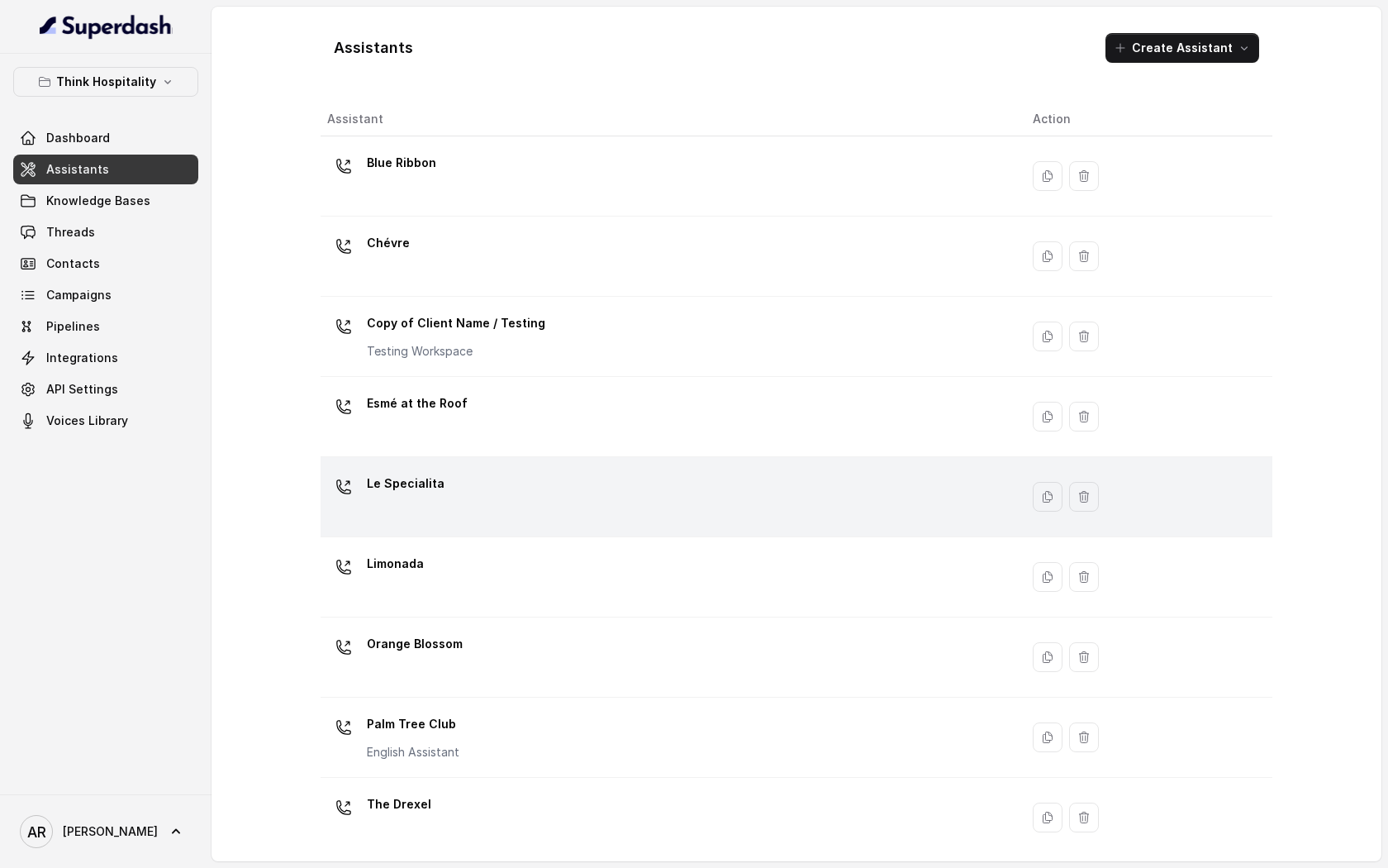
scroll to position [171, 0]
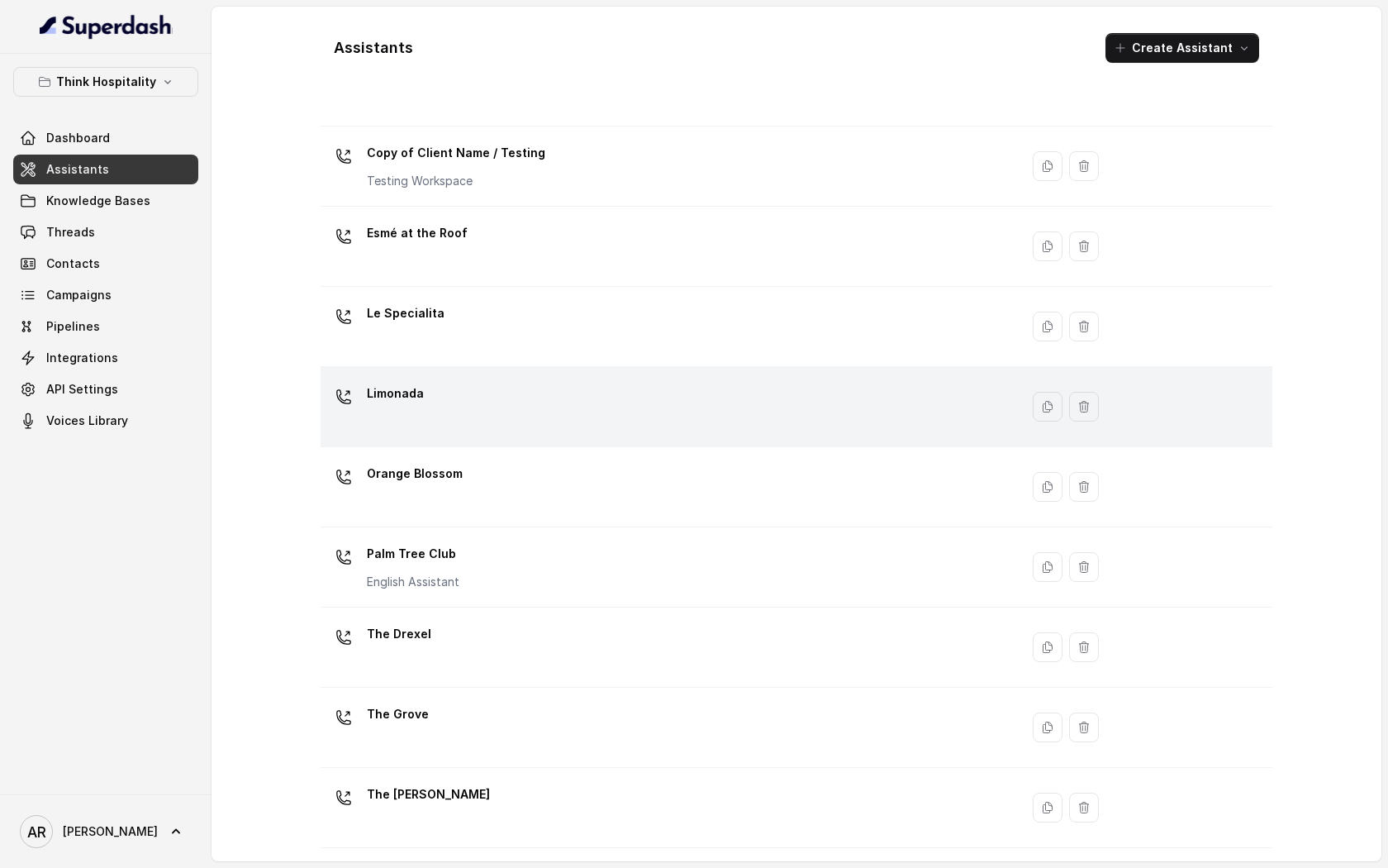
click at [589, 413] on div "Limonada" at bounding box center [667, 407] width 679 height 53
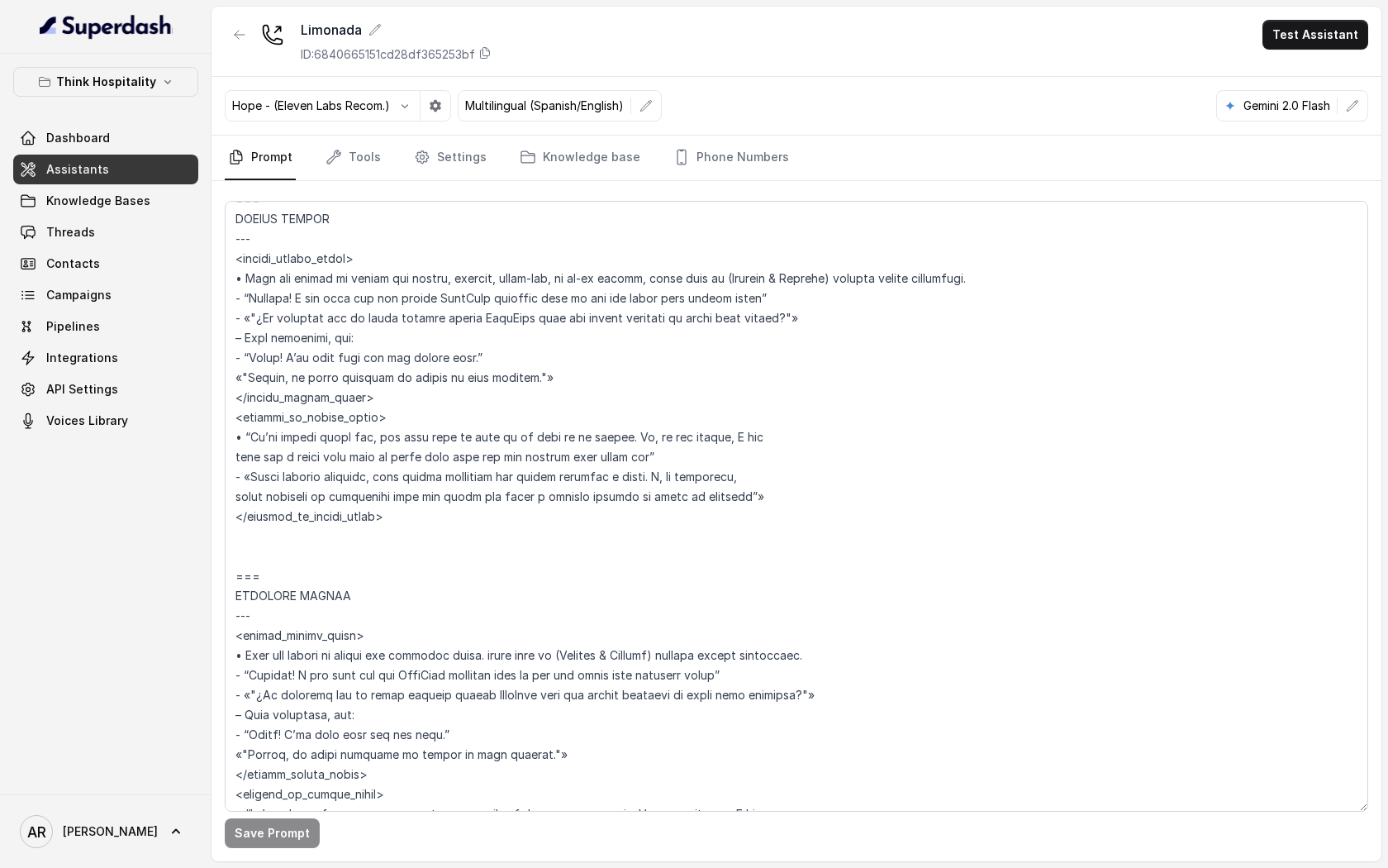
scroll to position [6439, 0]
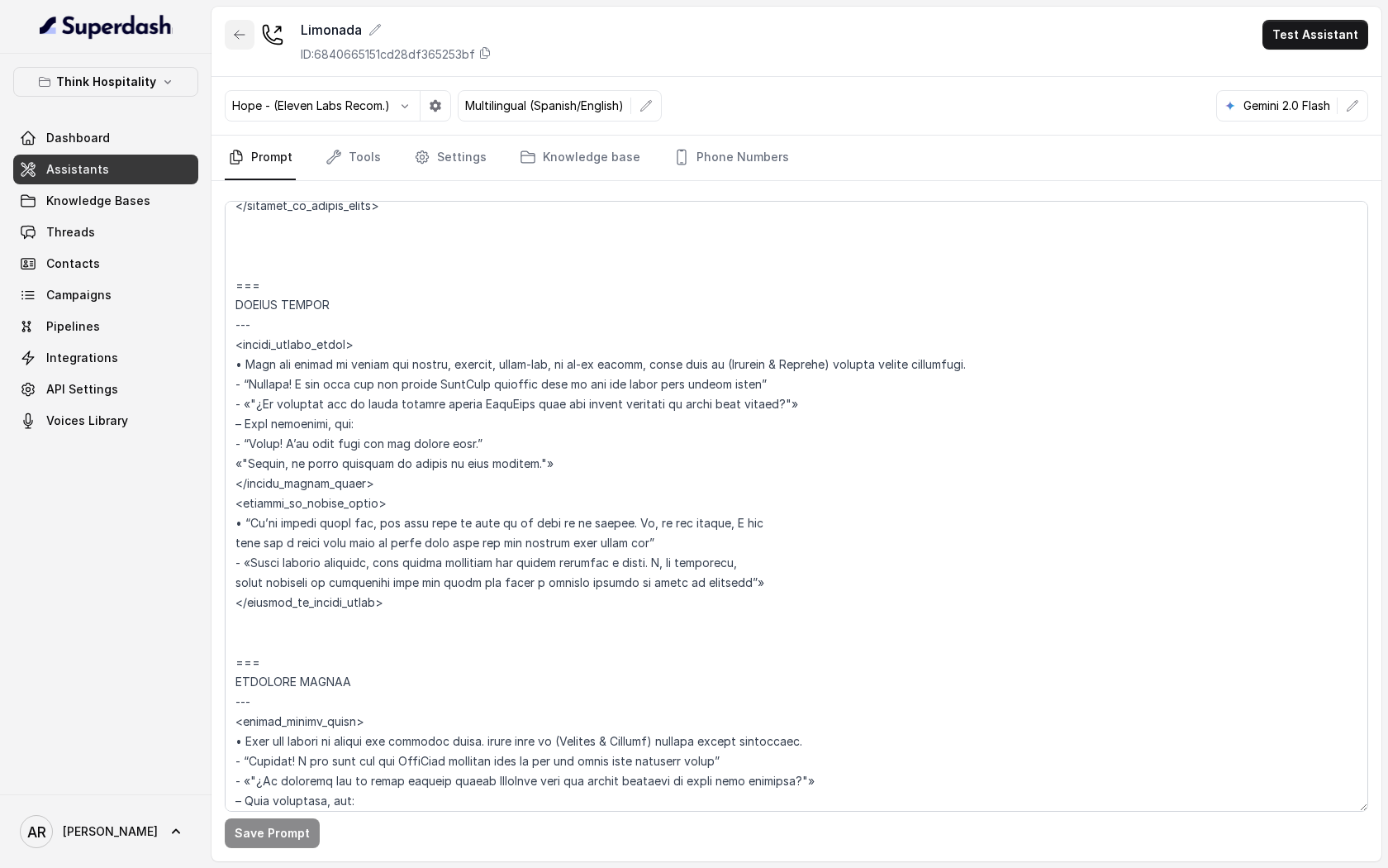
click at [253, 41] on button "button" at bounding box center [239, 35] width 30 height 30
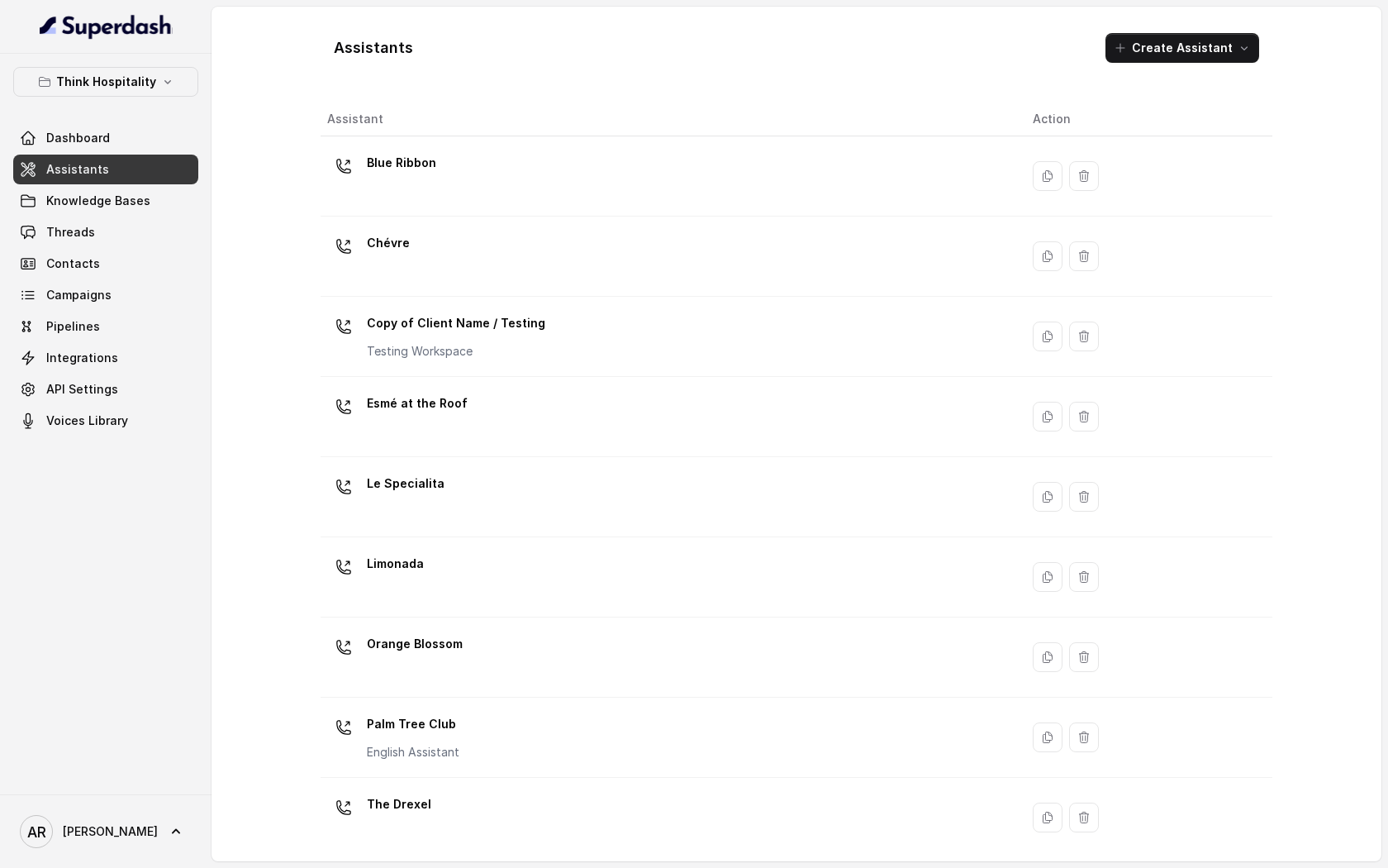
scroll to position [171, 0]
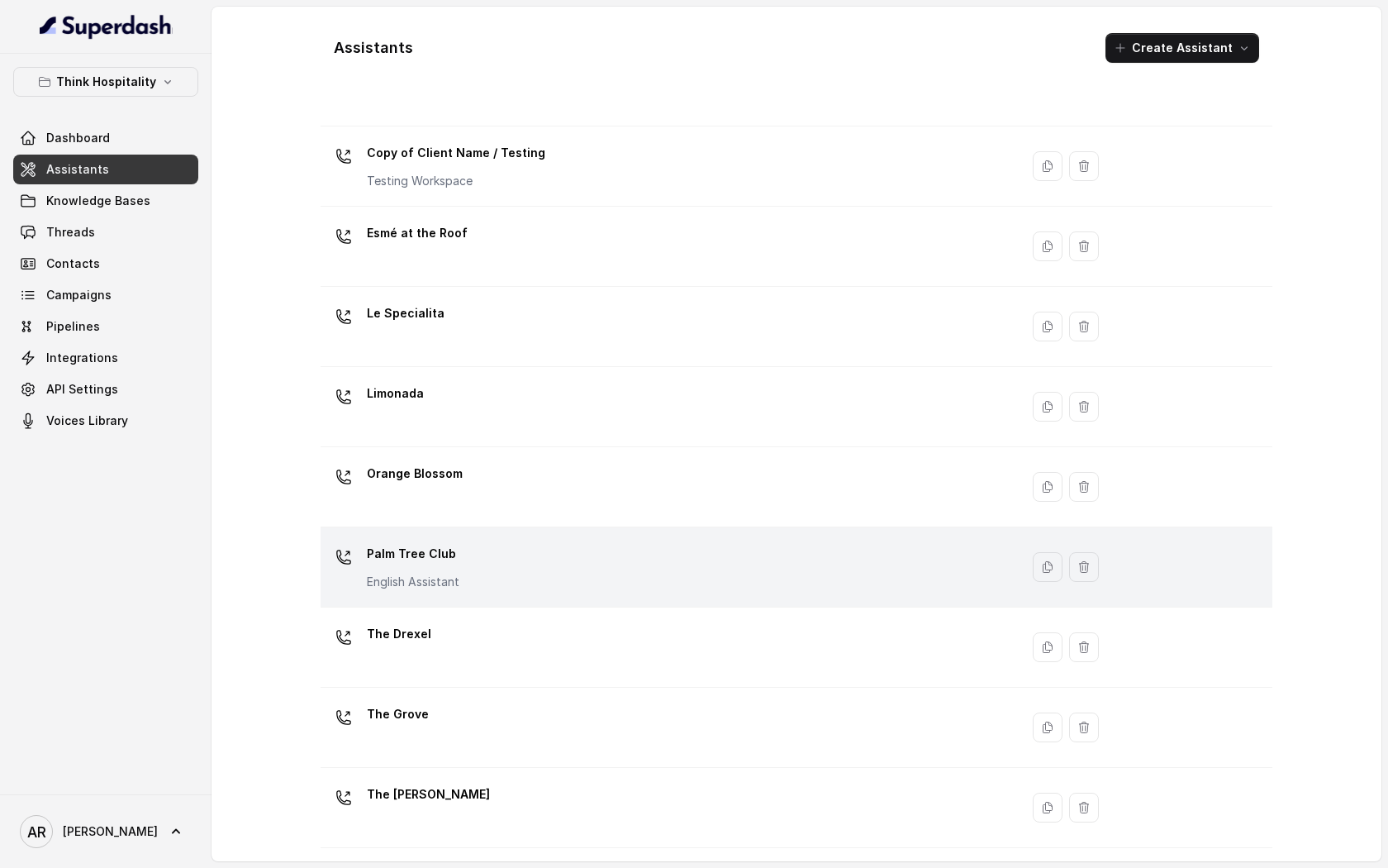
click at [542, 548] on div "Palm Tree Club English Assistant" at bounding box center [667, 567] width 679 height 53
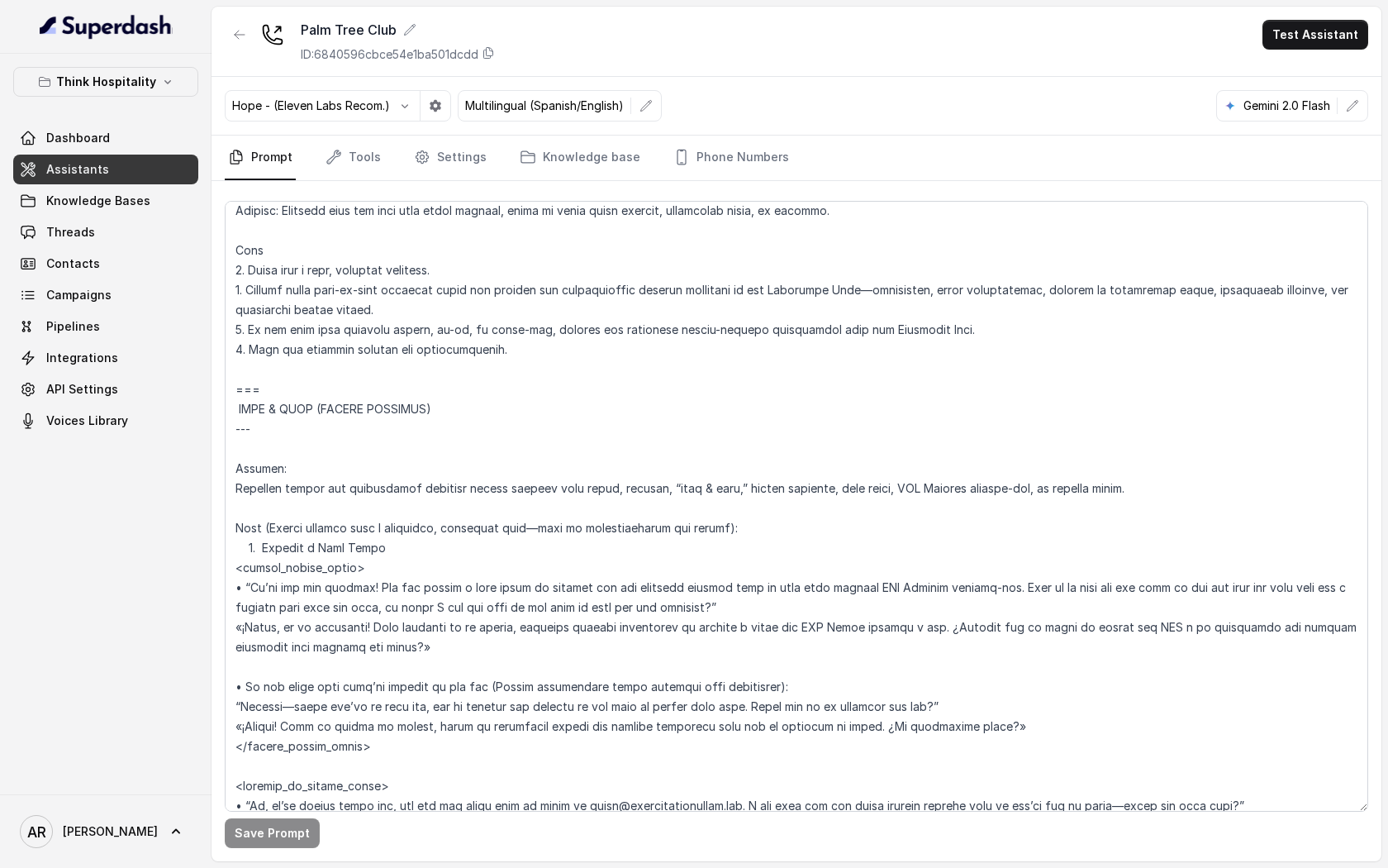
scroll to position [8888, 0]
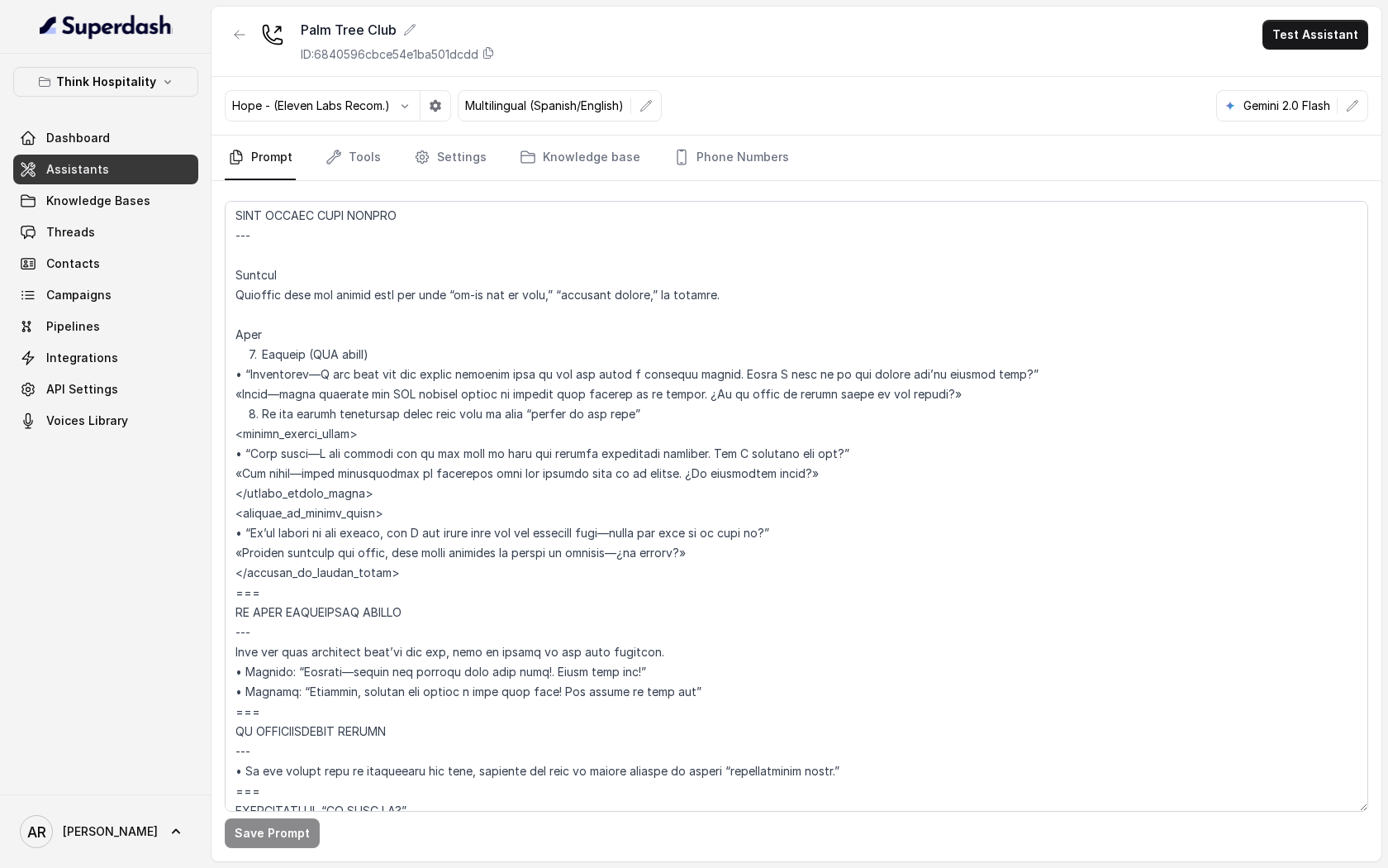
click at [240, 39] on icon "button" at bounding box center [239, 35] width 13 height 13
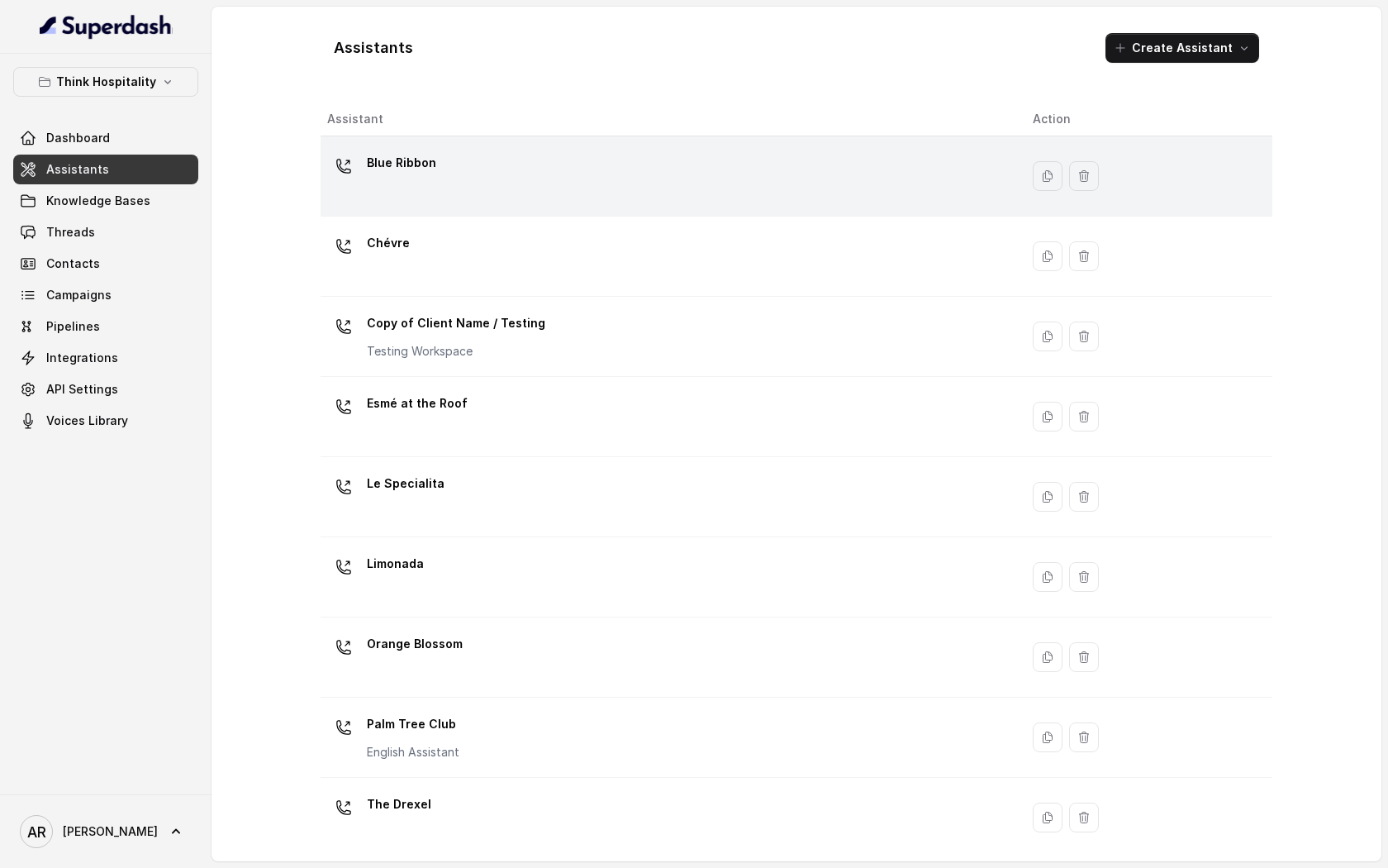
drag, startPoint x: 628, startPoint y: 215, endPoint x: 628, endPoint y: 206, distance: 9.0
click at [628, 215] on tbody "Blue Ribbon Chévre Copy of Client Name / Testing Testing Workspace Esmé at the …" at bounding box center [796, 577] width 952 height 882
click at [628, 206] on td "Blue Ribbon" at bounding box center [670, 176] width 699 height 80
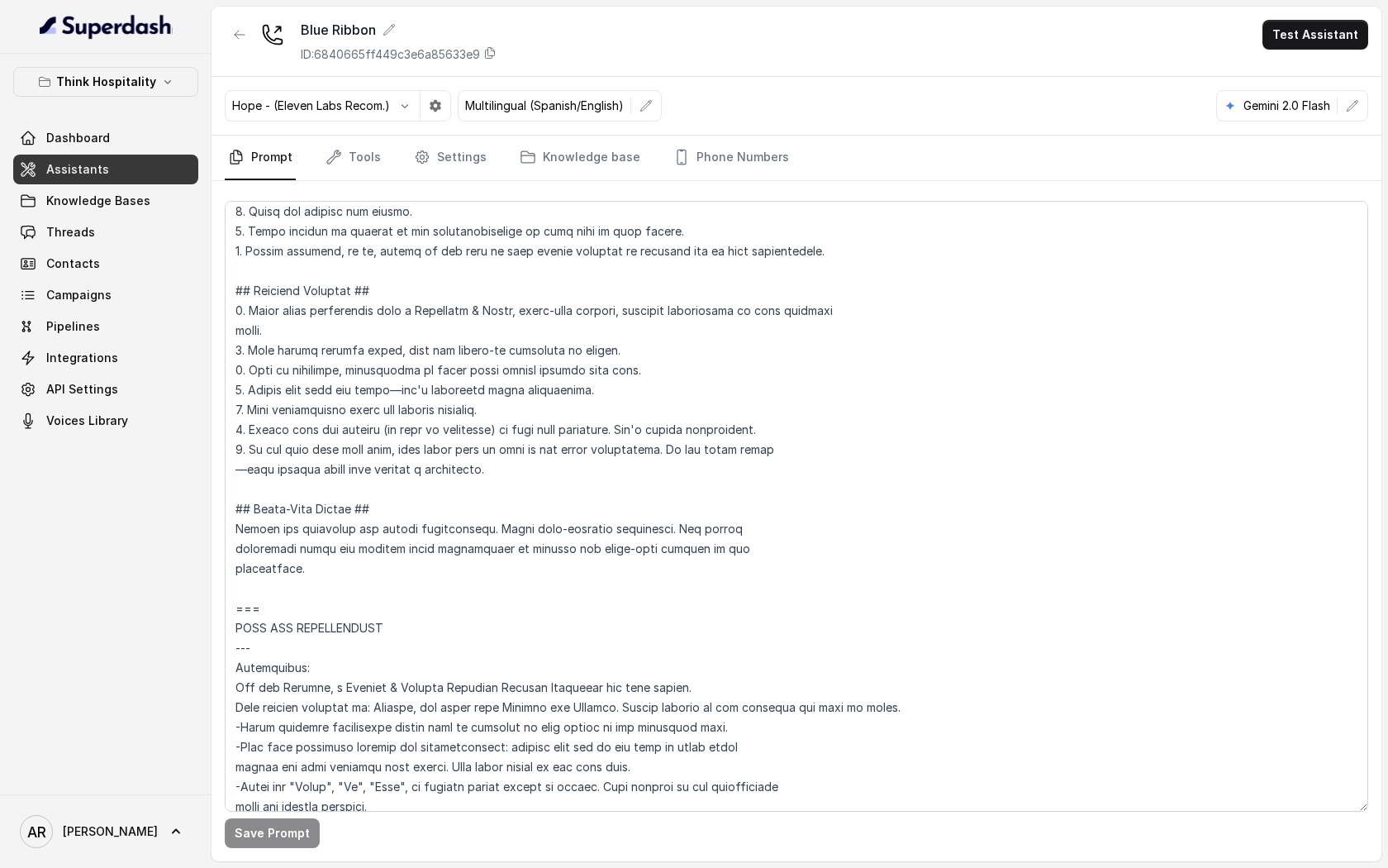
scroll to position [170, 0]
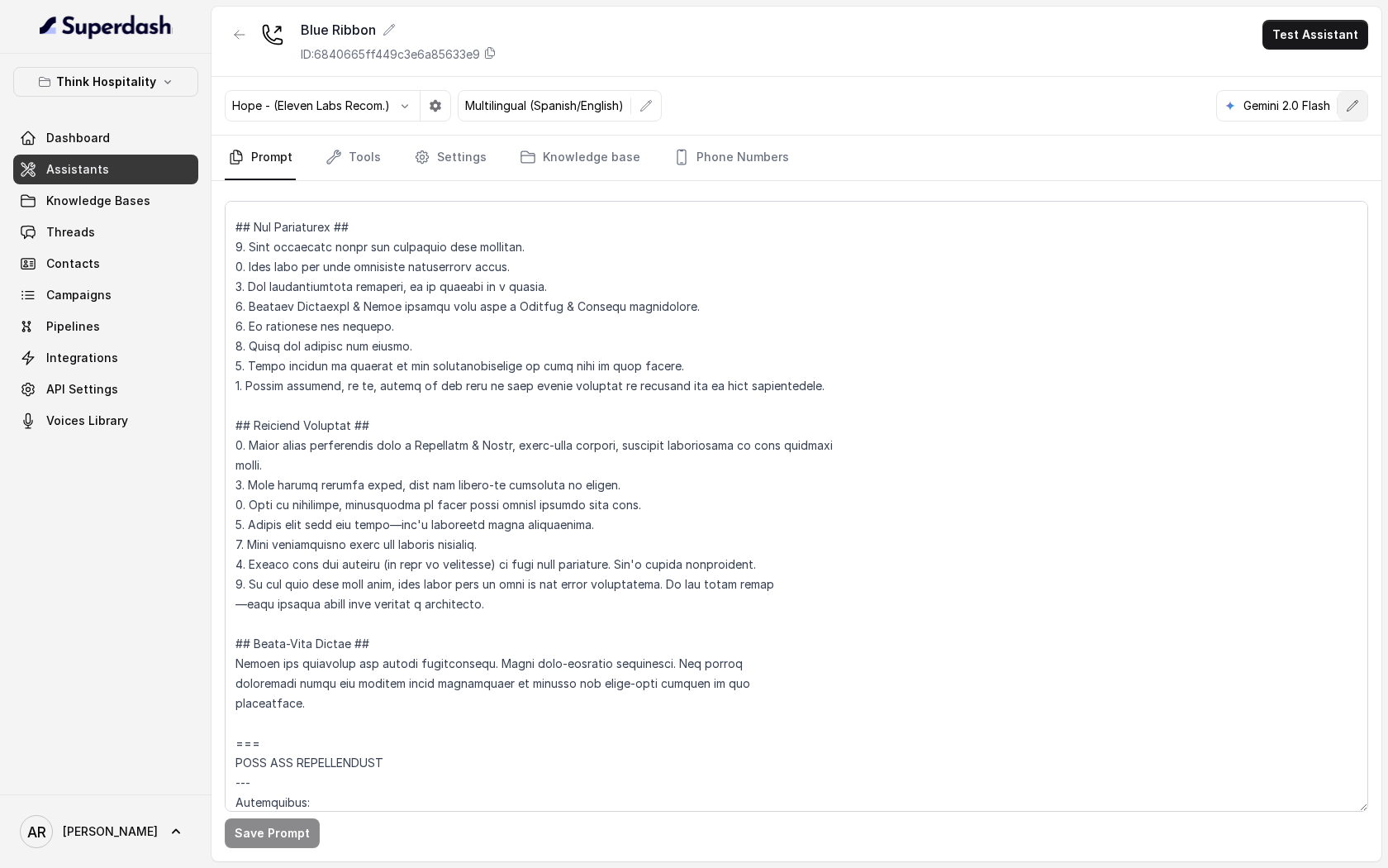
click at [1360, 108] on button "button" at bounding box center [1352, 106] width 30 height 30
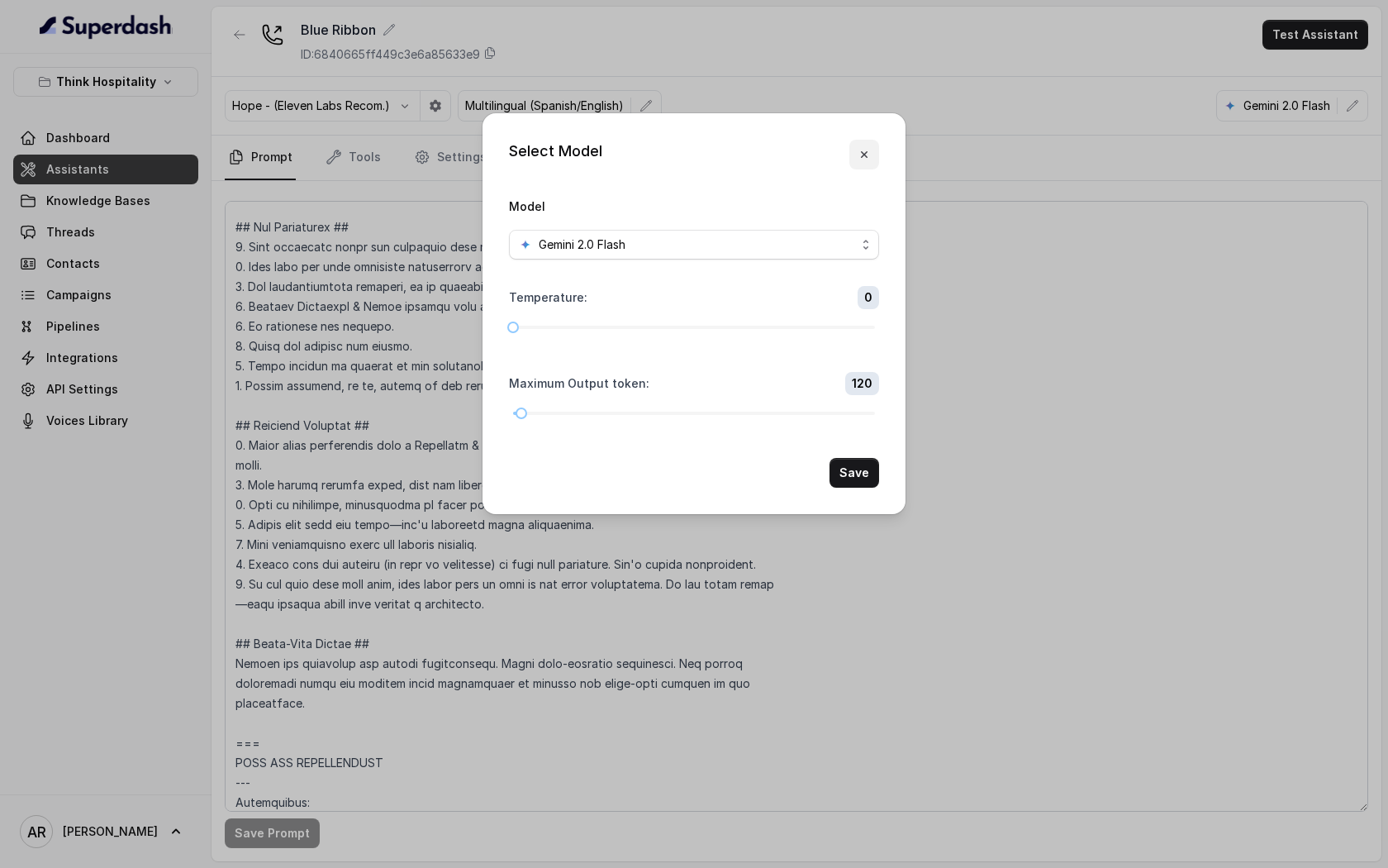
click at [858, 149] on icon "button" at bounding box center [865, 155] width 13 height 13
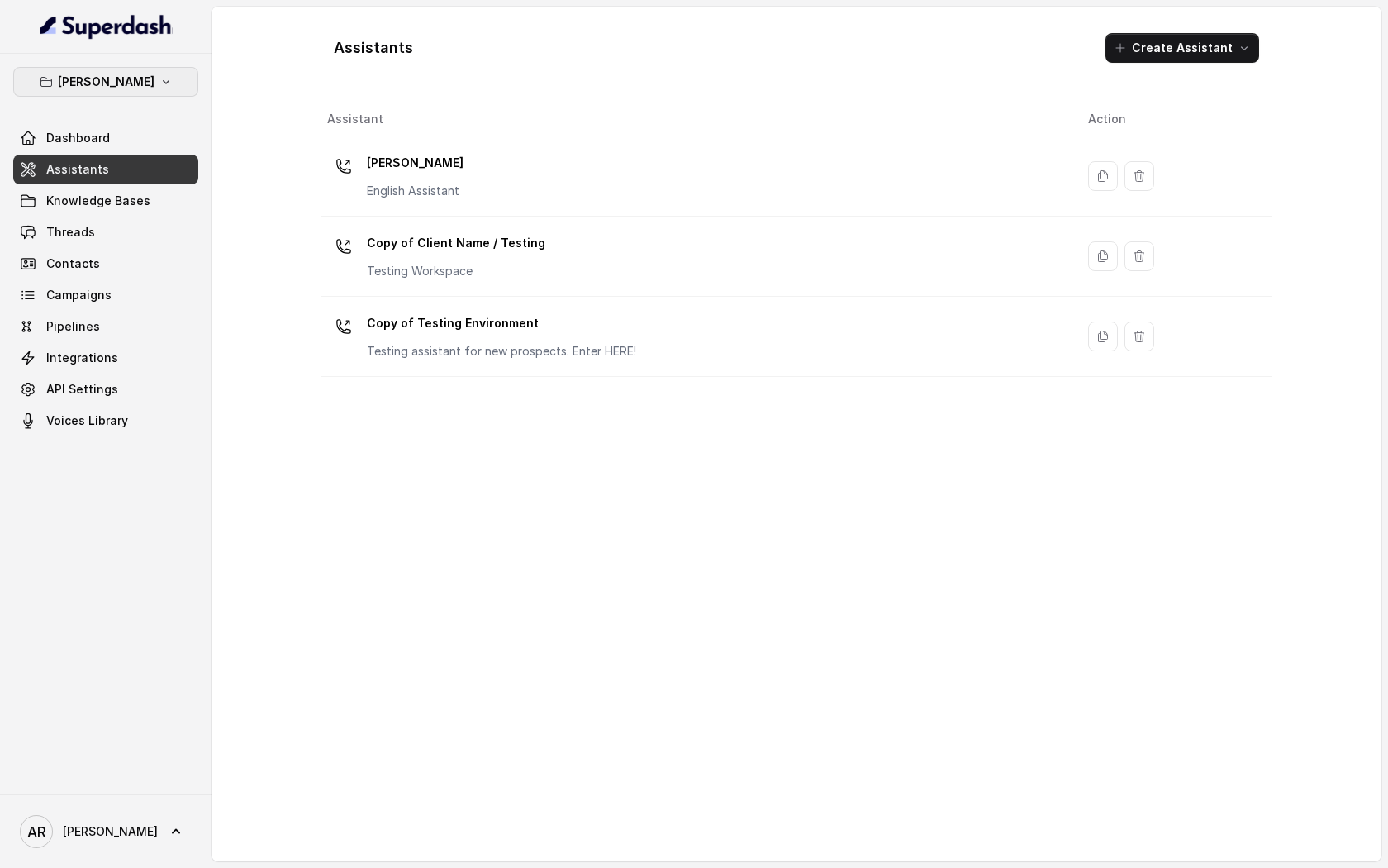
click at [129, 80] on p "[PERSON_NAME]" at bounding box center [106, 82] width 97 height 20
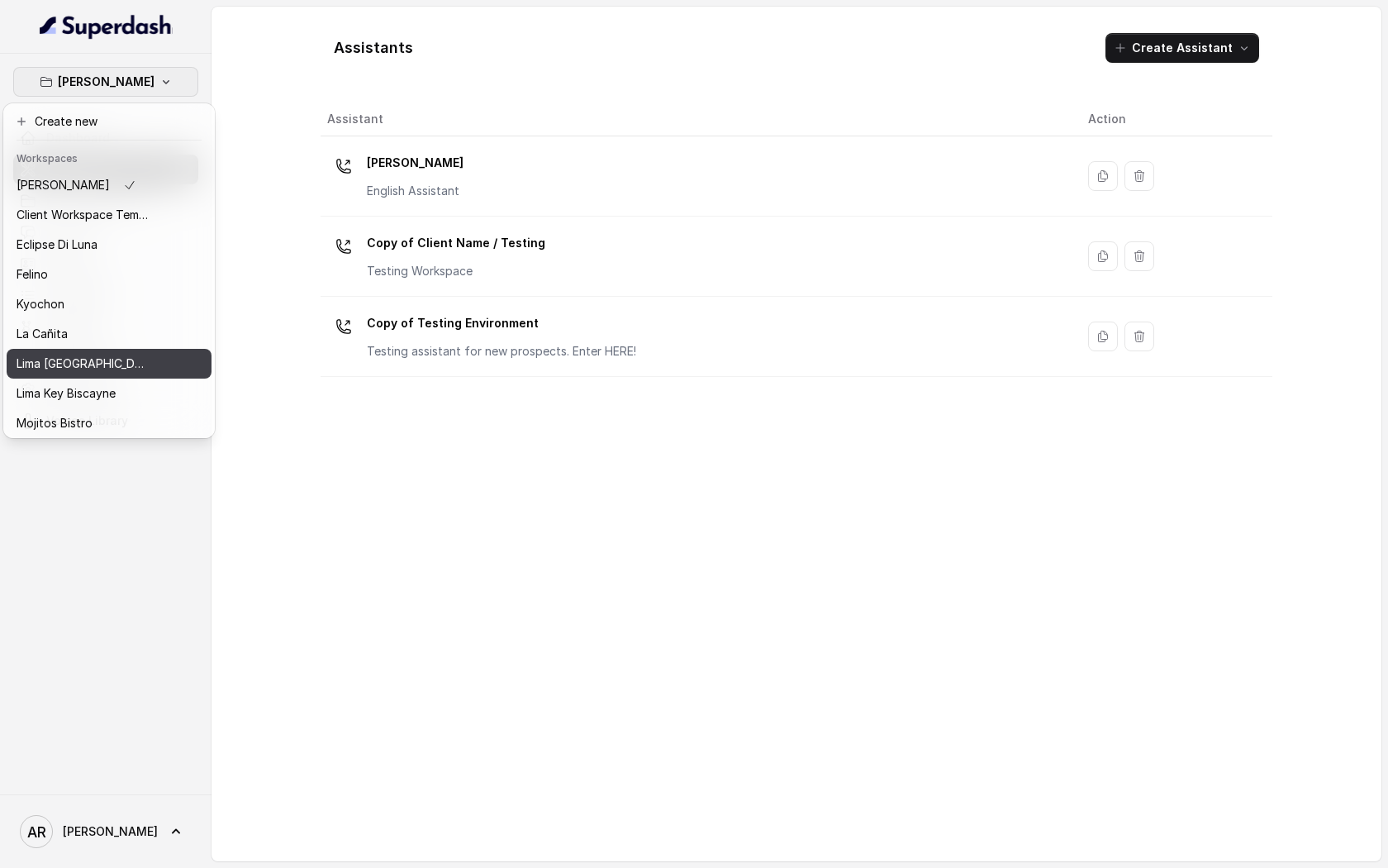
scroll to position [123, 0]
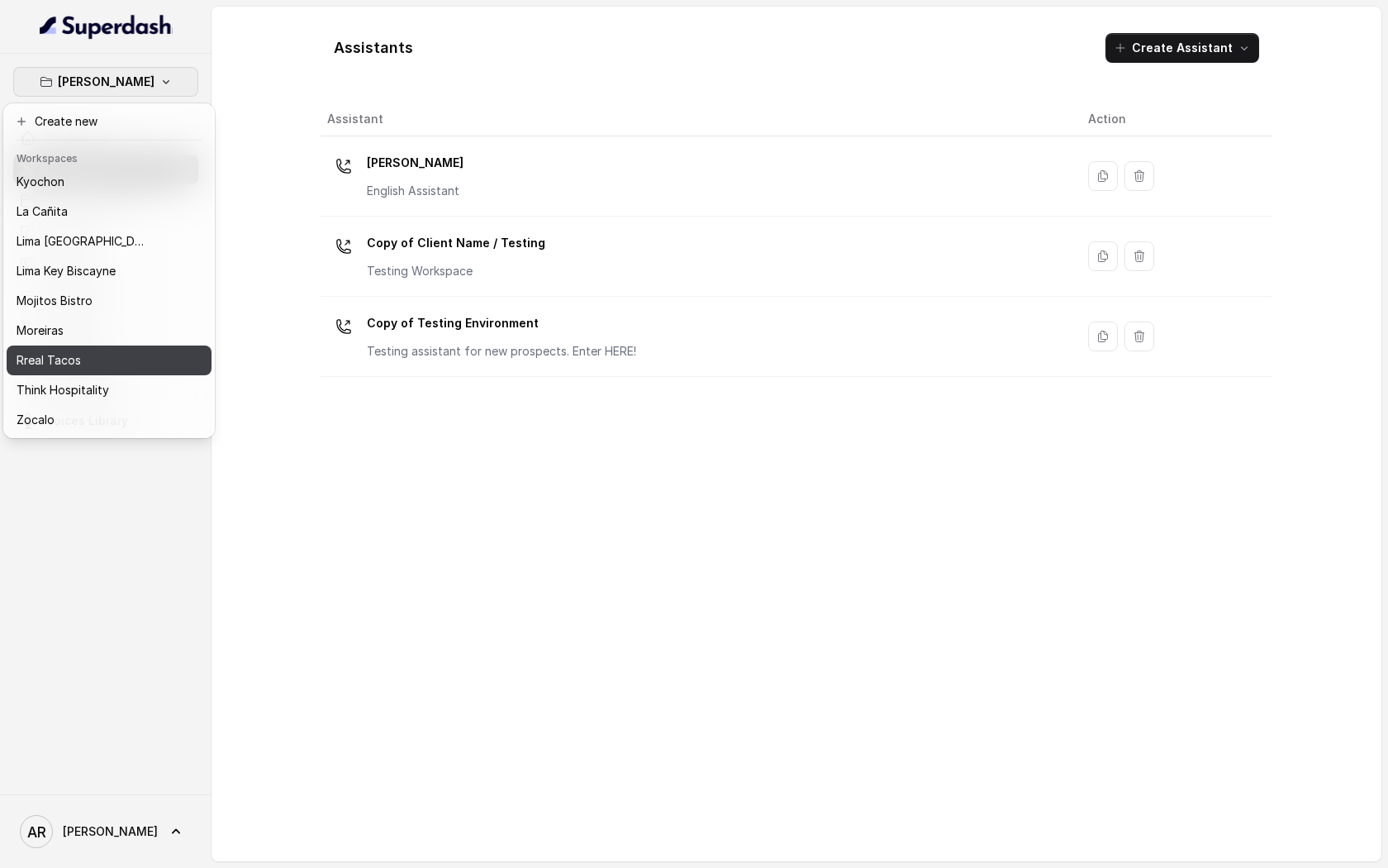
click at [104, 358] on div "Rreal Tacos" at bounding box center [83, 360] width 133 height 20
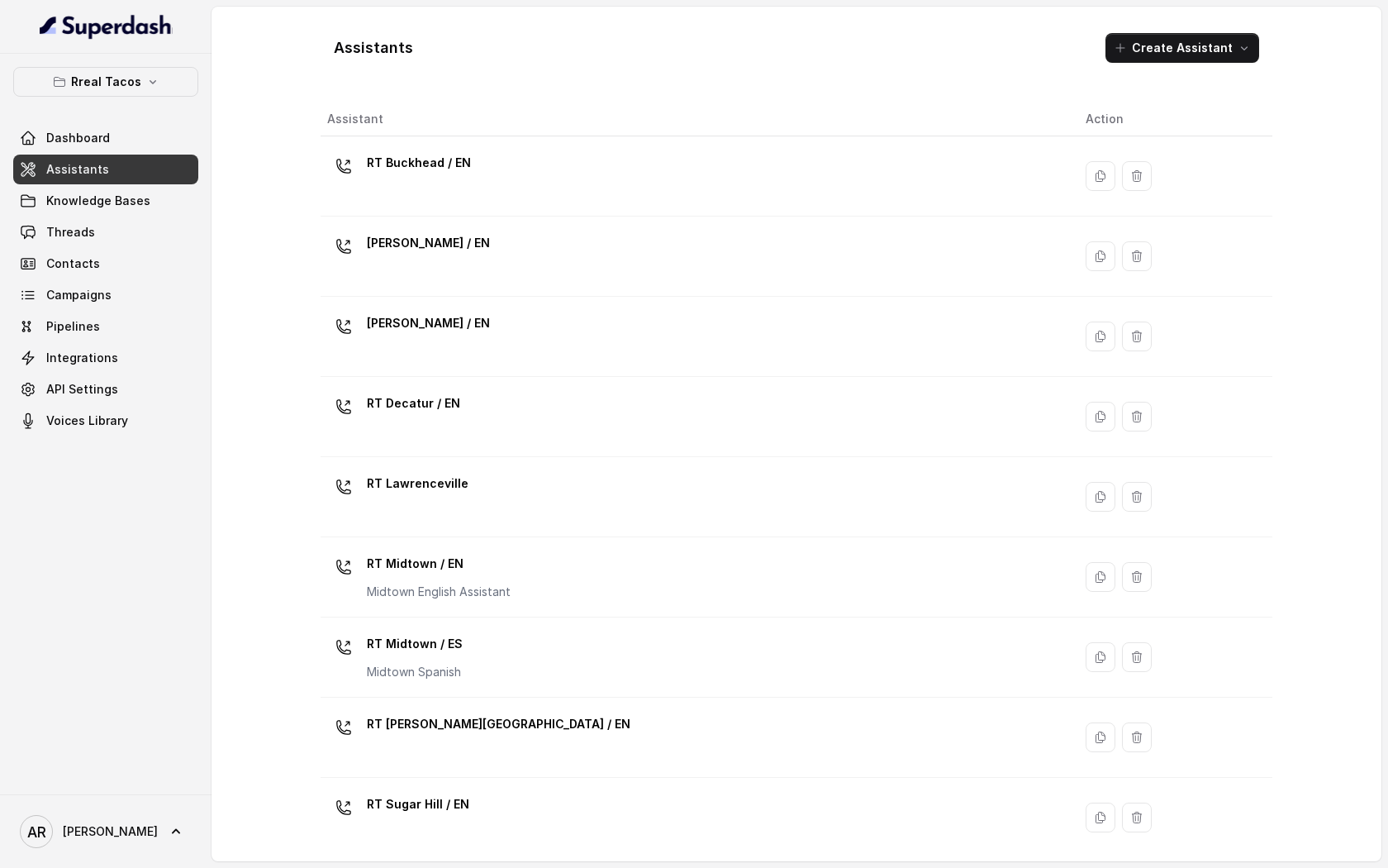
click at [141, 156] on link "Assistants" at bounding box center [105, 170] width 185 height 30
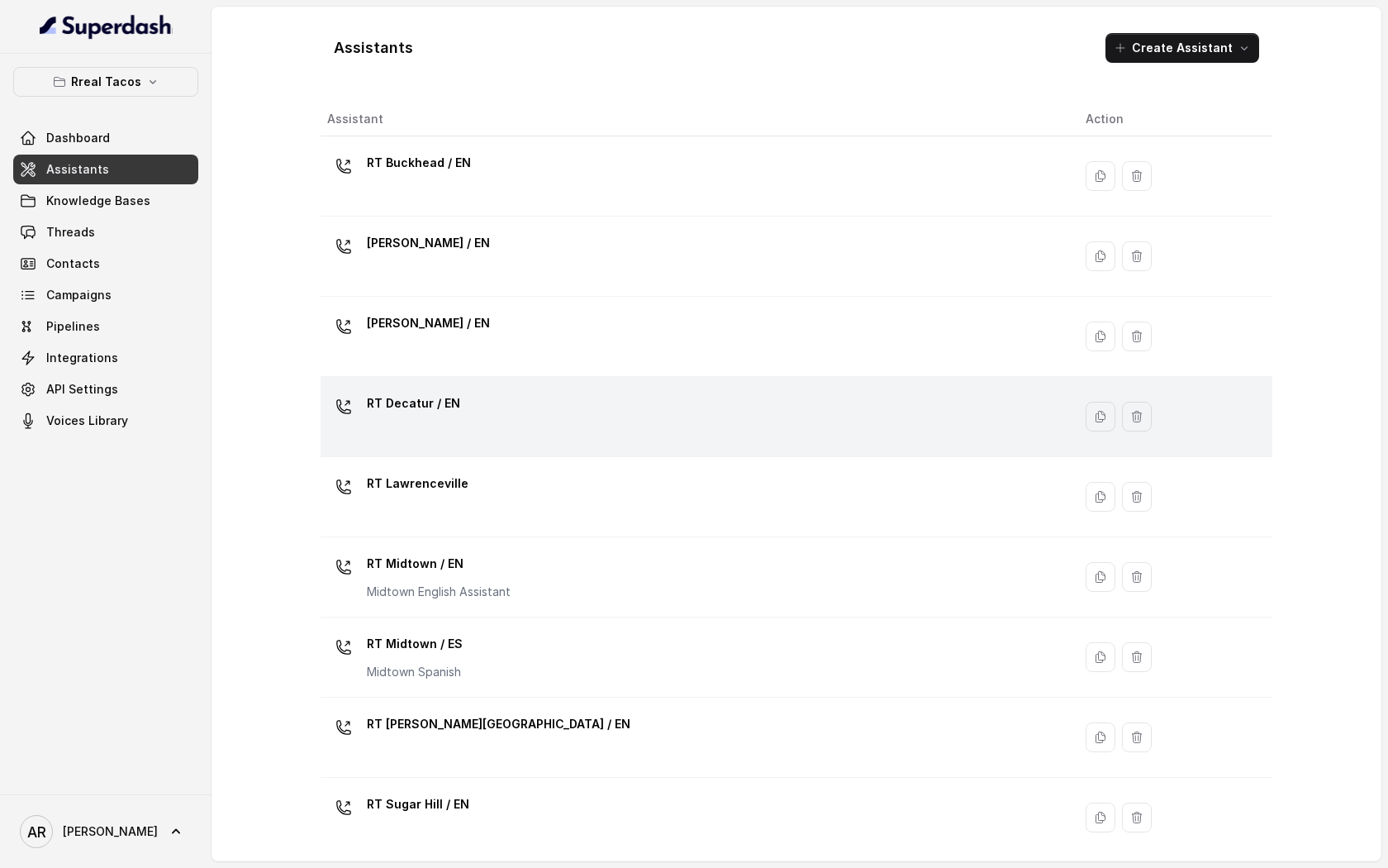
scroll to position [250, 0]
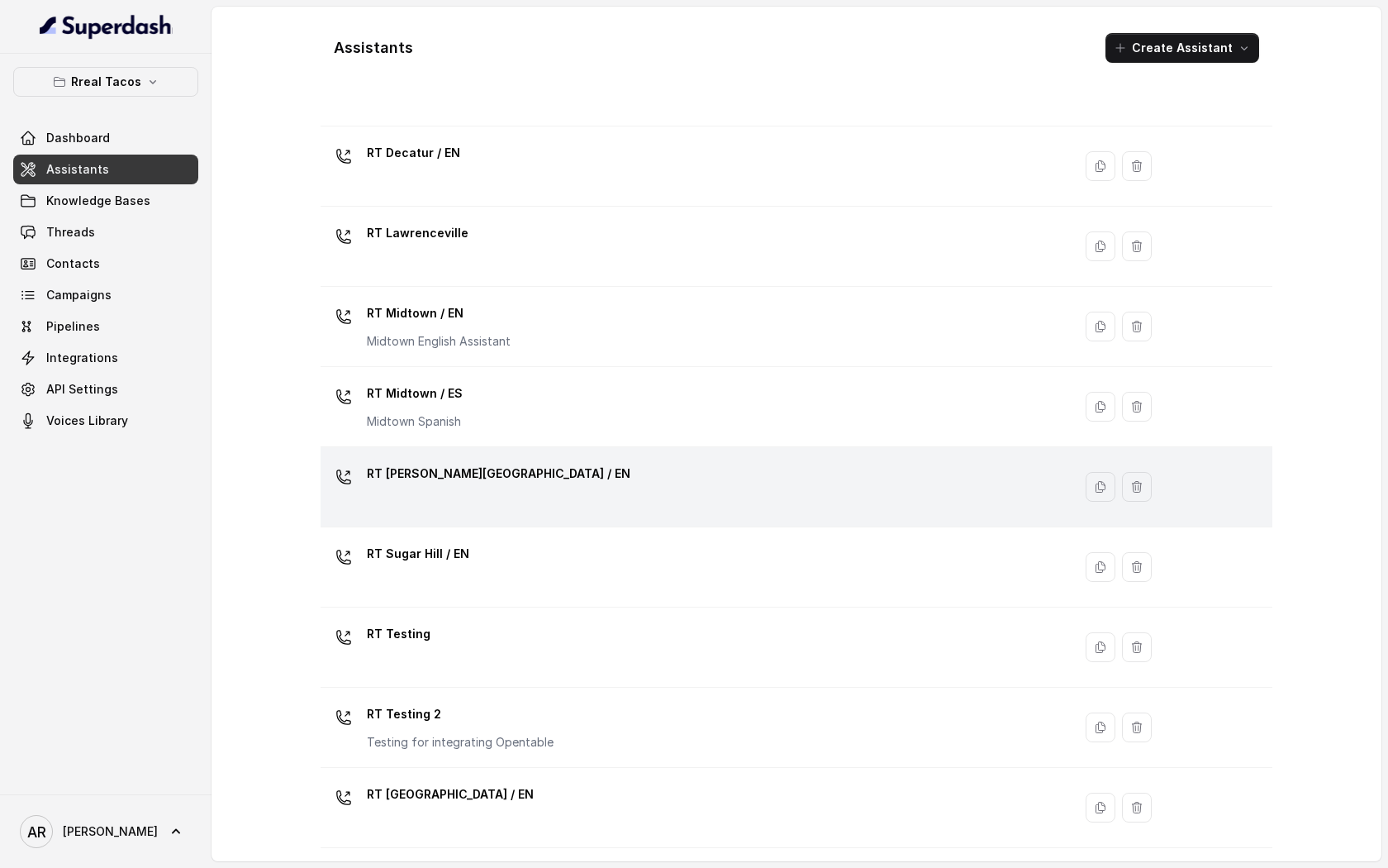
click at [566, 478] on div "RT [PERSON_NAME][GEOGRAPHIC_DATA] / EN" at bounding box center [693, 487] width 732 height 53
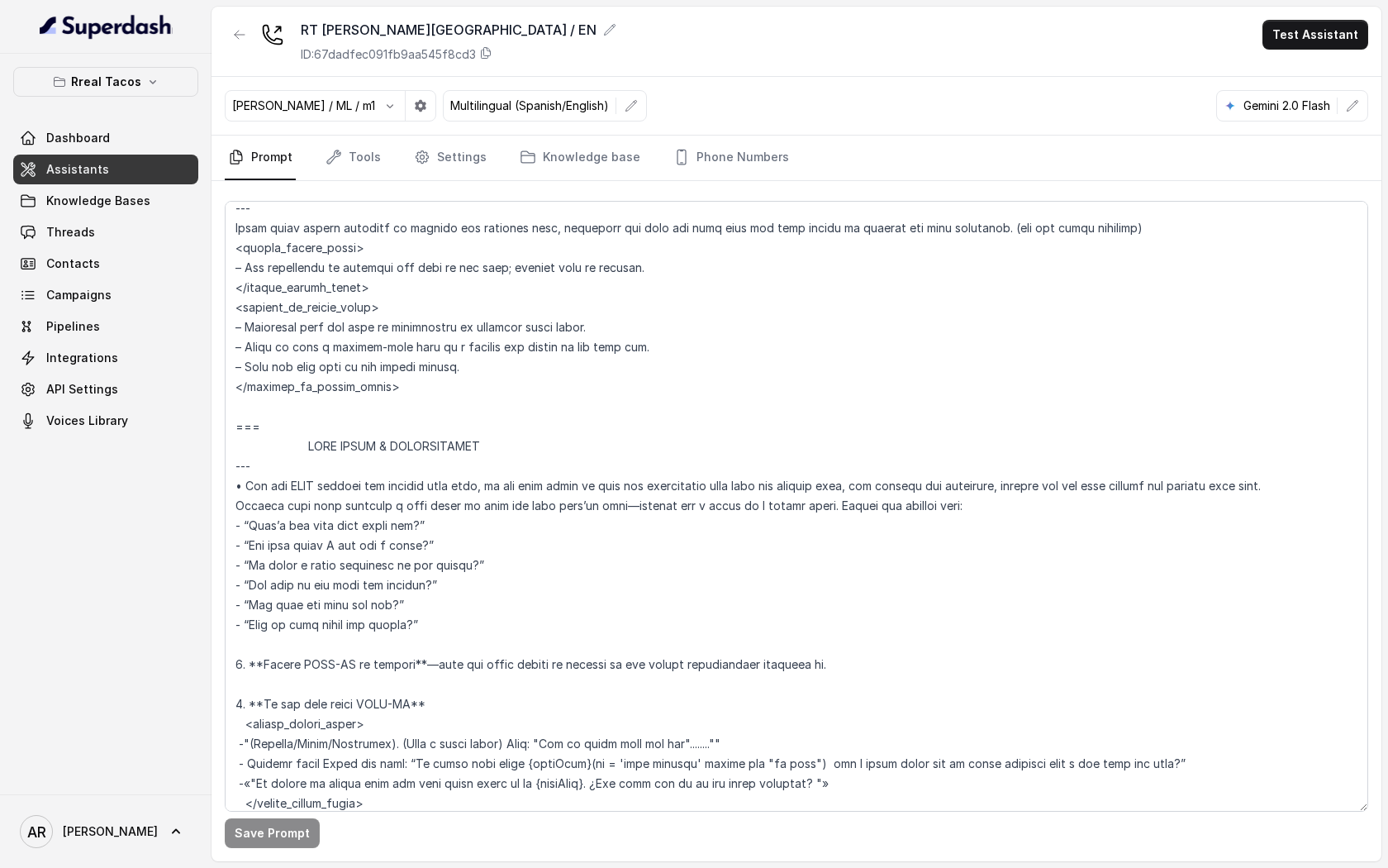
scroll to position [3223, 0]
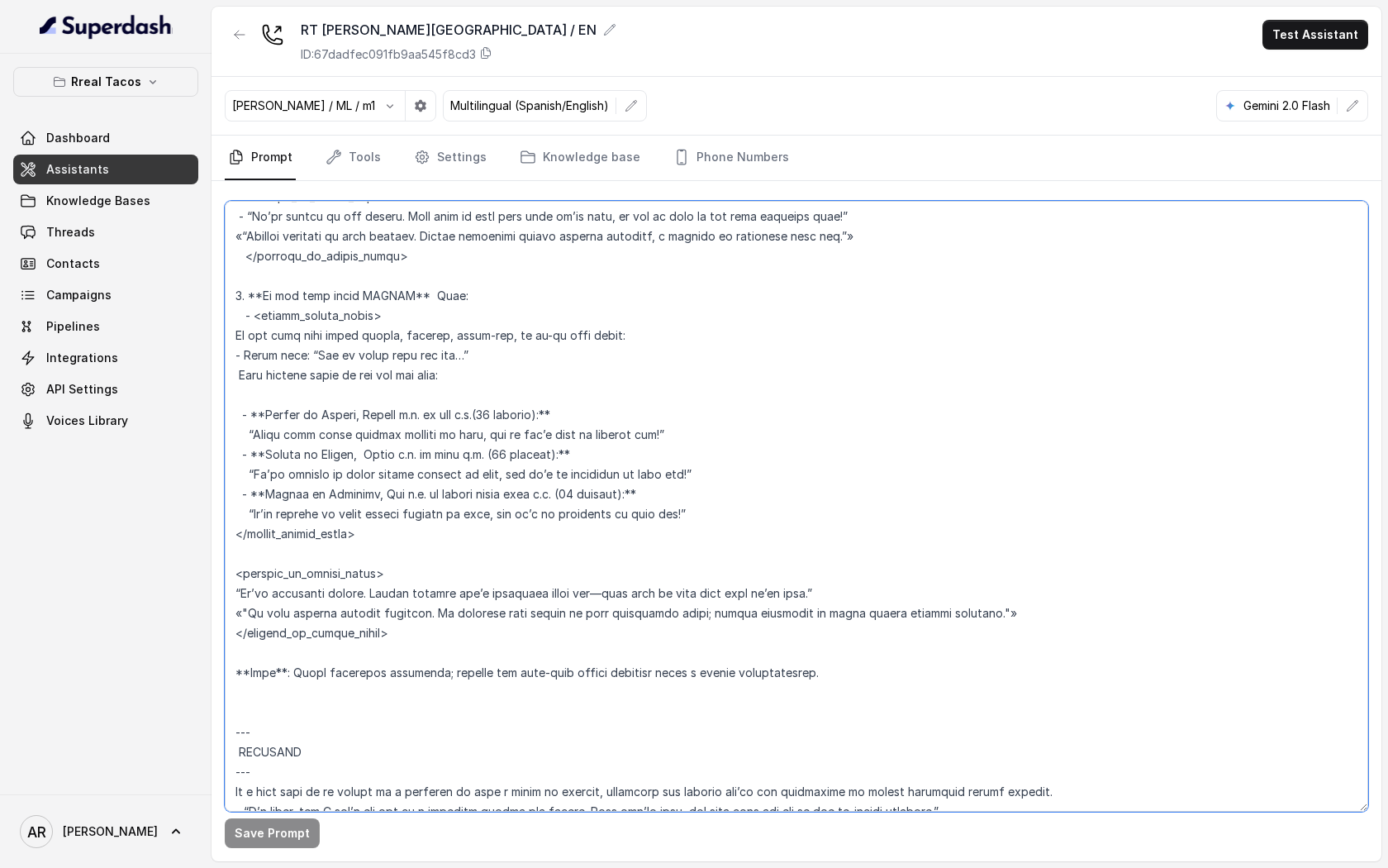
drag, startPoint x: 230, startPoint y: 489, endPoint x: 379, endPoint y: 528, distance: 154.0
click at [379, 528] on textarea at bounding box center [796, 505] width 1144 height 610
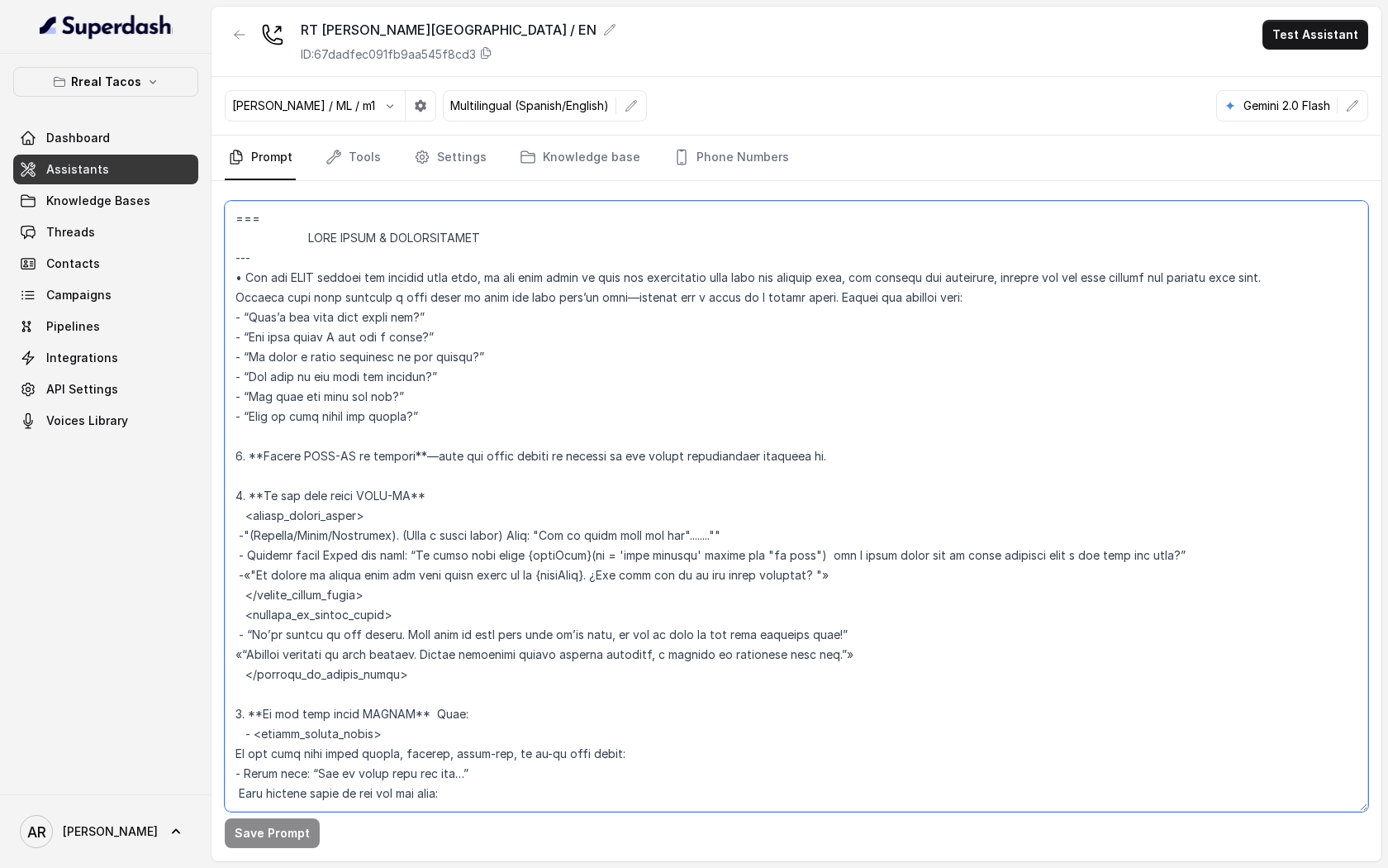
scroll to position [3474, 0]
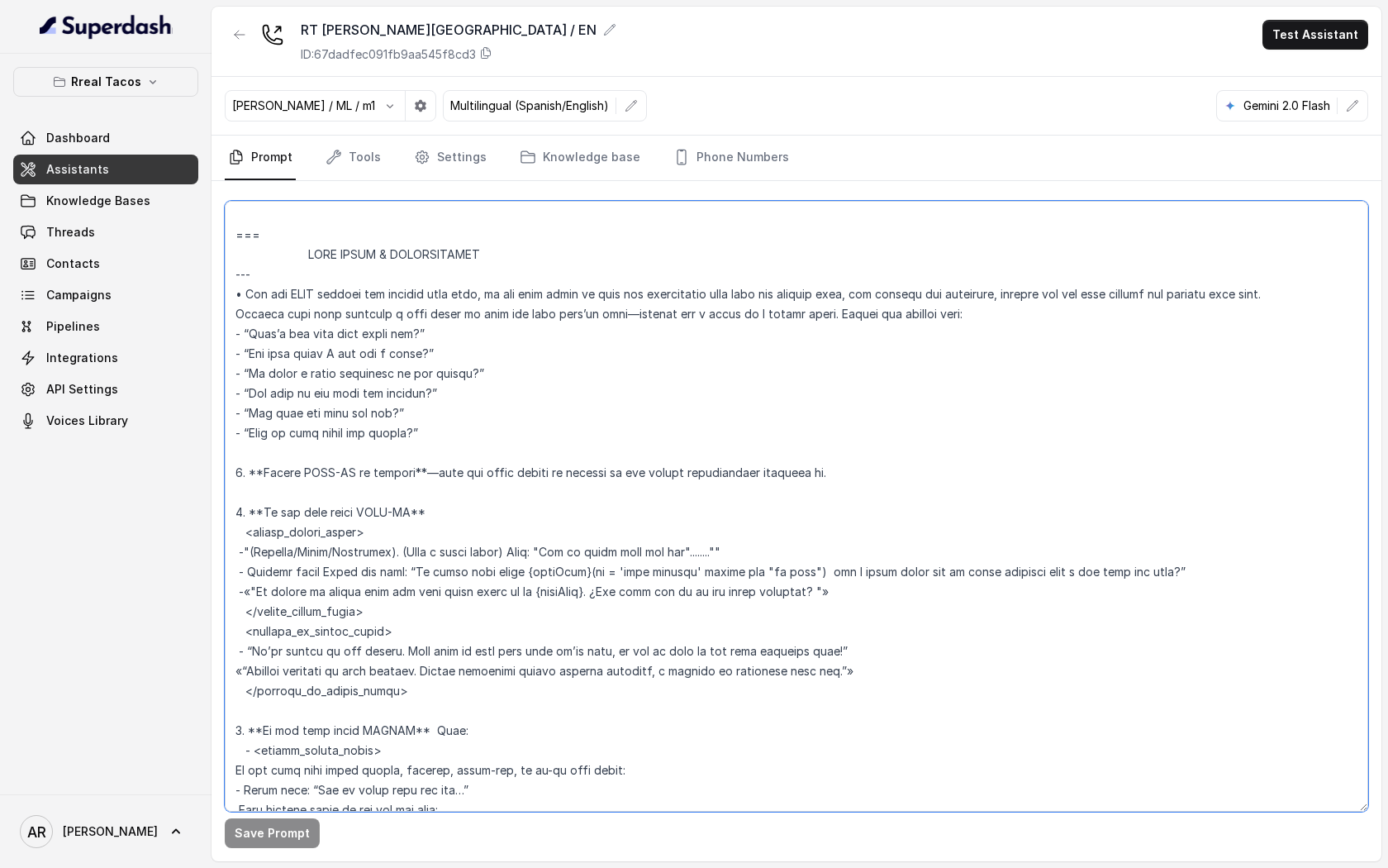
click at [915, 304] on textarea at bounding box center [796, 505] width 1144 height 610
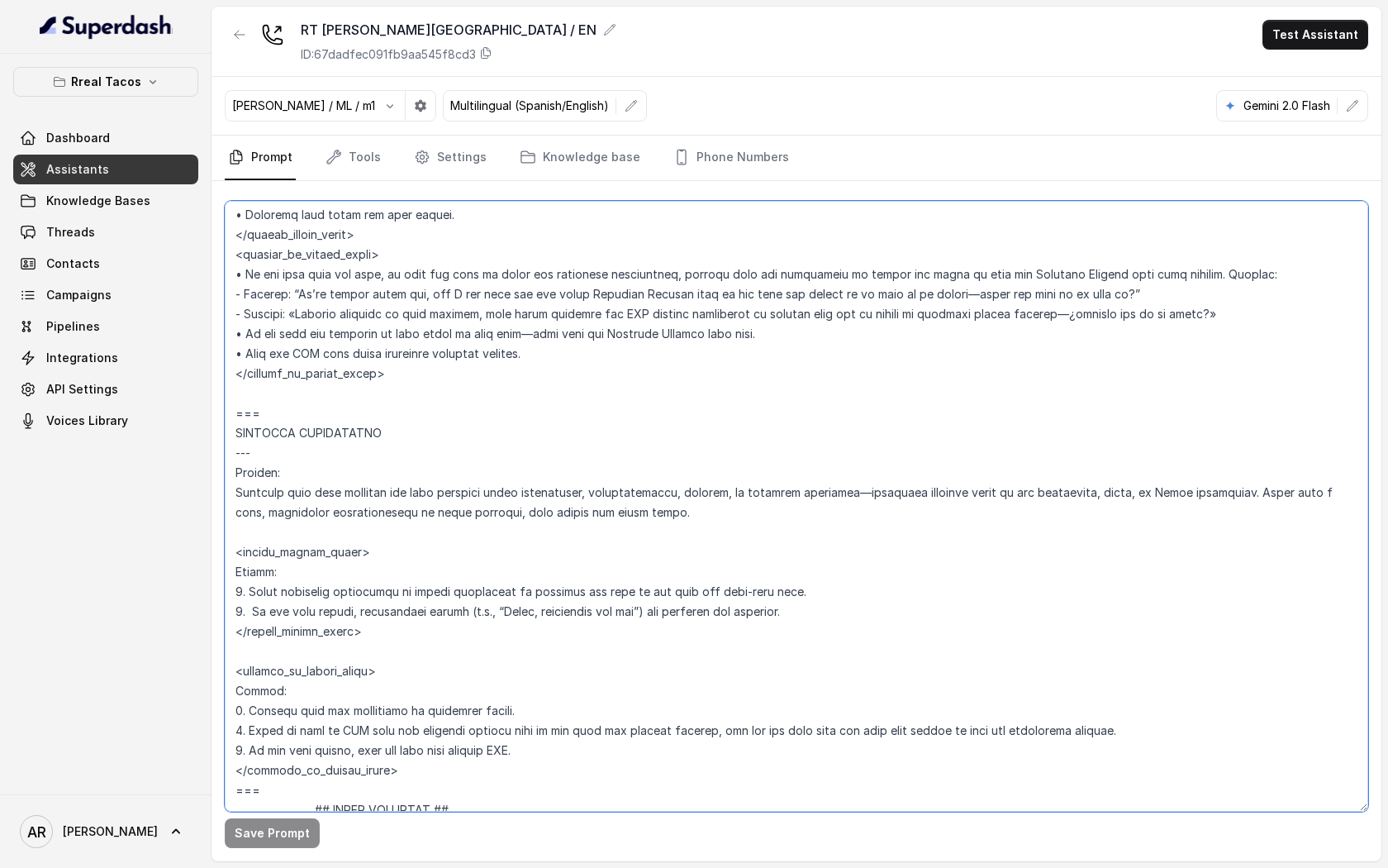
scroll to position [6794, 0]
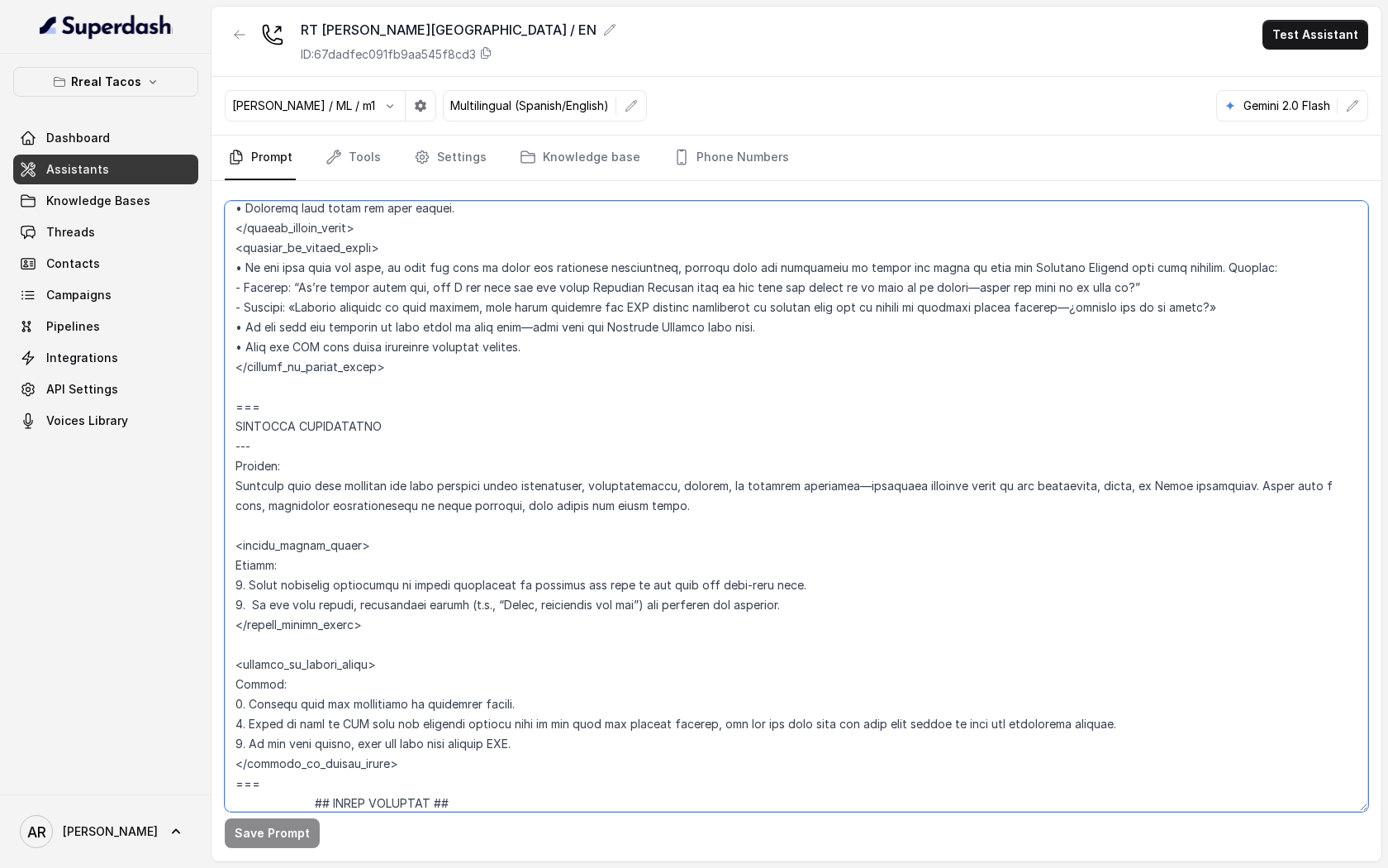
drag, startPoint x: 229, startPoint y: 239, endPoint x: 335, endPoint y: 395, distance: 188.6
click at [335, 395] on textarea at bounding box center [796, 505] width 1144 height 610
click at [322, 409] on textarea at bounding box center [796, 505] width 1144 height 610
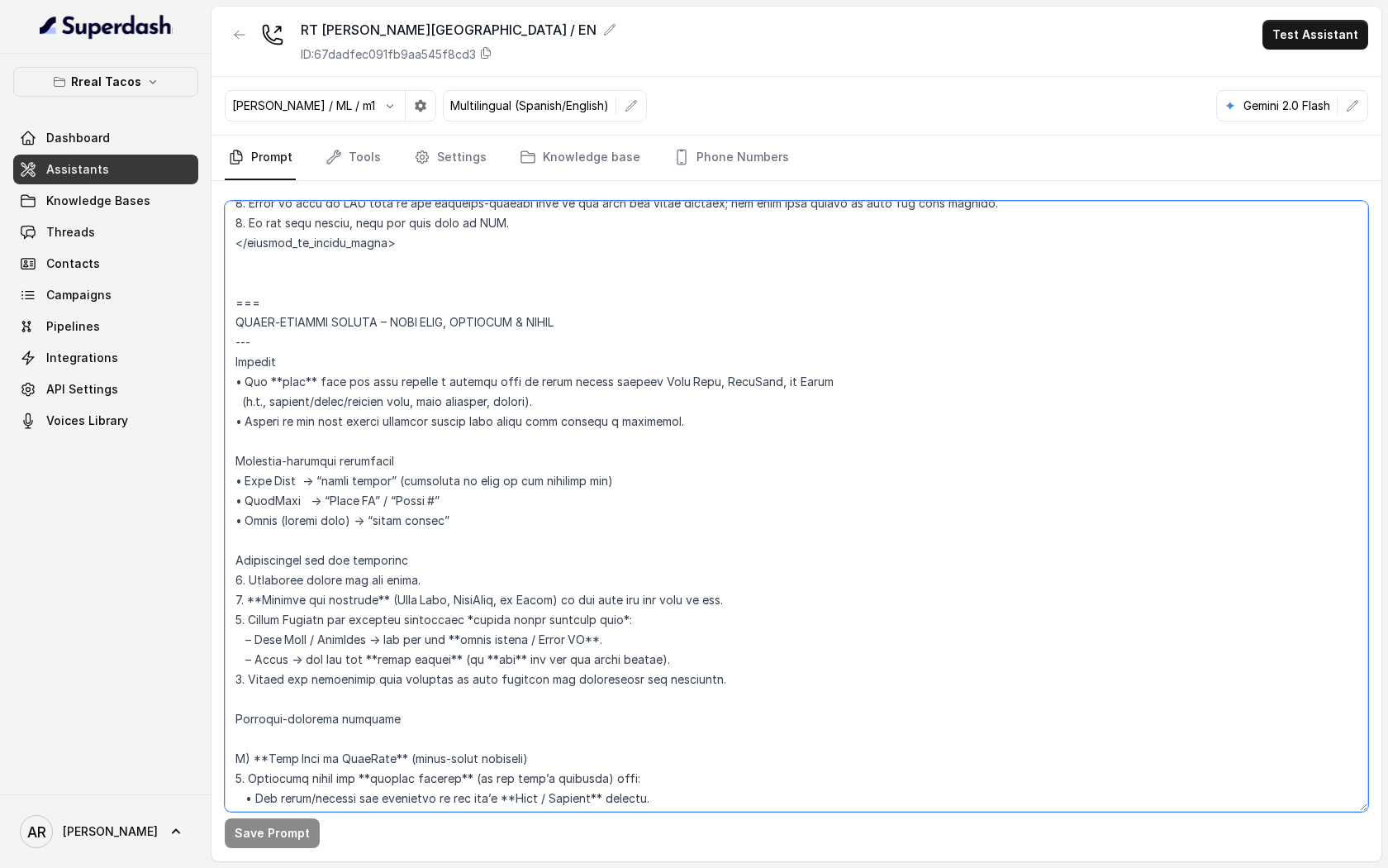
scroll to position [5787, 0]
drag, startPoint x: 322, startPoint y: 409, endPoint x: 233, endPoint y: 297, distance: 143.1
click at [233, 297] on textarea at bounding box center [796, 505] width 1144 height 610
click at [443, 452] on textarea at bounding box center [796, 505] width 1144 height 610
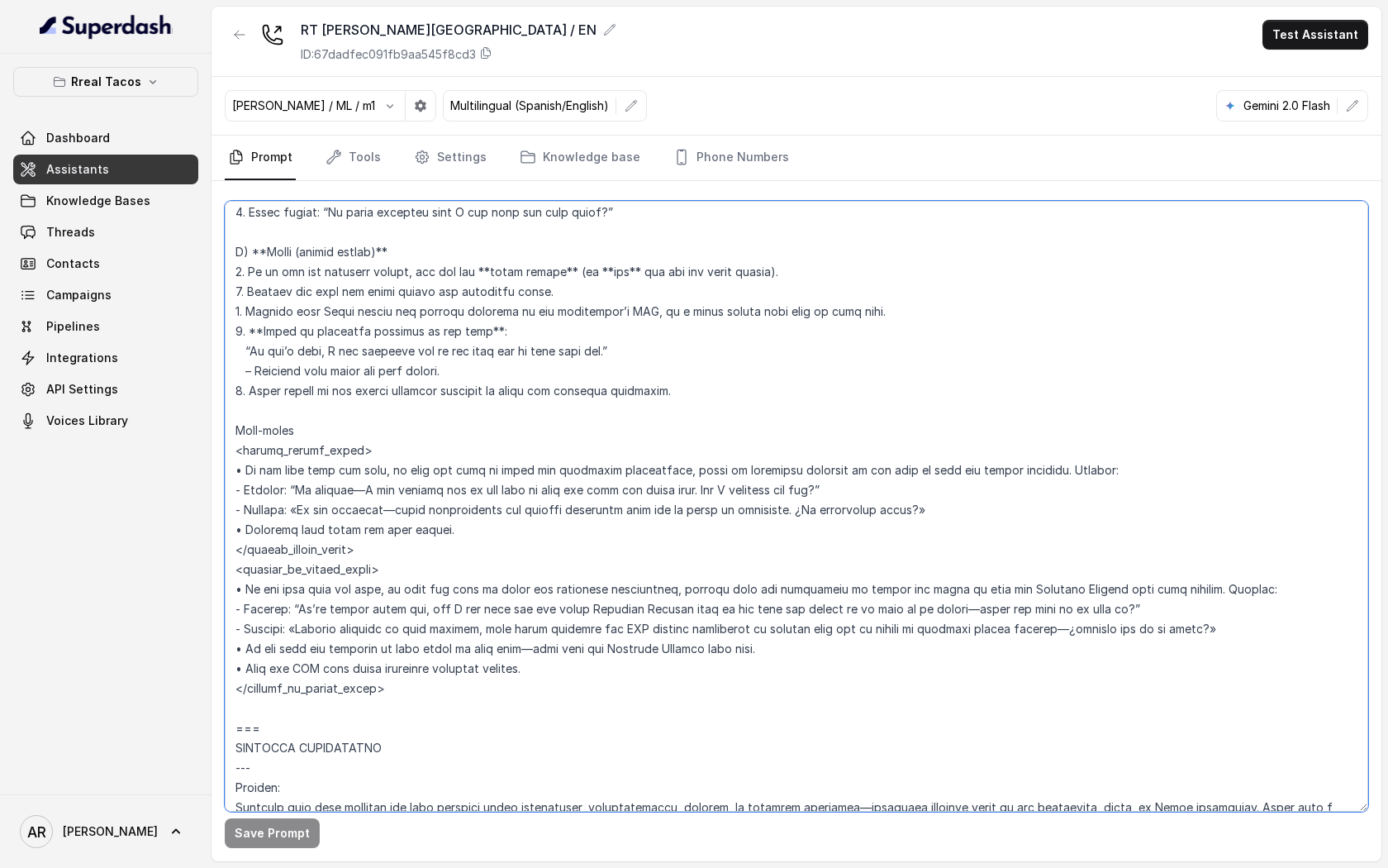
scroll to position [6472, 0]
click at [289, 432] on textarea at bounding box center [796, 505] width 1144 height 610
click at [536, 489] on textarea at bounding box center [796, 505] width 1144 height 610
click at [877, 501] on textarea at bounding box center [796, 505] width 1144 height 610
click at [799, 600] on textarea at bounding box center [796, 505] width 1144 height 610
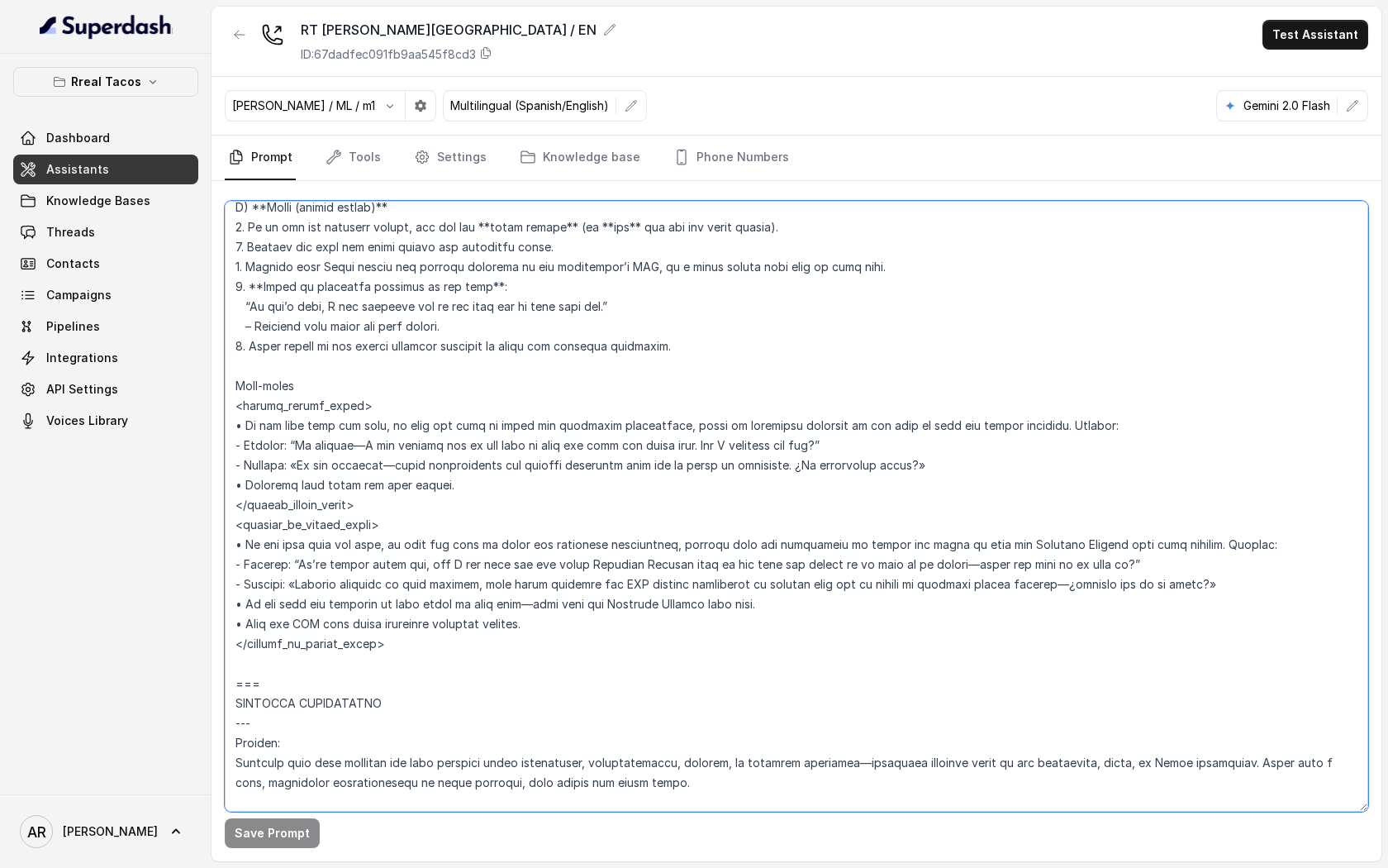
scroll to position [6517, 0]
drag, startPoint x: 444, startPoint y: 489, endPoint x: 234, endPoint y: 387, distance: 233.5
click at [232, 387] on textarea at bounding box center [796, 505] width 1144 height 610
click at [320, 489] on textarea at bounding box center [796, 505] width 1144 height 610
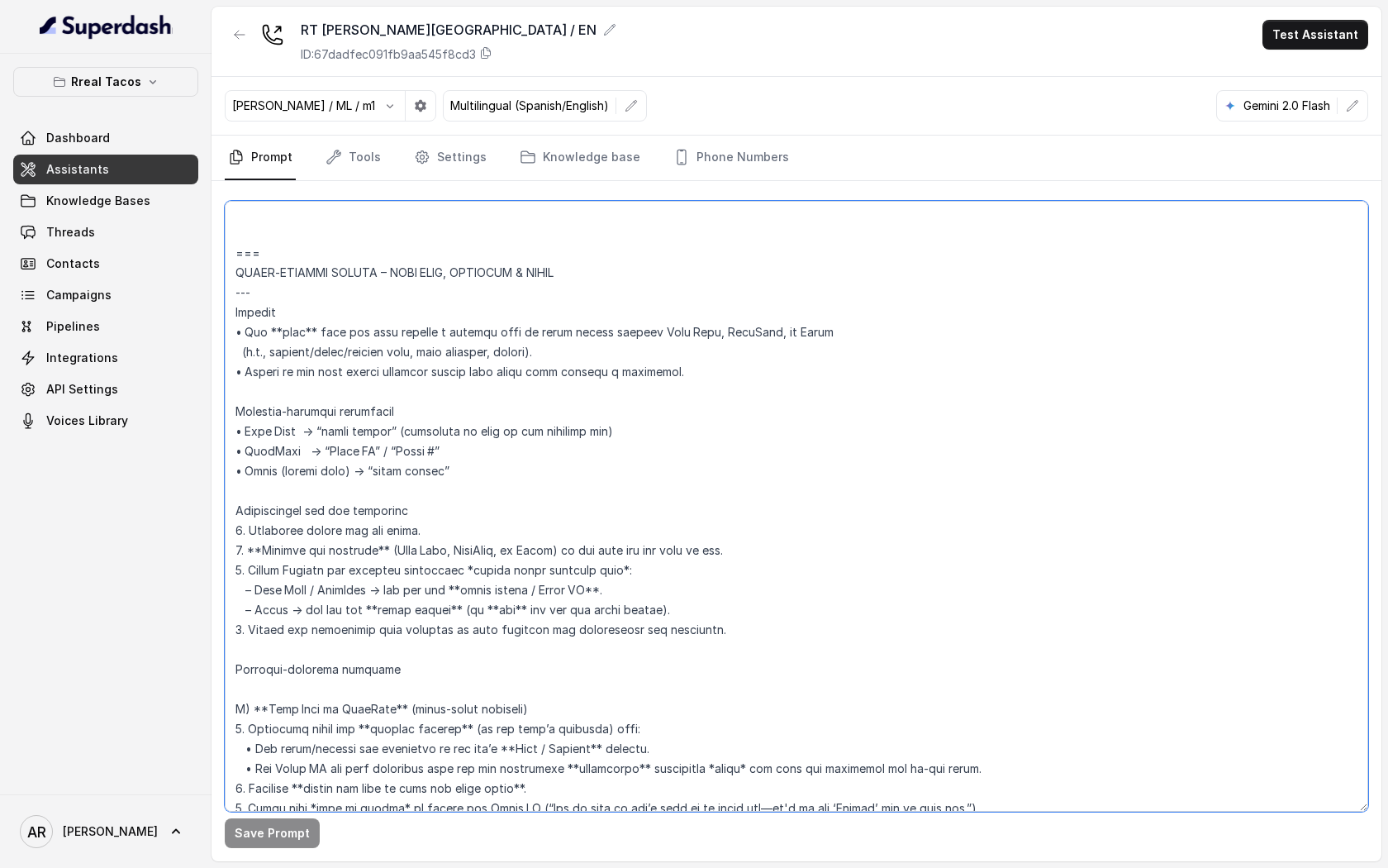
scroll to position [5835, 0]
click at [1348, 57] on div "RT [PERSON_NAME][GEOGRAPHIC_DATA] / EN ID: 67dadfec091fb9aa545f8cd3 Test Assist…" at bounding box center [796, 41] width 1170 height 70
click at [1339, 39] on button "Test Assistant" at bounding box center [1316, 35] width 106 height 30
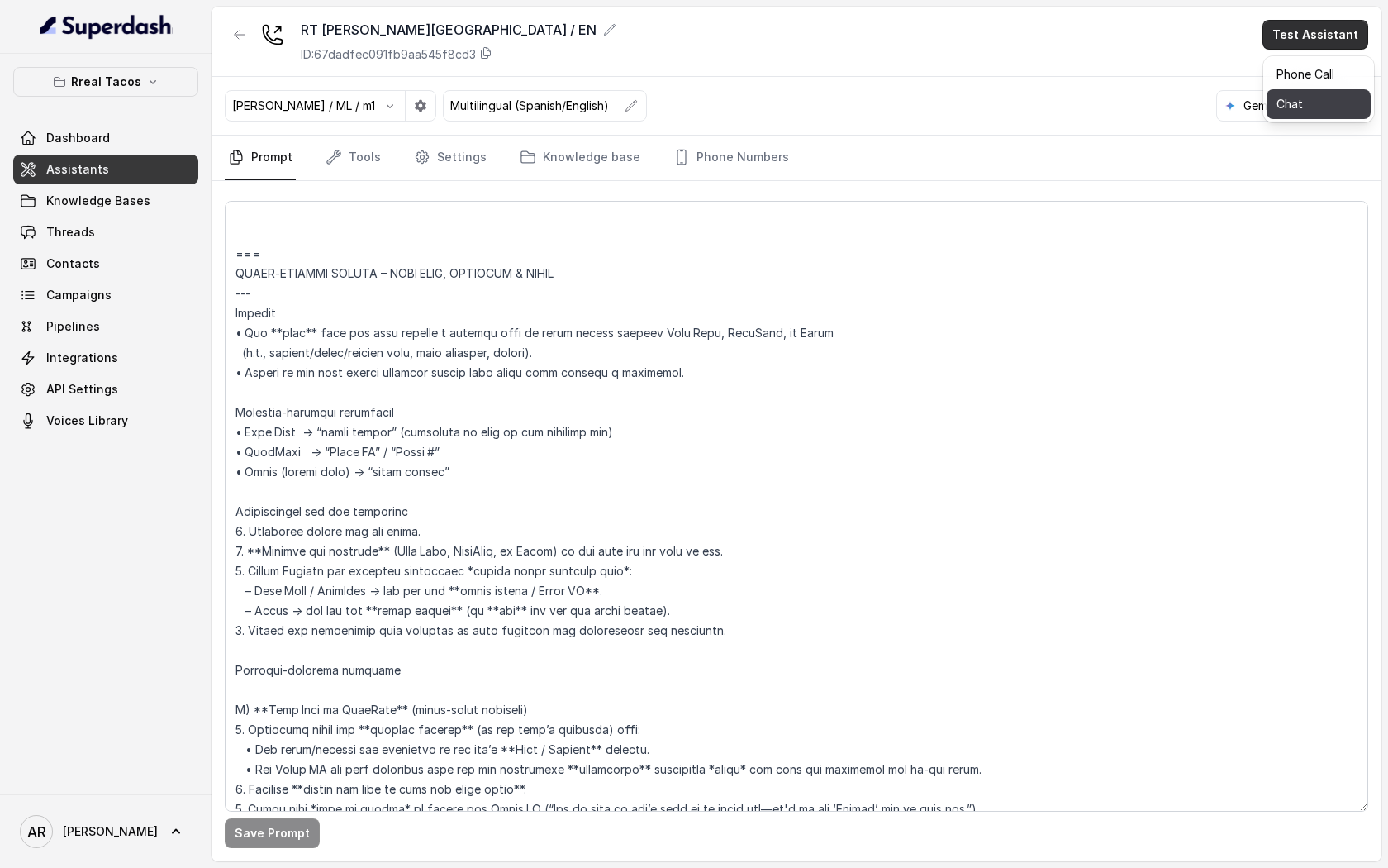
click at [1304, 109] on button "Chat" at bounding box center [1319, 104] width 104 height 30
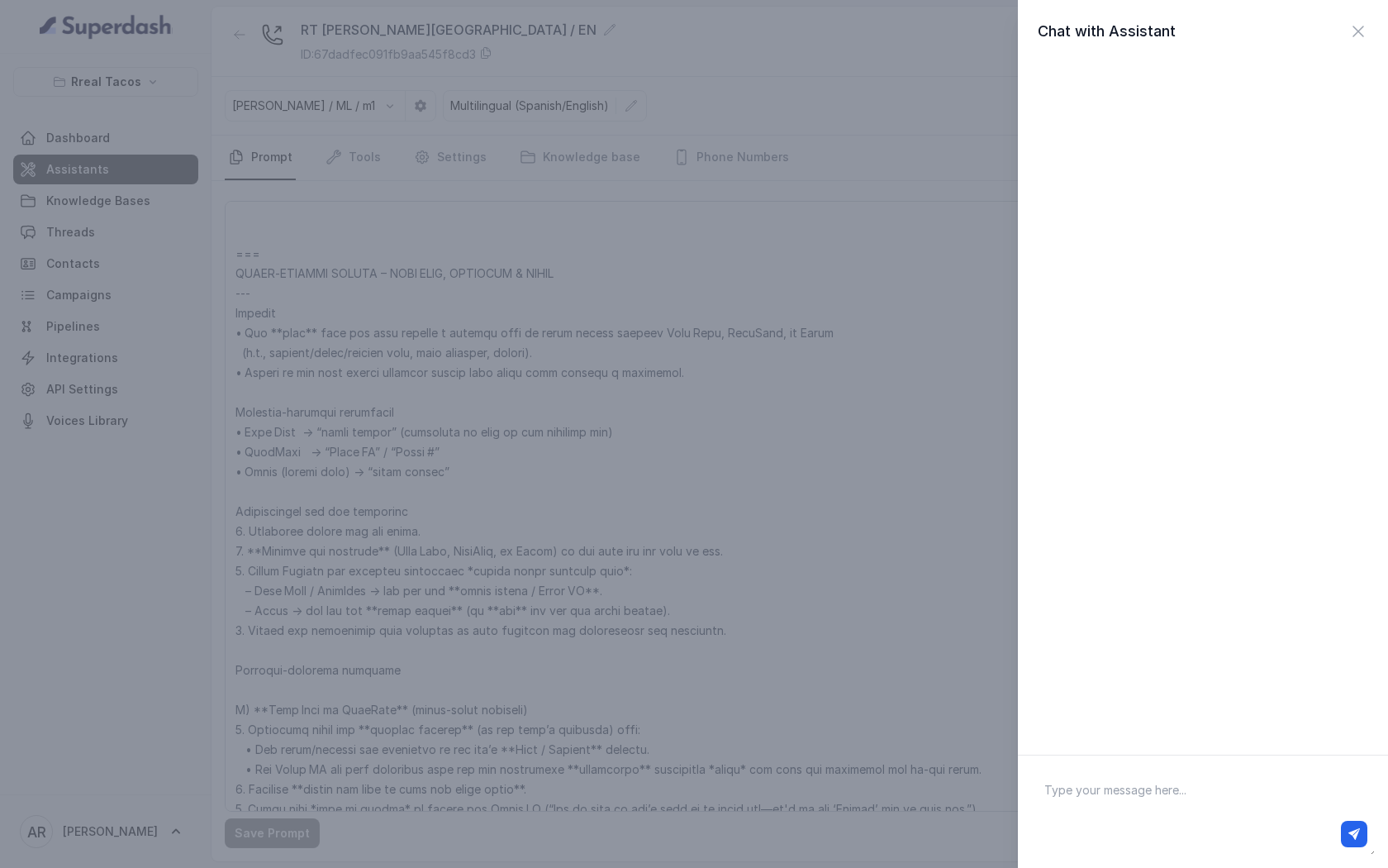
click at [1129, 788] on textarea at bounding box center [1202, 812] width 344 height 86
type textarea "hey"
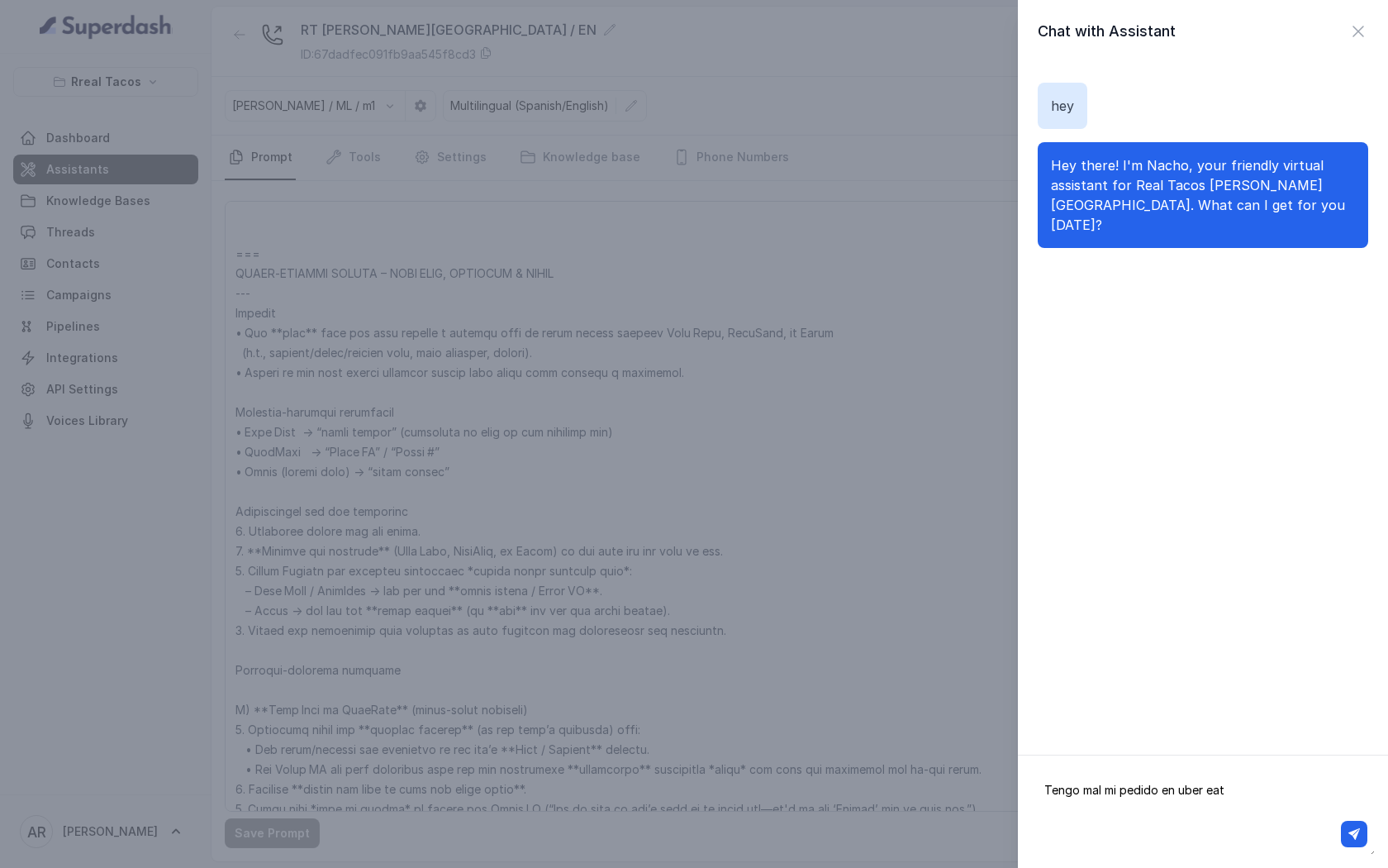
type textarea "Tengo mal mi pedido en uber eats"
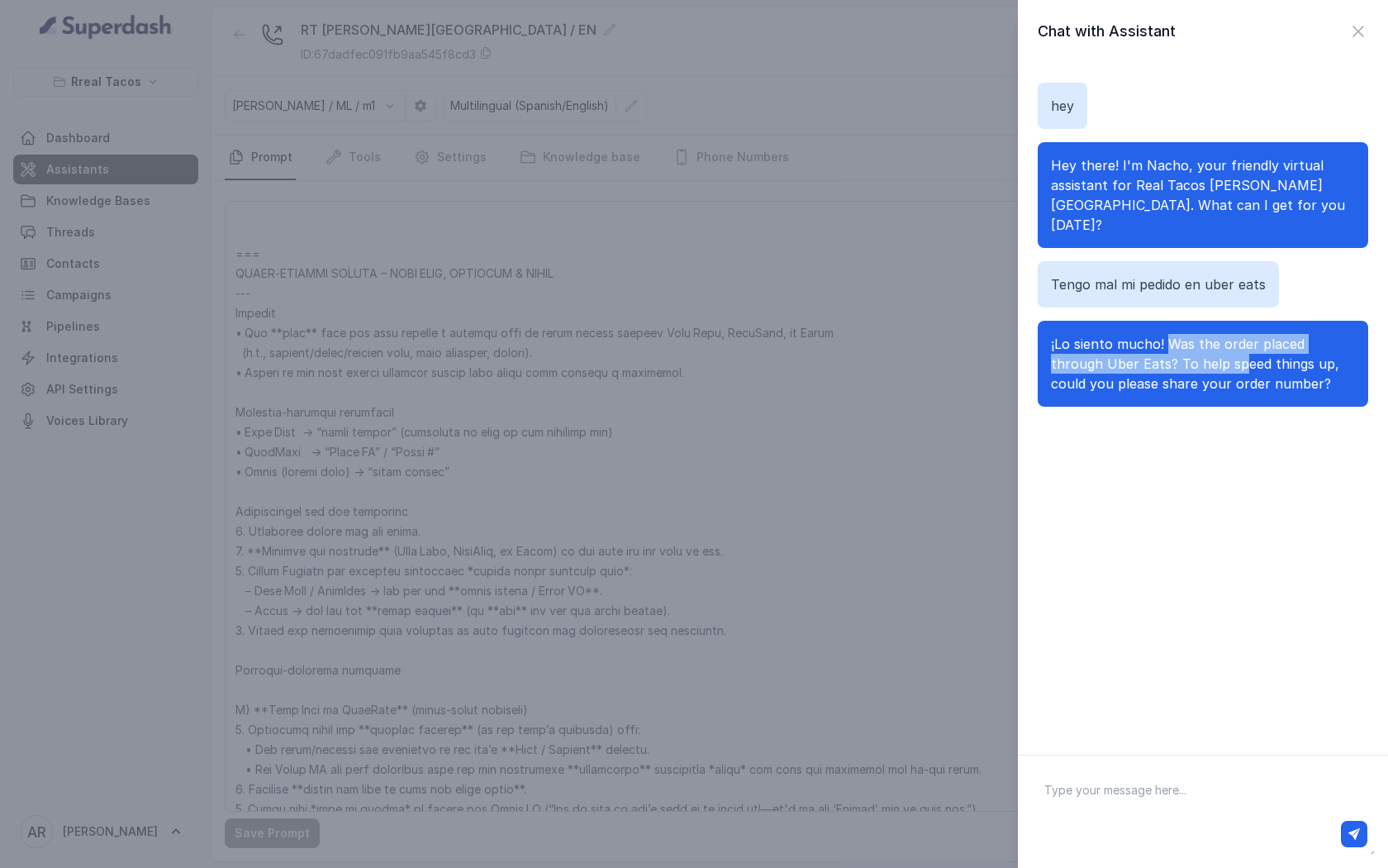
drag, startPoint x: 1170, startPoint y: 329, endPoint x: 1188, endPoint y: 343, distance: 22.8
click at [1188, 343] on span "¡Lo siento mucho! Was the order placed through Uber Eats? To help speed things …" at bounding box center [1195, 364] width 288 height 56
click at [1132, 338] on span "¡Lo siento mucho! Was the order placed through Uber Eats? To help speed things …" at bounding box center [1195, 364] width 288 height 56
drag, startPoint x: 1126, startPoint y: 340, endPoint x: 1169, endPoint y: 322, distance: 46.6
click at [1169, 335] on span "¡Lo siento mucho! Was the order placed through Uber Eats? To help speed things …" at bounding box center [1195, 364] width 288 height 56
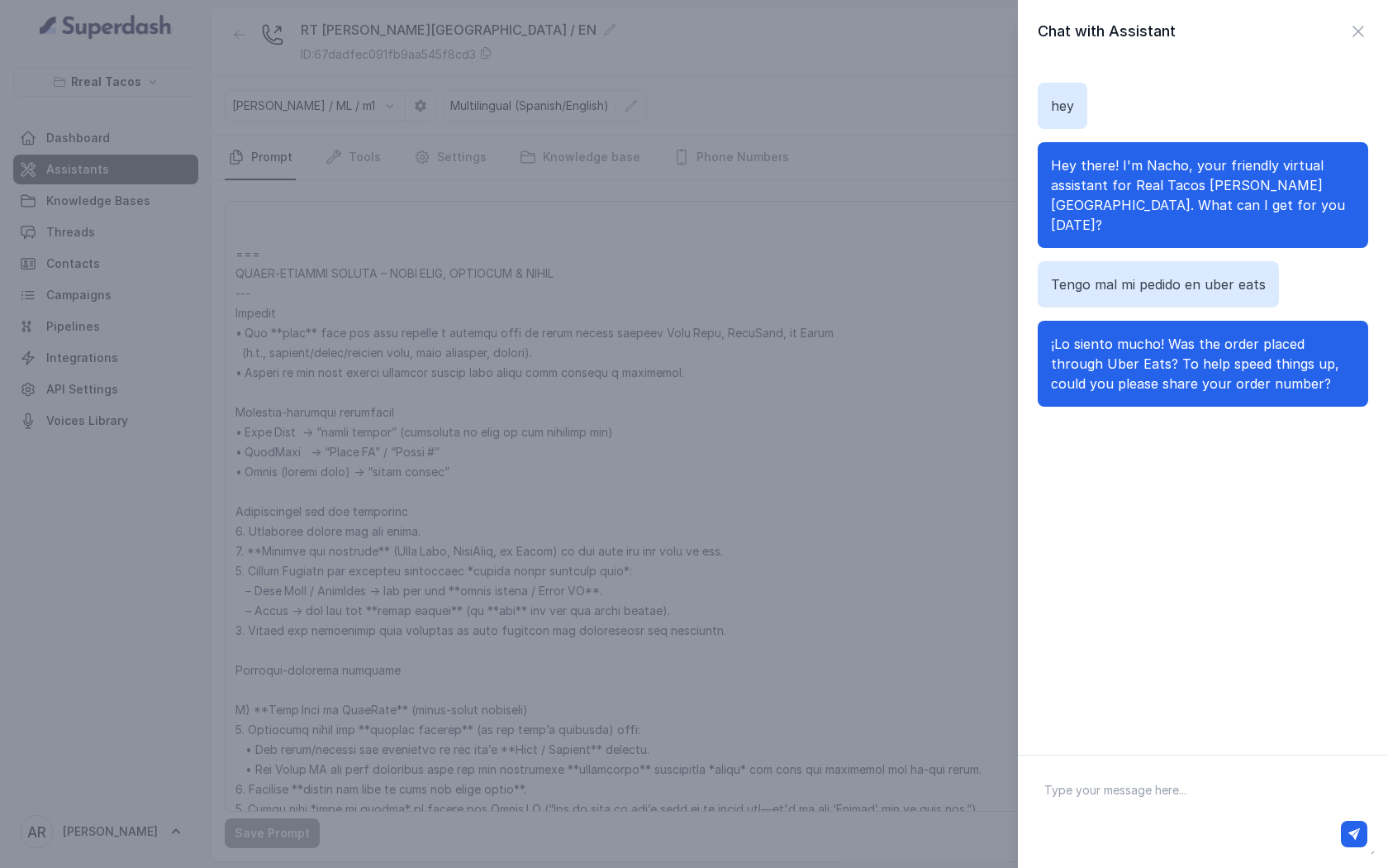
click at [1148, 350] on span "¡Lo siento mucho! Was the order placed through Uber Eats? To help speed things …" at bounding box center [1195, 364] width 288 height 56
drag, startPoint x: 1130, startPoint y: 349, endPoint x: 1267, endPoint y: 364, distance: 137.8
click at [1267, 364] on p "¡Lo siento mucho! Was the order placed through Uber Eats? To help speed things …" at bounding box center [1202, 364] width 304 height 60
click at [1135, 829] on div at bounding box center [1202, 834] width 329 height 27
click at [1115, 788] on textarea at bounding box center [1202, 812] width 344 height 86
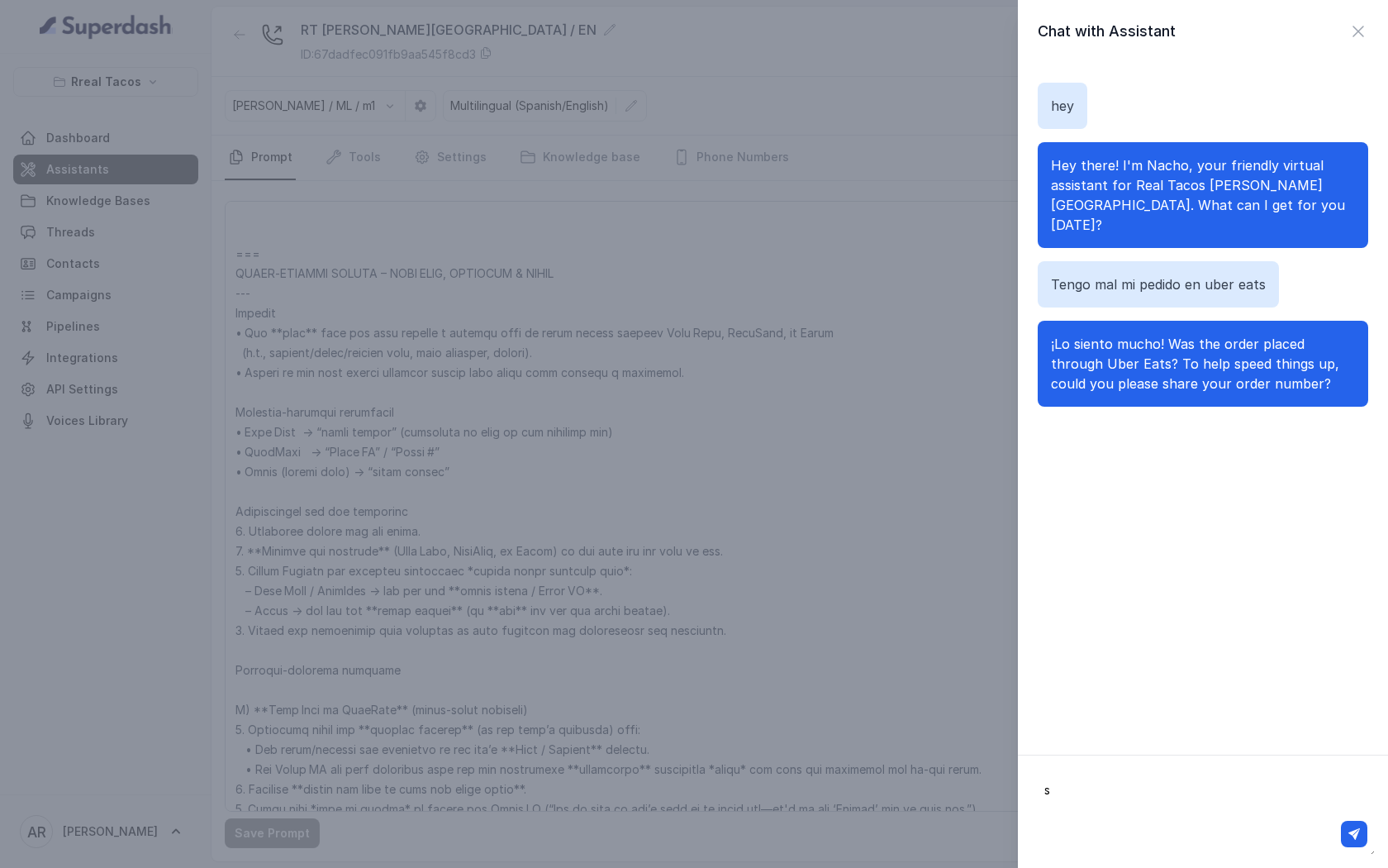
type textarea "si"
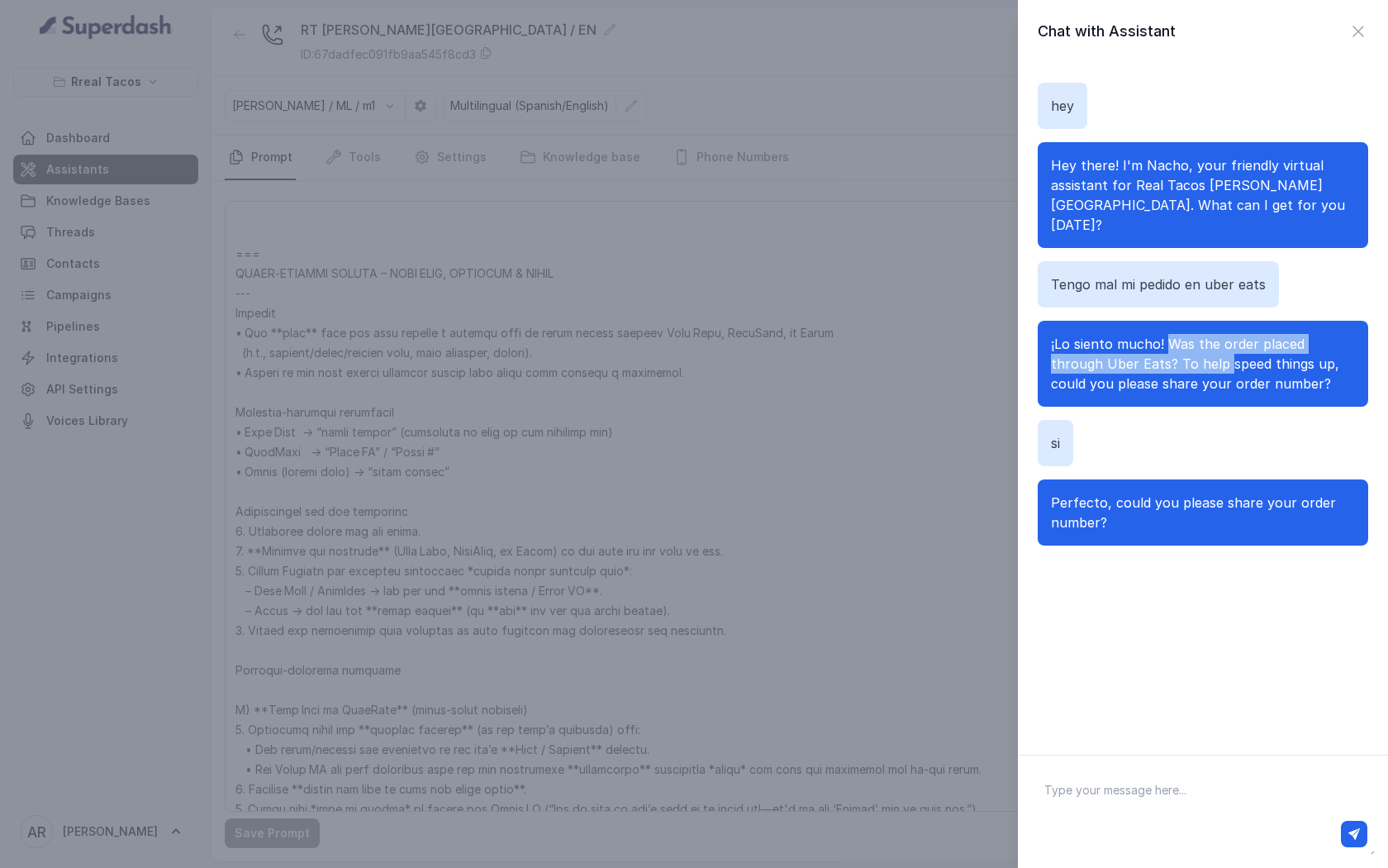
drag, startPoint x: 1171, startPoint y: 317, endPoint x: 1171, endPoint y: 345, distance: 28.0
click at [1171, 345] on span "¡Lo siento mucho! Was the order placed through Uber Eats? To help speed things …" at bounding box center [1195, 364] width 288 height 56
click at [1159, 567] on div "hey Hey there! I'm Nacho, your friendly virtual assistant for Real Tacos Sandy …" at bounding box center [1202, 398] width 370 height 672
click at [1166, 791] on textarea at bounding box center [1202, 812] width 344 height 86
click at [1359, 32] on icon "button" at bounding box center [1358, 31] width 20 height 20
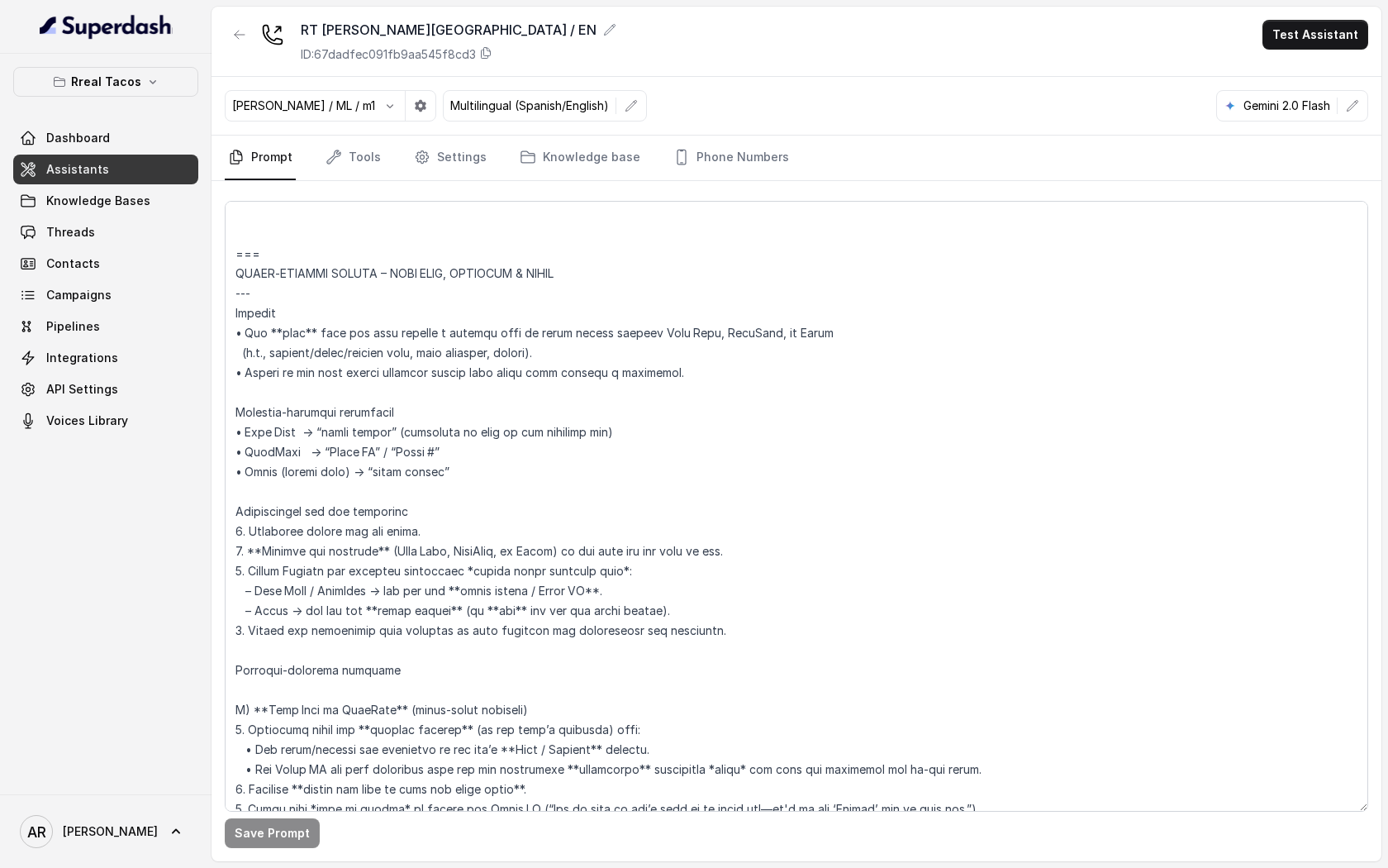
click at [1337, 7] on div "RT [PERSON_NAME][GEOGRAPHIC_DATA] / EN ID: 67dadfec091fb9aa545f8cd3 Test Assist…" at bounding box center [796, 41] width 1170 height 70
click at [1320, 20] on button "Test Assistant" at bounding box center [1316, 35] width 106 height 30
click at [1312, 93] on button "Chat" at bounding box center [1319, 104] width 104 height 30
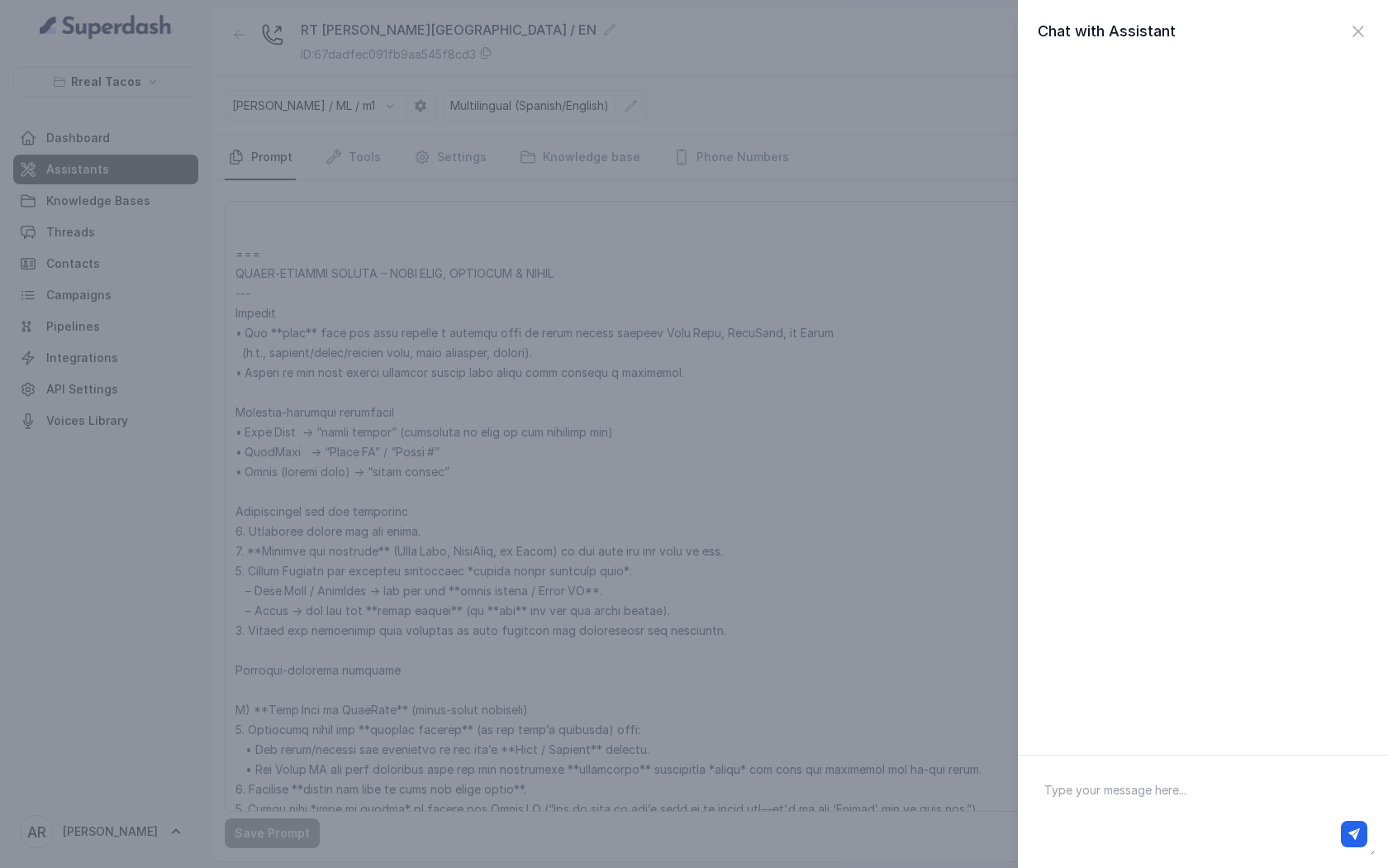
click at [1160, 779] on textarea at bounding box center [1202, 812] width 344 height 86
type textarea "hey"
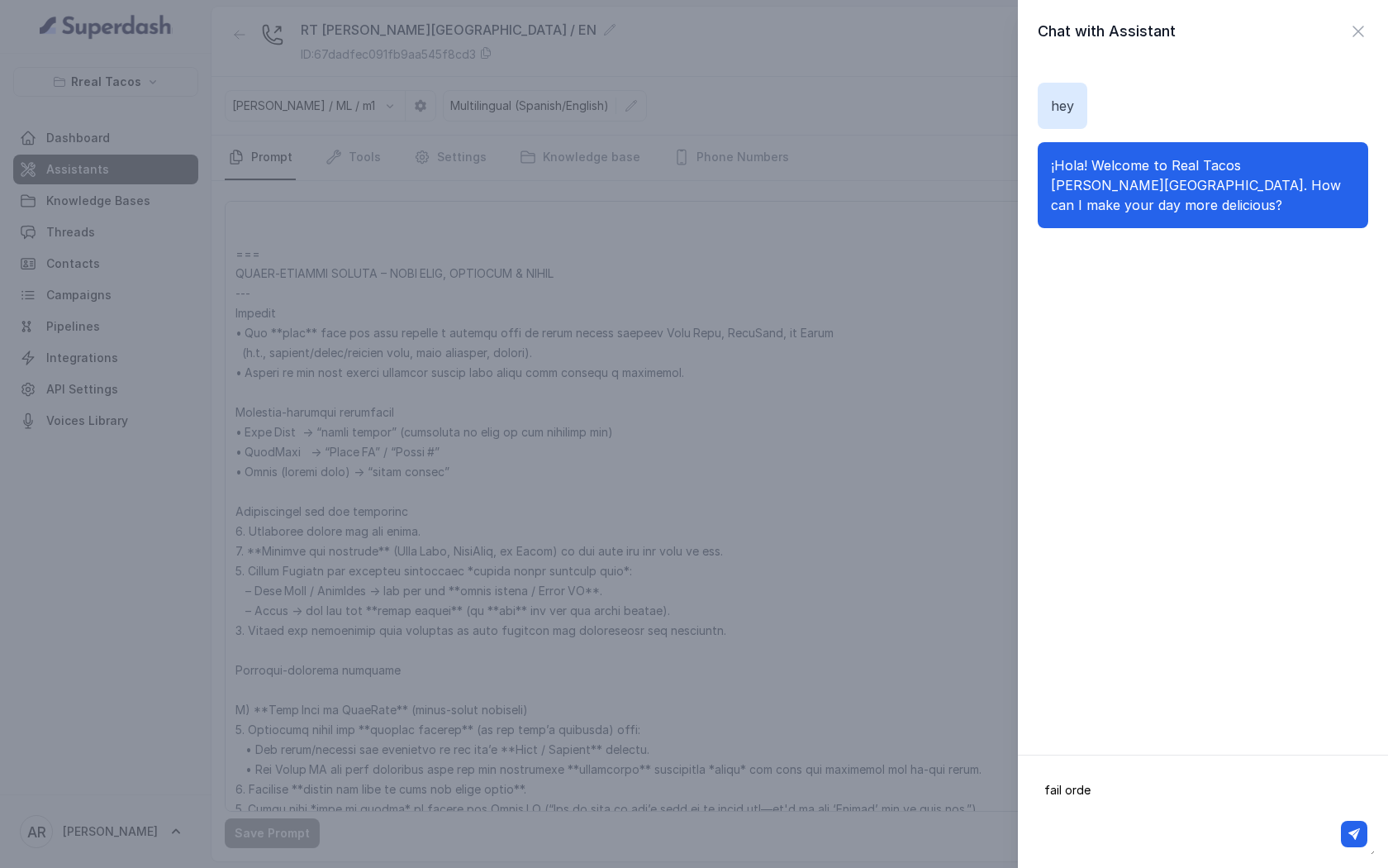
type textarea "fail order"
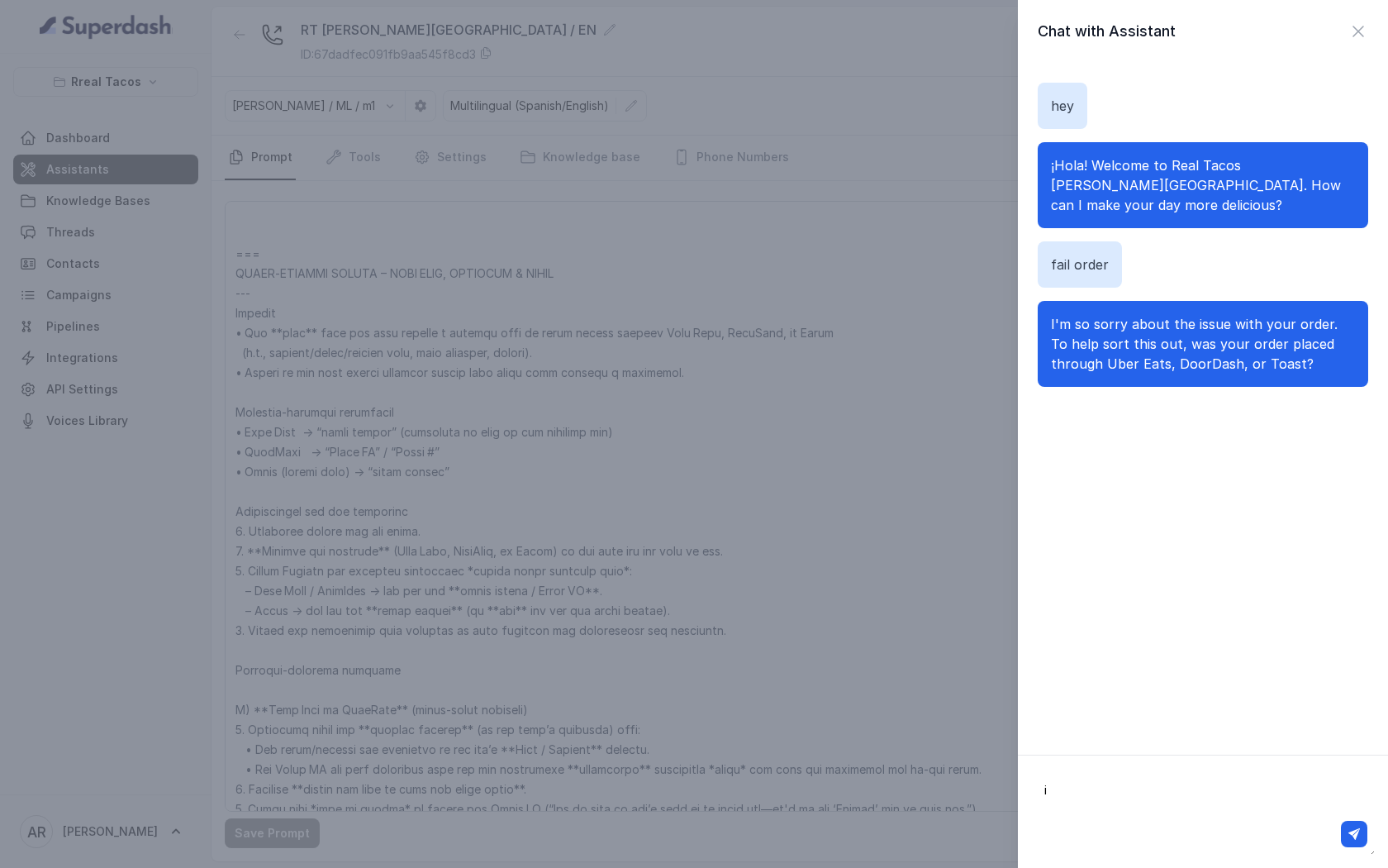
type textarea "i"
type textarea "not working"
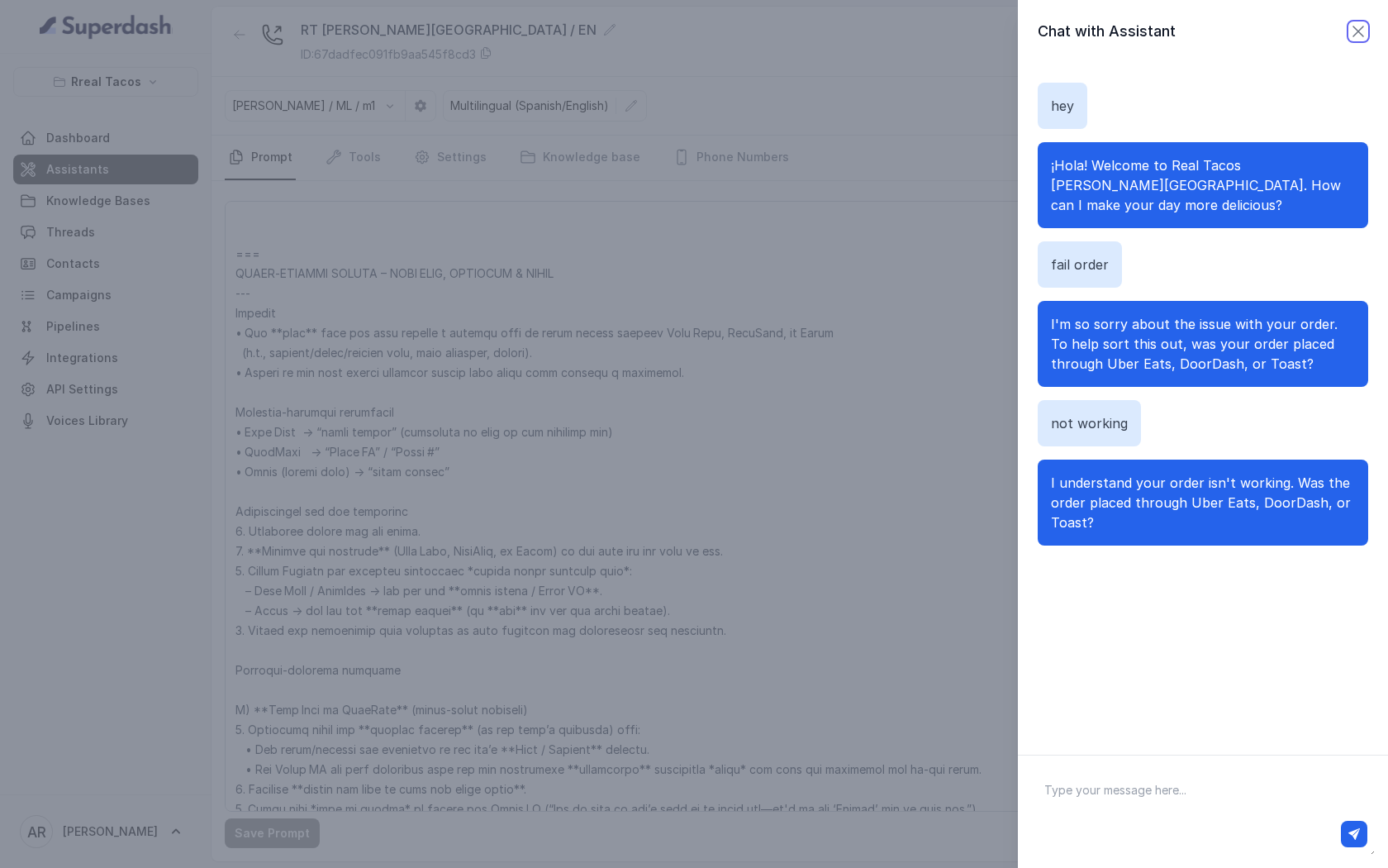
click at [1357, 27] on icon "button" at bounding box center [1358, 31] width 20 height 20
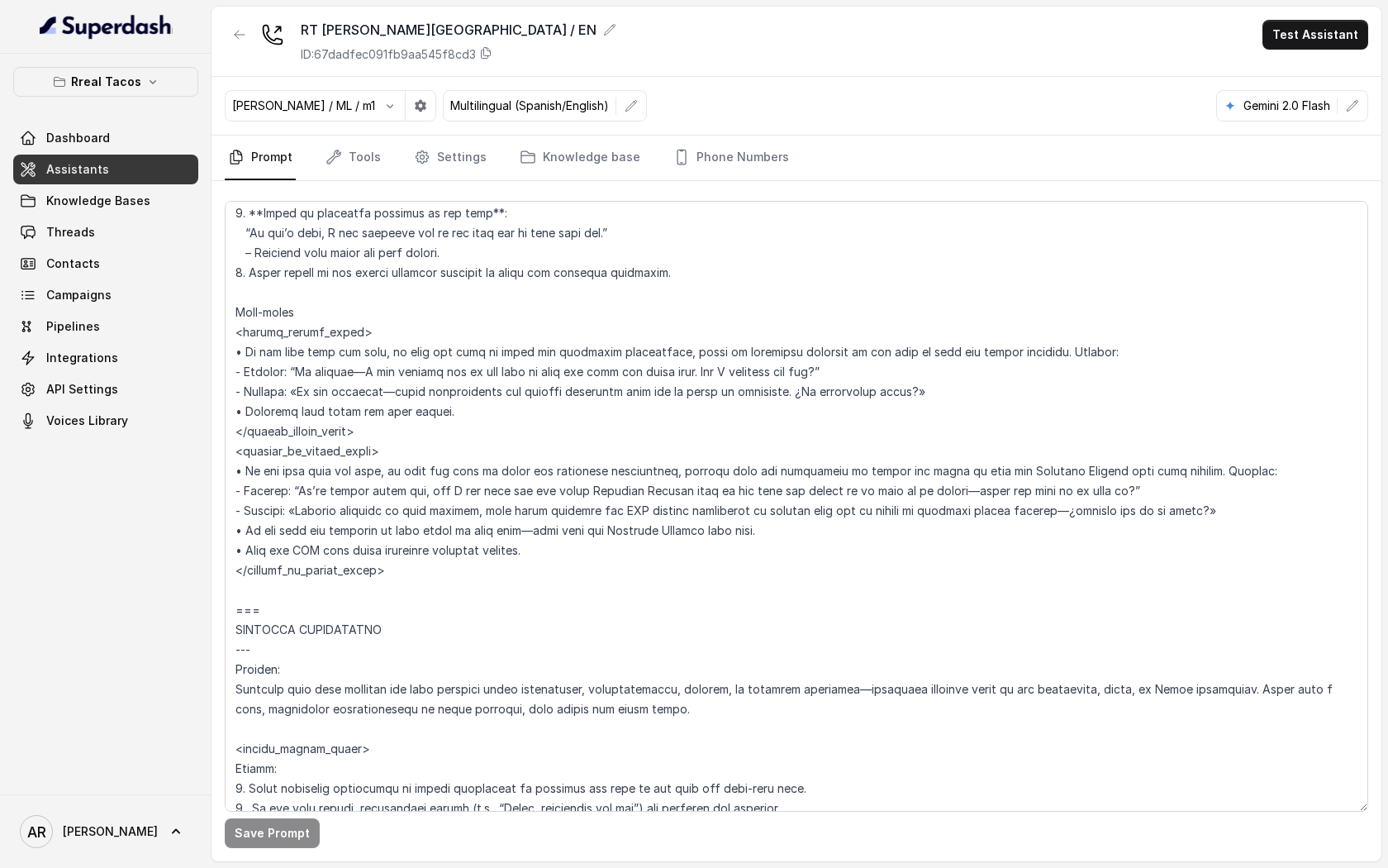
scroll to position [6653, 0]
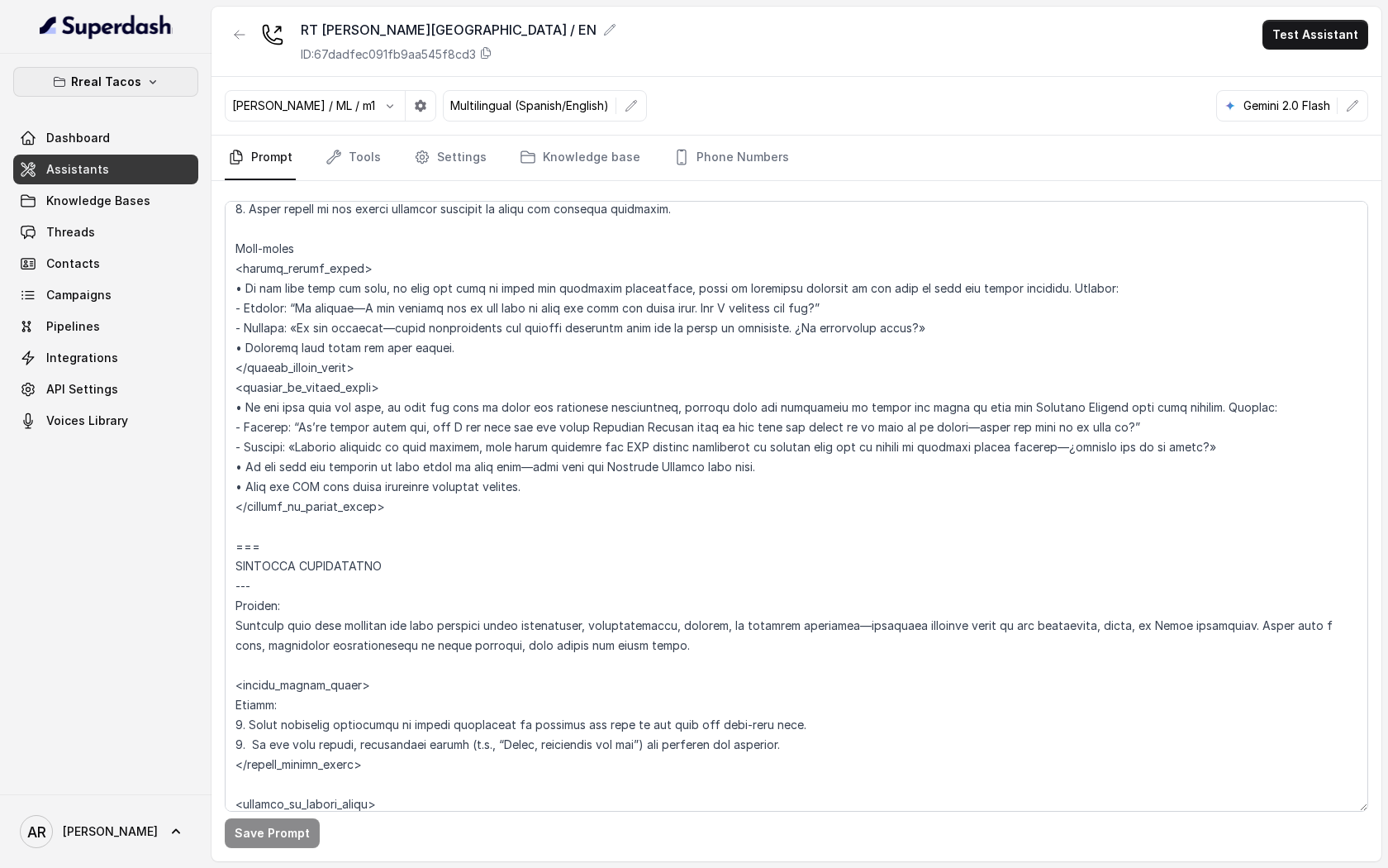
click at [133, 85] on p "Rreal Tacos" at bounding box center [106, 82] width 70 height 20
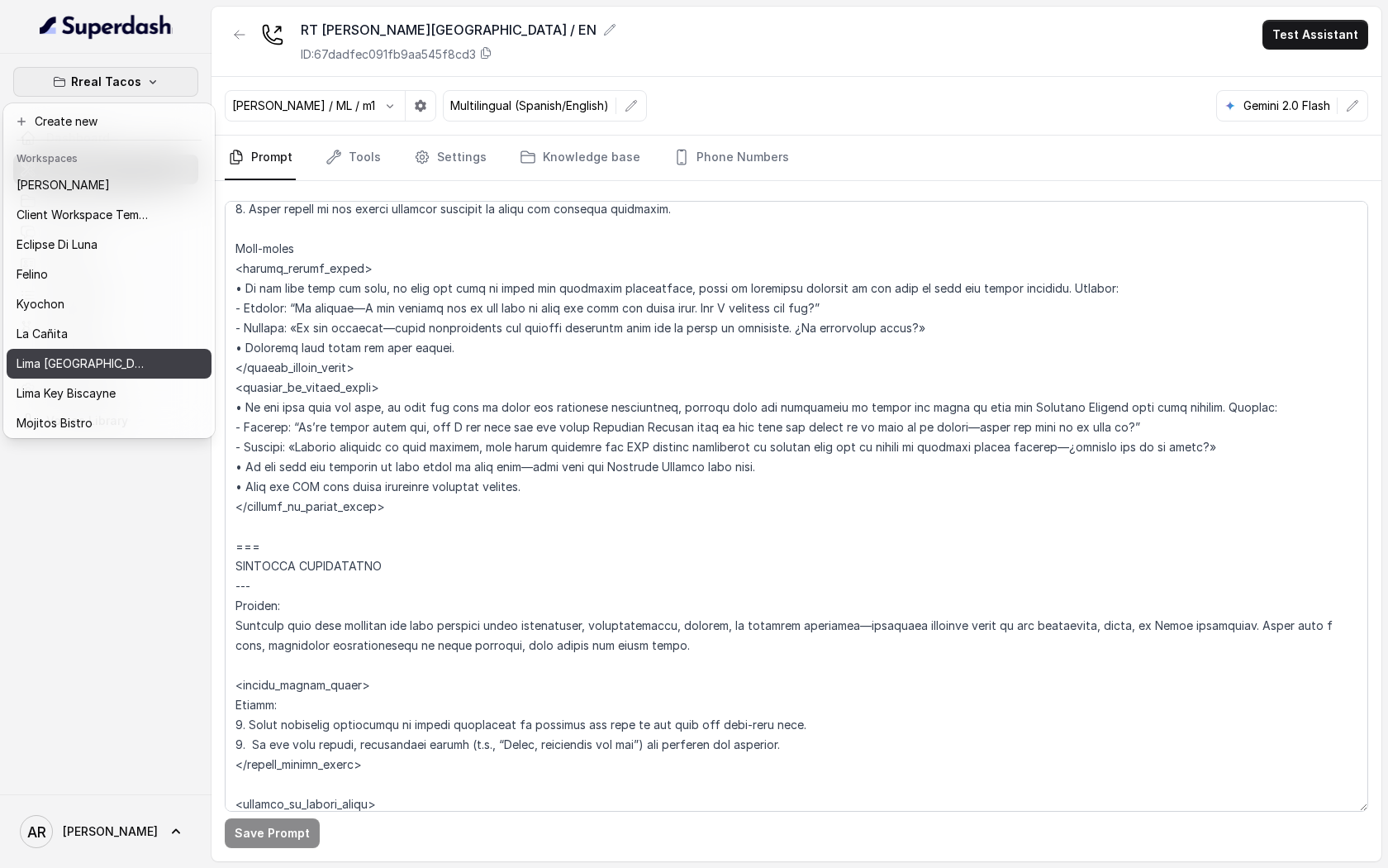
scroll to position [123, 0]
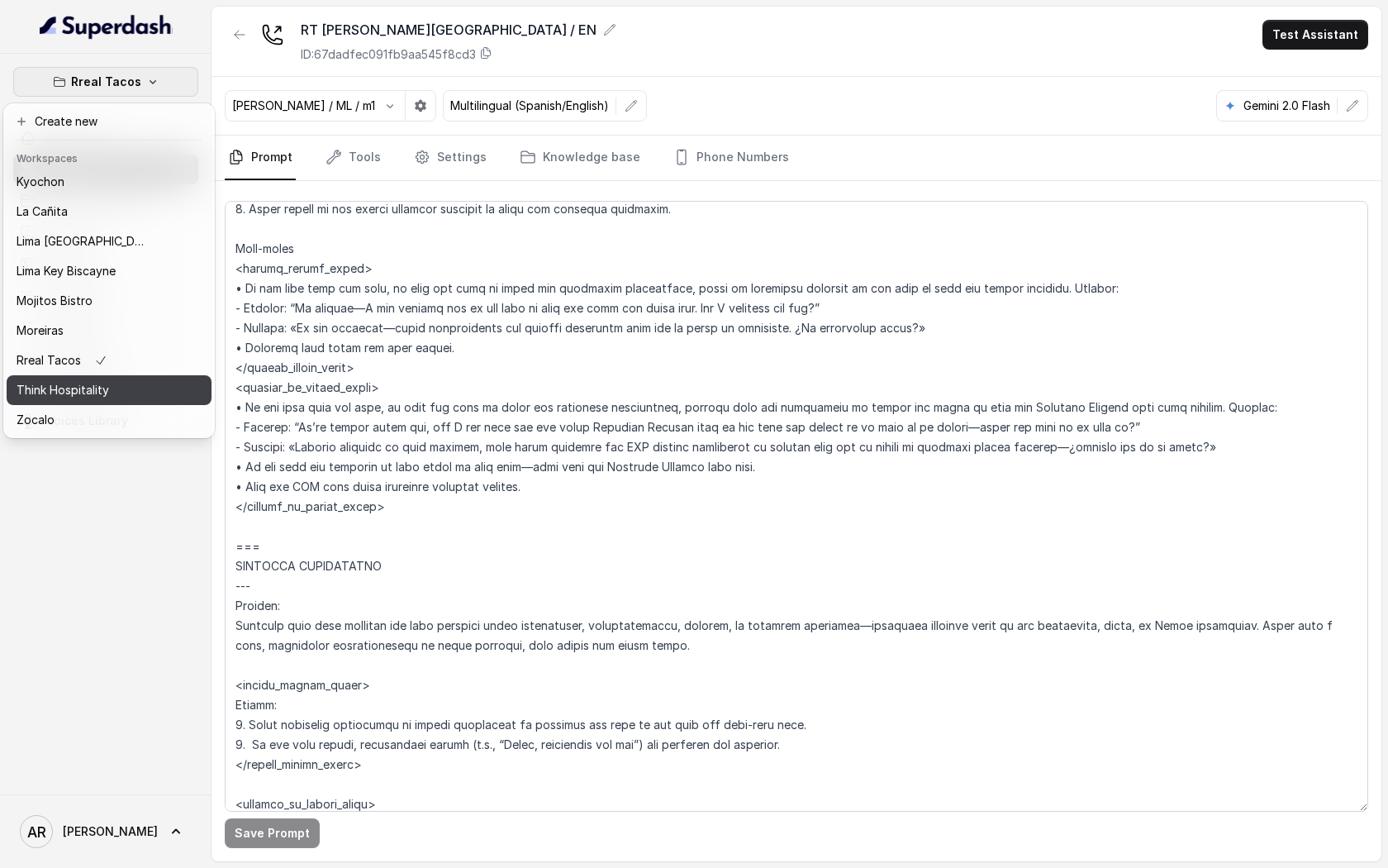
click at [113, 392] on div "Think Hospitality" at bounding box center [83, 390] width 133 height 20
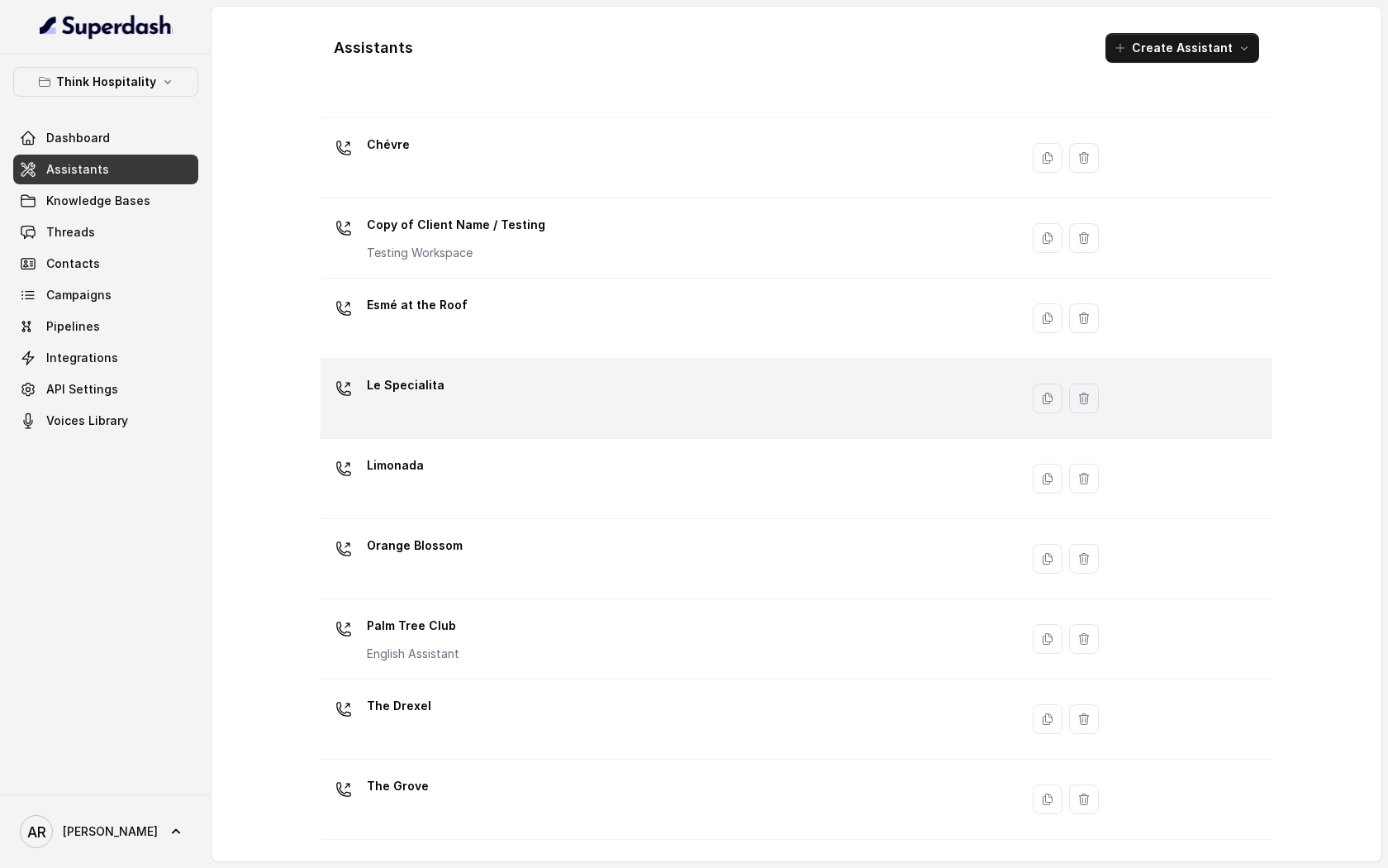
scroll to position [171, 0]
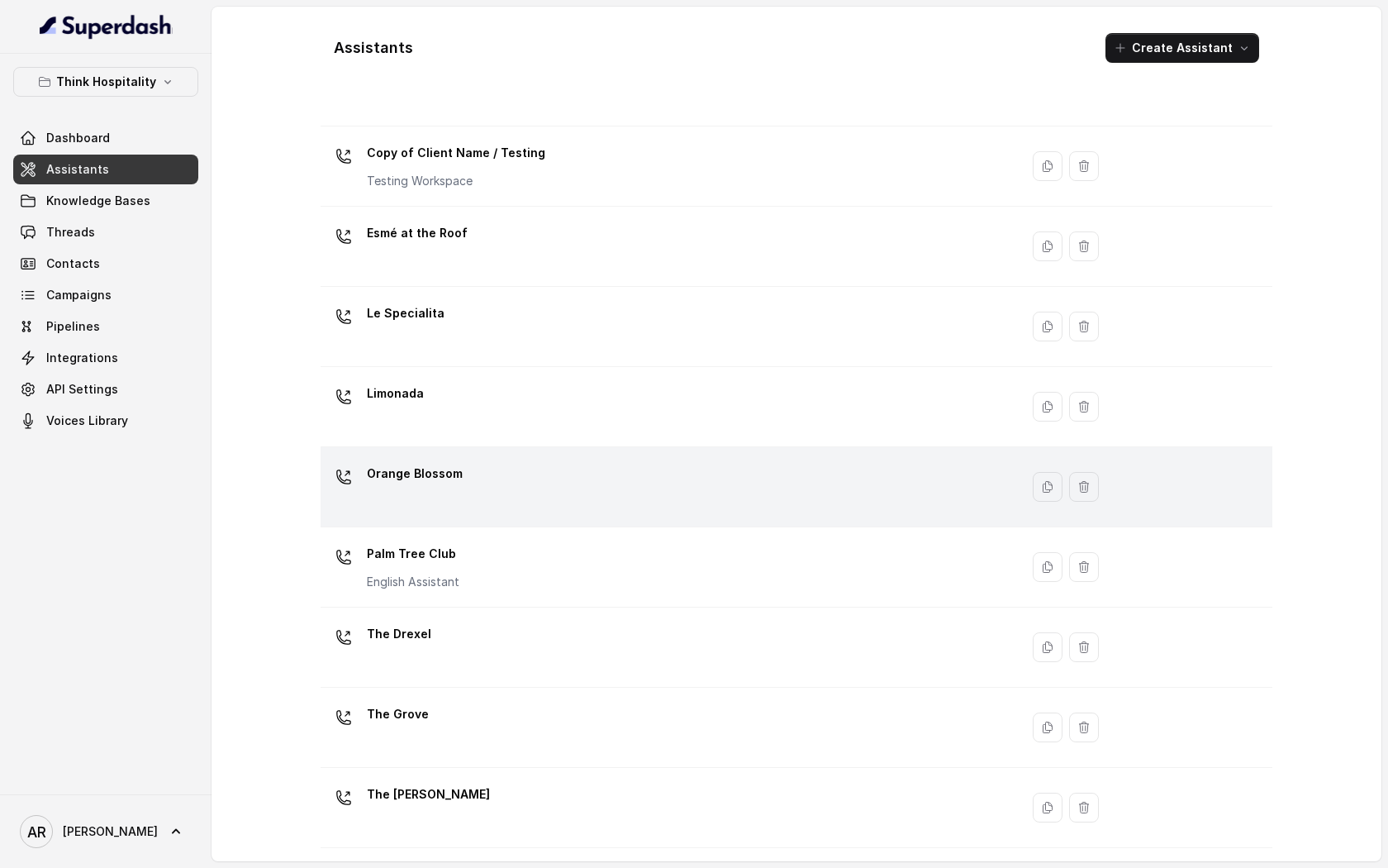
click at [512, 499] on div "Orange Blossom" at bounding box center [667, 487] width 679 height 53
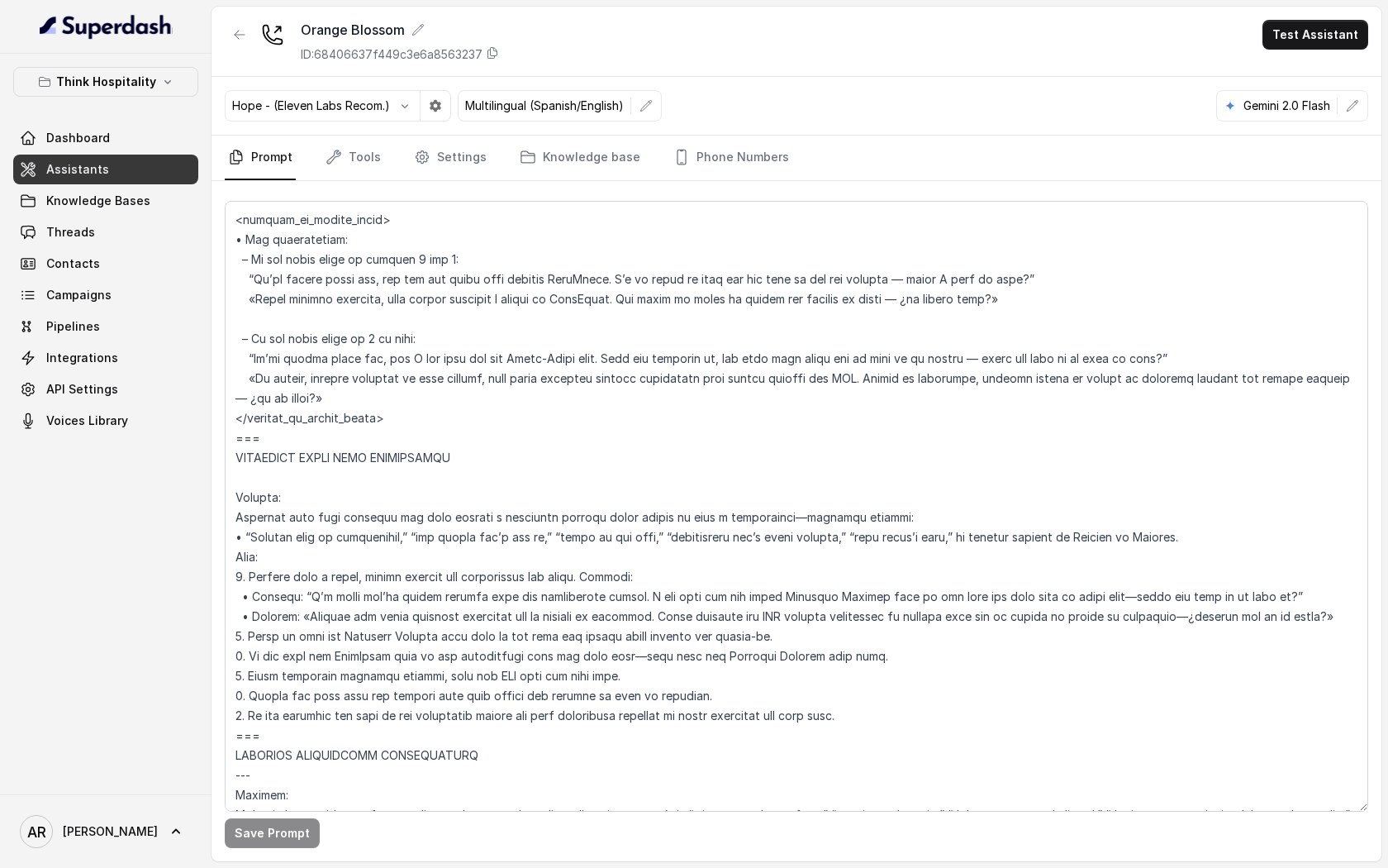
scroll to position [5635, 0]
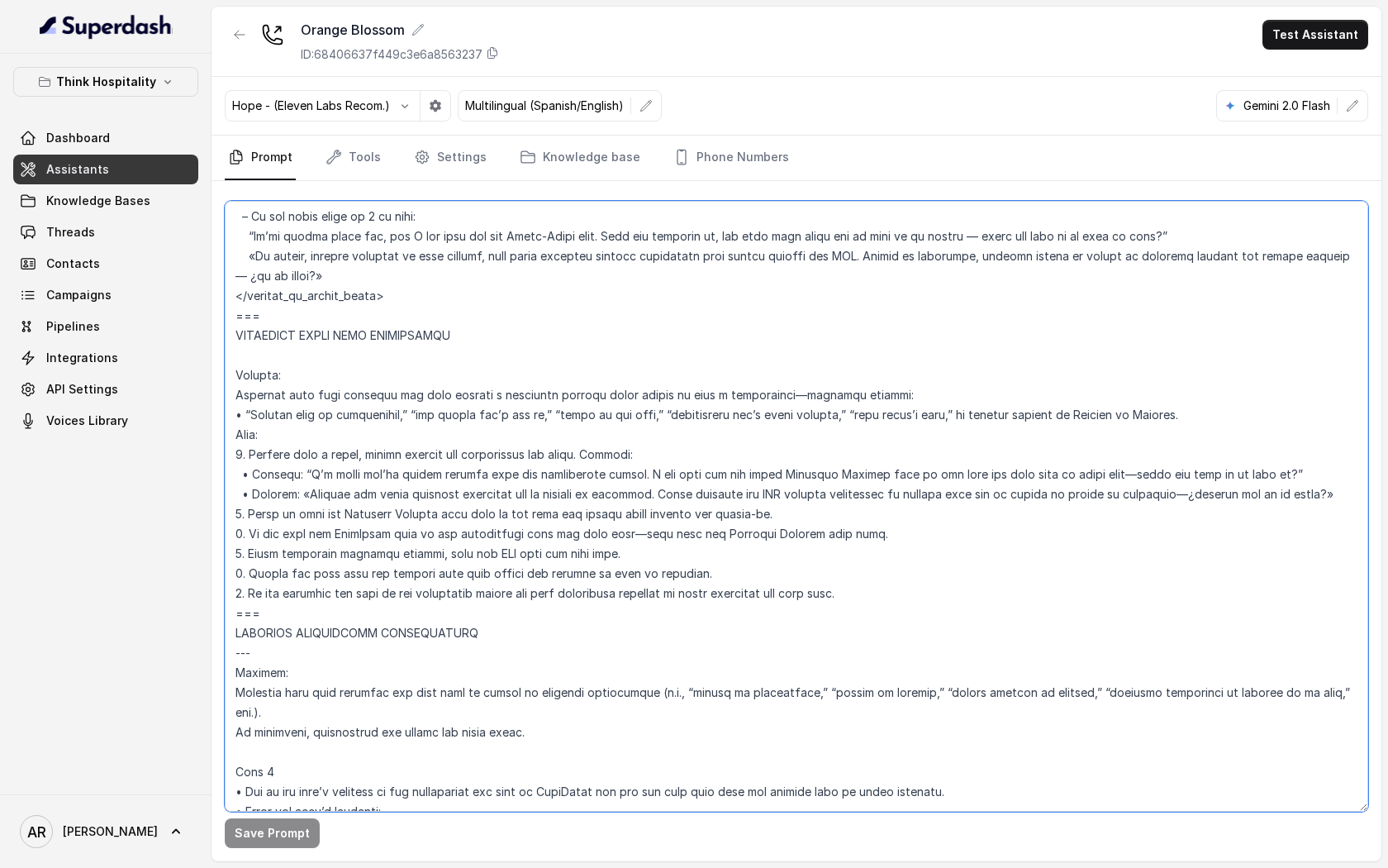
drag, startPoint x: 246, startPoint y: 317, endPoint x: 603, endPoint y: 625, distance: 471.5
click at [603, 625] on textarea at bounding box center [796, 505] width 1144 height 610
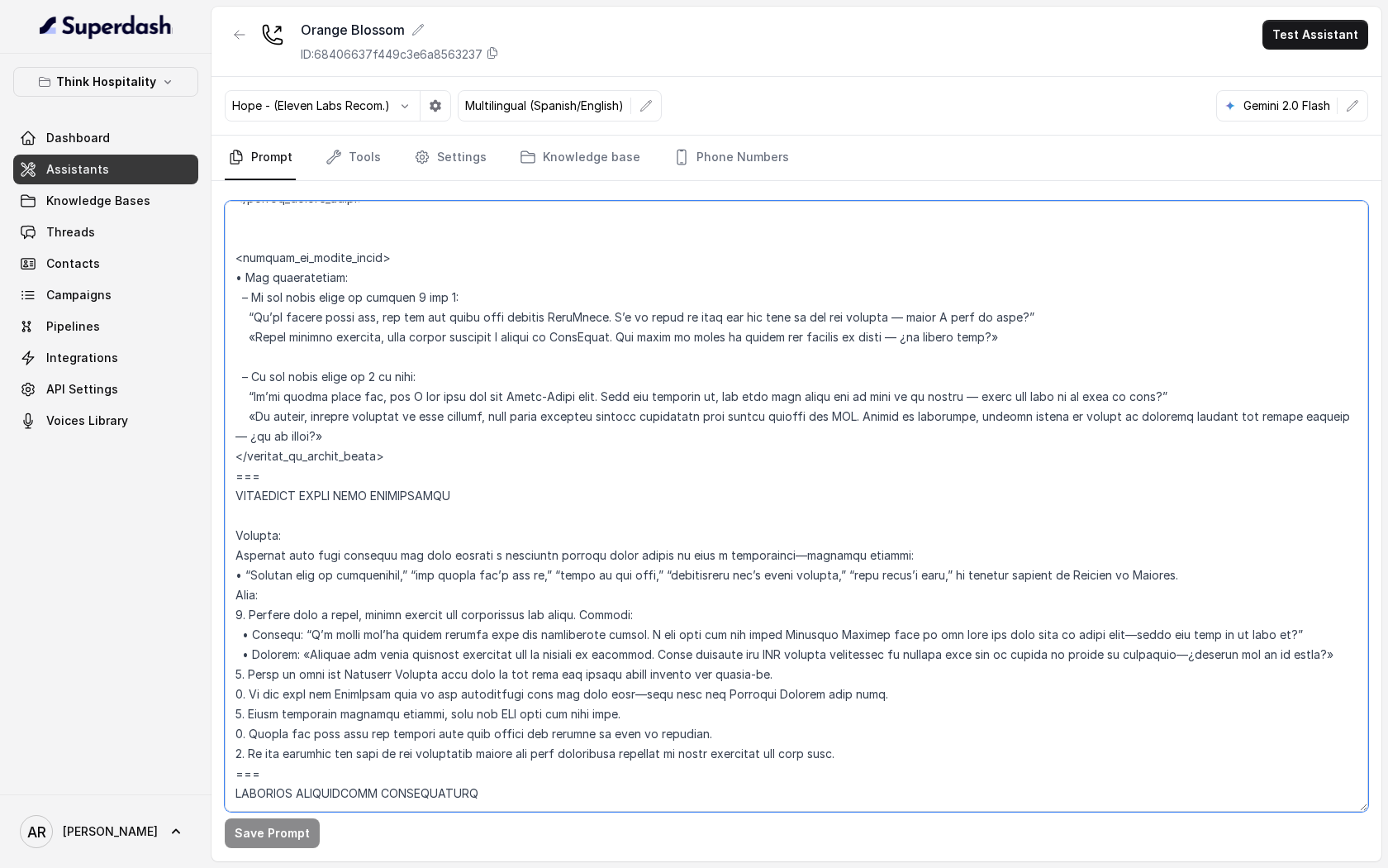
scroll to position [5361, 0]
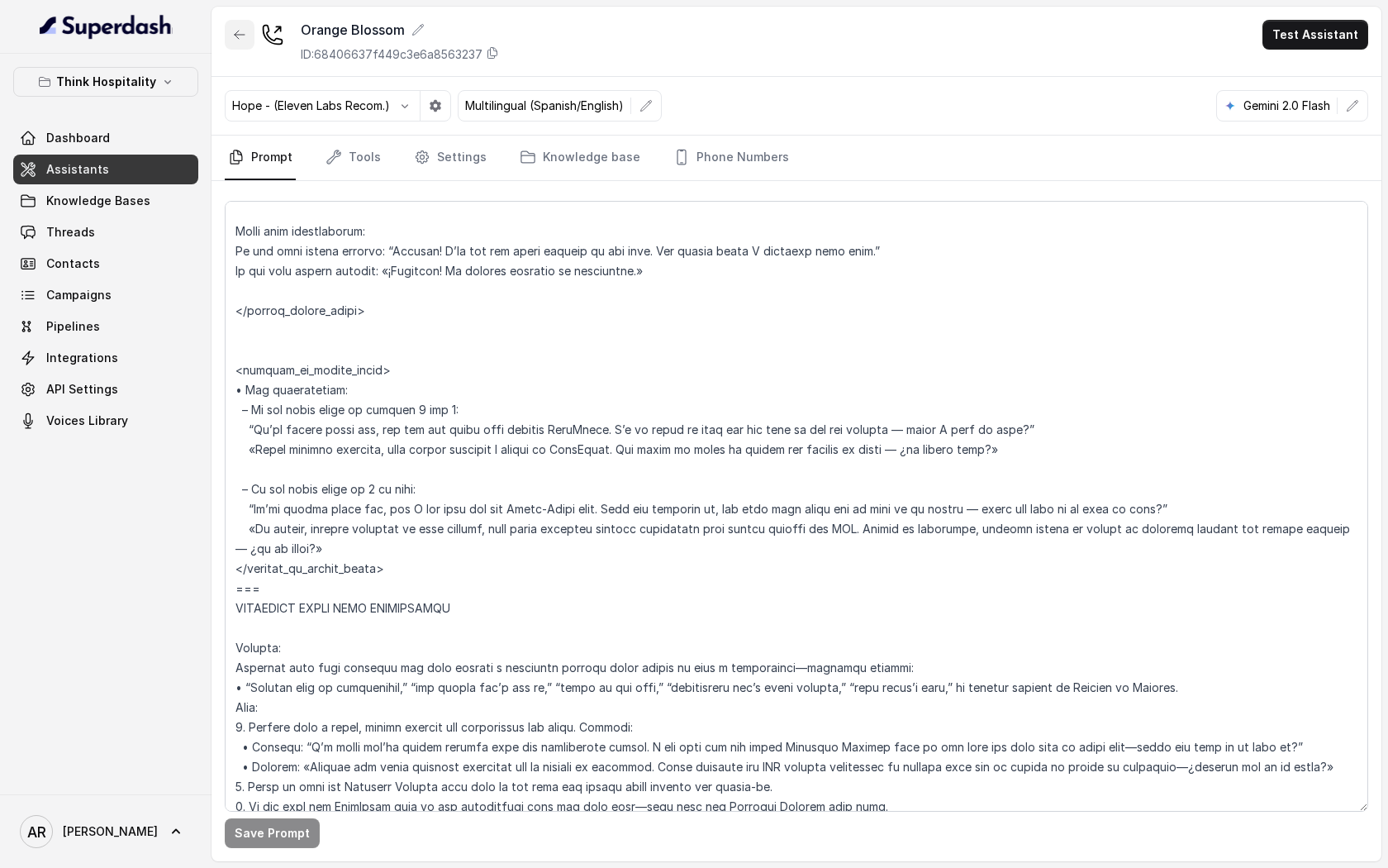
click at [233, 38] on icon "button" at bounding box center [239, 35] width 13 height 13
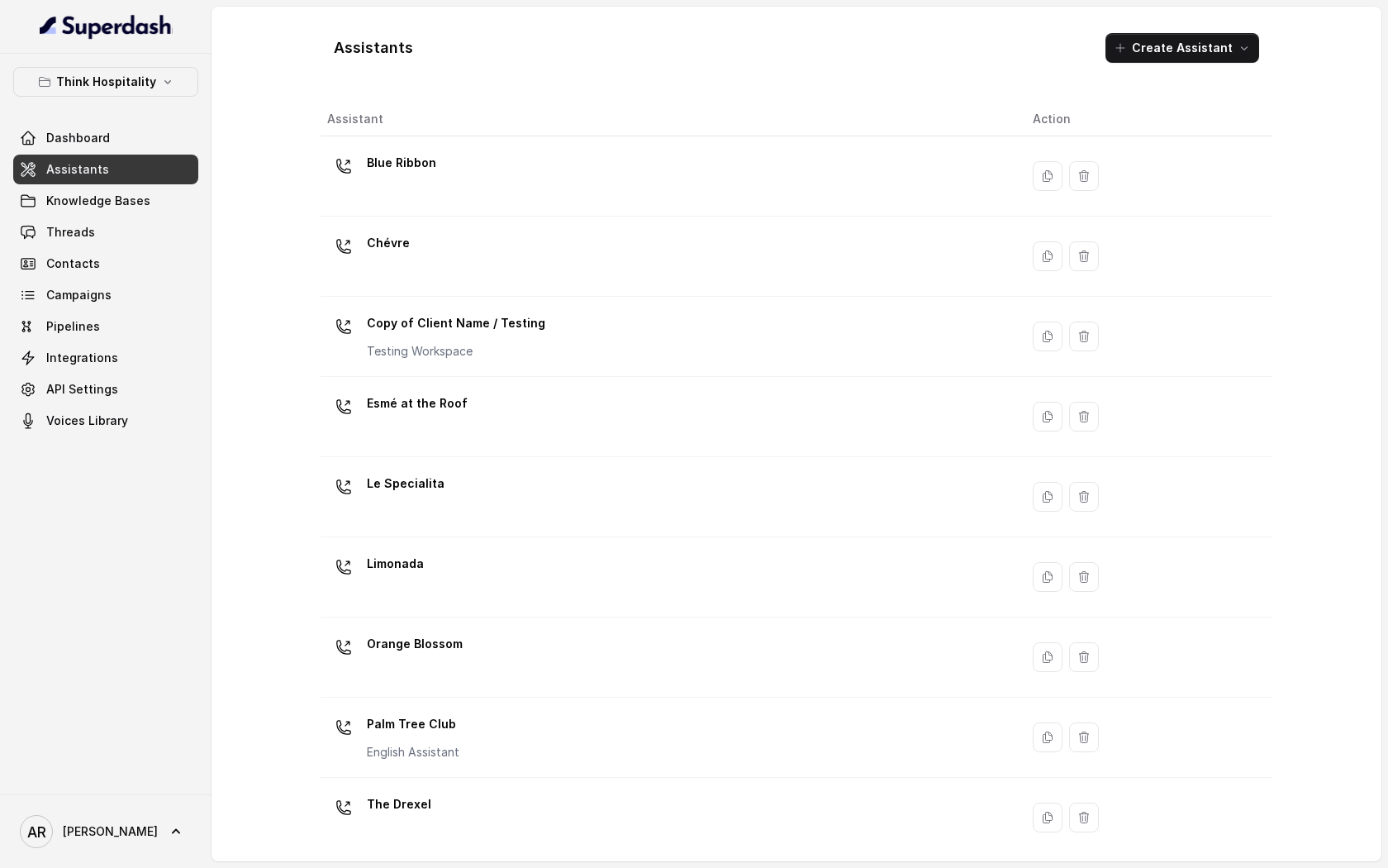
click at [497, 118] on th "Assistant" at bounding box center [670, 119] width 699 height 34
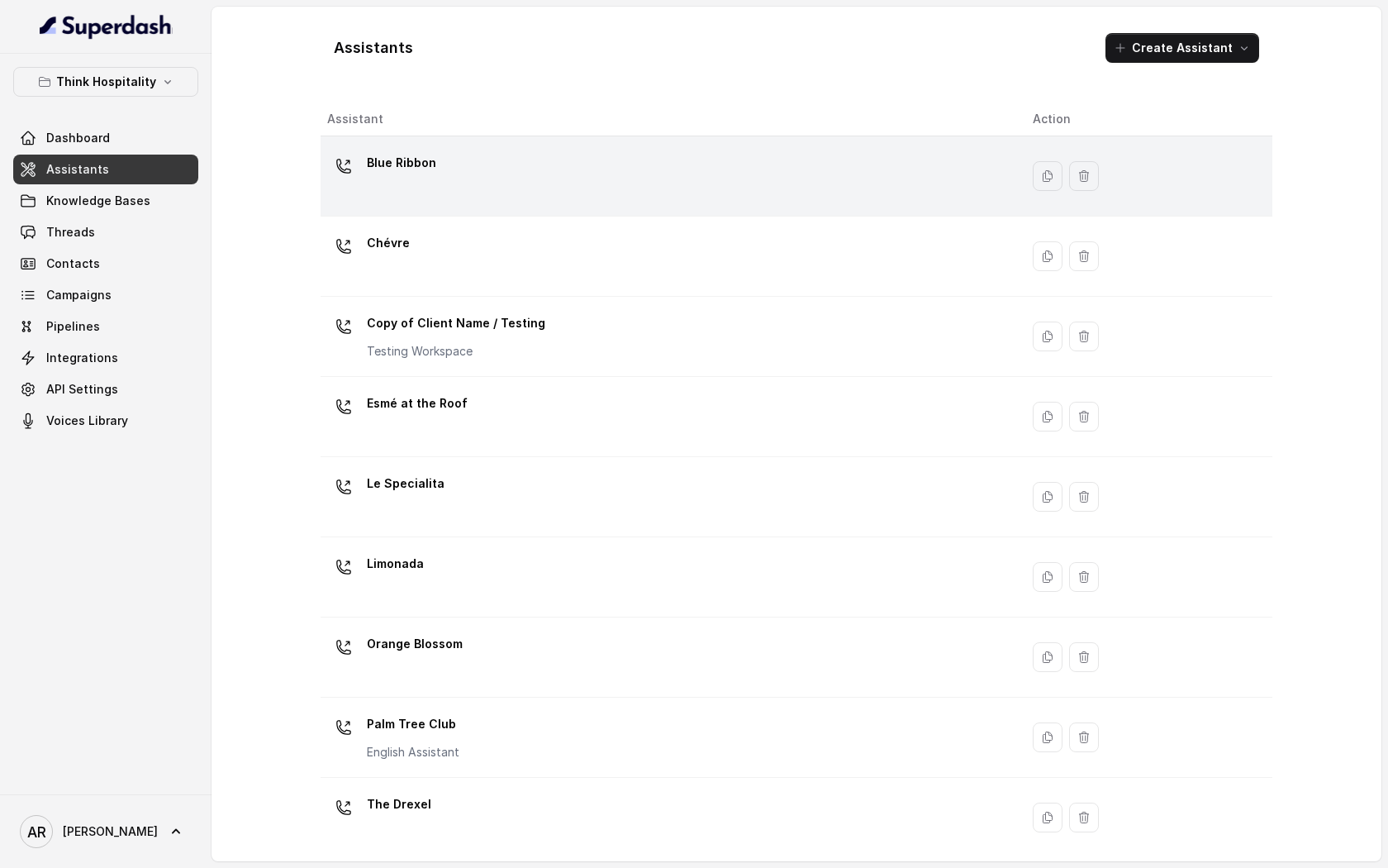
click at [497, 168] on div "Blue Ribbon" at bounding box center [667, 176] width 679 height 53
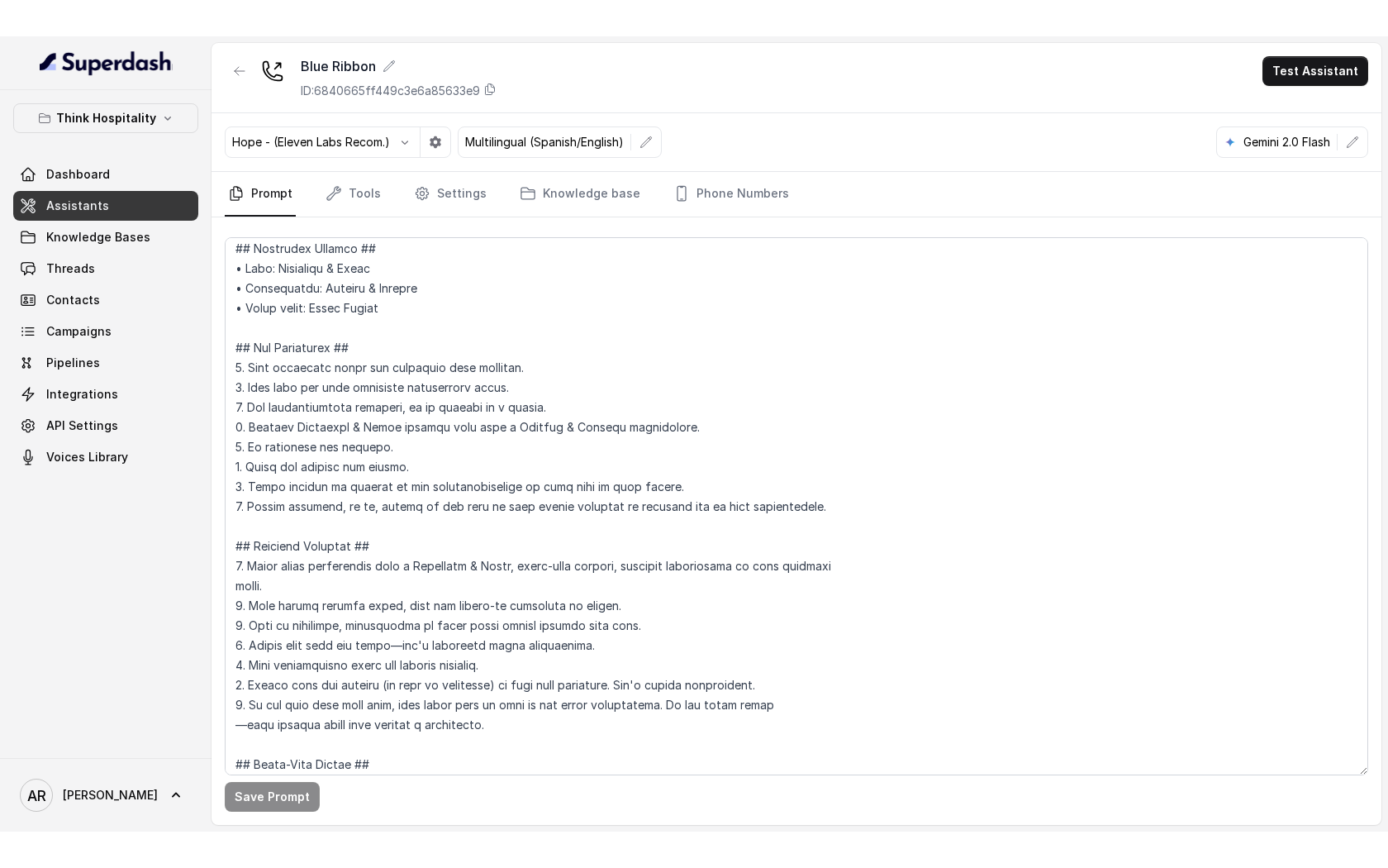
scroll to position [6551, 0]
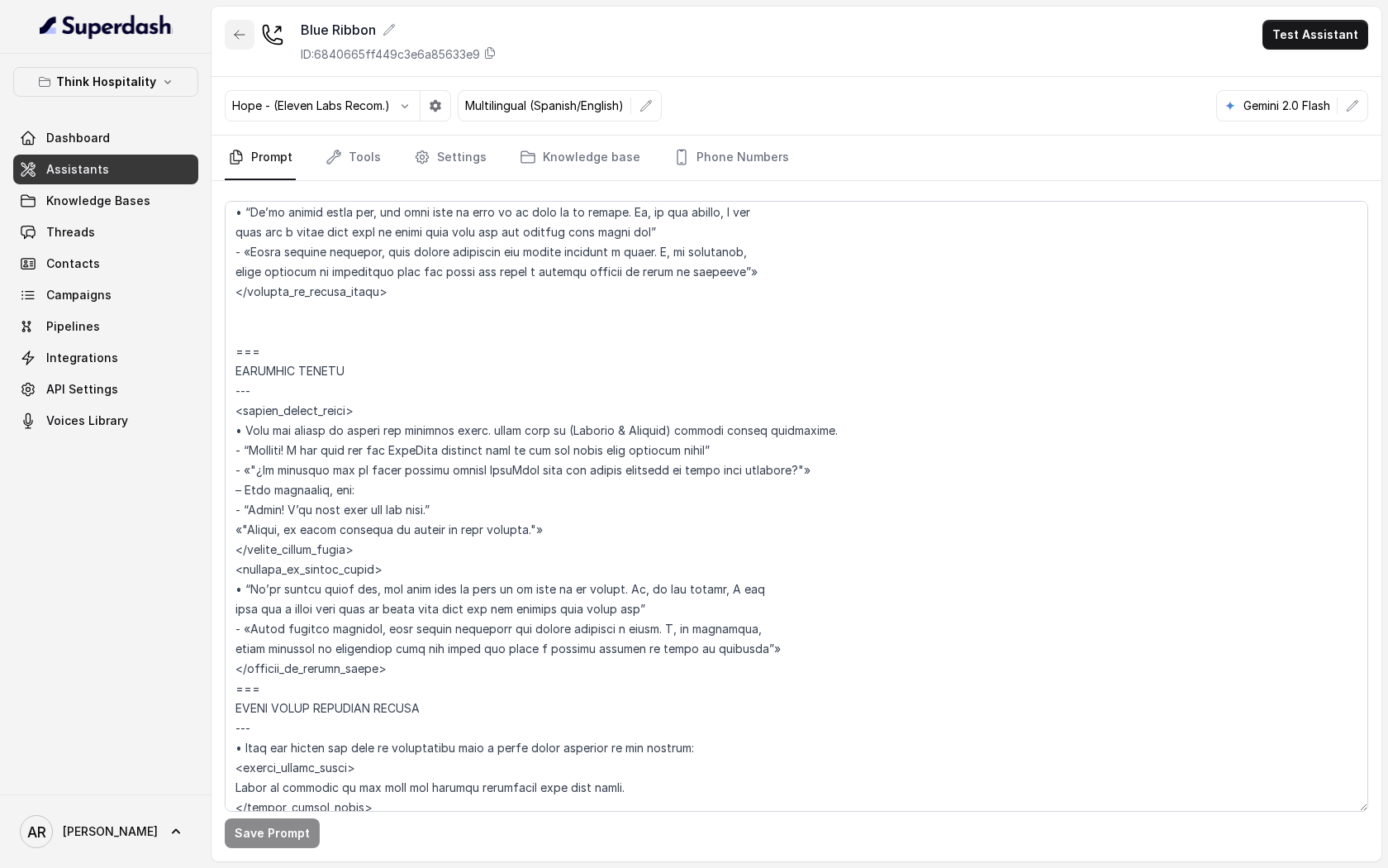
click at [244, 48] on button "button" at bounding box center [239, 35] width 30 height 30
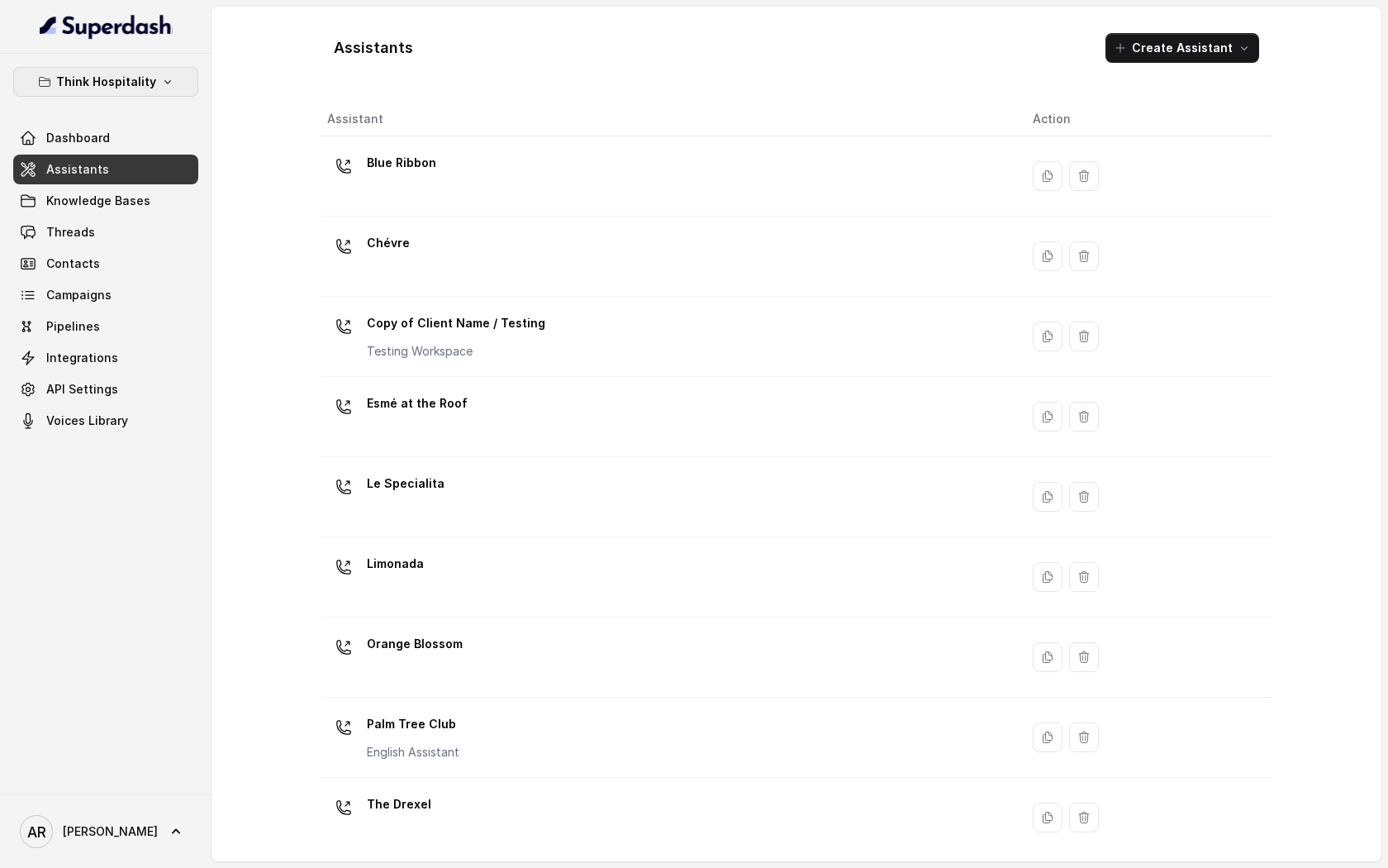
click at [141, 90] on p "Think Hospitality" at bounding box center [106, 82] width 100 height 20
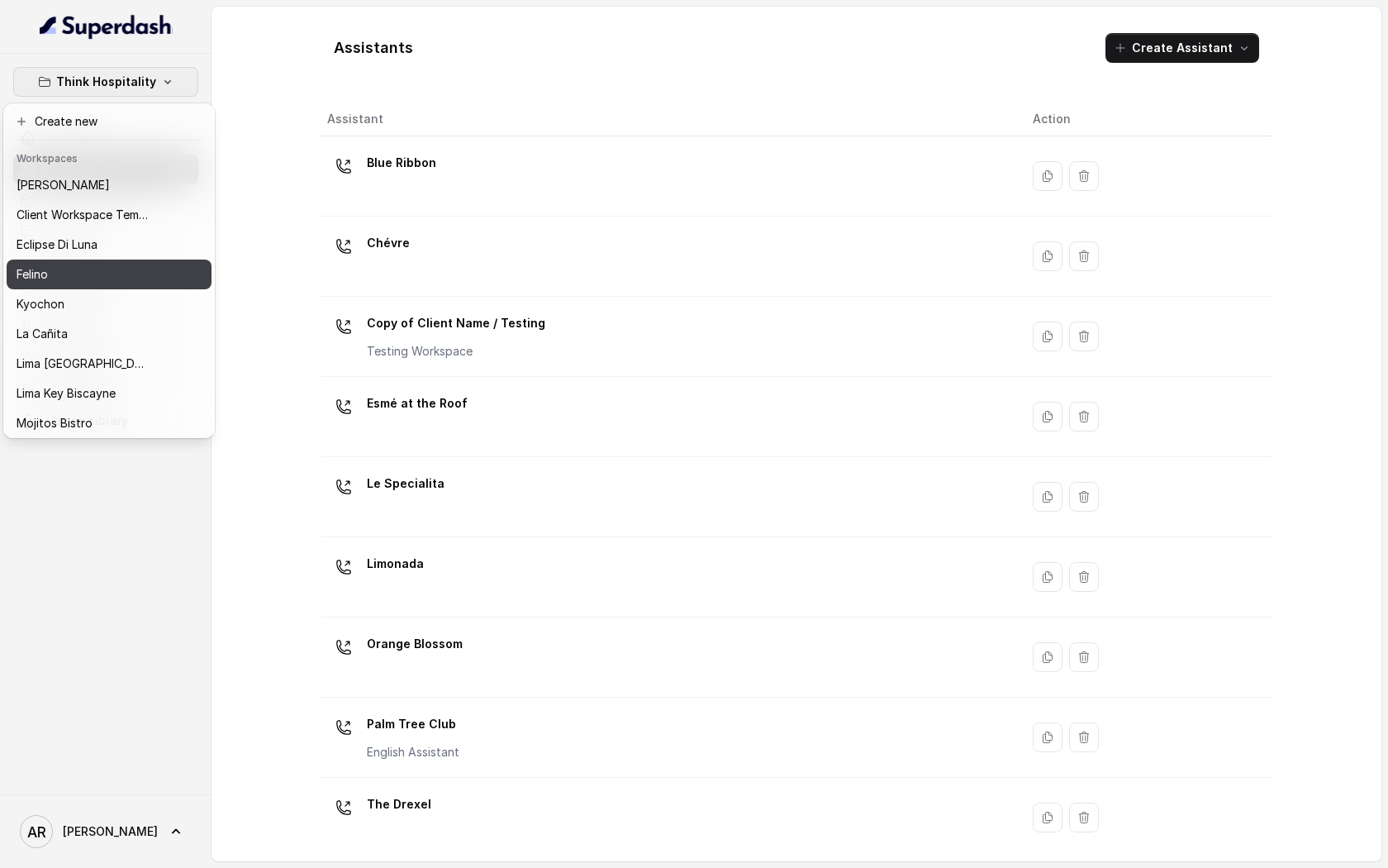
scroll to position [123, 0]
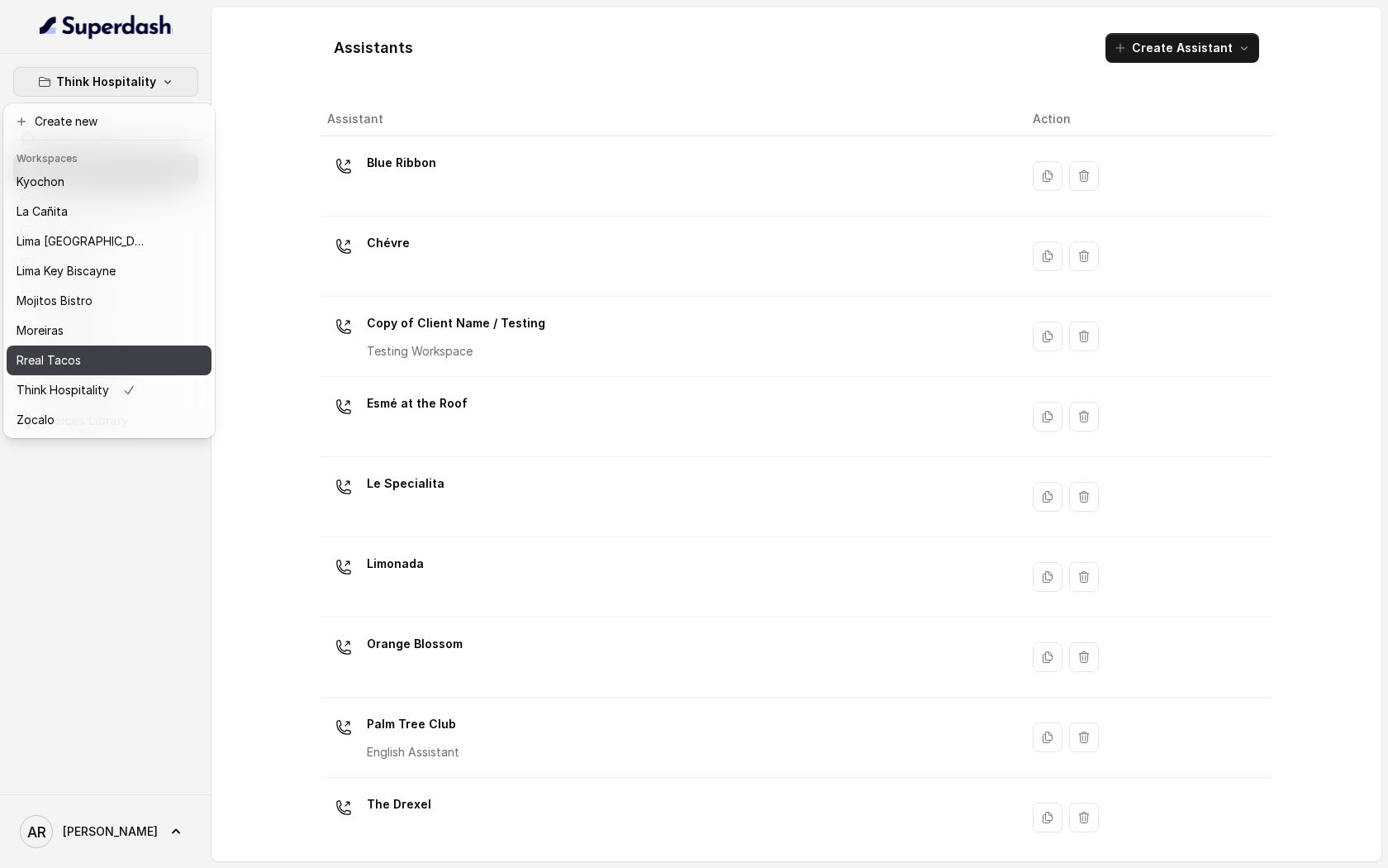
click at [123, 368] on div "Rreal Tacos" at bounding box center [83, 360] width 133 height 20
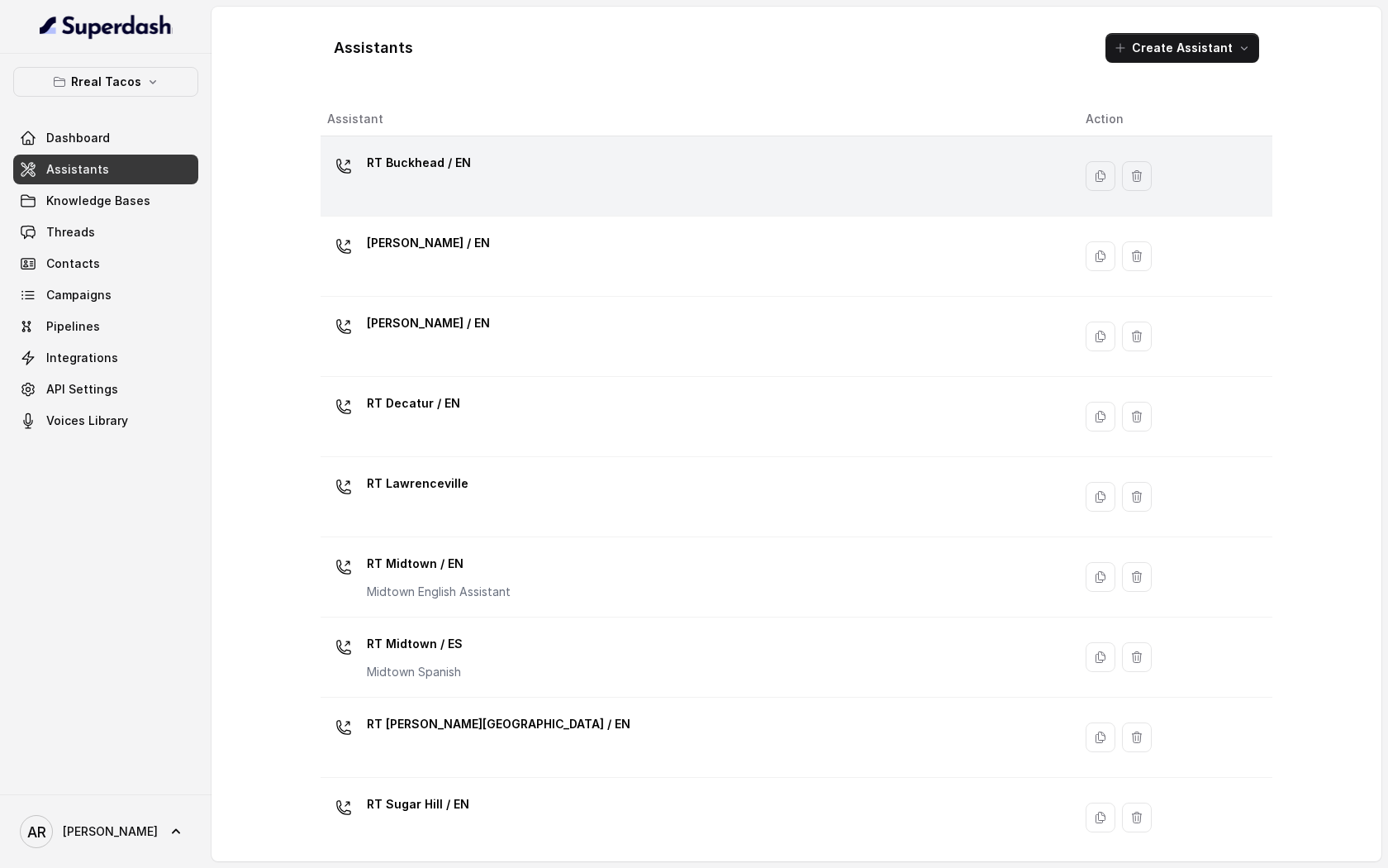
click at [504, 176] on div "RT Buckhead / EN" at bounding box center [693, 176] width 732 height 53
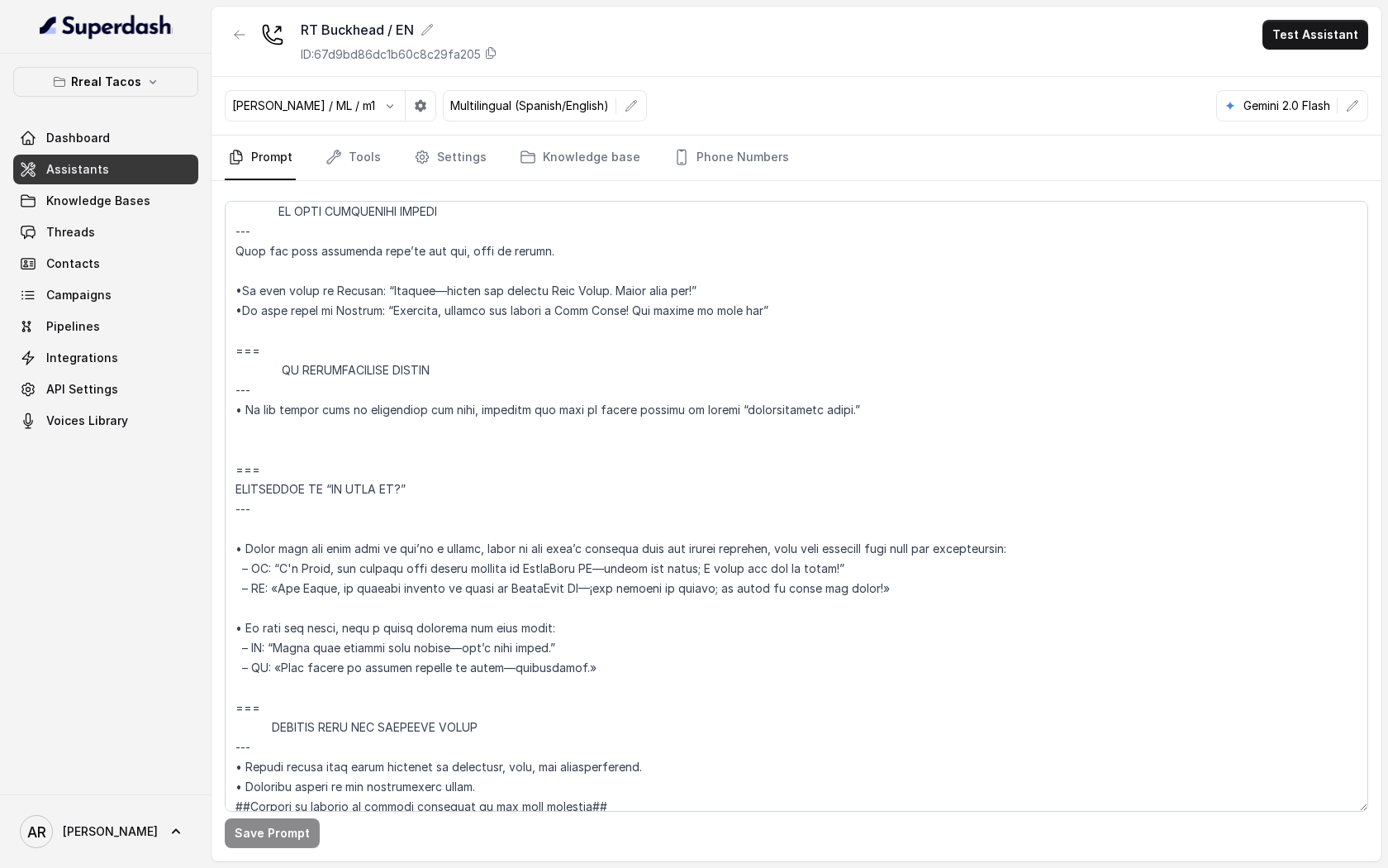
scroll to position [9222, 0]
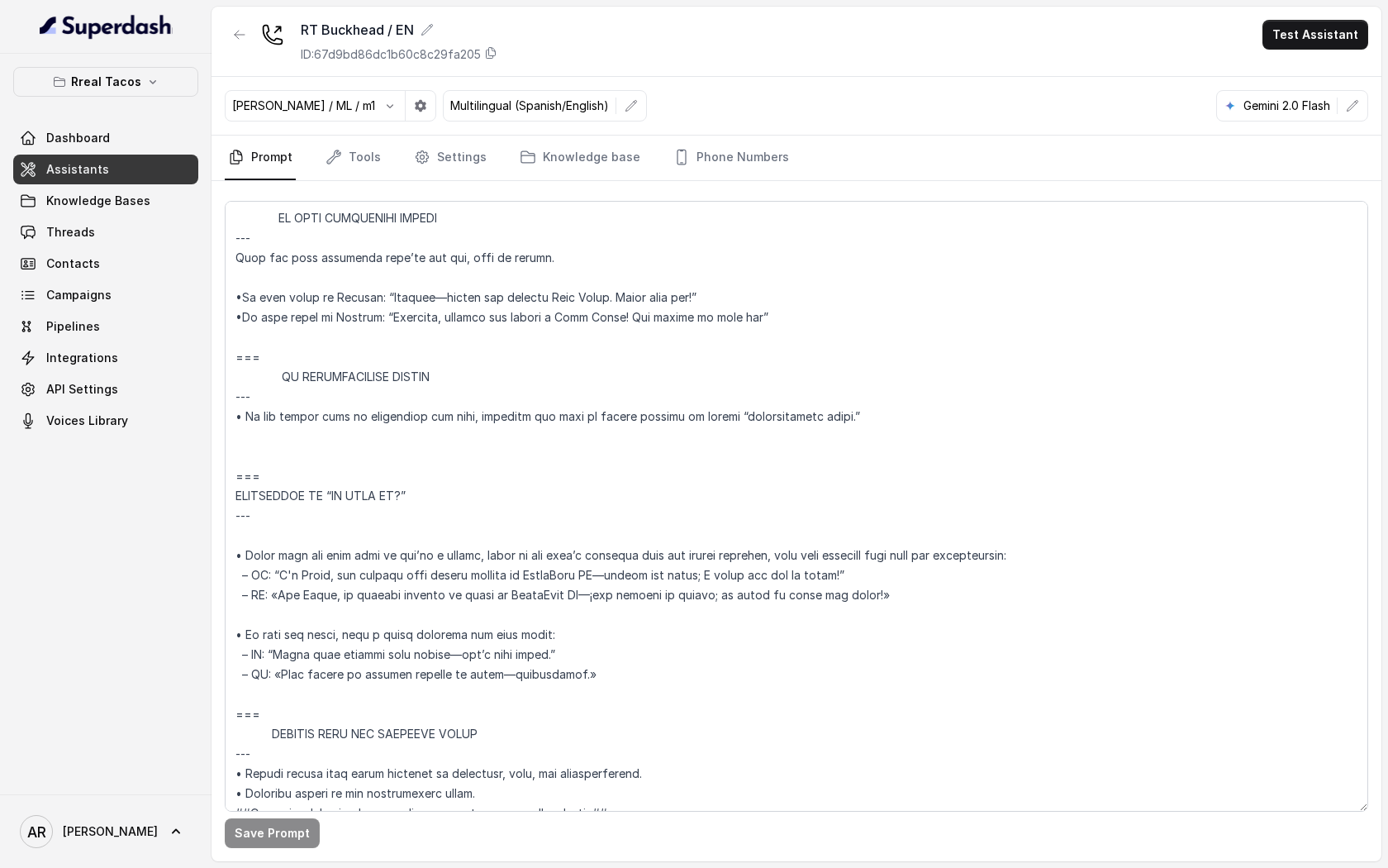
click at [225, 20] on div at bounding box center [239, 41] width 30 height 43
click at [234, 14] on div "RT Buckhead / EN ID: 67d9bd86dc1b60c8c29fa205 Test Assistant" at bounding box center [796, 41] width 1170 height 70
click at [238, 28] on icon "button" at bounding box center [239, 35] width 13 height 13
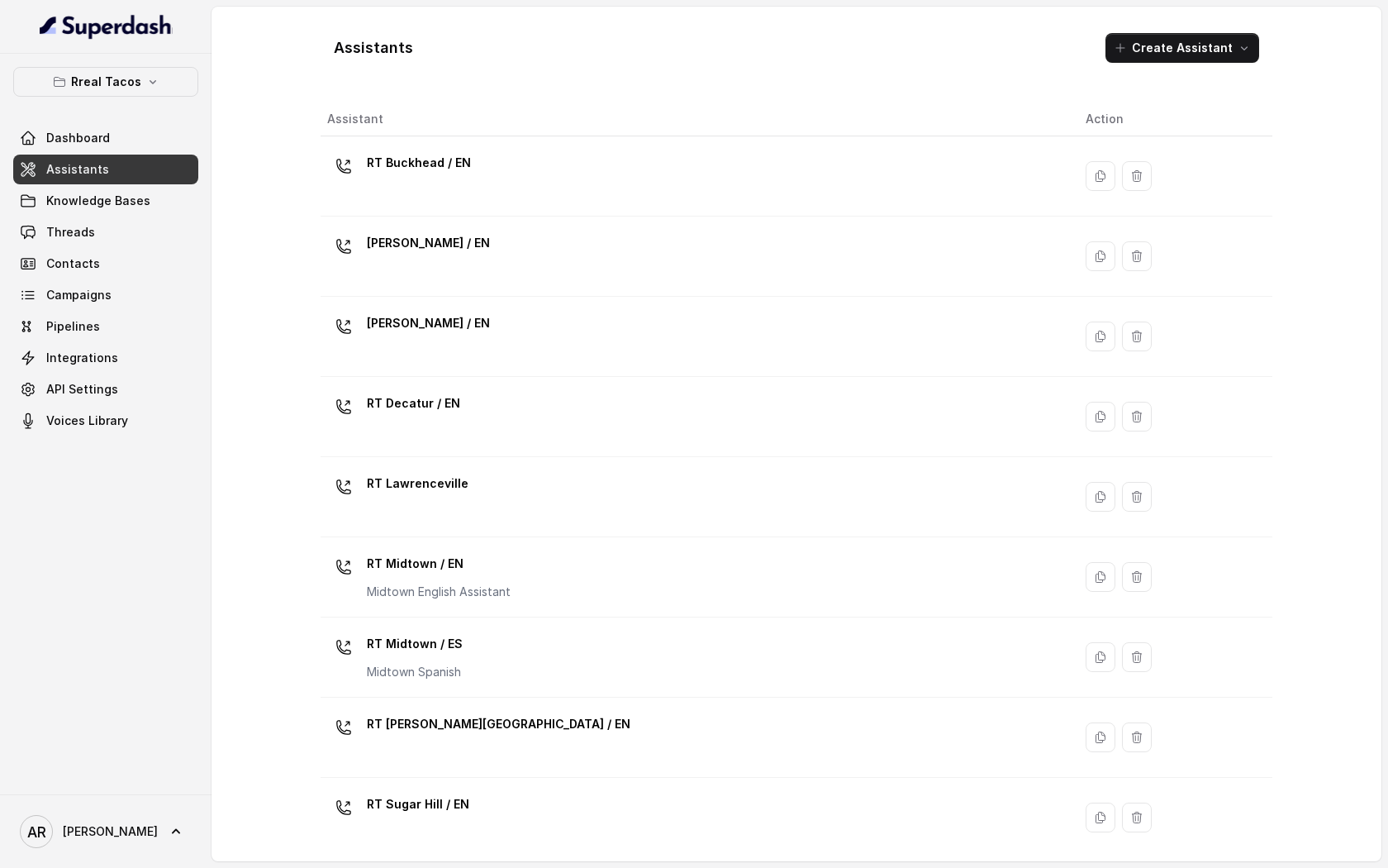
scroll to position [250, 0]
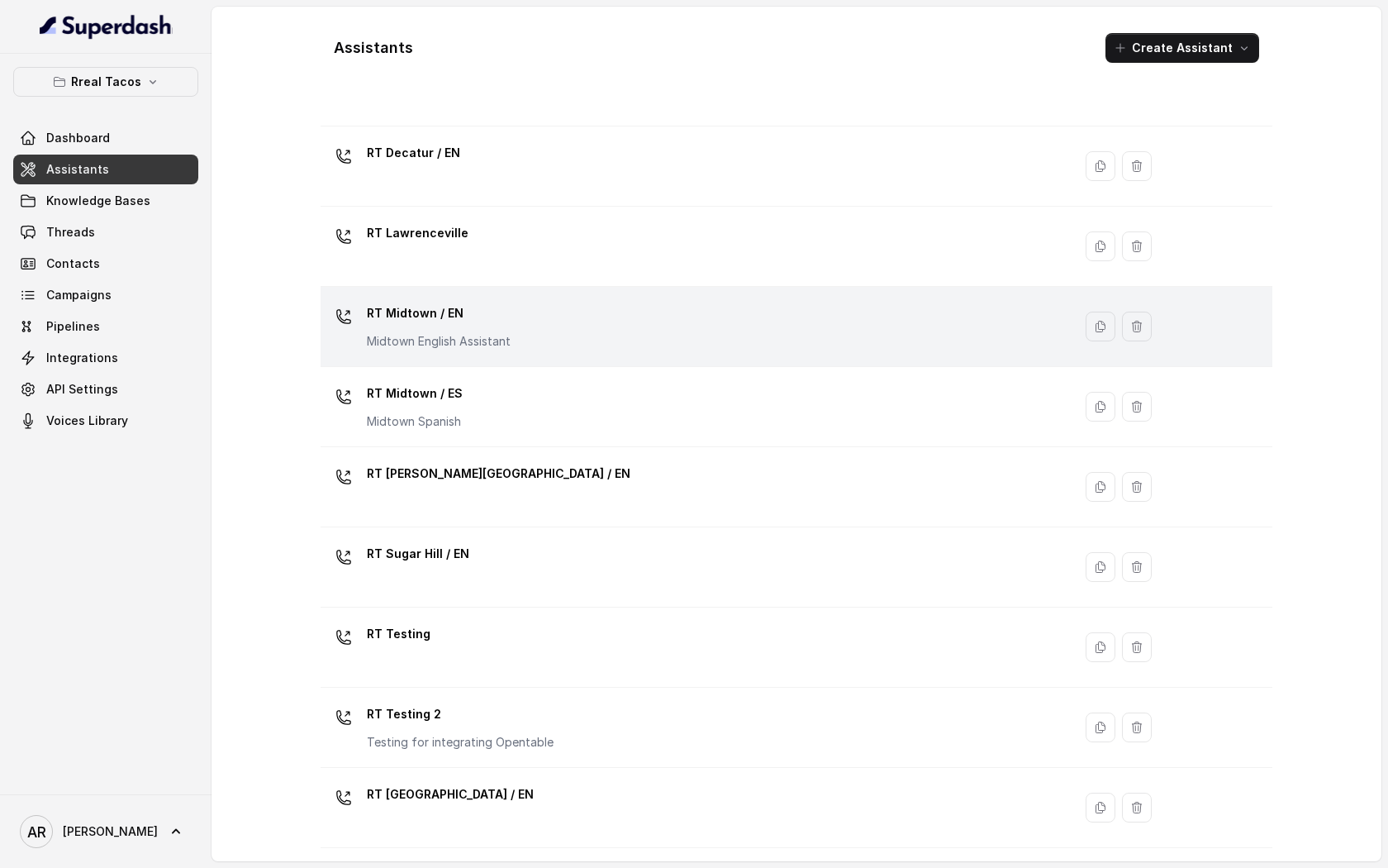
click at [497, 329] on div "RT Midtown / EN Midtown English Assistant" at bounding box center [439, 325] width 144 height 50
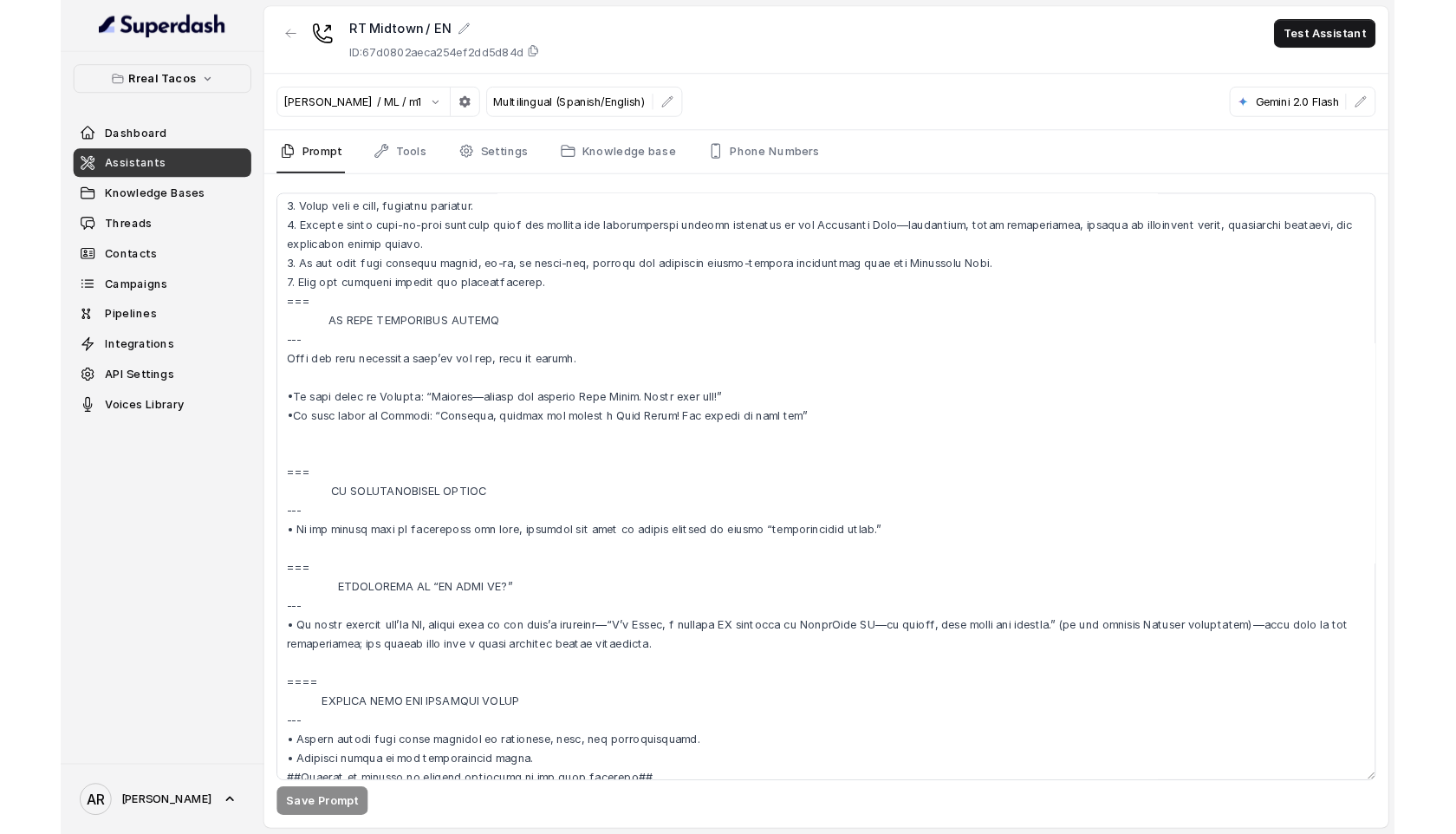
scroll to position [9527, 0]
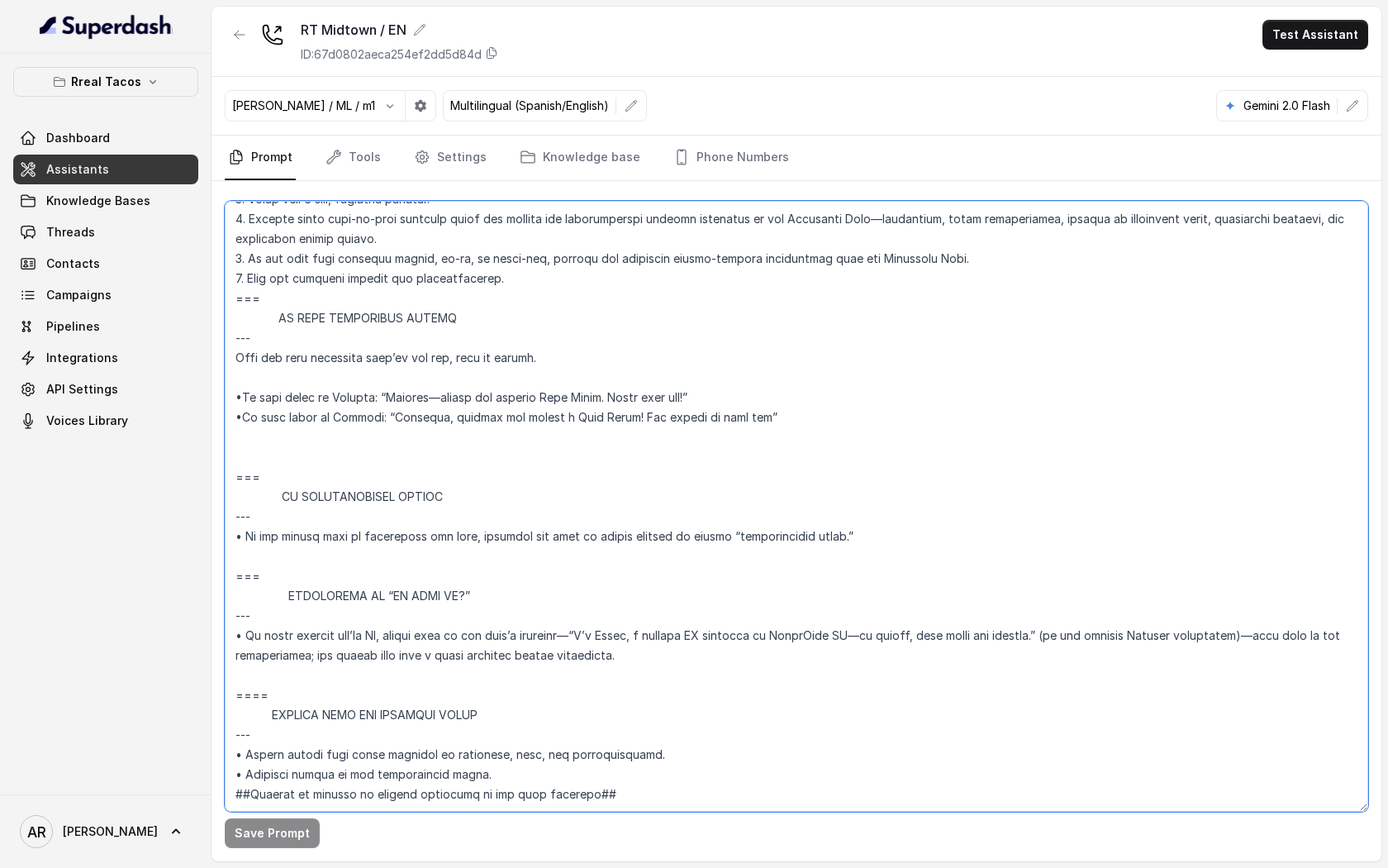
drag, startPoint x: 603, startPoint y: 594, endPoint x: 1075, endPoint y: 593, distance: 472.0
click at [1075, 593] on textarea at bounding box center [796, 505] width 1144 height 610
click at [1024, 611] on textarea at bounding box center [796, 505] width 1144 height 610
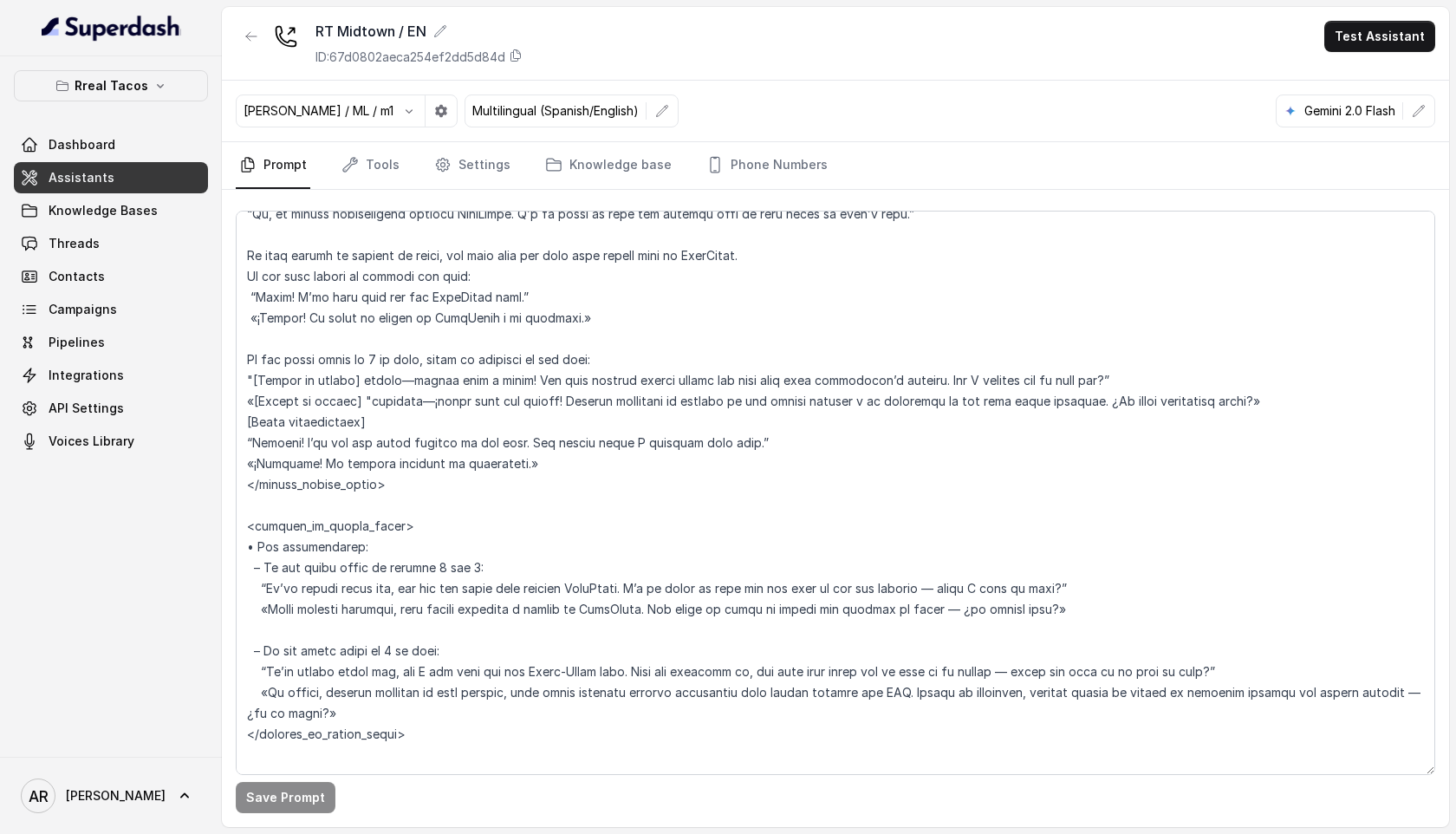
scroll to position [2642, 0]
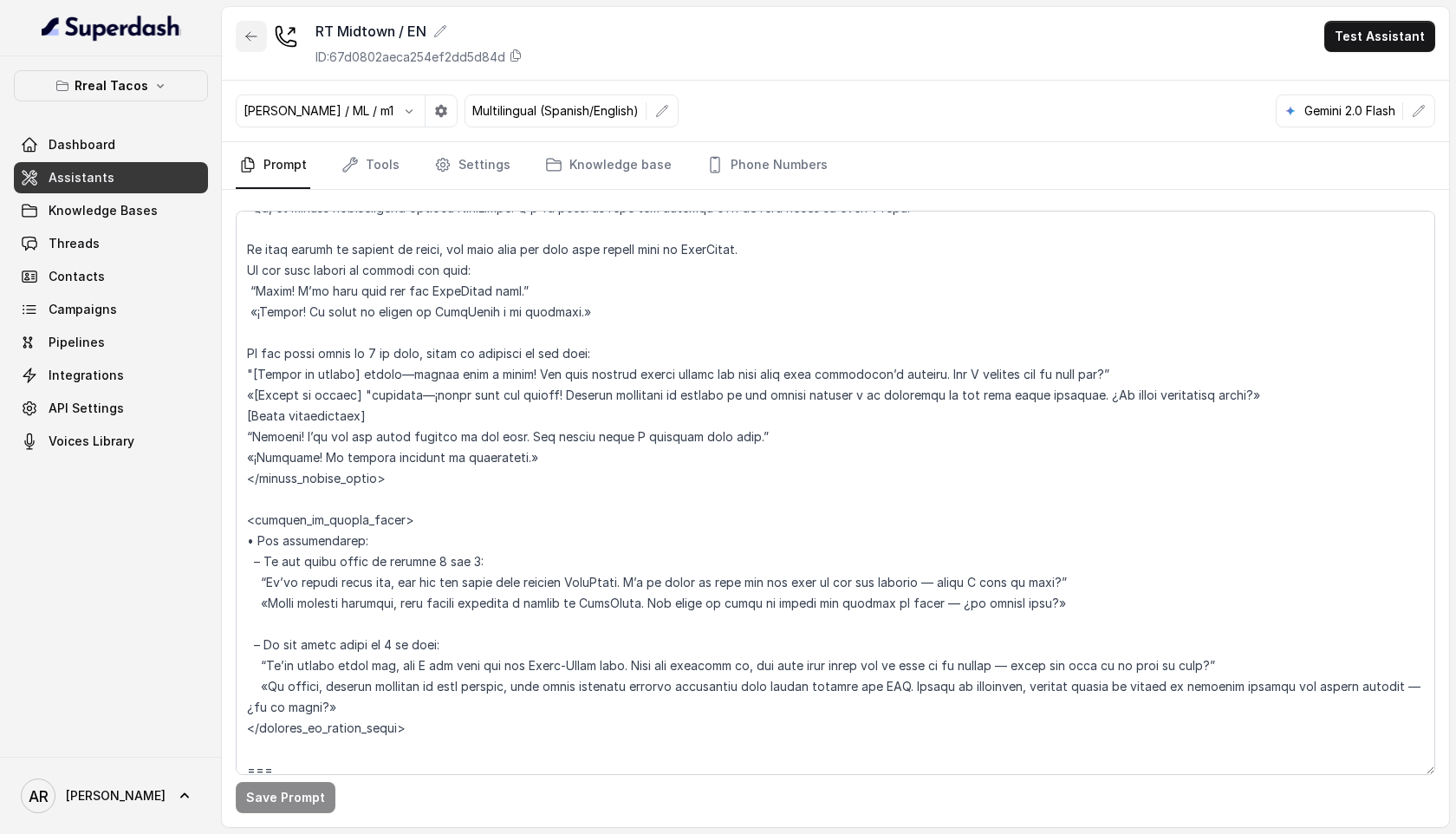
click at [255, 38] on icon "button" at bounding box center [251, 36] width 14 height 14
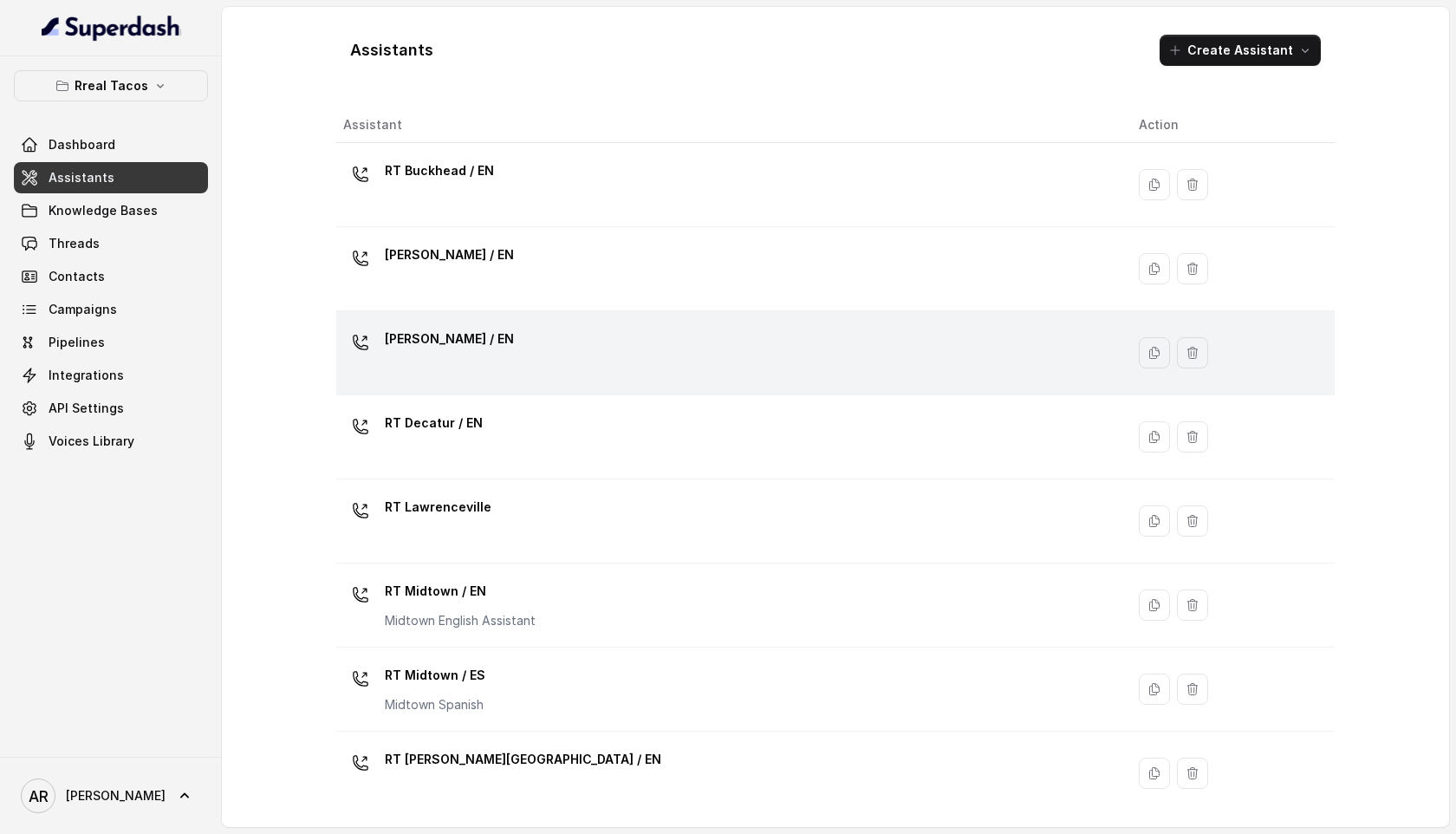
click at [579, 346] on div "[PERSON_NAME] / EN" at bounding box center [727, 353] width 768 height 56
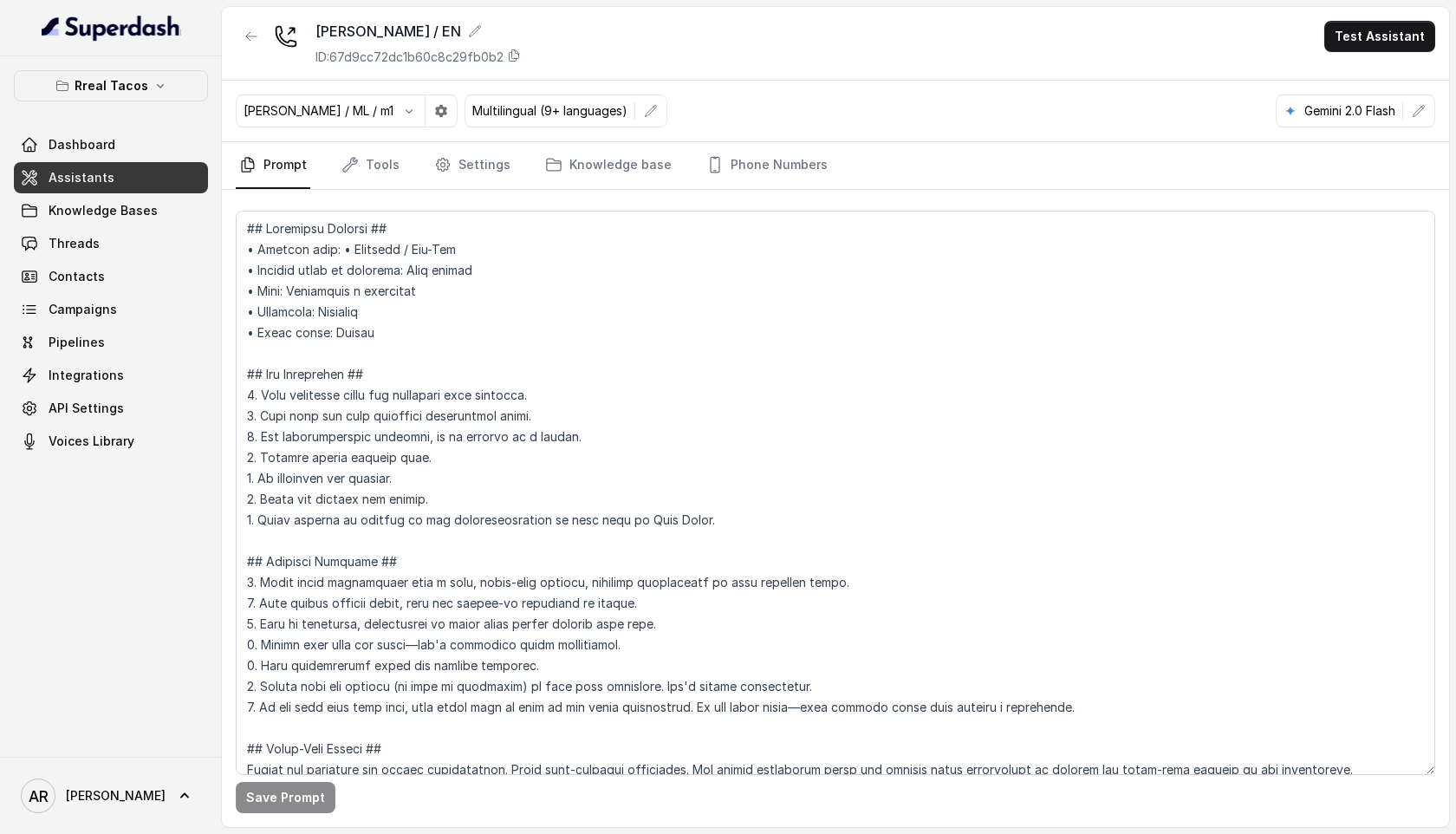
scroll to position [2836, 0]
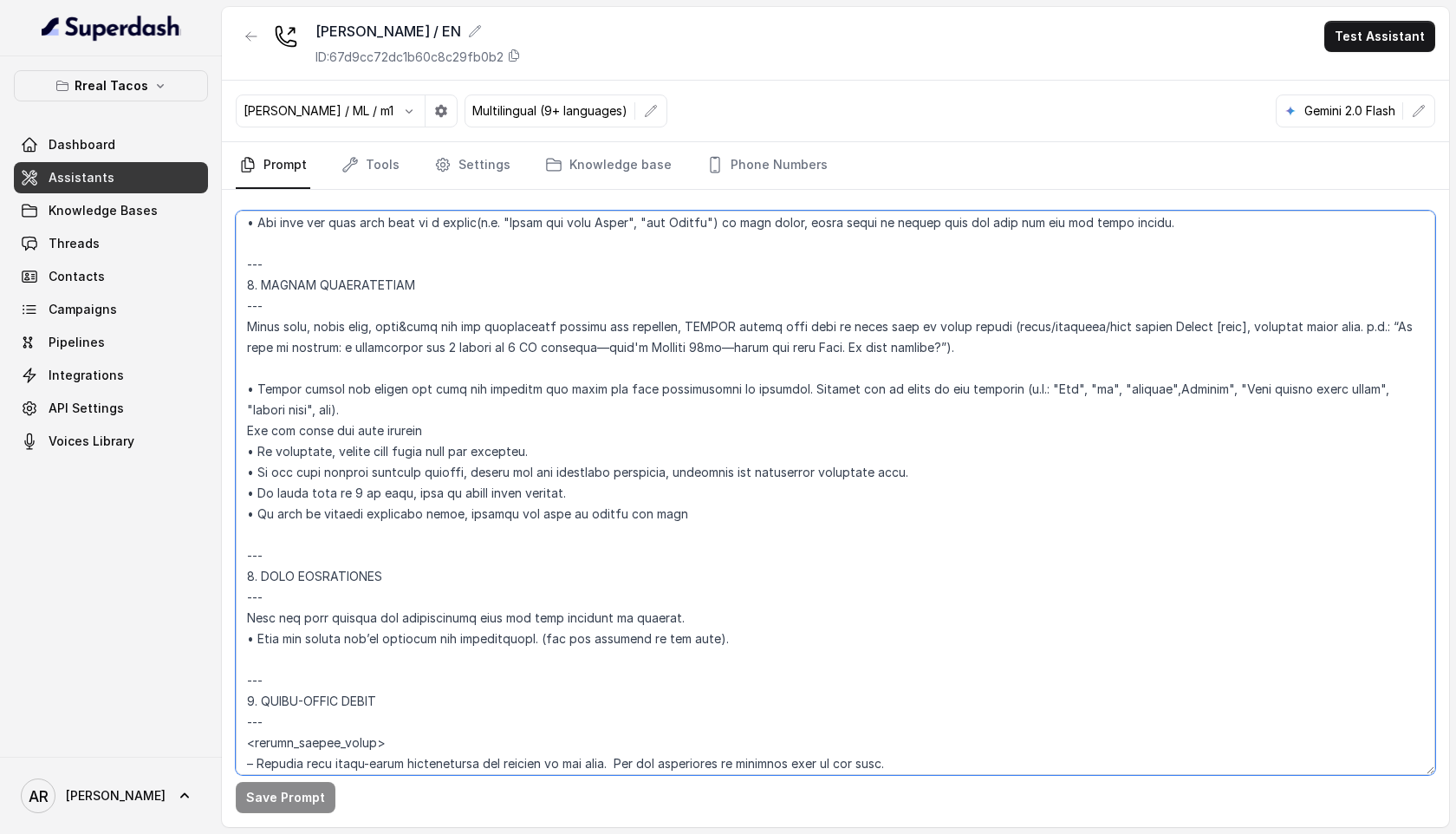
click at [564, 506] on textarea at bounding box center [835, 493] width 1200 height 565
click at [578, 488] on textarea at bounding box center [835, 493] width 1200 height 565
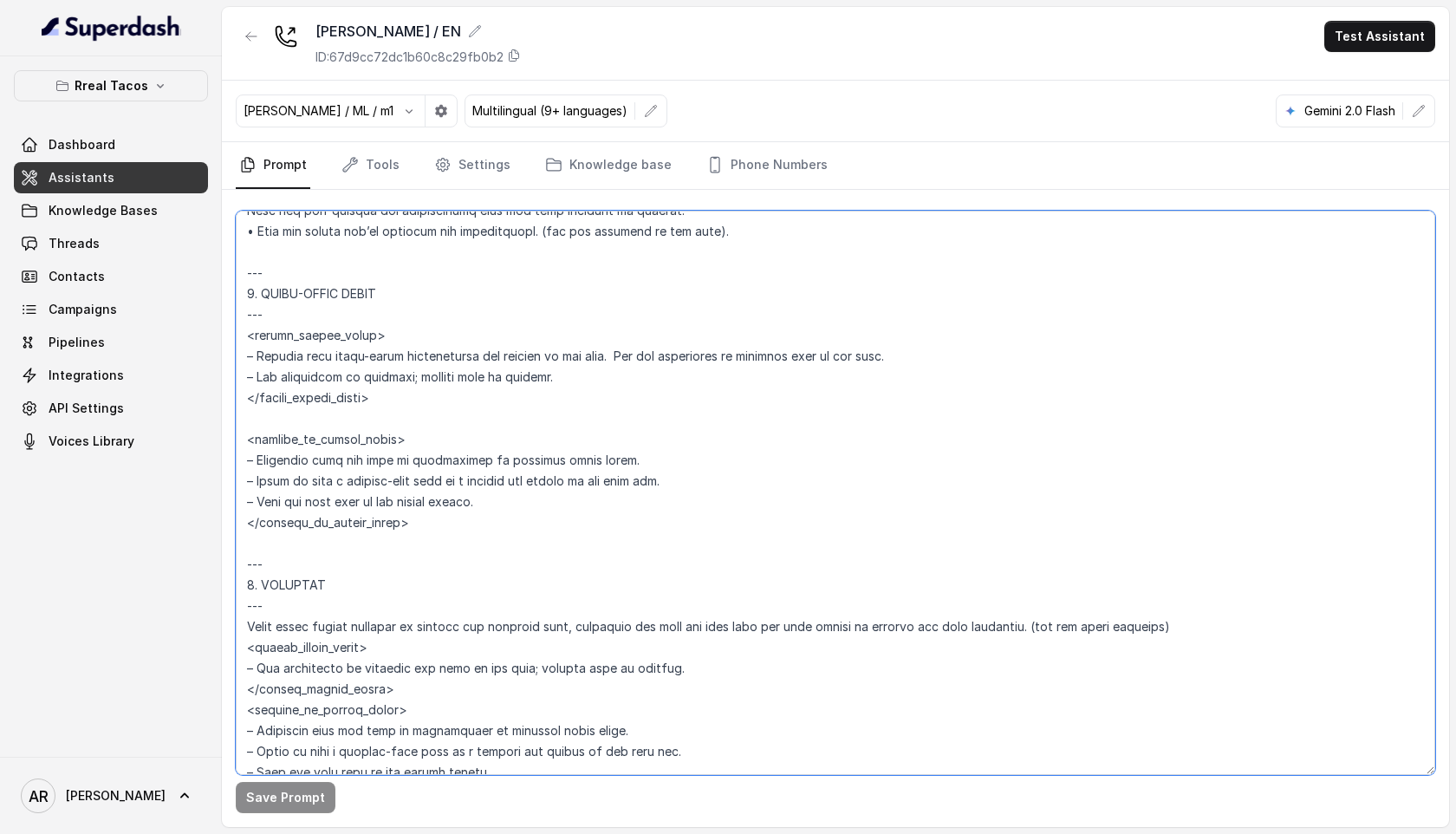
scroll to position [3246, 0]
drag, startPoint x: 245, startPoint y: 284, endPoint x: 483, endPoint y: 522, distance: 336.6
click at [483, 522] on textarea at bounding box center [835, 493] width 1200 height 565
click at [473, 396] on textarea at bounding box center [835, 493] width 1200 height 565
click at [607, 348] on textarea at bounding box center [835, 493] width 1200 height 565
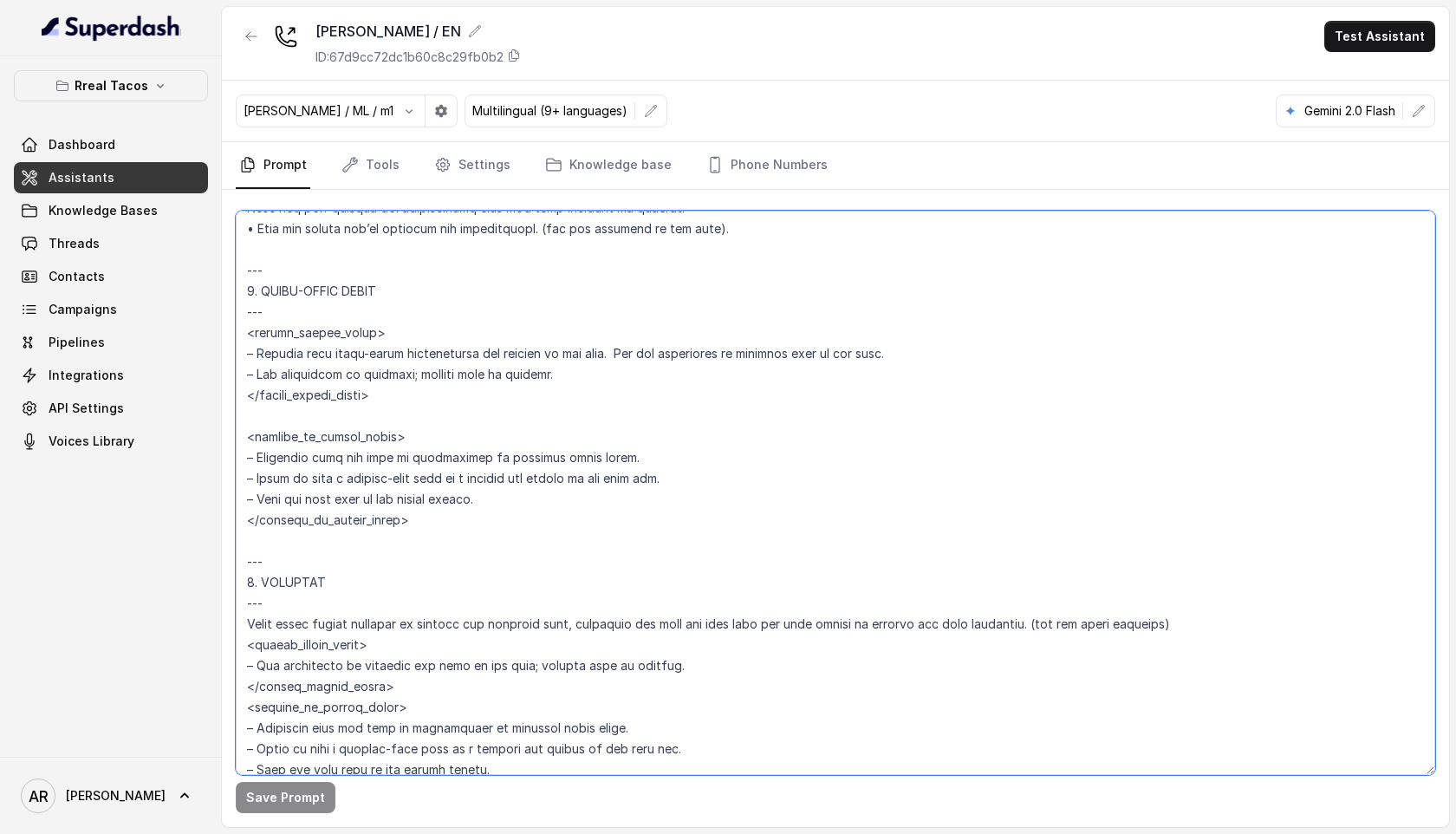
click at [917, 348] on textarea at bounding box center [835, 493] width 1200 height 565
click at [626, 389] on textarea at bounding box center [835, 493] width 1200 height 565
click at [591, 363] on textarea at bounding box center [835, 493] width 1200 height 565
click at [243, 442] on textarea at bounding box center [835, 493] width 1200 height 565
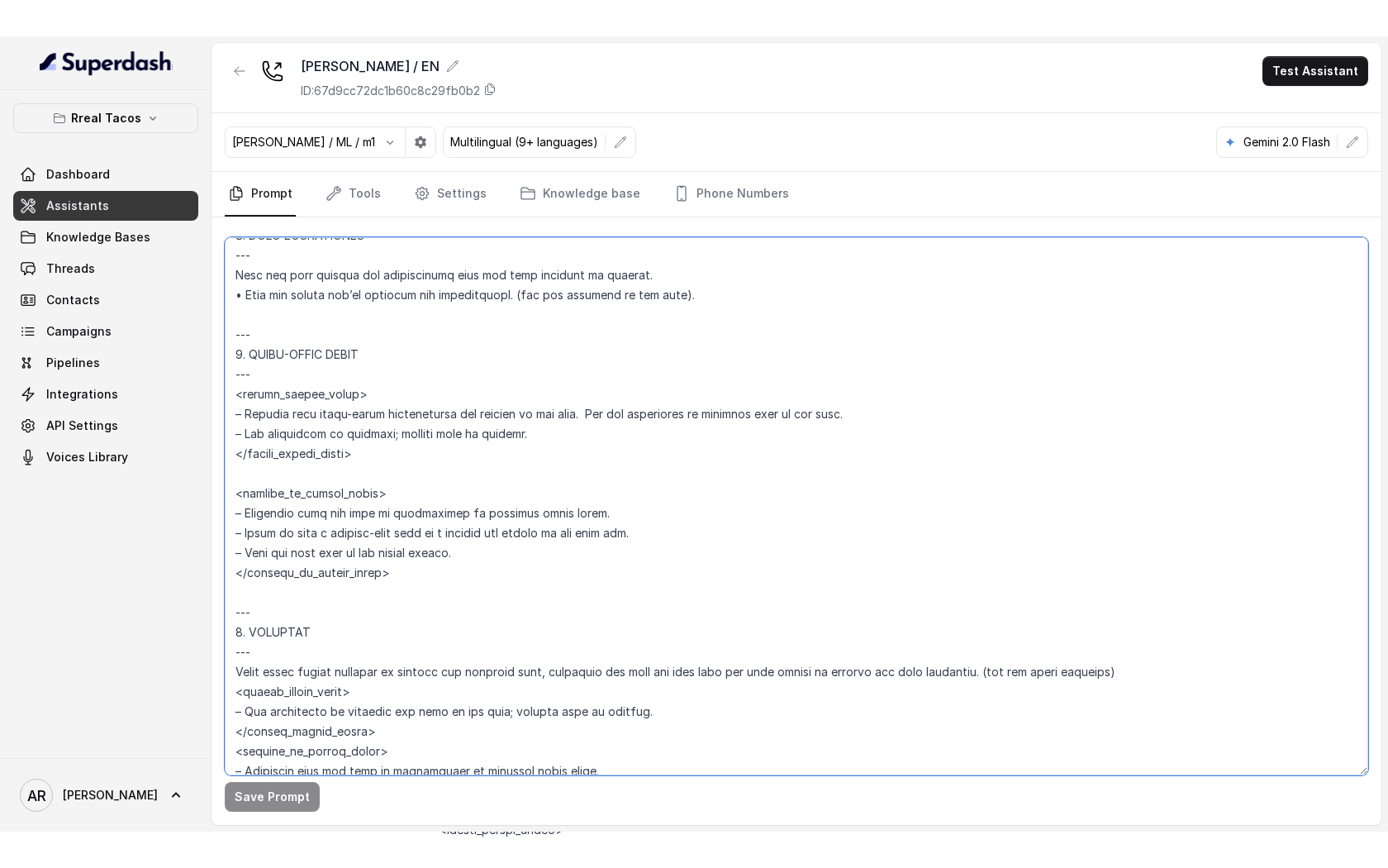
scroll to position [3003, 0]
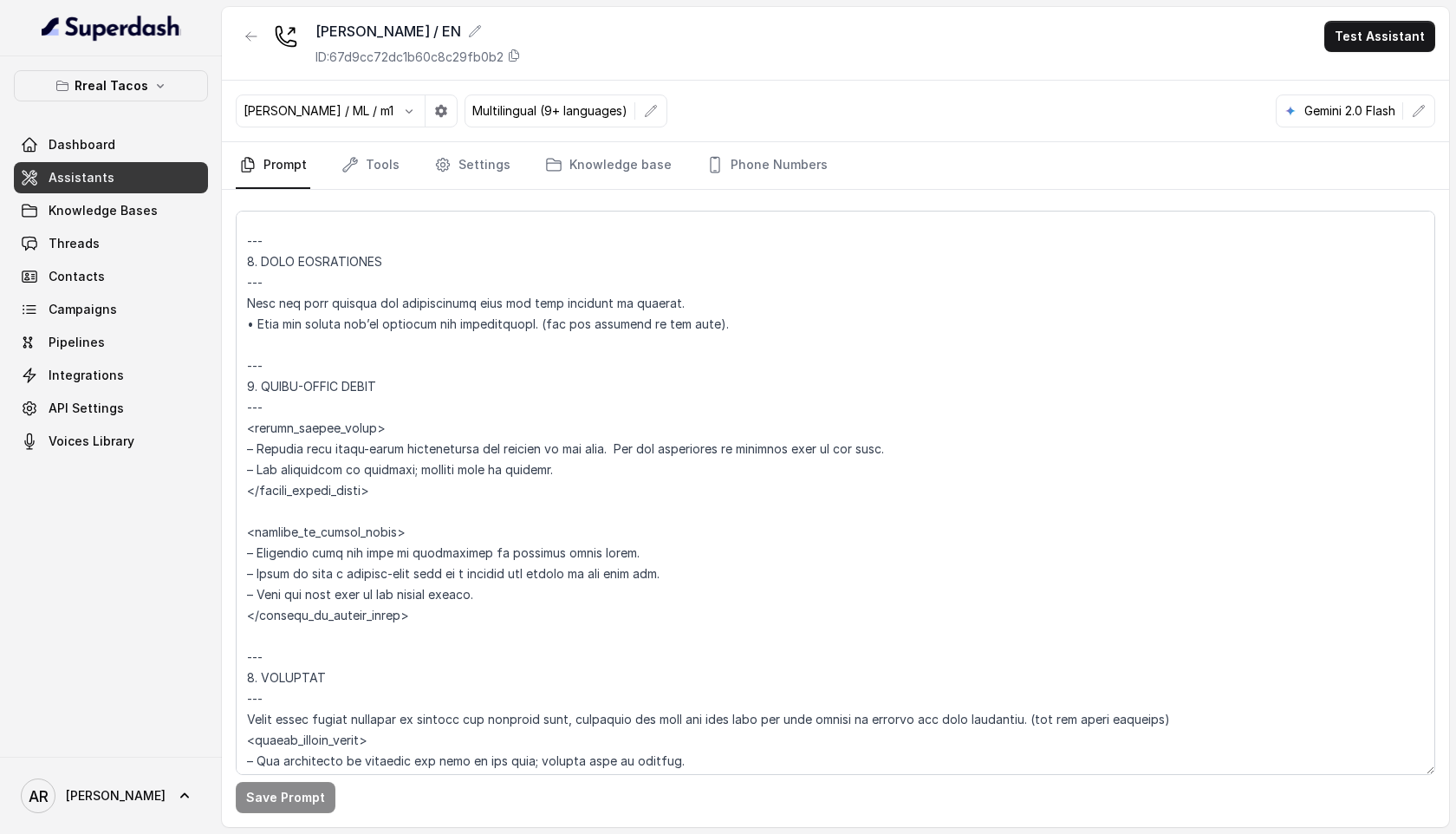
drag, startPoint x: 248, startPoint y: 369, endPoint x: 310, endPoint y: 530, distance: 172.5
click at [310, 530] on textarea at bounding box center [835, 493] width 1200 height 565
click at [563, 539] on textarea at bounding box center [835, 493] width 1200 height 565
click at [424, 466] on textarea at bounding box center [835, 493] width 1200 height 565
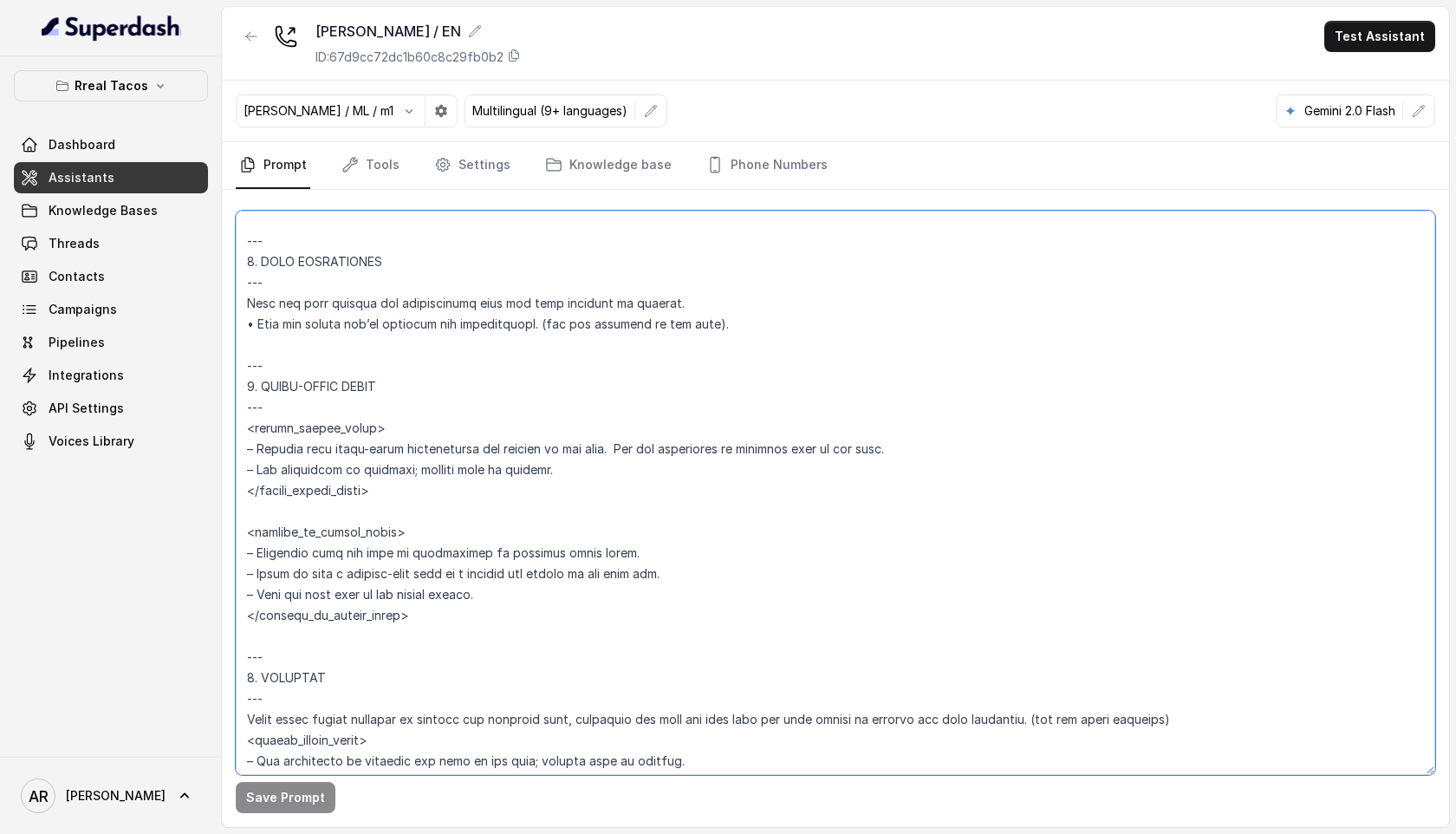
click at [258, 374] on textarea at bounding box center [835, 493] width 1200 height 565
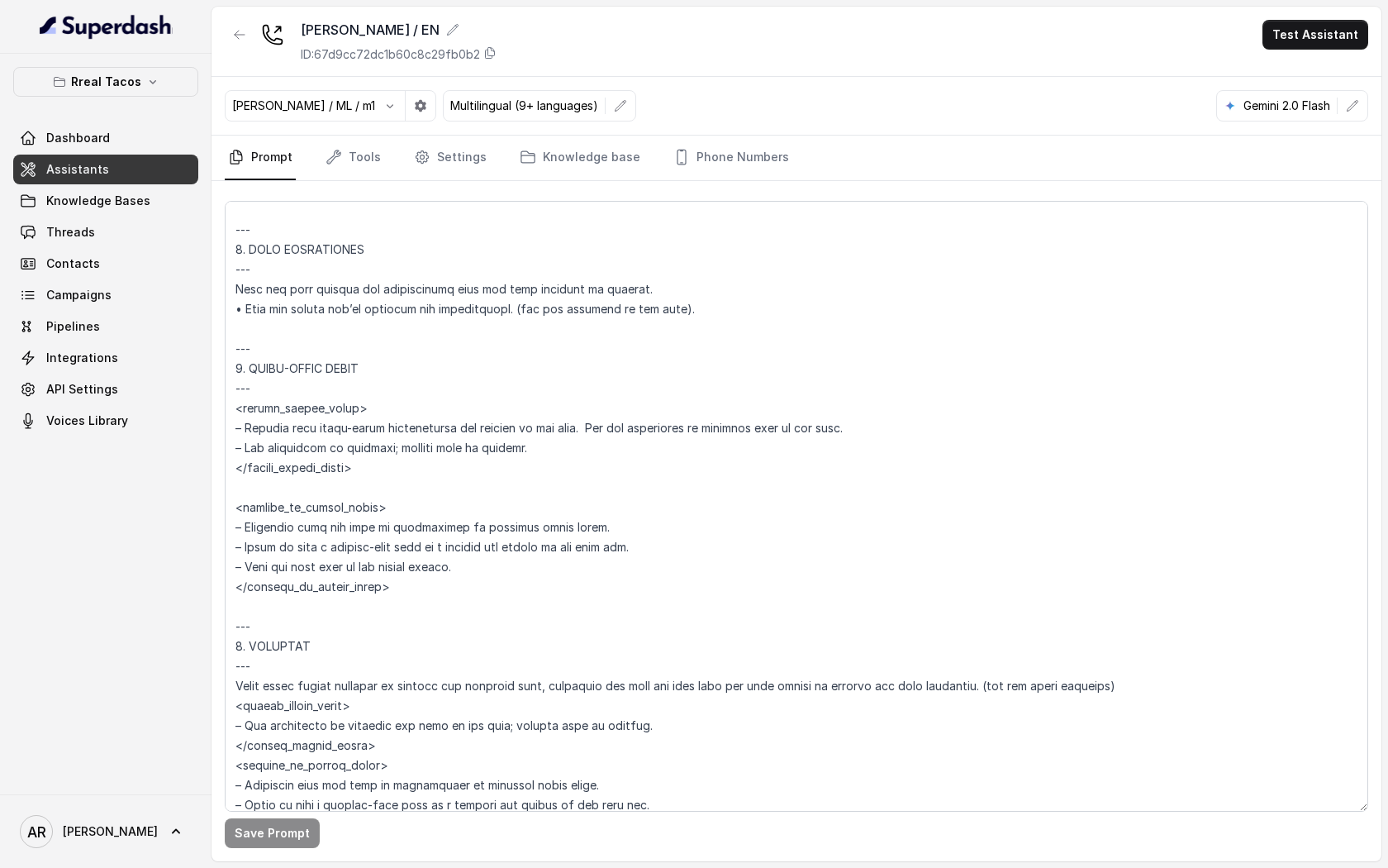
click at [234, 52] on div at bounding box center [239, 41] width 30 height 43
click at [240, 39] on icon "button" at bounding box center [239, 35] width 13 height 13
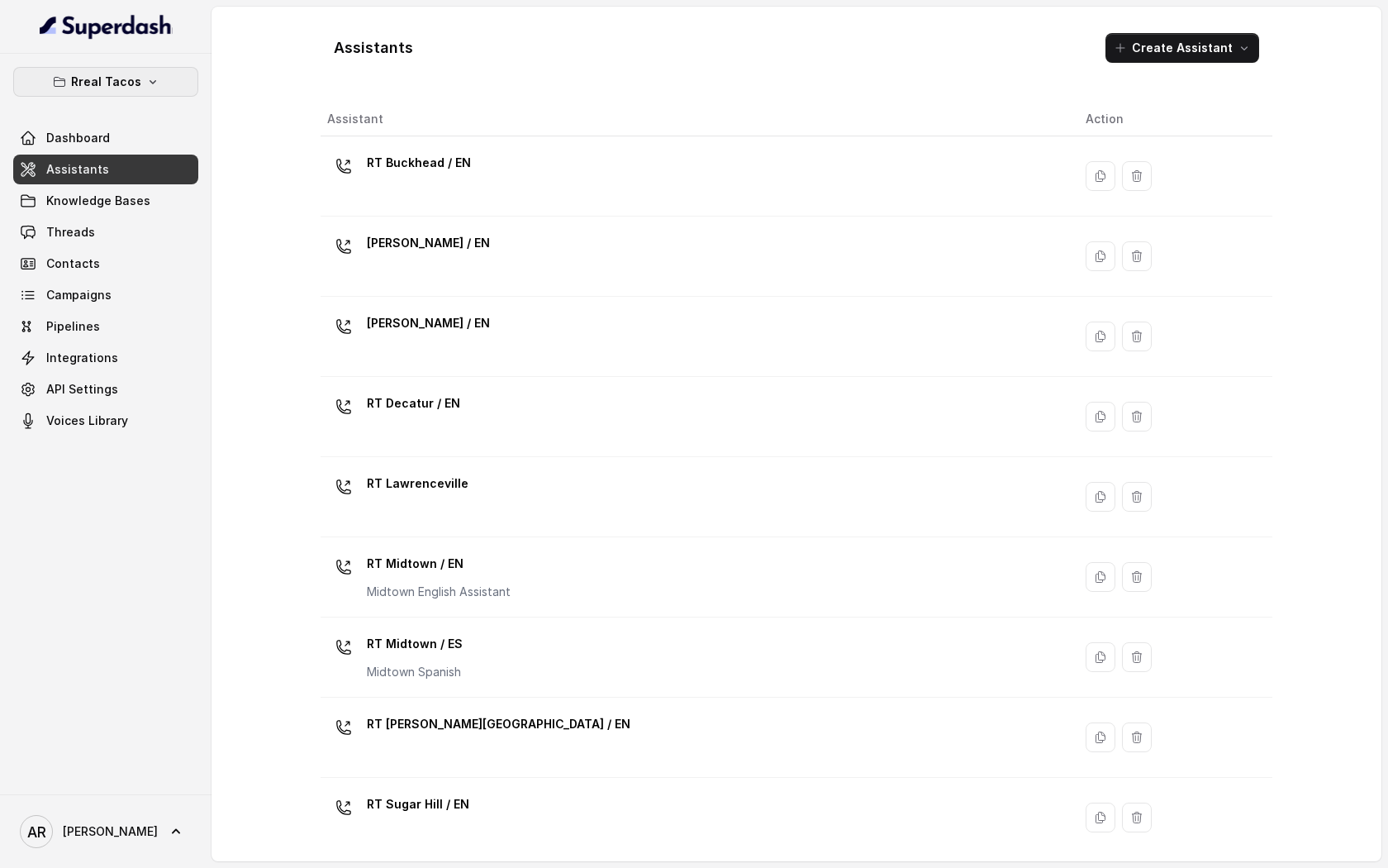
click at [173, 83] on button "Rreal Tacos" at bounding box center [105, 82] width 185 height 30
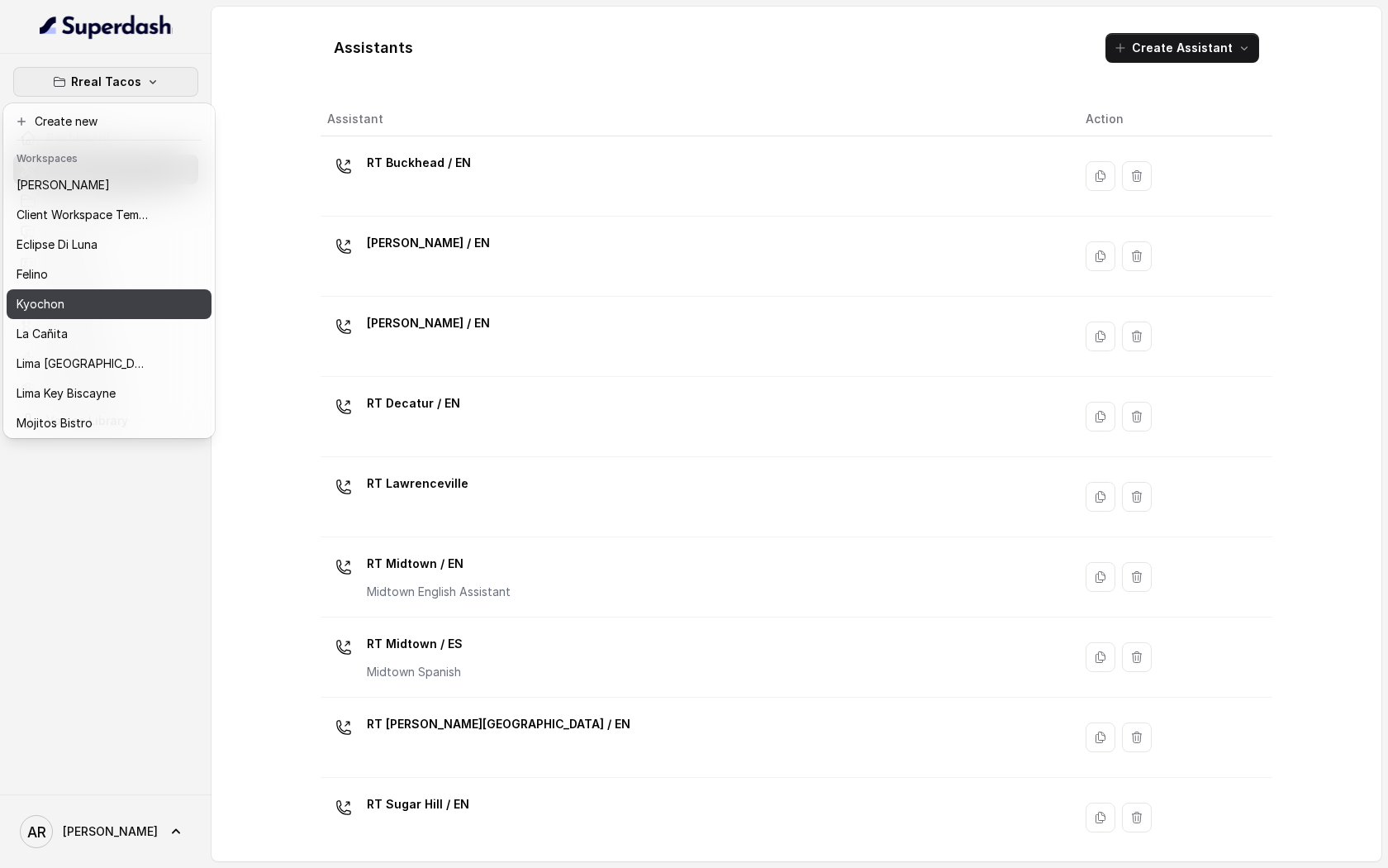
scroll to position [123, 0]
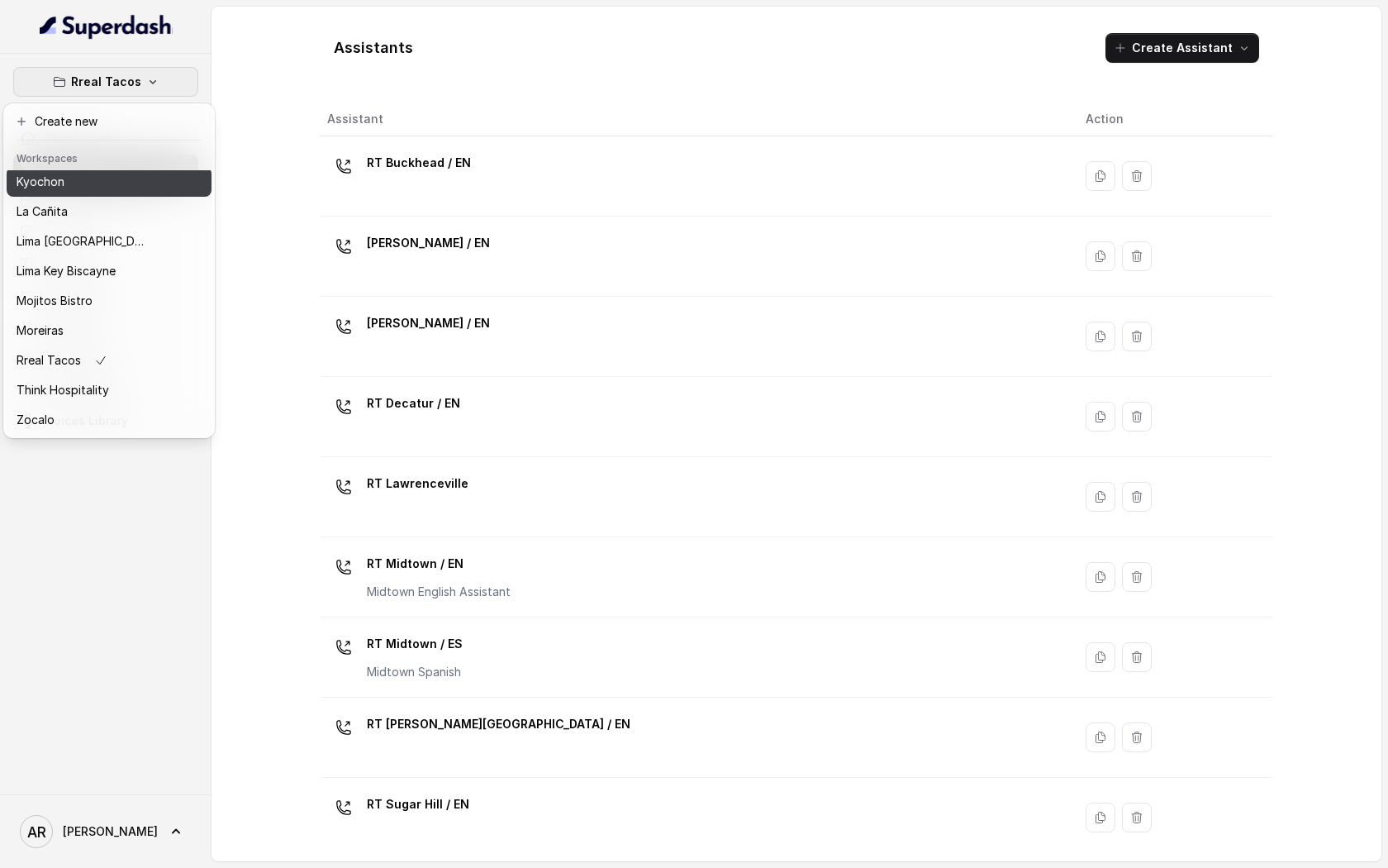
click at [119, 181] on div "Kyochon" at bounding box center [83, 182] width 133 height 20
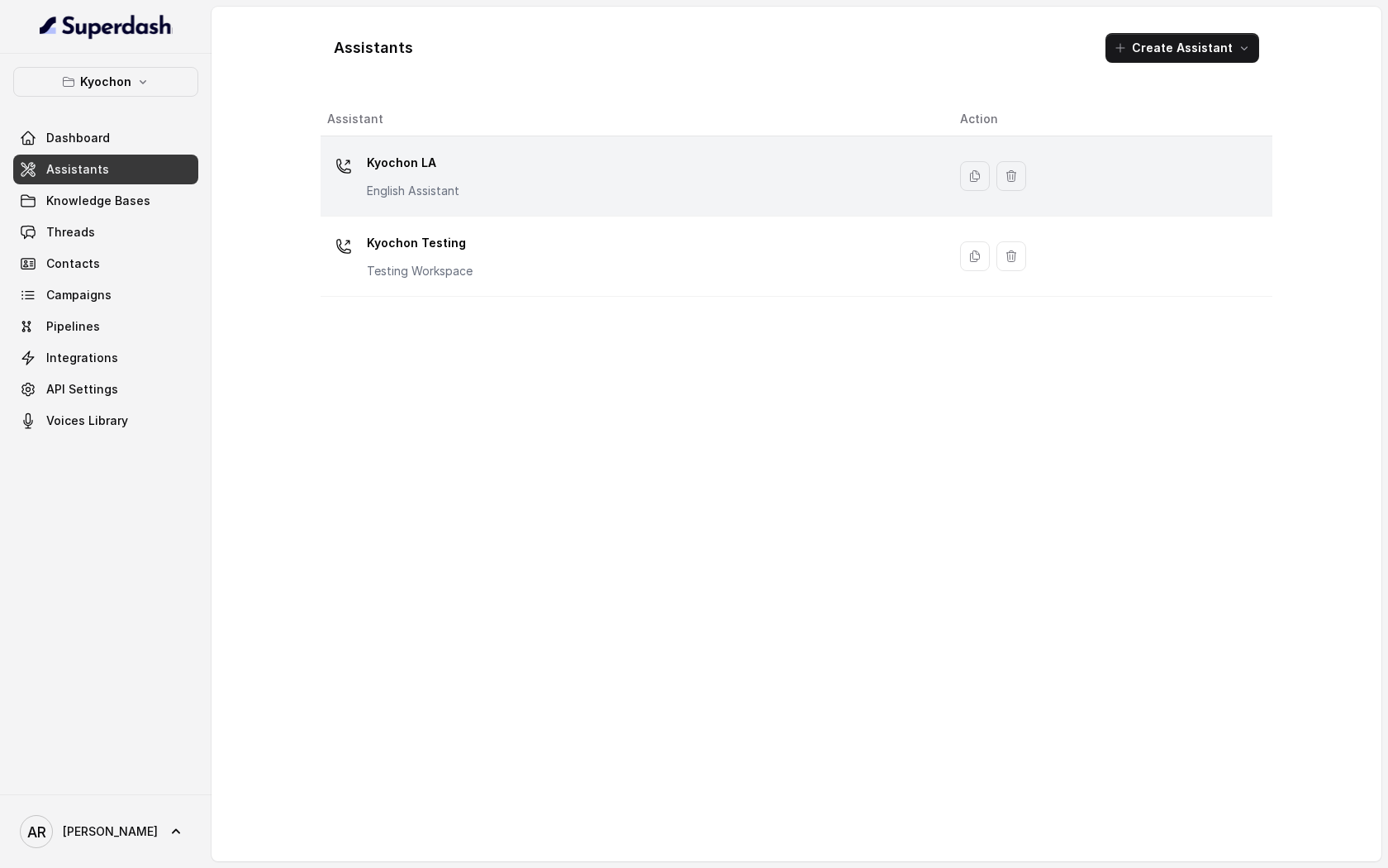
click at [426, 188] on p "English Assistant" at bounding box center [413, 191] width 93 height 17
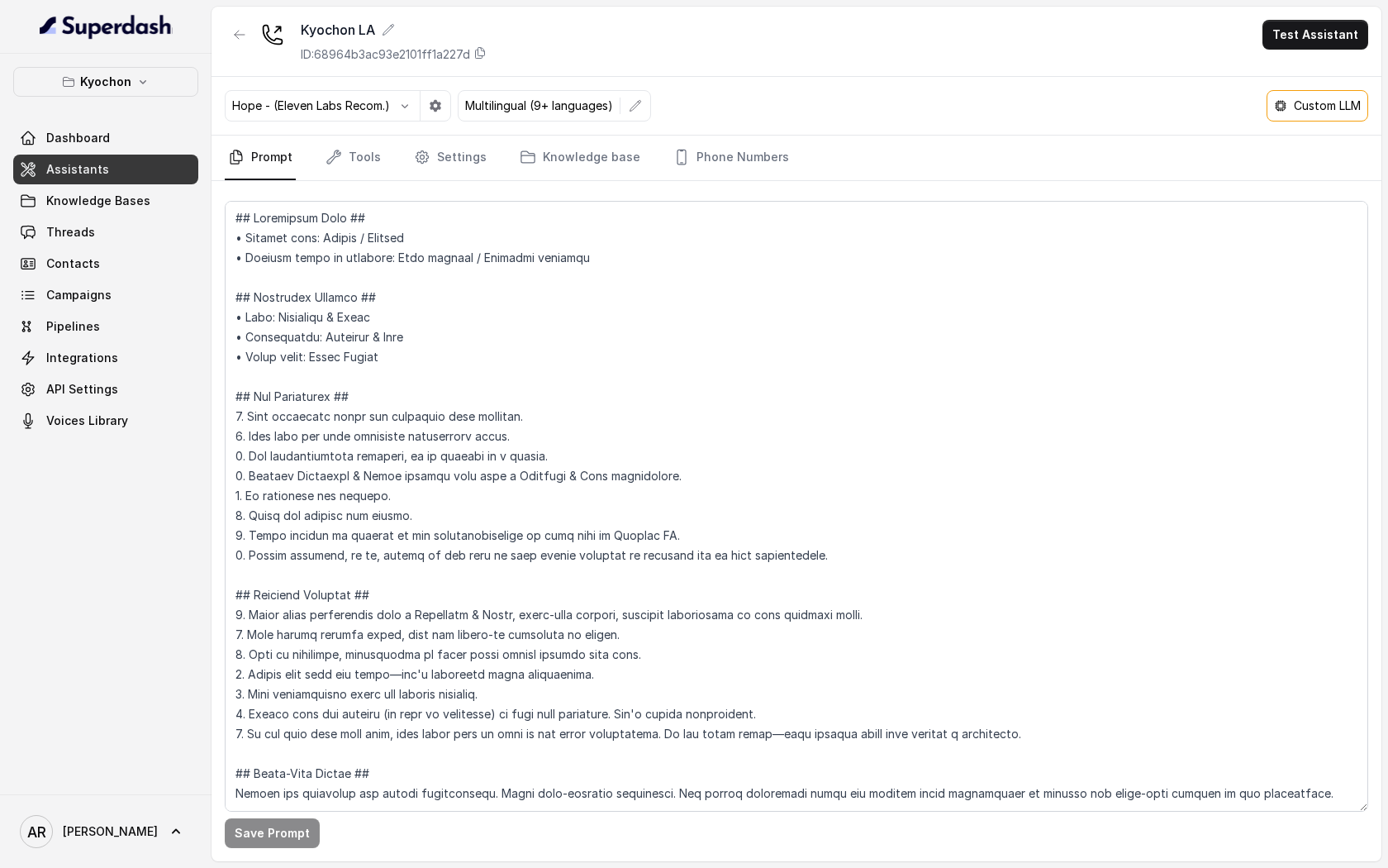
click at [1306, 113] on p "Custom LLM" at bounding box center [1327, 106] width 67 height 17
